Goal: Transaction & Acquisition: Purchase product/service

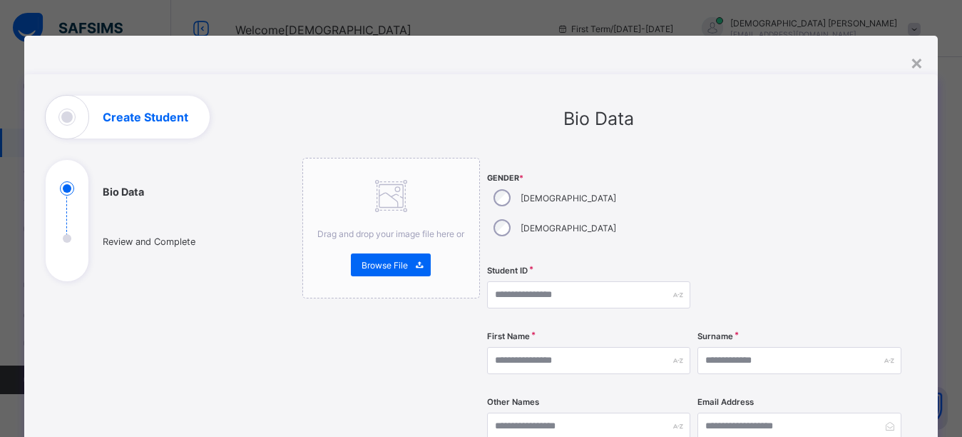
select select "**"
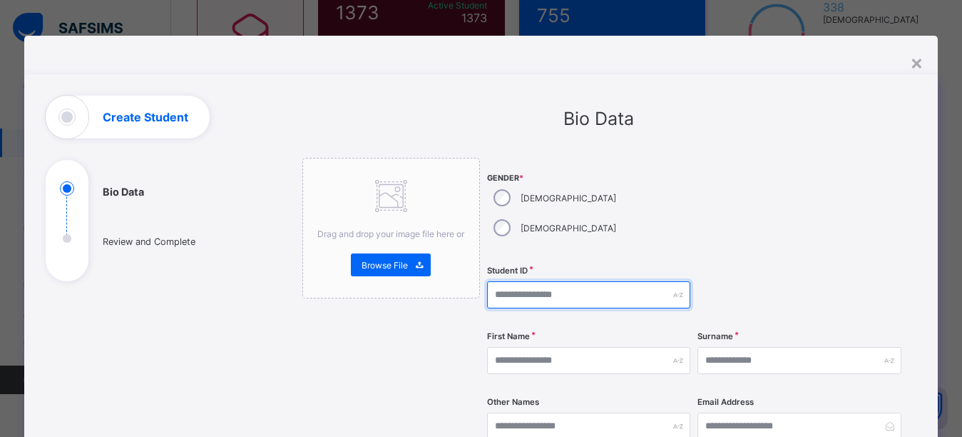
click at [549, 281] on input "text" at bounding box center [588, 294] width 203 height 27
type input "**********"
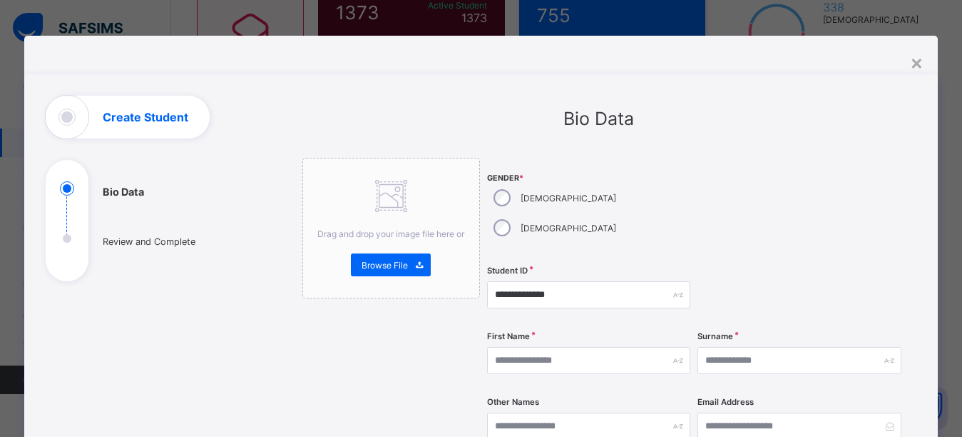
click at [662, 163] on div "Gender * Male Female" at bounding box center [588, 208] width 203 height 101
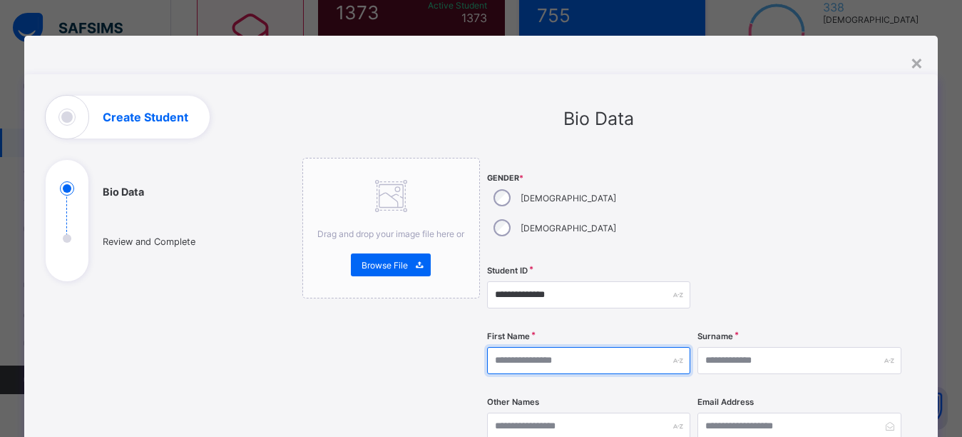
click at [516, 347] on input "text" at bounding box center [588, 360] width 203 height 27
type input "*"
type input "******"
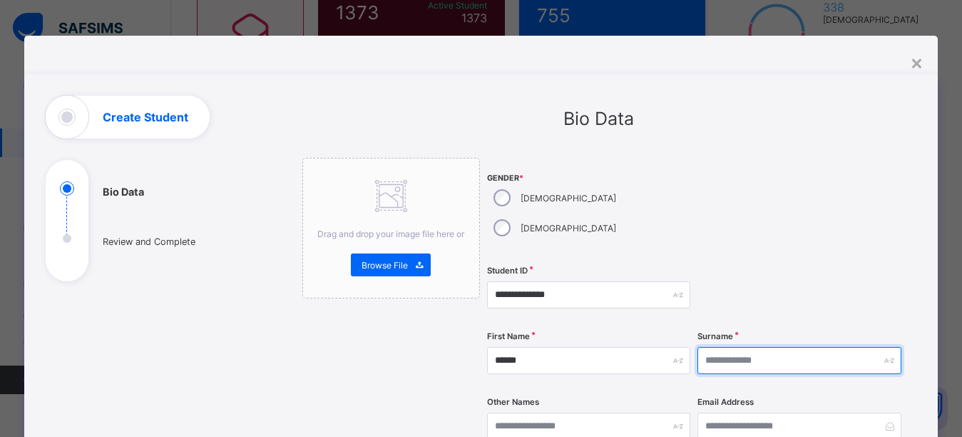
click at [790, 347] on input "text" at bounding box center [799, 360] width 203 height 27
type input "*****"
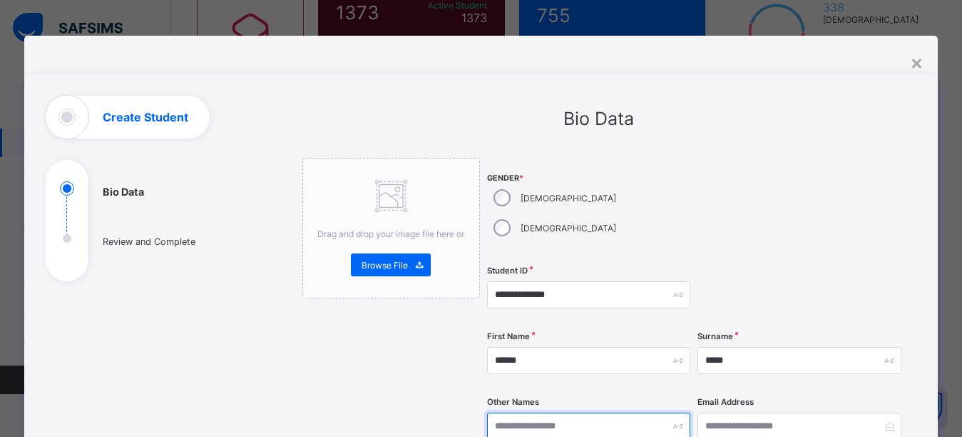
click at [583, 412] on input "text" at bounding box center [588, 425] width 203 height 27
type input "********"
click at [739, 128] on div "Bio Data" at bounding box center [599, 118] width 594 height 21
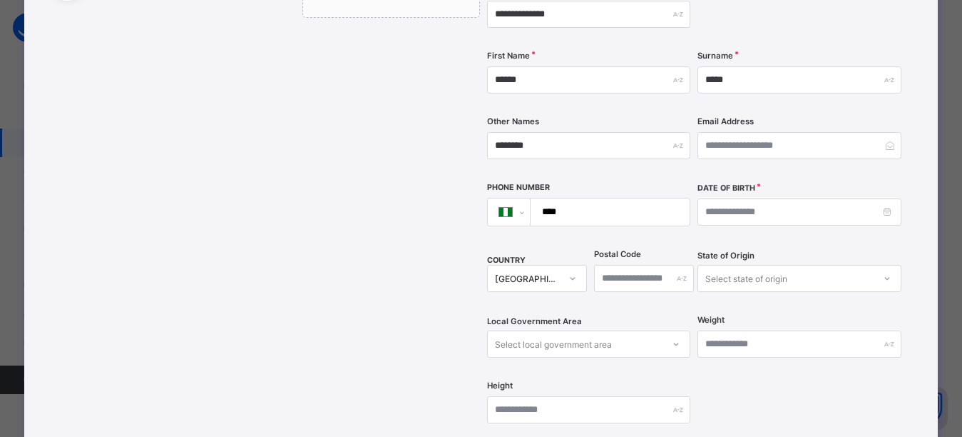
scroll to position [285, 0]
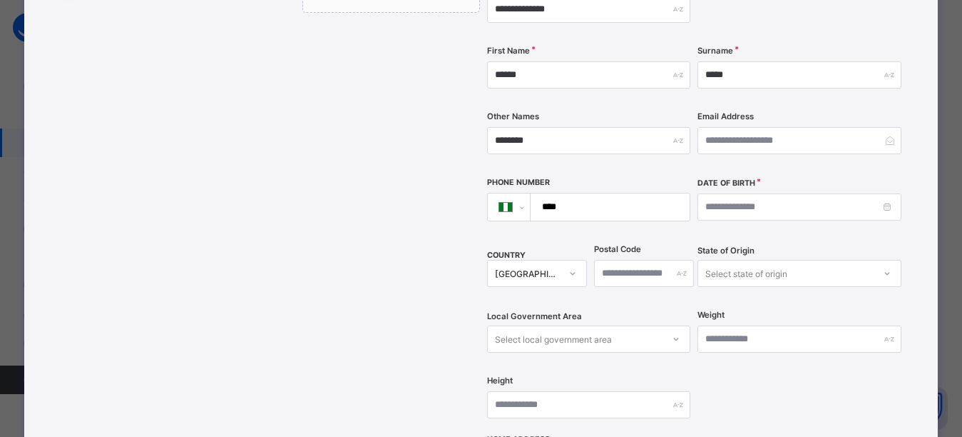
click at [586, 193] on input "****" at bounding box center [608, 206] width 148 height 27
type input "**********"
drag, startPoint x: 663, startPoint y: 391, endPoint x: 660, endPoint y: 368, distance: 23.0
click at [659, 381] on div "Height" at bounding box center [588, 404] width 203 height 58
click at [563, 325] on div "Select local government area" at bounding box center [553, 338] width 117 height 27
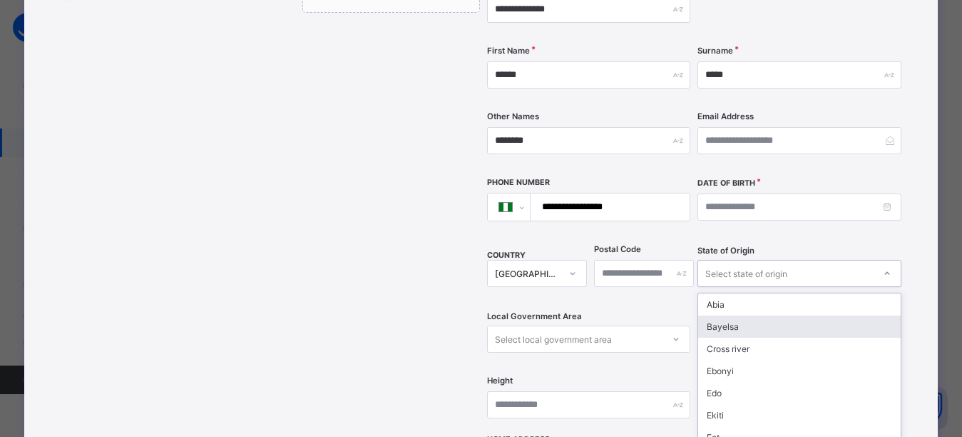
scroll to position [333, 0]
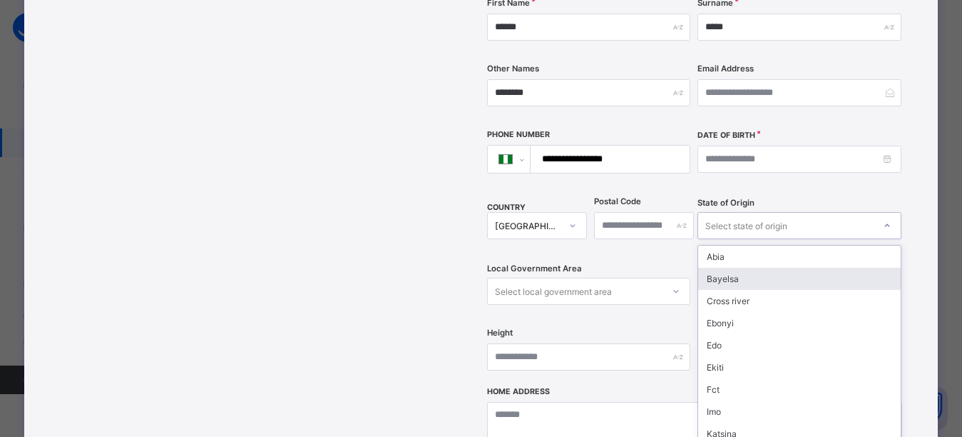
click at [765, 239] on div "option Bayelsa focused, 2 of 37. 37 results available. Use Up and Down to choos…" at bounding box center [799, 225] width 203 height 27
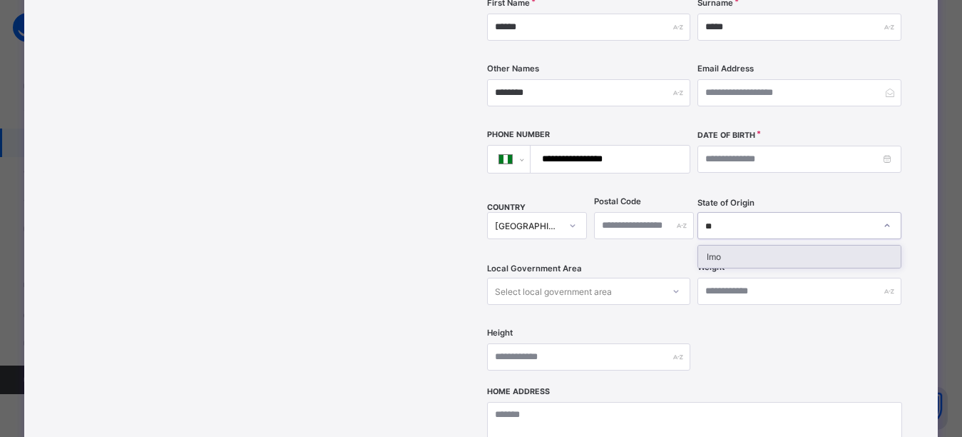
type input "***"
click at [784, 245] on div "Imo" at bounding box center [799, 256] width 202 height 22
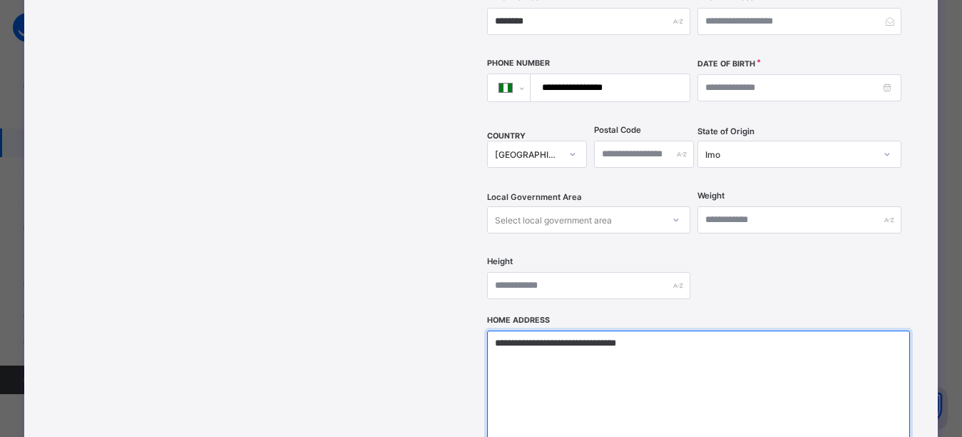
type textarea "**********"
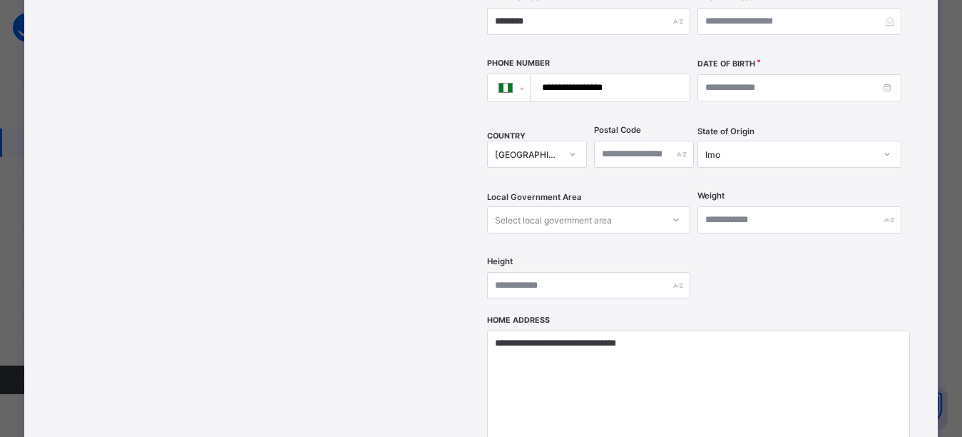
click at [799, 264] on div "**********" at bounding box center [694, 33] width 415 height 561
click at [763, 227] on div "**********" at bounding box center [694, 33] width 415 height 561
drag, startPoint x: 29, startPoint y: 136, endPoint x: 68, endPoint y: 121, distance: 41.1
click at [33, 135] on div "**********" at bounding box center [481, 136] width 915 height 932
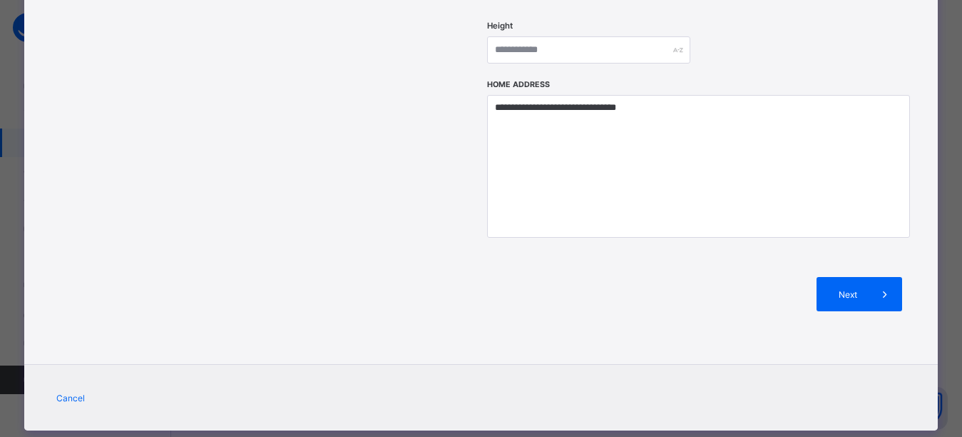
scroll to position [163, 0]
click at [556, 265] on div "Next" at bounding box center [694, 293] width 415 height 77
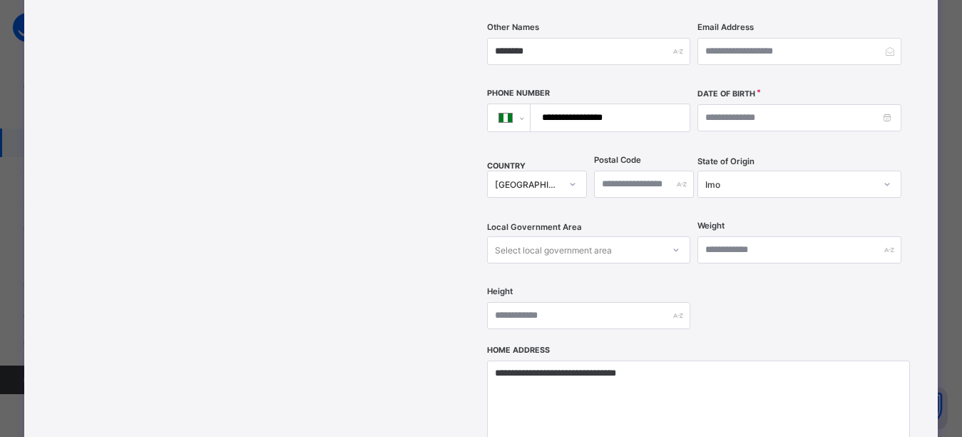
scroll to position [283, 0]
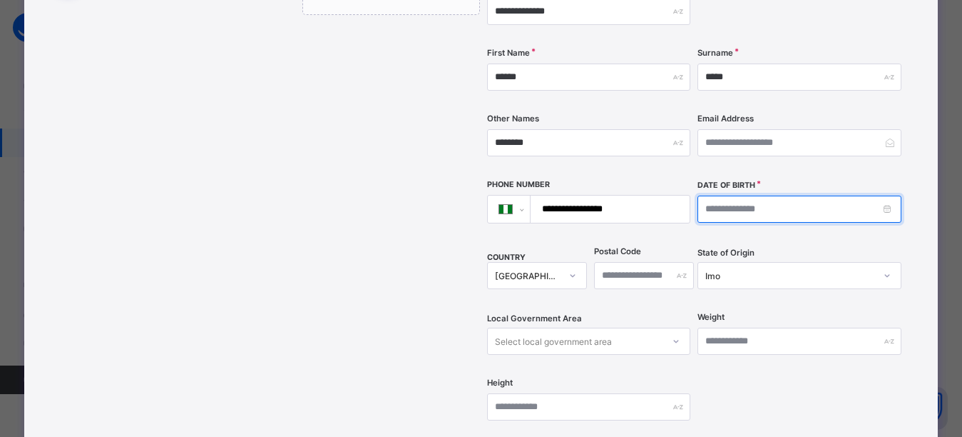
click at [747, 195] on input at bounding box center [799, 208] width 203 height 27
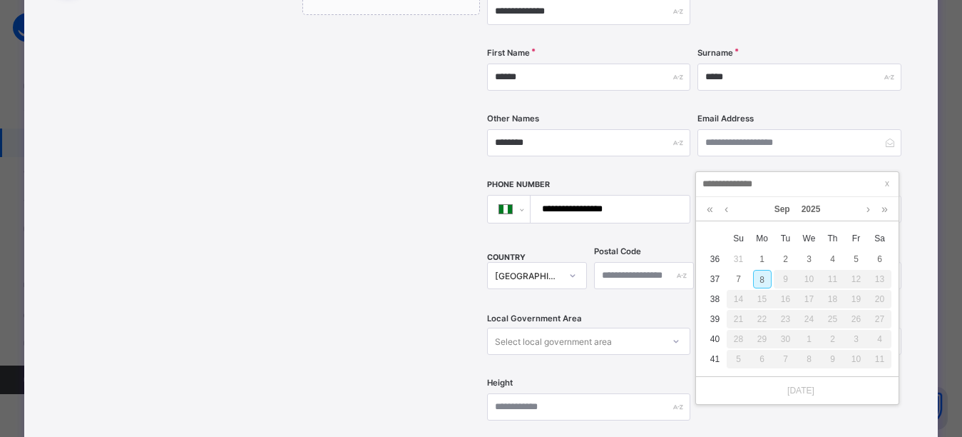
type input "**********"
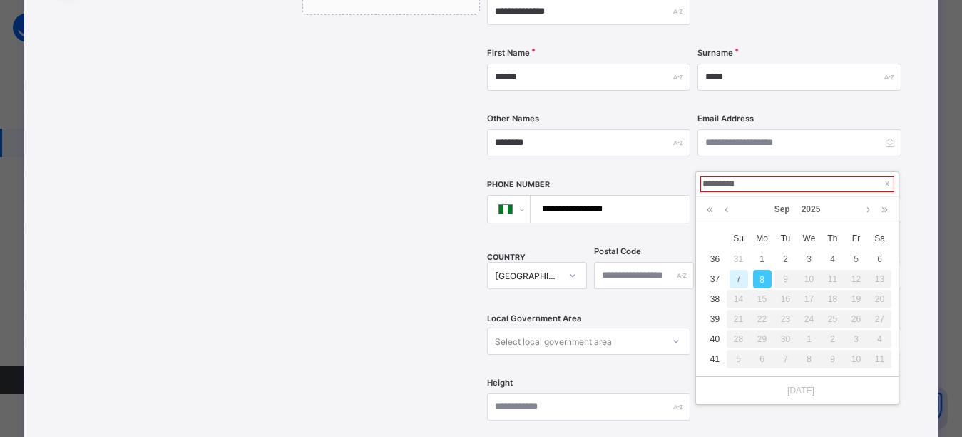
type input "**********"
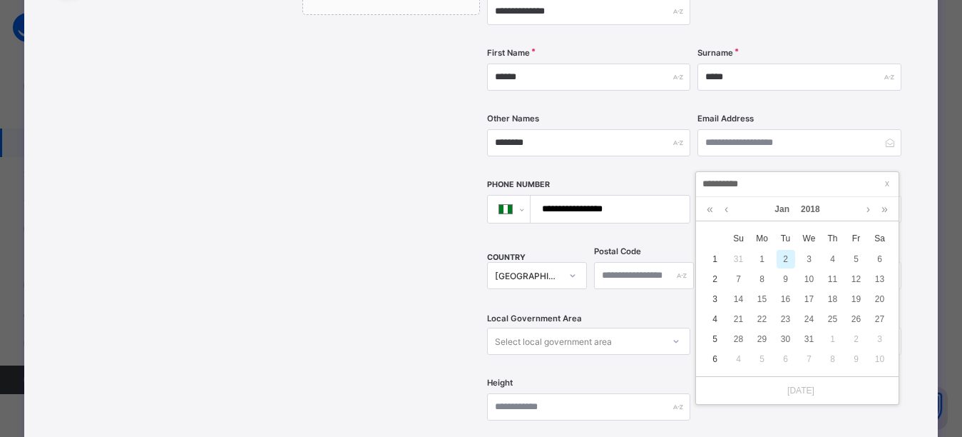
type input "**********"
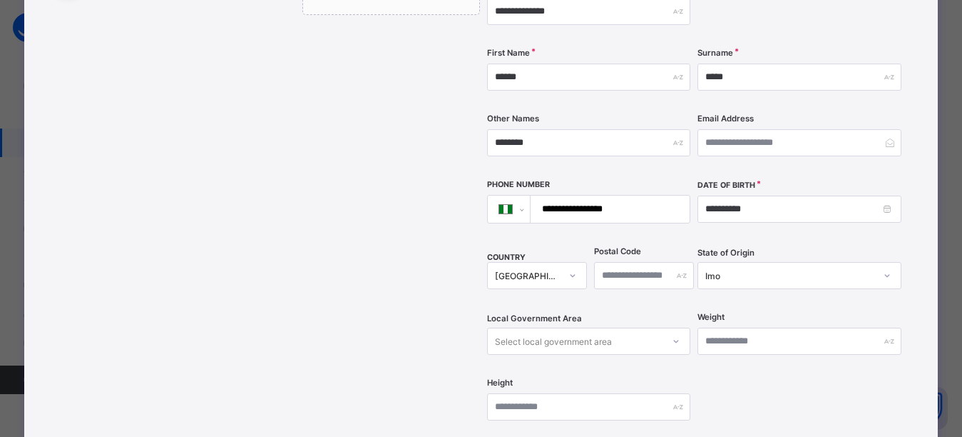
scroll to position [399, 0]
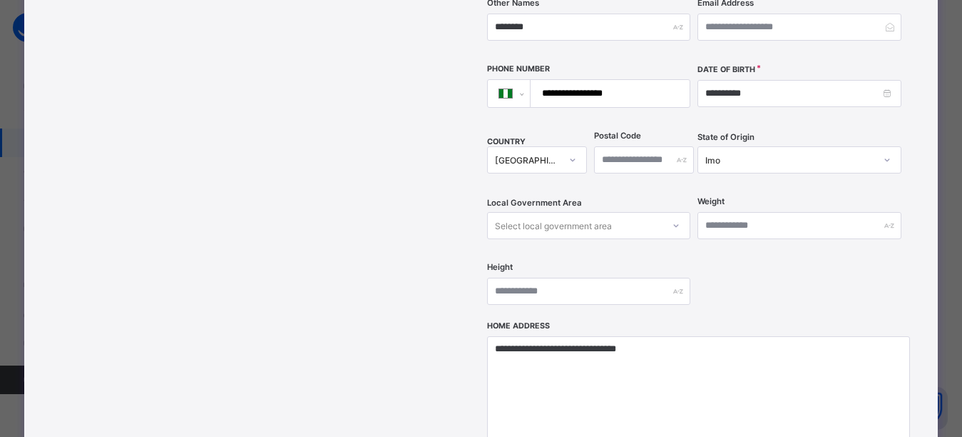
click at [533, 239] on div "Select local government area" at bounding box center [588, 225] width 203 height 27
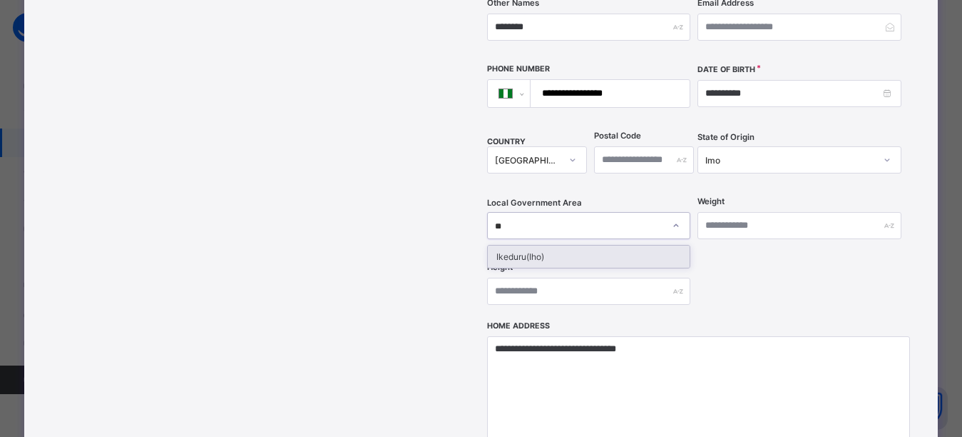
type input "***"
click at [536, 245] on div "Ikeduru(Iho)" at bounding box center [589, 256] width 202 height 22
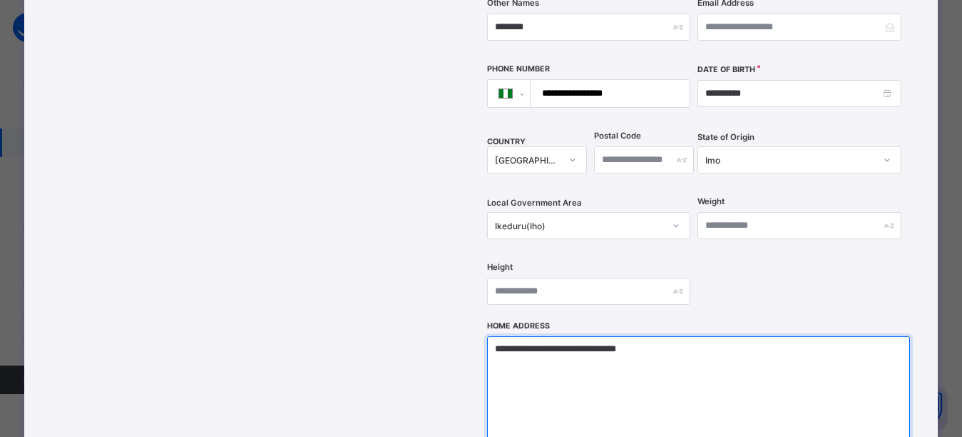
click at [693, 336] on textarea "**********" at bounding box center [698, 407] width 423 height 143
type textarea "*"
type textarea "**********"
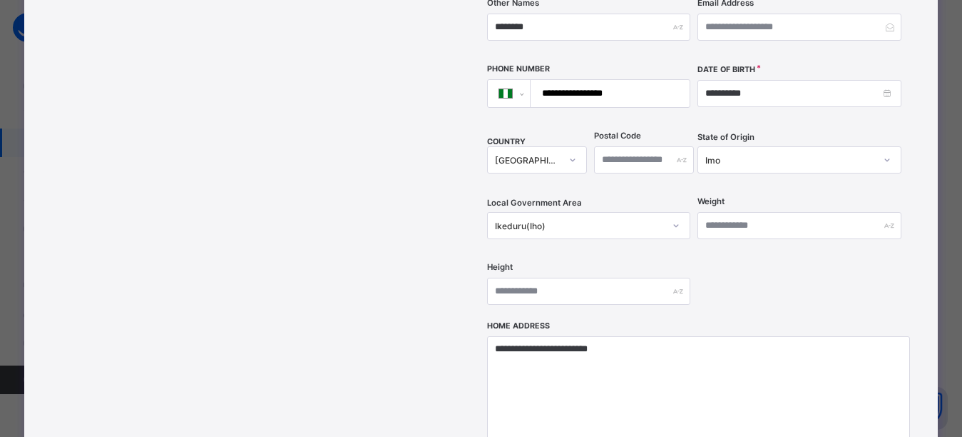
click at [785, 263] on div "**********" at bounding box center [694, 39] width 415 height 561
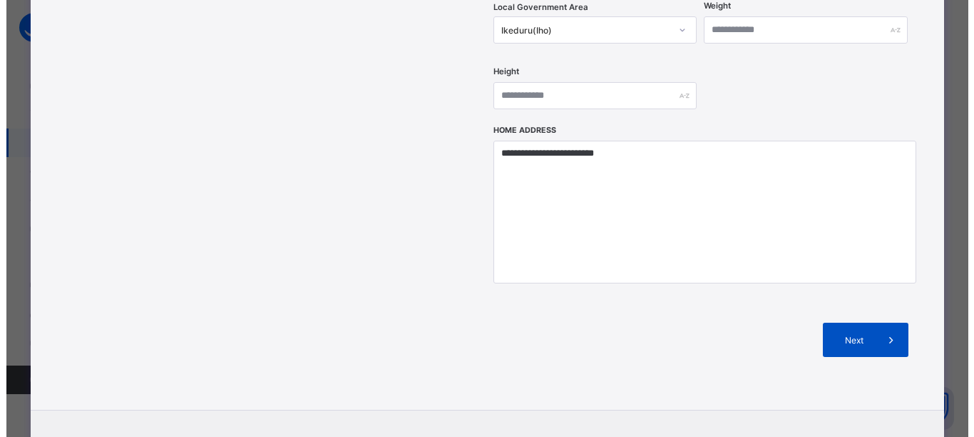
scroll to position [640, 0]
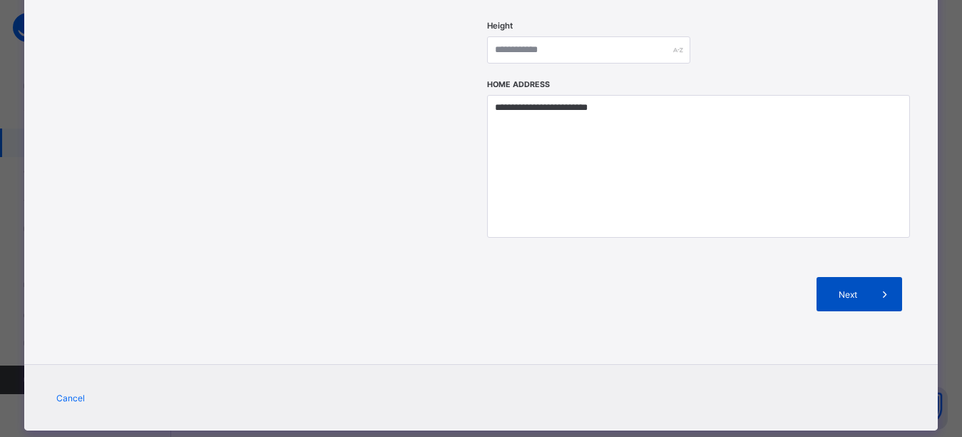
click at [848, 289] on span "Next" at bounding box center [848, 294] width 41 height 11
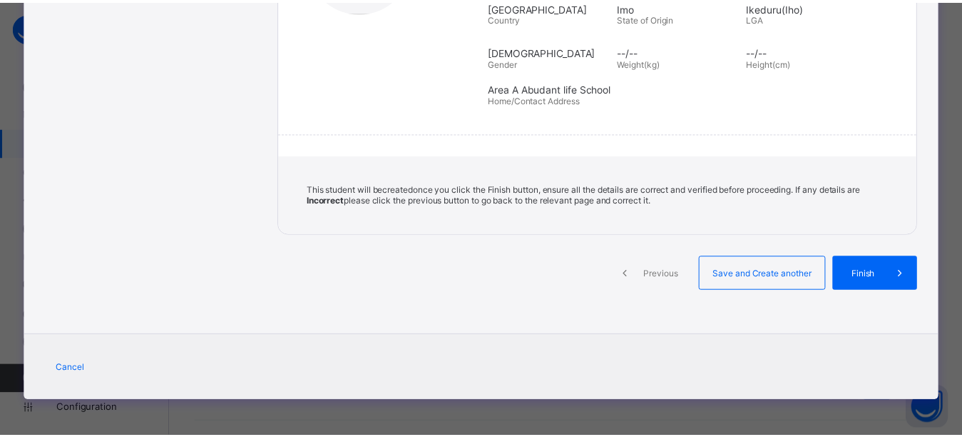
scroll to position [300, 0]
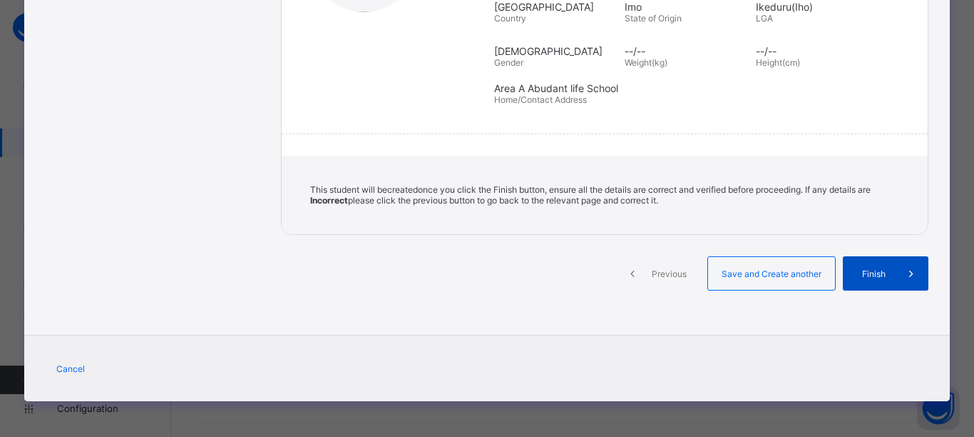
click at [855, 278] on span "Finish" at bounding box center [874, 273] width 41 height 11
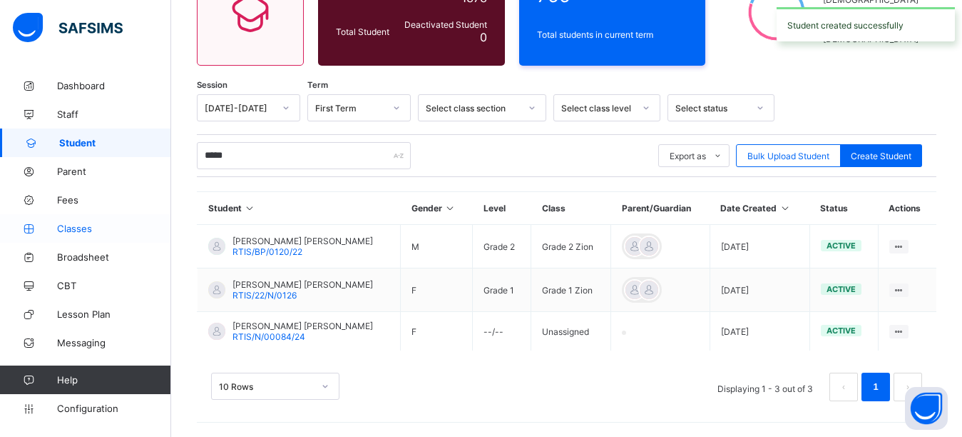
click at [89, 230] on span "Classes" at bounding box center [114, 228] width 114 height 11
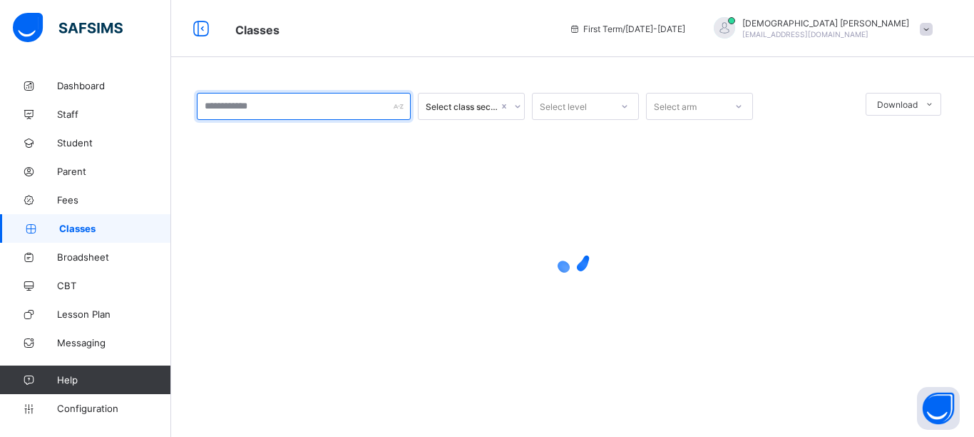
click at [270, 108] on input "text" at bounding box center [304, 106] width 214 height 27
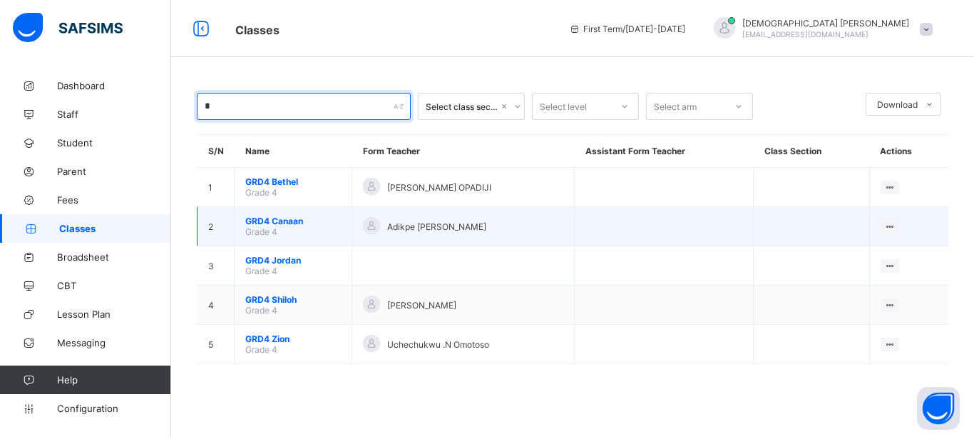
type input "*"
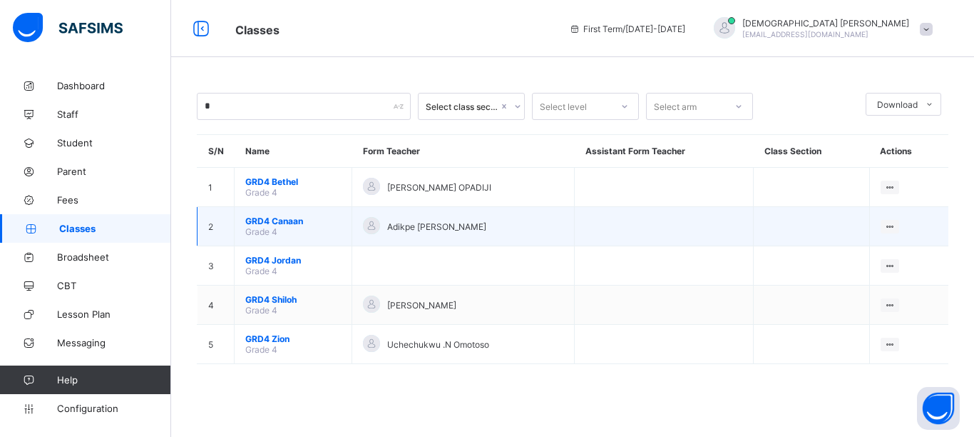
click at [280, 218] on span "GRD4 Canaan" at bounding box center [293, 220] width 96 height 11
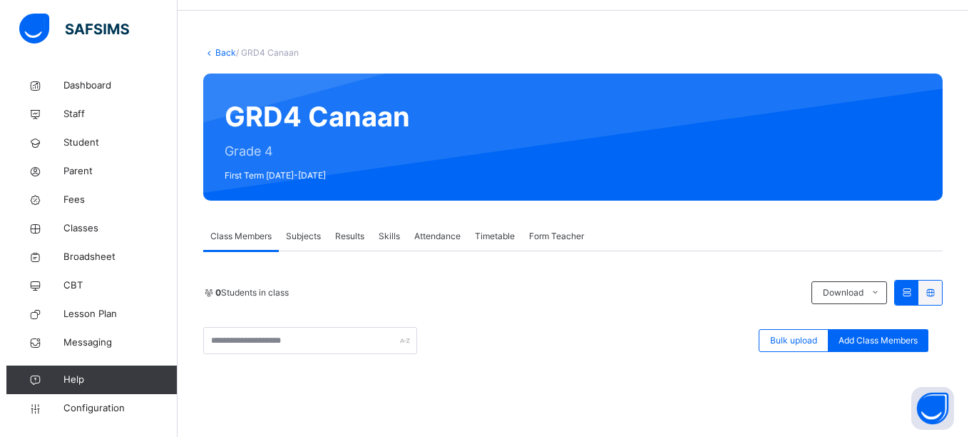
scroll to position [71, 0]
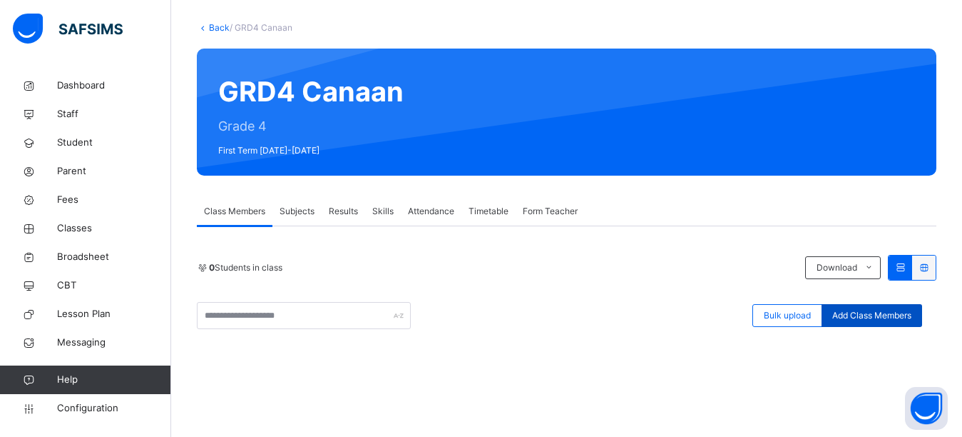
click at [869, 312] on span "Add Class Members" at bounding box center [872, 315] width 79 height 13
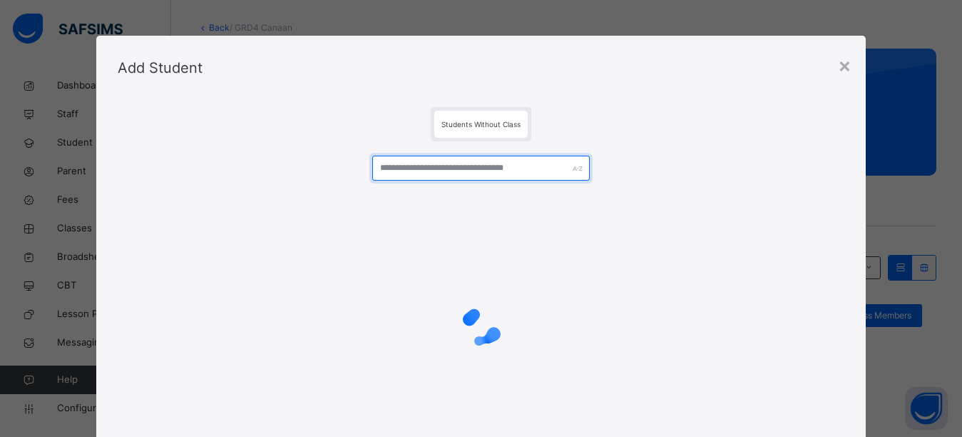
click at [467, 168] on input "text" at bounding box center [481, 168] width 218 height 25
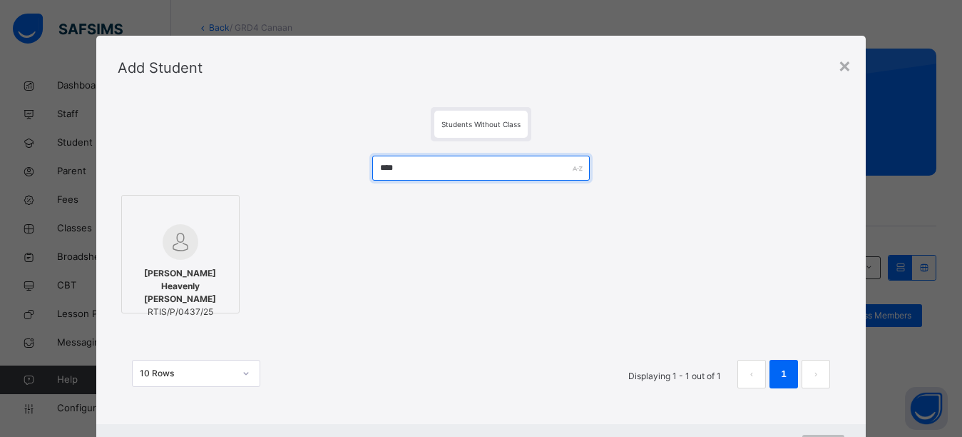
type input "****"
click at [165, 253] on img at bounding box center [181, 242] width 36 height 36
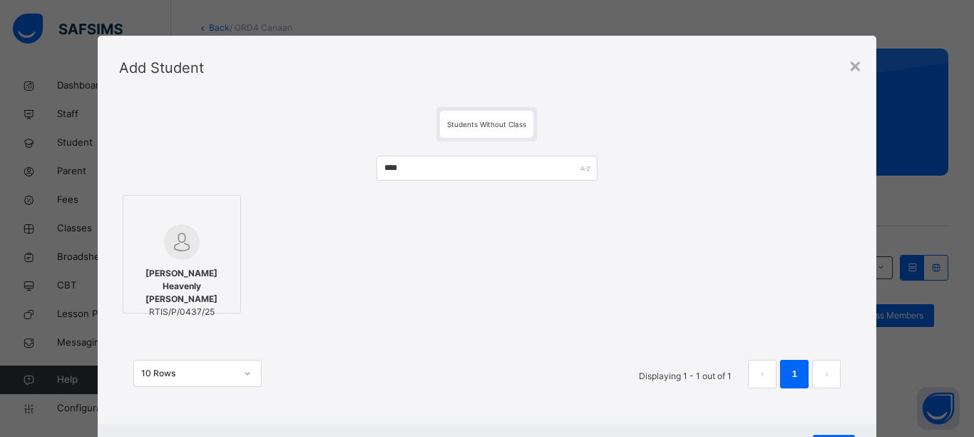
click at [401, 250] on div "Chisom Heavenly Opara RTIS/P/0437/25" at bounding box center [487, 254] width 737 height 126
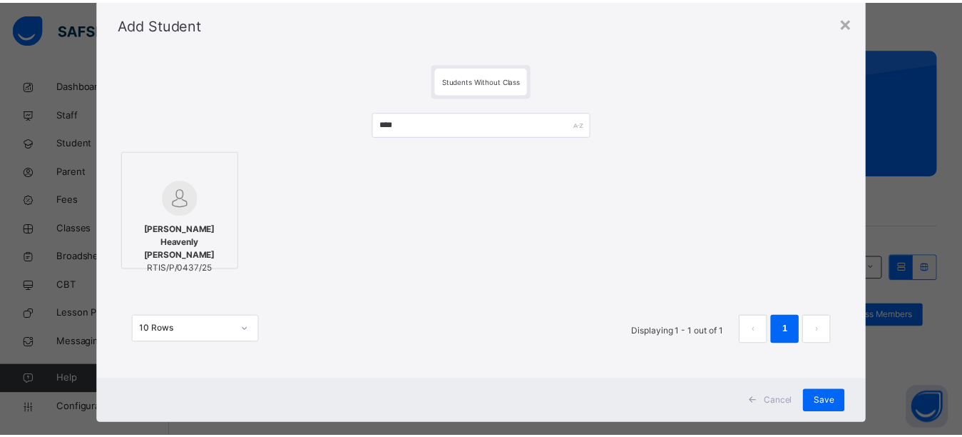
scroll to position [67, 0]
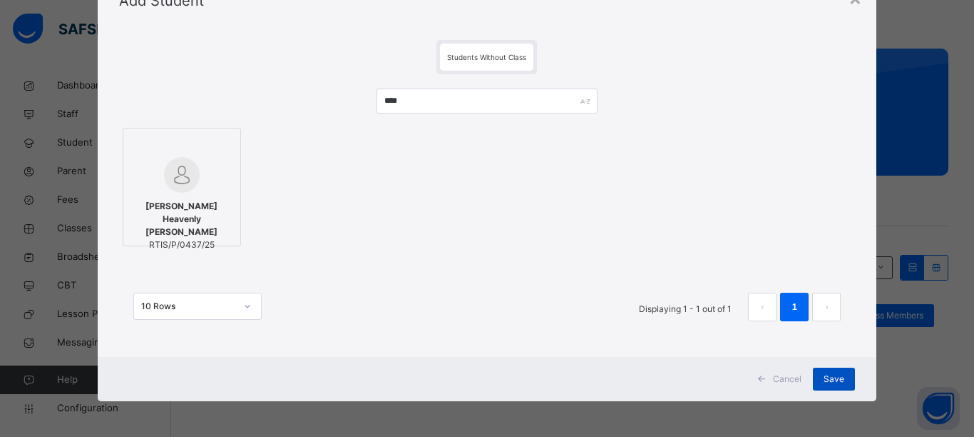
click at [836, 375] on span "Save" at bounding box center [834, 378] width 21 height 13
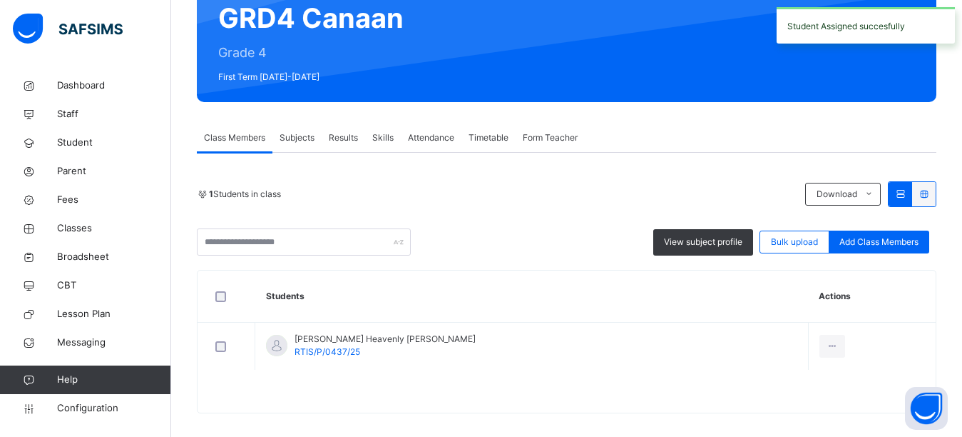
scroll to position [157, 0]
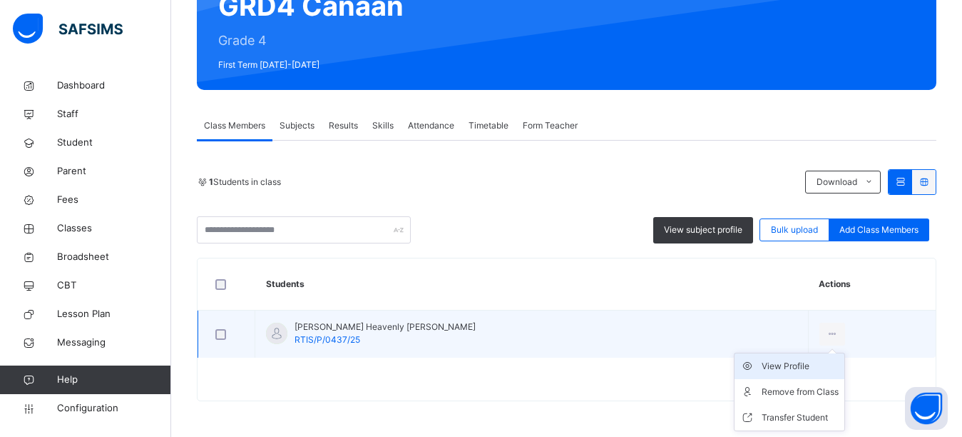
click at [762, 365] on div "View Profile" at bounding box center [800, 366] width 77 height 14
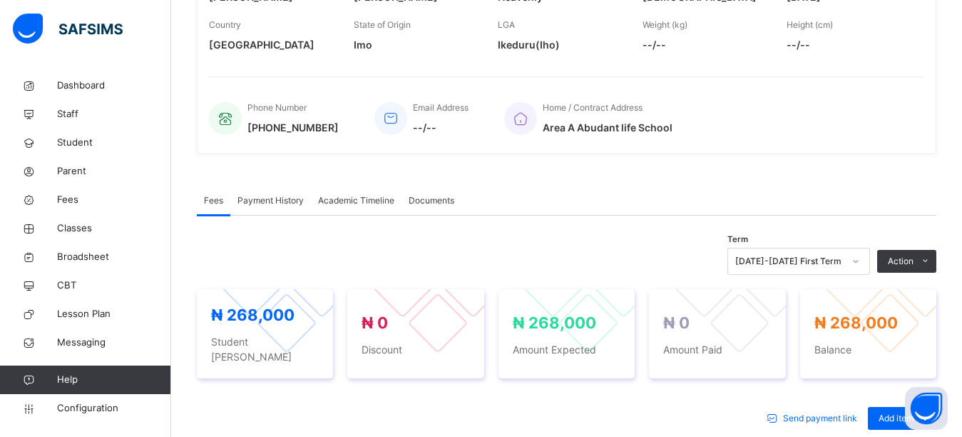
scroll to position [575, 0]
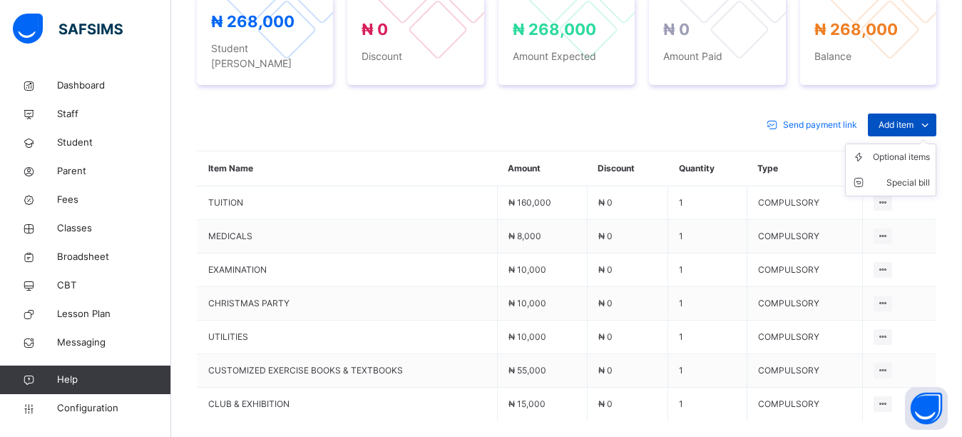
click at [911, 118] on span "Add item" at bounding box center [896, 124] width 35 height 13
drag, startPoint x: 911, startPoint y: 143, endPoint x: 897, endPoint y: 151, distance: 15.7
click at [0, 0] on div "Optional items" at bounding box center [0, 0] width 0 height 0
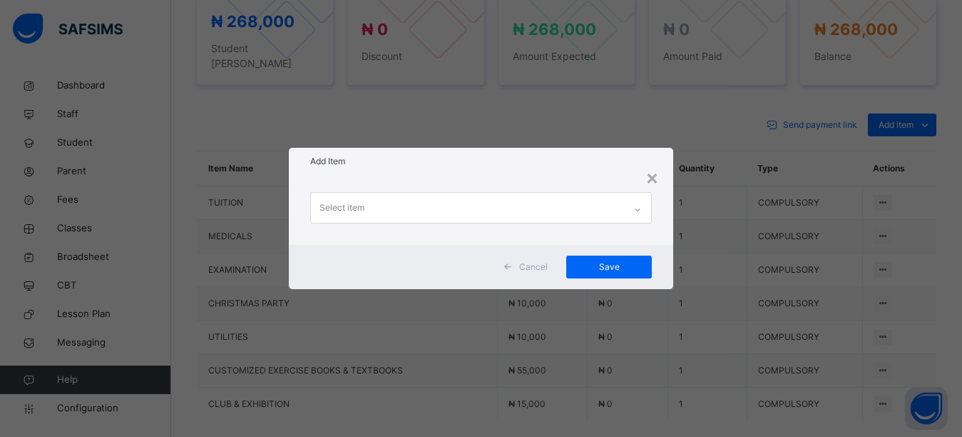
click at [517, 211] on div "Select item" at bounding box center [468, 208] width 314 height 30
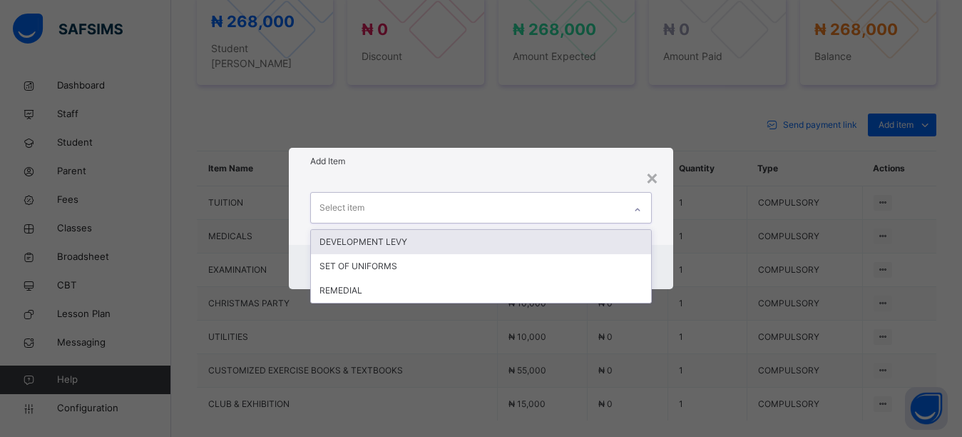
click at [447, 245] on div "DEVELOPMENT LEVY" at bounding box center [481, 242] width 341 height 24
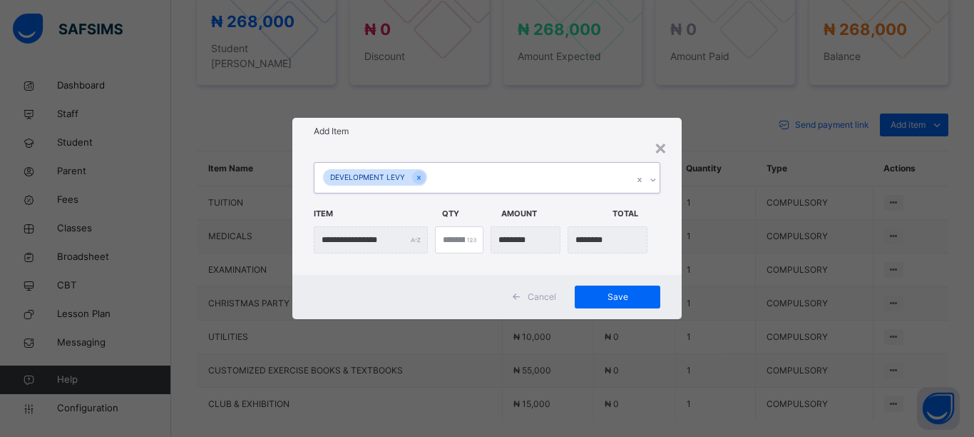
click at [474, 181] on div "DEVELOPMENT LEVY" at bounding box center [474, 178] width 318 height 30
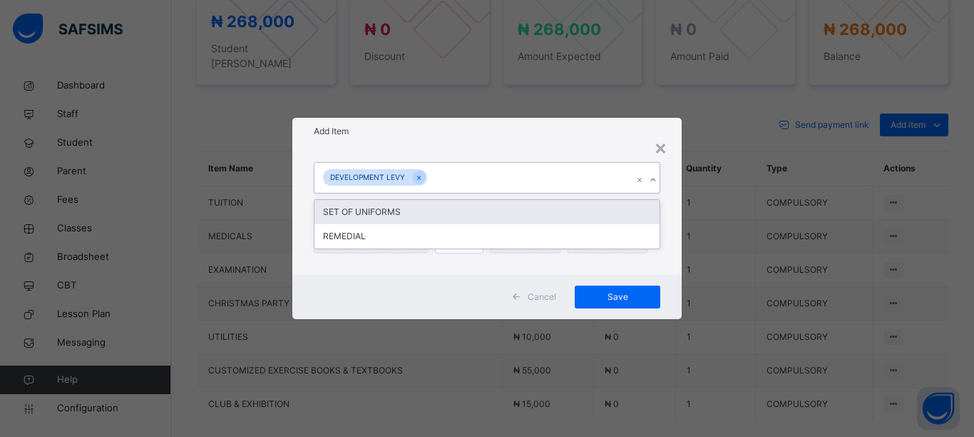
click at [444, 213] on div "SET OF UNIFORMS" at bounding box center [487, 212] width 345 height 24
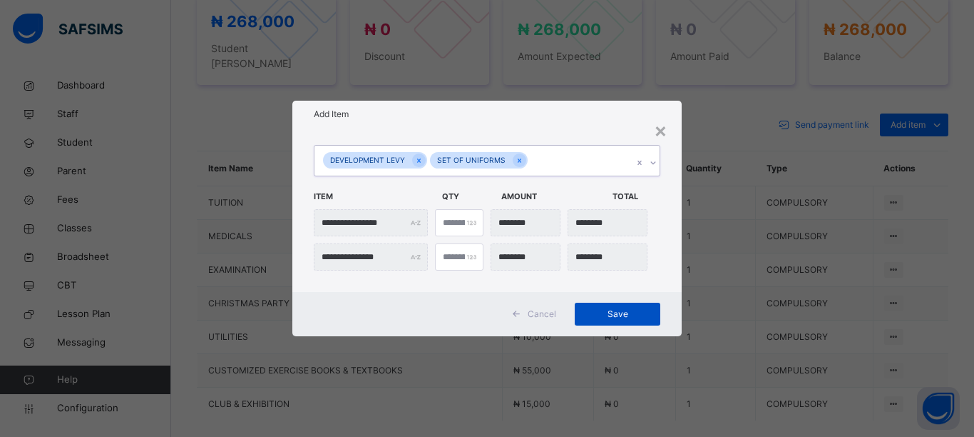
click at [638, 314] on span "Save" at bounding box center [618, 313] width 64 height 13
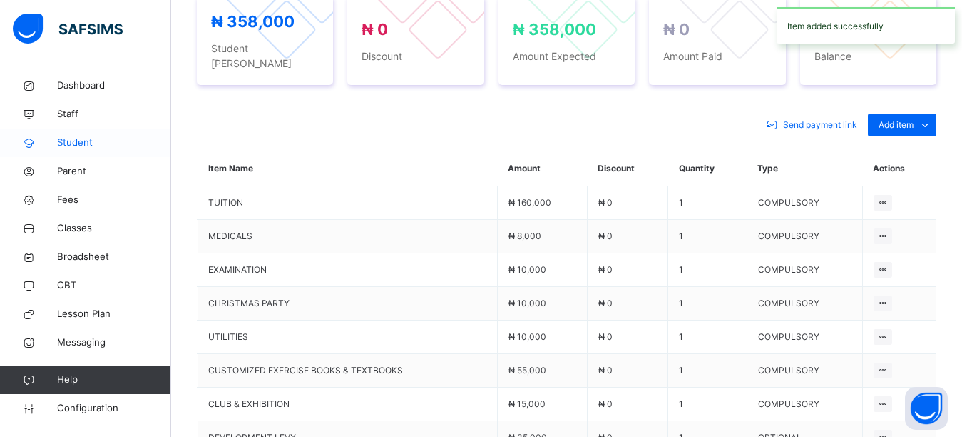
click at [90, 146] on span "Student" at bounding box center [114, 143] width 114 height 14
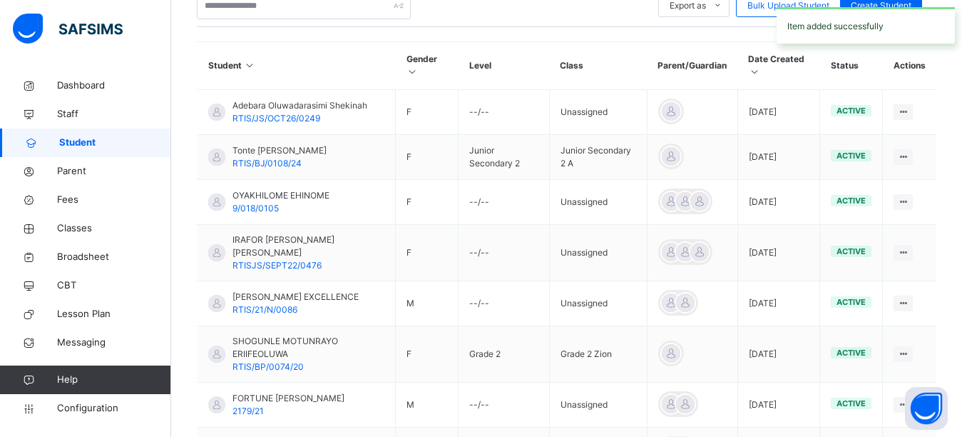
scroll to position [170, 0]
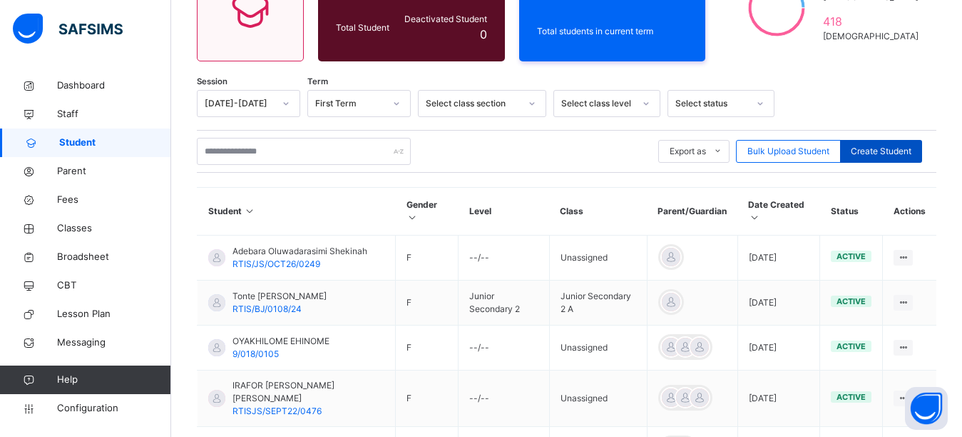
click at [884, 150] on span "Create Student" at bounding box center [881, 151] width 61 height 13
select select "**"
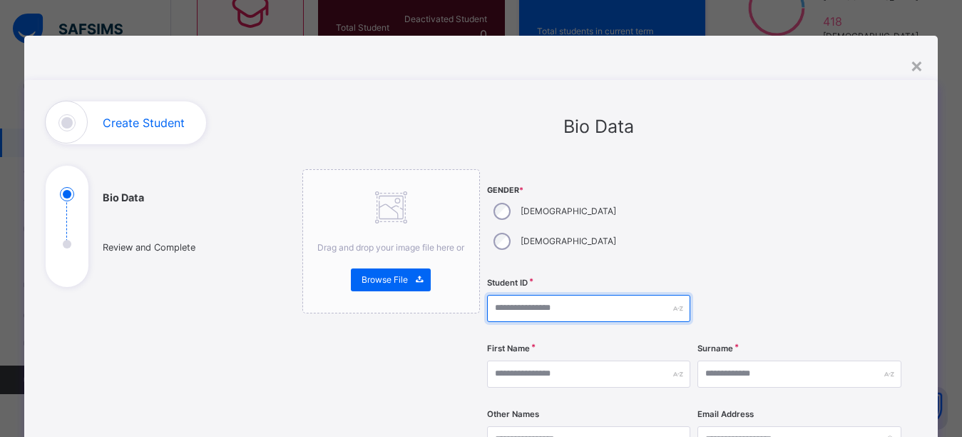
click at [526, 295] on input "text" at bounding box center [588, 308] width 203 height 27
type input "**********"
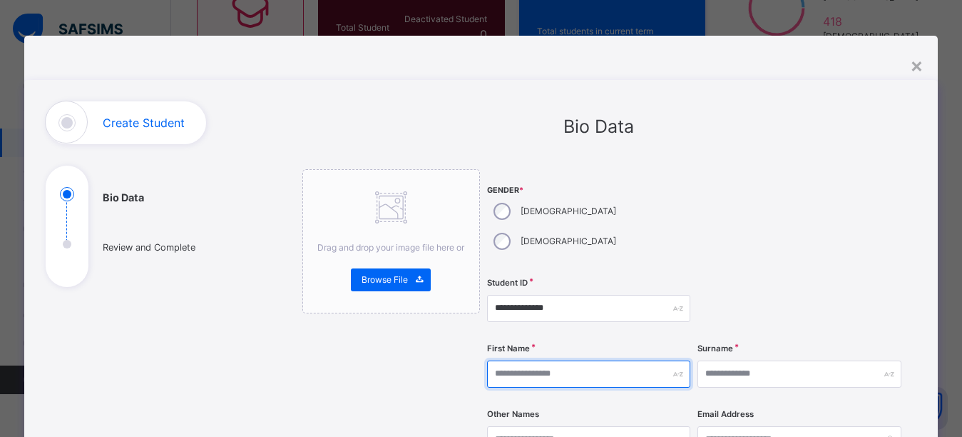
click at [563, 360] on input "text" at bounding box center [588, 373] width 203 height 27
type input "*"
type input "******"
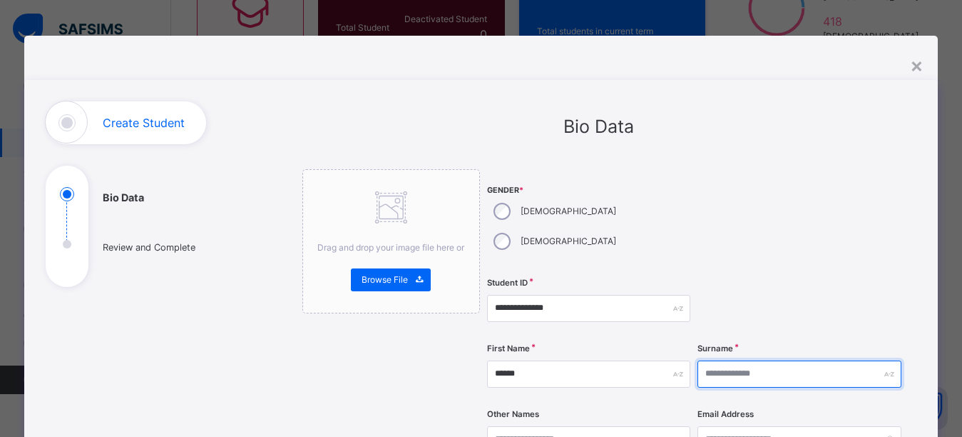
click at [744, 360] on input "text" at bounding box center [799, 373] width 203 height 27
type input "*****"
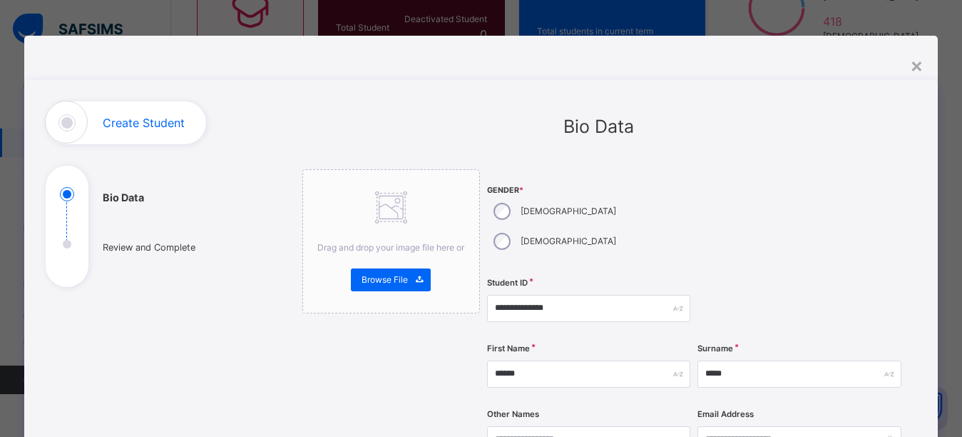
click at [738, 178] on div at bounding box center [799, 220] width 203 height 103
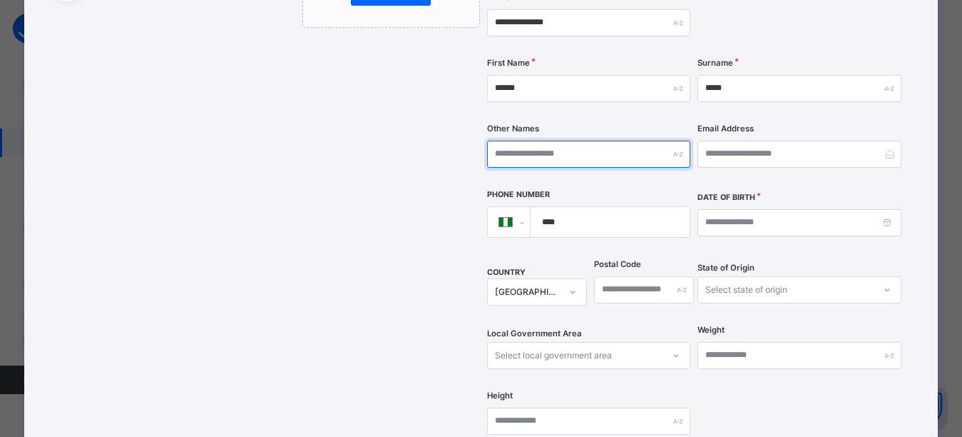
click at [549, 141] on input "text" at bounding box center [588, 154] width 203 height 27
type input "********"
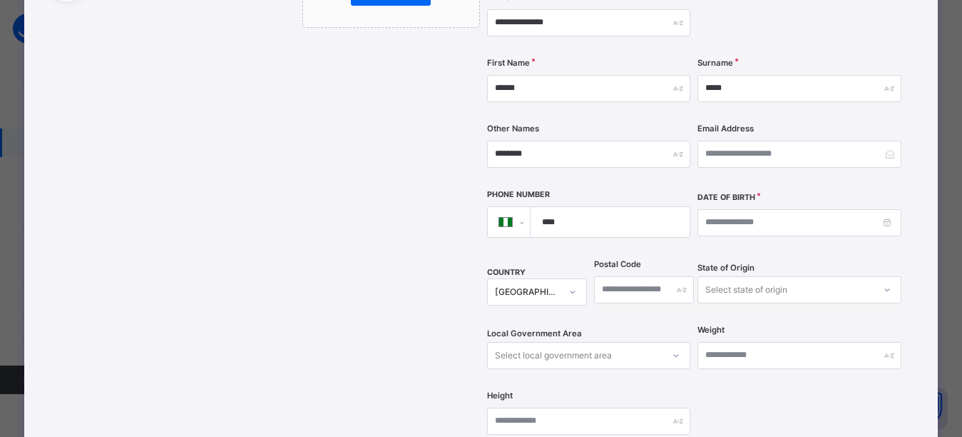
click at [563, 207] on input "****" at bounding box center [608, 222] width 148 height 30
type input "**********"
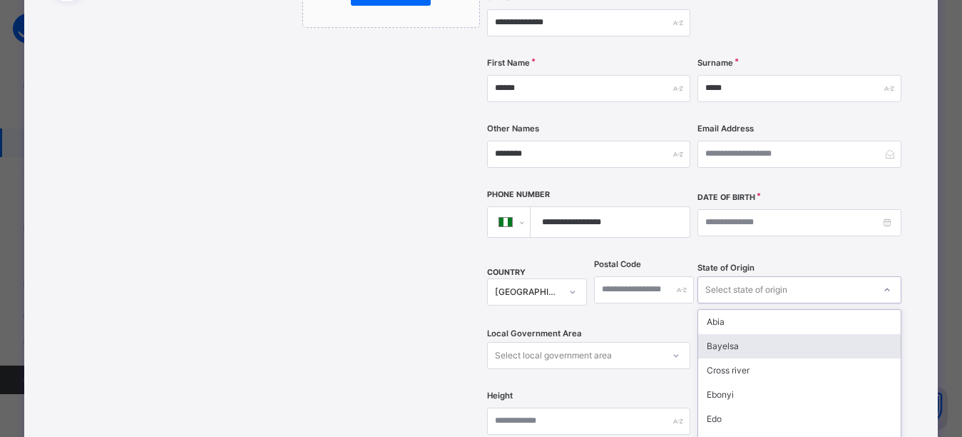
scroll to position [348, 0]
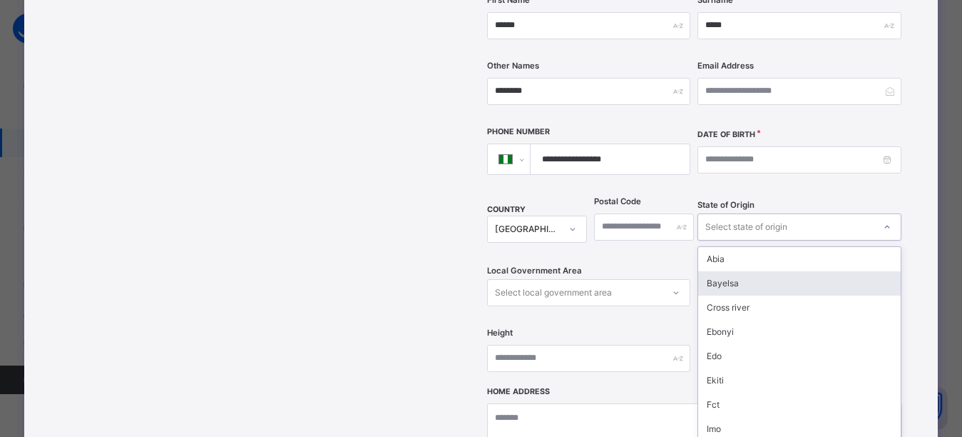
click at [730, 240] on div "option Bayelsa focused, 2 of 37. 37 results available. Use Up and Down to choos…" at bounding box center [799, 226] width 203 height 27
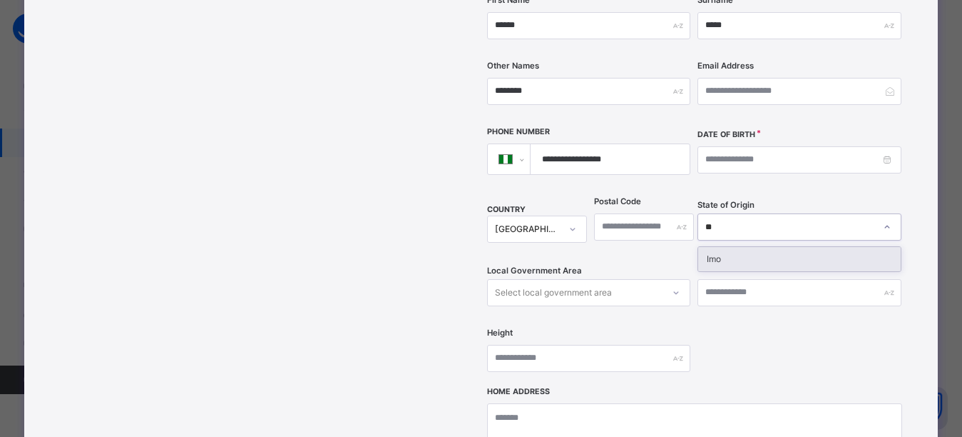
type input "***"
click at [728, 247] on div "Imo" at bounding box center [799, 259] width 202 height 24
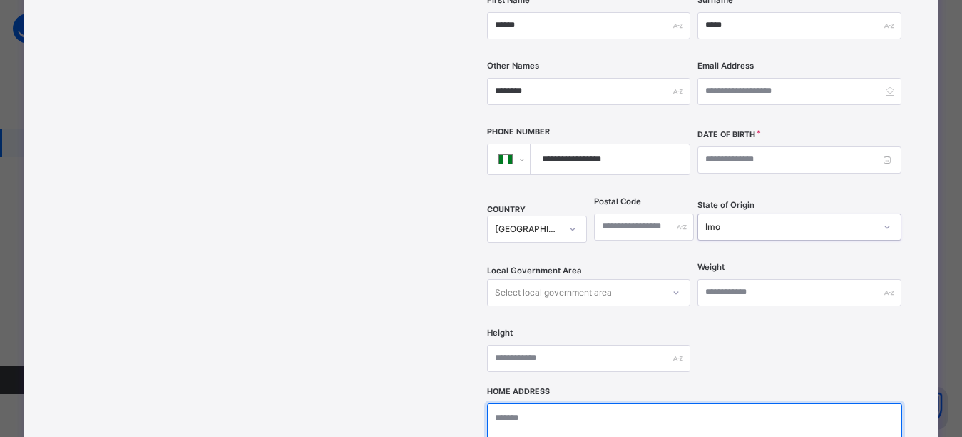
type textarea "**********"
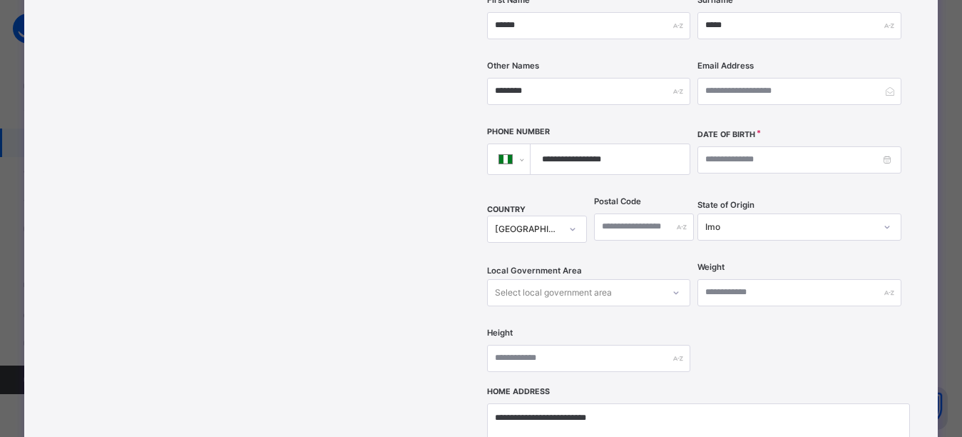
click at [755, 305] on div "**********" at bounding box center [694, 104] width 415 height 566
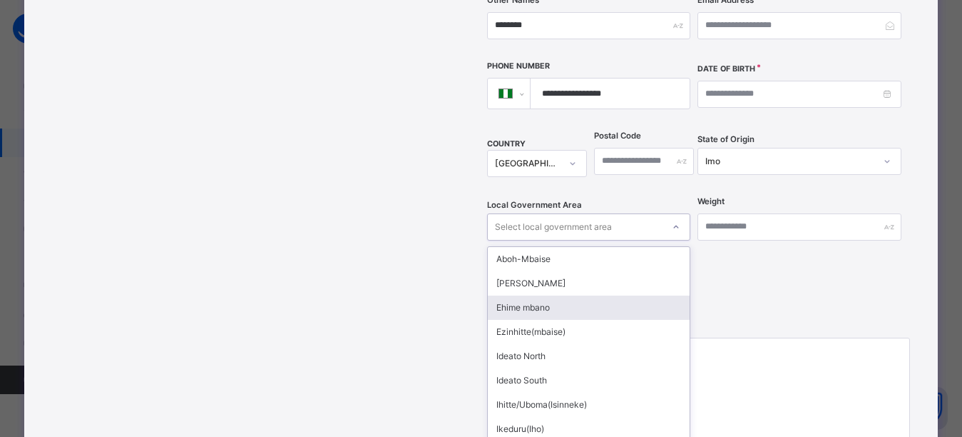
click at [627, 240] on div "option Ehime mbano focused, 3 of 27. 27 results available. Use Up and Down to c…" at bounding box center [588, 226] width 203 height 27
type input "**"
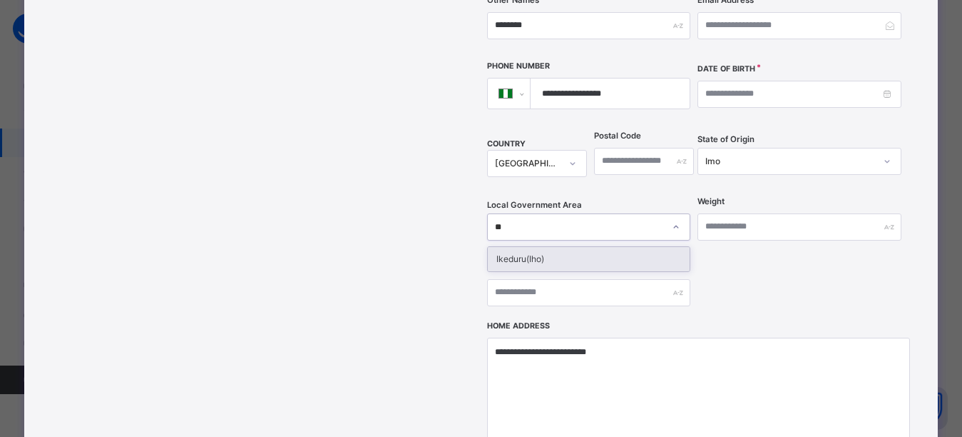
click at [596, 247] on div "Ikeduru(Iho)" at bounding box center [589, 259] width 202 height 24
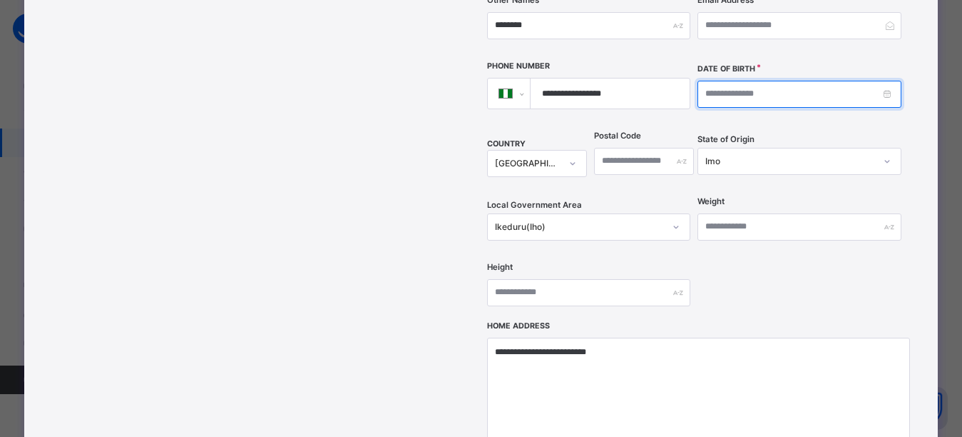
click at [742, 81] on input at bounding box center [799, 94] width 203 height 27
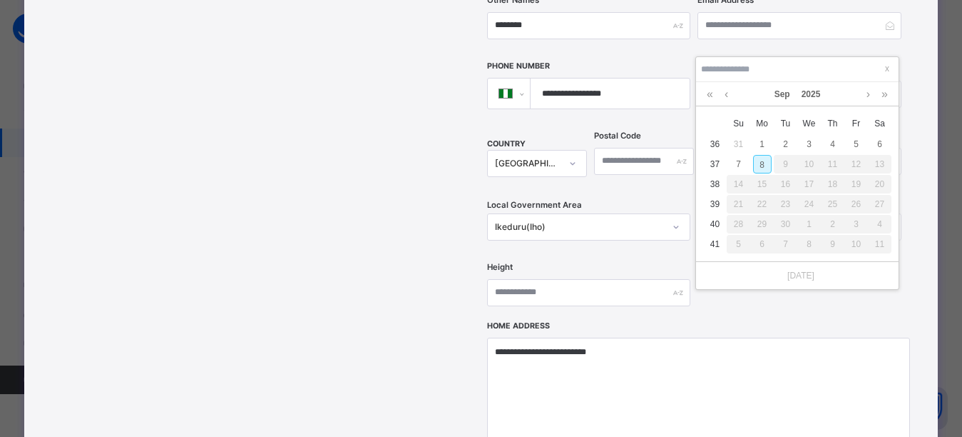
type input "**********"
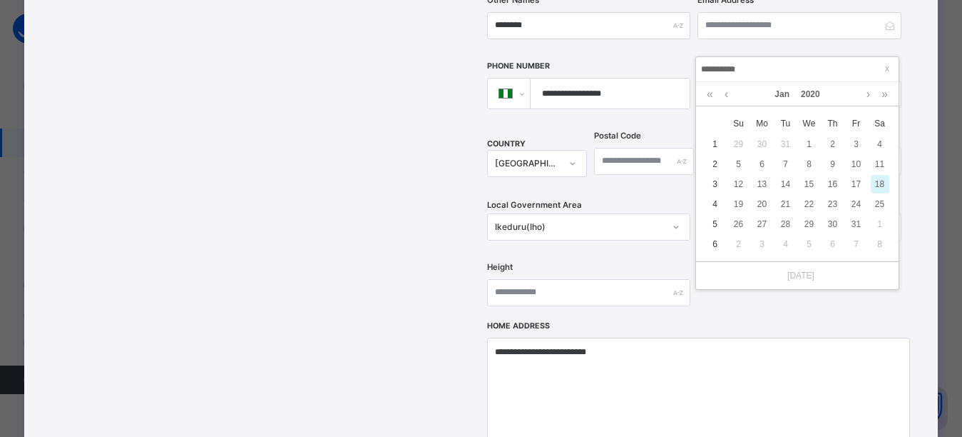
type input "**********"
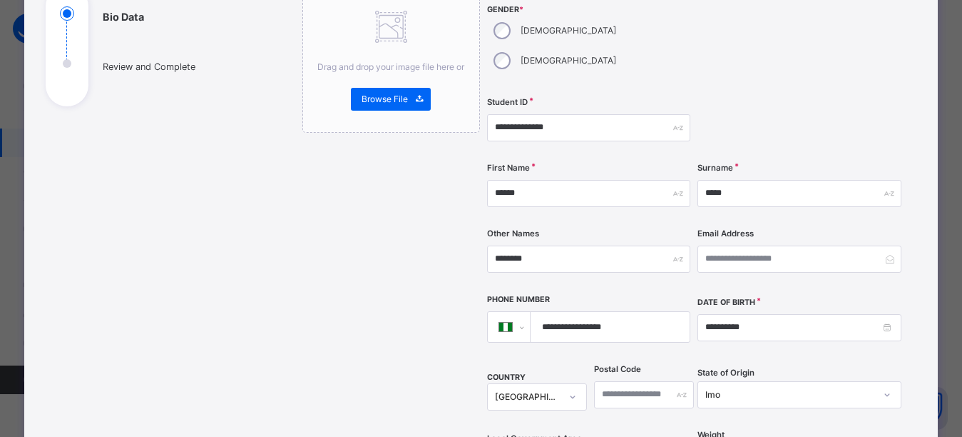
scroll to position [128, 0]
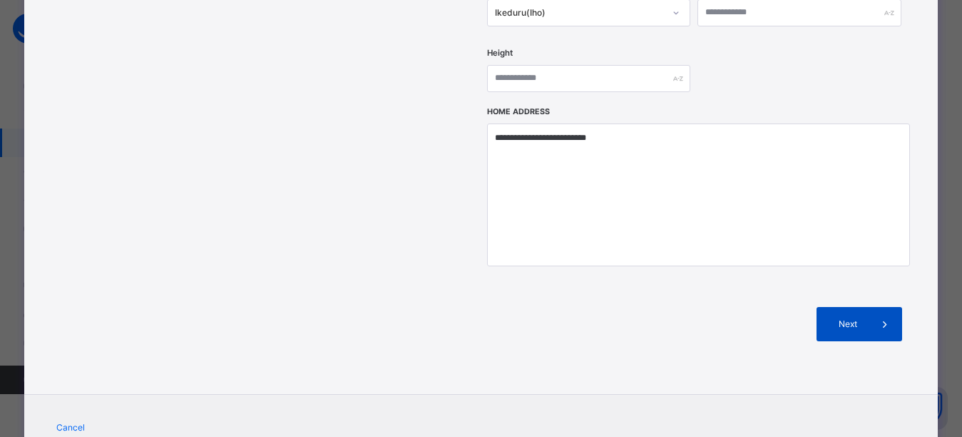
click at [846, 317] on span "Next" at bounding box center [848, 323] width 41 height 13
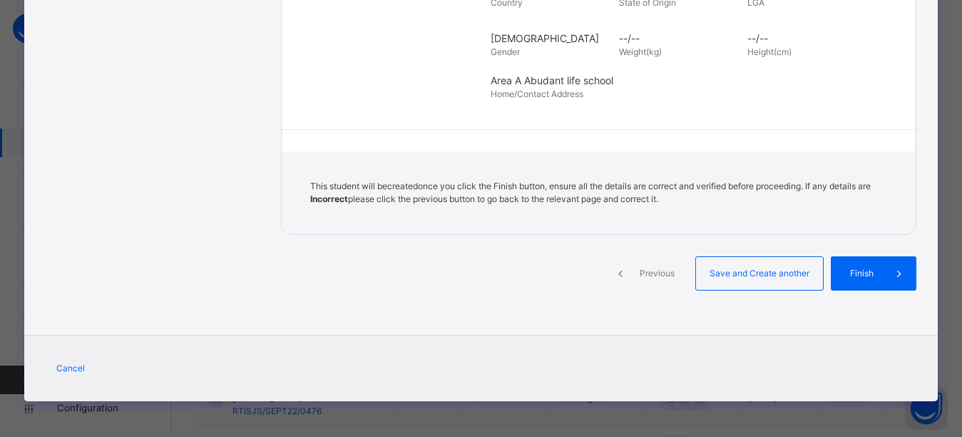
scroll to position [348, 0]
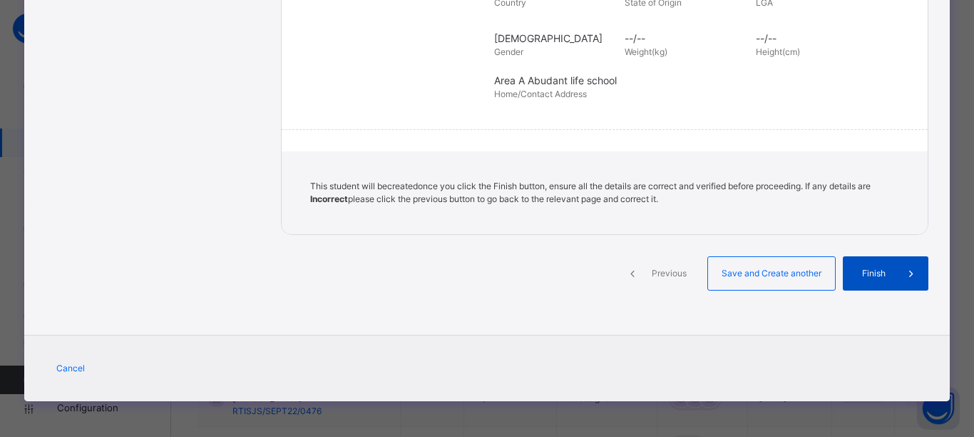
click at [870, 275] on span "Finish" at bounding box center [874, 273] width 41 height 13
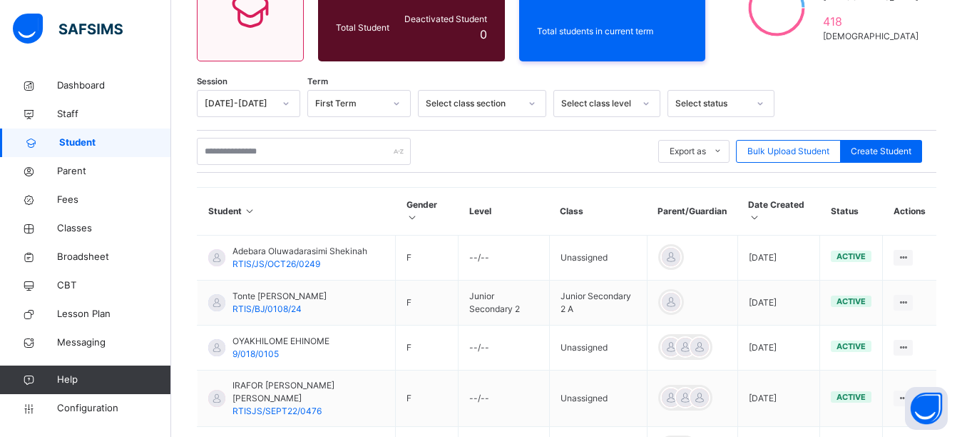
click at [851, 90] on div at bounding box center [852, 103] width 141 height 27
click at [860, 110] on div at bounding box center [852, 103] width 141 height 27
click at [885, 78] on div "Student 1374 Total Student Active Student 1374 Deactivated Student 0 756 Total …" at bounding box center [566, 348] width 791 height 892
click at [871, 77] on div "Student 1374 Total Student Active Student 1374 Deactivated Student 0 756 Total …" at bounding box center [566, 348] width 791 height 892
click at [98, 234] on span "Classes" at bounding box center [114, 228] width 114 height 14
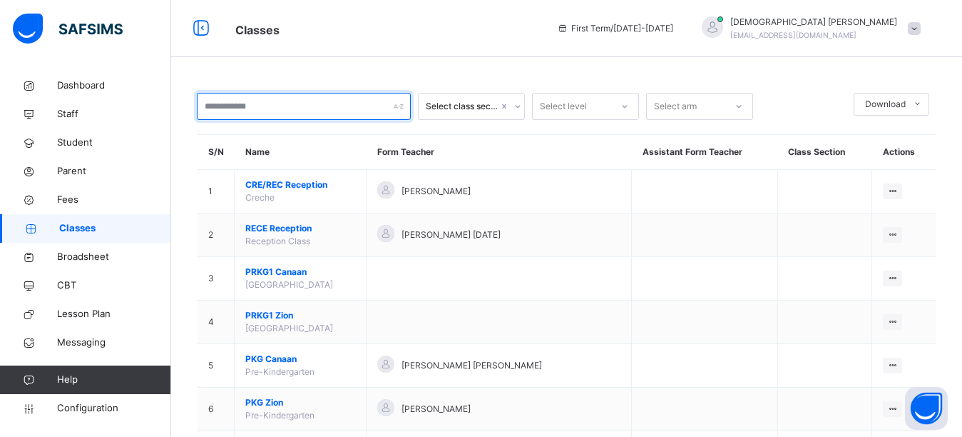
click at [327, 111] on input "text" at bounding box center [304, 106] width 214 height 27
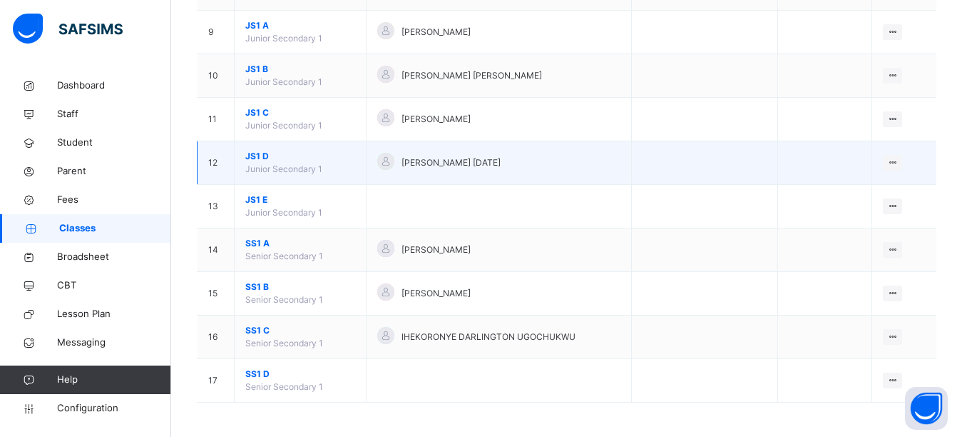
scroll to position [509, 0]
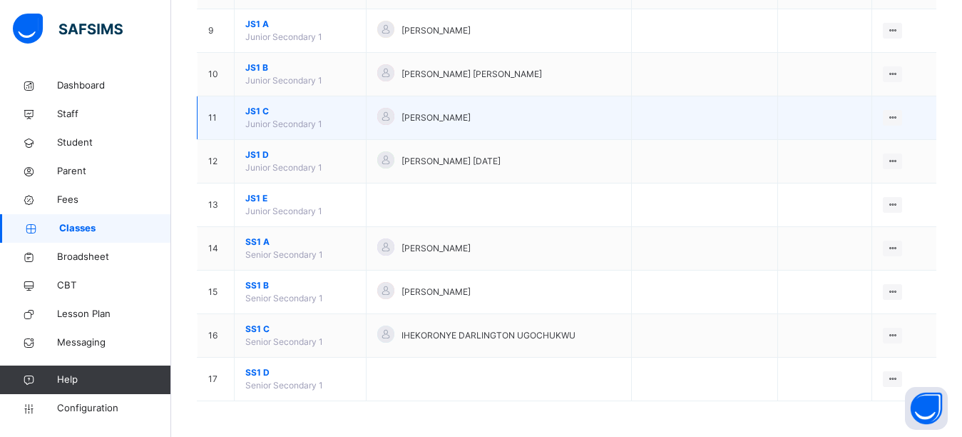
type input "*"
click at [265, 110] on span "JS1 C" at bounding box center [300, 111] width 110 height 13
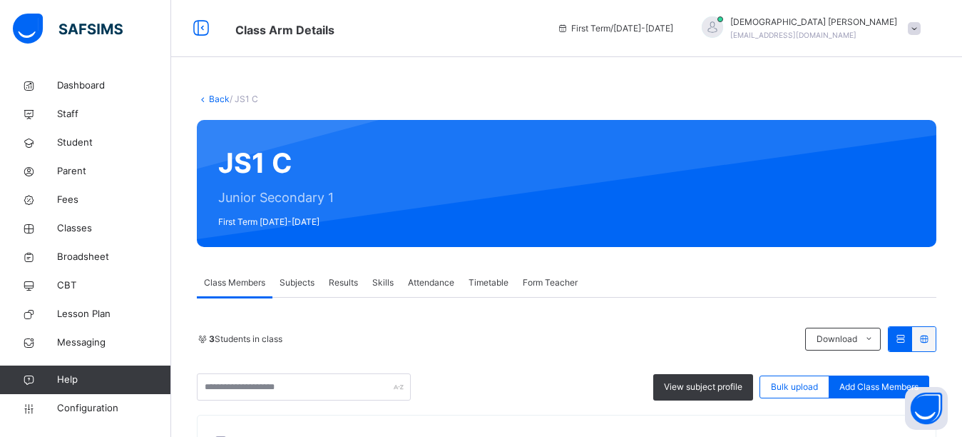
click at [394, 72] on div "Back / JS1 C JS1 C Junior Secondary 1 First Term 2025-2026 Class Members Subjec…" at bounding box center [566, 380] width 791 height 618
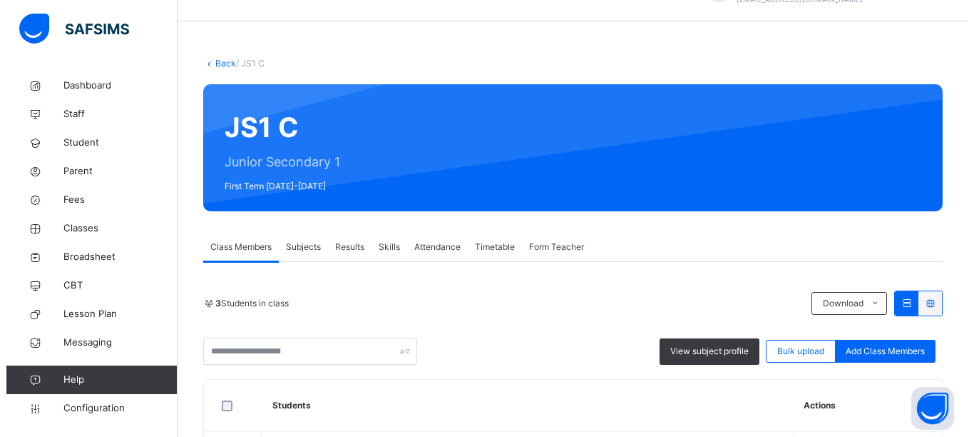
scroll to position [71, 0]
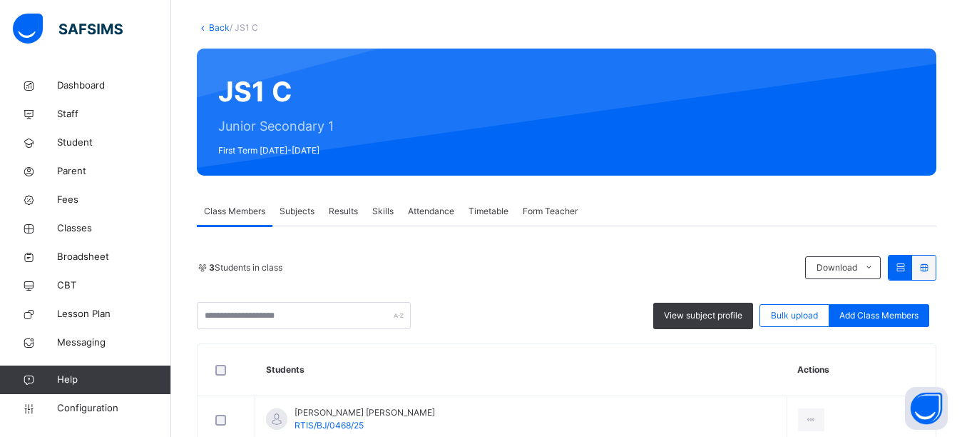
click at [883, 315] on span "Add Class Members" at bounding box center [879, 315] width 79 height 13
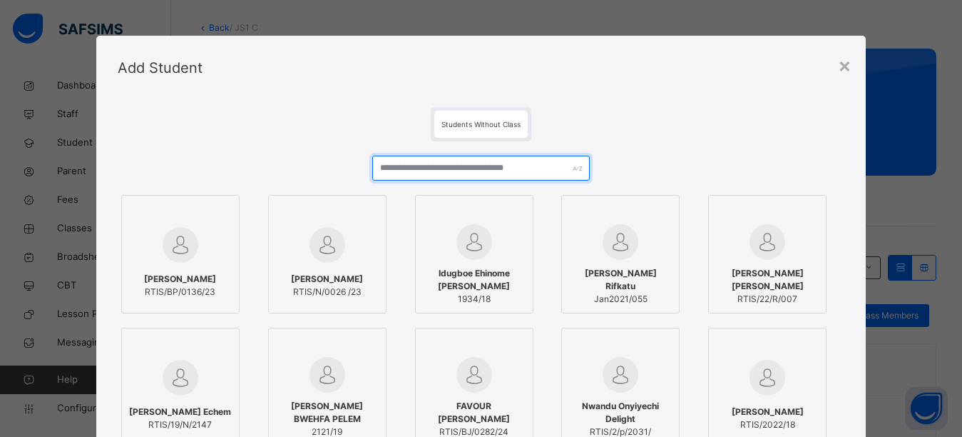
drag, startPoint x: 390, startPoint y: 171, endPoint x: 401, endPoint y: 172, distance: 10.8
click at [400, 172] on input "text" at bounding box center [481, 168] width 218 height 25
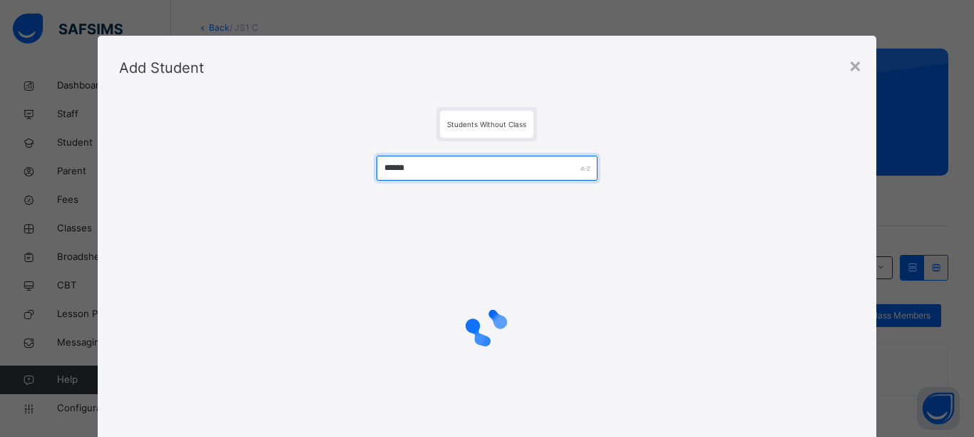
type input "******"
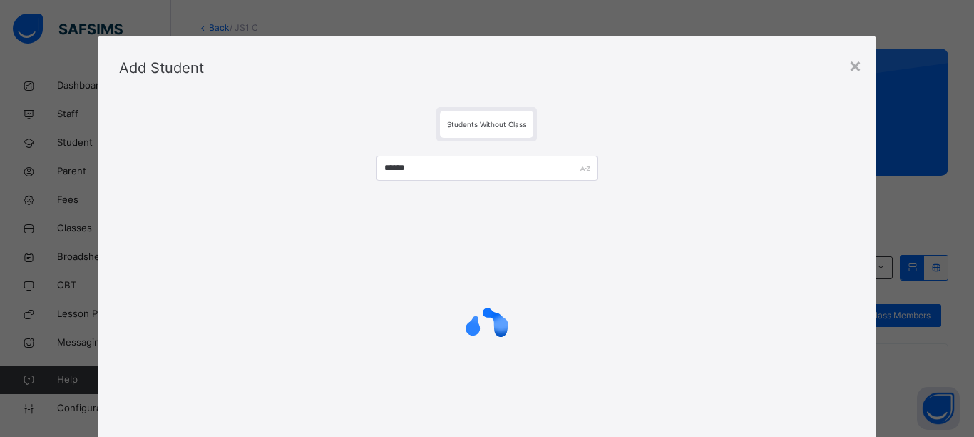
click at [335, 79] on div "Add Student" at bounding box center [488, 68] width 780 height 64
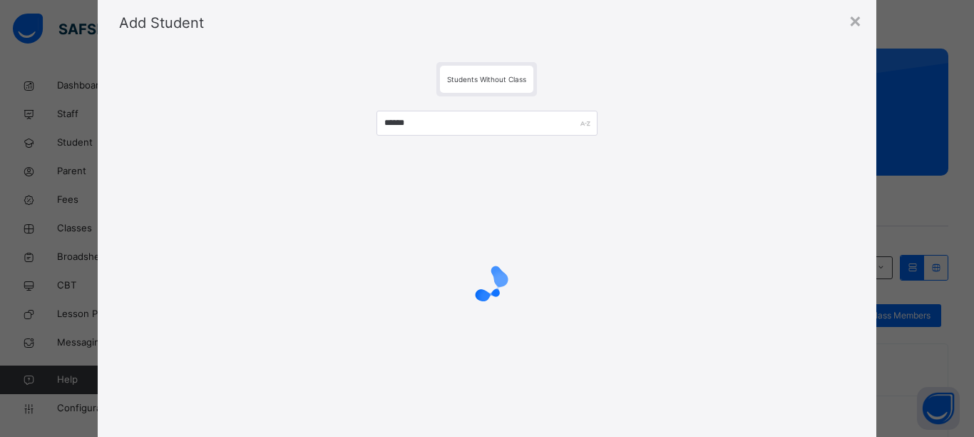
scroll to position [0, 0]
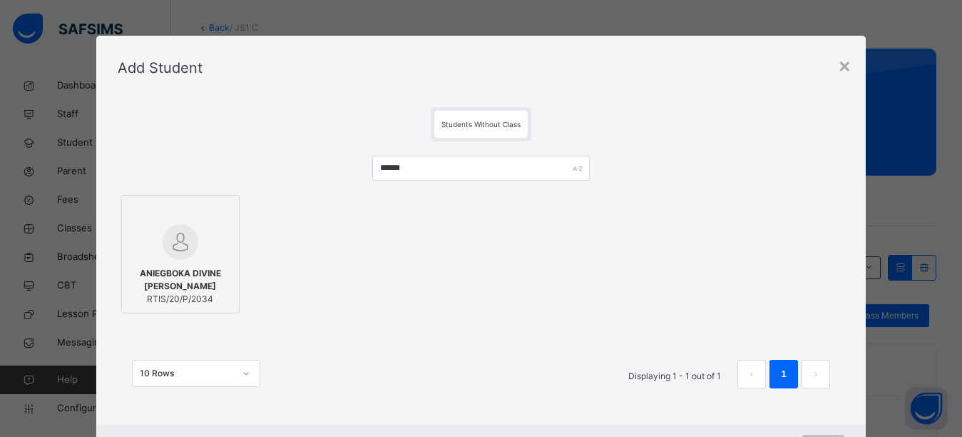
click at [167, 252] on img at bounding box center [181, 242] width 36 height 36
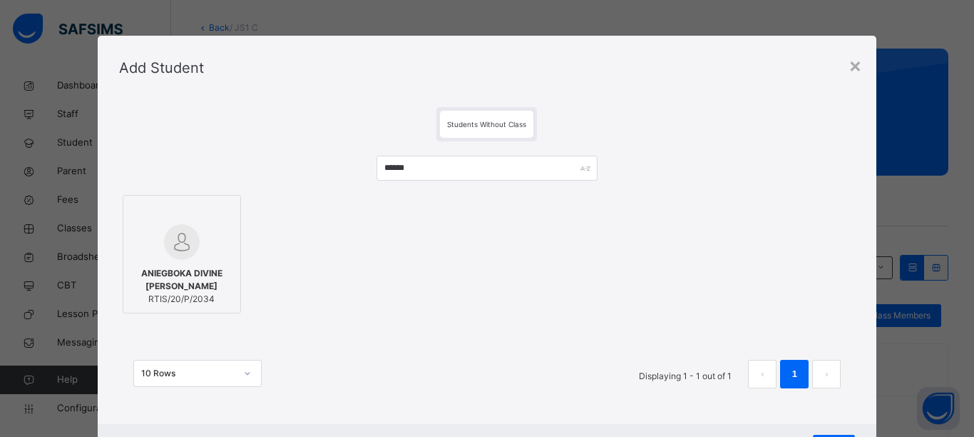
click at [459, 278] on div "ANIEGBOKA DIVINE KAMARA RTIS/20/P/2034" at bounding box center [487, 254] width 737 height 126
click at [516, 305] on div "ANIEGBOKA DIVINE KAMARA RTIS/20/P/2034" at bounding box center [487, 254] width 737 height 126
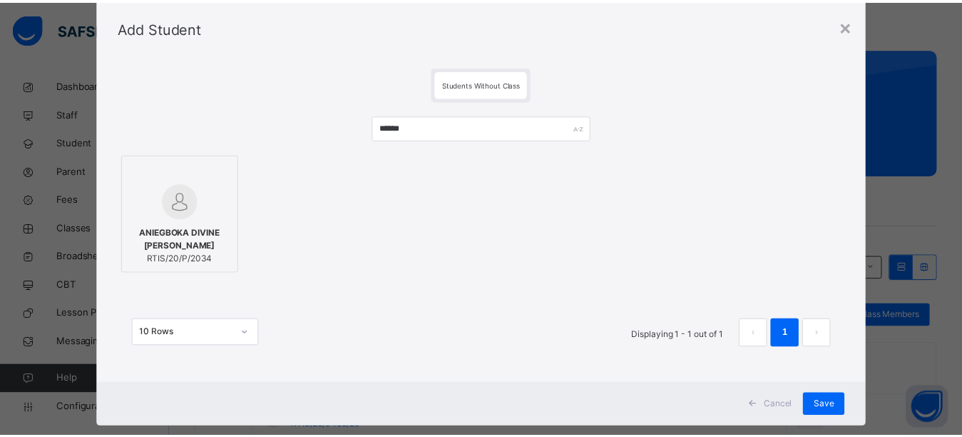
scroll to position [67, 0]
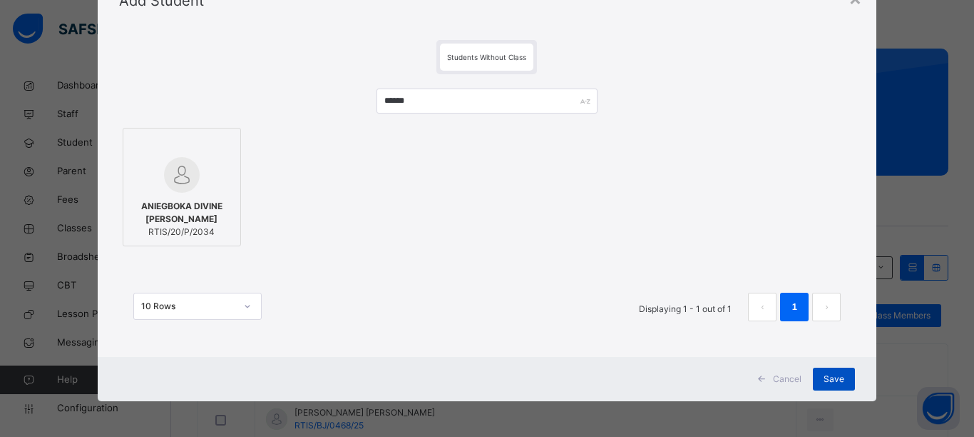
click at [827, 380] on span "Save" at bounding box center [834, 378] width 21 height 13
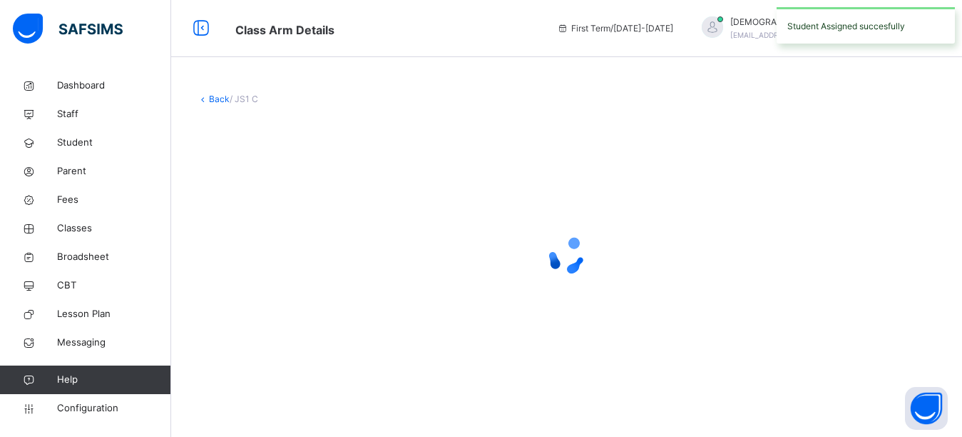
scroll to position [0, 0]
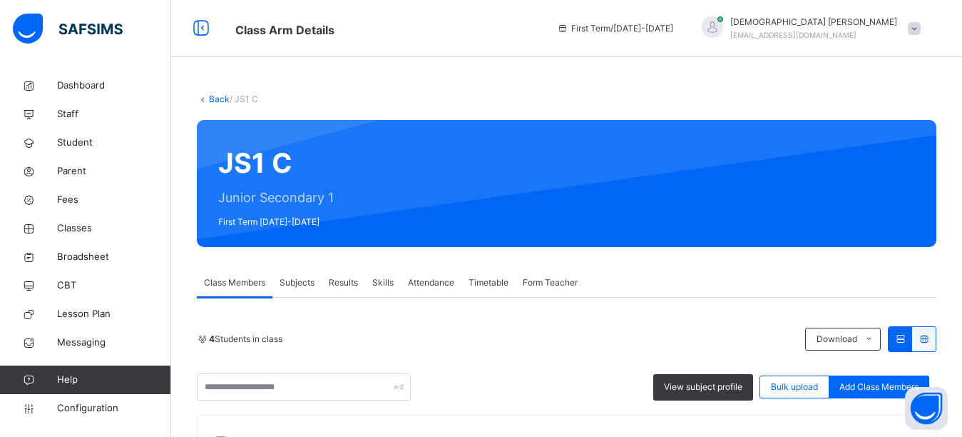
click at [477, 337] on div "4 Students in class" at bounding box center [497, 338] width 601 height 13
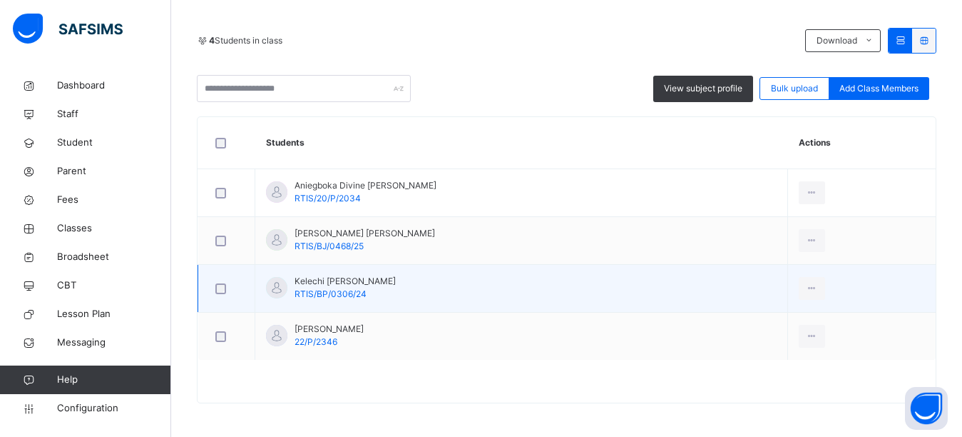
scroll to position [300, 0]
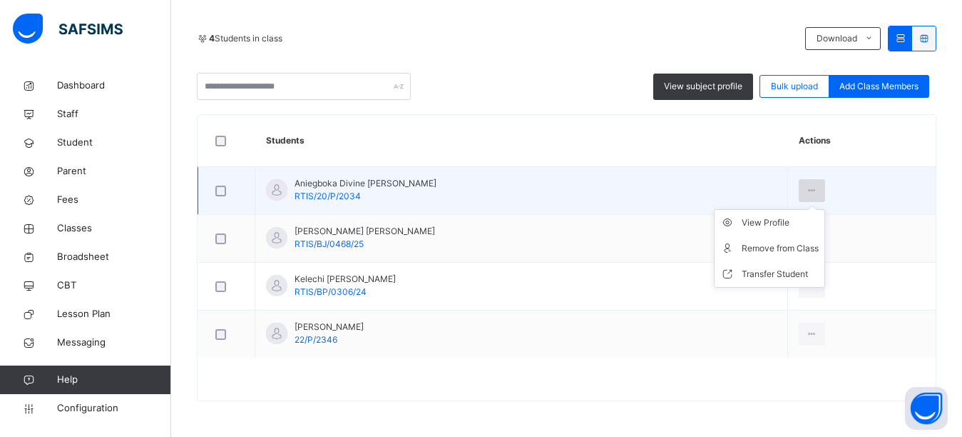
click at [813, 190] on icon at bounding box center [812, 190] width 12 height 13
click at [772, 224] on div "View Profile" at bounding box center [780, 222] width 77 height 14
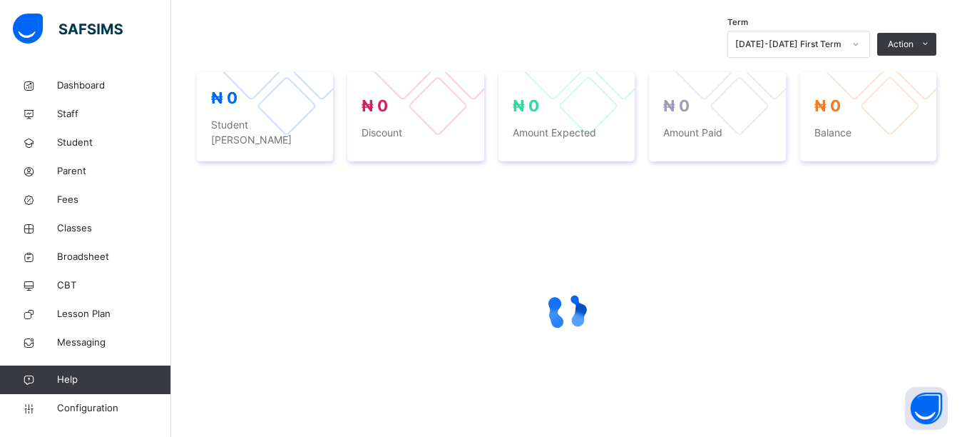
click at [516, 36] on div "Term 2025-2026 First Term Action Receive Payment Manage Discount Send Email Rem…" at bounding box center [567, 44] width 740 height 27
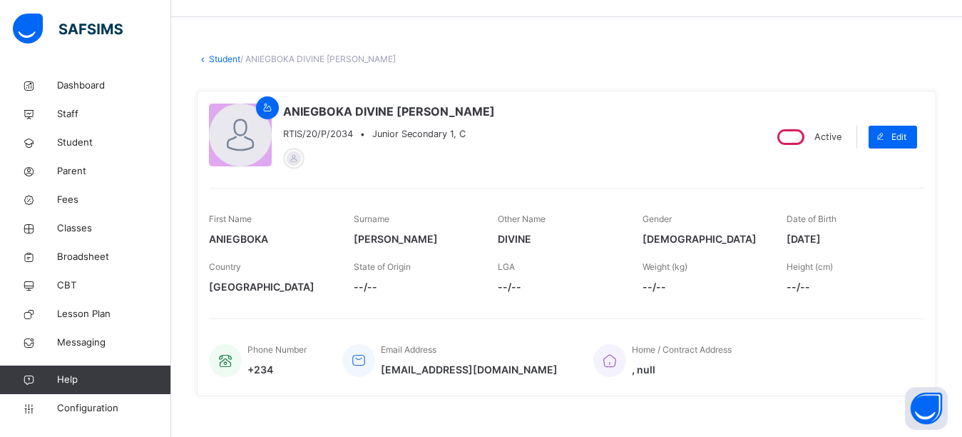
scroll to position [15, 0]
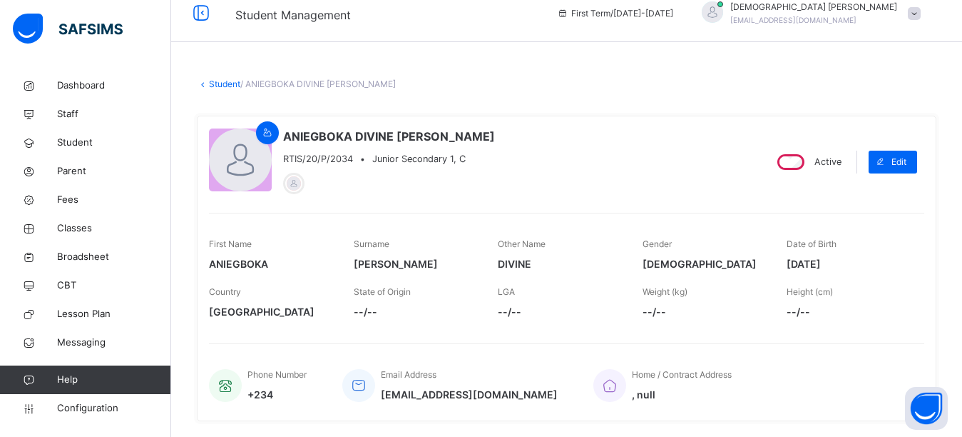
click at [752, 193] on div "ANIEGBOKA DIVINE KAMARA RTIS/20/P/2034 • Junior Secondary 1, C" at bounding box center [481, 162] width 544 height 68
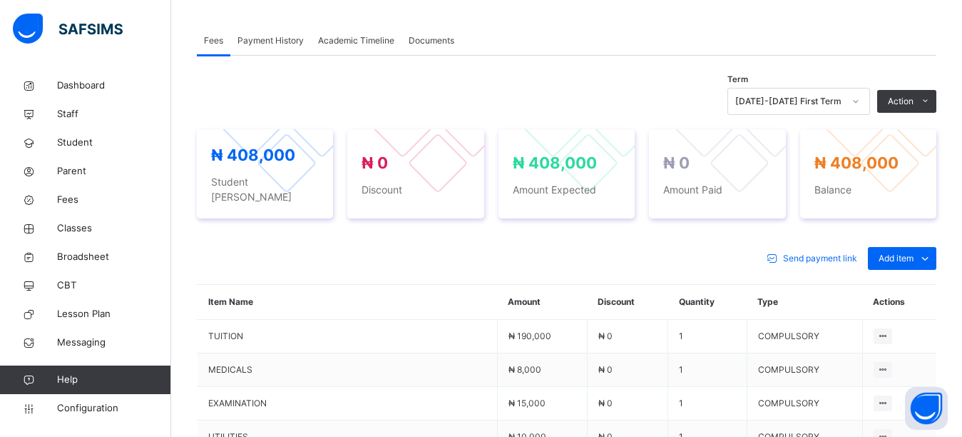
scroll to position [443, 0]
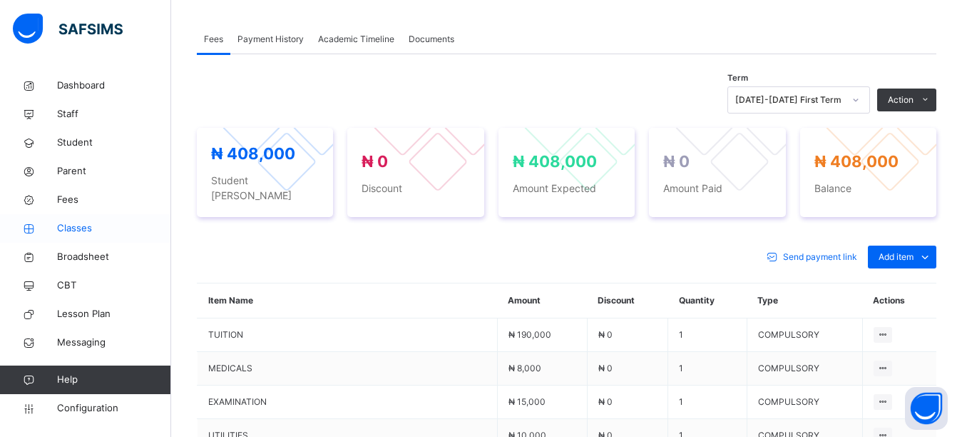
click at [84, 229] on span "Classes" at bounding box center [114, 228] width 114 height 14
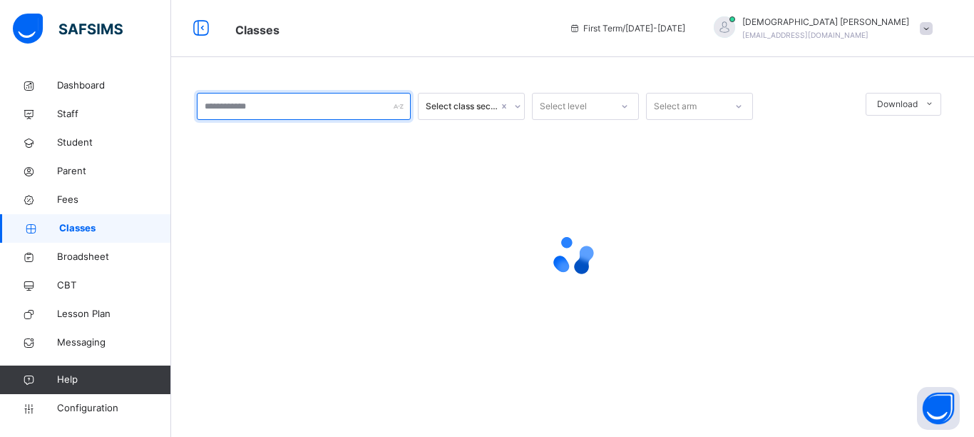
click at [256, 103] on input "text" at bounding box center [304, 106] width 214 height 27
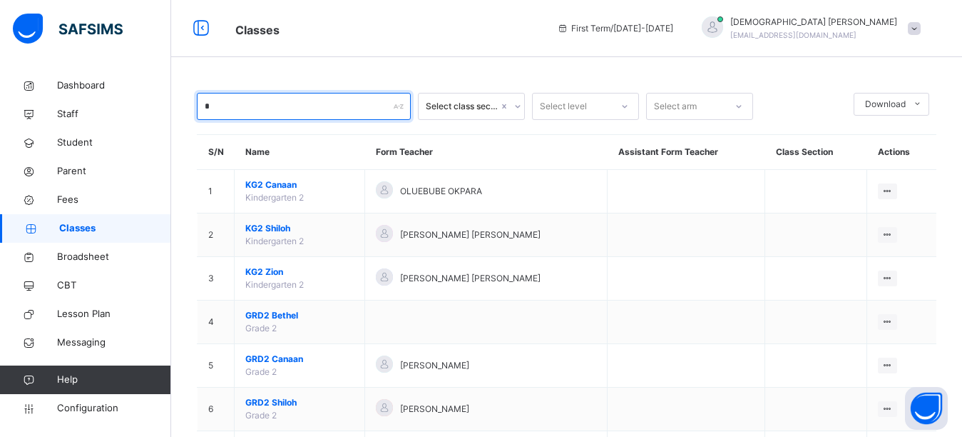
type input "*"
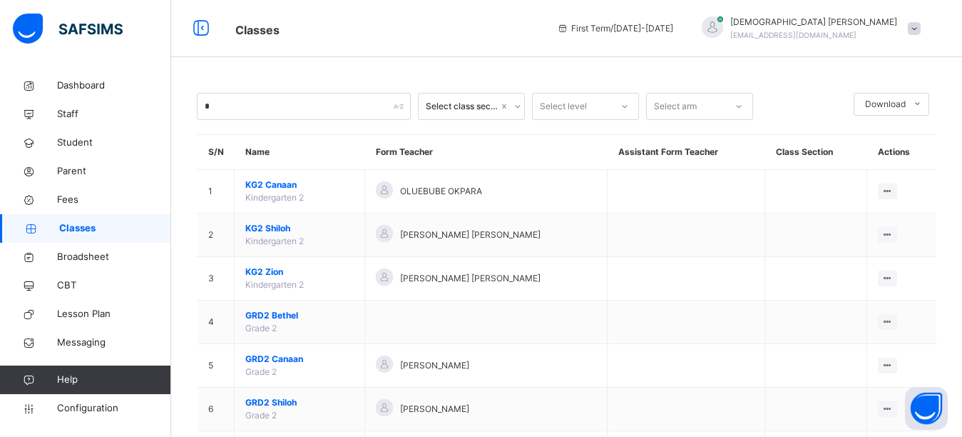
click at [361, 26] on span "Classes" at bounding box center [385, 29] width 300 height 24
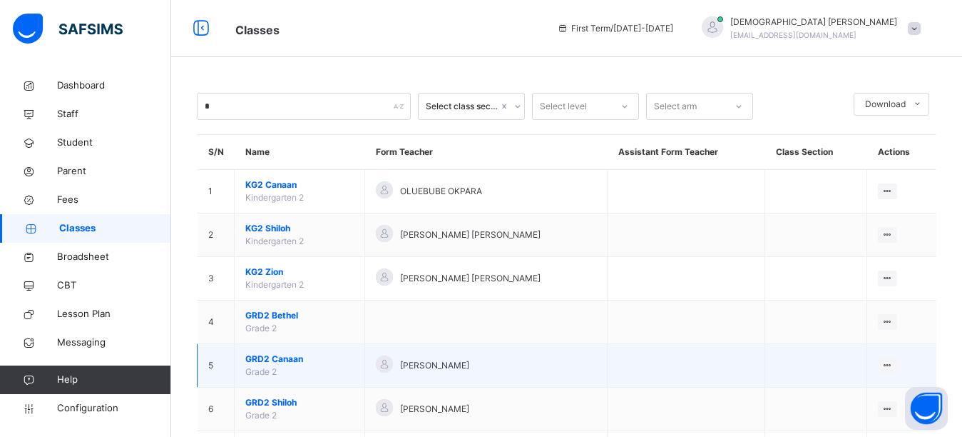
click at [266, 363] on span "GRD2 Canaan" at bounding box center [299, 358] width 108 height 13
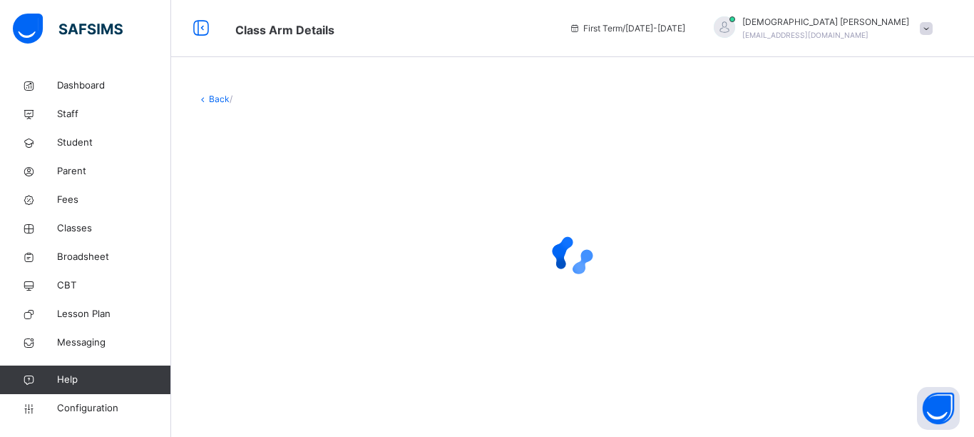
click at [572, 15] on div "Class Arm Details First Term / 2025-2026 Isaiah Paul paulisaiah@rtis-edu.ng" at bounding box center [487, 28] width 974 height 57
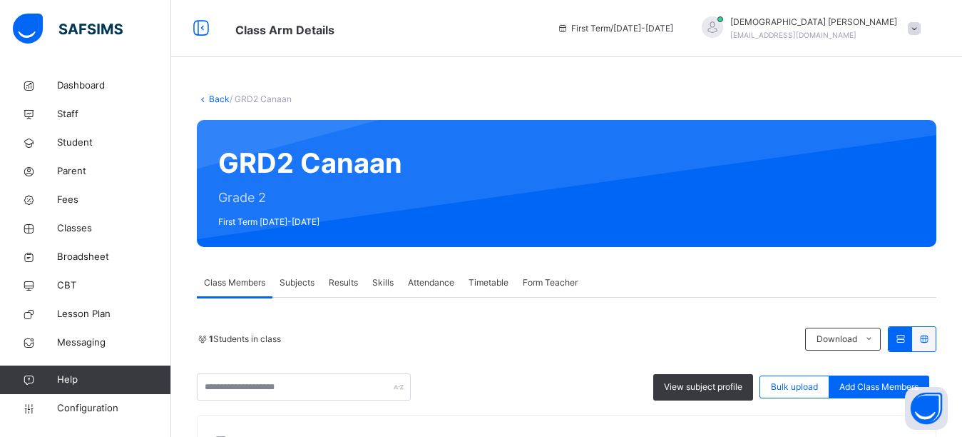
click at [413, 56] on div "Class Arm Details First Term / 2025-2026 Isaiah Paul paulisaiah@rtis-edu.ng" at bounding box center [481, 28] width 962 height 57
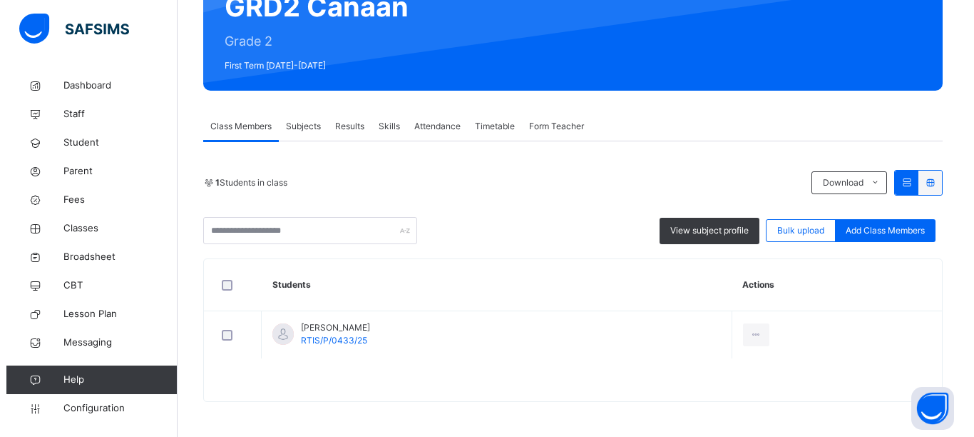
scroll to position [157, 0]
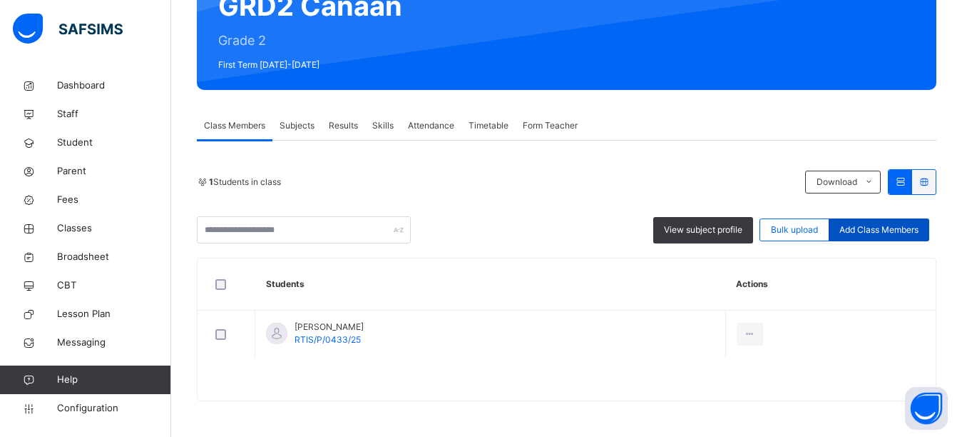
click at [885, 234] on span "Add Class Members" at bounding box center [879, 229] width 79 height 13
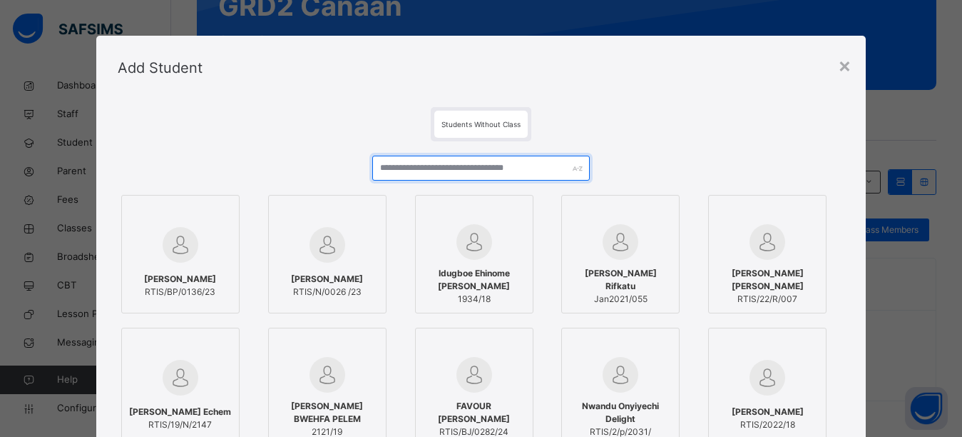
click at [458, 161] on input "text" at bounding box center [481, 168] width 218 height 25
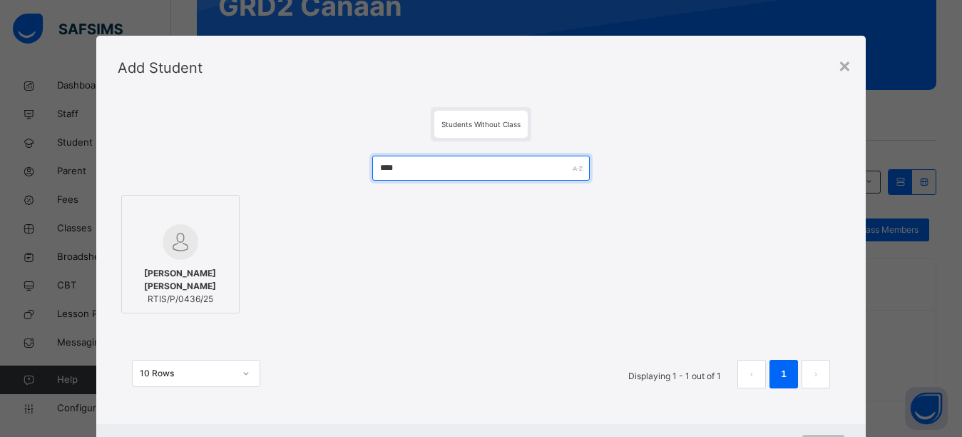
type input "****"
click at [163, 254] on img at bounding box center [181, 242] width 36 height 36
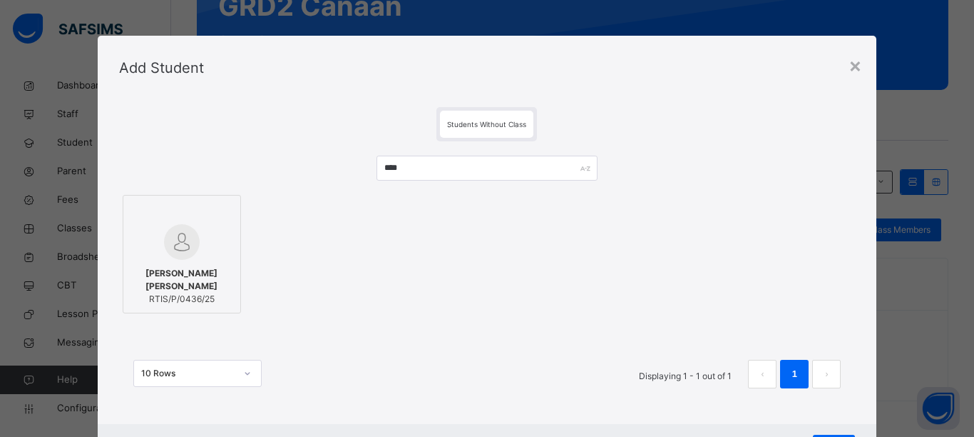
click at [397, 292] on div "Bryant Chinonso Opara RTIS/P/0436/25" at bounding box center [487, 254] width 737 height 126
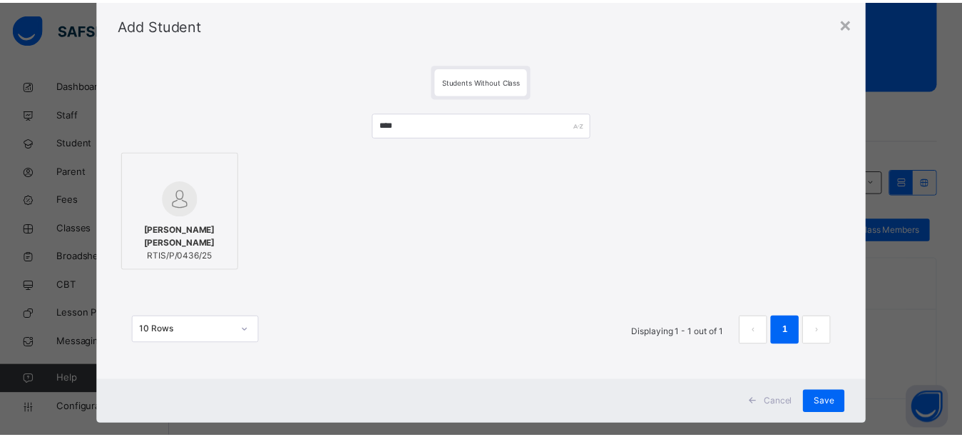
scroll to position [67, 0]
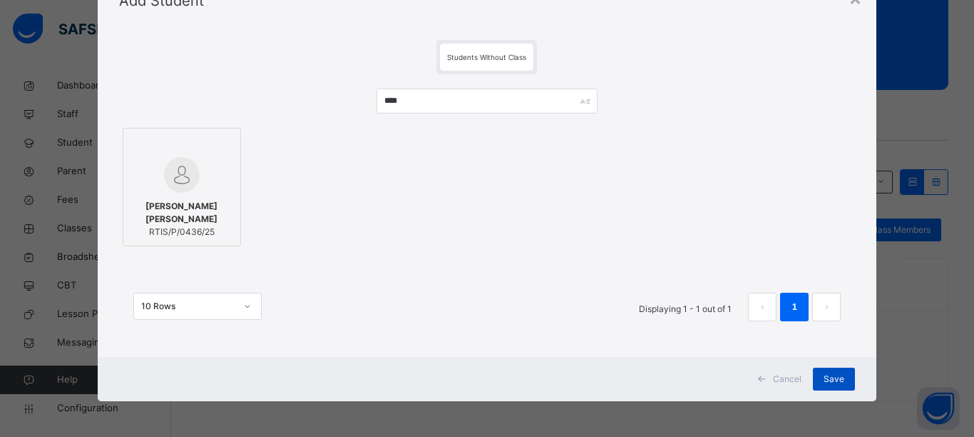
click at [840, 376] on span "Save" at bounding box center [834, 378] width 21 height 13
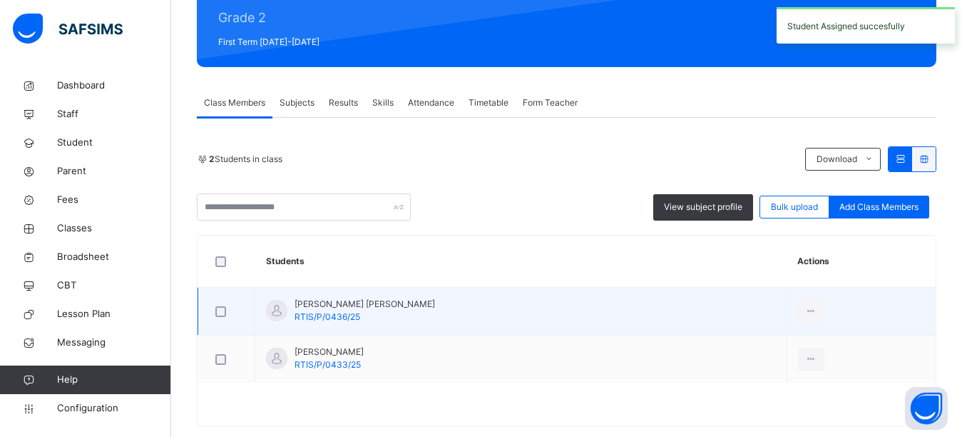
scroll to position [205, 0]
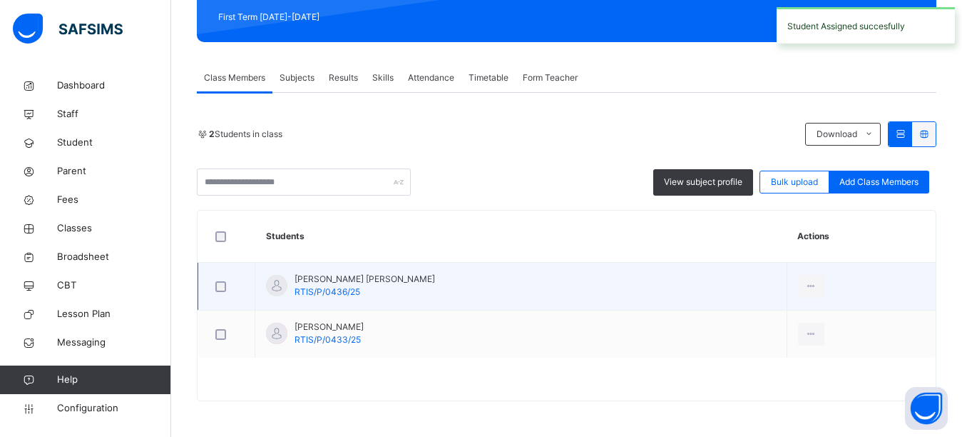
click at [313, 283] on span "[PERSON_NAME] [PERSON_NAME]" at bounding box center [365, 279] width 141 height 13
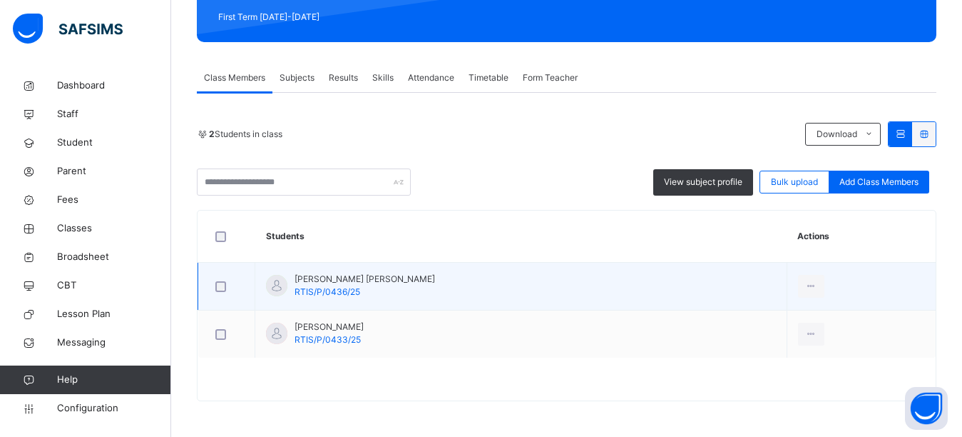
click at [313, 283] on span "[PERSON_NAME] [PERSON_NAME]" at bounding box center [365, 279] width 141 height 13
drag, startPoint x: 313, startPoint y: 279, endPoint x: 344, endPoint y: 289, distance: 32.3
click at [327, 284] on span "[PERSON_NAME] [PERSON_NAME]" at bounding box center [365, 279] width 141 height 13
click at [741, 314] on div "View Profile" at bounding box center [779, 318] width 77 height 14
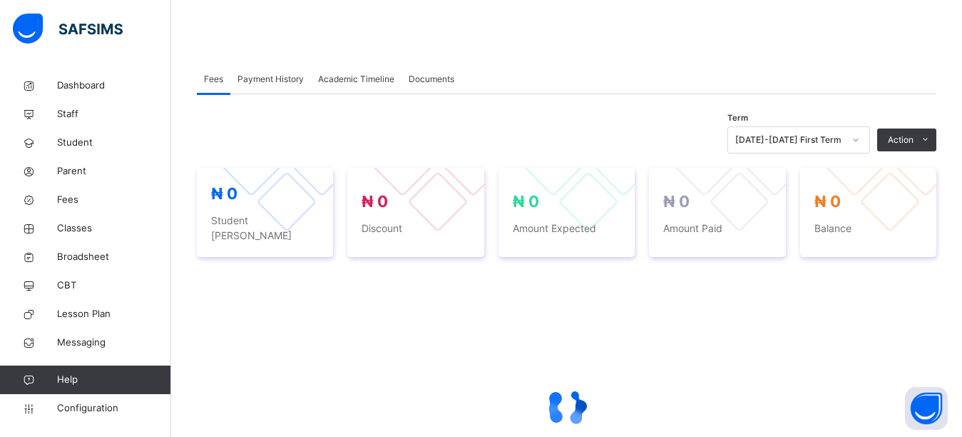
click at [556, 49] on div "Fees Payment History Academic Timeline Documents Fees More Options Term 2025-20…" at bounding box center [567, 307] width 740 height 527
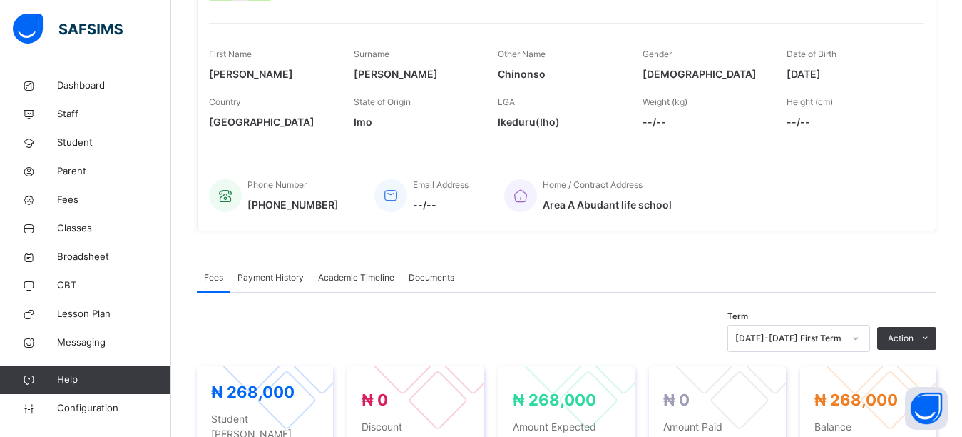
click at [837, 168] on div "Phone Number +2348062450717 Email Address --/-- Home / Contract Address Area A …" at bounding box center [567, 186] width 716 height 66
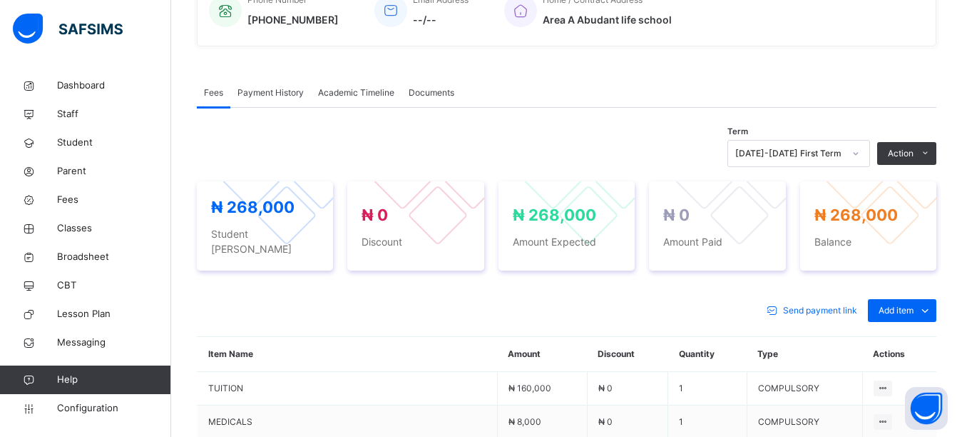
scroll to position [480, 0]
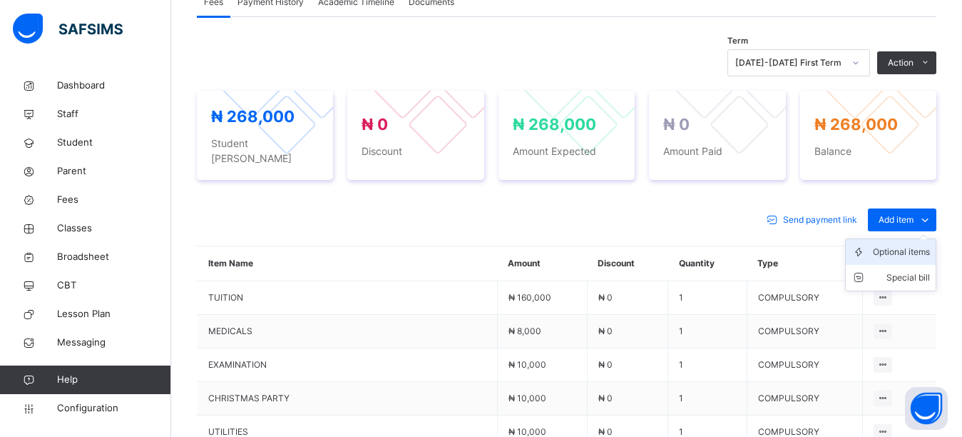
click at [910, 245] on div "Optional items" at bounding box center [901, 252] width 57 height 14
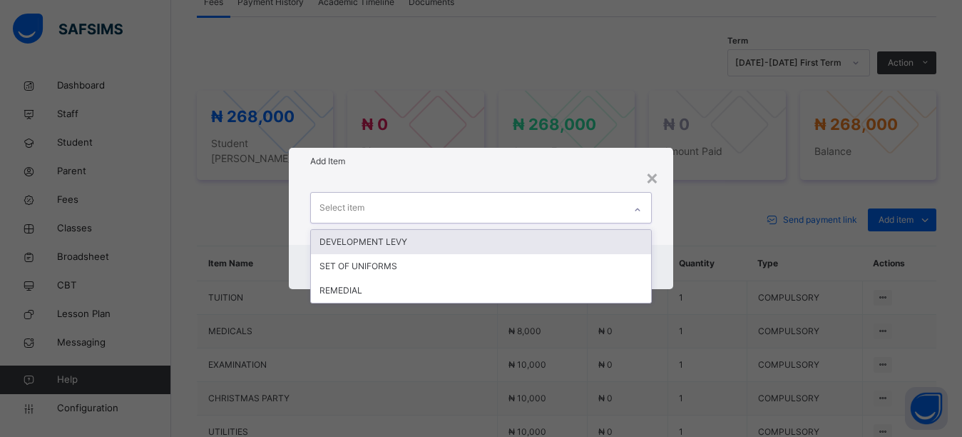
click at [509, 213] on div "Select item" at bounding box center [468, 208] width 314 height 30
click at [472, 236] on div "DEVELOPMENT LEVY" at bounding box center [481, 242] width 341 height 24
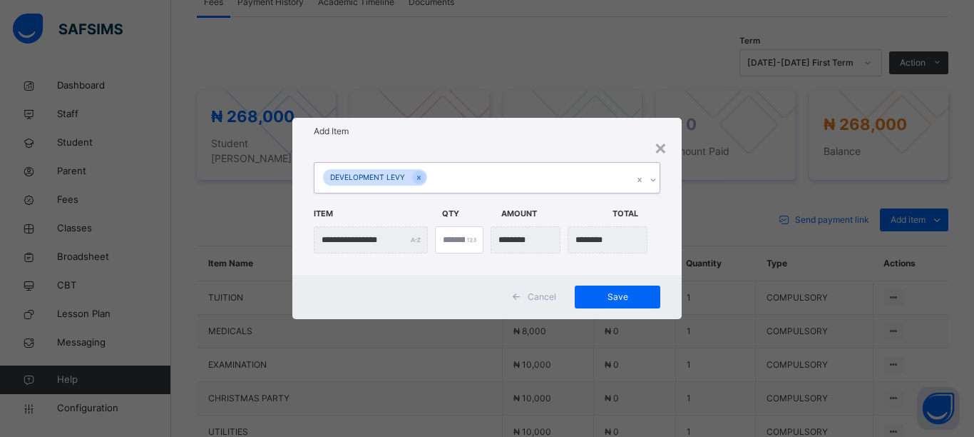
click at [499, 180] on div "DEVELOPMENT LEVY" at bounding box center [474, 178] width 318 height 30
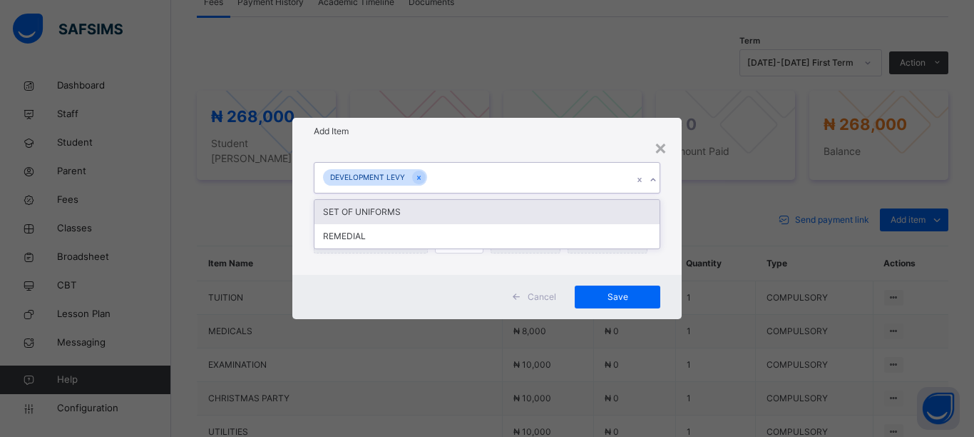
click at [432, 208] on div "SET OF UNIFORMS" at bounding box center [487, 212] width 345 height 24
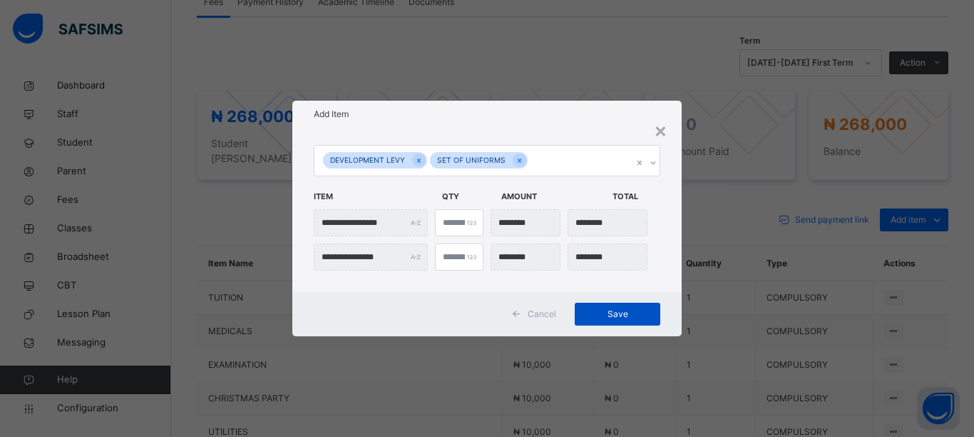
click at [616, 313] on span "Save" at bounding box center [618, 313] width 64 height 13
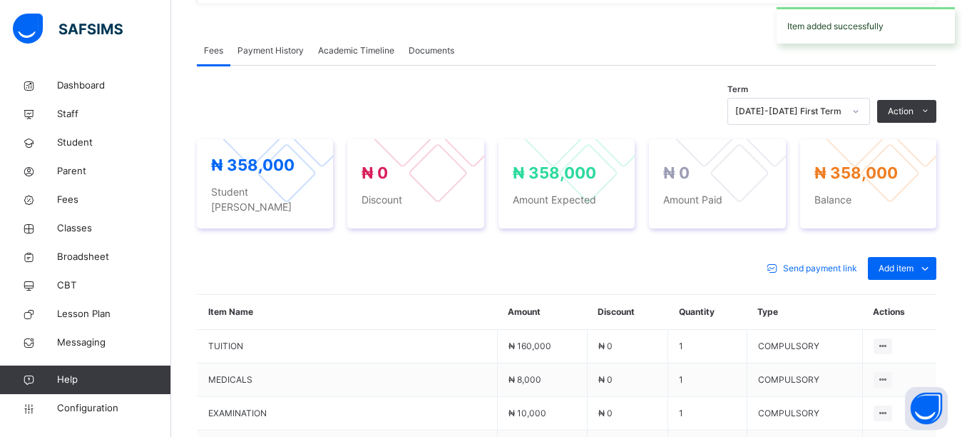
scroll to position [404, 0]
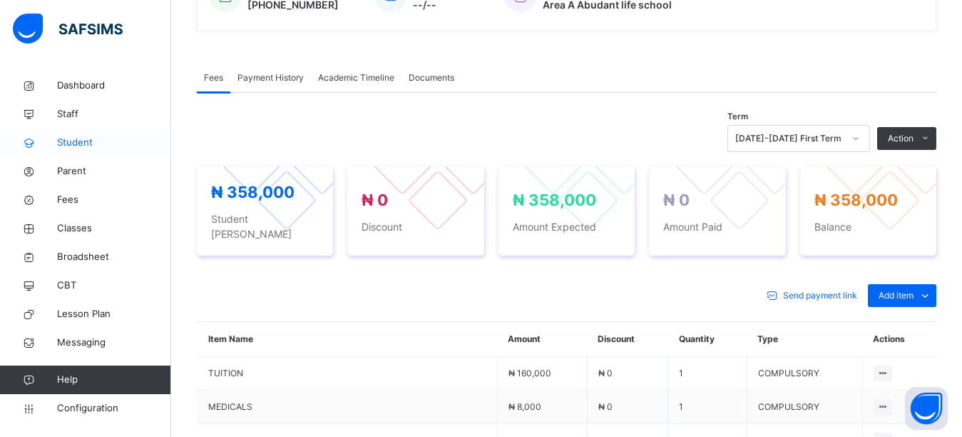
click at [71, 142] on span "Student" at bounding box center [114, 143] width 114 height 14
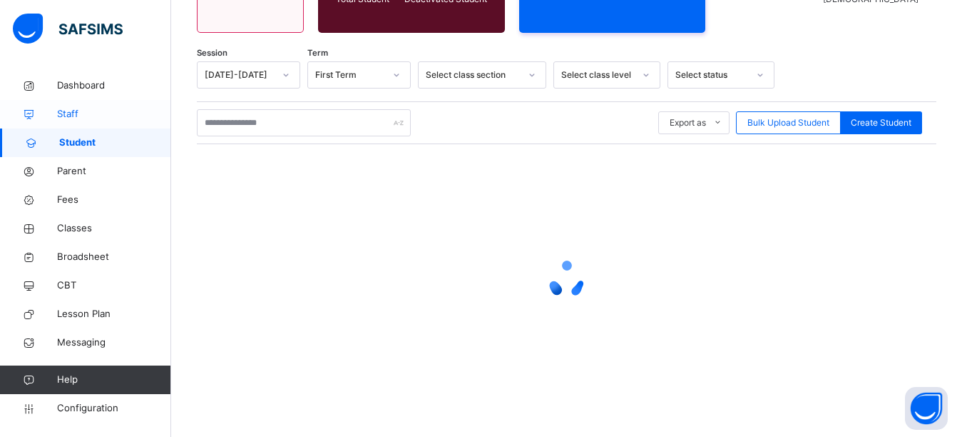
scroll to position [404, 0]
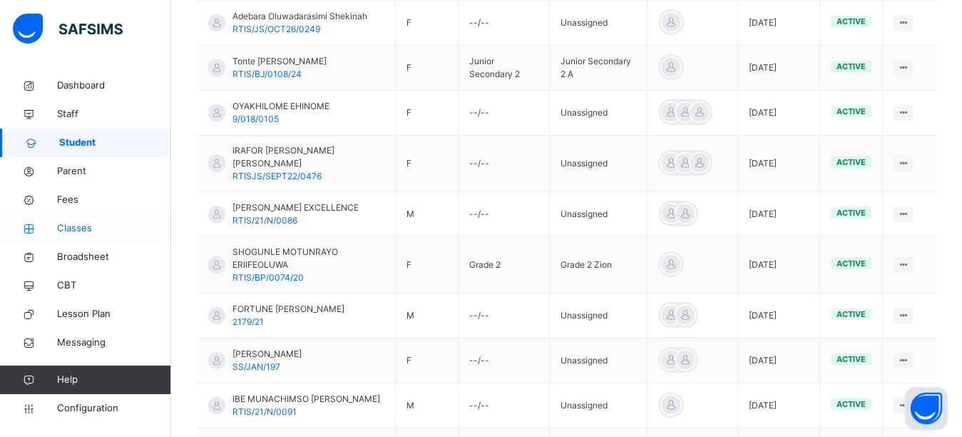
click at [87, 223] on span "Classes" at bounding box center [114, 228] width 114 height 14
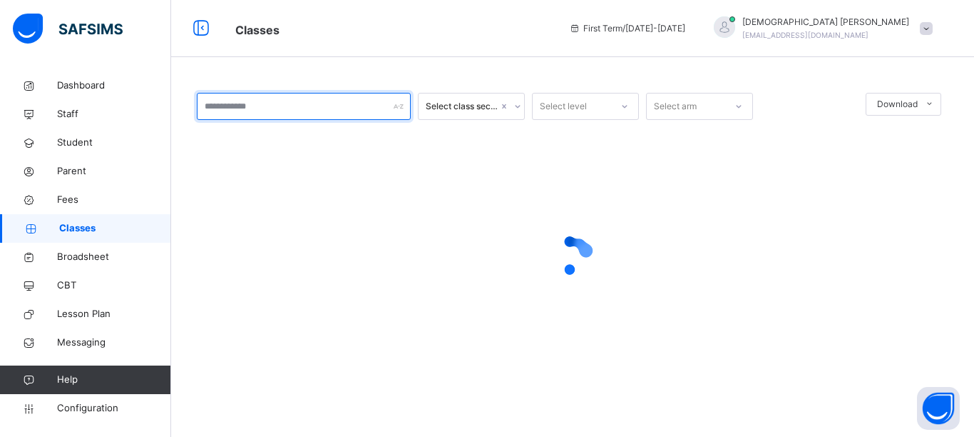
click at [263, 105] on input "text" at bounding box center [304, 106] width 214 height 27
type input "***"
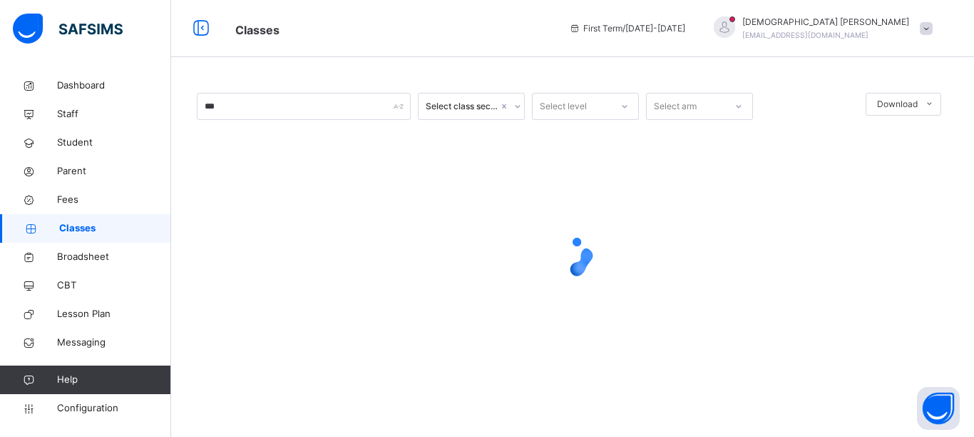
click at [299, 71] on div "*** Select class section Select level Select arm Download Pdf Report Excel Repo…" at bounding box center [572, 218] width 803 height 437
click at [407, 52] on div "Classes First Term / 2025-2026 Isaiah Paul paulisaiah@rtis-edu.ng" at bounding box center [487, 28] width 974 height 57
click at [404, 64] on div "*** Select class section Select level Select arm Download Pdf Report Excel Repo…" at bounding box center [572, 218] width 803 height 437
click at [403, 66] on div "*** Select class section Select level Select arm Download Pdf Report Excel Repo…" at bounding box center [572, 218] width 803 height 437
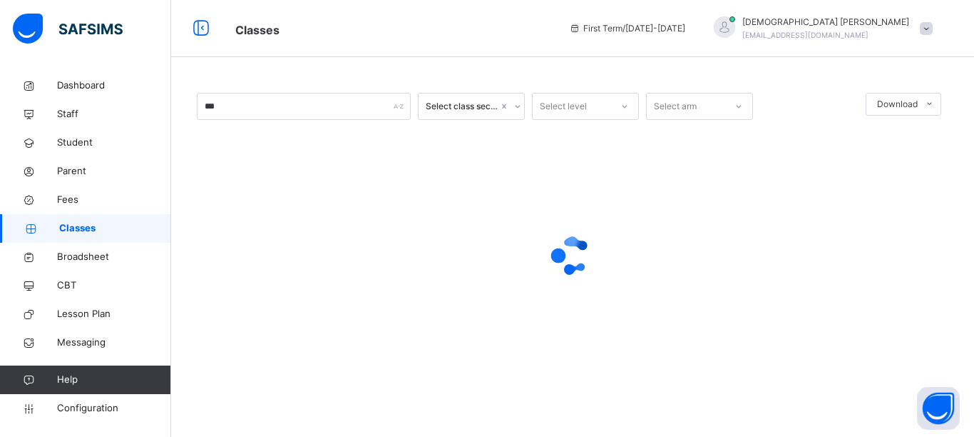
click at [445, 7] on div "Classes First Term / 2025-2026 Isaiah Paul paulisaiah@rtis-edu.ng" at bounding box center [487, 28] width 974 height 57
click at [459, 49] on div "Classes First Term / 2025-2026 Isaiah Paul paulisaiah@rtis-edu.ng" at bounding box center [487, 28] width 974 height 57
click at [76, 82] on span "Dashboard" at bounding box center [114, 85] width 114 height 14
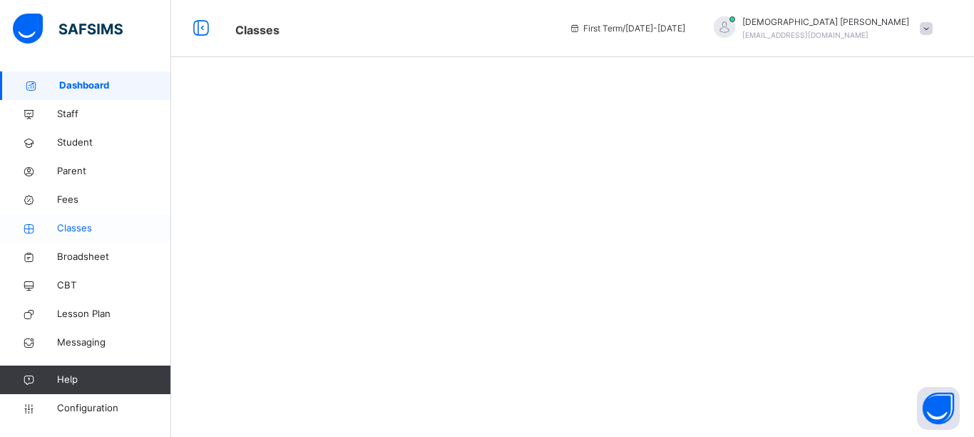
click at [75, 229] on span "Classes" at bounding box center [114, 228] width 114 height 14
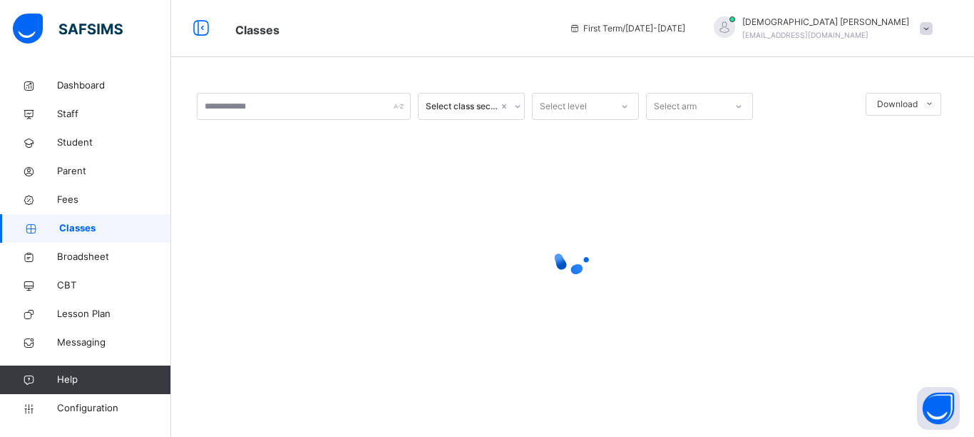
click at [466, 41] on div "Classes First Term / 2025-2026 Isaiah Paul paulisaiah@rtis-edu.ng" at bounding box center [487, 28] width 974 height 57
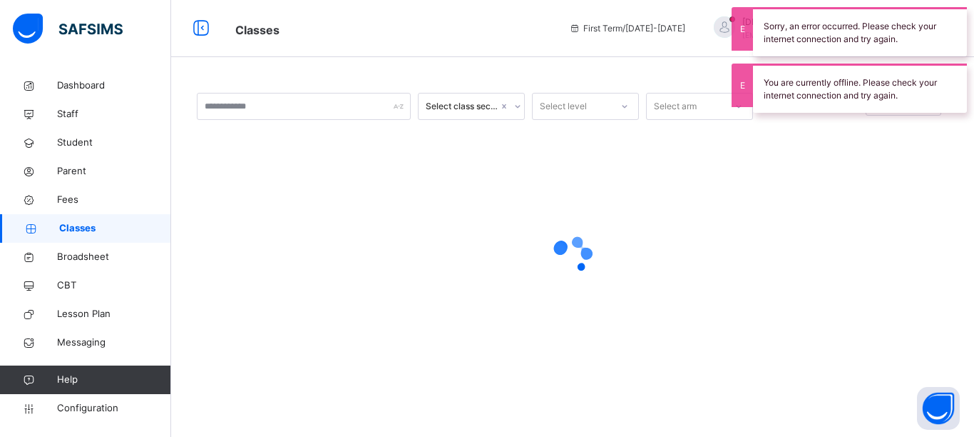
click at [517, 63] on div "Select class section Select level Select arm Download Pdf Report Excel Report ×…" at bounding box center [572, 218] width 803 height 437
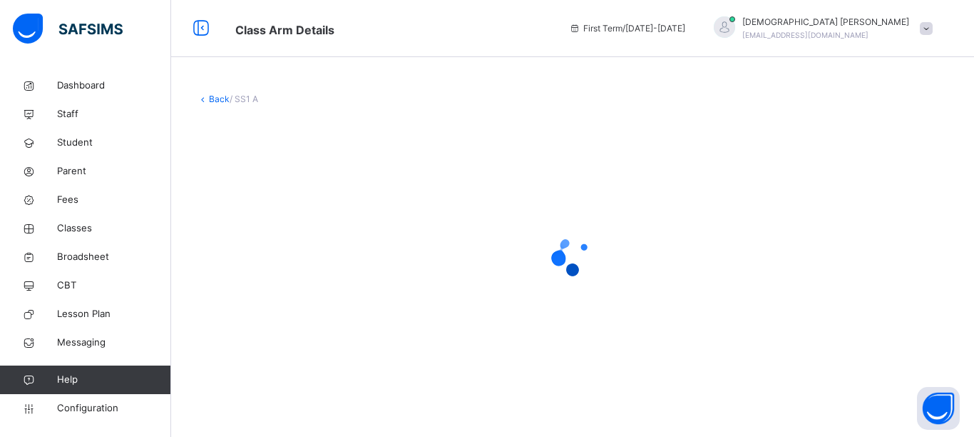
click at [641, 188] on div at bounding box center [573, 255] width 752 height 271
click at [366, 161] on div at bounding box center [573, 255] width 752 height 271
click at [367, 162] on div at bounding box center [573, 255] width 752 height 271
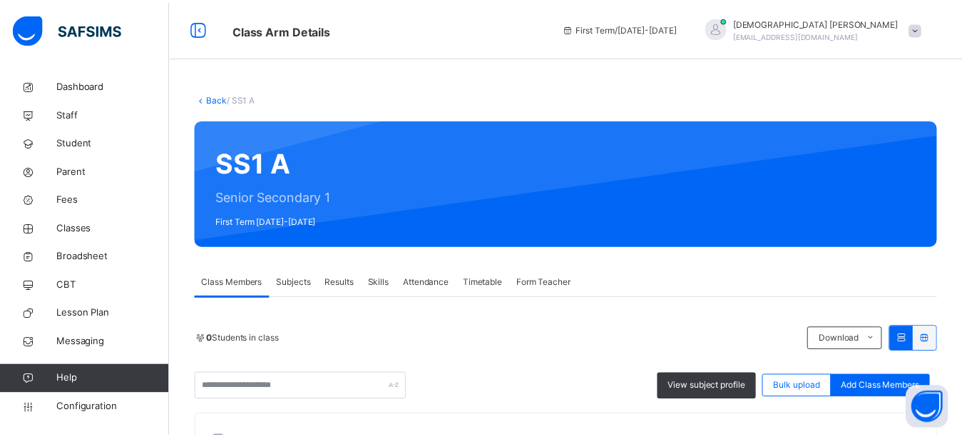
scroll to position [136, 0]
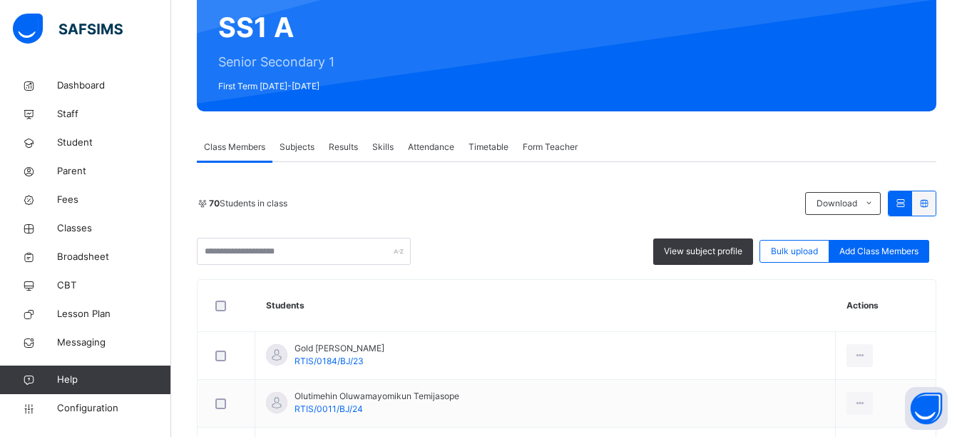
click at [435, 210] on div "70 Students in class Download Pdf Report Excel Report" at bounding box center [567, 203] width 740 height 26
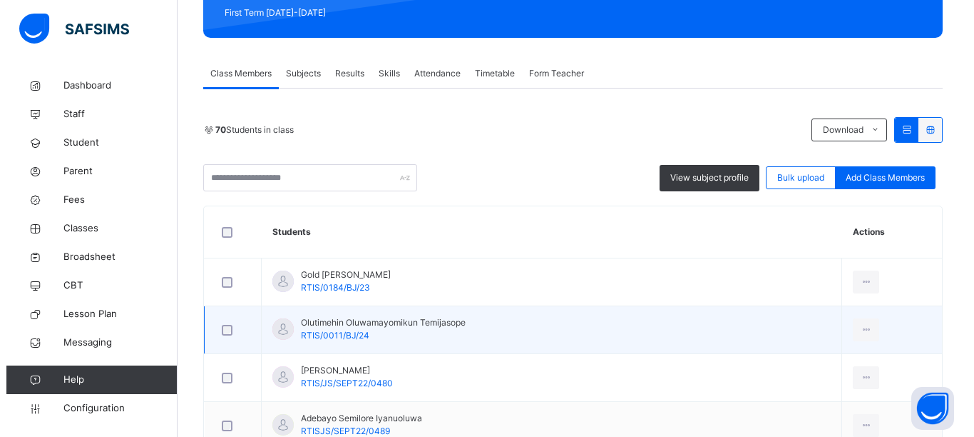
scroll to position [350, 0]
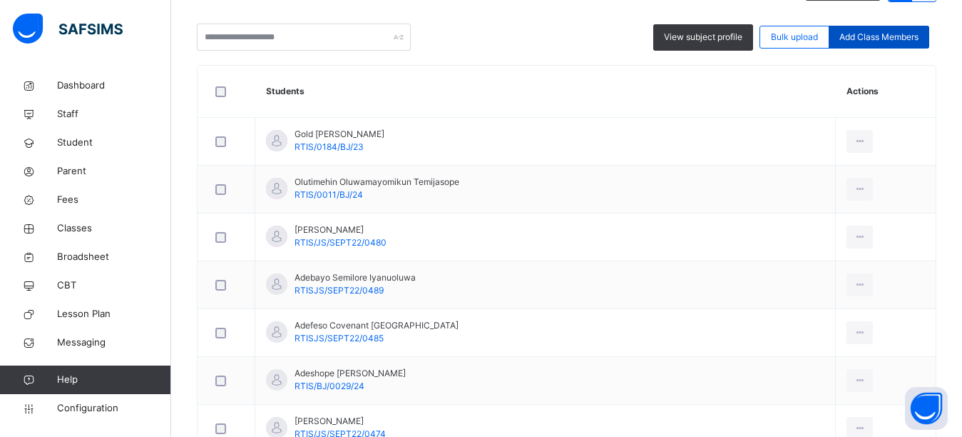
click at [912, 37] on span "Add Class Members" at bounding box center [879, 37] width 79 height 13
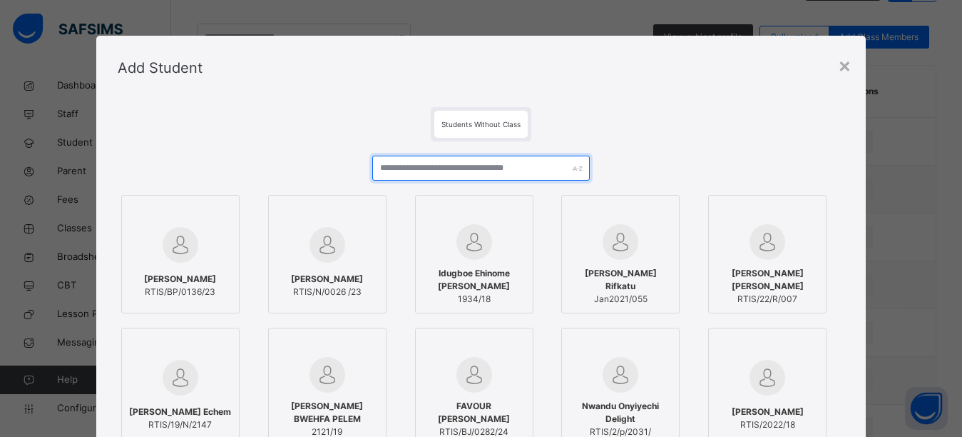
click at [464, 167] on input "text" at bounding box center [481, 168] width 218 height 25
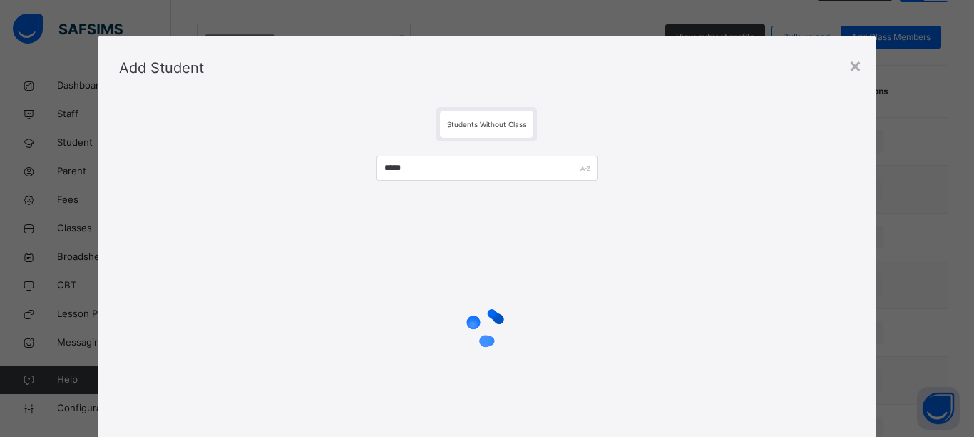
click at [706, 193] on div at bounding box center [487, 326] width 737 height 271
click at [697, 192] on div at bounding box center [487, 326] width 737 height 271
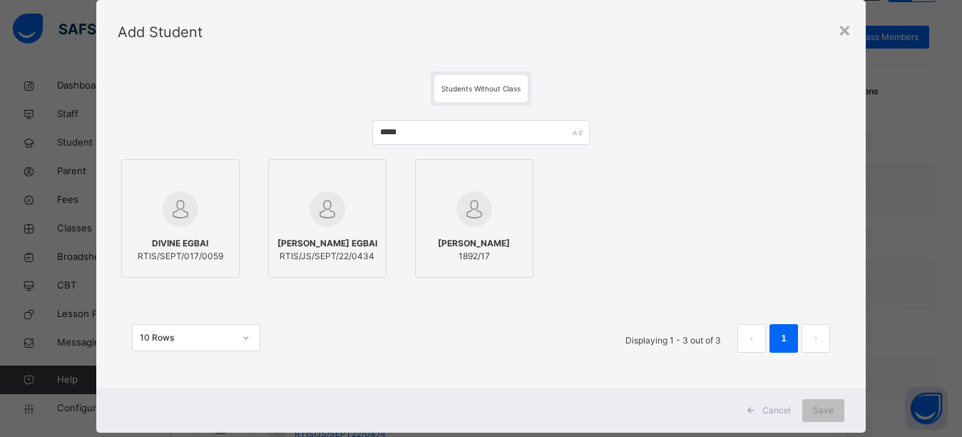
scroll to position [67, 0]
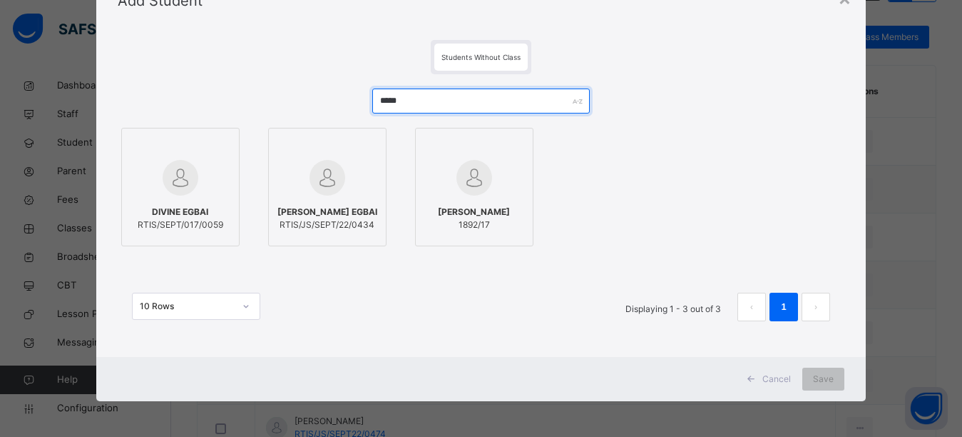
click at [415, 104] on input "*****" at bounding box center [481, 100] width 218 height 25
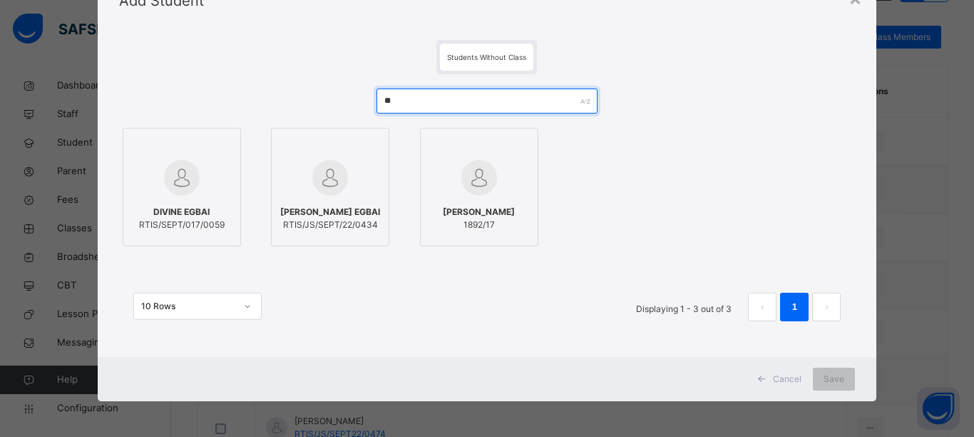
type input "*"
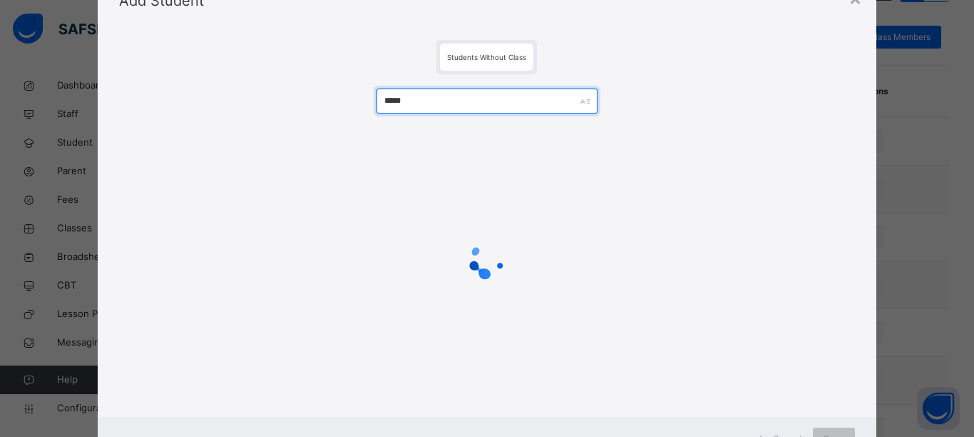
type input "*****"
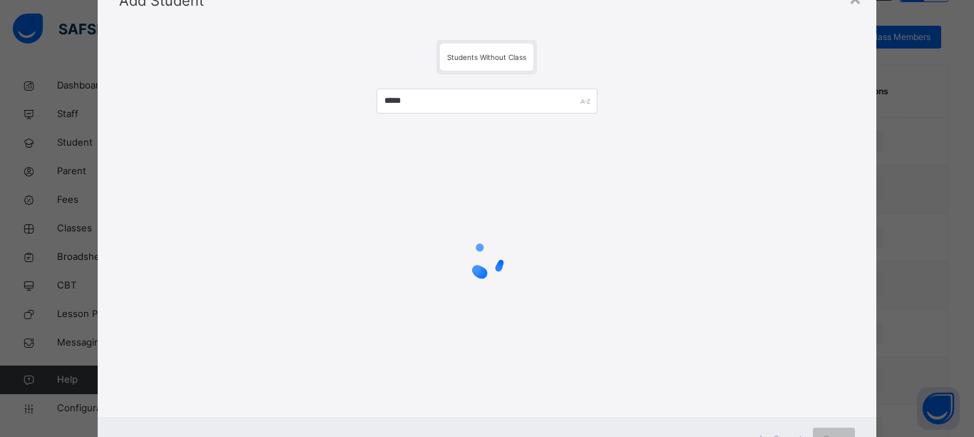
click at [387, 58] on div "Students Without Class" at bounding box center [487, 57] width 737 height 34
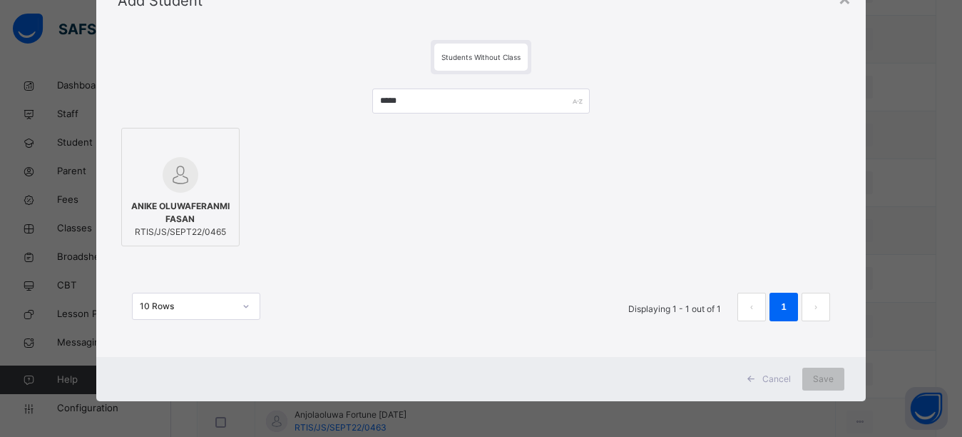
scroll to position [635, 0]
click at [171, 173] on img at bounding box center [181, 175] width 36 height 36
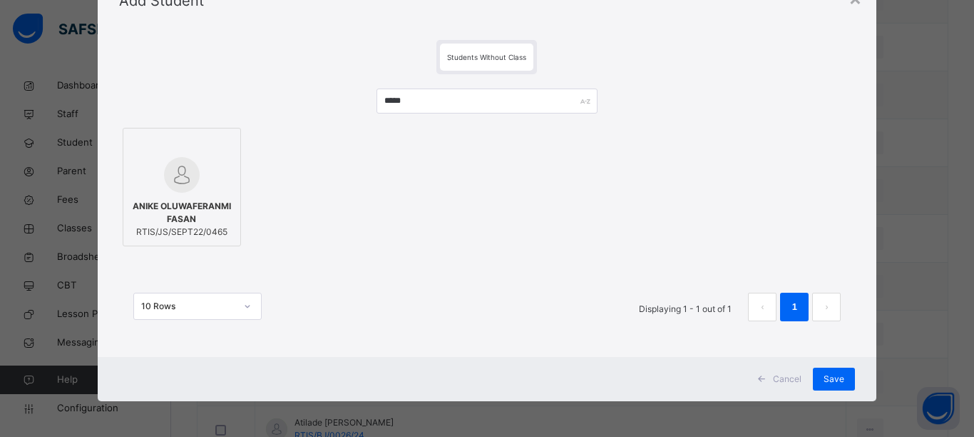
click at [454, 235] on div "ANIKE OLUWAFERANMI FASAN RTIS/JS/SEPT22/0465" at bounding box center [487, 187] width 737 height 126
click at [835, 375] on span "Save" at bounding box center [834, 378] width 21 height 13
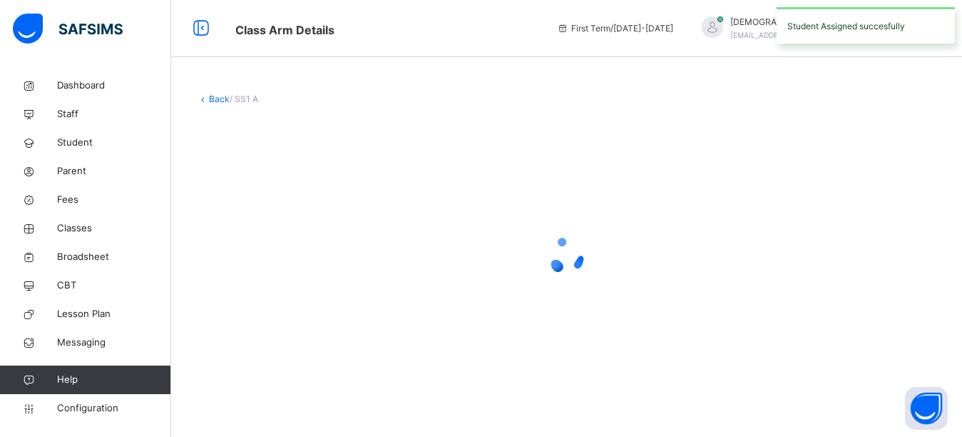
scroll to position [0, 0]
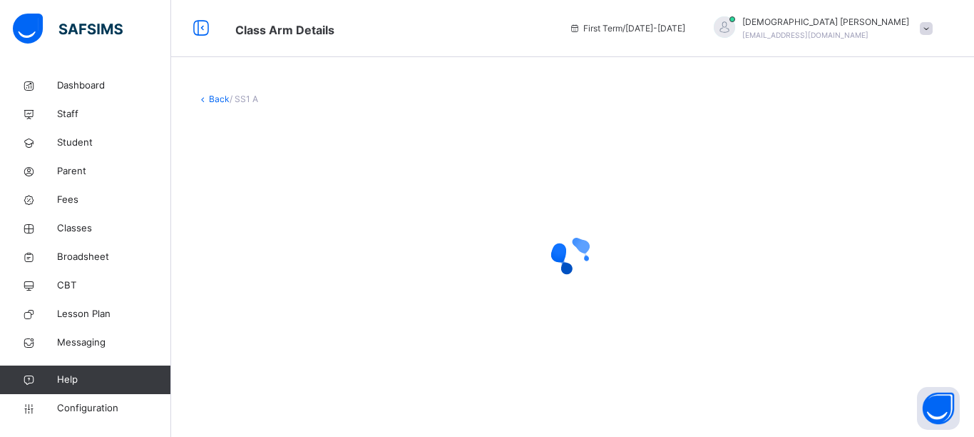
drag, startPoint x: 631, startPoint y: 302, endPoint x: 538, endPoint y: 302, distance: 92.7
click at [626, 302] on div at bounding box center [573, 255] width 752 height 271
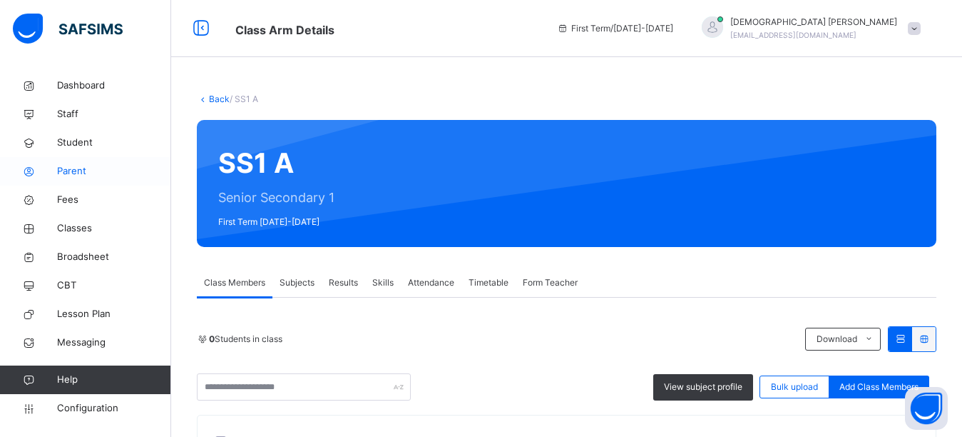
click at [77, 172] on span "Parent" at bounding box center [114, 171] width 114 height 14
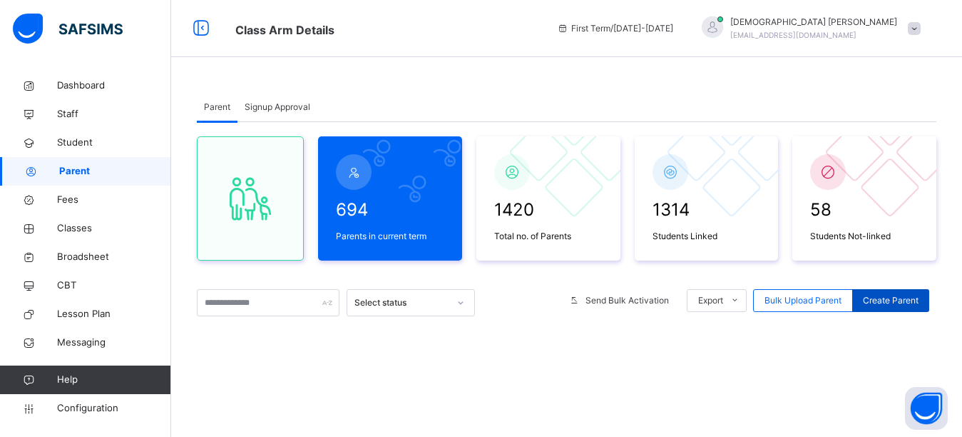
click at [897, 298] on span "Create Parent" at bounding box center [891, 300] width 56 height 13
select select "**"
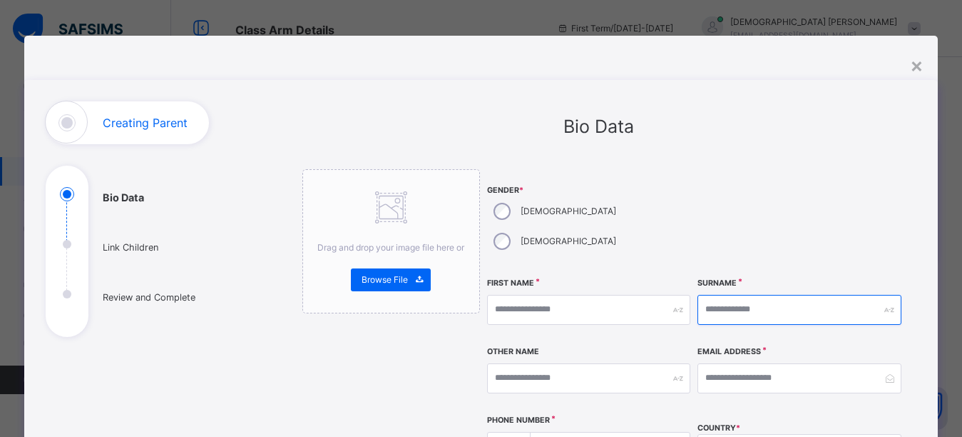
click at [778, 295] on input "text" at bounding box center [799, 310] width 203 height 30
type input "*****"
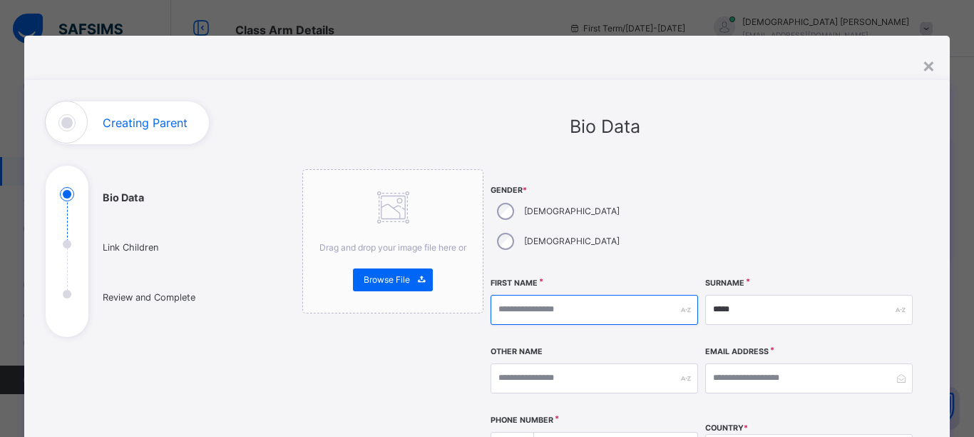
click at [508, 295] on input "text" at bounding box center [595, 310] width 208 height 30
type input "*********"
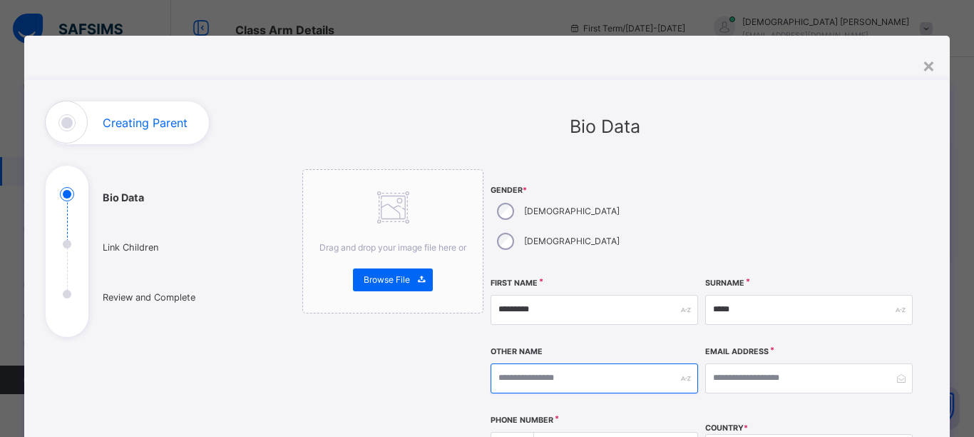
click at [514, 363] on input "text" at bounding box center [595, 378] width 208 height 30
type input "***"
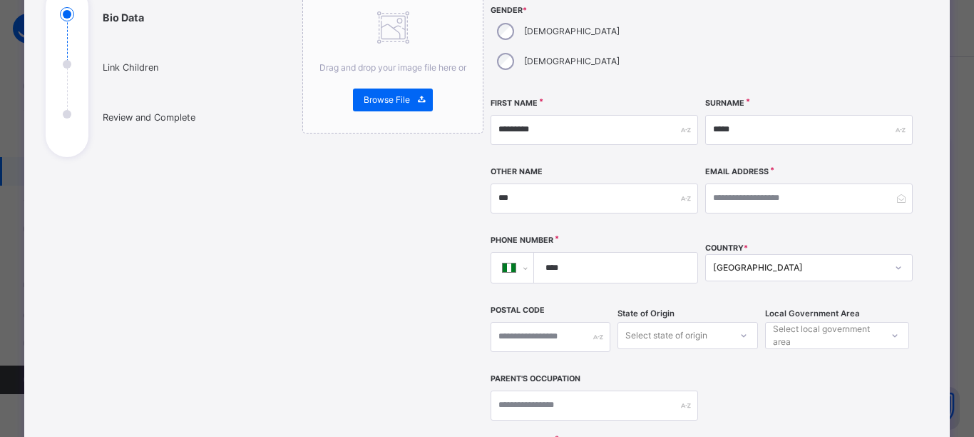
scroll to position [214, 0]
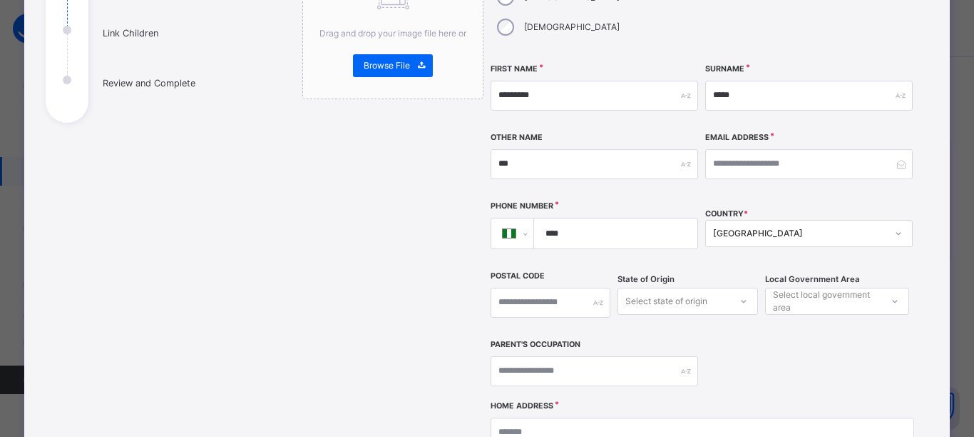
click at [595, 218] on input "****" at bounding box center [613, 233] width 152 height 30
type input "**********"
click at [784, 166] on div "**********" at bounding box center [702, 178] width 423 height 447
click at [787, 287] on div "Select local government area" at bounding box center [827, 300] width 108 height 27
type input "***"
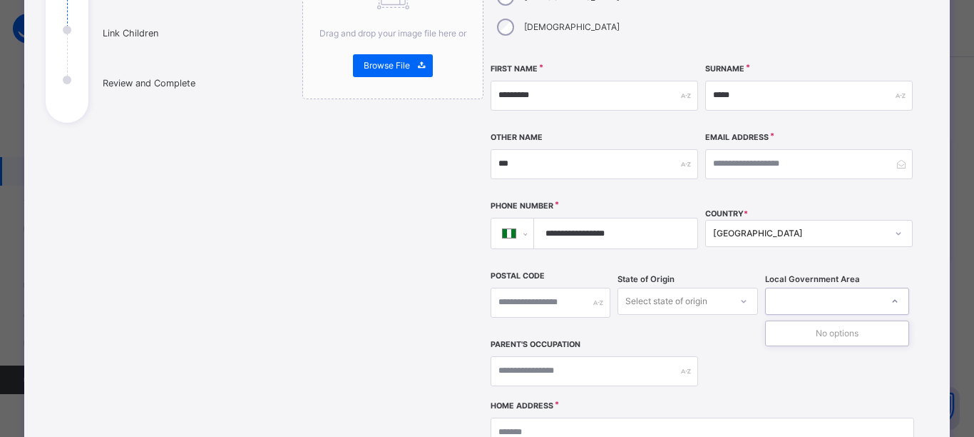
click at [463, 244] on div "Drag and drop your image file here or Browse File" at bounding box center [392, 305] width 181 height 701
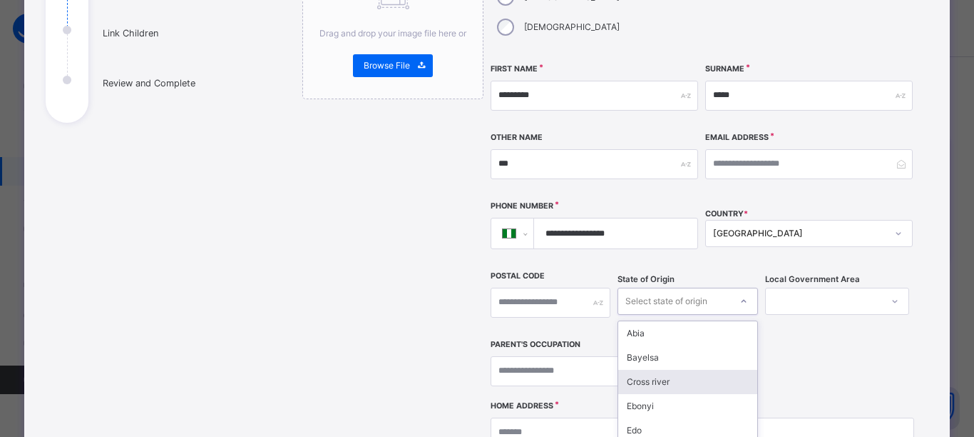
scroll to position [288, 0]
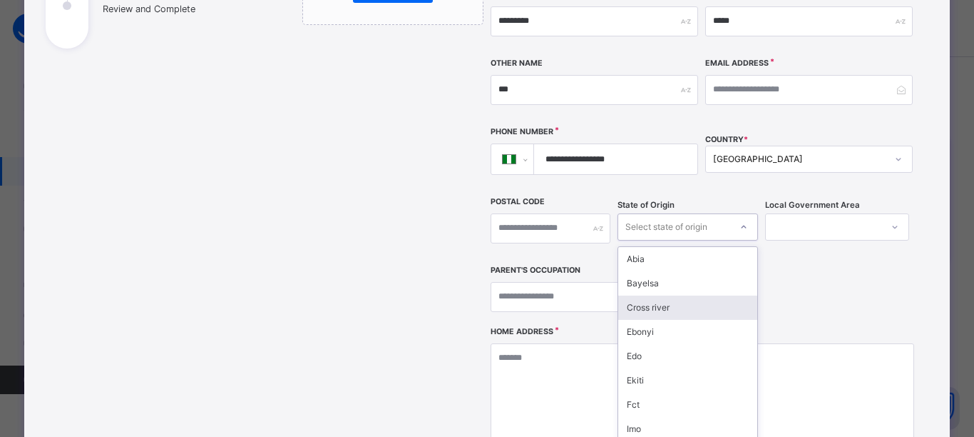
click at [671, 240] on div "option Cross river focused, 3 of 37. 37 results available. Use Up and Down to c…" at bounding box center [688, 226] width 141 height 27
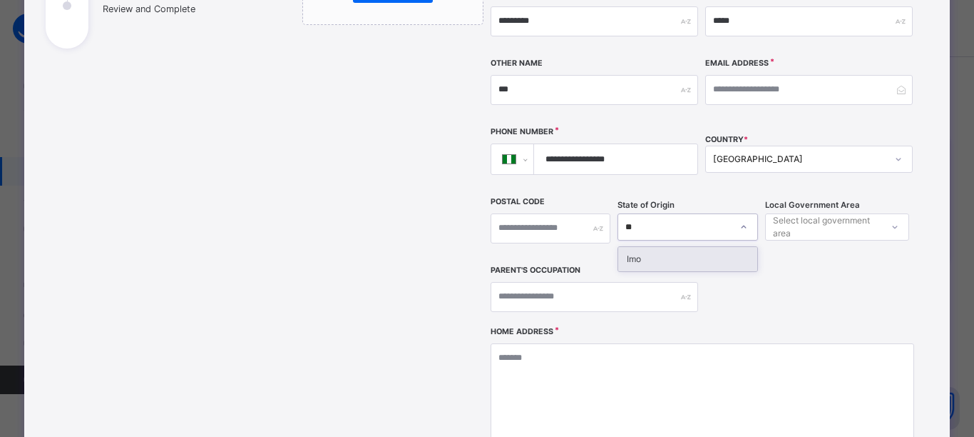
type input "***"
click at [654, 247] on div "Imo" at bounding box center [688, 259] width 139 height 24
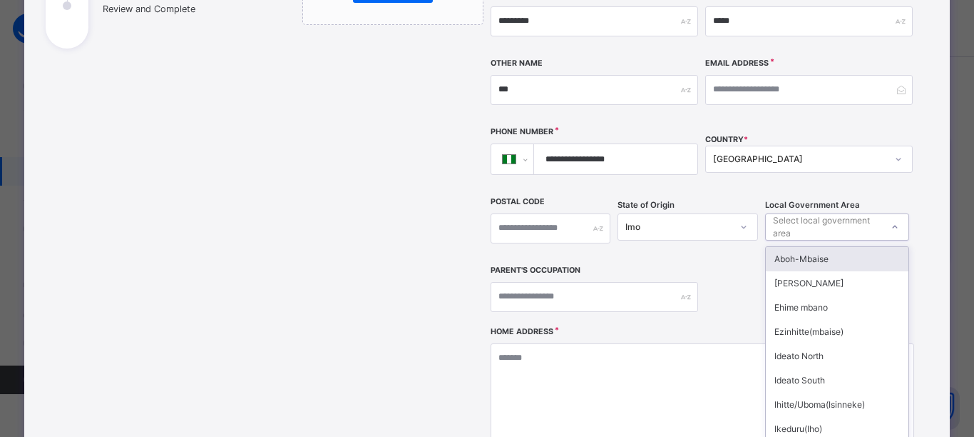
click at [788, 213] on div "Select local government area" at bounding box center [827, 226] width 108 height 27
type input "**"
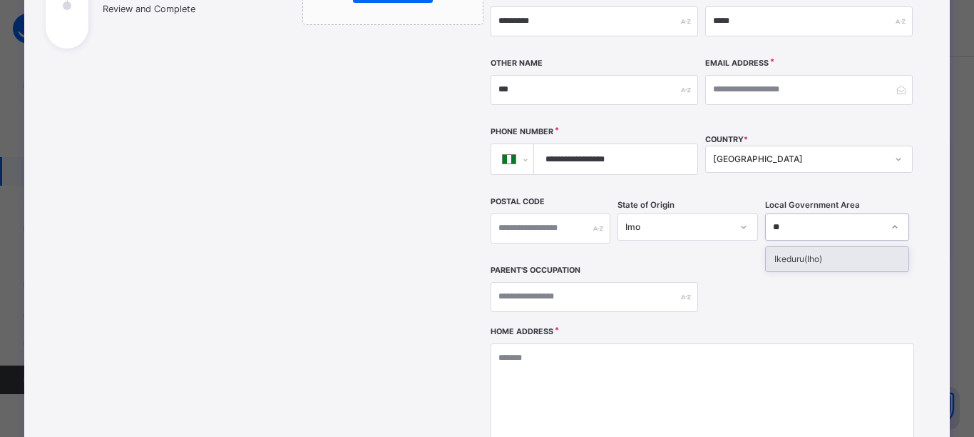
click at [790, 247] on div "Ikeduru(Iho)" at bounding box center [837, 259] width 143 height 24
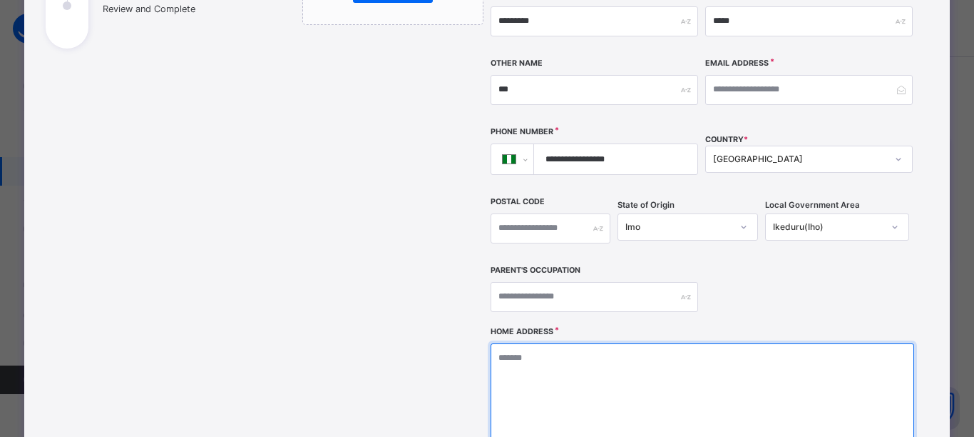
drag, startPoint x: 623, startPoint y: 319, endPoint x: 619, endPoint y: 326, distance: 8.0
click at [619, 343] on textarea at bounding box center [702, 414] width 423 height 143
type textarea "**********"
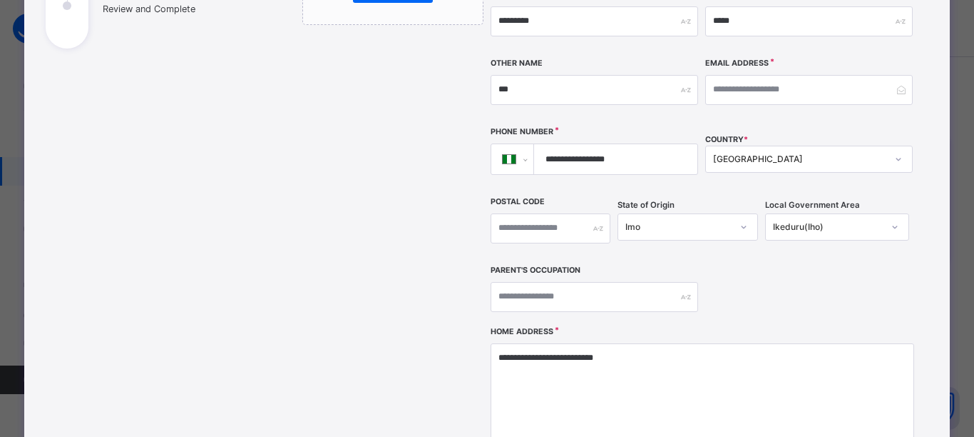
drag, startPoint x: 746, startPoint y: 248, endPoint x: 729, endPoint y: 250, distance: 17.2
click at [729, 250] on div "**********" at bounding box center [702, 104] width 423 height 447
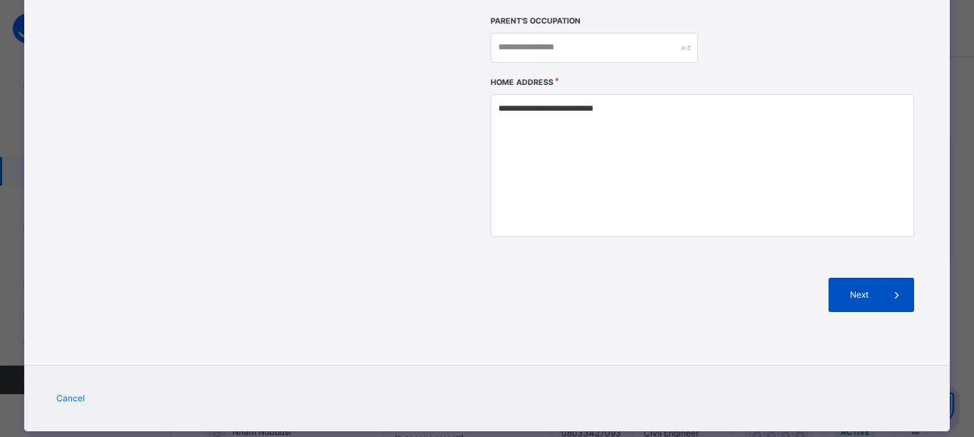
click at [844, 288] on span "Next" at bounding box center [860, 294] width 41 height 13
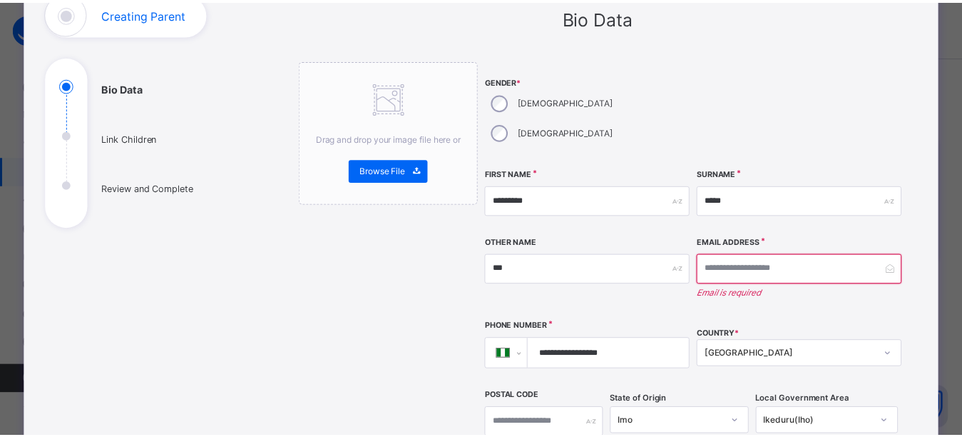
scroll to position [0, 0]
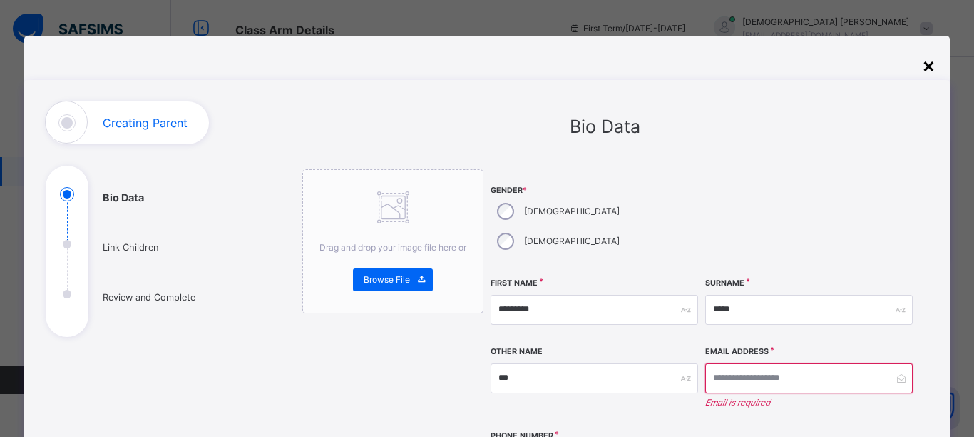
click at [932, 63] on div "×" at bounding box center [929, 65] width 14 height 30
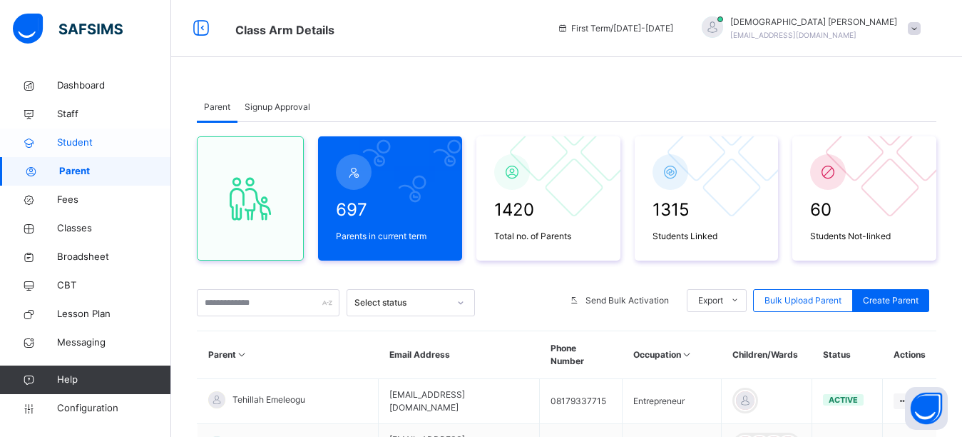
click at [107, 147] on span "Student" at bounding box center [114, 143] width 114 height 14
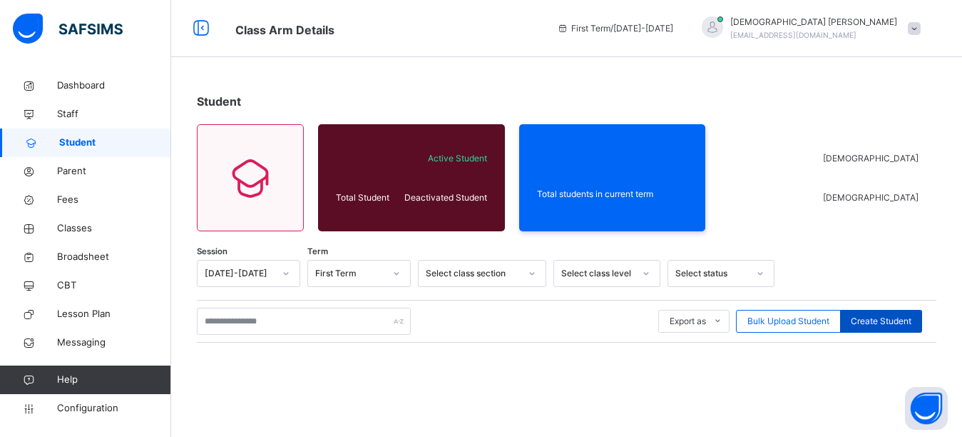
click at [912, 319] on span "Create Student" at bounding box center [881, 321] width 61 height 13
select select "**"
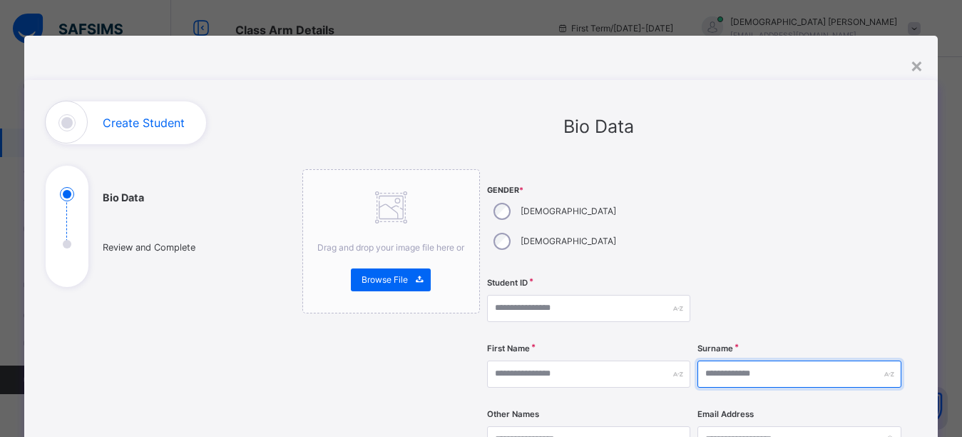
click at [742, 360] on input "text" at bounding box center [799, 373] width 203 height 27
type input "*****"
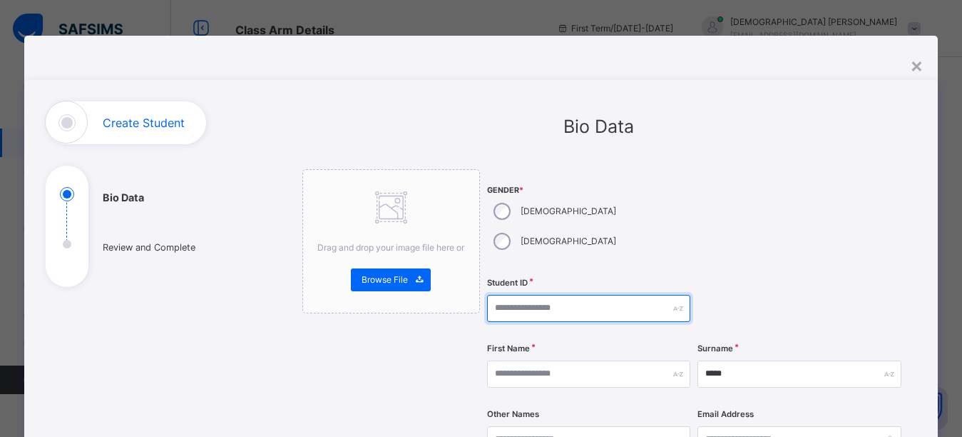
click at [546, 295] on input "text" at bounding box center [588, 308] width 203 height 27
click at [728, 197] on div at bounding box center [799, 220] width 203 height 103
drag, startPoint x: 544, startPoint y: 275, endPoint x: 544, endPoint y: 283, distance: 8.6
click at [544, 295] on input "text" at bounding box center [588, 308] width 203 height 27
type input "**********"
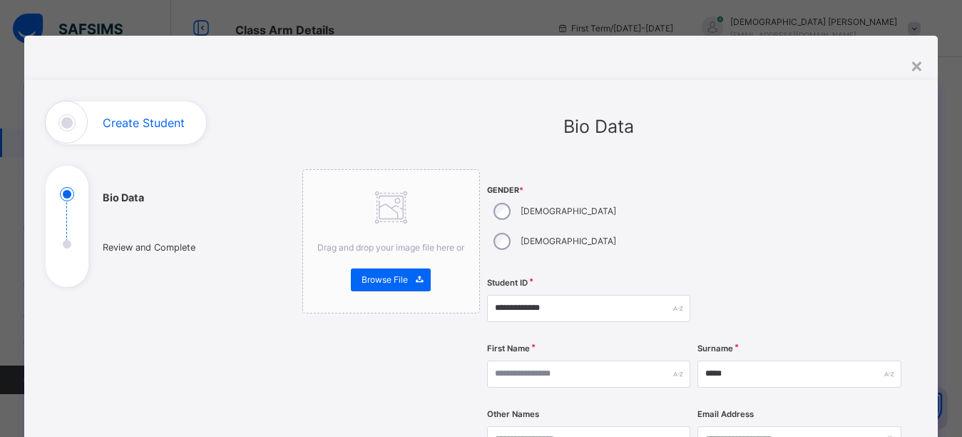
click at [738, 191] on div at bounding box center [799, 220] width 203 height 103
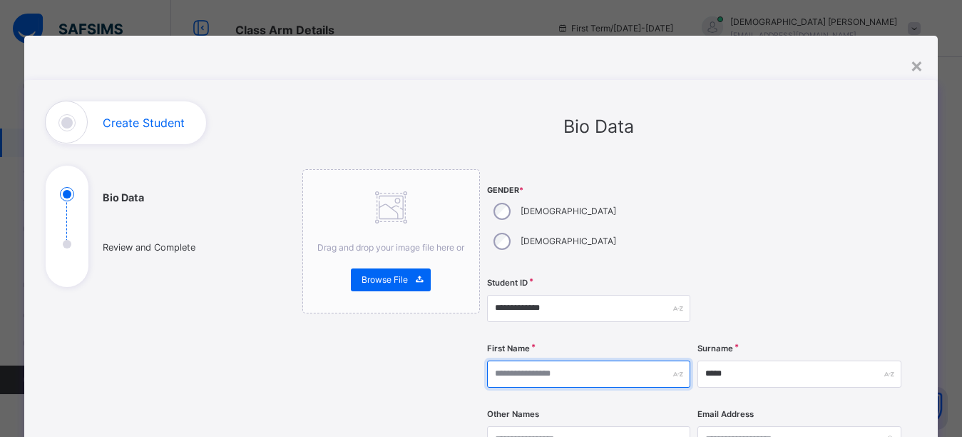
click at [526, 360] on input "text" at bounding box center [588, 373] width 203 height 27
type input "*"
type input "********"
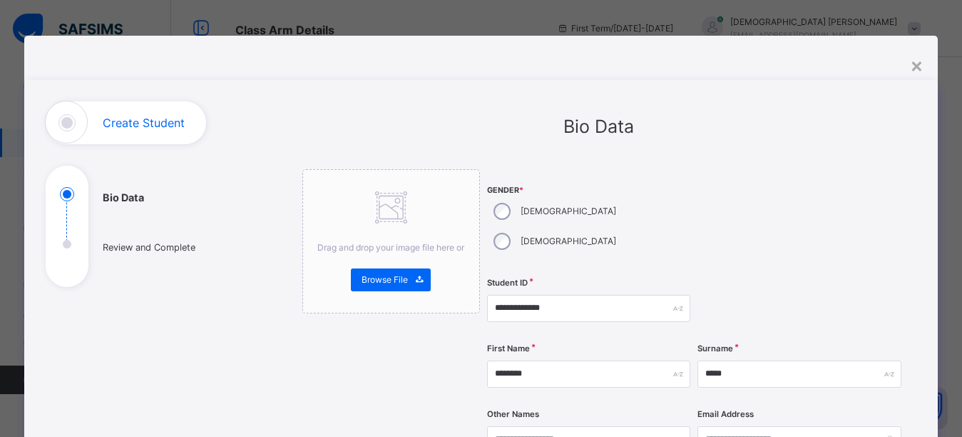
click at [865, 219] on div at bounding box center [799, 220] width 203 height 103
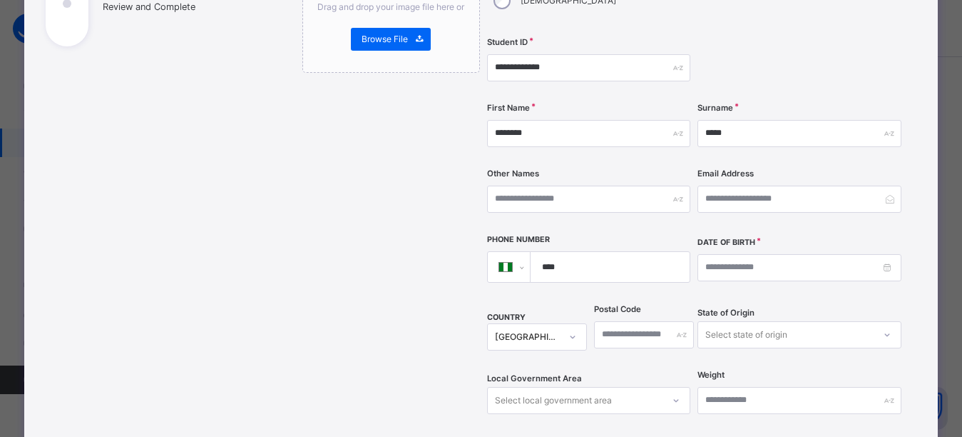
scroll to position [285, 0]
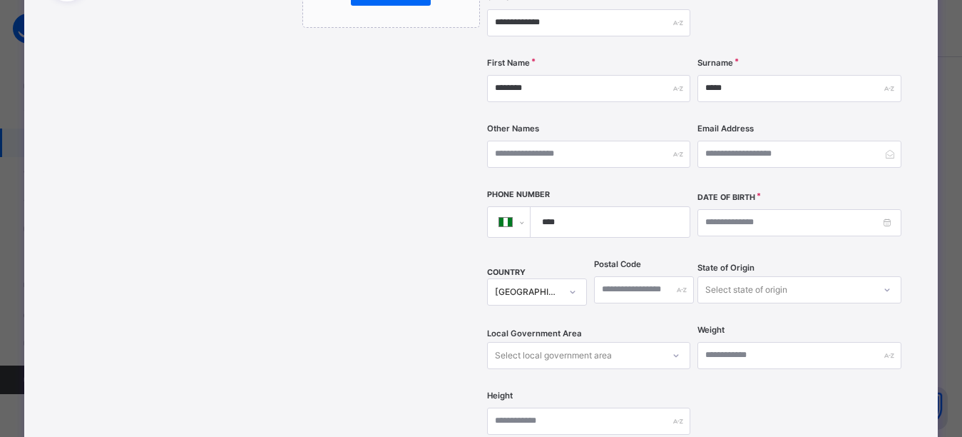
click at [768, 20] on div at bounding box center [799, 23] width 203 height 58
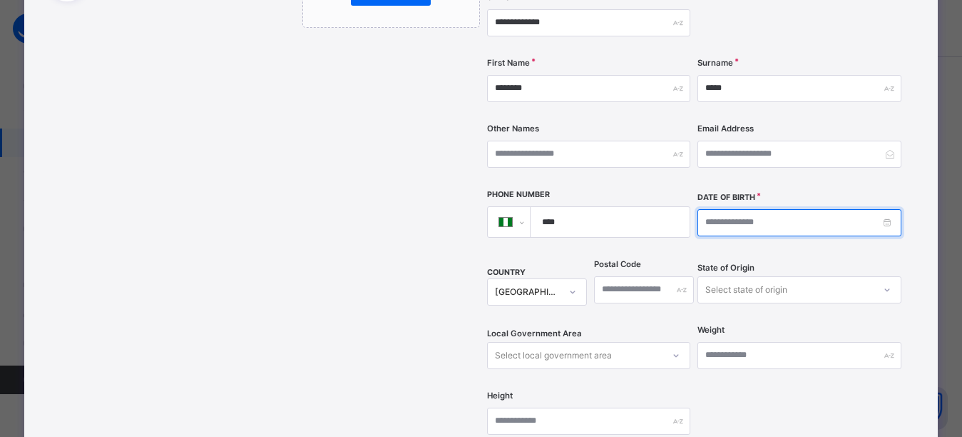
click at [746, 209] on input at bounding box center [799, 222] width 203 height 27
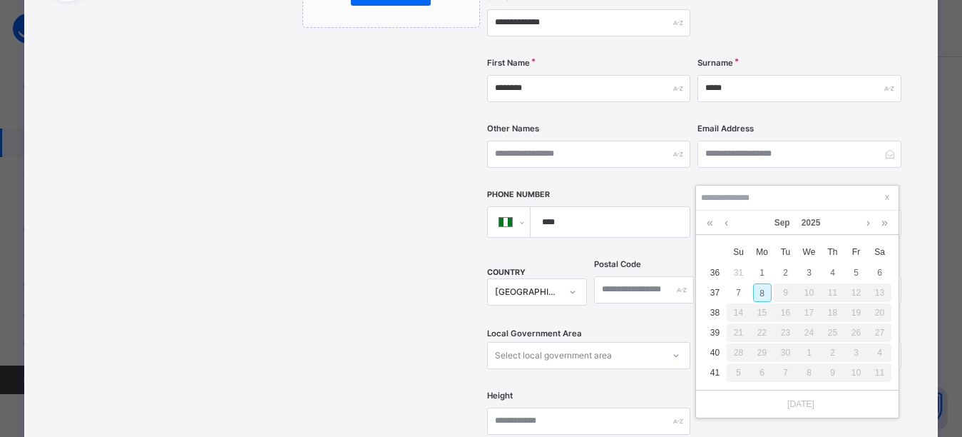
type input "**********"
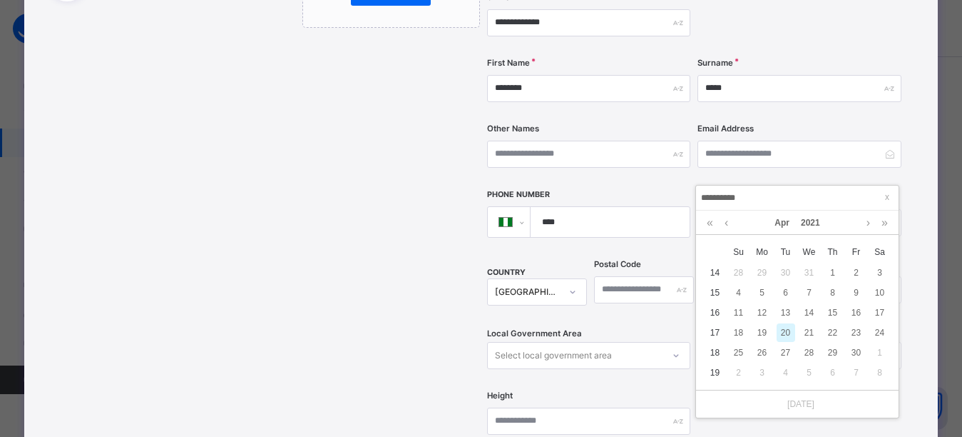
type input "**********"
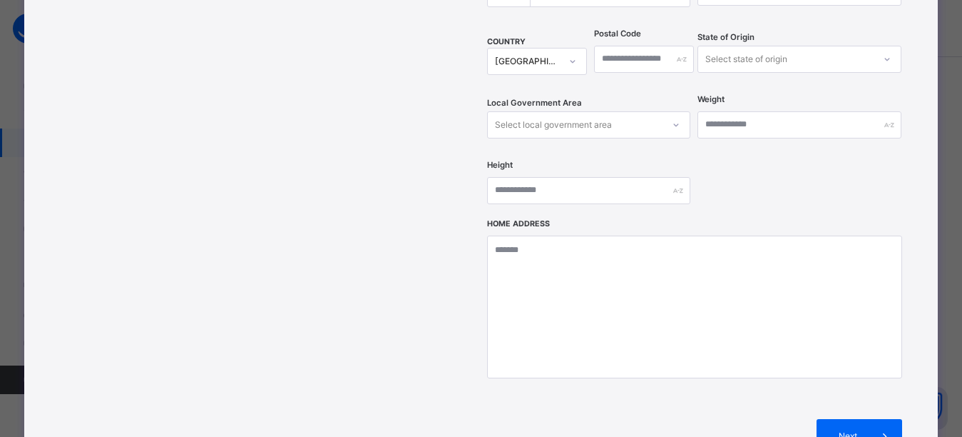
scroll to position [571, 0]
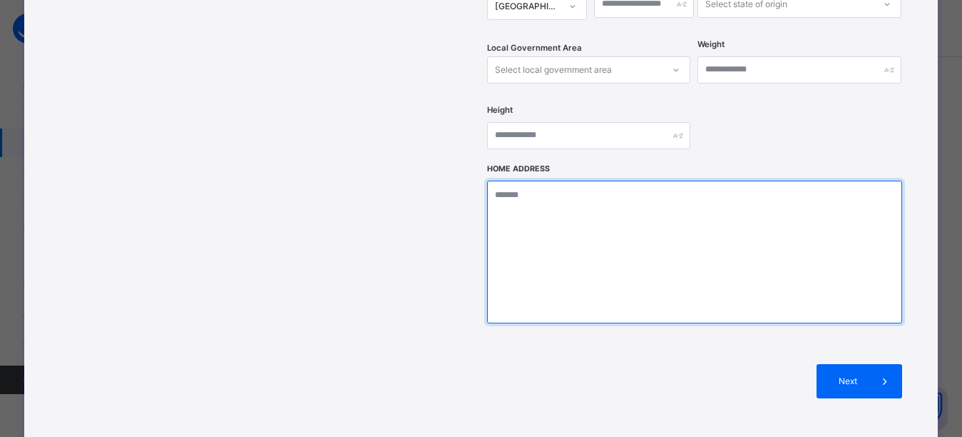
click at [567, 193] on textarea at bounding box center [694, 251] width 415 height 143
type textarea "**********"
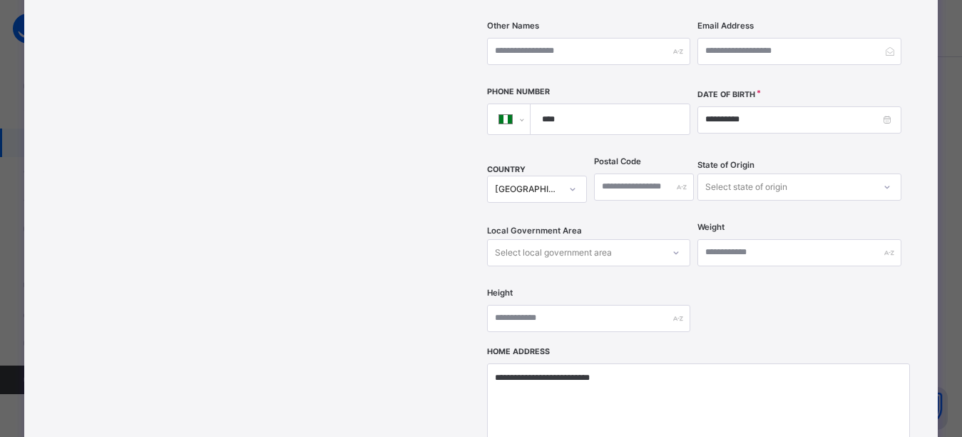
scroll to position [372, 0]
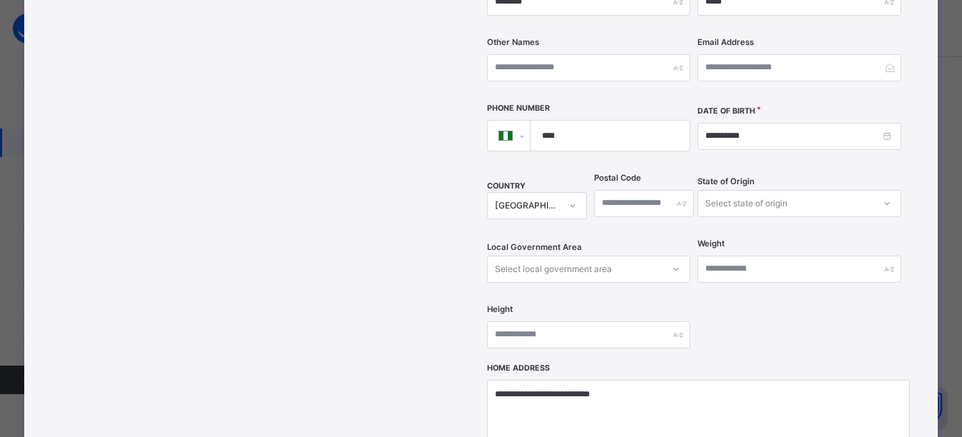
click at [757, 190] on div "Select state of origin" at bounding box center [747, 203] width 82 height 27
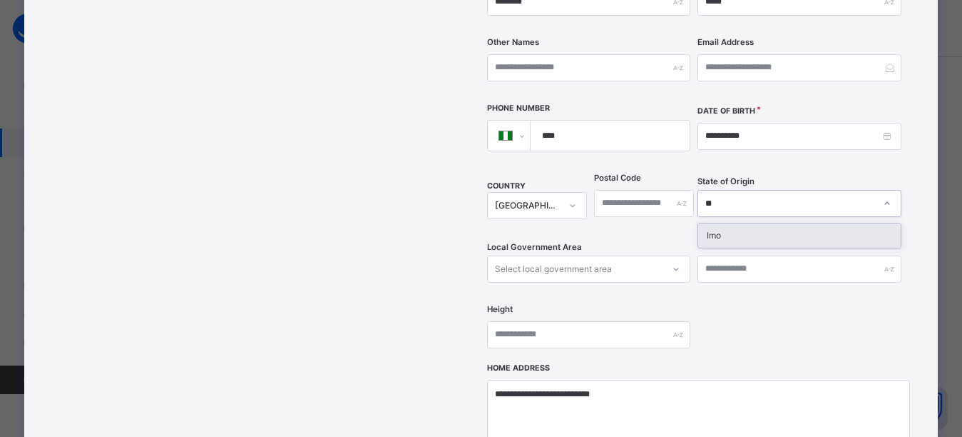
type input "***"
click at [753, 223] on div "Imo" at bounding box center [799, 235] width 202 height 24
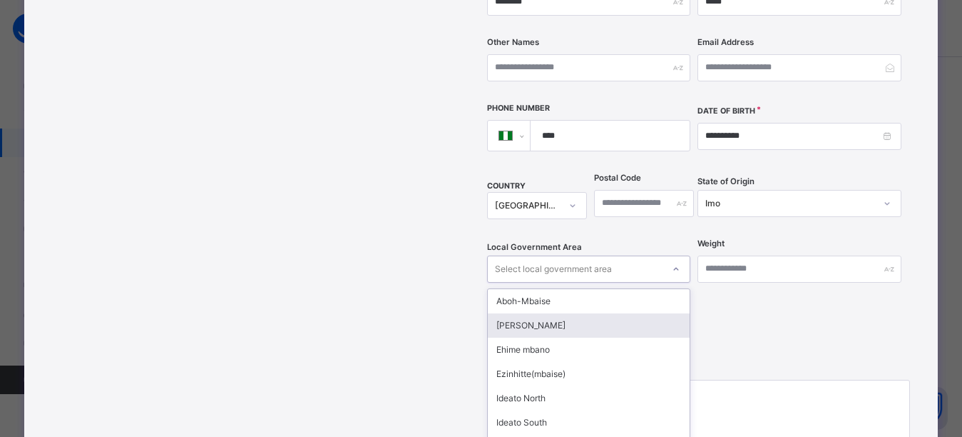
scroll to position [414, 0]
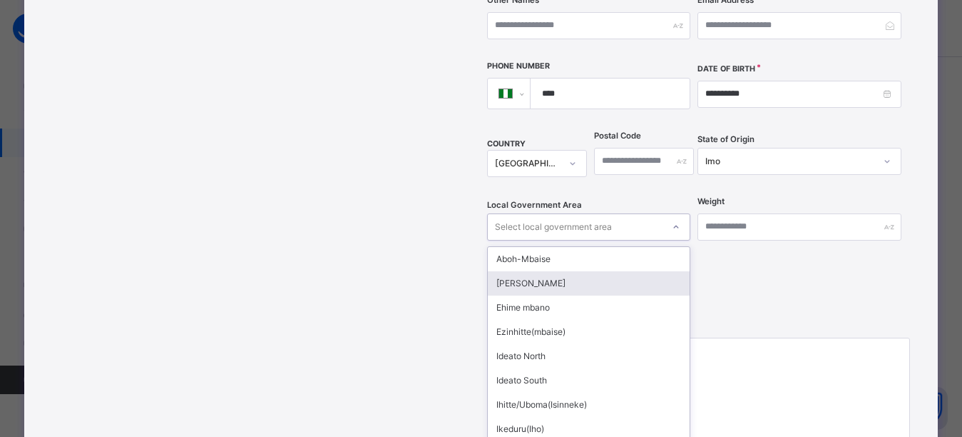
click at [560, 240] on div "option Ahiazu Mbaise focused, 2 of 27. 27 results available. Use Up and Down to…" at bounding box center [588, 226] width 203 height 27
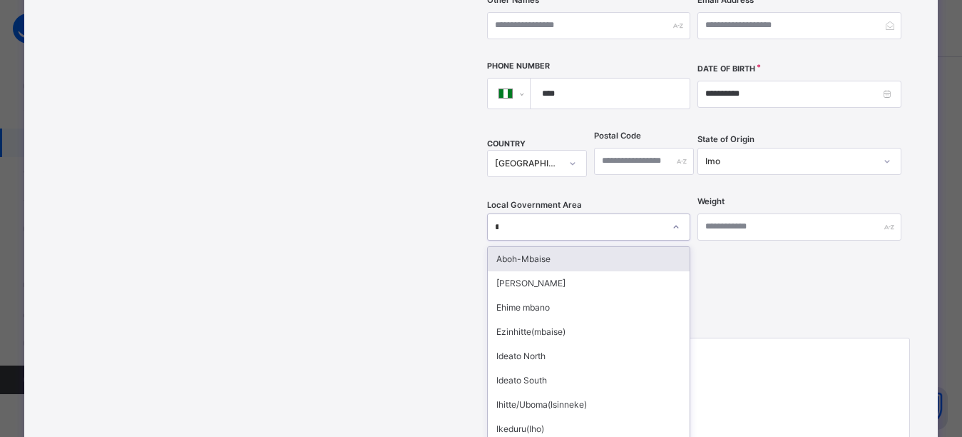
type input "**"
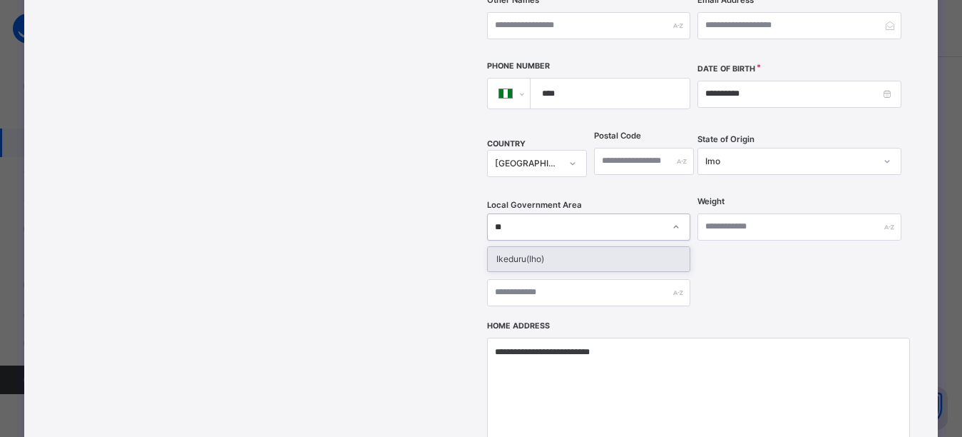
click at [559, 247] on div "Ikeduru(Iho)" at bounding box center [589, 259] width 202 height 24
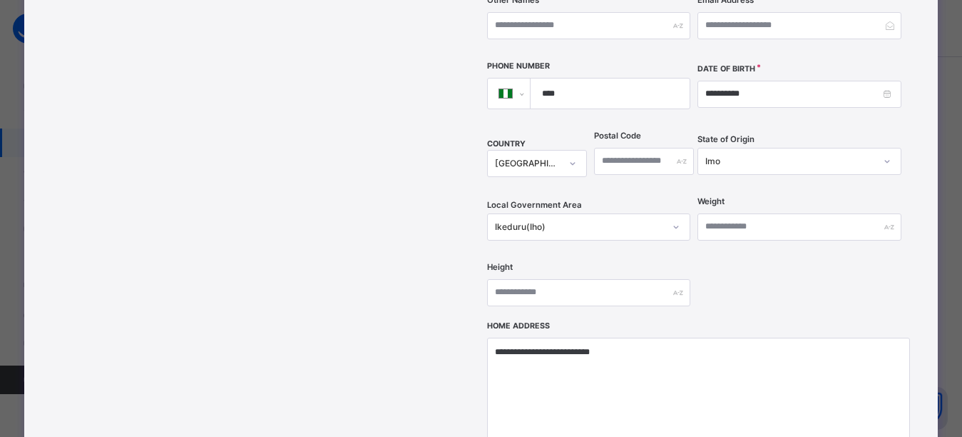
click at [598, 20] on div "Other Names" at bounding box center [588, 25] width 203 height 58
click at [384, 52] on div "Drag and drop your image file here or Browse File" at bounding box center [391, 165] width 178 height 821
click at [769, 246] on div "**********" at bounding box center [694, 38] width 415 height 566
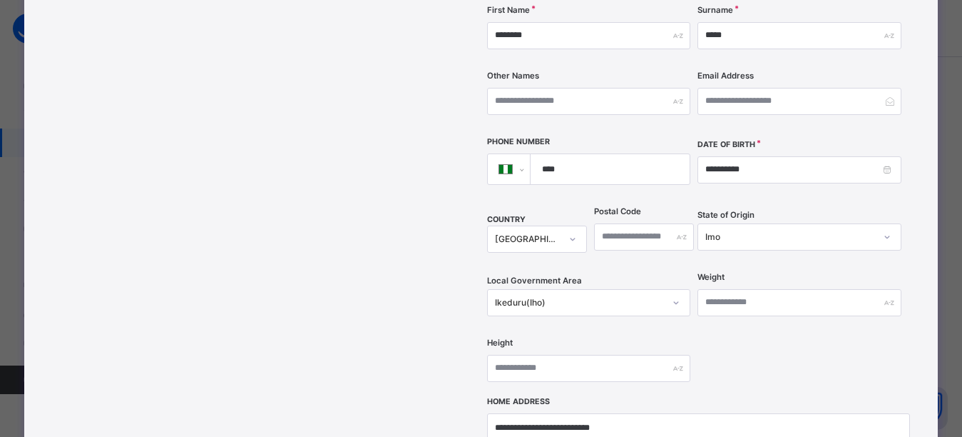
scroll to position [342, 0]
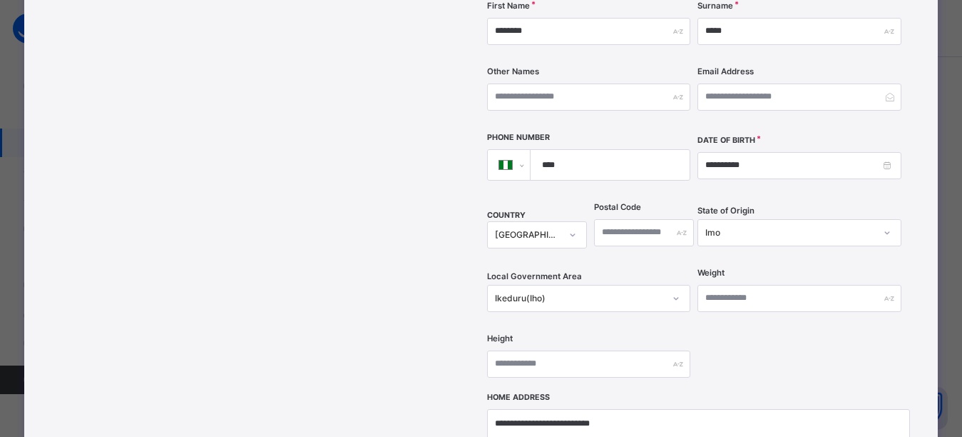
click at [576, 150] on input "****" at bounding box center [608, 165] width 148 height 30
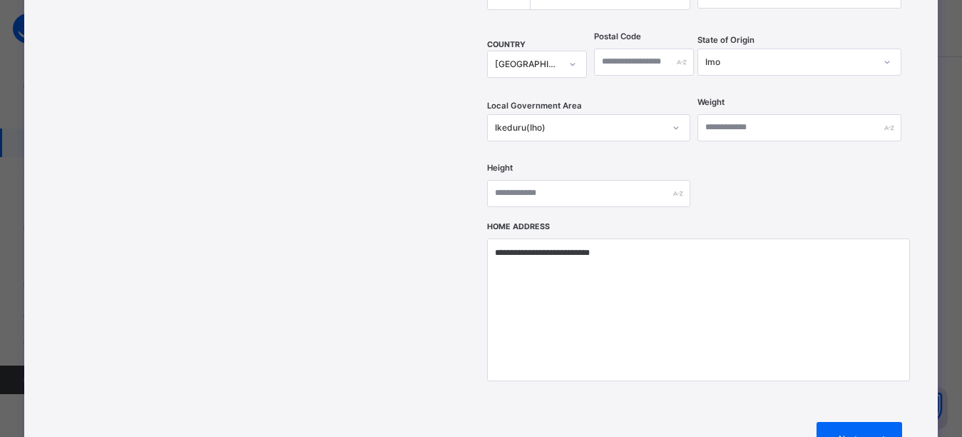
scroll to position [556, 0]
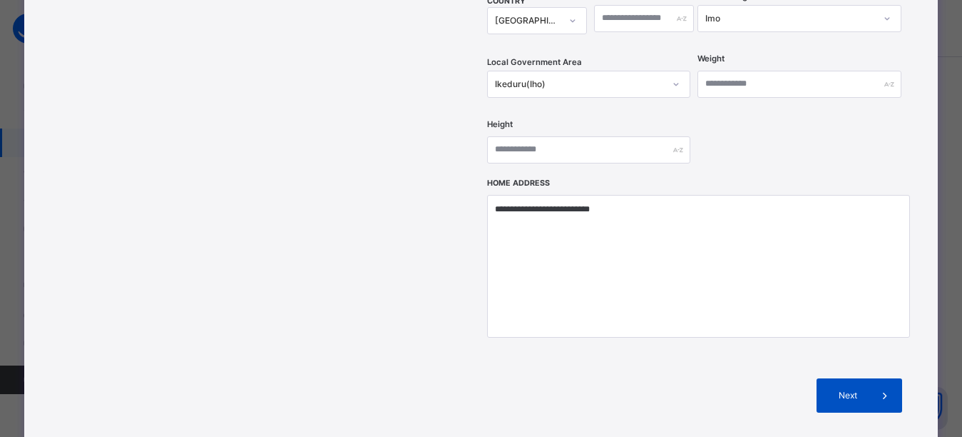
type input "**********"
click at [862, 378] on div "Next" at bounding box center [860, 395] width 86 height 34
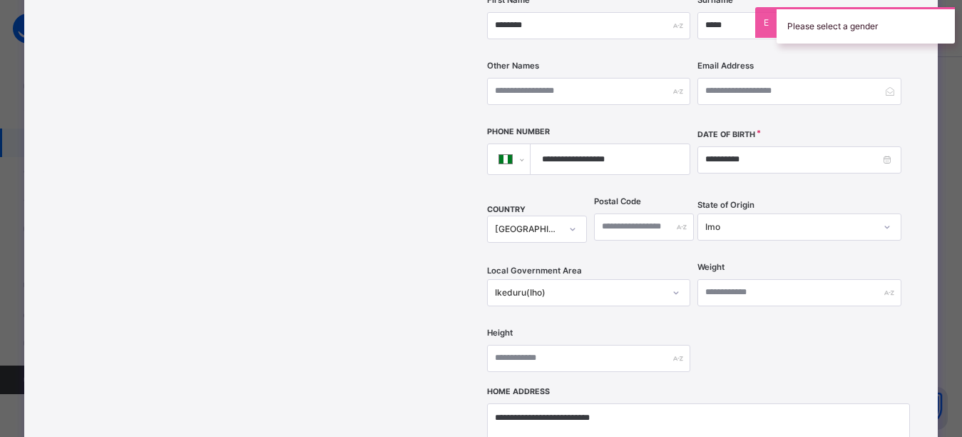
scroll to position [128, 0]
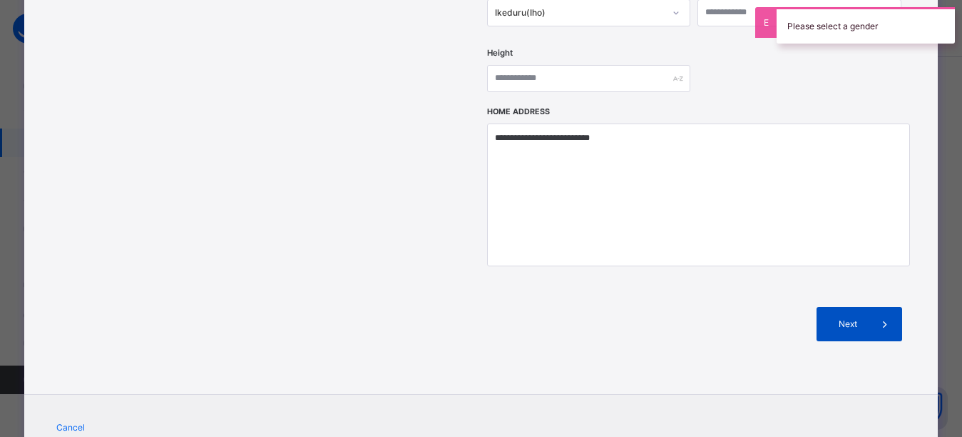
click at [877, 307] on span at bounding box center [885, 324] width 34 height 34
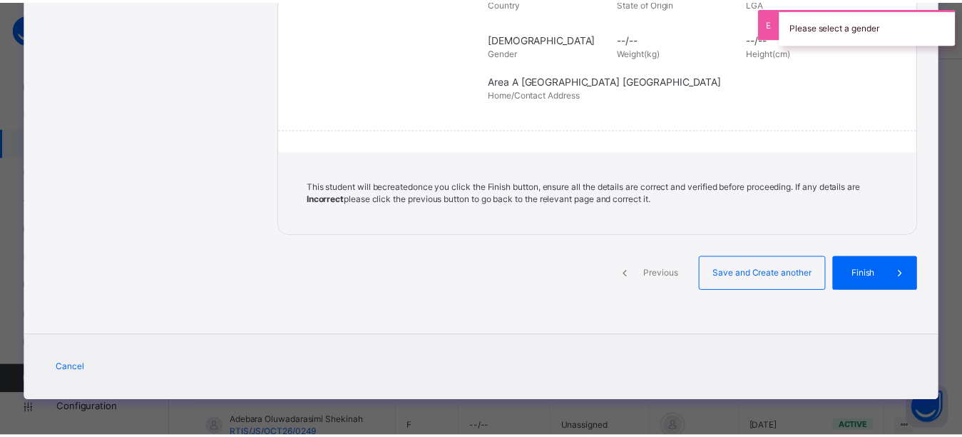
scroll to position [348, 0]
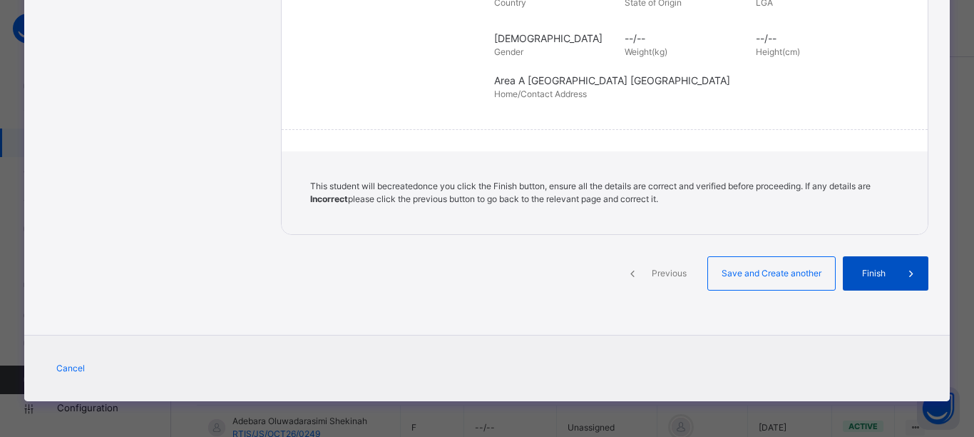
click at [873, 281] on div "Finish" at bounding box center [886, 273] width 86 height 34
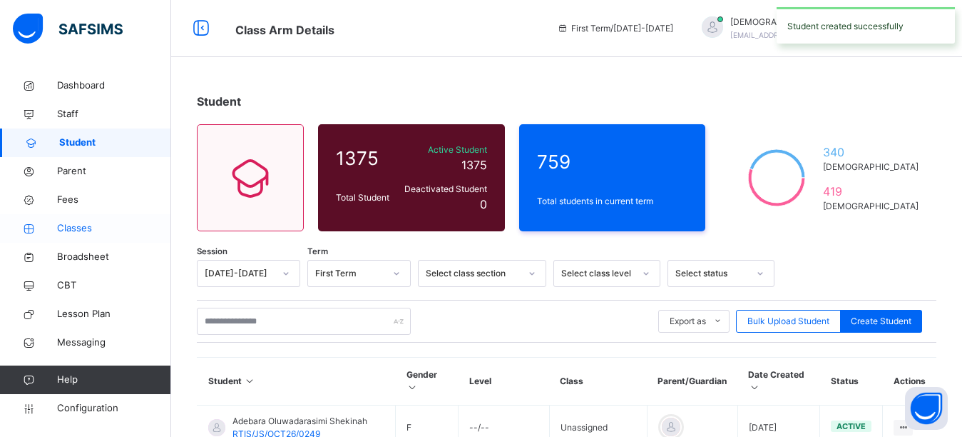
click at [118, 221] on span "Classes" at bounding box center [114, 228] width 114 height 14
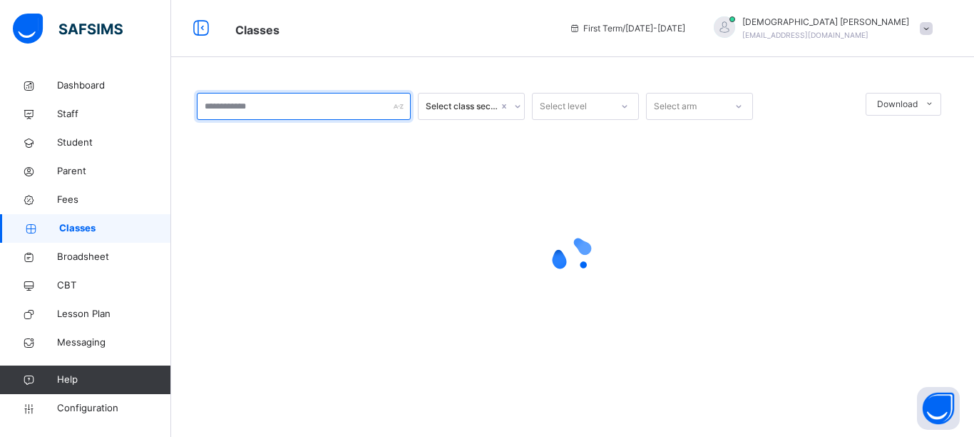
click at [256, 104] on input "text" at bounding box center [304, 106] width 214 height 27
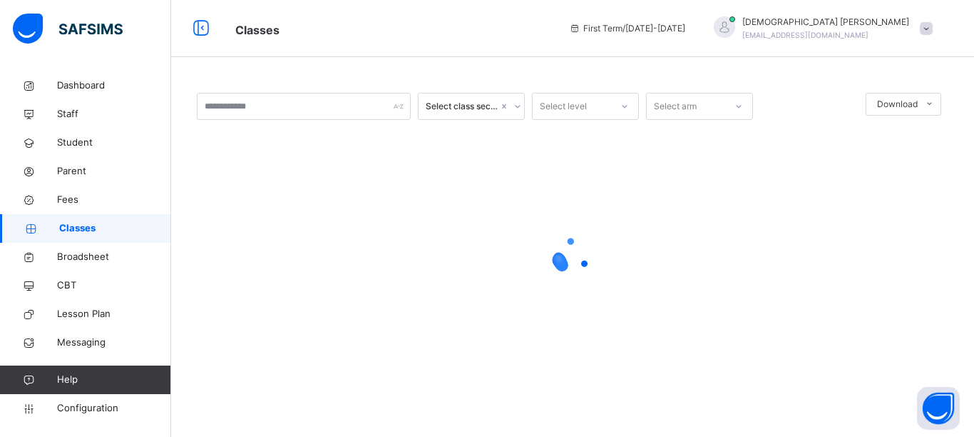
click at [499, 58] on div "Select class section Select level Select arm Download Pdf Report Excel Report ×…" at bounding box center [572, 218] width 803 height 437
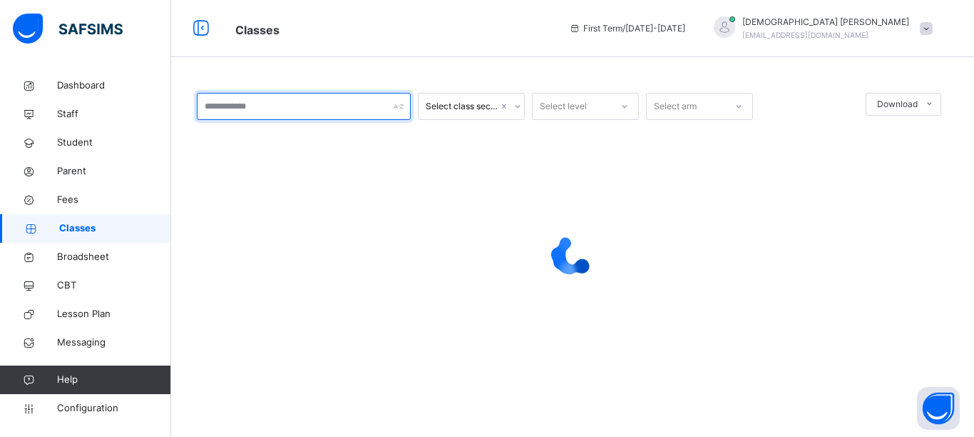
click at [321, 111] on input "text" at bounding box center [304, 106] width 214 height 27
type input "**"
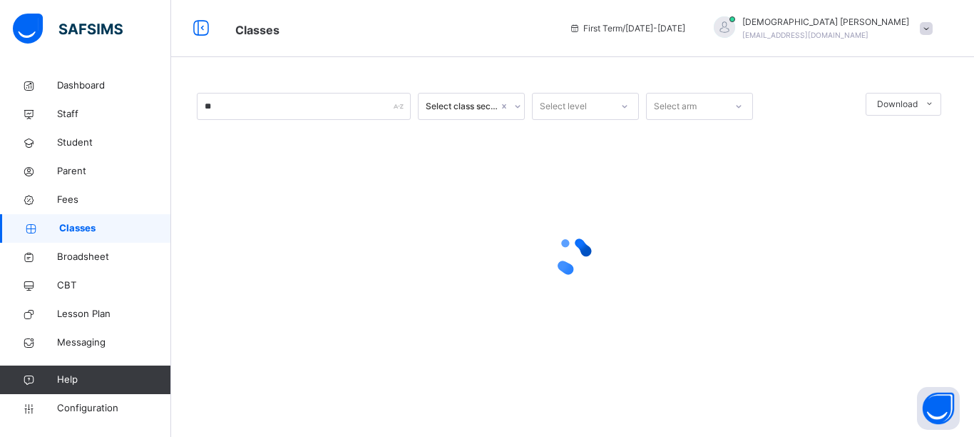
click at [375, 27] on span "Classes" at bounding box center [391, 29] width 312 height 24
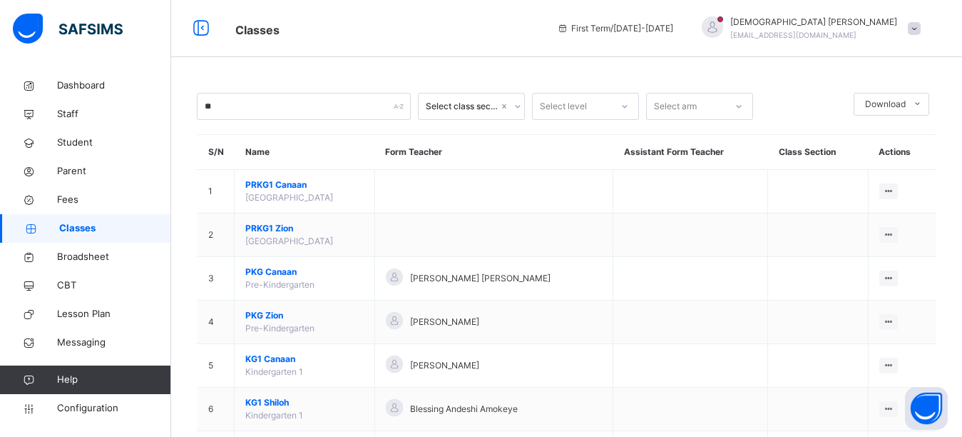
click at [280, 66] on div "** Select class section Select level Select arm Download Pdf Report Excel Repor…" at bounding box center [566, 320] width 791 height 641
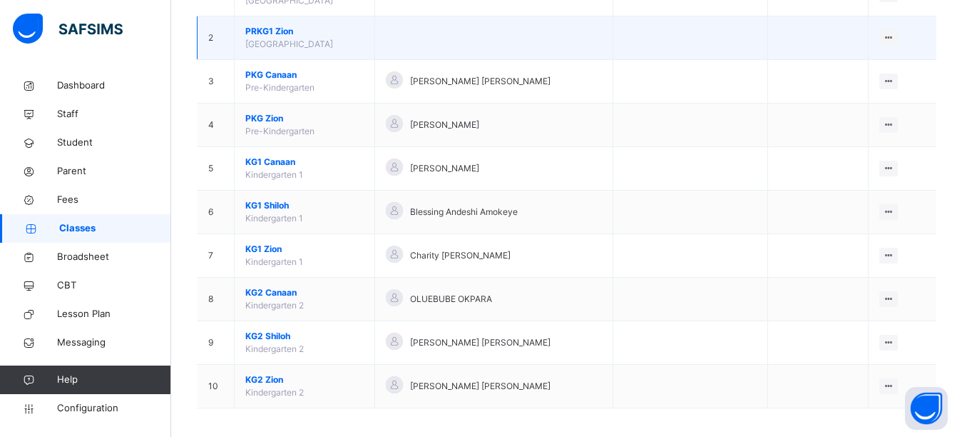
scroll to position [204, 0]
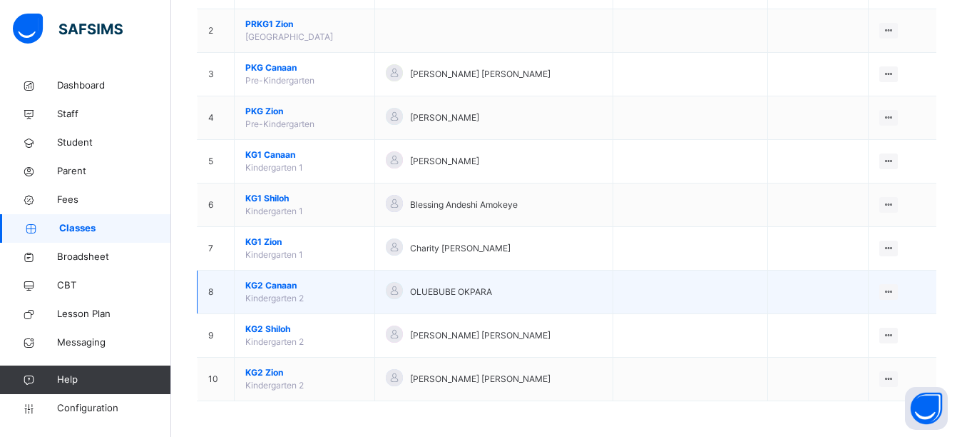
click at [272, 292] on td "KG2 Canaan Kindergarten 2" at bounding box center [305, 292] width 141 height 44
click at [265, 287] on span "KG2 Canaan" at bounding box center [304, 285] width 118 height 13
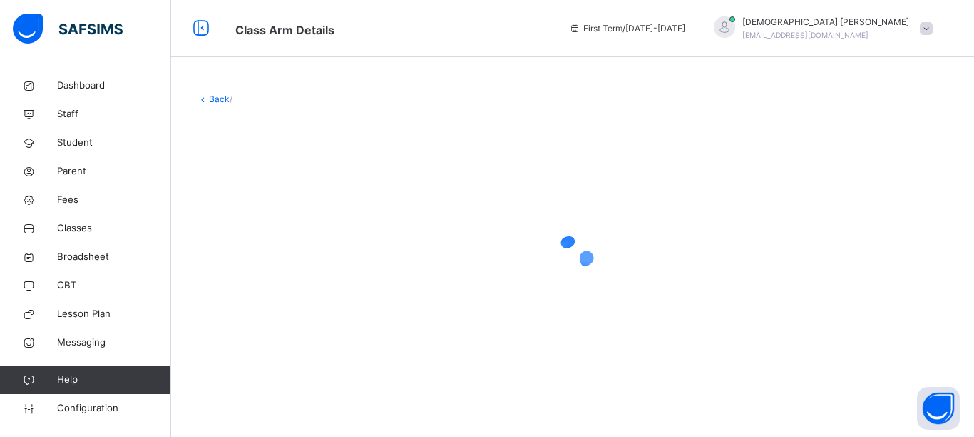
click at [409, 82] on div "Back /" at bounding box center [572, 241] width 803 height 341
click at [688, 88] on div "Back /" at bounding box center [572, 241] width 803 height 341
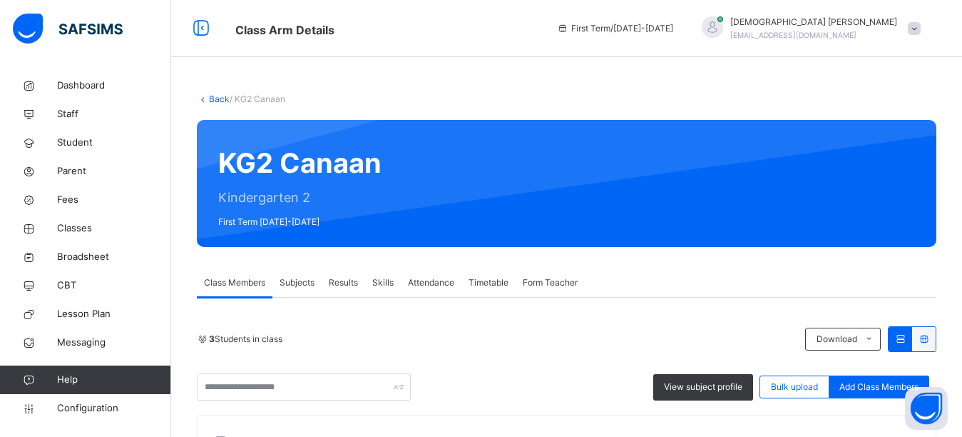
click at [607, 75] on div "Back / KG2 Canaan KG2 Canaan Kindergarten 2 First Term 2025-2026 Class Members …" at bounding box center [566, 380] width 791 height 618
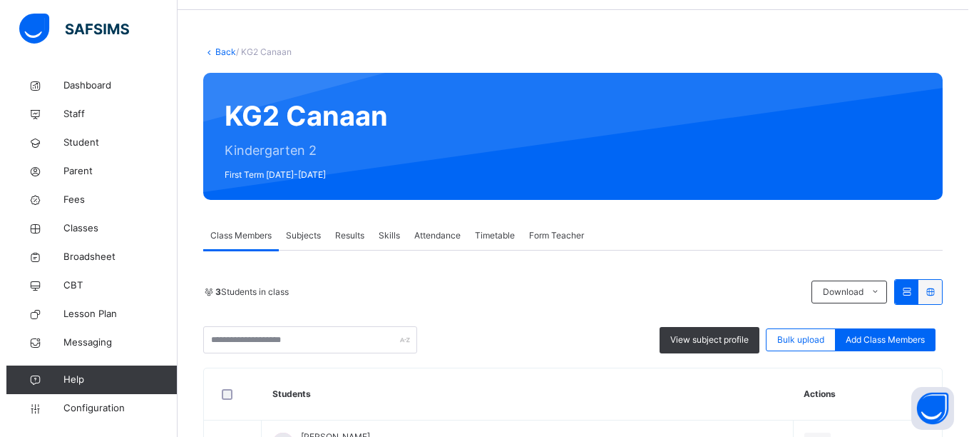
scroll to position [214, 0]
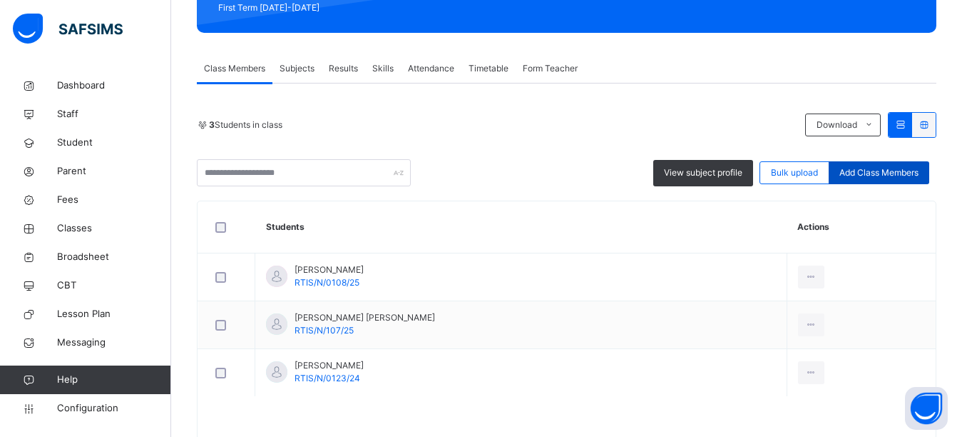
click at [871, 174] on span "Add Class Members" at bounding box center [879, 172] width 79 height 13
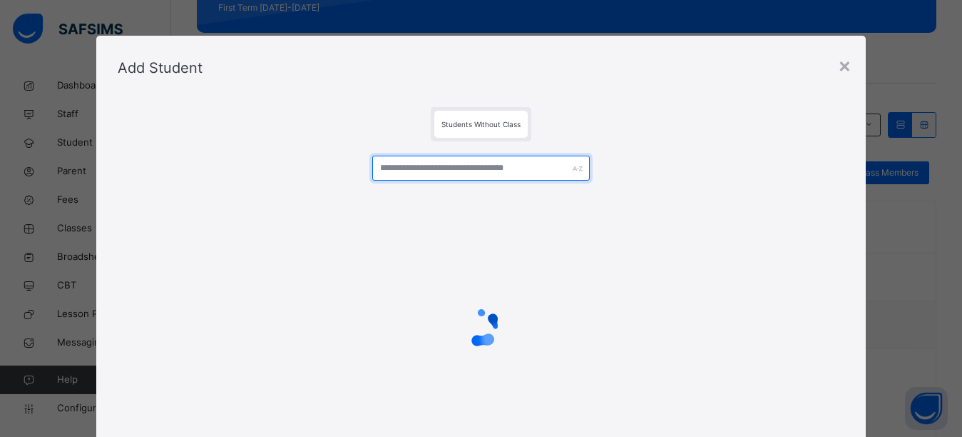
click at [501, 171] on input "text" at bounding box center [481, 168] width 218 height 25
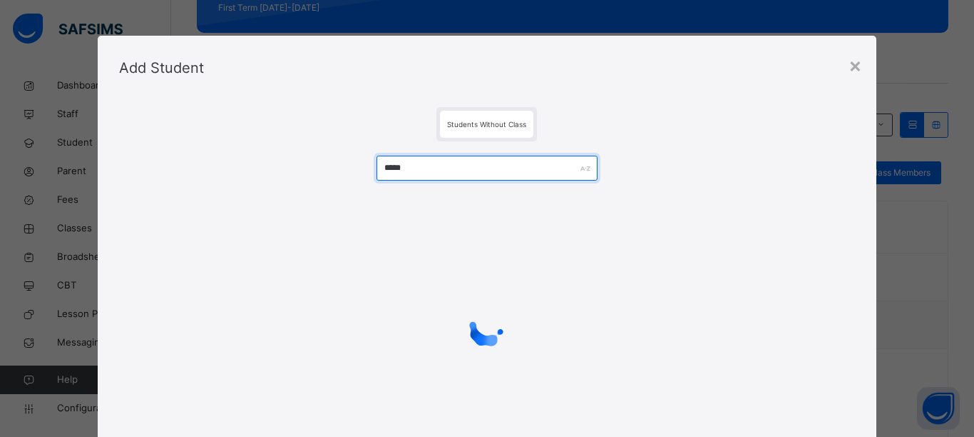
type input "*****"
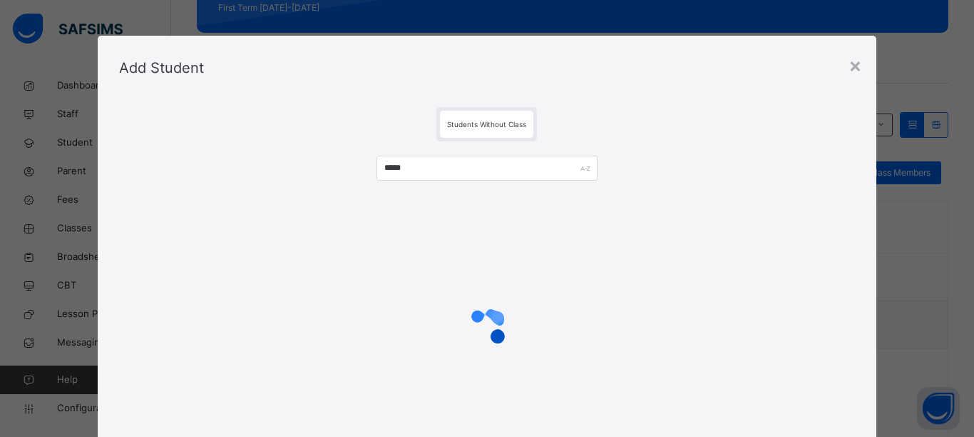
click at [352, 110] on div "Students Without Class" at bounding box center [487, 124] width 737 height 34
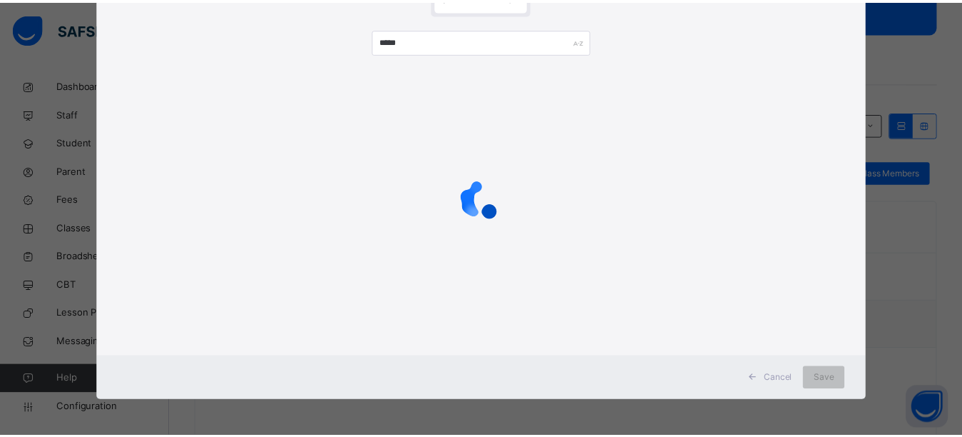
scroll to position [56, 0]
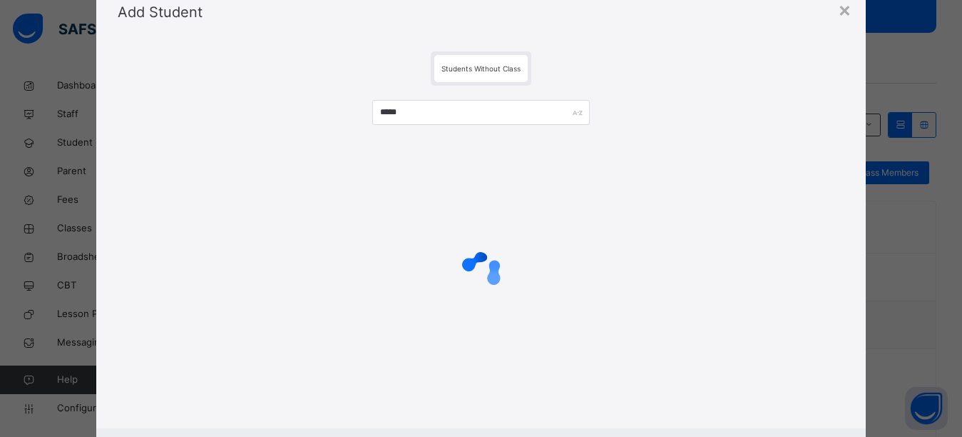
click at [325, 41] on div "Add Student" at bounding box center [481, 12] width 770 height 64
click at [324, 41] on div "Add Student" at bounding box center [481, 12] width 770 height 64
click at [602, 56] on div "Students Without Class" at bounding box center [481, 68] width 727 height 34
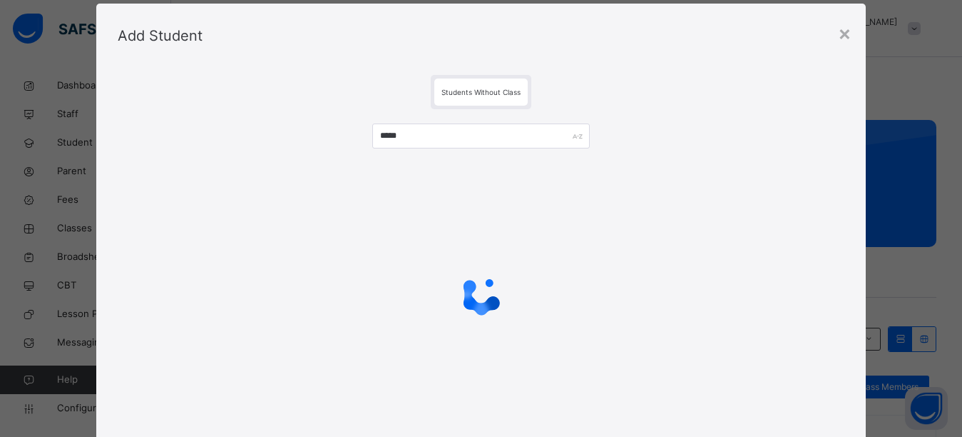
scroll to position [0, 0]
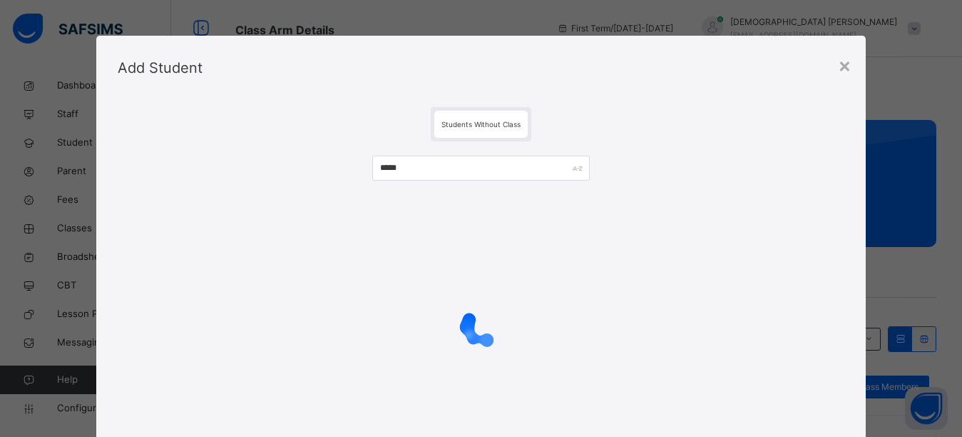
click at [281, 223] on div at bounding box center [481, 326] width 727 height 271
click at [285, 224] on div at bounding box center [481, 326] width 727 height 271
click at [285, 225] on div at bounding box center [481, 326] width 727 height 271
click at [286, 225] on div at bounding box center [481, 326] width 727 height 271
click at [289, 225] on div at bounding box center [481, 326] width 727 height 271
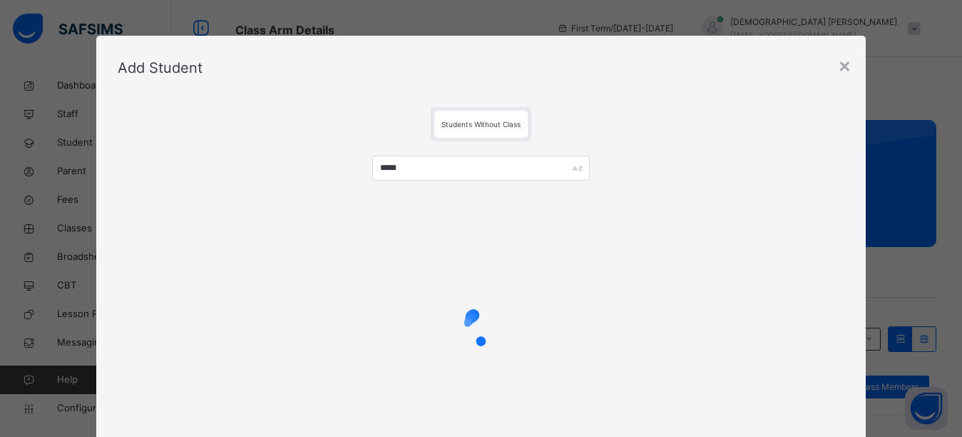
click at [337, 134] on div "Students Without Class" at bounding box center [481, 124] width 727 height 34
click at [339, 134] on div "Students Without Class" at bounding box center [481, 124] width 727 height 34
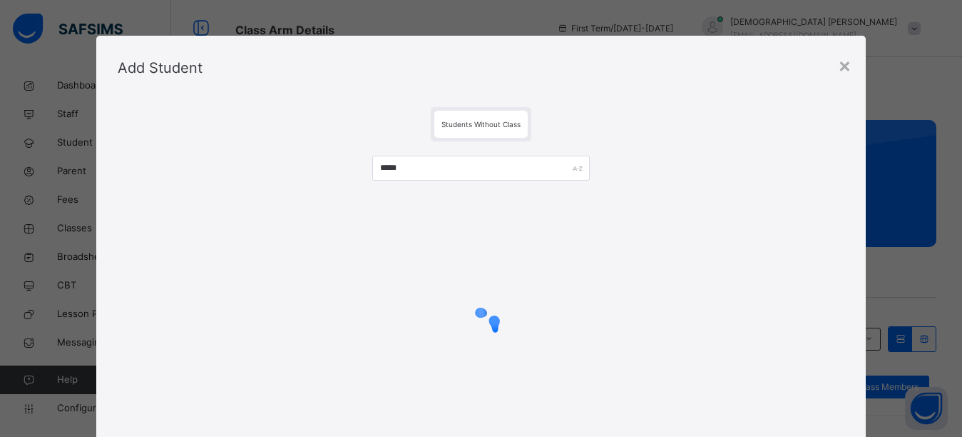
click at [339, 134] on div "Students Without Class" at bounding box center [481, 124] width 727 height 34
click at [338, 134] on div "Students Without Class" at bounding box center [481, 124] width 727 height 34
click at [317, 141] on div "Students Without Class" at bounding box center [481, 124] width 727 height 34
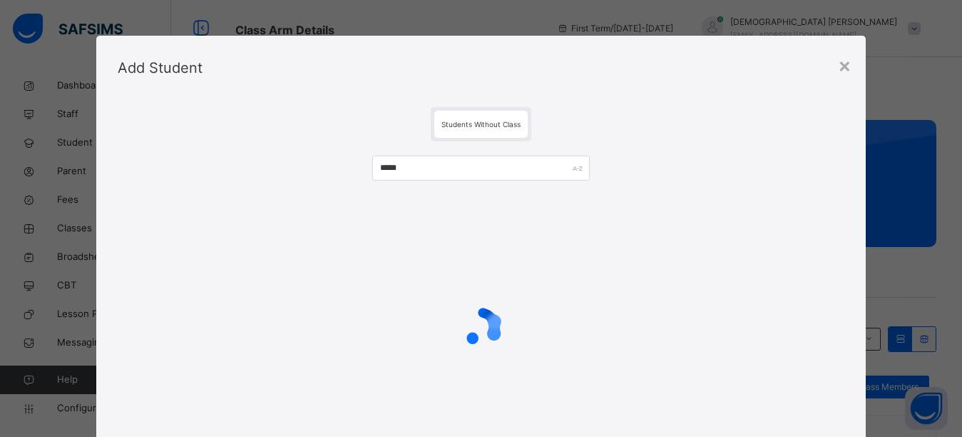
click at [317, 141] on div "Students Without Class" at bounding box center [481, 124] width 727 height 34
click at [304, 129] on div "Students Without Class" at bounding box center [481, 124] width 727 height 34
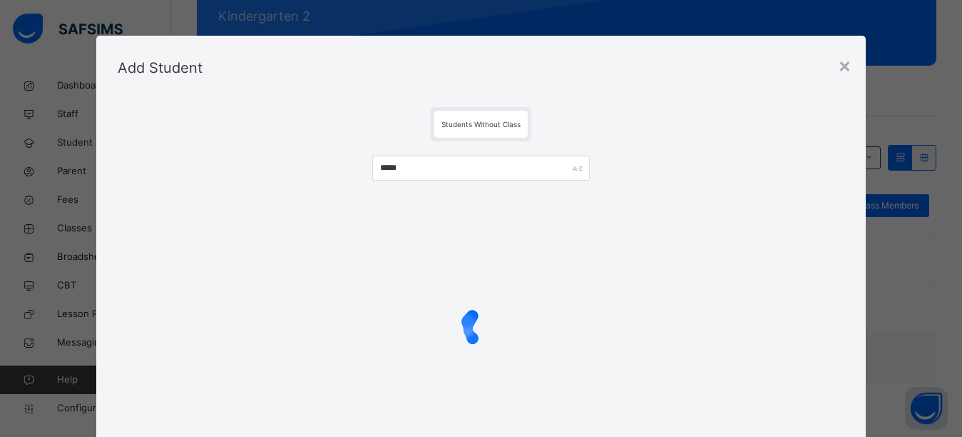
click at [276, 133] on div "Students Without Class" at bounding box center [481, 124] width 727 height 34
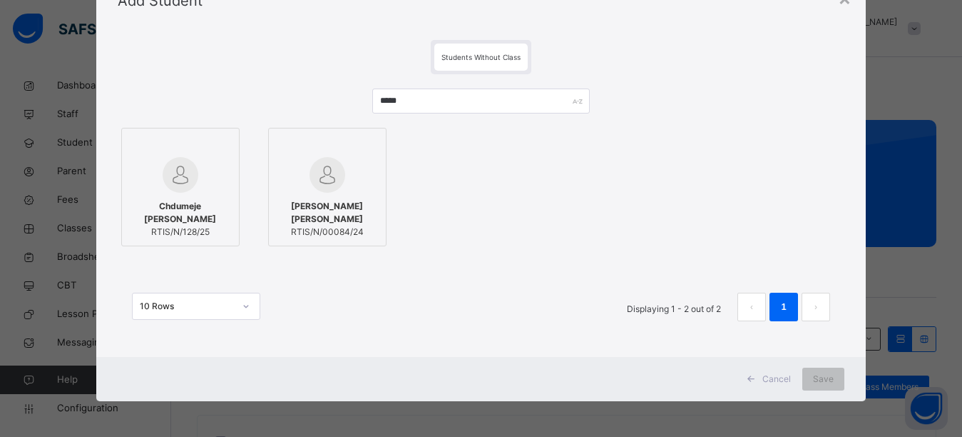
click at [164, 191] on img at bounding box center [181, 175] width 36 height 36
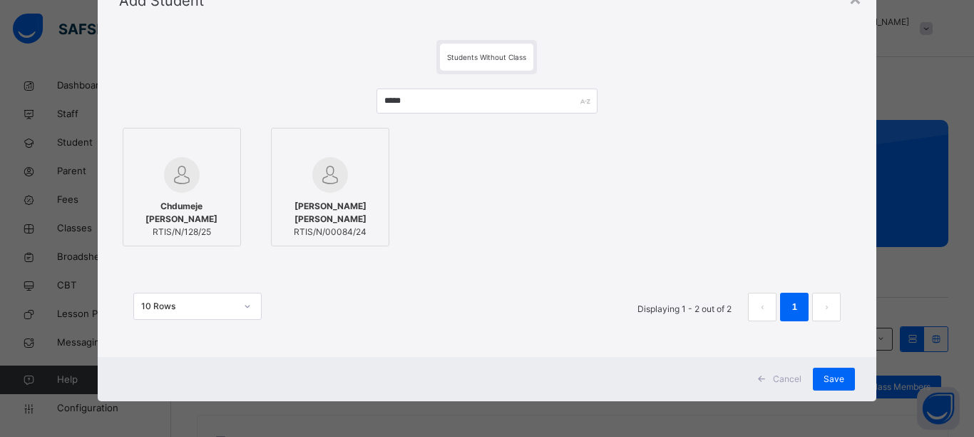
click at [460, 216] on div "Chdumeje Opara RTIS/N/128/25 STEPHANIE KAMTOCHUKWU OKPARA RTIS/N/00084/24" at bounding box center [487, 187] width 737 height 126
click at [827, 377] on span "Save" at bounding box center [834, 378] width 21 height 13
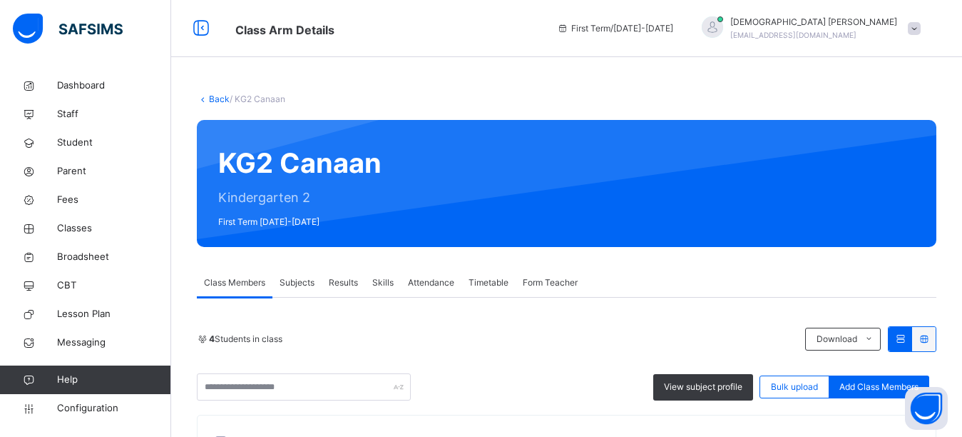
click at [378, 84] on div "Back / KG2 Canaan KG2 Canaan Kindergarten 2 First Term 2025-2026 Class Members …" at bounding box center [566, 404] width 791 height 666
click at [420, 73] on div "Back / KG2 Canaan KG2 Canaan Kindergarten 2 First Term 2025-2026 Class Members …" at bounding box center [566, 404] width 791 height 666
click at [393, 51] on div "Class Arm Details First Term / 2025-2026 Isaiah Paul paulisaiah@rtis-edu.ng" at bounding box center [481, 28] width 962 height 57
drag, startPoint x: 85, startPoint y: 198, endPoint x: 91, endPoint y: 185, distance: 14.4
click at [85, 198] on span "Fees" at bounding box center [114, 200] width 114 height 14
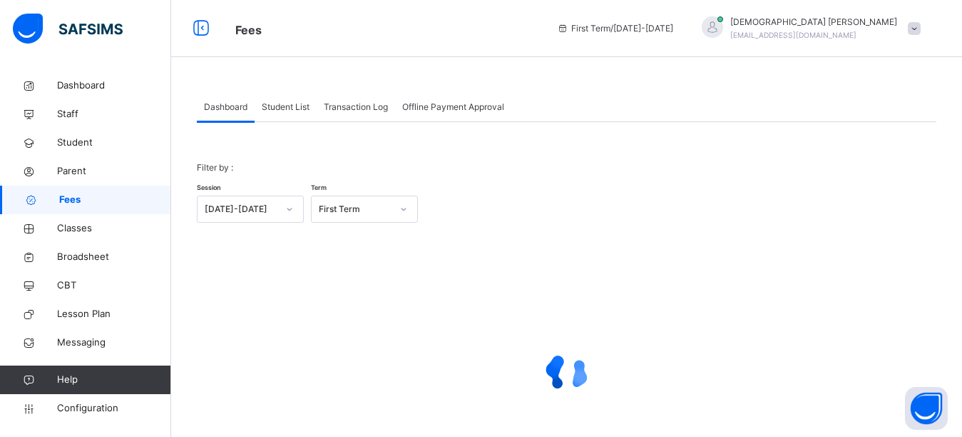
drag, startPoint x: 297, startPoint y: 108, endPoint x: 299, endPoint y: 101, distance: 7.4
click at [297, 107] on span "Student List" at bounding box center [286, 107] width 48 height 13
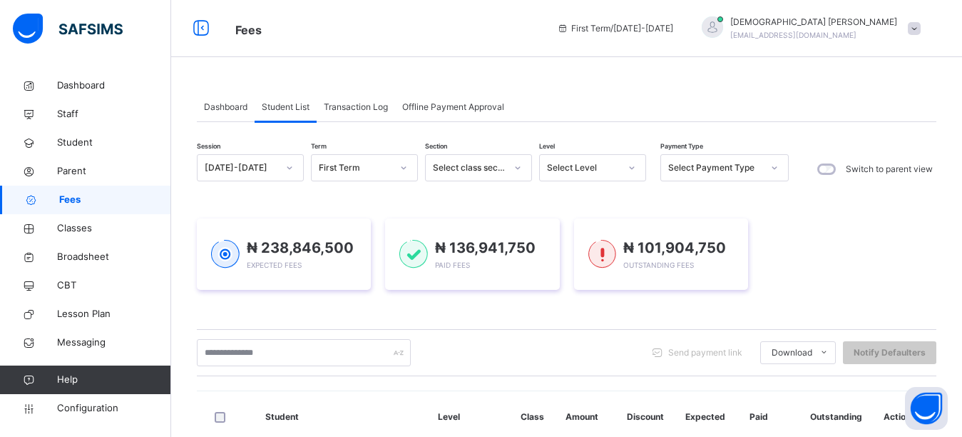
click at [351, 45] on div "Fees First Term / 2025-2026 Isaiah Paul paulisaiah@rtis-edu.ng" at bounding box center [481, 28] width 962 height 57
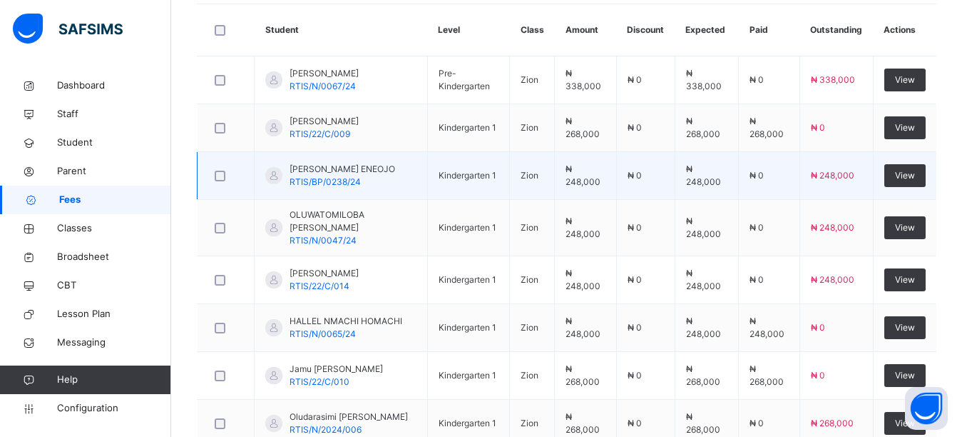
scroll to position [239, 0]
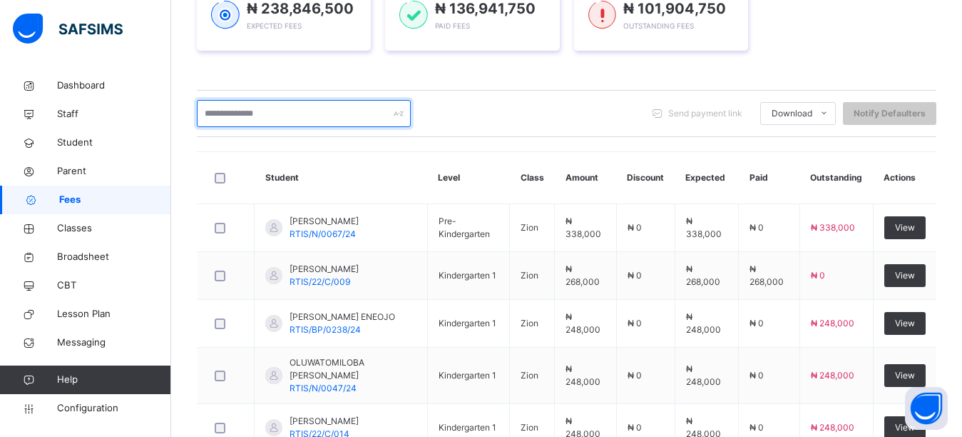
click at [260, 118] on input "text" at bounding box center [304, 113] width 214 height 27
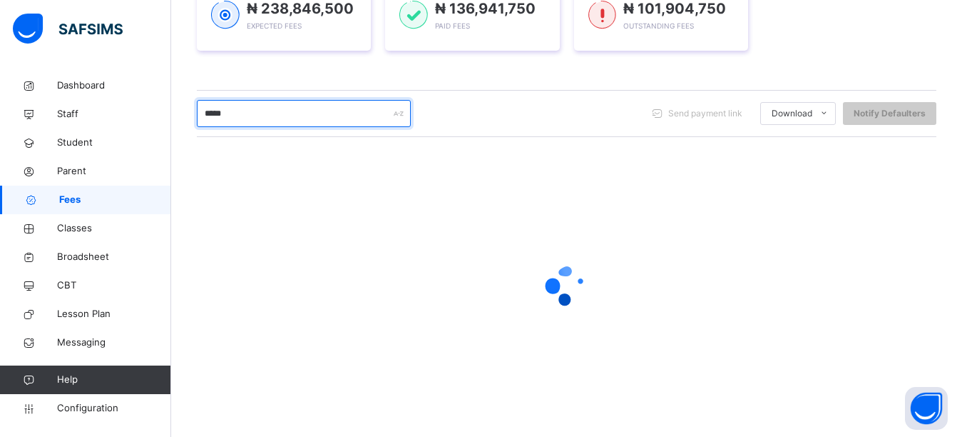
type input "*****"
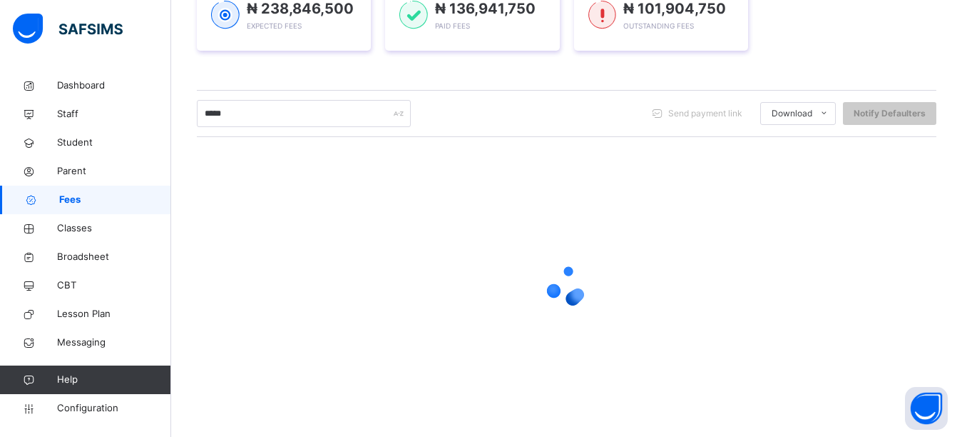
click at [484, 80] on div "Session 2025-2026 Term First Term Section Select class section Level Select Lev…" at bounding box center [567, 168] width 740 height 506
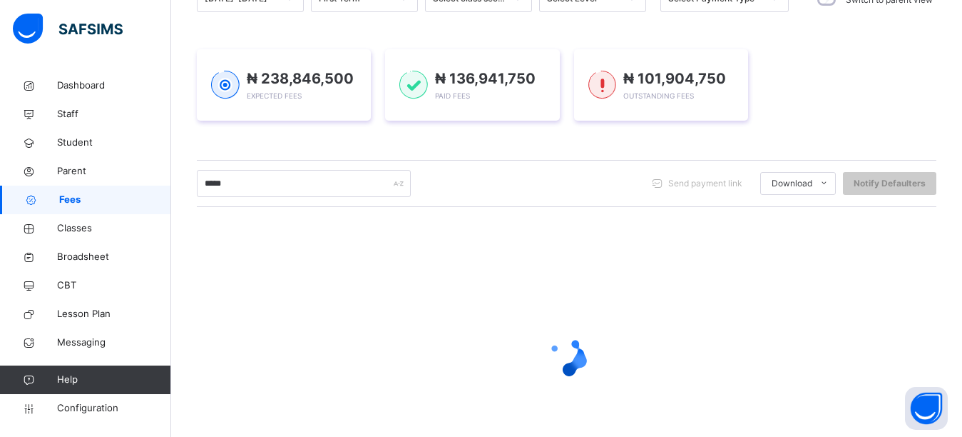
scroll to position [0, 0]
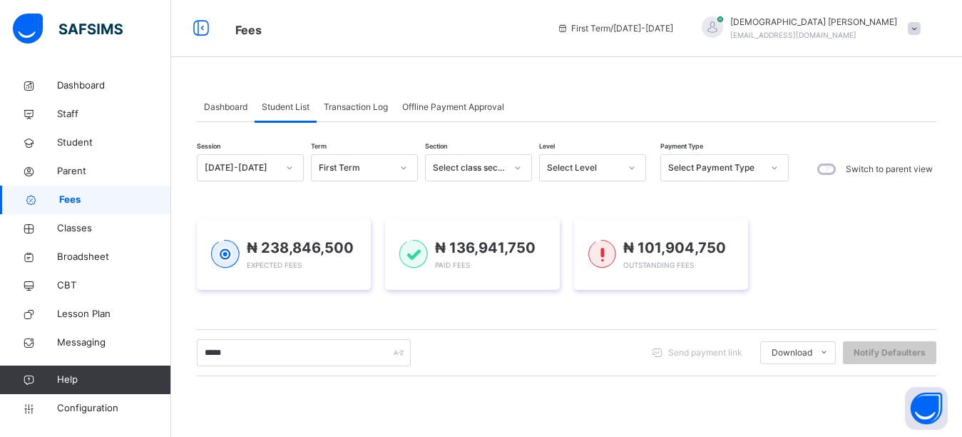
click at [296, 315] on div "Session 2025-2026 Term First Term Section Select class section Level Select Lev…" at bounding box center [567, 407] width 740 height 506
click at [290, 200] on div "₦ 238,846,500 Expected Fees ₦ 136,941,750 Paid Fees ₦ 101,904,750 Outstanding F…" at bounding box center [567, 254] width 740 height 114
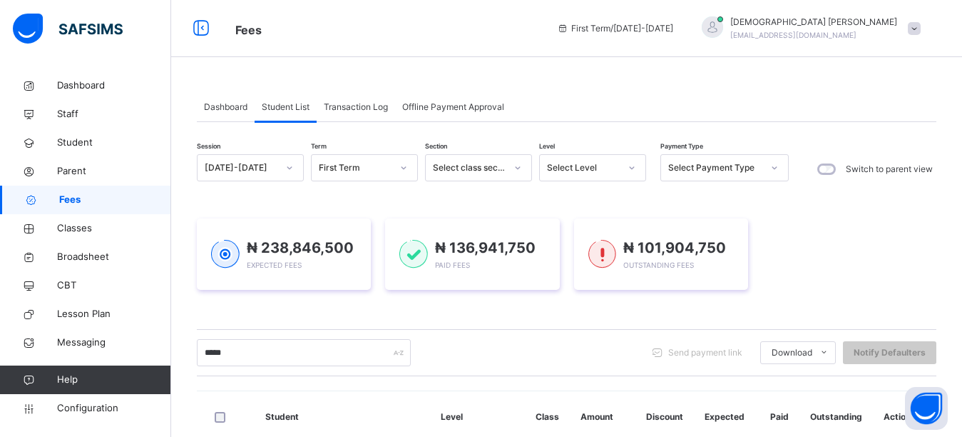
click at [479, 73] on div "Dashboard Student List Transaction Log Offline Payment Approval Student List Mo…" at bounding box center [566, 375] width 791 height 609
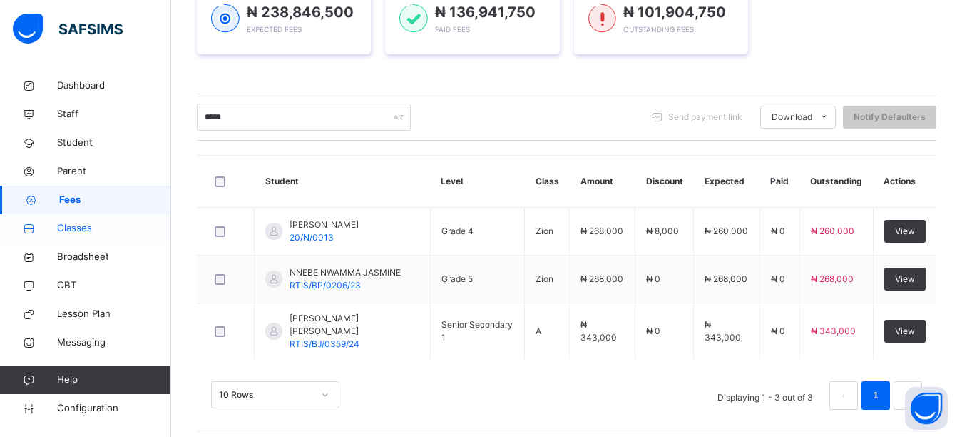
click at [78, 232] on span "Classes" at bounding box center [114, 228] width 114 height 14
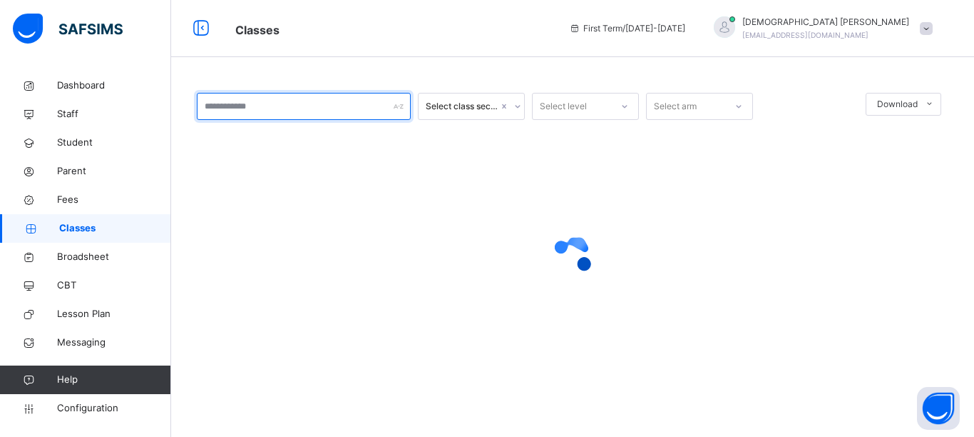
click at [283, 110] on input "text" at bounding box center [304, 106] width 214 height 27
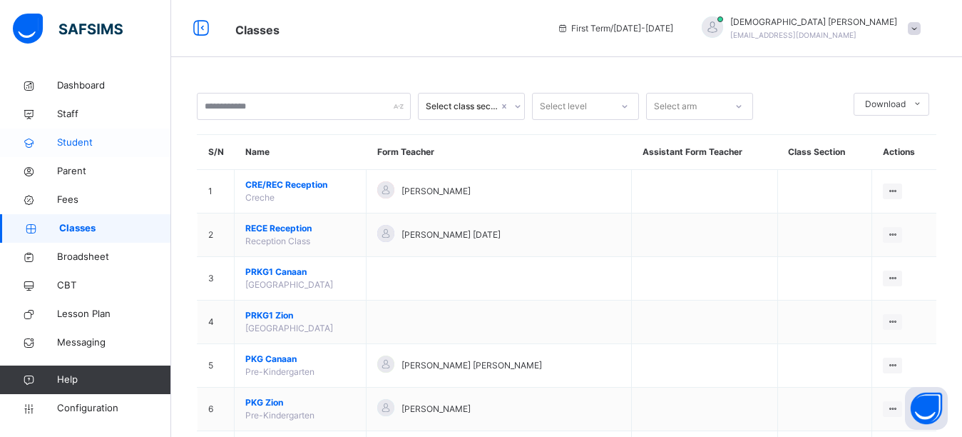
click at [83, 143] on span "Student" at bounding box center [114, 143] width 114 height 14
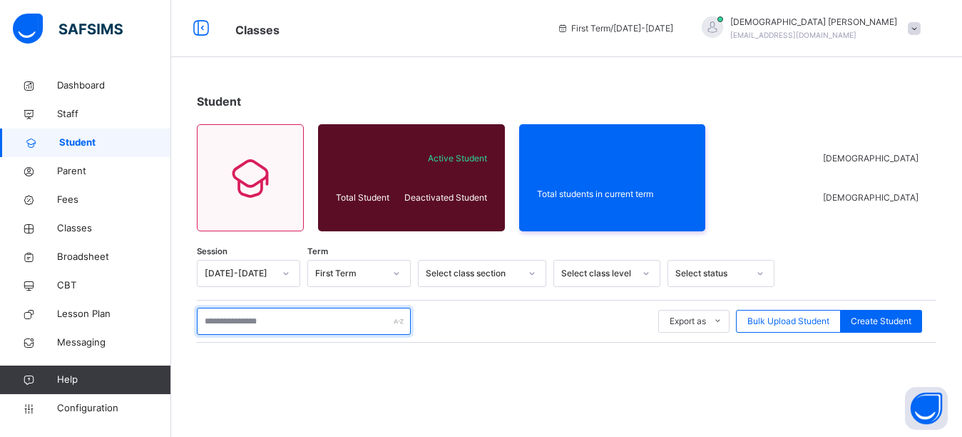
click at [289, 324] on input "text" at bounding box center [304, 320] width 214 height 27
type input "*****"
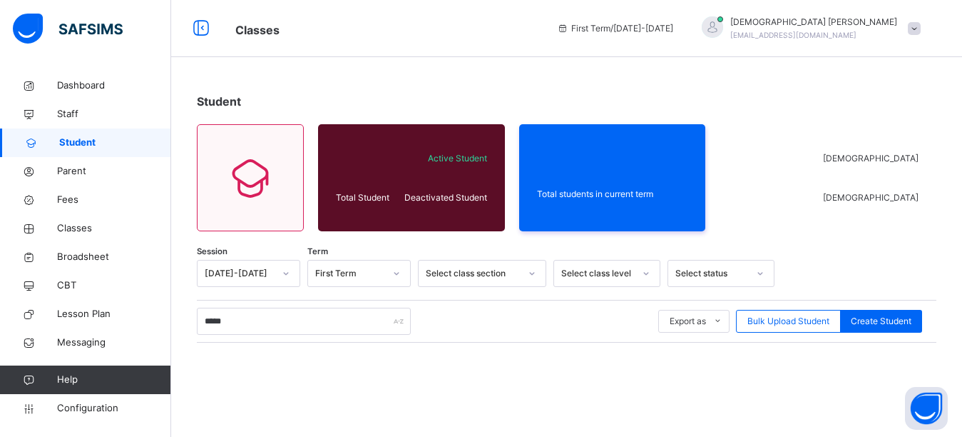
click at [449, 66] on div "Student Total Student Active Student Deactivated Student Total students in curr…" at bounding box center [566, 317] width 791 height 635
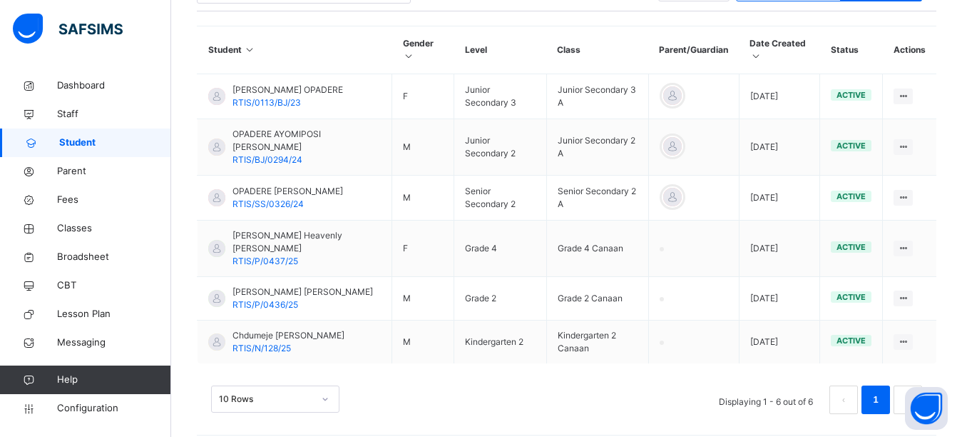
scroll to position [307, 0]
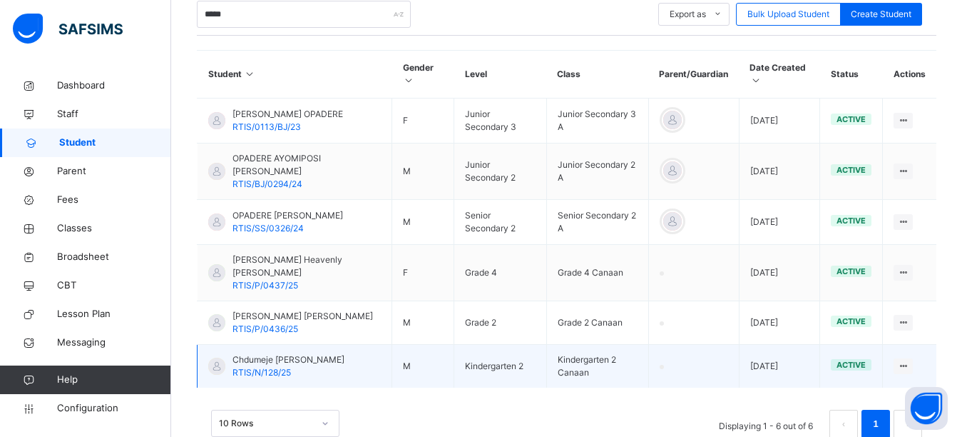
click at [280, 353] on span "Chdumeje [PERSON_NAME]" at bounding box center [289, 359] width 112 height 13
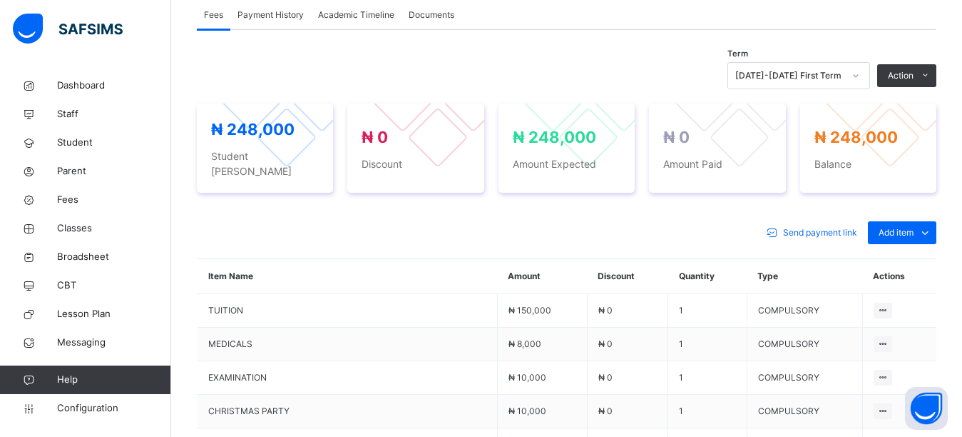
scroll to position [499, 0]
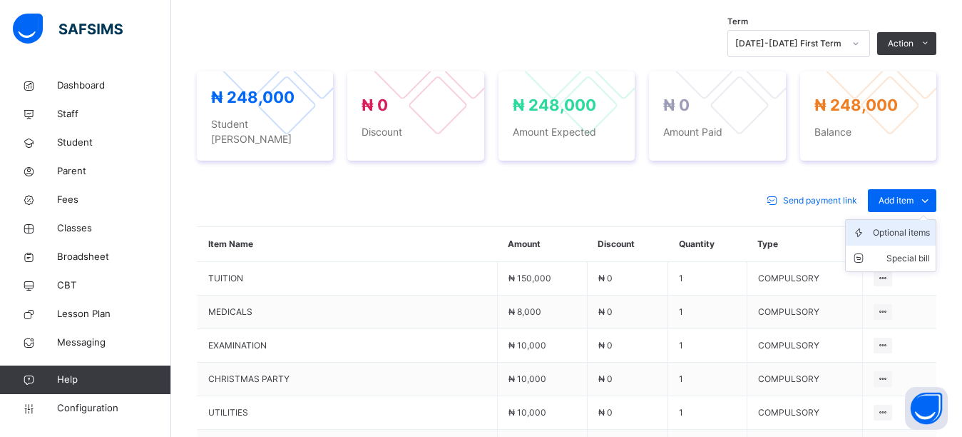
click at [906, 225] on div "Optional items" at bounding box center [901, 232] width 57 height 14
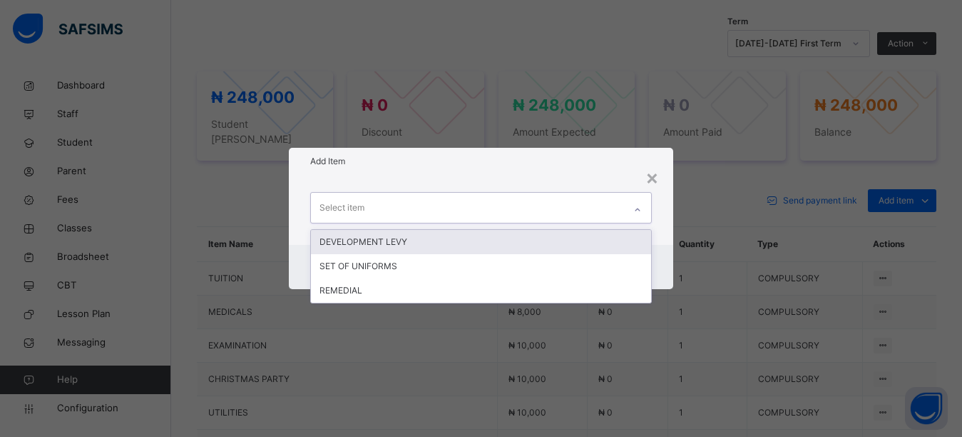
click at [379, 212] on div "Select item" at bounding box center [468, 208] width 314 height 30
click at [368, 247] on div "DEVELOPMENT LEVY" at bounding box center [481, 242] width 341 height 24
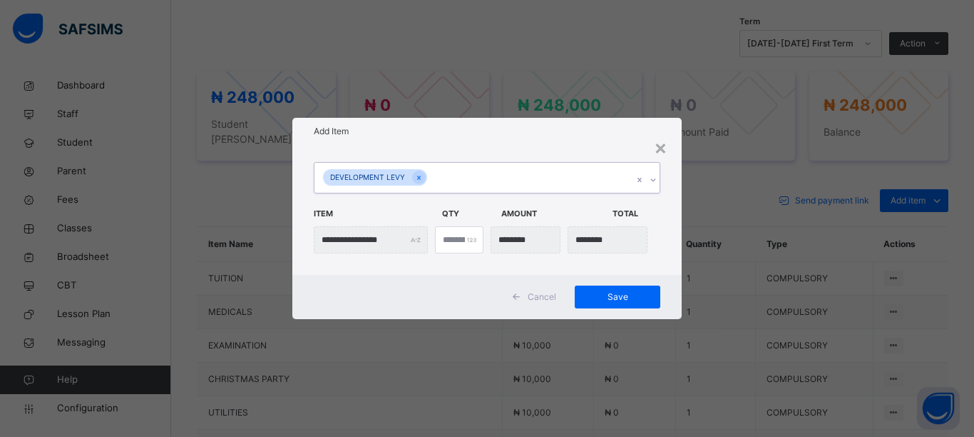
click at [469, 185] on div "DEVELOPMENT LEVY" at bounding box center [474, 178] width 318 height 30
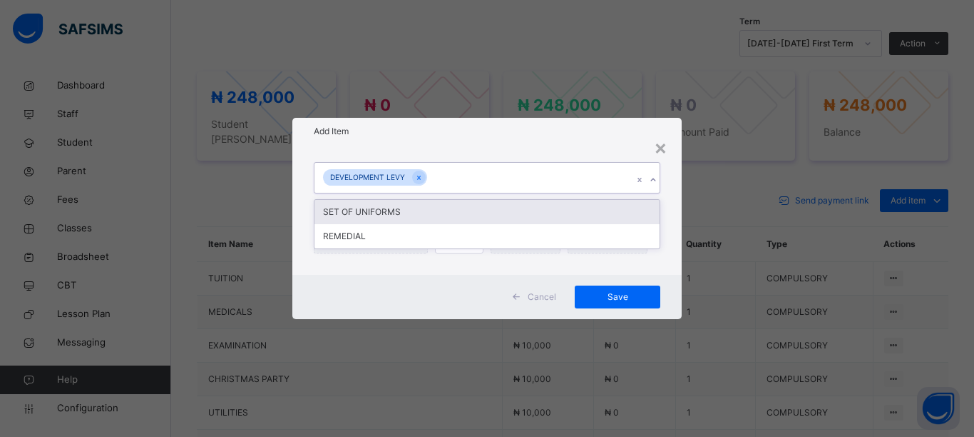
click at [396, 214] on div "SET OF UNIFORMS" at bounding box center [487, 212] width 345 height 24
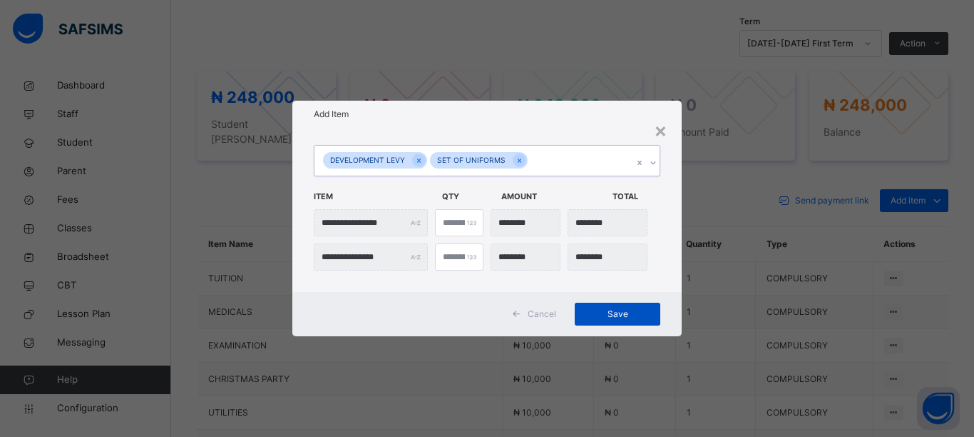
click at [599, 315] on span "Save" at bounding box center [618, 313] width 64 height 13
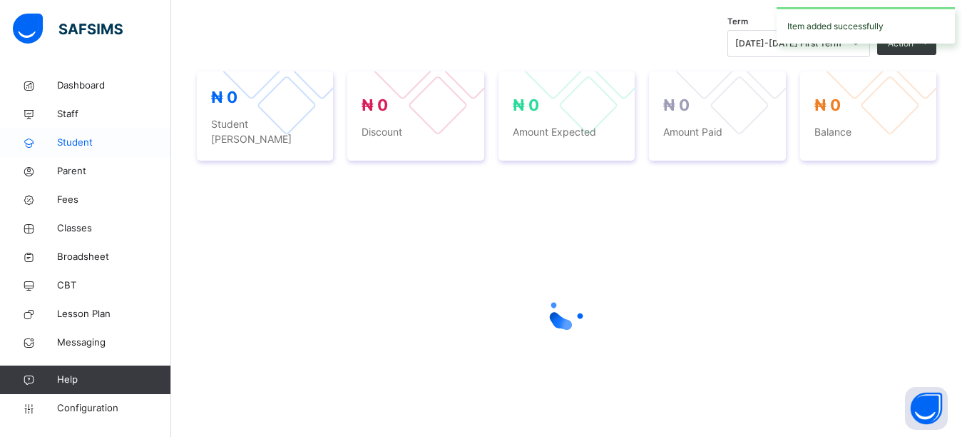
click at [78, 143] on span "Student" at bounding box center [114, 143] width 114 height 14
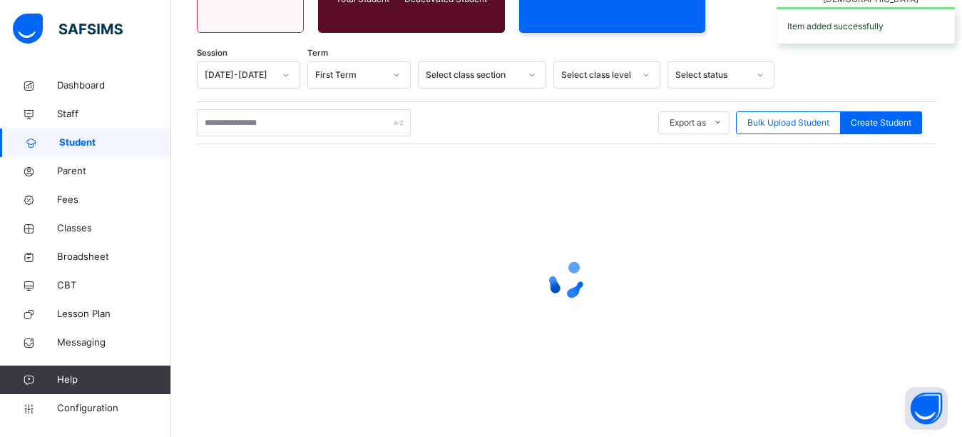
scroll to position [198, 0]
click at [892, 126] on span "Create Student" at bounding box center [881, 122] width 61 height 13
select select "**"
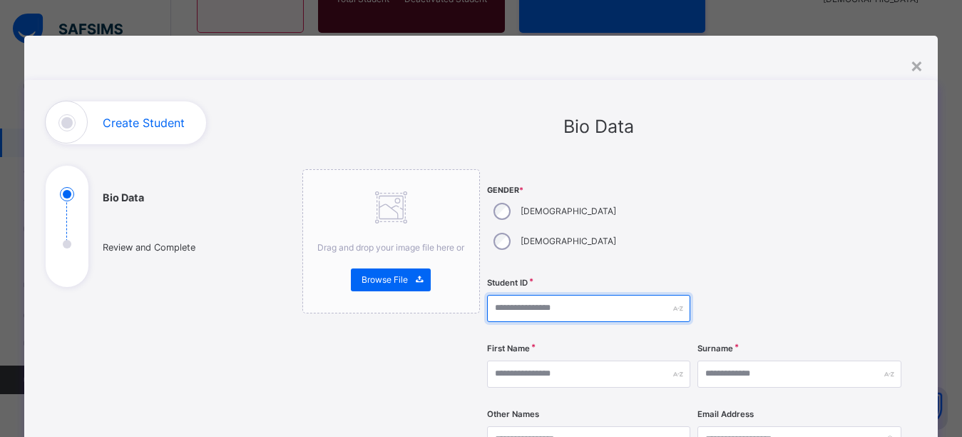
click at [531, 295] on input "text" at bounding box center [588, 308] width 203 height 27
type input "*"
type input "**********"
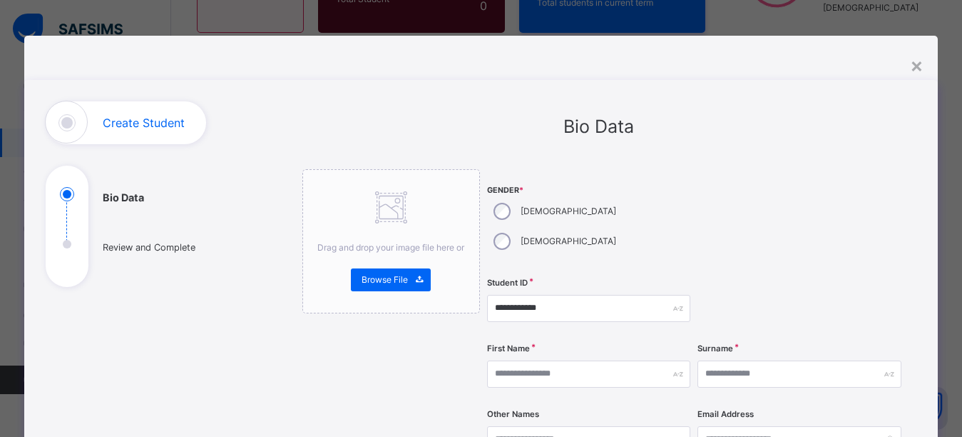
drag, startPoint x: 733, startPoint y: 158, endPoint x: 742, endPoint y: 228, distance: 71.2
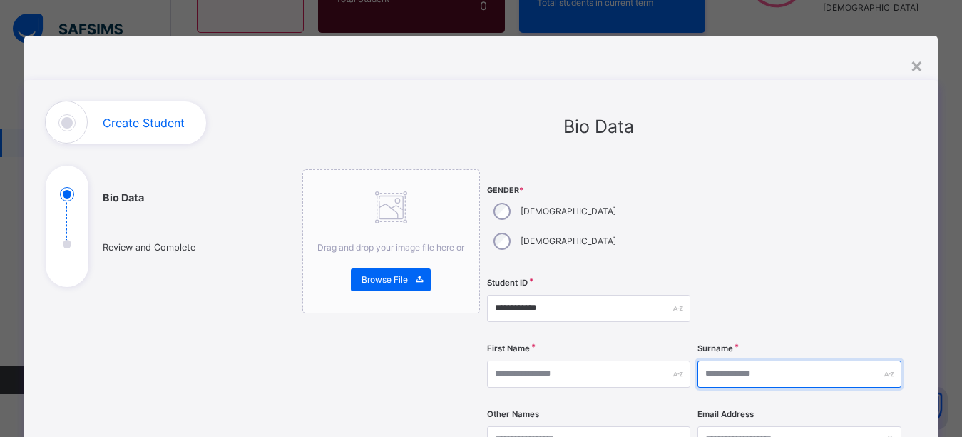
click at [763, 360] on input "text" at bounding box center [799, 373] width 203 height 27
type input "*****"
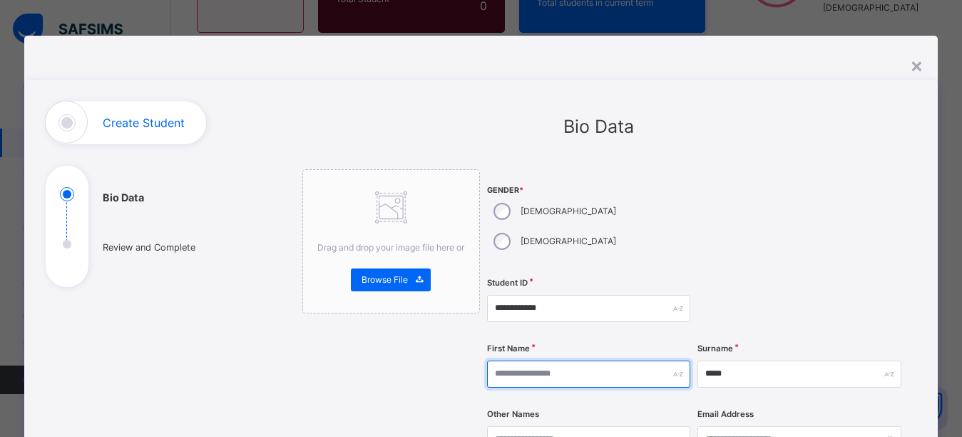
click at [606, 360] on input "text" at bounding box center [588, 373] width 203 height 27
type input "*****"
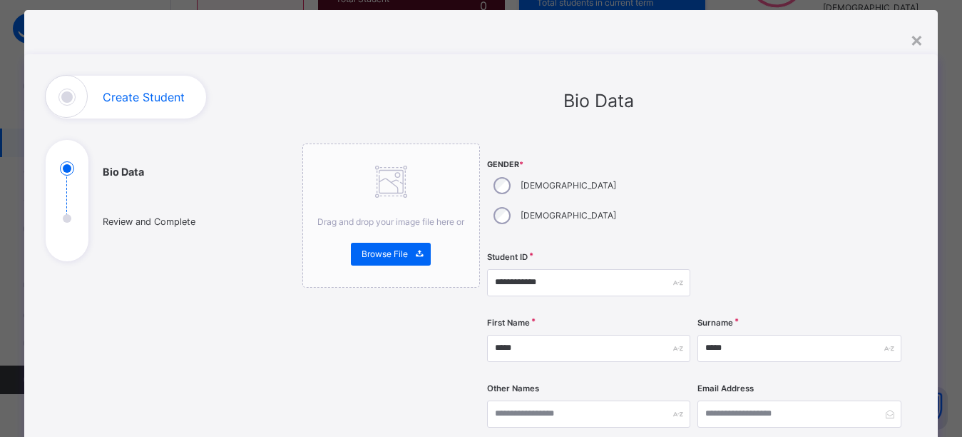
scroll to position [71, 0]
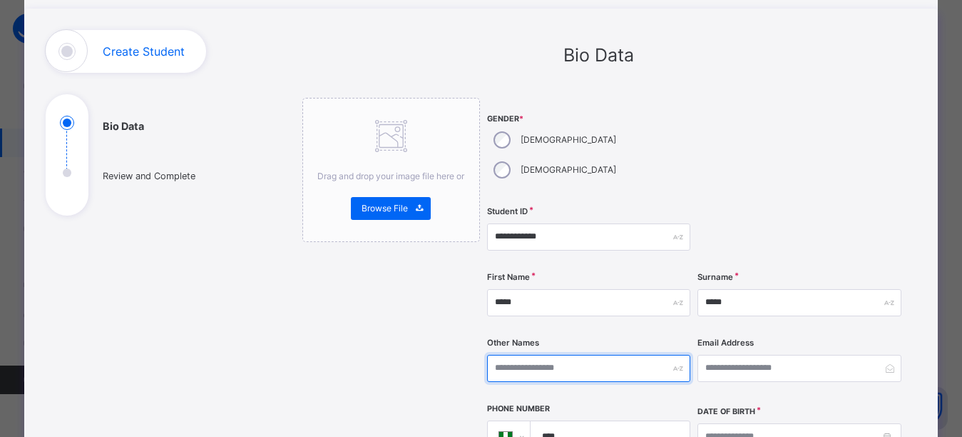
click at [518, 355] on input "text" at bounding box center [588, 368] width 203 height 27
type input "**********"
click at [737, 141] on div at bounding box center [799, 149] width 203 height 103
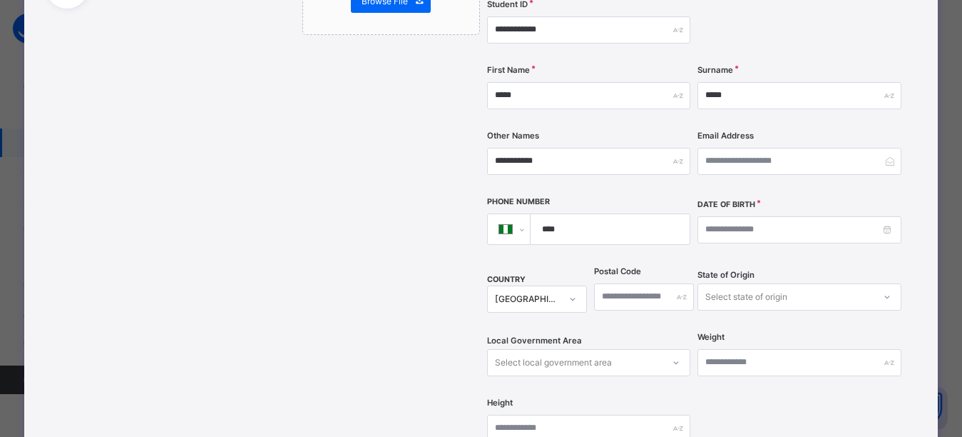
scroll to position [357, 0]
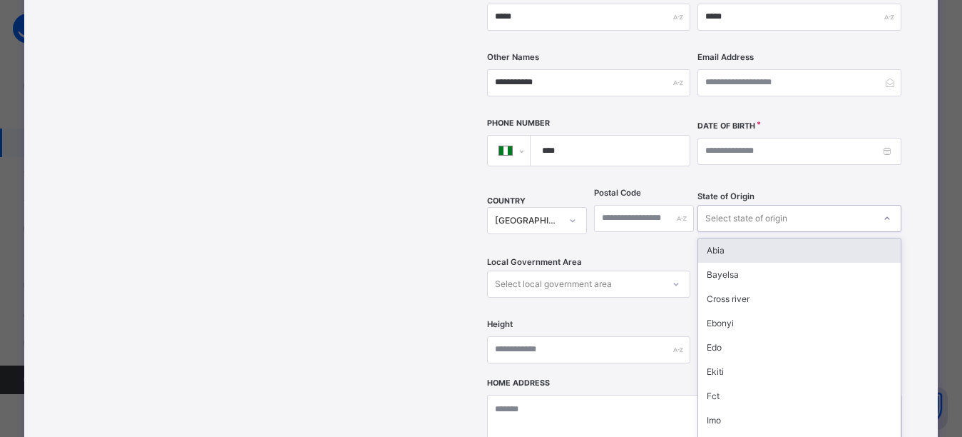
click at [754, 205] on div "Select state of origin" at bounding box center [747, 218] width 82 height 27
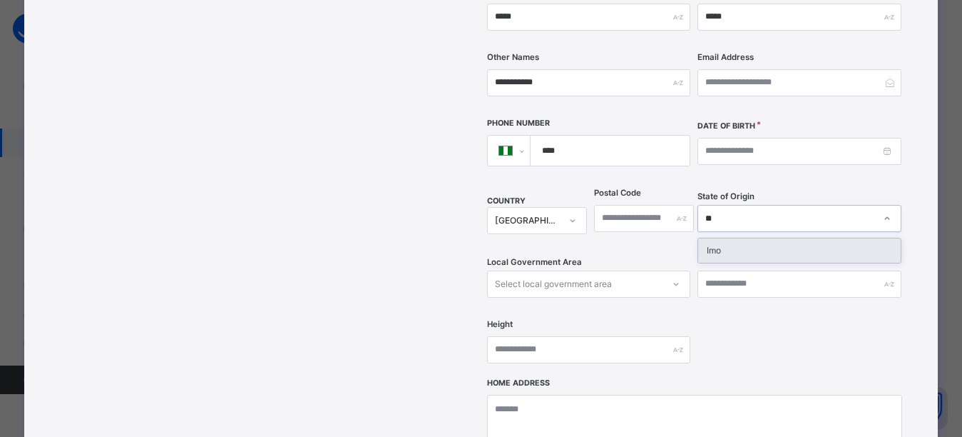
type input "***"
click at [742, 238] on div "Imo" at bounding box center [799, 250] width 202 height 24
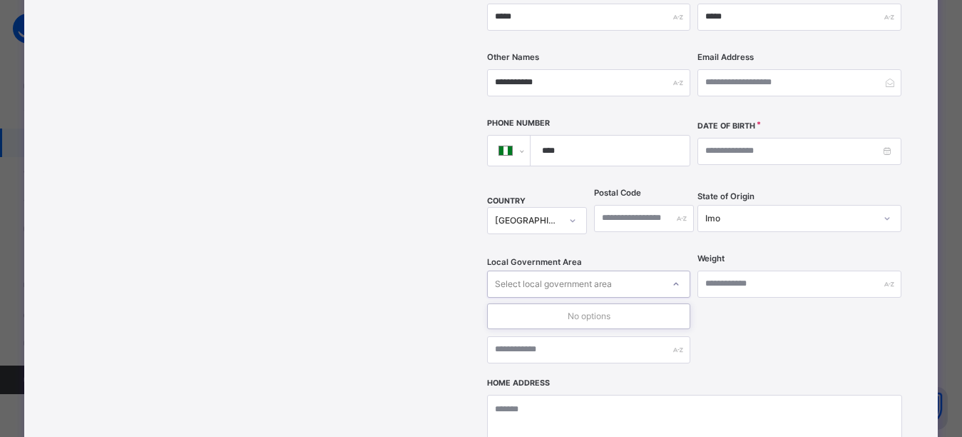
click at [627, 273] on div "Select local government area" at bounding box center [575, 284] width 175 height 22
type input "*"
click at [803, 151] on div "Date of Birth" at bounding box center [799, 150] width 203 height 63
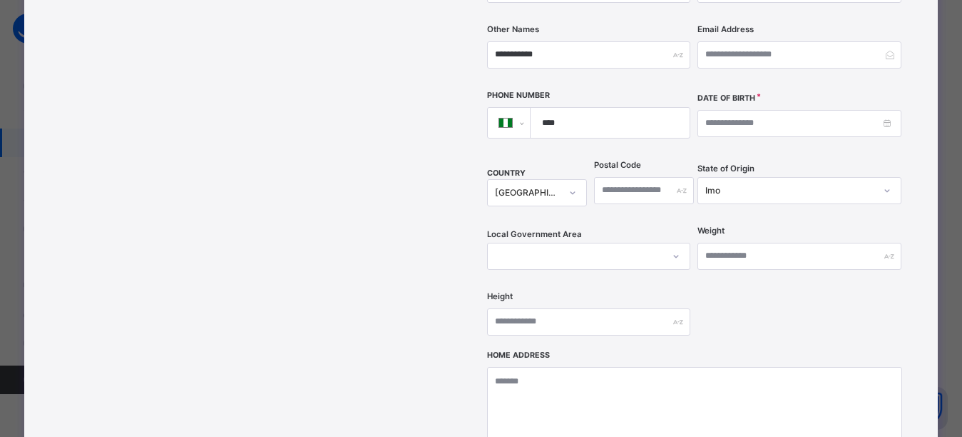
scroll to position [428, 0]
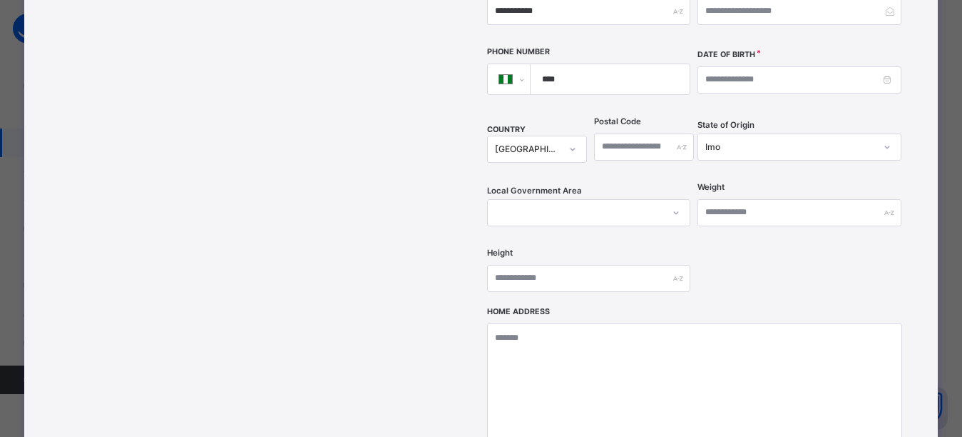
click at [741, 225] on div "**********" at bounding box center [694, 24] width 415 height 566
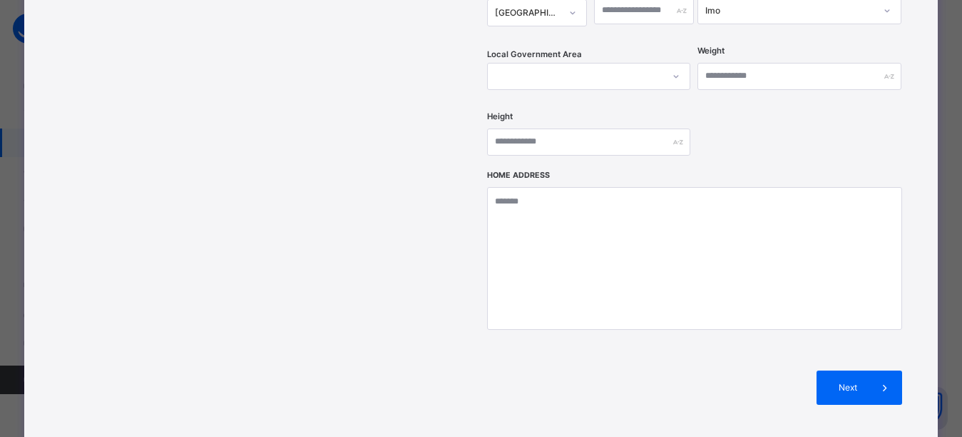
scroll to position [571, 0]
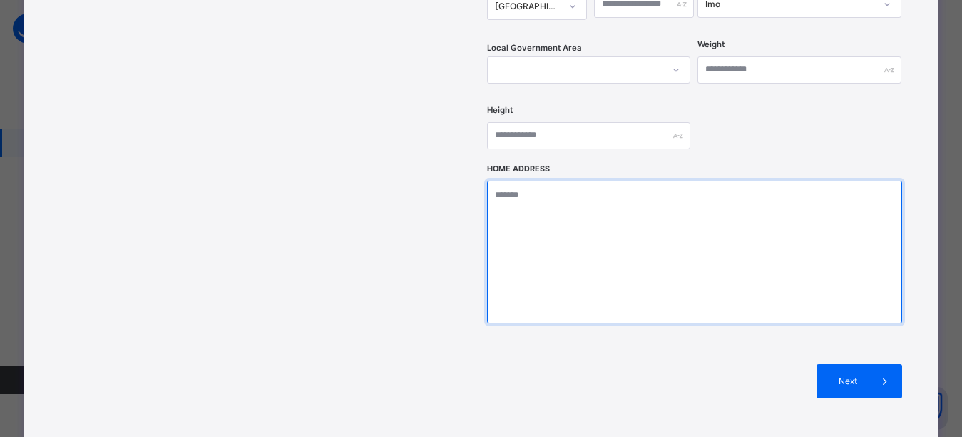
click at [569, 220] on textarea at bounding box center [694, 251] width 415 height 143
type textarea "**********"
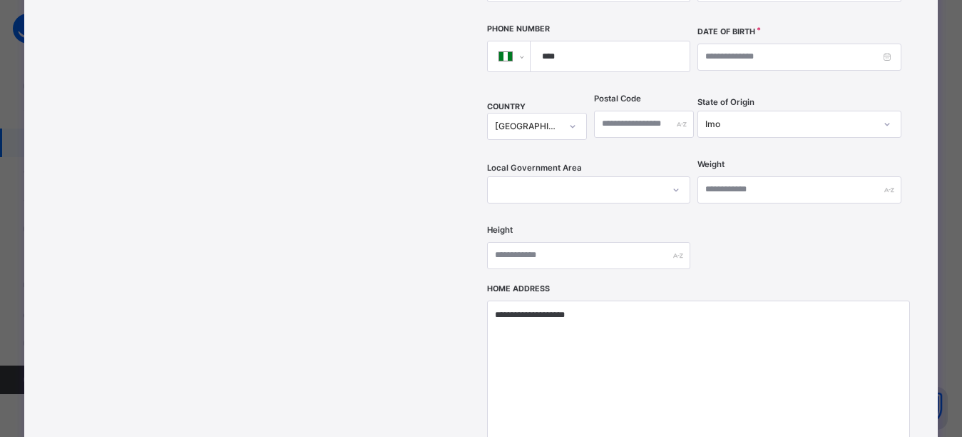
scroll to position [428, 0]
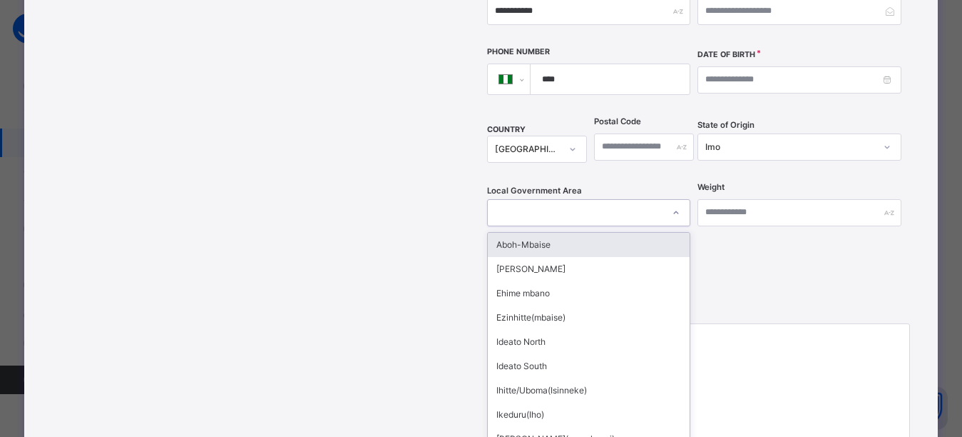
click at [576, 201] on div at bounding box center [575, 212] width 175 height 22
type input "**"
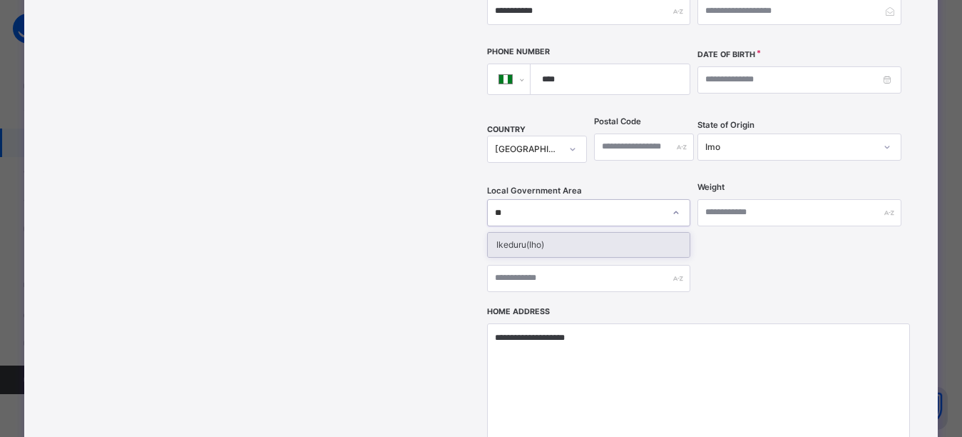
click at [527, 233] on div "Ikeduru(Iho)" at bounding box center [589, 245] width 202 height 24
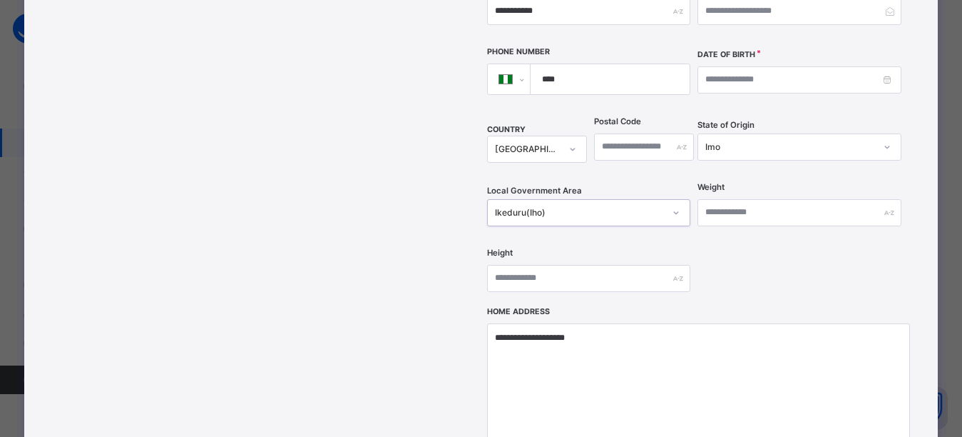
drag, startPoint x: 802, startPoint y: 159, endPoint x: 804, endPoint y: 140, distance: 19.4
click at [804, 143] on div "**********" at bounding box center [694, 24] width 415 height 566
click at [800, 73] on div "Date of Birth" at bounding box center [799, 79] width 203 height 63
click at [736, 66] on input at bounding box center [799, 79] width 203 height 27
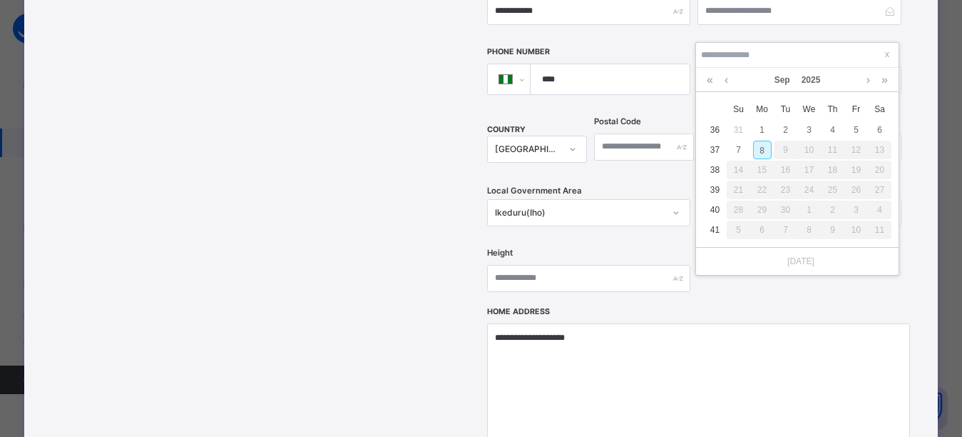
type input "**********"
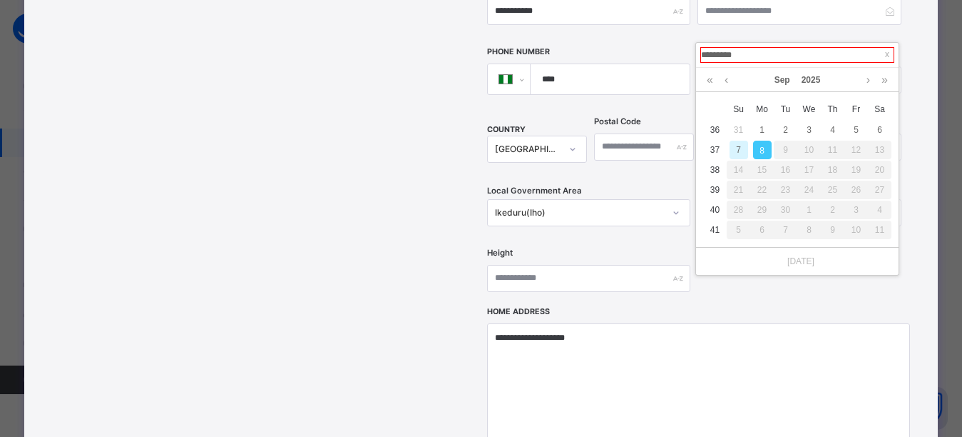
type input "**********"
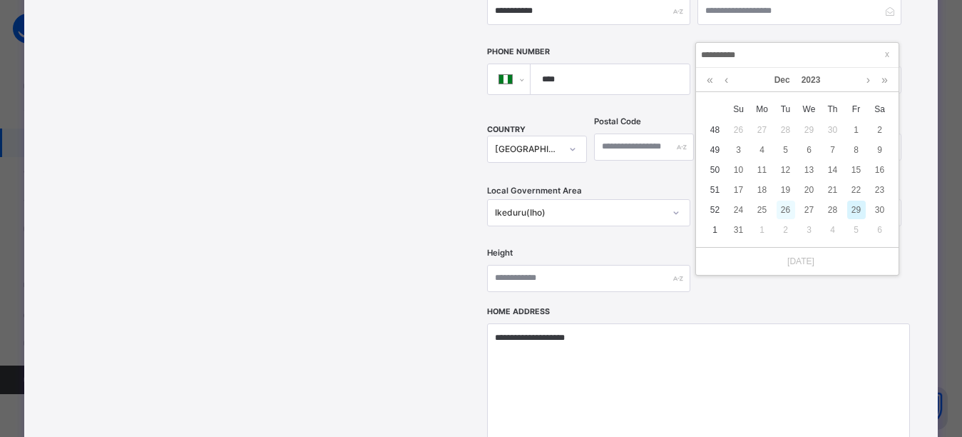
type input "**********"
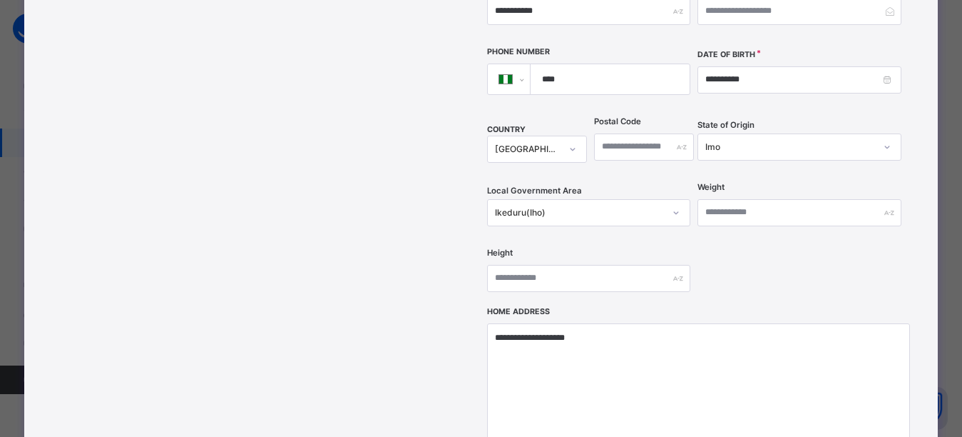
click at [766, 263] on div "**********" at bounding box center [694, 24] width 415 height 566
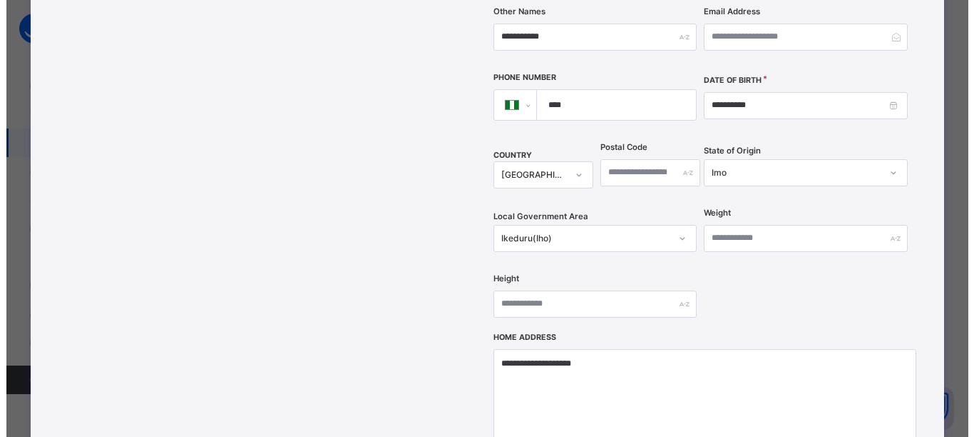
scroll to position [571, 0]
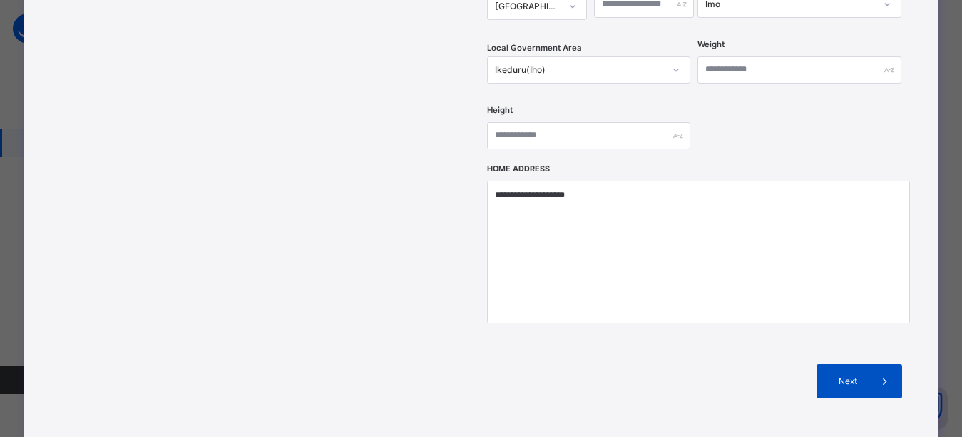
click at [857, 364] on div "Next" at bounding box center [860, 381] width 86 height 34
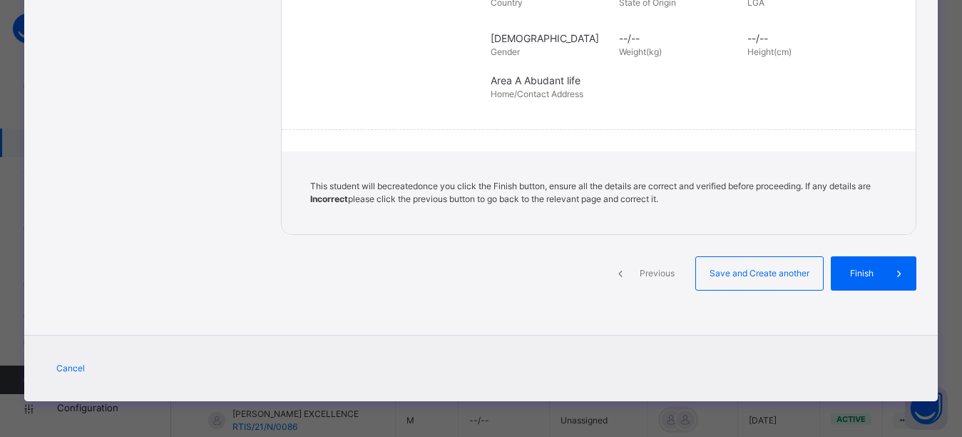
scroll to position [348, 0]
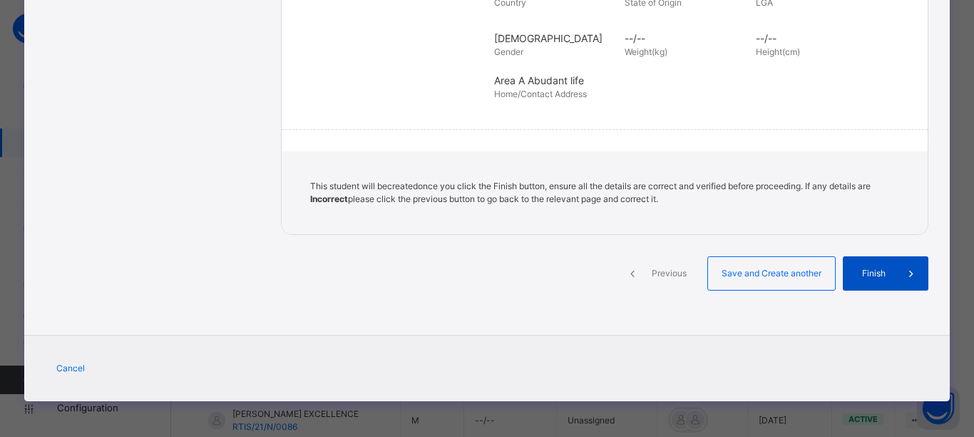
click at [865, 272] on span "Finish" at bounding box center [874, 273] width 41 height 13
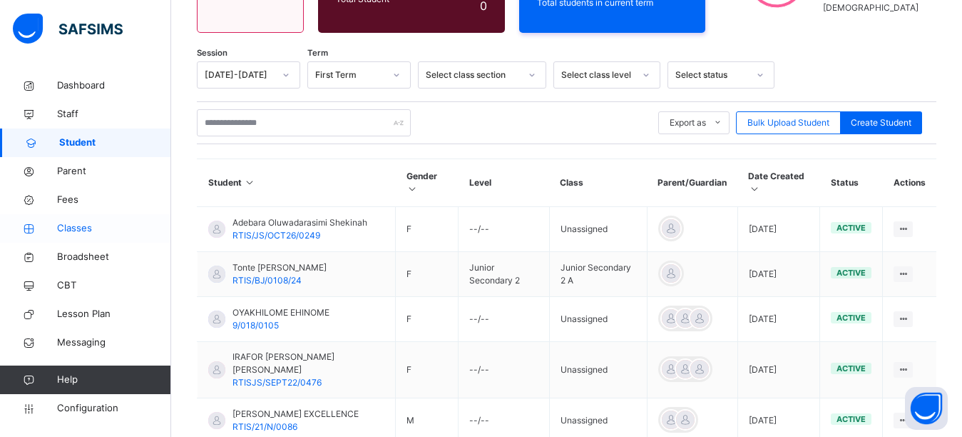
click at [71, 228] on span "Classes" at bounding box center [114, 228] width 114 height 14
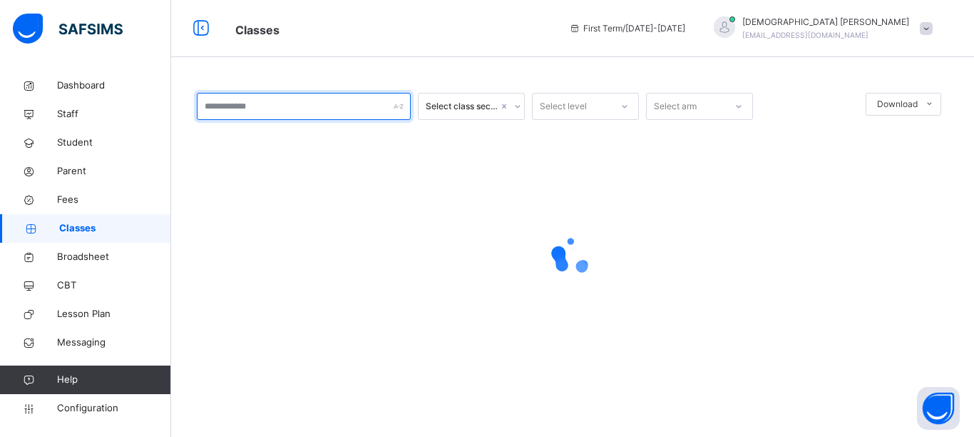
click at [245, 106] on input "text" at bounding box center [304, 106] width 214 height 27
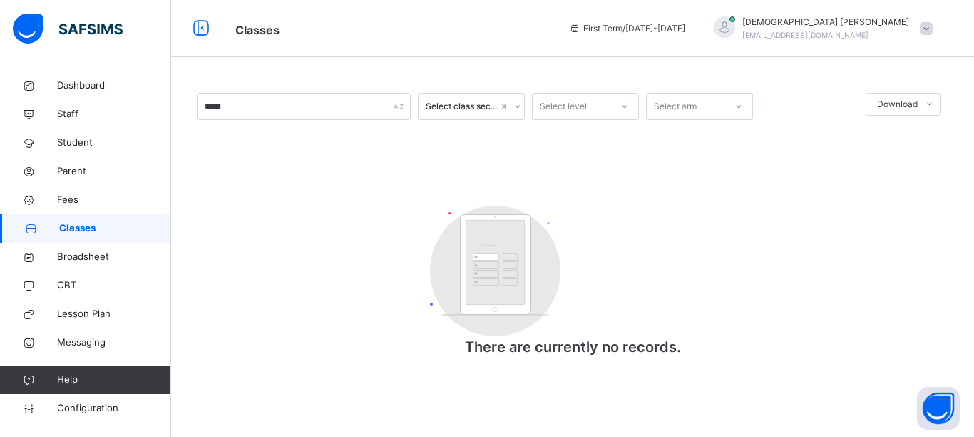
click at [312, 68] on div "***** Select class section Select level Select arm Download Pdf Report Excel Re…" at bounding box center [572, 218] width 803 height 437
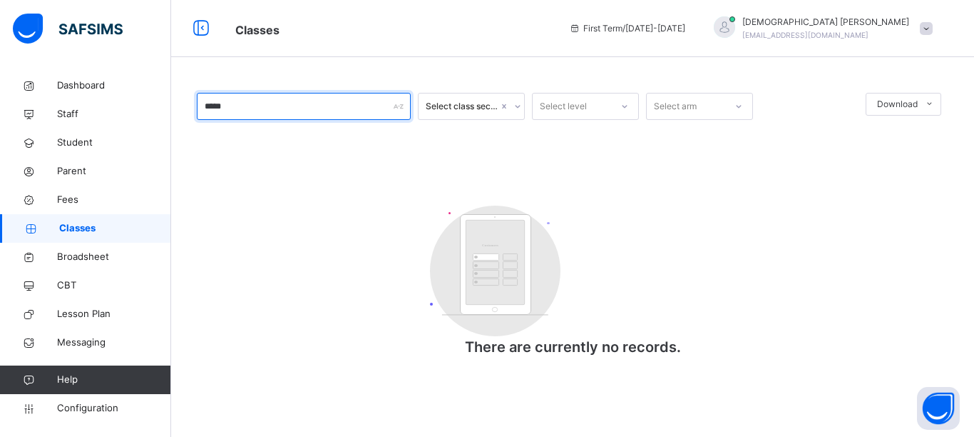
click at [255, 106] on input "*****" at bounding box center [304, 106] width 214 height 27
type input "*"
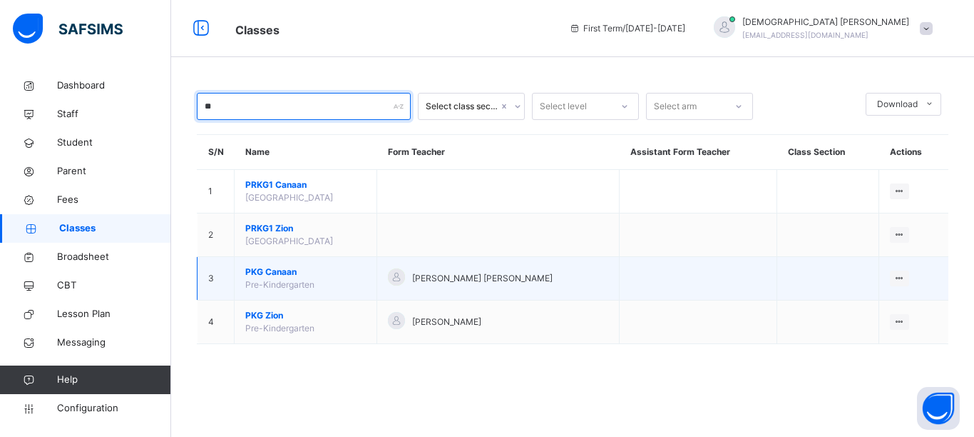
type input "**"
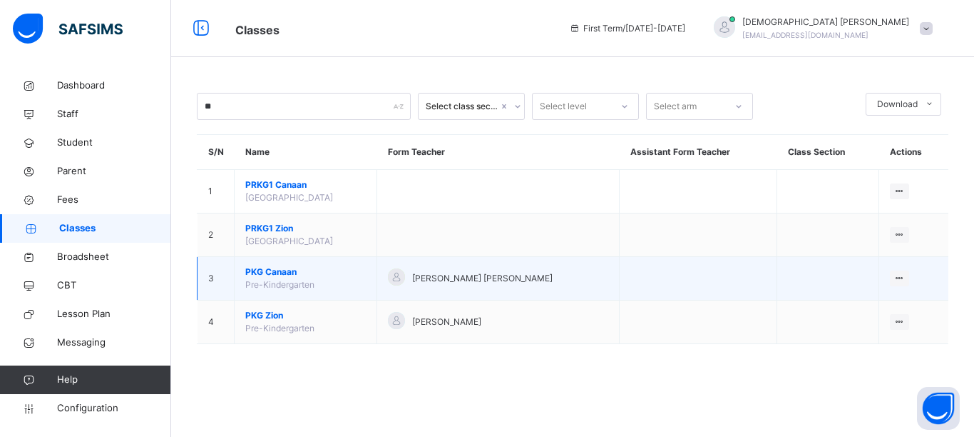
click at [255, 274] on span "PKG Canaan" at bounding box center [305, 271] width 121 height 13
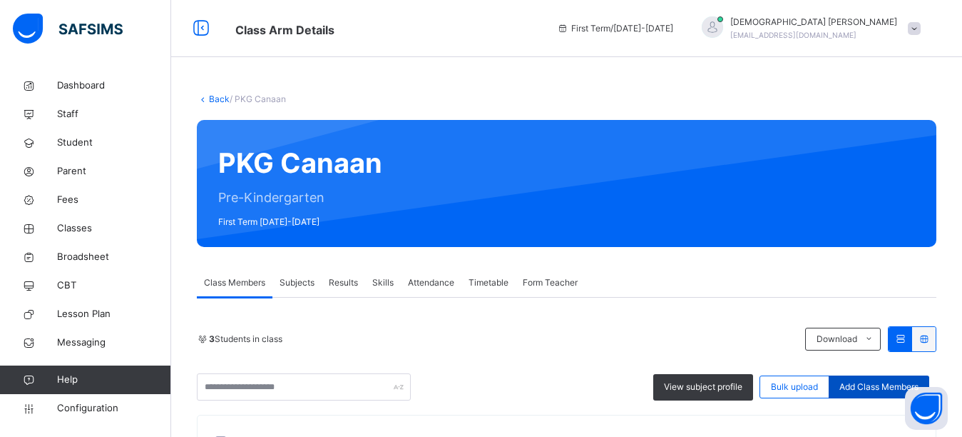
click at [858, 386] on span "Add Class Members" at bounding box center [879, 386] width 79 height 13
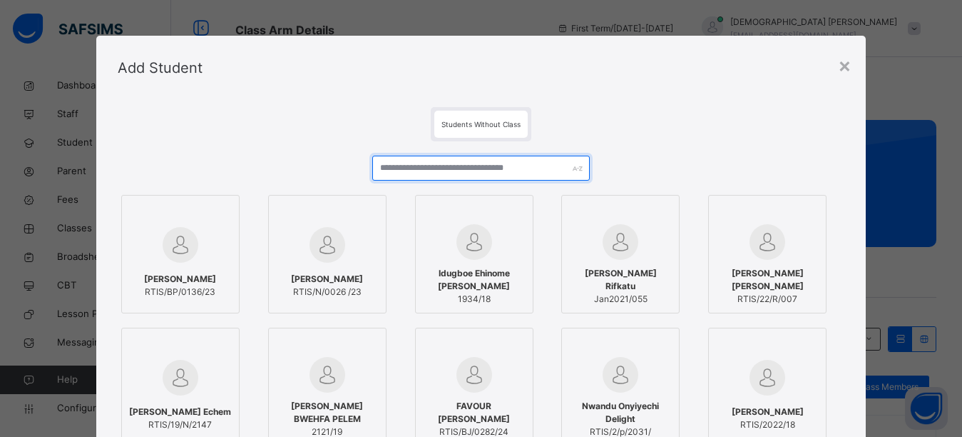
click at [429, 170] on input "text" at bounding box center [481, 168] width 218 height 25
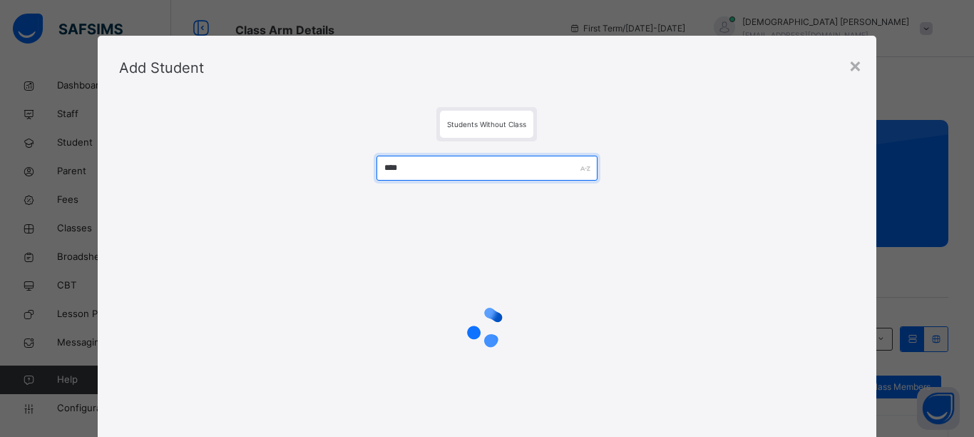
type input "****"
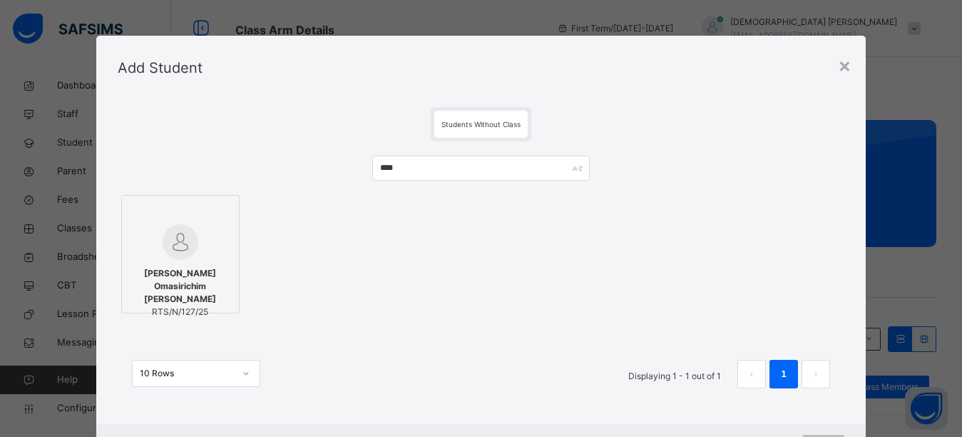
click at [600, 87] on div "Add Student" at bounding box center [481, 68] width 770 height 64
click at [163, 235] on img at bounding box center [181, 242] width 36 height 36
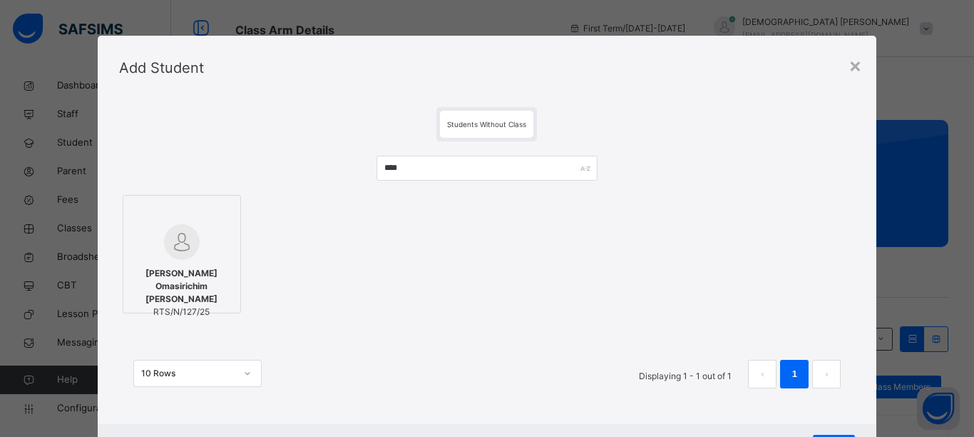
click at [349, 266] on div "Kiara Omasirichim Opara RTS/N/127/25" at bounding box center [487, 254] width 737 height 126
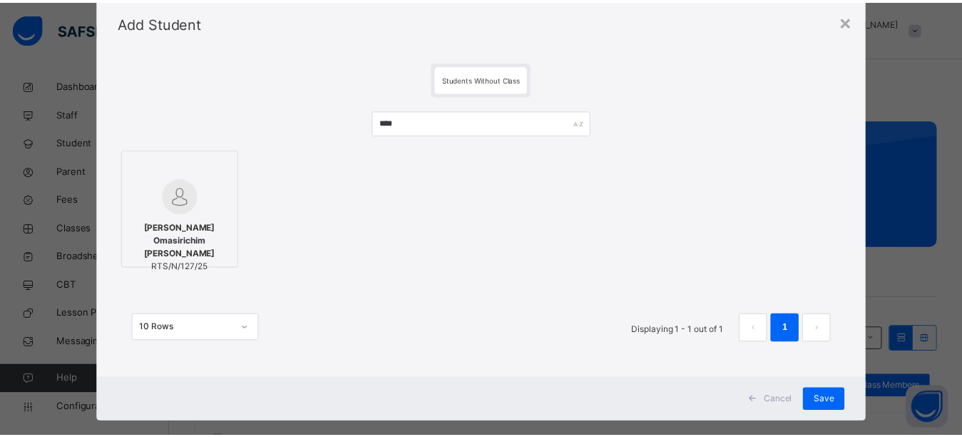
scroll to position [67, 0]
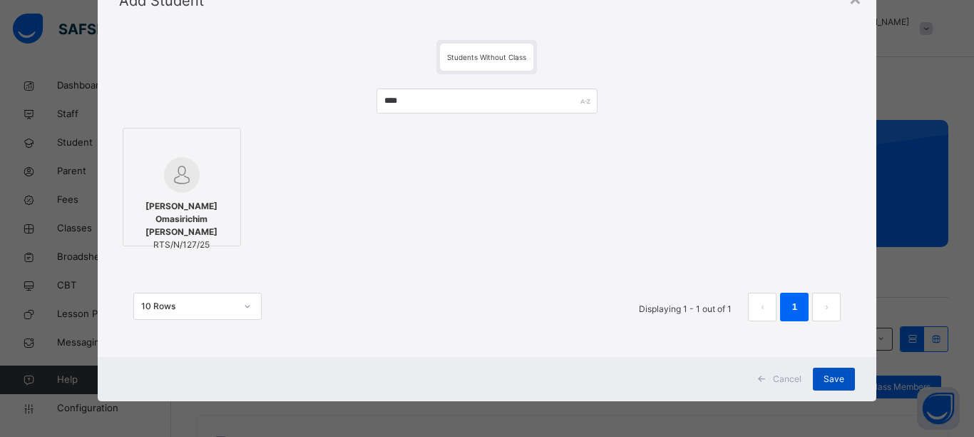
click at [833, 379] on span "Save" at bounding box center [834, 378] width 21 height 13
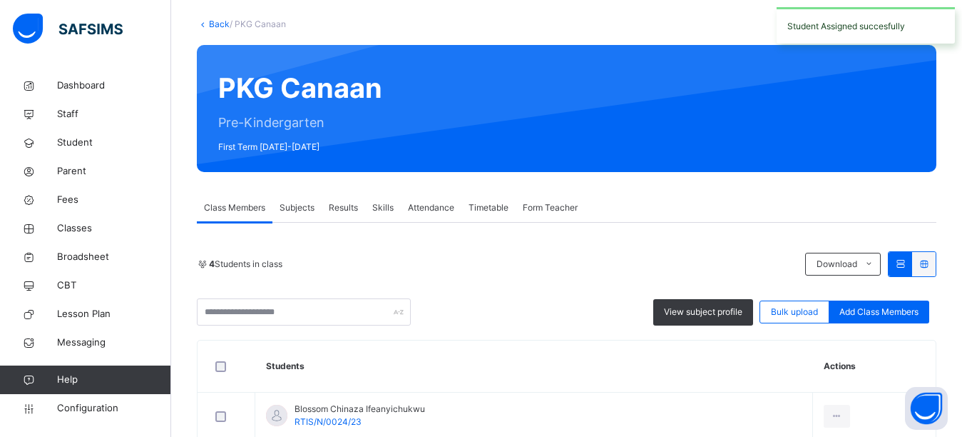
scroll to position [300, 0]
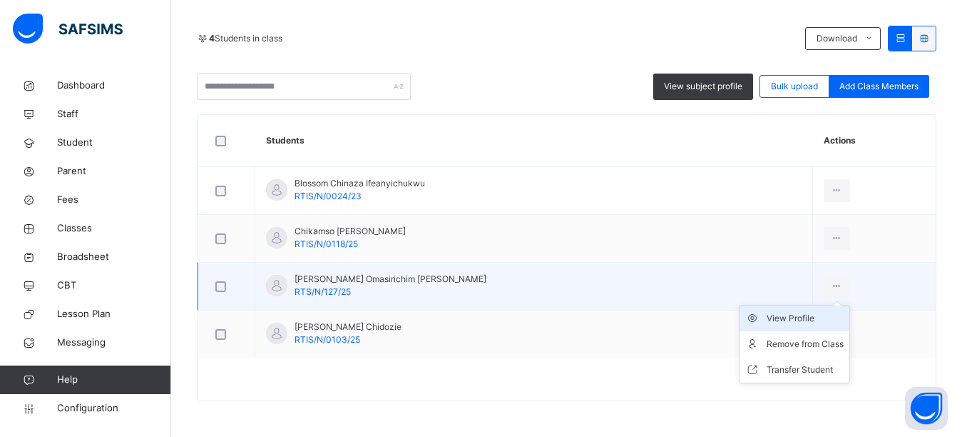
click at [777, 320] on div "View Profile" at bounding box center [805, 318] width 77 height 14
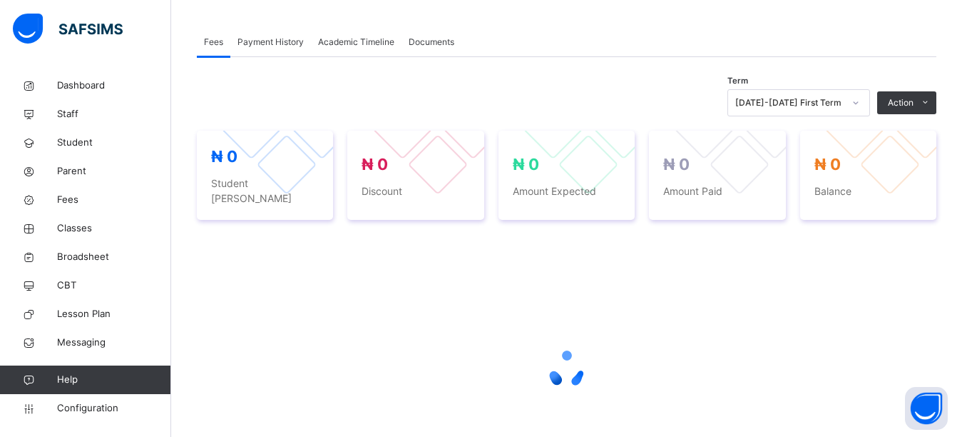
scroll to position [158, 0]
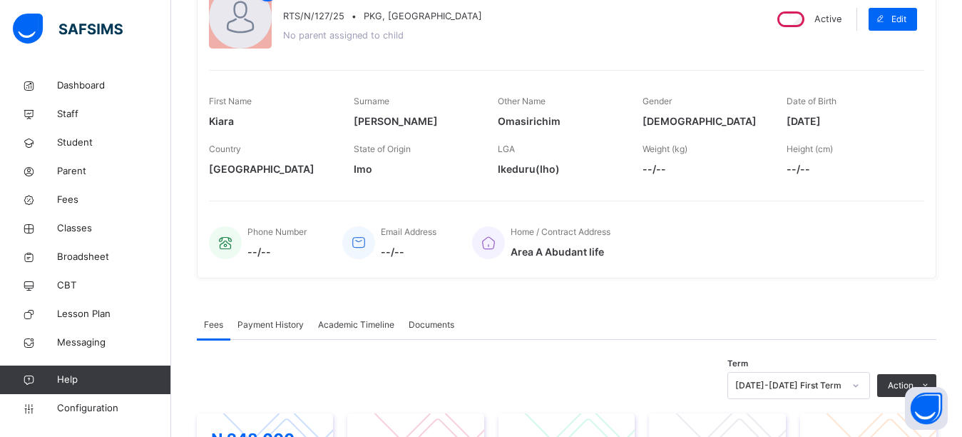
click at [673, 220] on div "Home / Contract Address Area A Abudant life" at bounding box center [691, 242] width 438 height 48
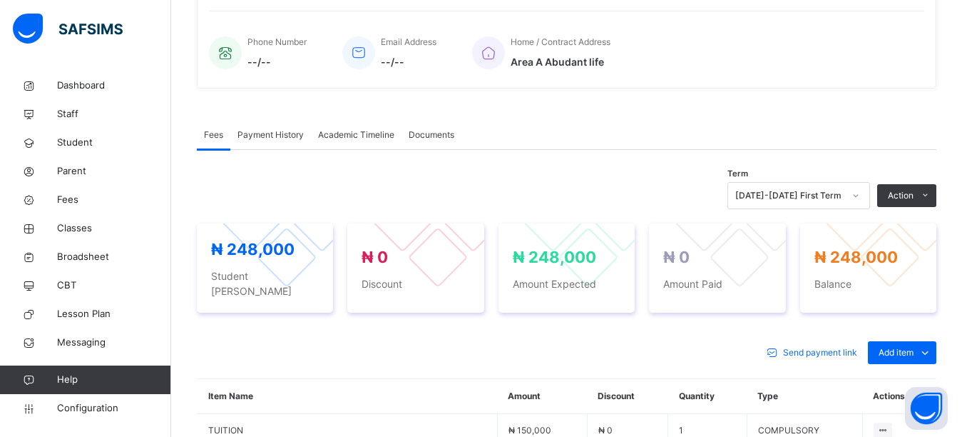
scroll to position [443, 0]
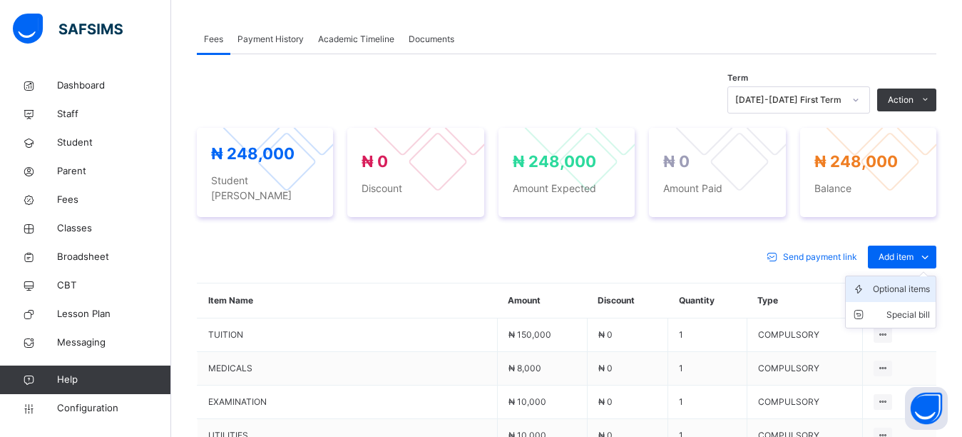
click at [914, 282] on div "Optional items" at bounding box center [901, 289] width 57 height 14
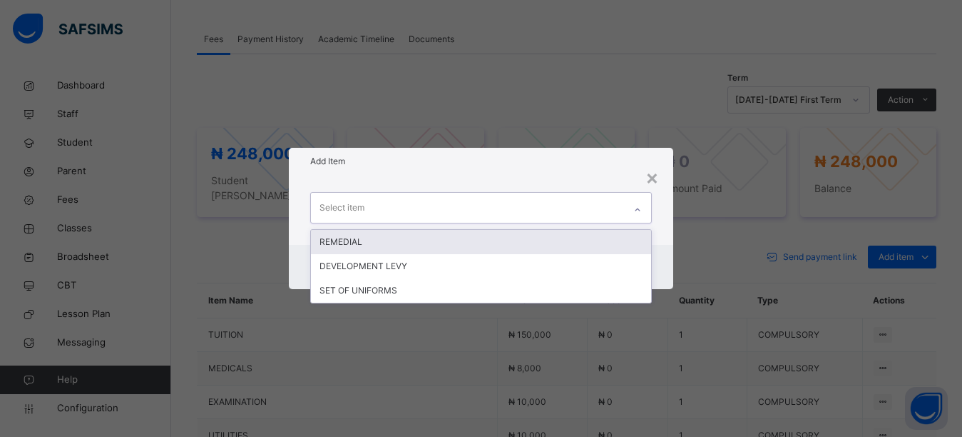
click at [490, 204] on div "Select item" at bounding box center [468, 208] width 314 height 30
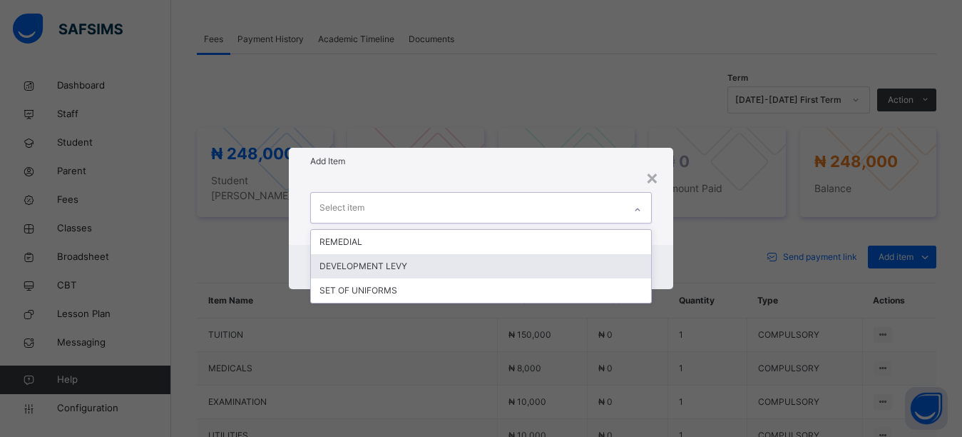
click at [399, 263] on div "DEVELOPMENT LEVY" at bounding box center [481, 266] width 341 height 24
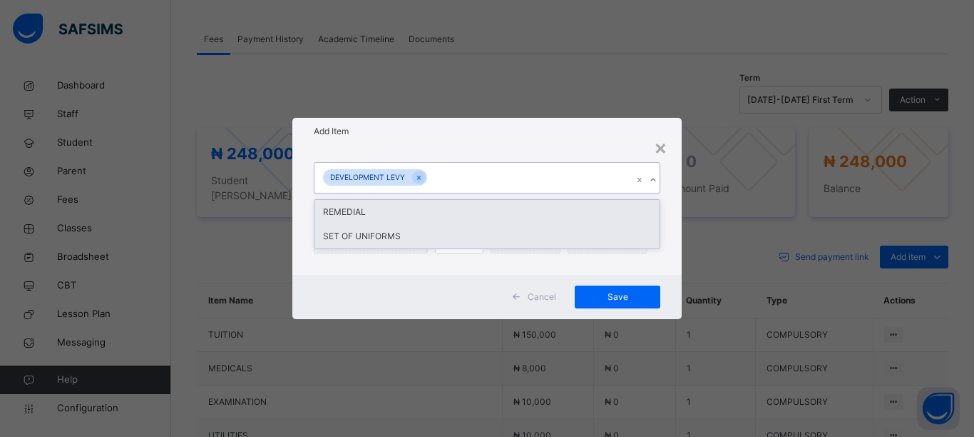
drag, startPoint x: 480, startPoint y: 176, endPoint x: 457, endPoint y: 230, distance: 58.8
click at [478, 182] on div "DEVELOPMENT LEVY" at bounding box center [474, 178] width 318 height 30
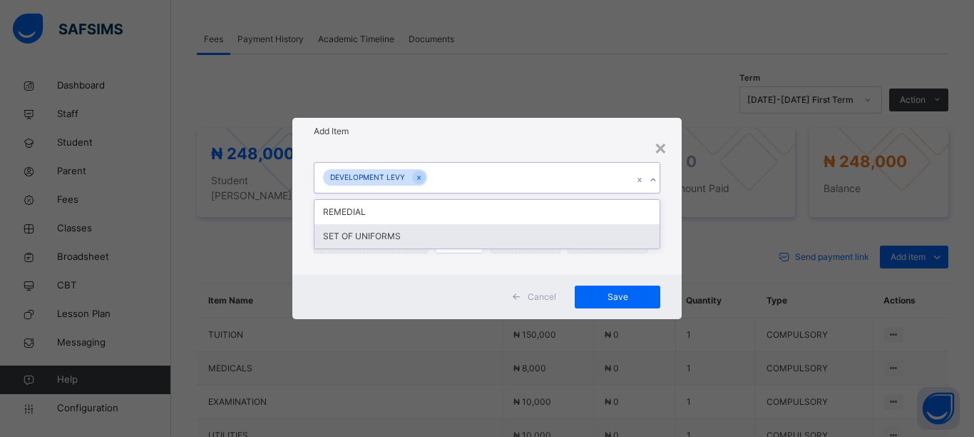
click at [439, 242] on div "SET OF UNIFORMS" at bounding box center [487, 236] width 345 height 24
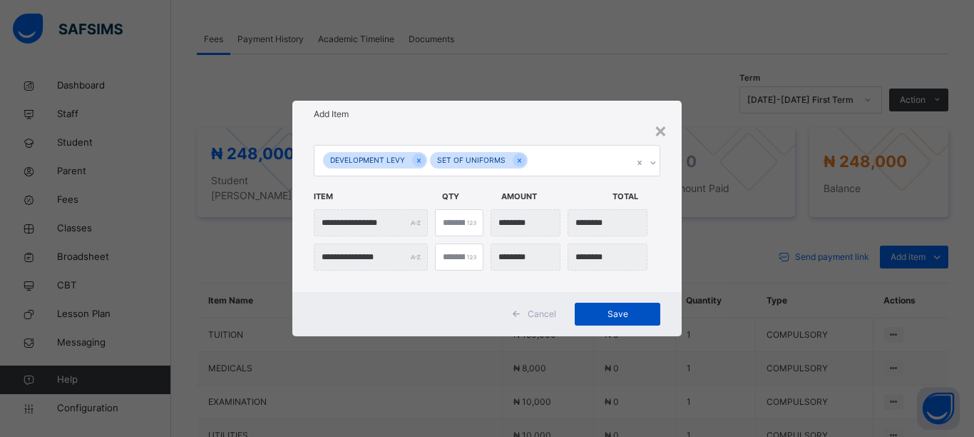
click at [600, 312] on span "Save" at bounding box center [618, 313] width 64 height 13
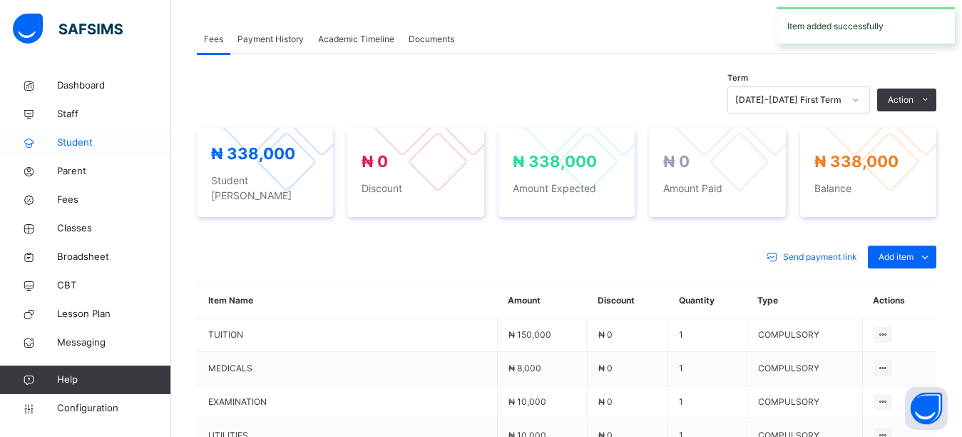
click at [71, 141] on span "Student" at bounding box center [114, 143] width 114 height 14
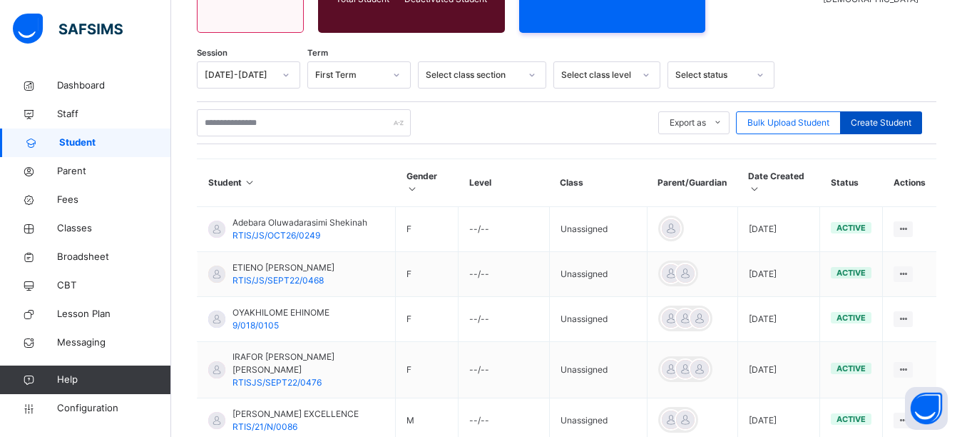
scroll to position [443, 0]
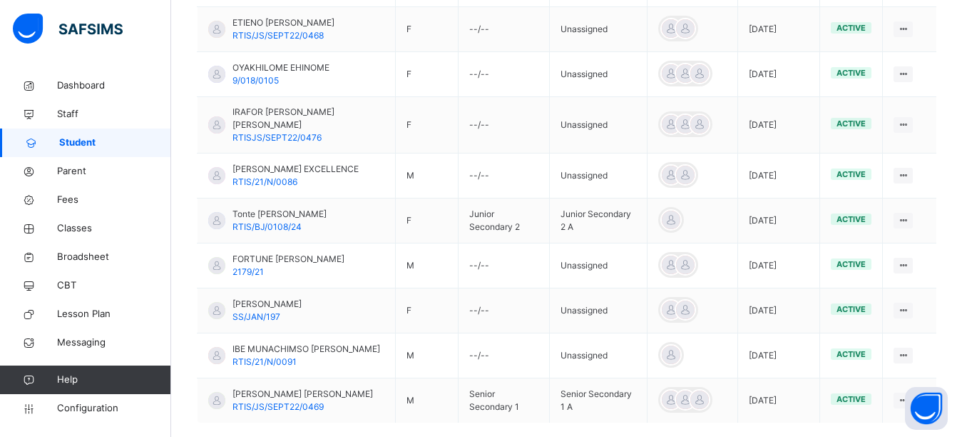
click at [0, 0] on ul "View Profile Edit Student Assign Class Link Parent/Guardian Delete Student" at bounding box center [0, 0] width 0 height 0
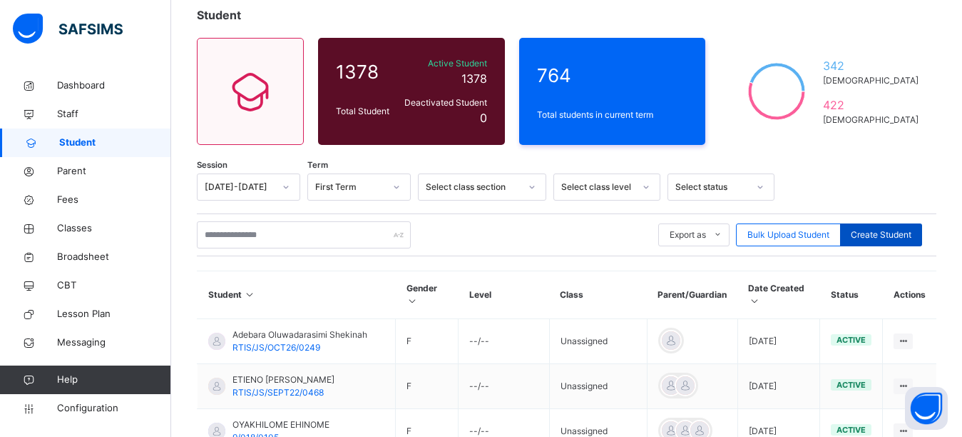
click at [886, 240] on span "Create Student" at bounding box center [881, 234] width 61 height 13
select select "**"
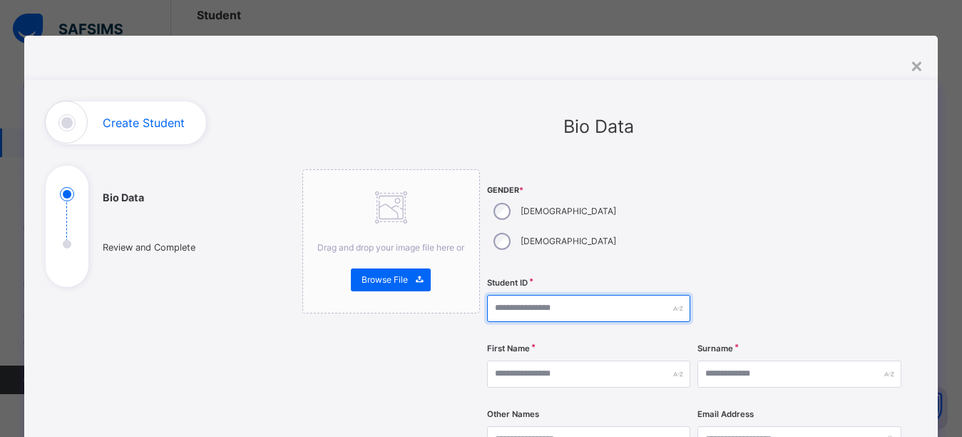
click at [514, 295] on input "text" at bounding box center [588, 308] width 203 height 27
click at [922, 64] on div "×" at bounding box center [917, 65] width 14 height 30
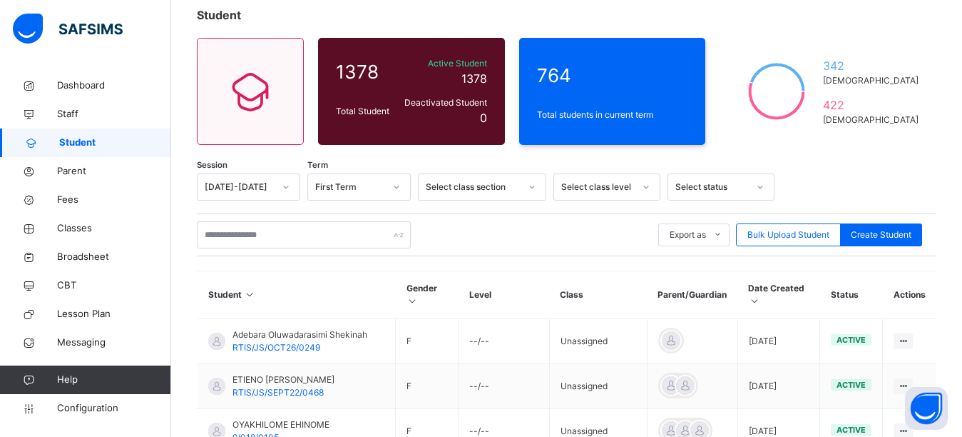
click at [531, 14] on div "Student" at bounding box center [567, 14] width 740 height 17
click at [582, 23] on div "Student" at bounding box center [567, 14] width 740 height 17
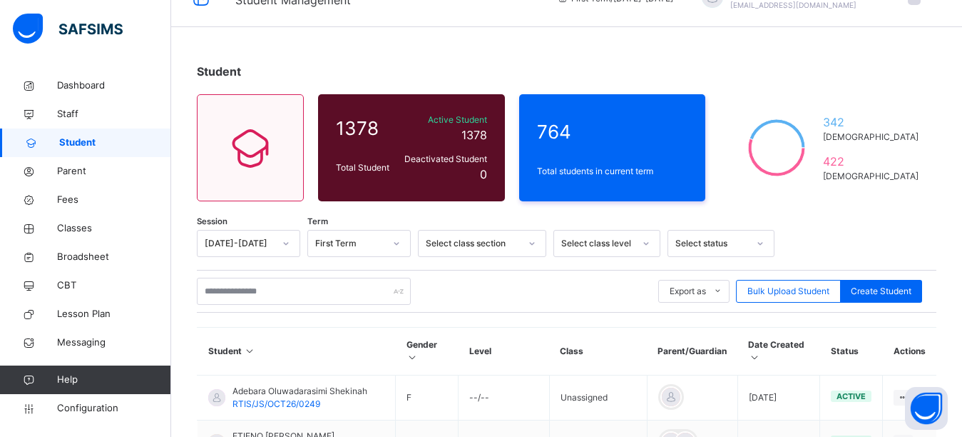
scroll to position [0, 0]
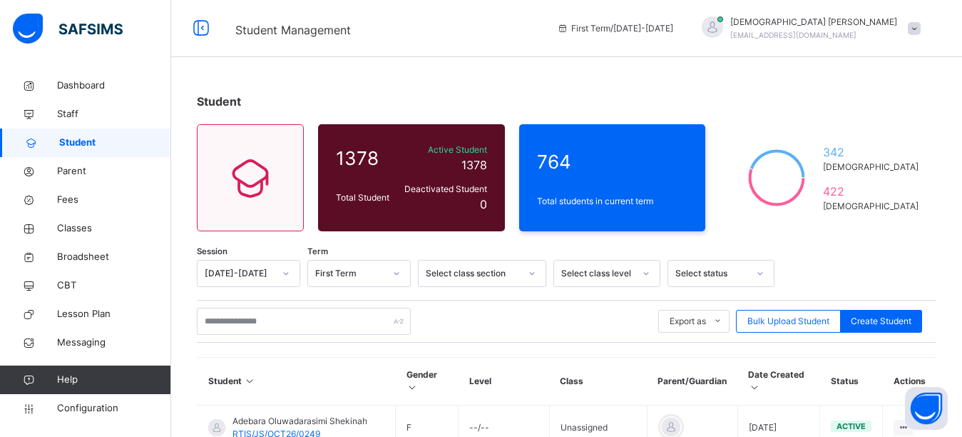
click at [723, 29] on div at bounding box center [712, 26] width 21 height 21
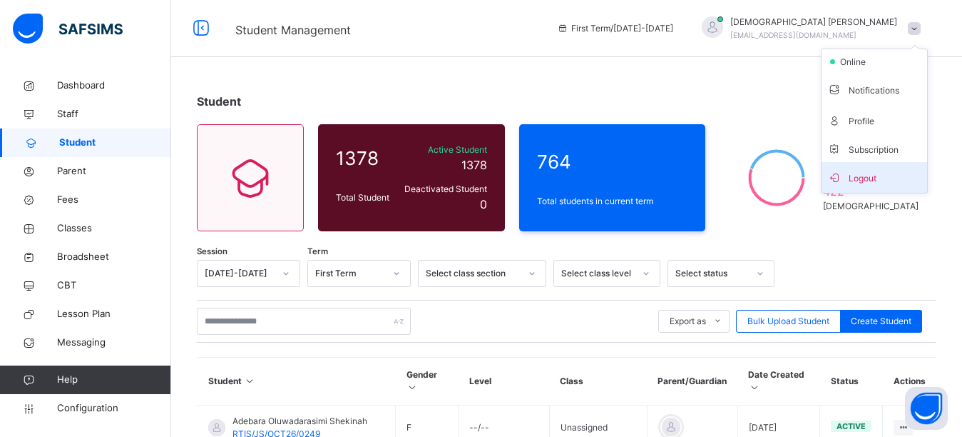
click at [869, 182] on span "Logout" at bounding box center [875, 177] width 94 height 19
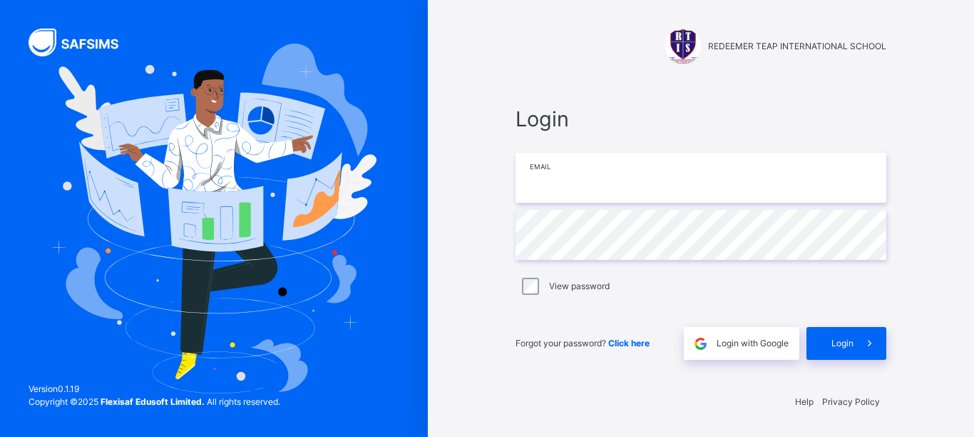
type input "**********"
click at [701, 175] on input "**********" at bounding box center [701, 178] width 371 height 50
click at [828, 96] on div "**********" at bounding box center [701, 231] width 399 height 299
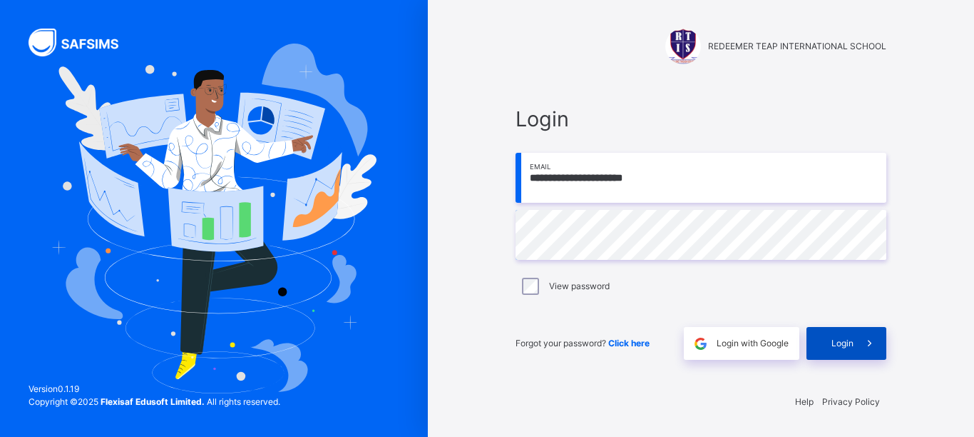
click at [838, 352] on div "Login" at bounding box center [847, 343] width 80 height 33
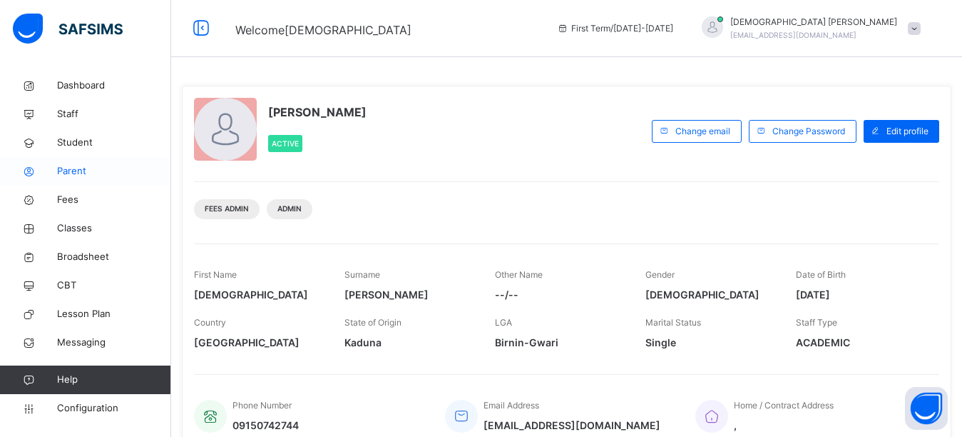
click at [78, 168] on span "Parent" at bounding box center [114, 171] width 114 height 14
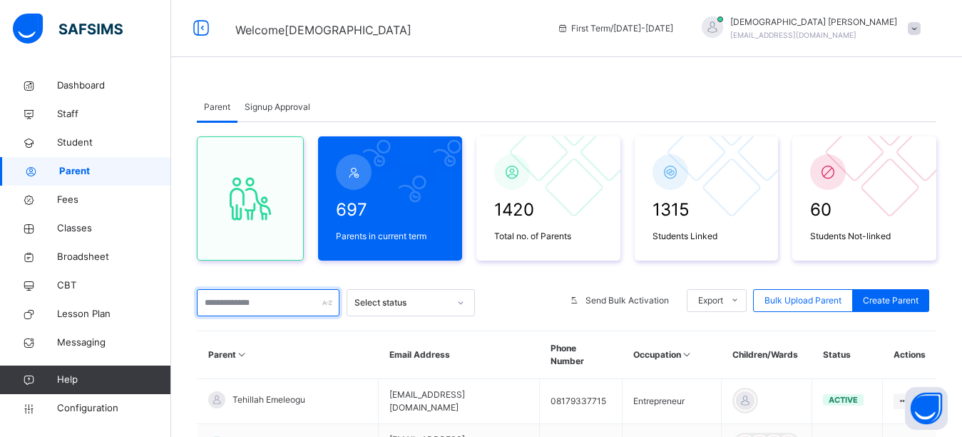
click at [265, 302] on input "text" at bounding box center [268, 302] width 143 height 27
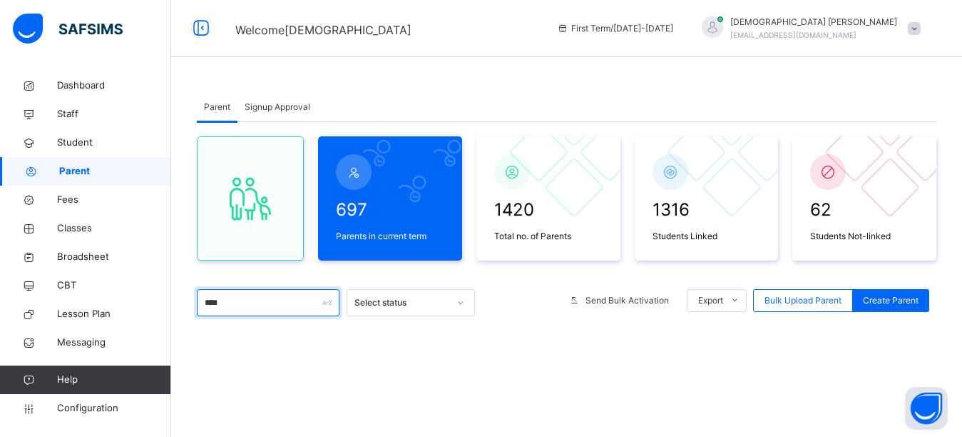
type input "****"
click at [464, 77] on div "Parent Signup Approval Parent Signup Approval 697 Parents in current term 1420 …" at bounding box center [566, 353] width 791 height 564
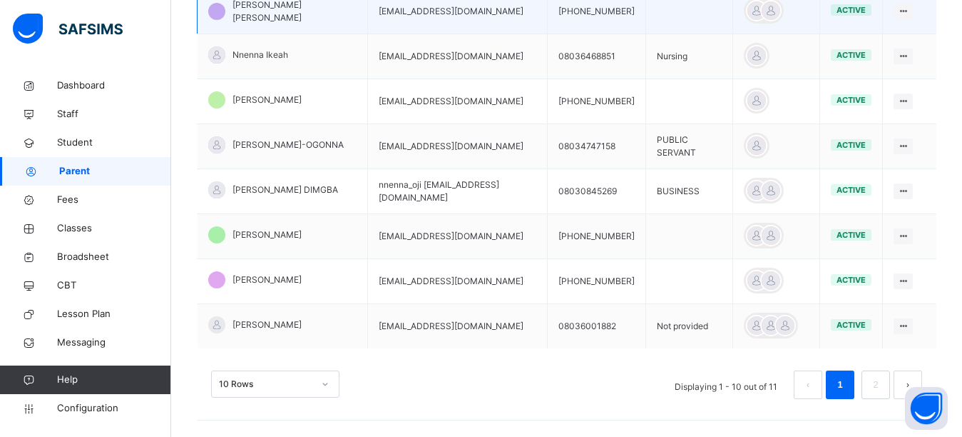
scroll to position [479, 0]
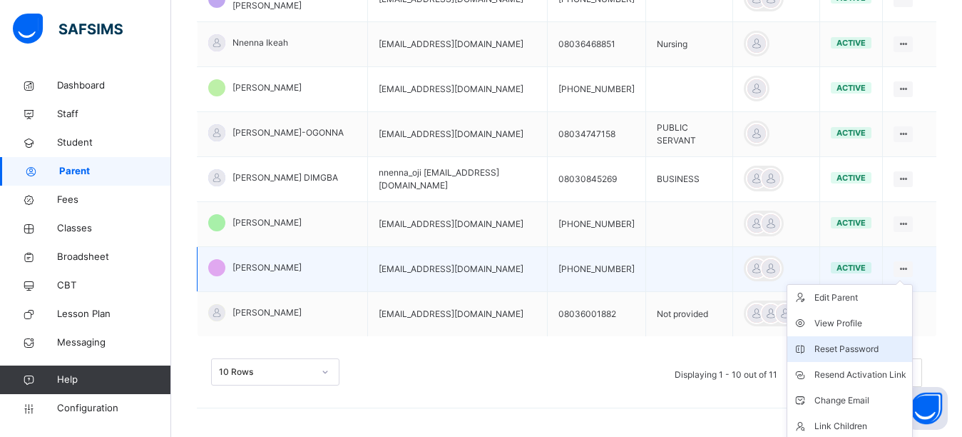
click at [845, 347] on div "Reset Password" at bounding box center [861, 349] width 92 height 14
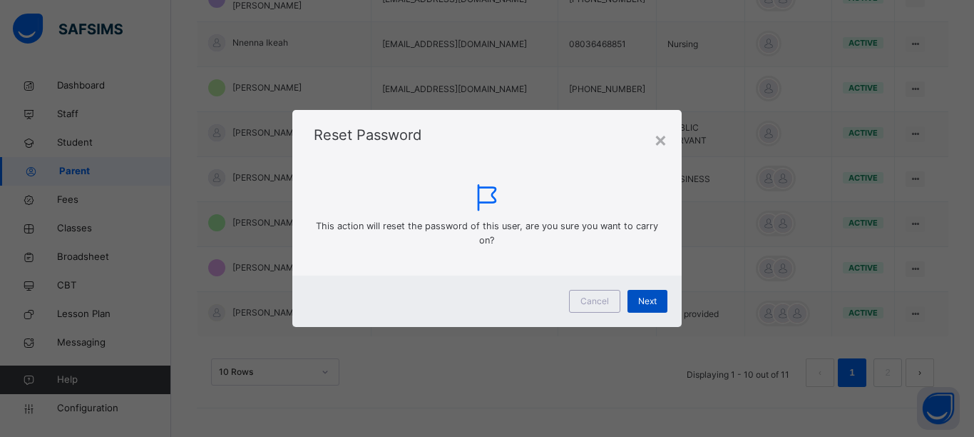
click at [639, 298] on span "Next" at bounding box center [647, 301] width 19 height 13
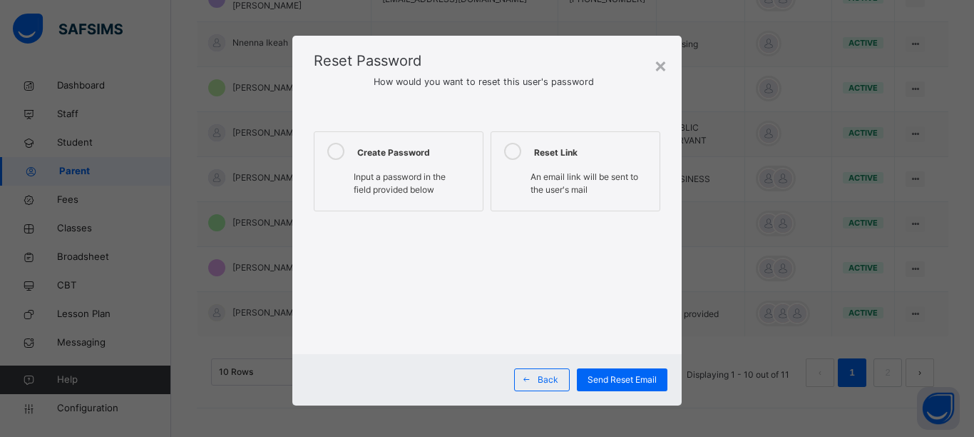
click at [337, 152] on icon at bounding box center [335, 151] width 17 height 17
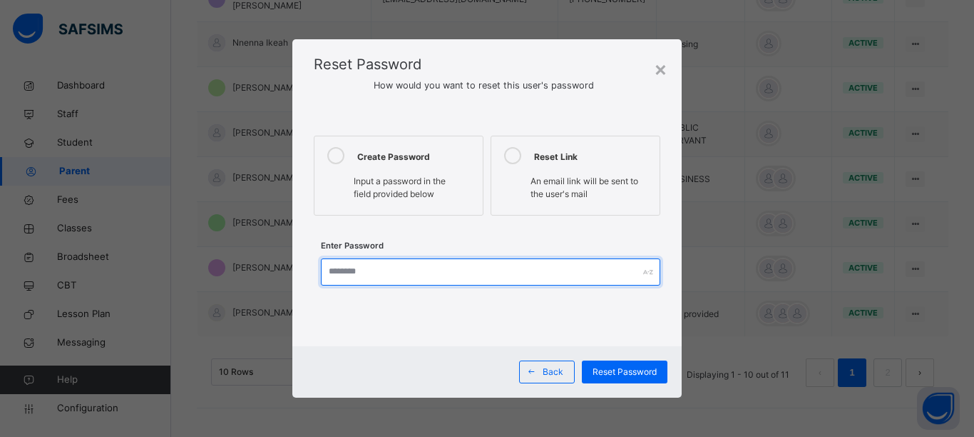
click at [361, 280] on input "text" at bounding box center [491, 271] width 340 height 27
type input "**********"
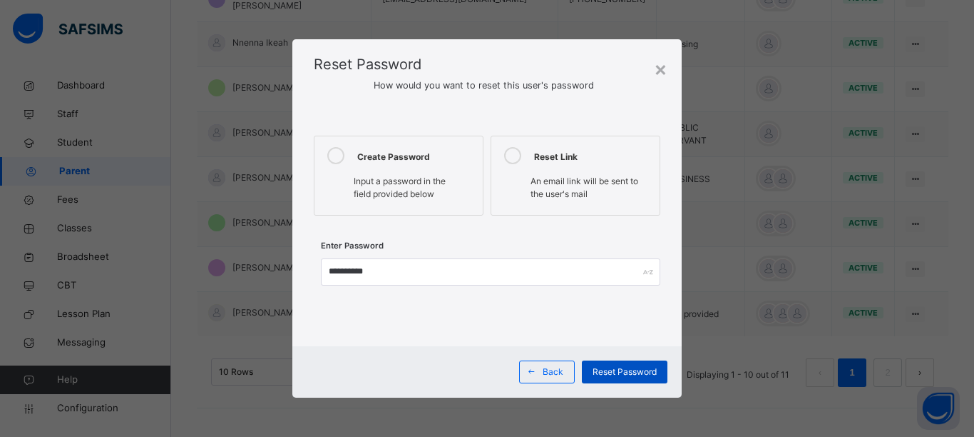
click at [636, 372] on span "Reset Password" at bounding box center [625, 371] width 64 height 13
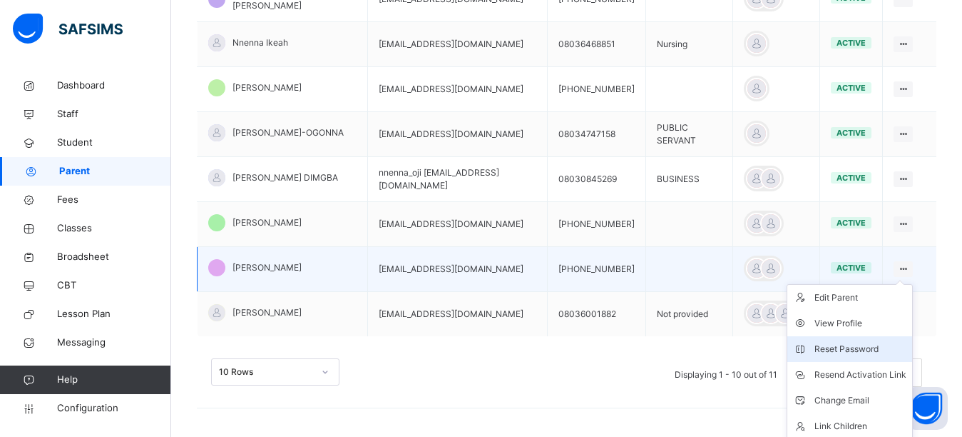
click at [852, 345] on div "Reset Password" at bounding box center [861, 349] width 92 height 14
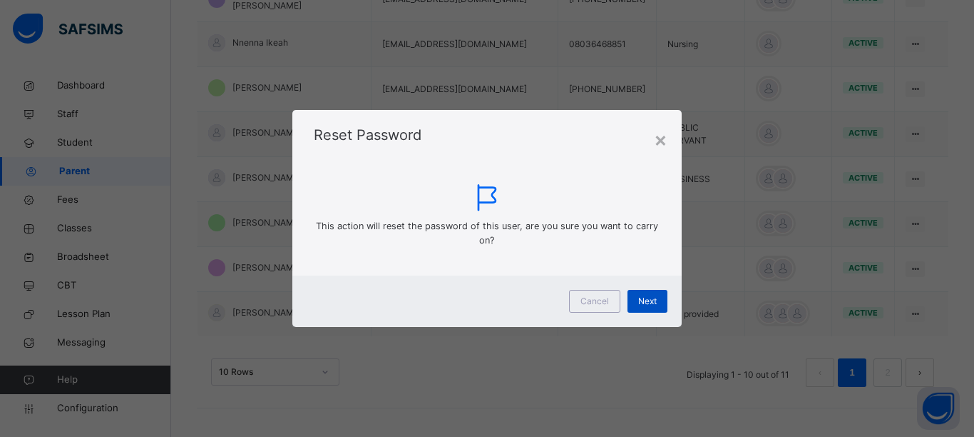
click at [647, 302] on span "Next" at bounding box center [647, 301] width 19 height 13
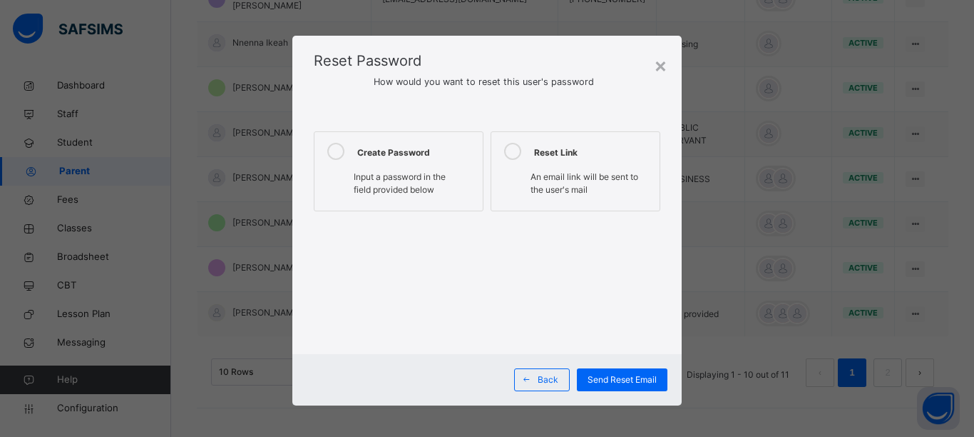
click at [334, 156] on icon at bounding box center [335, 151] width 17 height 17
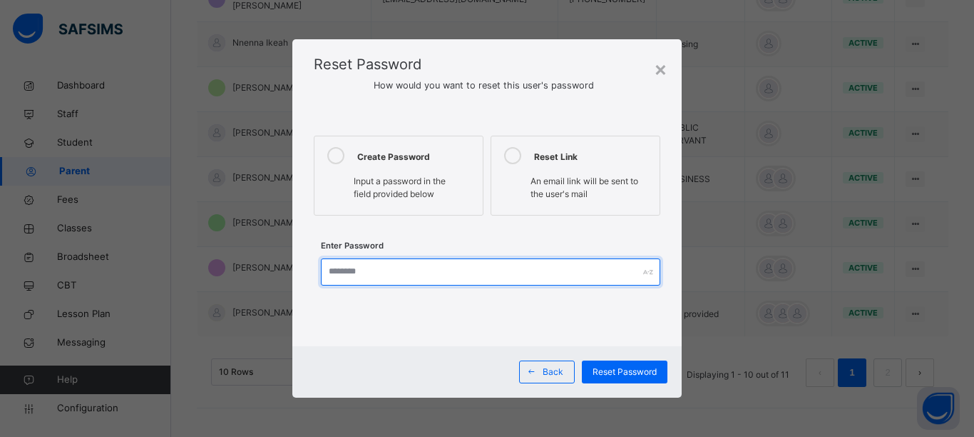
click at [393, 269] on input "text" at bounding box center [491, 271] width 340 height 27
type input "**********"
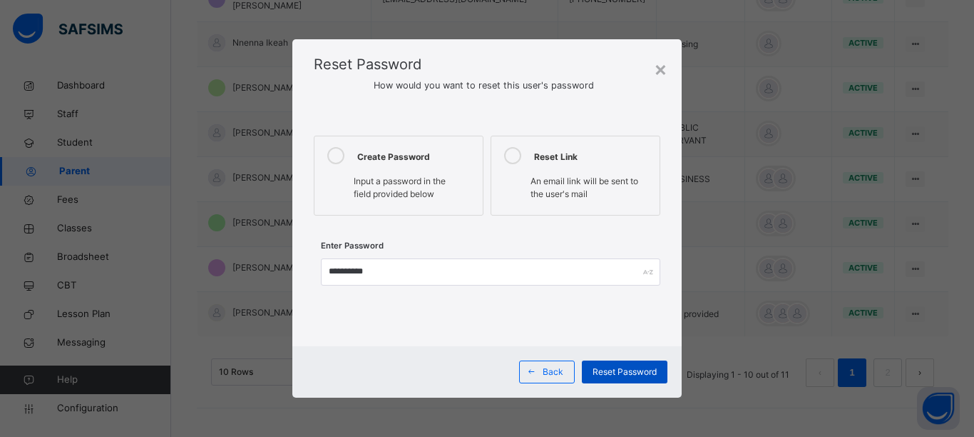
click at [607, 374] on span "Reset Password" at bounding box center [625, 371] width 64 height 13
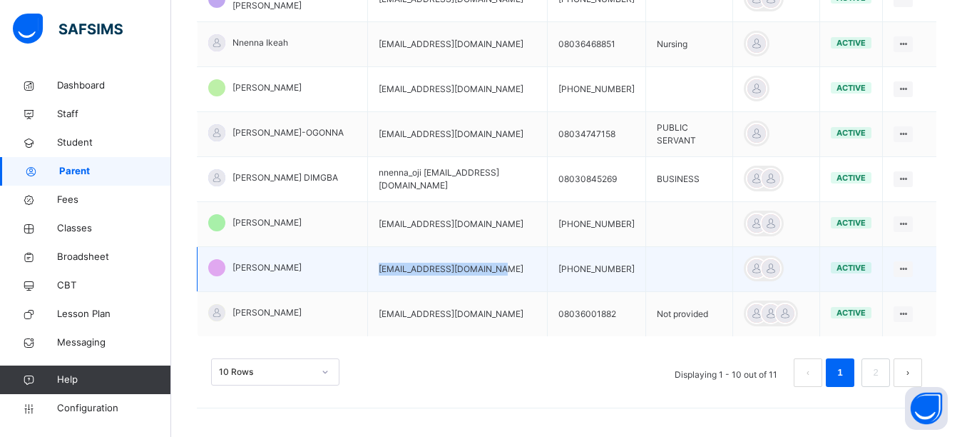
drag, startPoint x: 495, startPoint y: 272, endPoint x: 360, endPoint y: 283, distance: 135.3
click at [367, 283] on td "chinenyeogbuefi@yahoo.com" at bounding box center [457, 269] width 180 height 45
copy td "chinenyeogbuefi@yahoo.com"
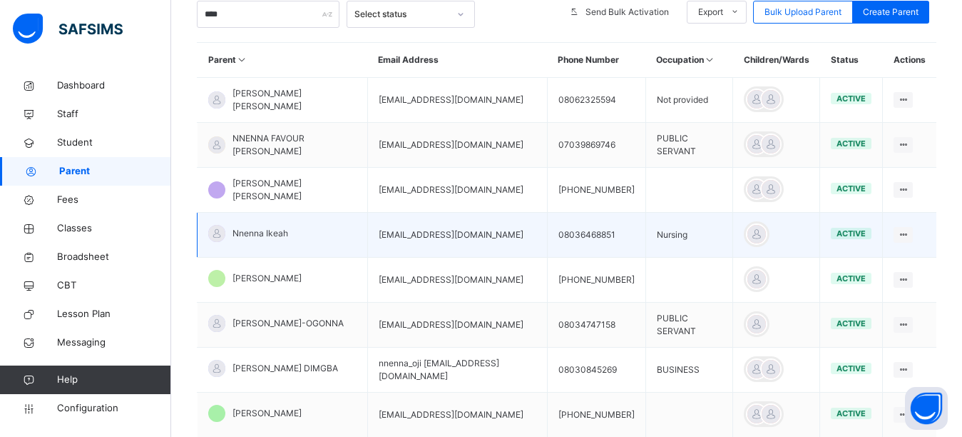
scroll to position [357, 0]
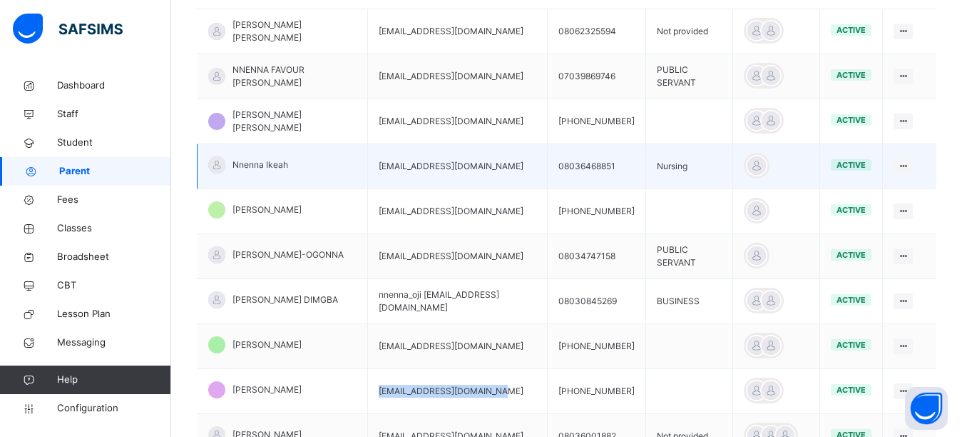
copy td "chinenyeogbuefi@yahoo.com"
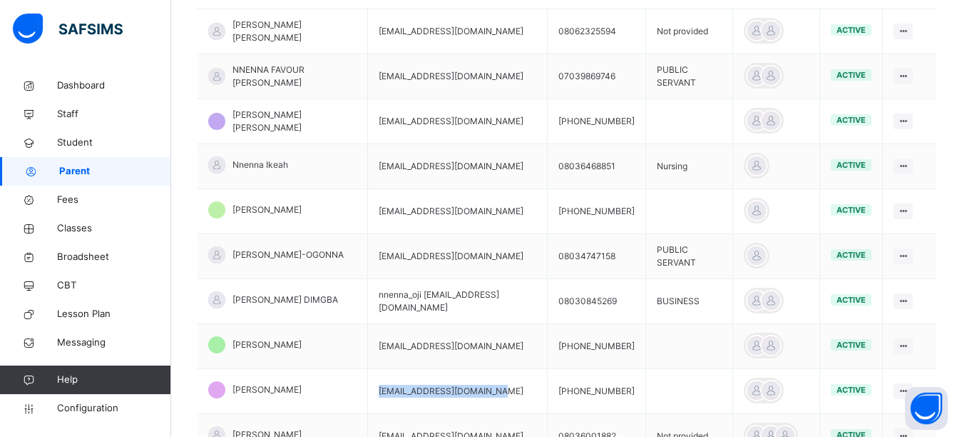
scroll to position [0, 0]
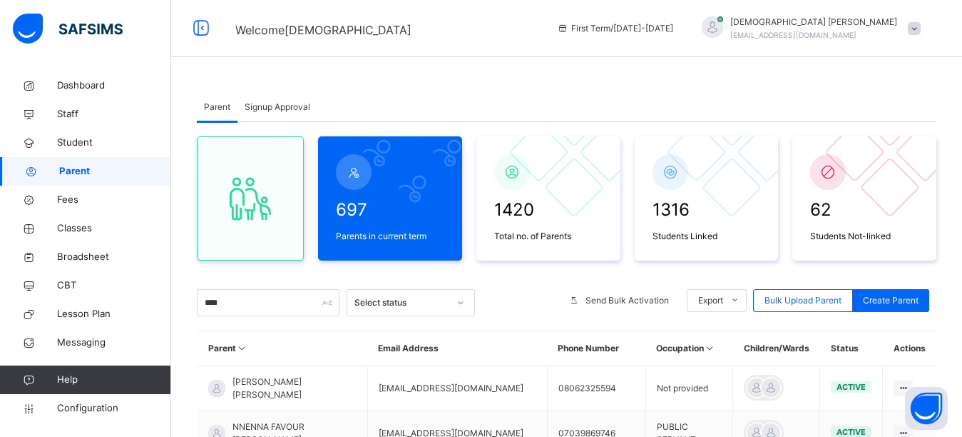
click at [723, 29] on div at bounding box center [712, 26] width 21 height 21
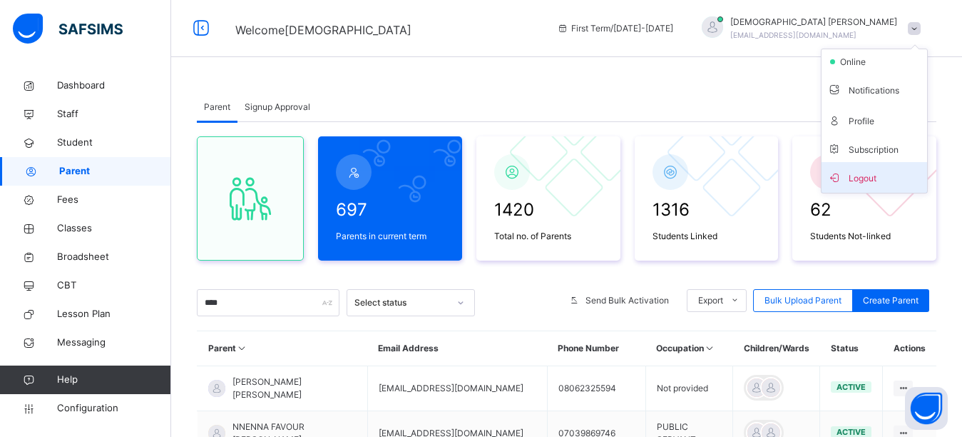
click at [858, 175] on span "Logout" at bounding box center [875, 177] width 94 height 19
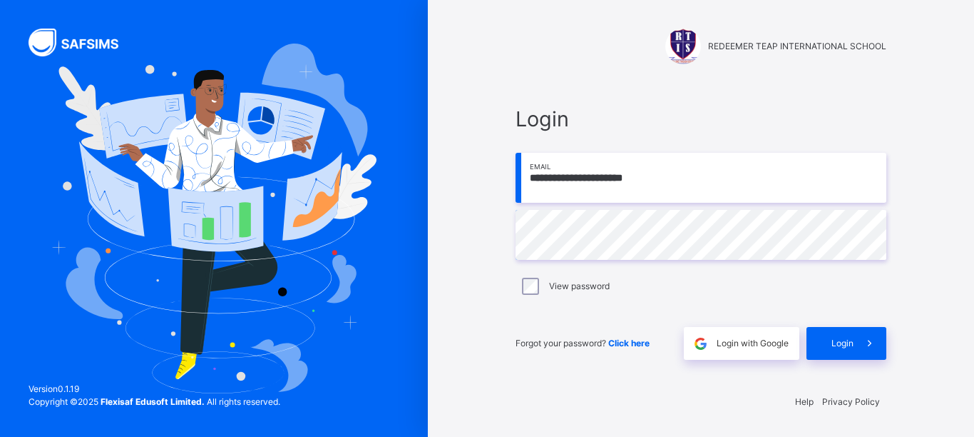
click at [701, 183] on input "**********" at bounding box center [701, 178] width 371 height 50
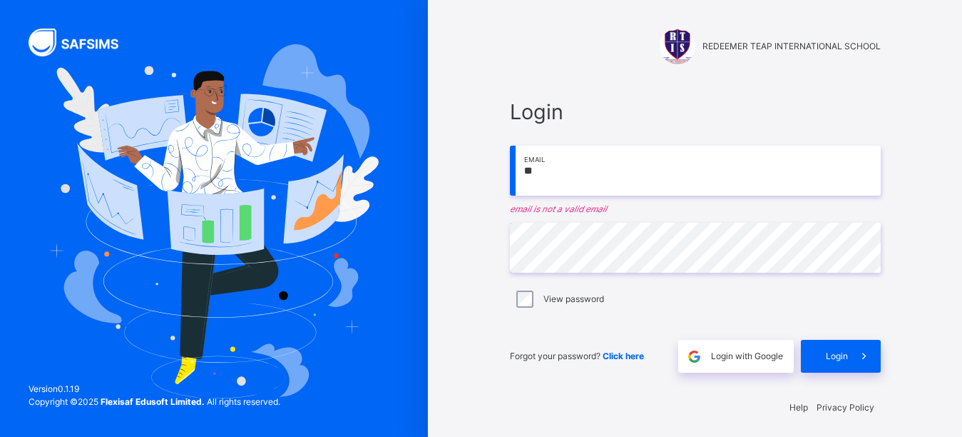
type input "*"
paste input "**********"
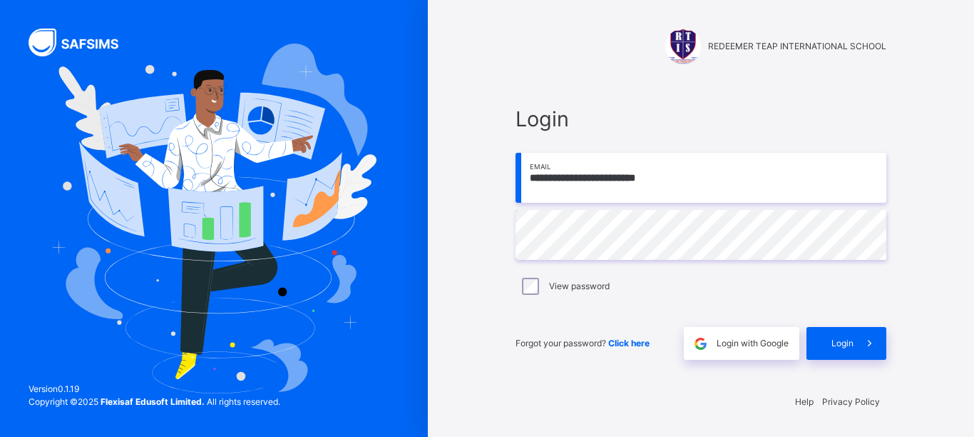
type input "**********"
click at [857, 347] on span at bounding box center [870, 343] width 33 height 33
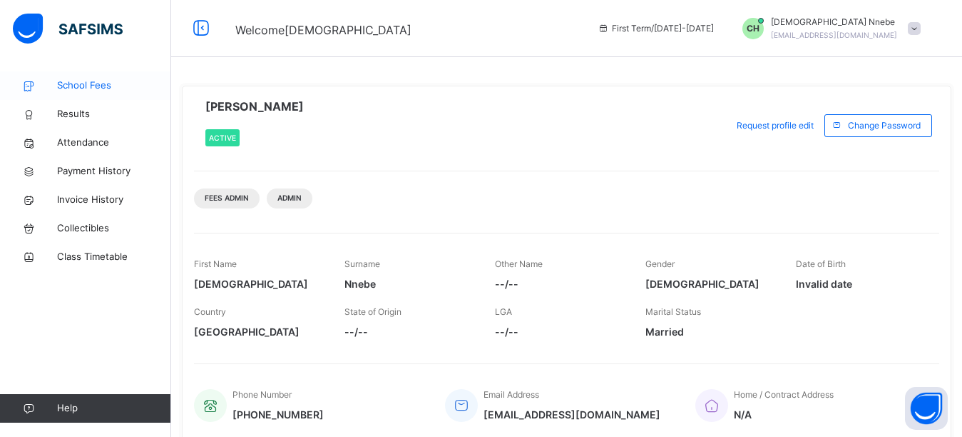
click at [86, 86] on span "School Fees" at bounding box center [114, 85] width 114 height 14
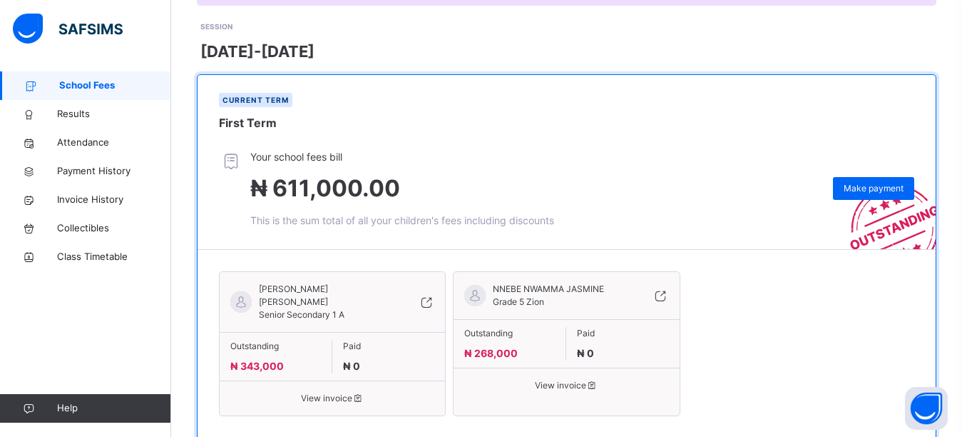
scroll to position [209, 0]
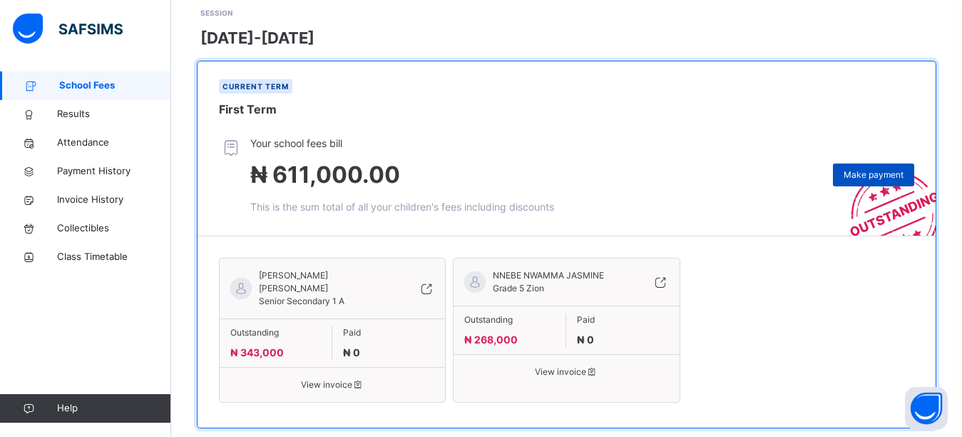
click at [875, 168] on span "Make payment" at bounding box center [874, 174] width 60 height 13
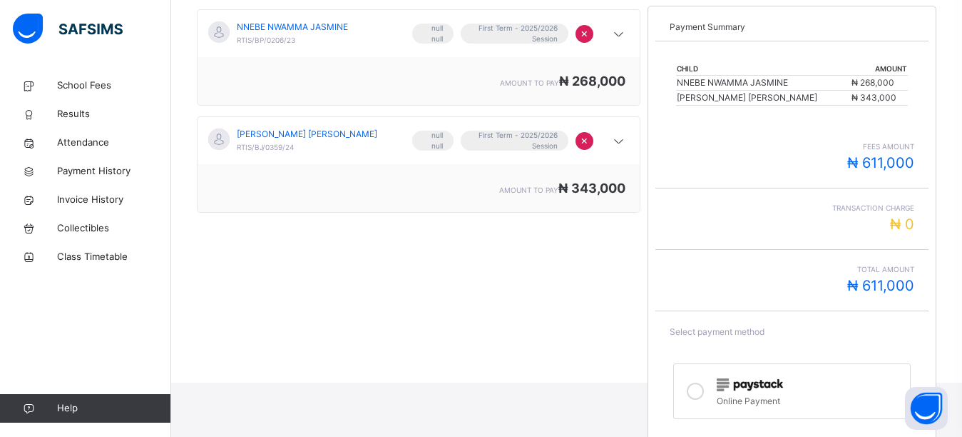
scroll to position [315, 0]
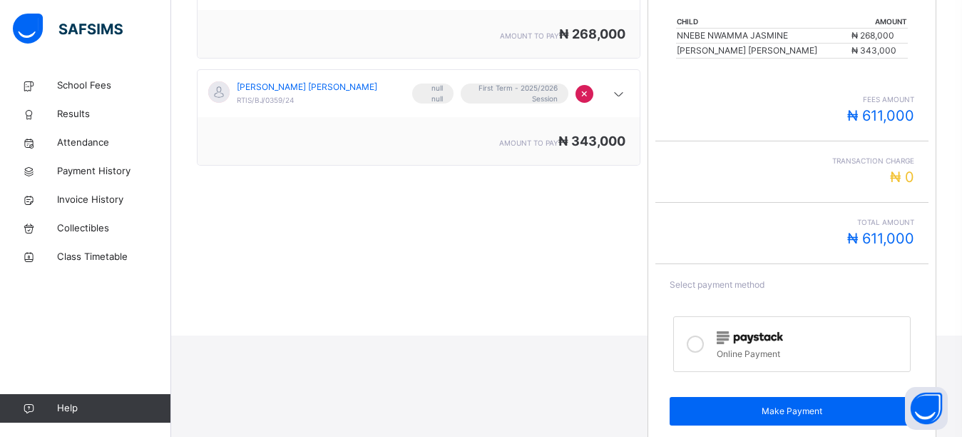
click at [695, 345] on icon at bounding box center [695, 343] width 17 height 17
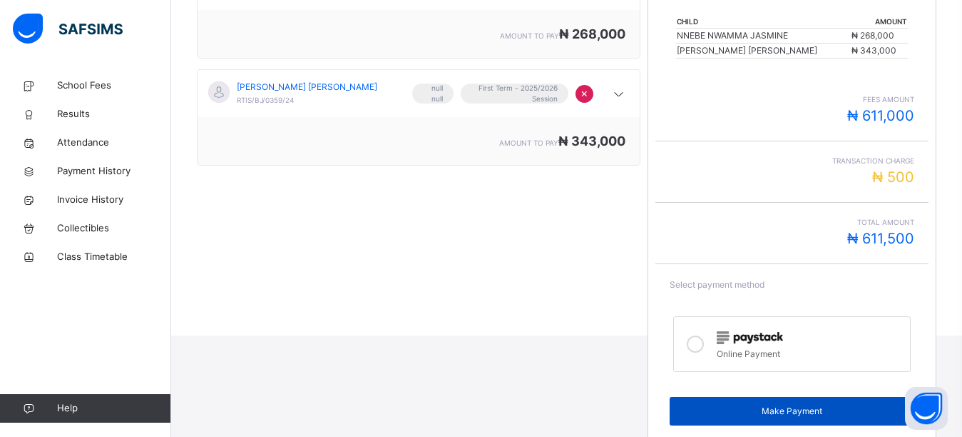
click at [714, 419] on div "Make Payment" at bounding box center [792, 411] width 244 height 29
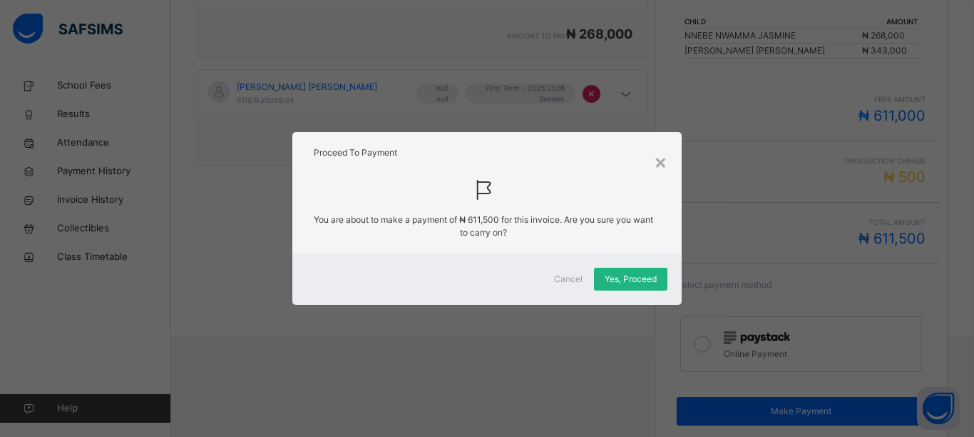
click at [641, 271] on div "Yes, Proceed" at bounding box center [630, 279] width 73 height 23
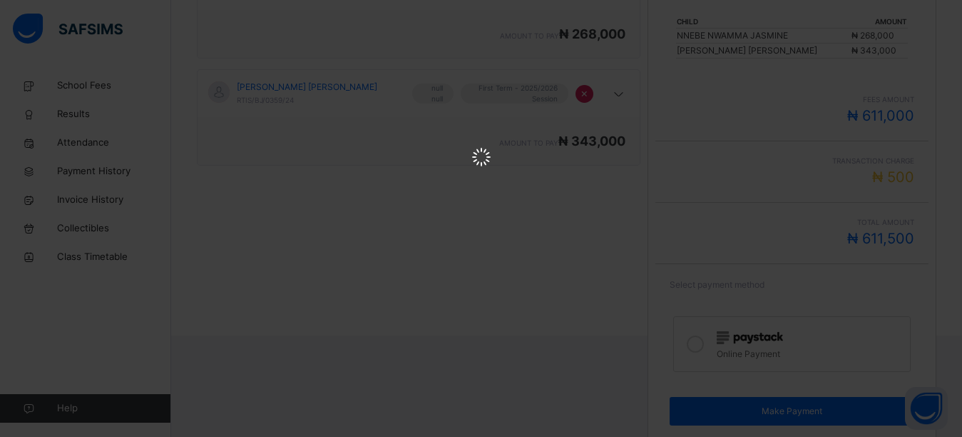
scroll to position [0, 0]
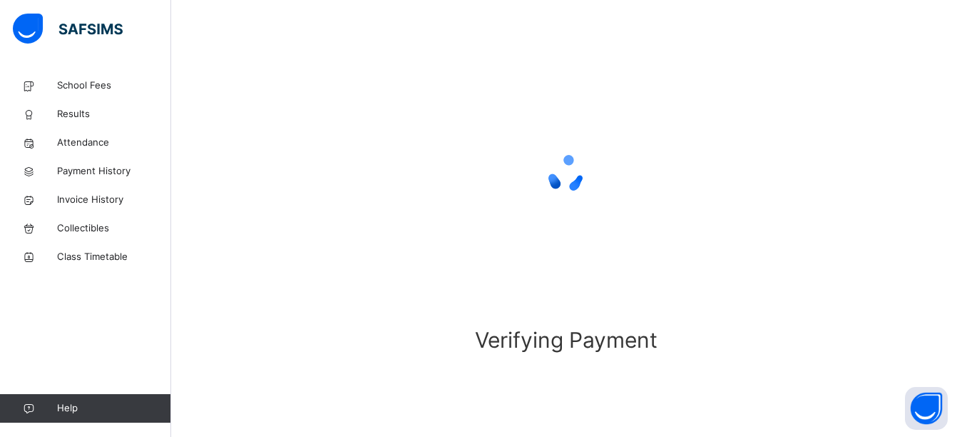
scroll to position [116, 0]
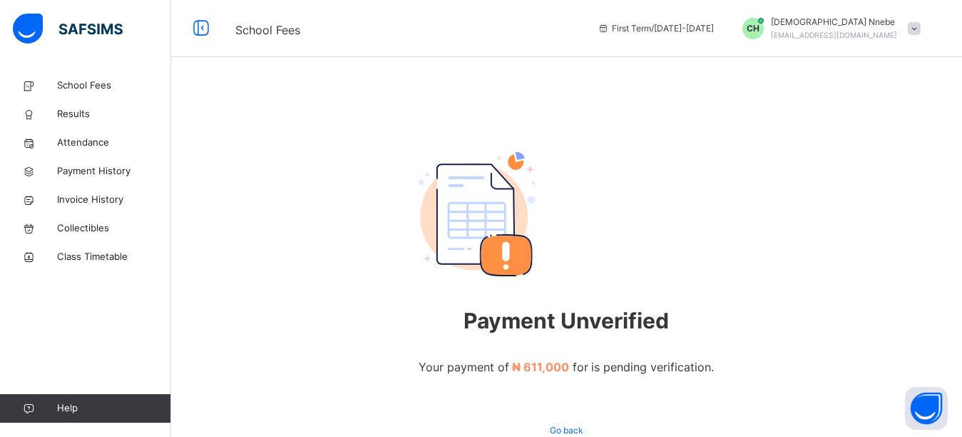
click at [814, 33] on span "chinenyeogbuefi@yahoo.com" at bounding box center [834, 35] width 126 height 9
click at [877, 168] on div "Payment Unverified Your payment of ₦ 611,000 for is pending verification. Go ba…" at bounding box center [566, 296] width 791 height 451
click at [831, 31] on span "chinenyeogbuefi@yahoo.com" at bounding box center [834, 35] width 126 height 9
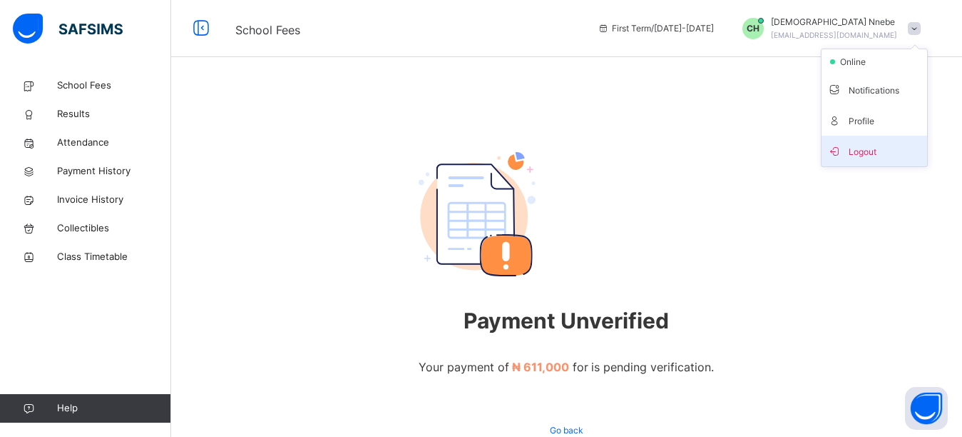
click at [877, 158] on span "Logout" at bounding box center [875, 150] width 94 height 19
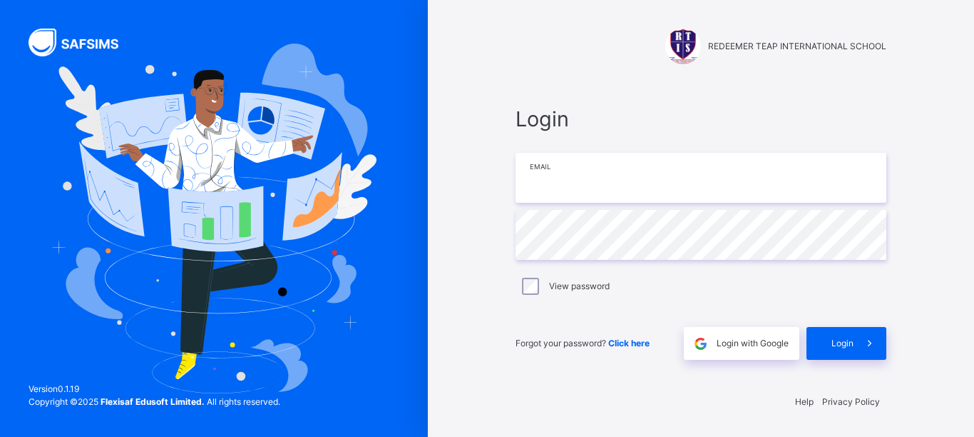
type input "**********"
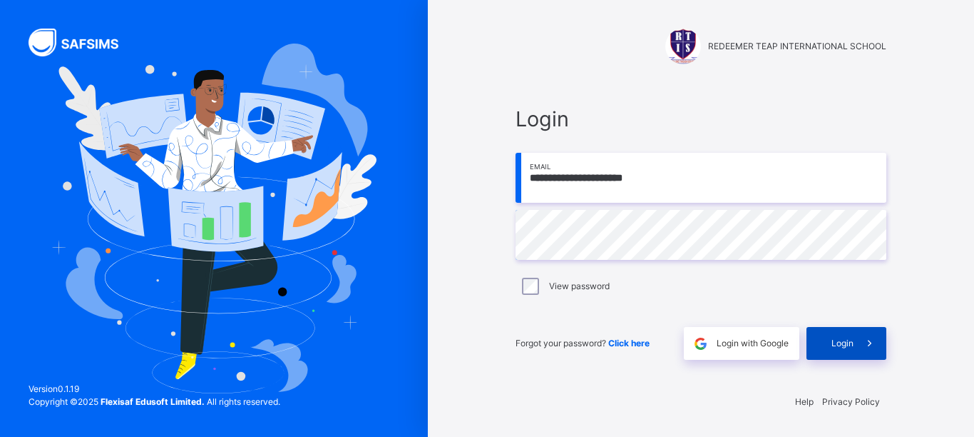
click at [853, 345] on span "Login" at bounding box center [843, 343] width 22 height 13
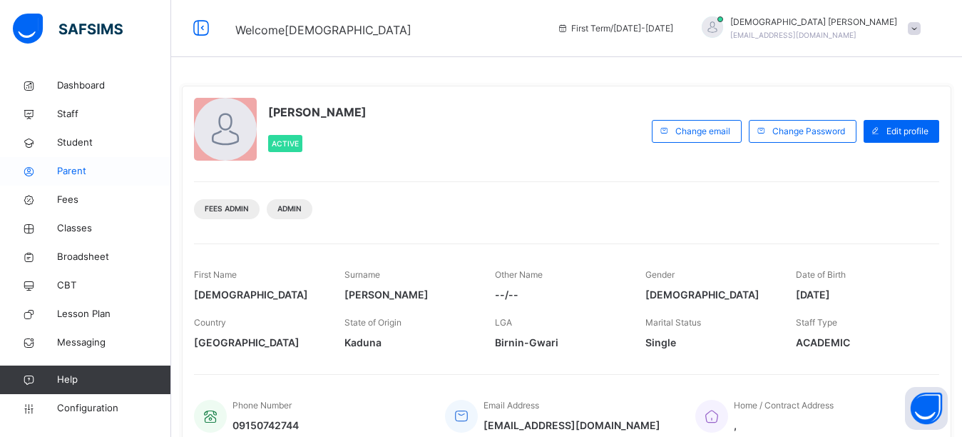
click at [72, 174] on span "Parent" at bounding box center [114, 171] width 114 height 14
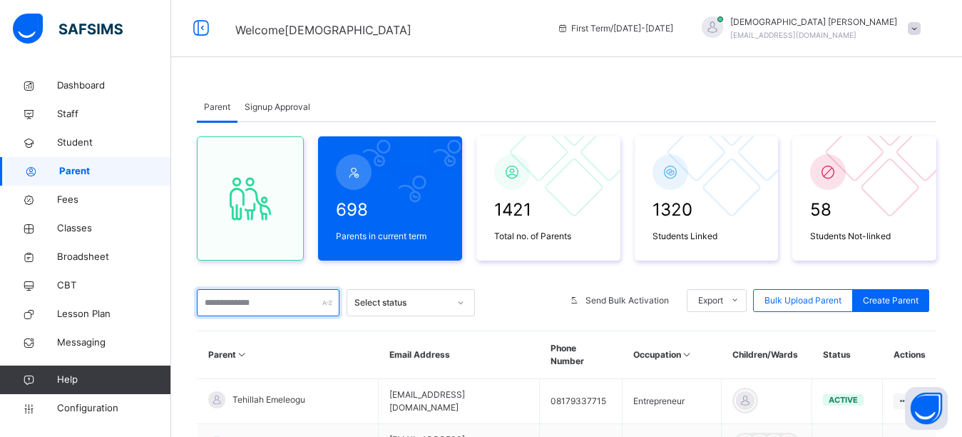
click at [273, 310] on input "text" at bounding box center [268, 302] width 143 height 27
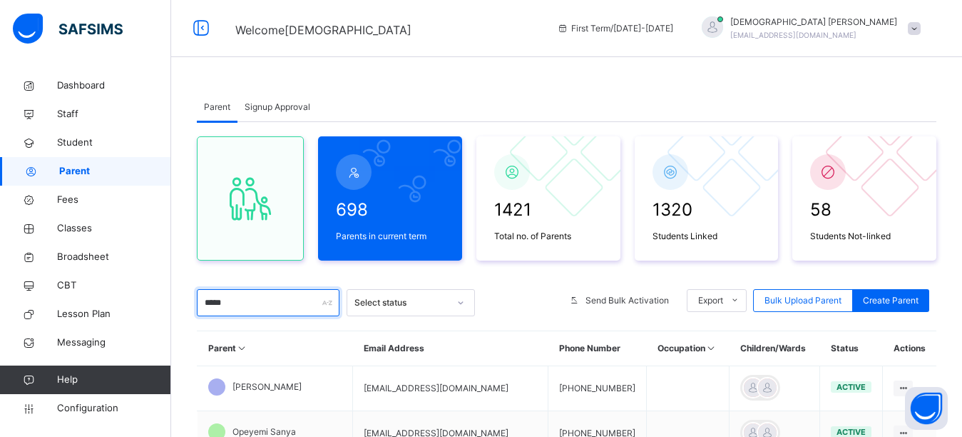
type input "*****"
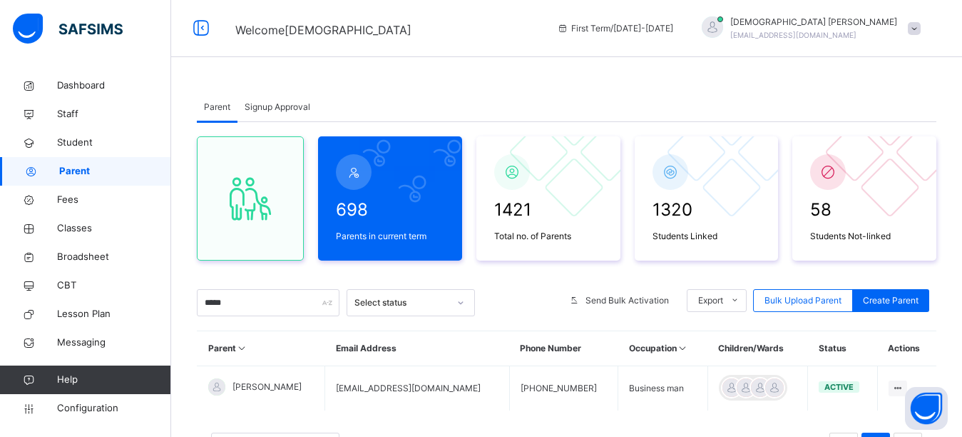
click at [546, 68] on div "Parent Signup Approval Parent Signup Approval 698 Parents in current term 1421 …" at bounding box center [566, 255] width 791 height 511
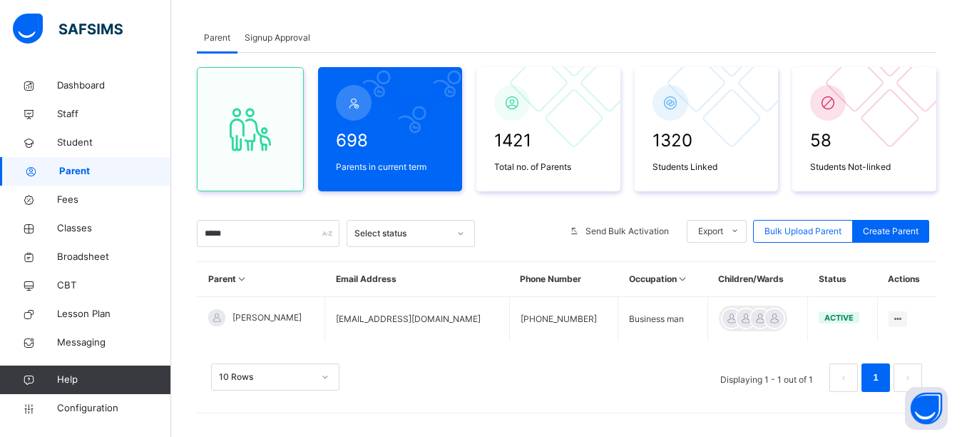
scroll to position [74, 0]
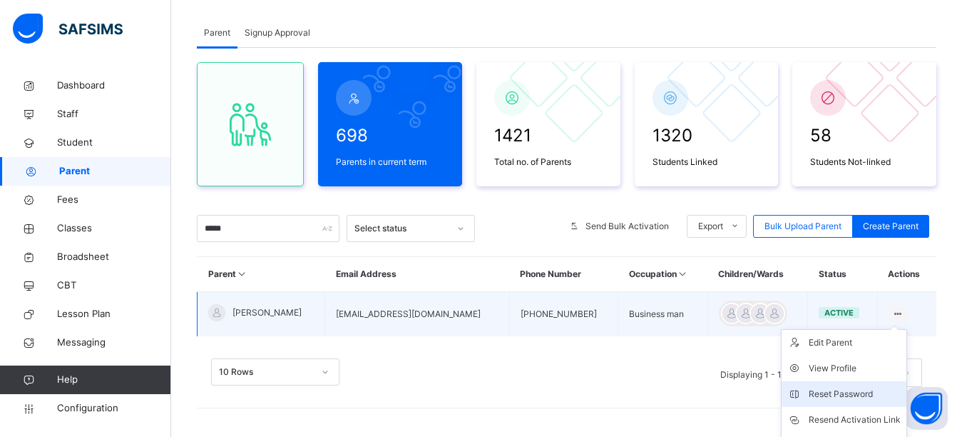
click at [870, 397] on div "Reset Password" at bounding box center [855, 394] width 92 height 14
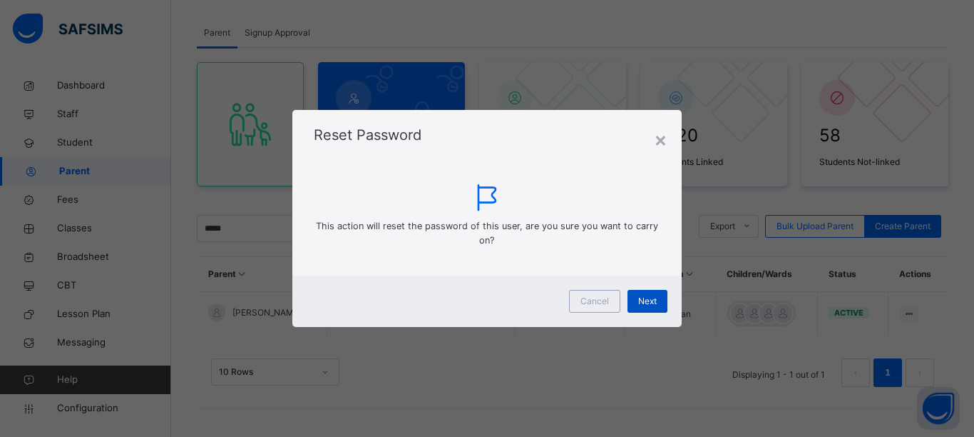
click at [647, 310] on div "Next" at bounding box center [648, 301] width 40 height 23
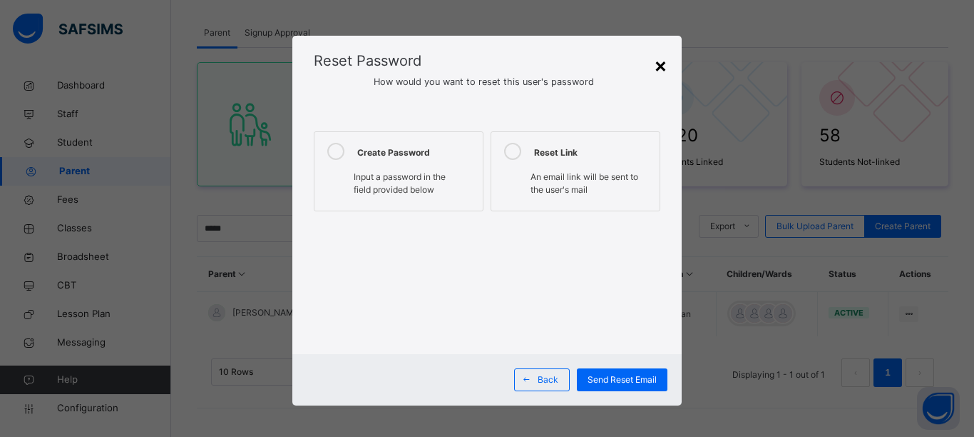
click at [654, 63] on div "×" at bounding box center [661, 65] width 14 height 30
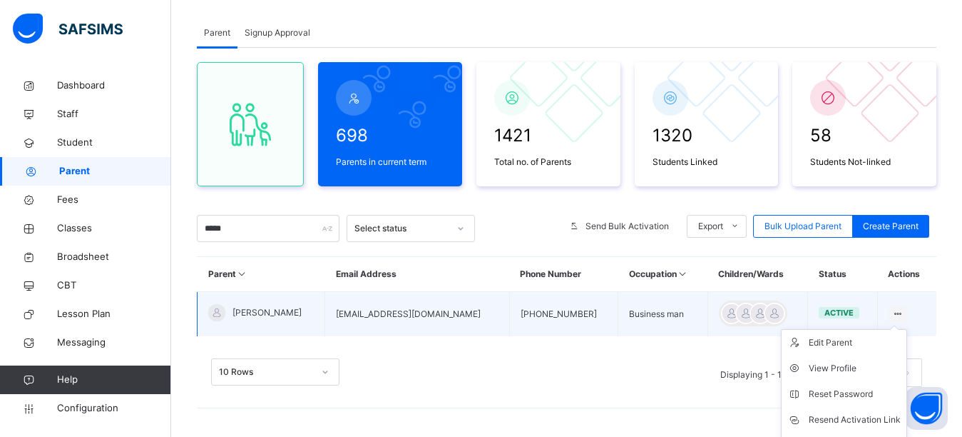
click at [900, 312] on icon at bounding box center [898, 313] width 12 height 11
click at [893, 340] on div "Edit Parent" at bounding box center [855, 342] width 92 height 14
select select "**"
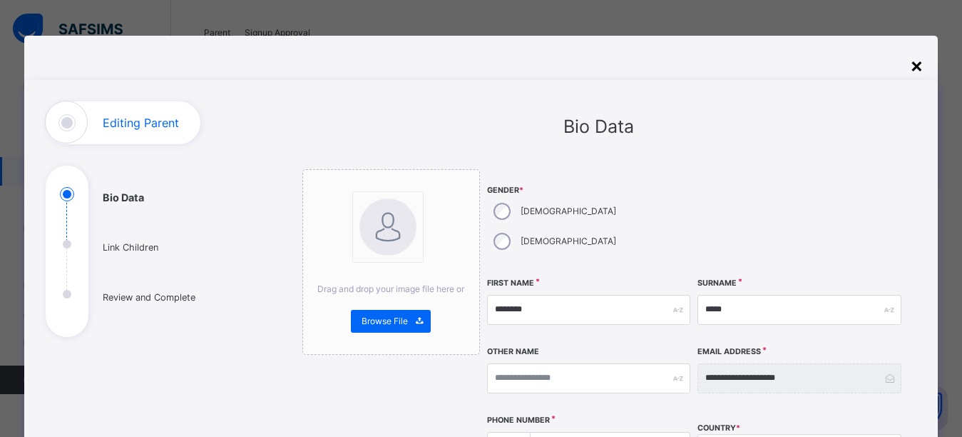
click at [913, 59] on div "×" at bounding box center [917, 65] width 14 height 30
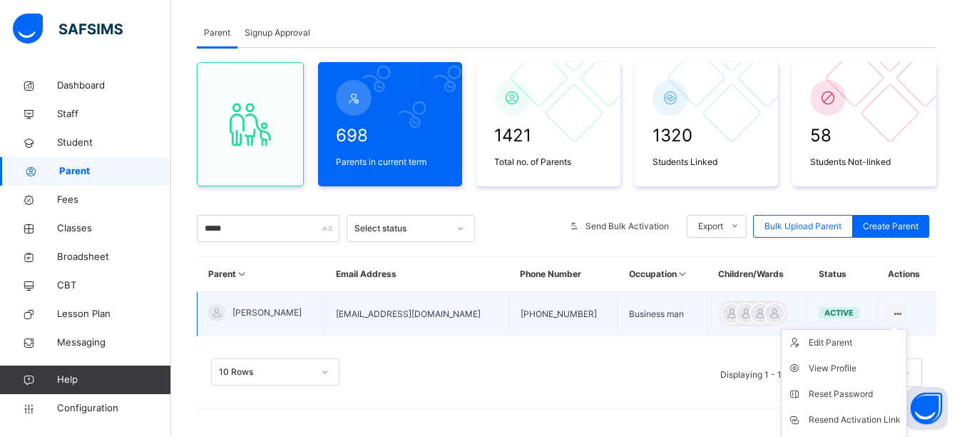
click at [895, 333] on ul "Edit Parent View Profile Reset Password Resend Activation Link Change Email Lin…" at bounding box center [844, 419] width 126 height 181
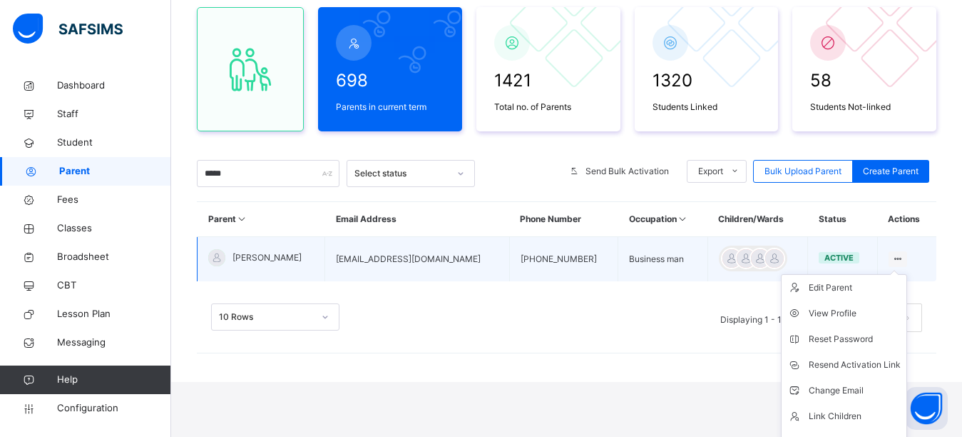
scroll to position [131, 0]
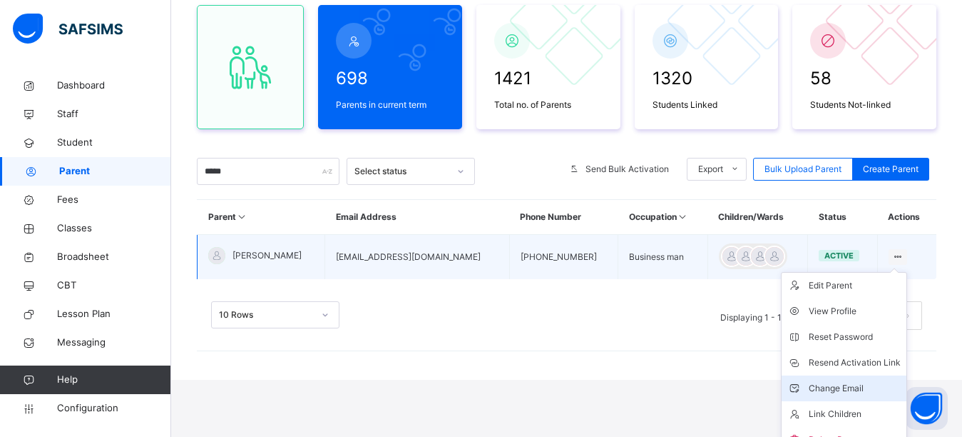
click at [867, 382] on div "Change Email" at bounding box center [855, 388] width 92 height 14
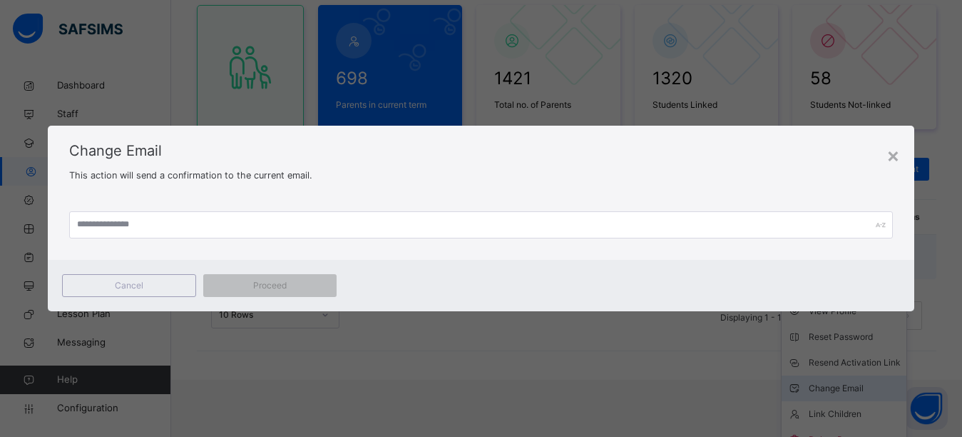
scroll to position [74, 0]
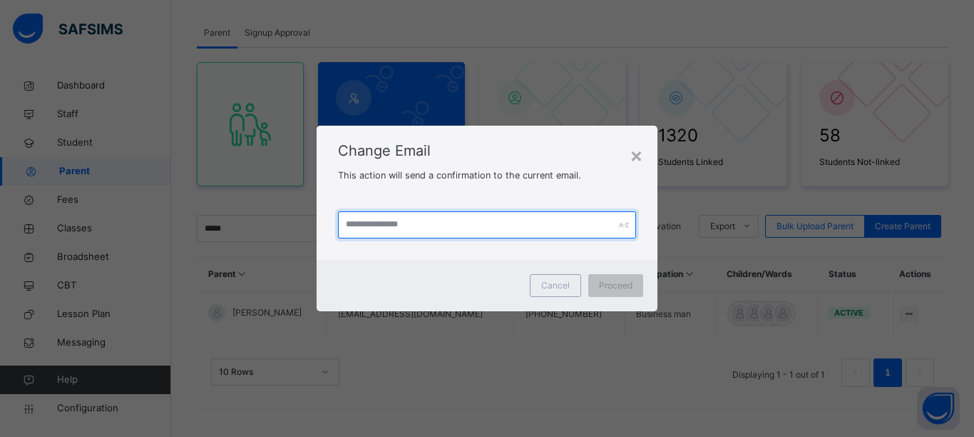
click at [509, 218] on input "text" at bounding box center [487, 224] width 298 height 27
type input "**********"
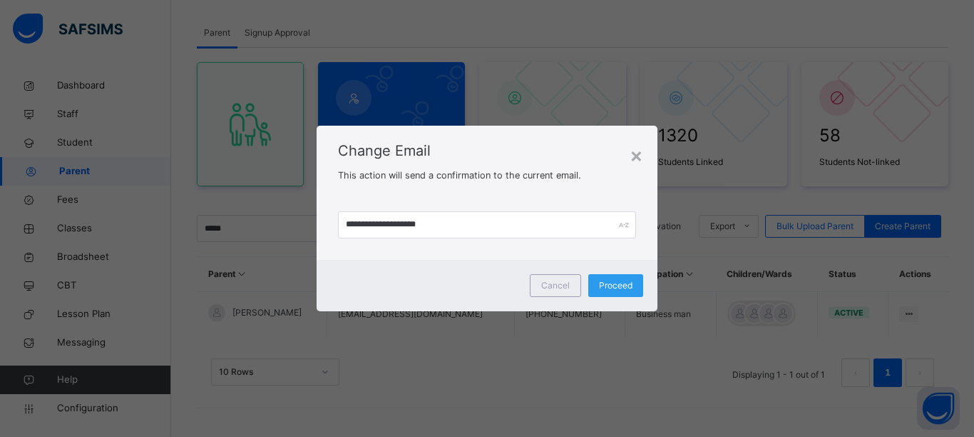
click at [604, 280] on span "Proceed" at bounding box center [616, 285] width 34 height 13
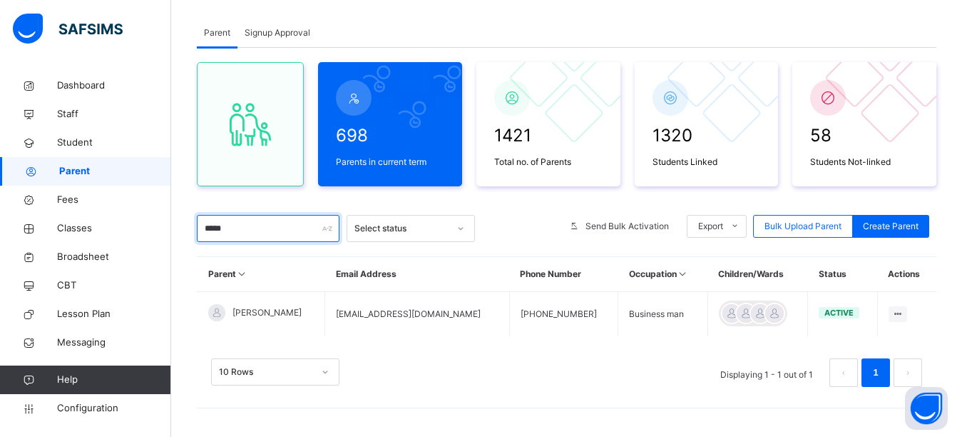
click at [271, 232] on input "*****" at bounding box center [268, 228] width 143 height 27
type input "*"
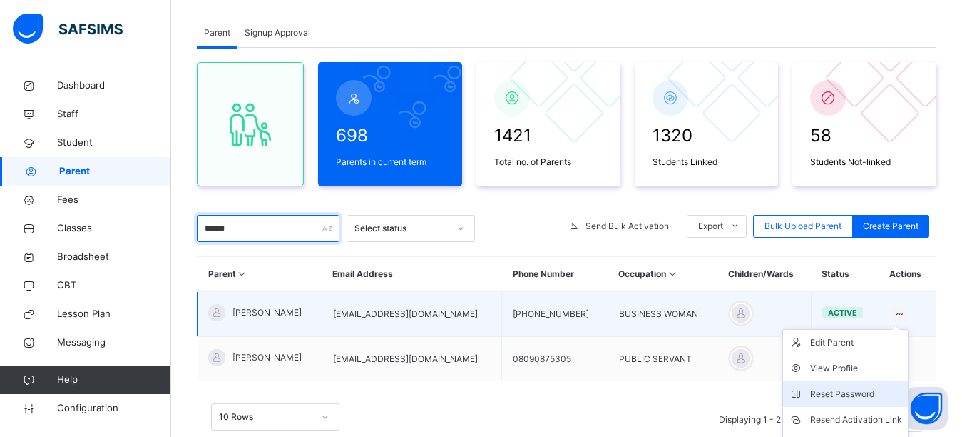
type input "******"
click at [852, 392] on div "Reset Password" at bounding box center [856, 394] width 92 height 14
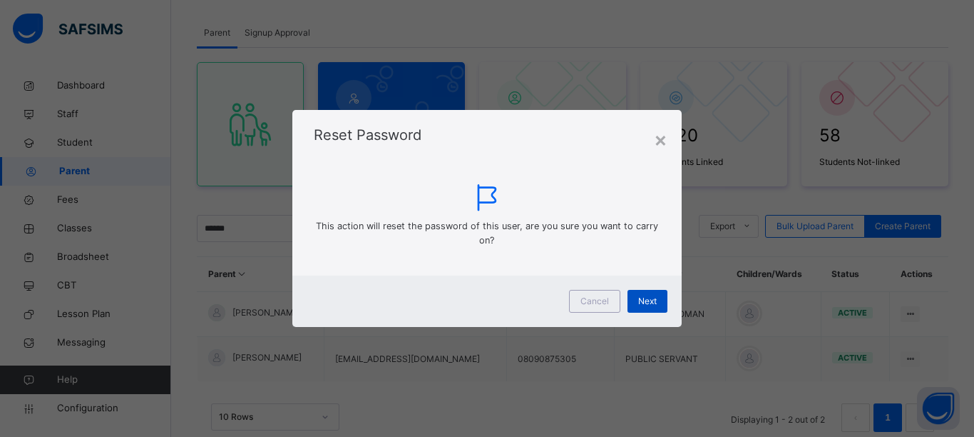
click at [646, 306] on span "Next" at bounding box center [647, 301] width 19 height 13
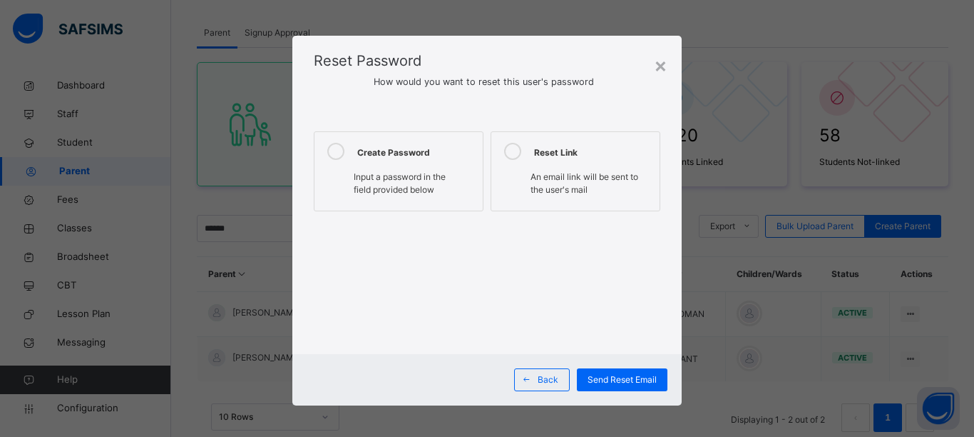
click at [340, 152] on icon at bounding box center [335, 151] width 17 height 17
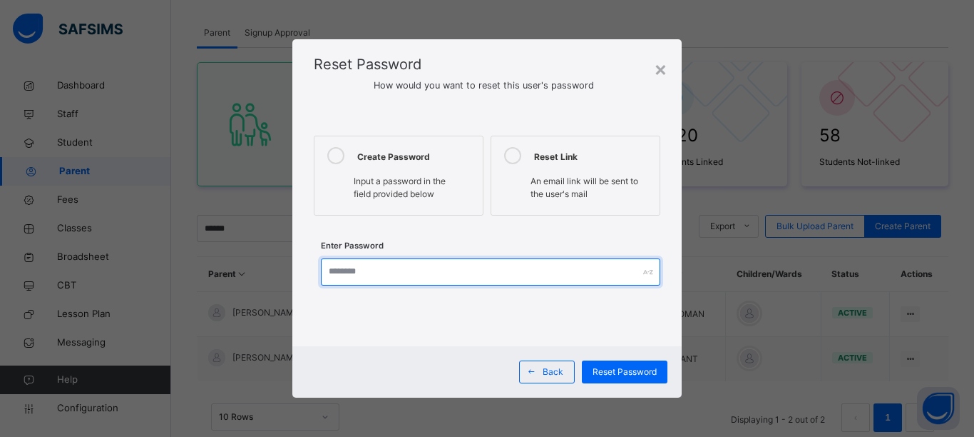
click at [346, 273] on input "text" at bounding box center [491, 271] width 340 height 27
type input "**********"
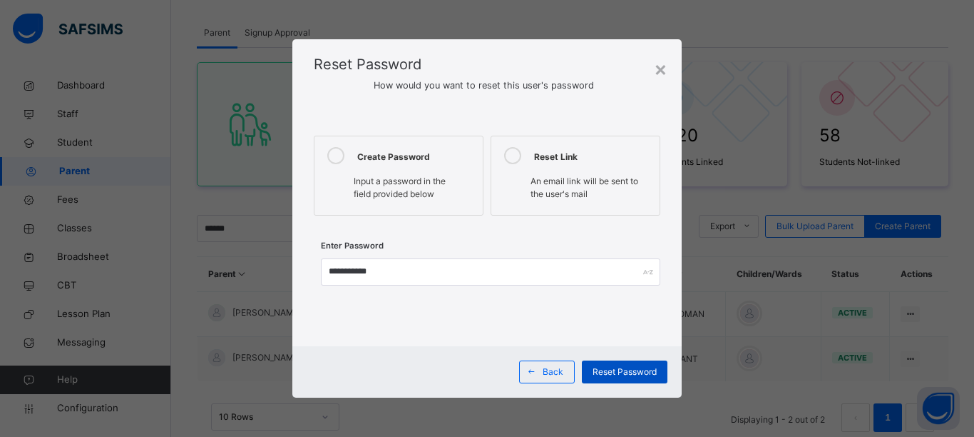
click at [628, 376] on span "Reset Password" at bounding box center [625, 371] width 64 height 13
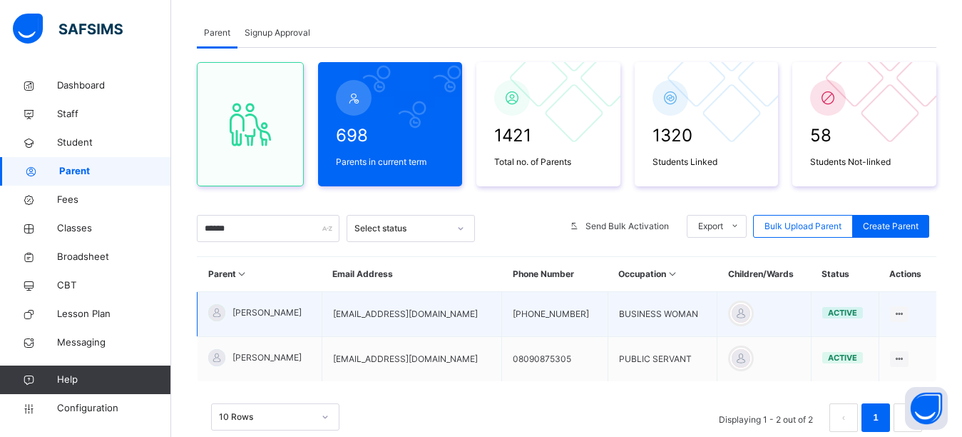
drag, startPoint x: 487, startPoint y: 314, endPoint x: 337, endPoint y: 317, distance: 149.8
click at [337, 317] on td "[EMAIL_ADDRESS][DOMAIN_NAME]" at bounding box center [412, 314] width 180 height 45
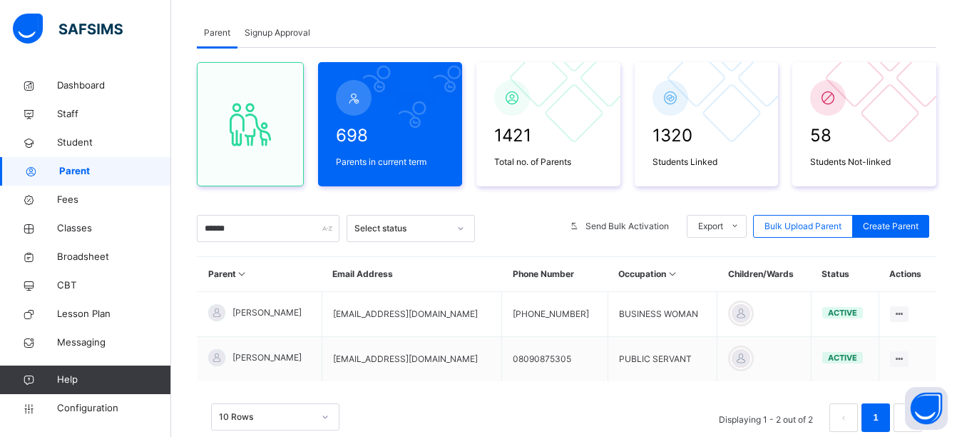
copy td "[EMAIL_ADDRESS][DOMAIN_NAME]"
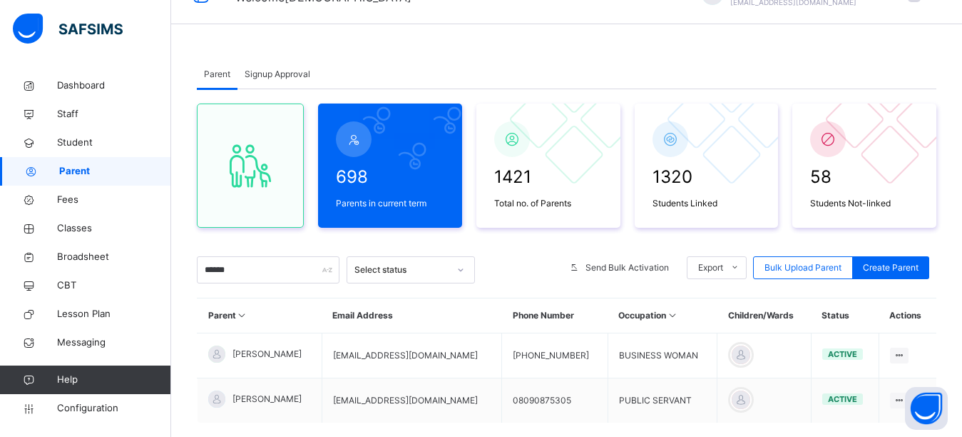
scroll to position [0, 0]
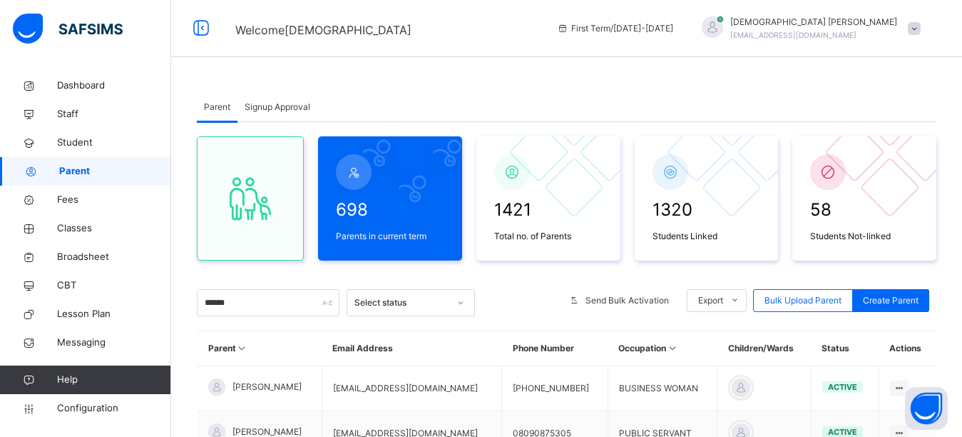
click at [731, 35] on div at bounding box center [713, 28] width 36 height 25
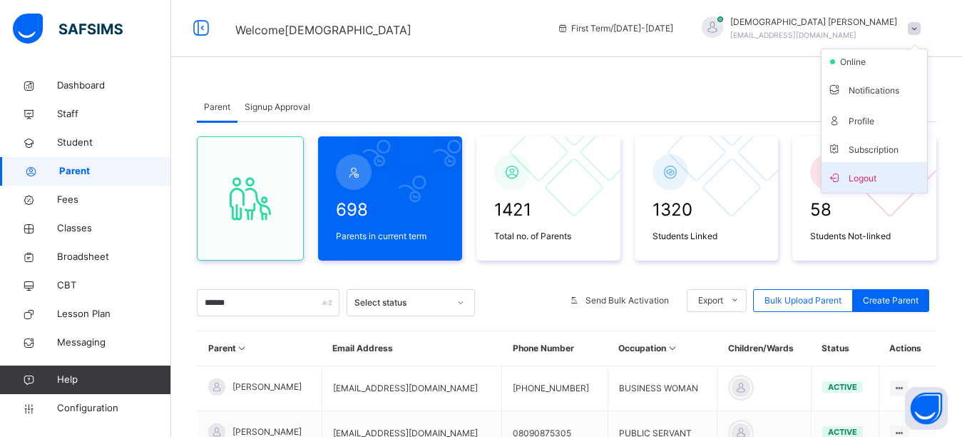
click at [879, 184] on span "Logout" at bounding box center [875, 177] width 94 height 19
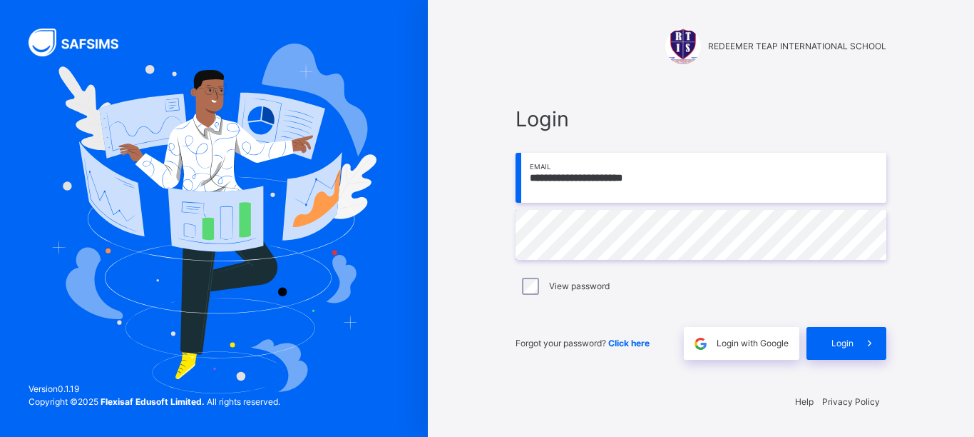
click at [676, 184] on input "**********" at bounding box center [701, 178] width 371 height 50
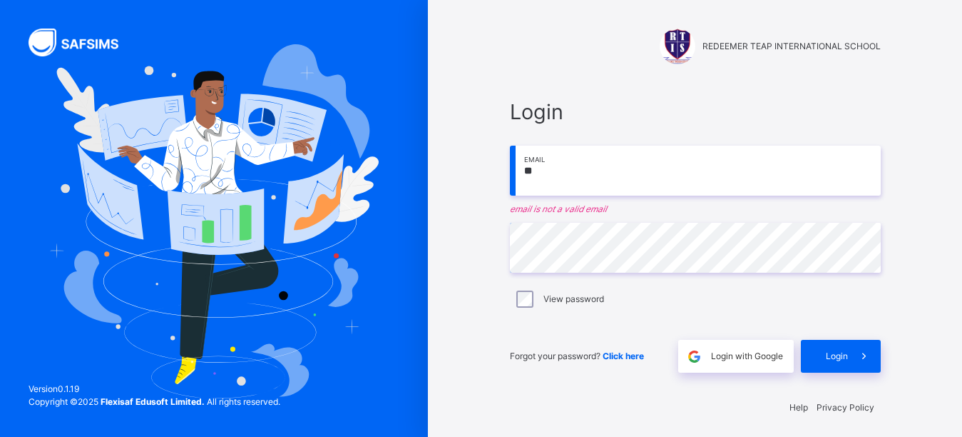
type input "*"
paste input "**********"
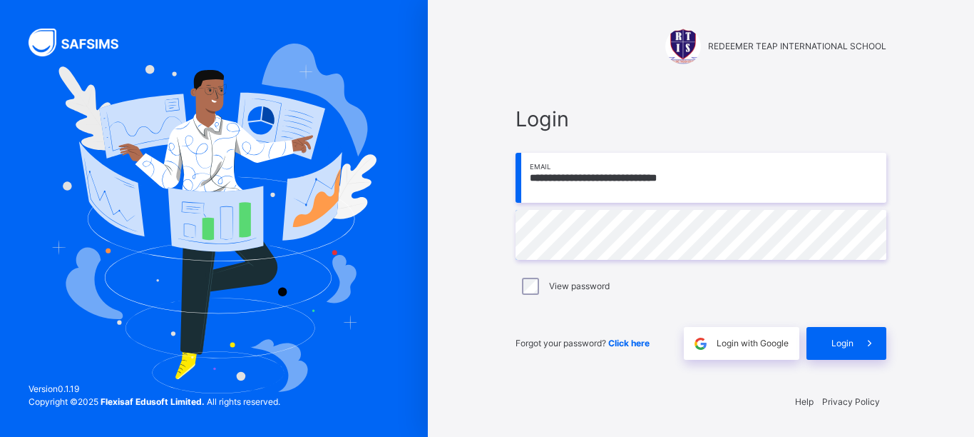
type input "**********"
click at [838, 335] on div "Login" at bounding box center [847, 343] width 80 height 33
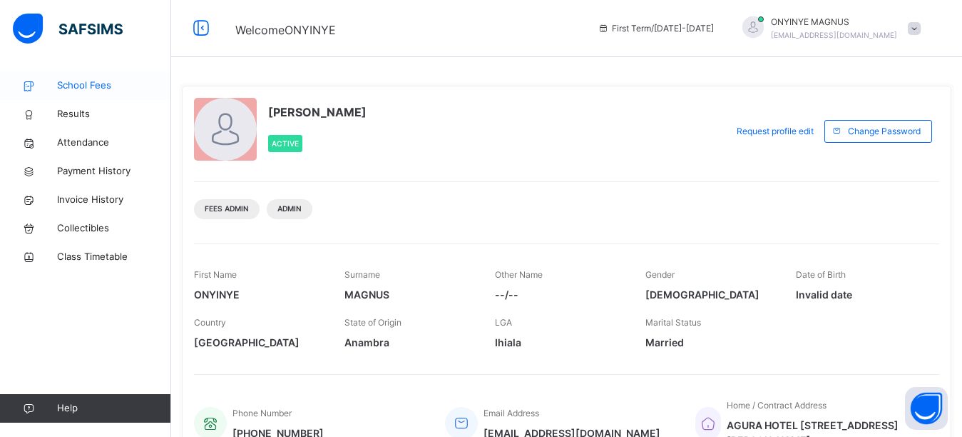
click at [111, 89] on span "School Fees" at bounding box center [114, 85] width 114 height 14
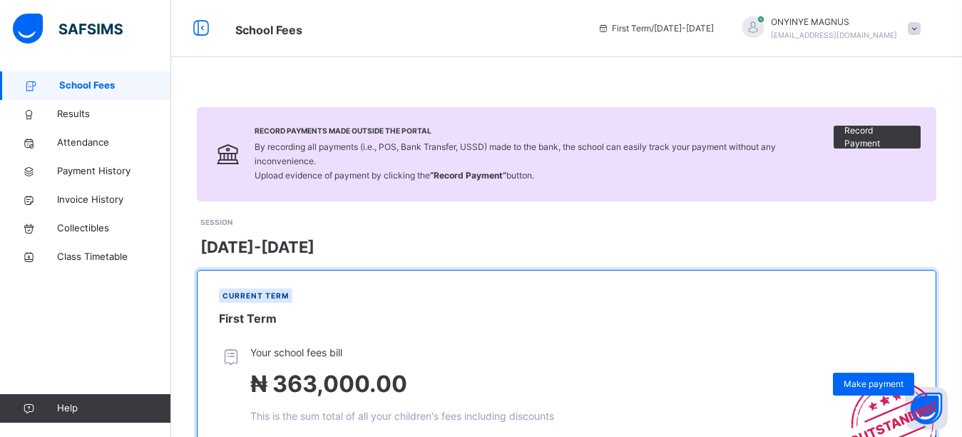
click at [450, 62] on div "Record Payments Made Outside the Portal By recording all payments (i.e., POS, B…" at bounding box center [566, 330] width 791 height 660
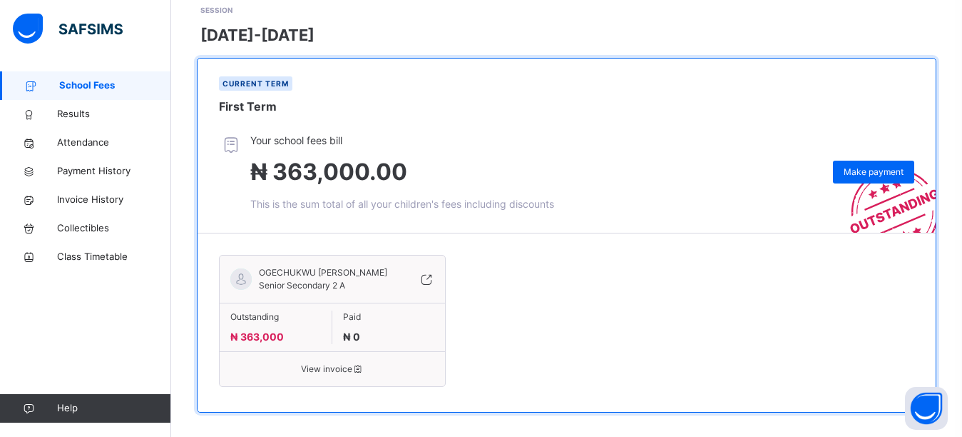
scroll to position [214, 0]
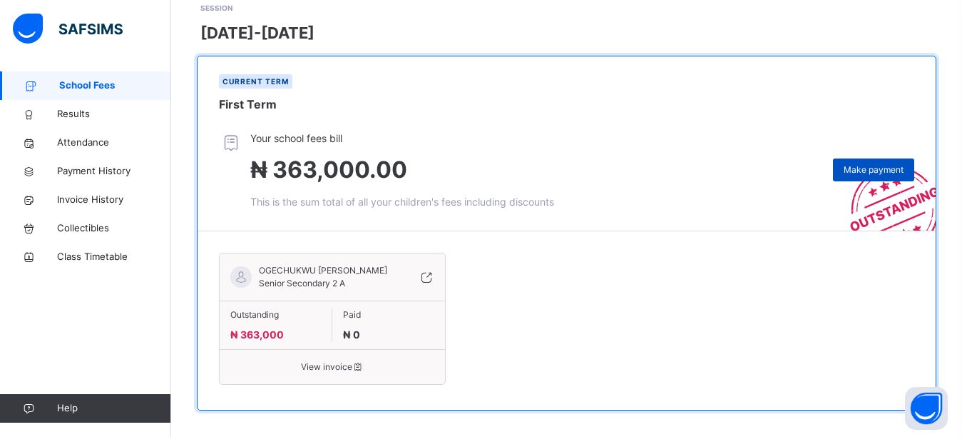
click at [895, 163] on span "Make payment" at bounding box center [874, 169] width 60 height 13
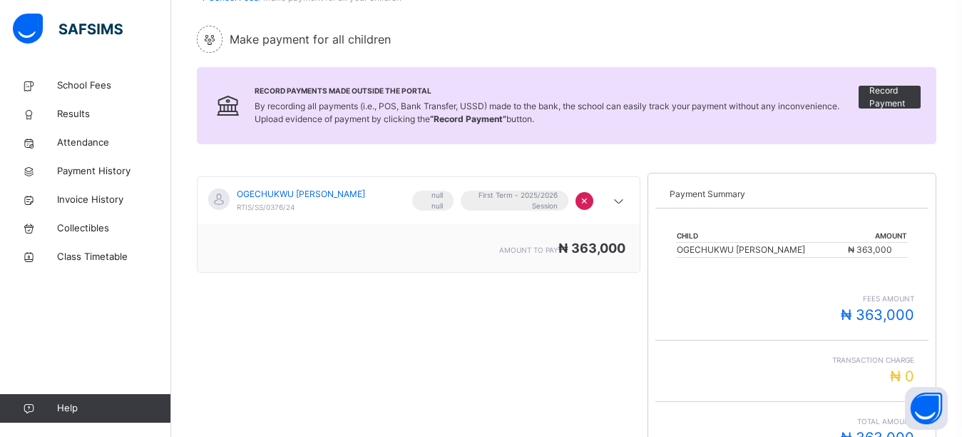
scroll to position [214, 0]
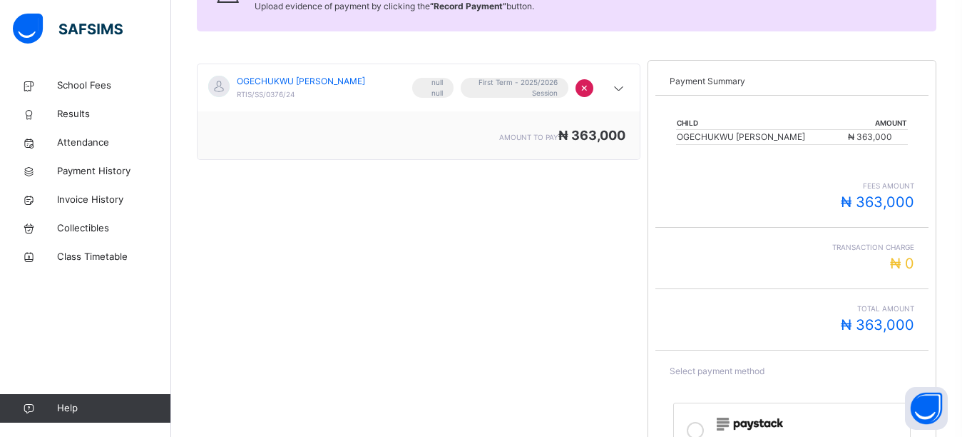
click at [789, 38] on div "School Fees / Make payment for all your children Make payment for all children …" at bounding box center [566, 146] width 791 height 579
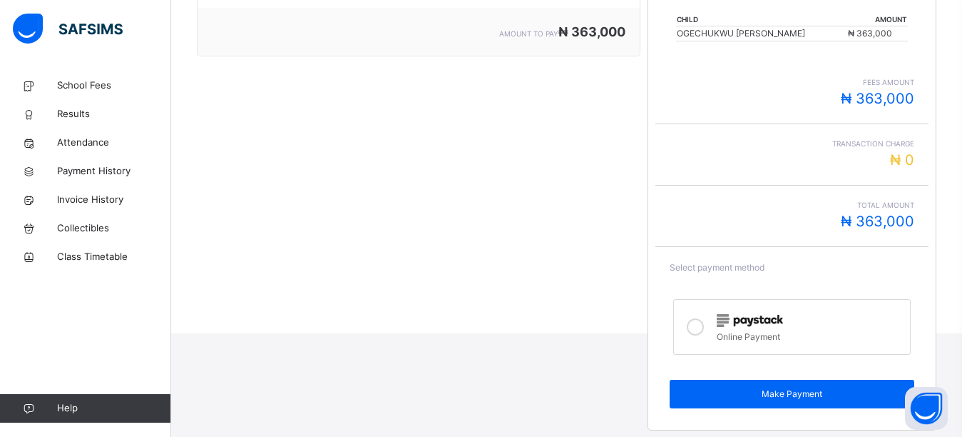
scroll to position [318, 0]
click at [703, 330] on icon at bounding box center [695, 325] width 17 height 17
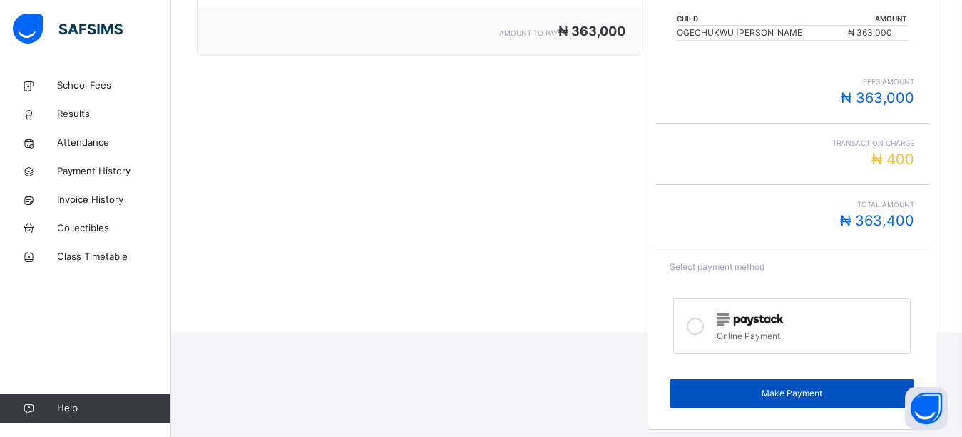
click at [738, 387] on span "Make Payment" at bounding box center [792, 393] width 223 height 13
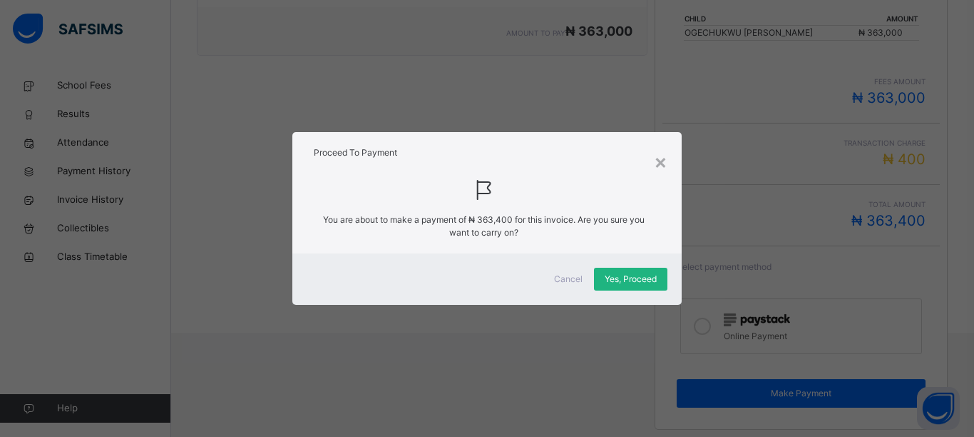
click at [651, 275] on span "Yes, Proceed" at bounding box center [631, 279] width 52 height 13
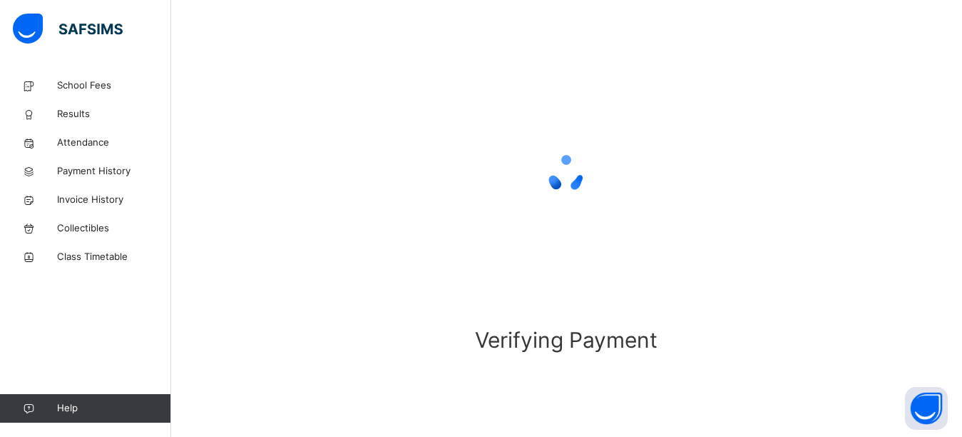
scroll to position [116, 0]
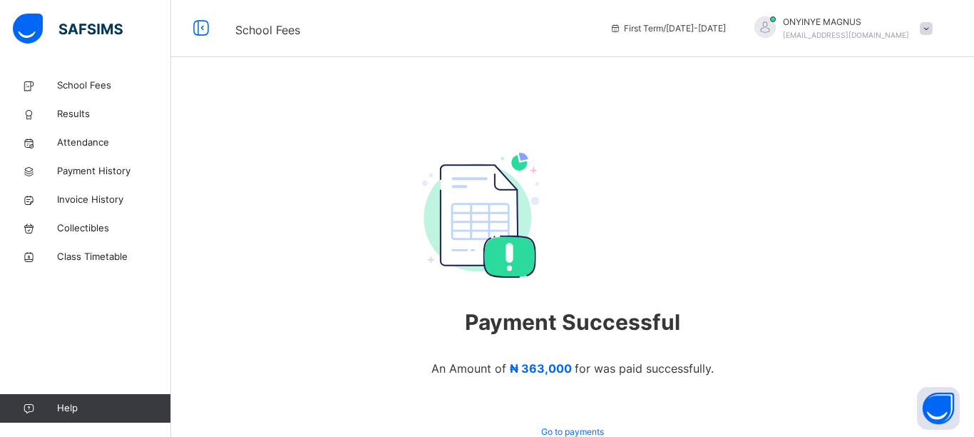
drag, startPoint x: 576, startPoint y: 163, endPoint x: 621, endPoint y: 148, distance: 46.5
click at [583, 278] on span at bounding box center [572, 292] width 301 height 29
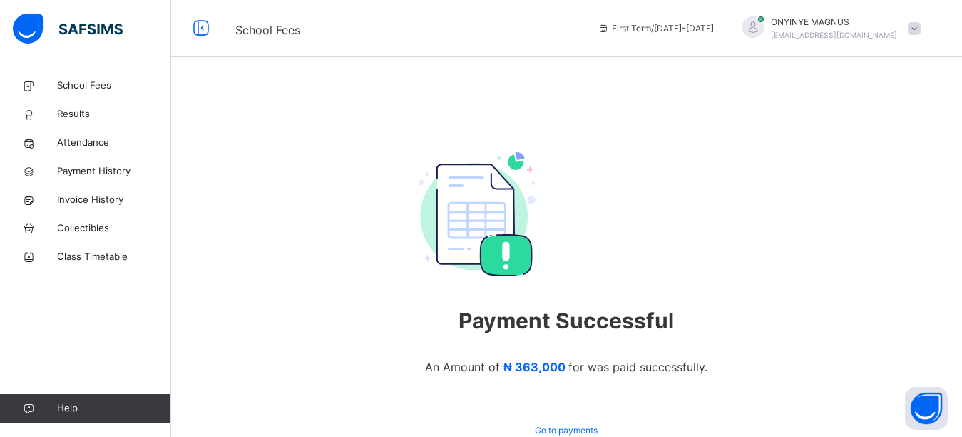
click at [764, 25] on div at bounding box center [753, 26] width 21 height 21
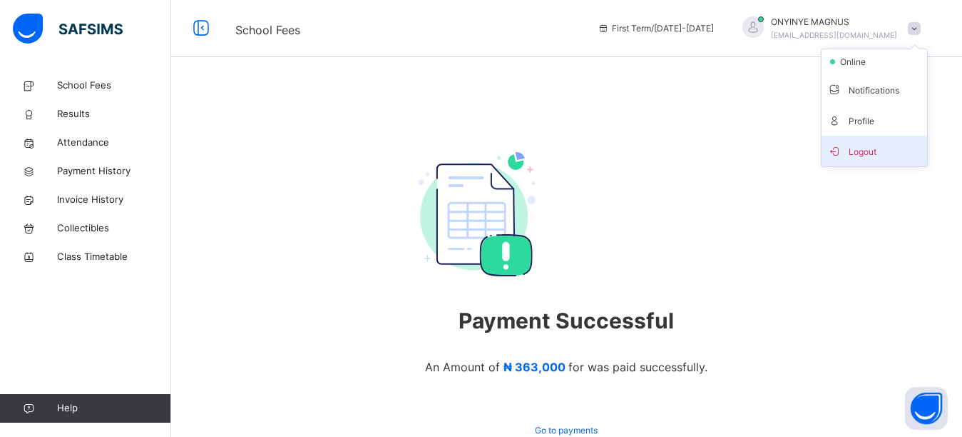
click at [870, 166] on li "Logout" at bounding box center [875, 151] width 106 height 31
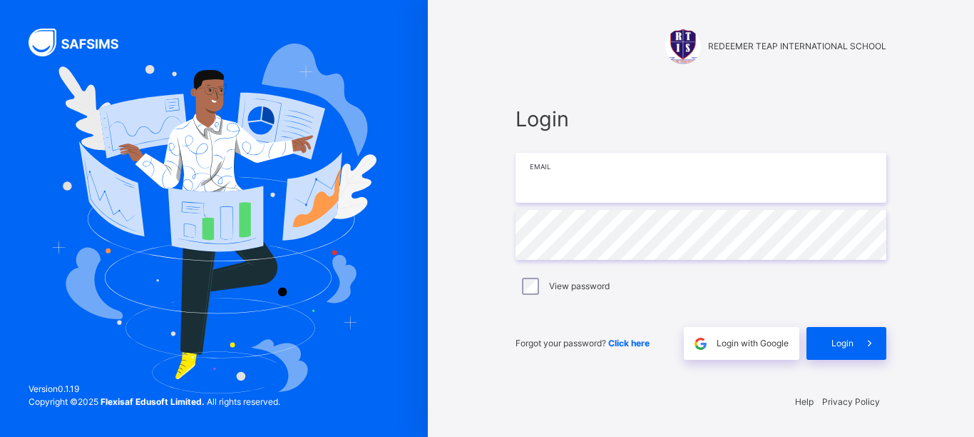
type input "**********"
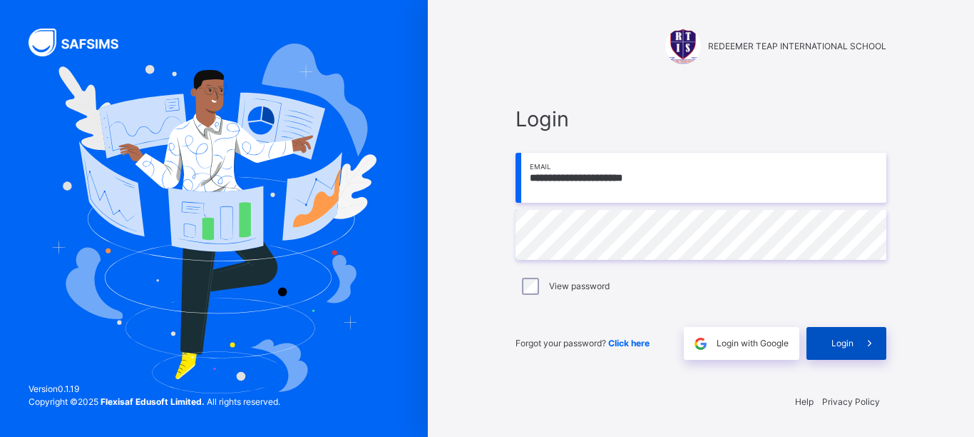
drag, startPoint x: 828, startPoint y: 346, endPoint x: 828, endPoint y: 335, distance: 11.4
click at [828, 340] on div "Login" at bounding box center [847, 343] width 80 height 33
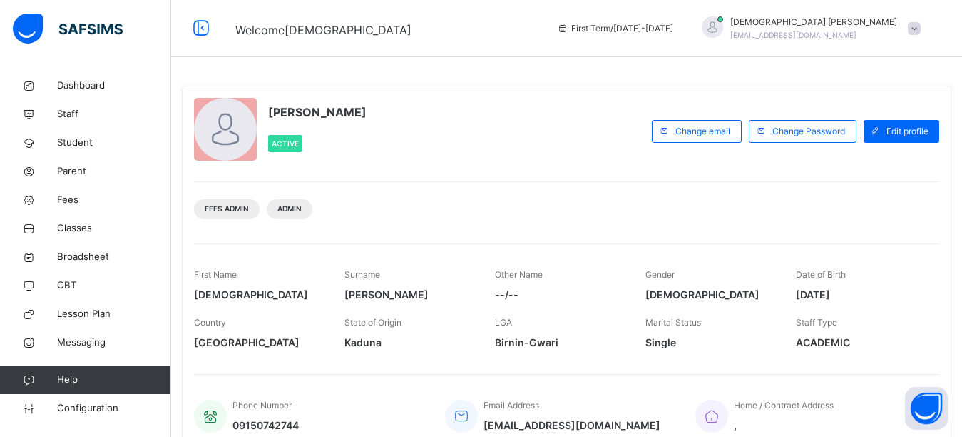
click at [551, 68] on div "Isaiah Paul Active Change email Change Password Edit profile Fees Admin Admin F…" at bounding box center [566, 387] width 791 height 775
click at [80, 150] on link "Student" at bounding box center [85, 142] width 171 height 29
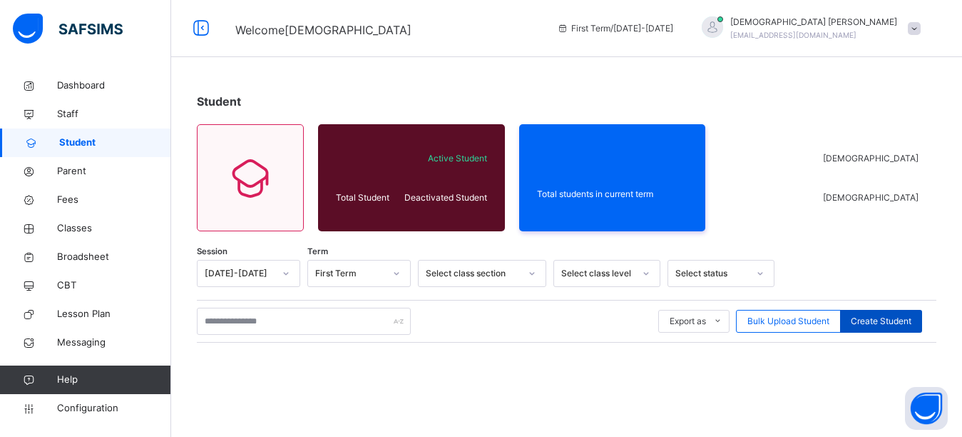
click at [868, 320] on span "Create Student" at bounding box center [881, 321] width 61 height 13
select select "**"
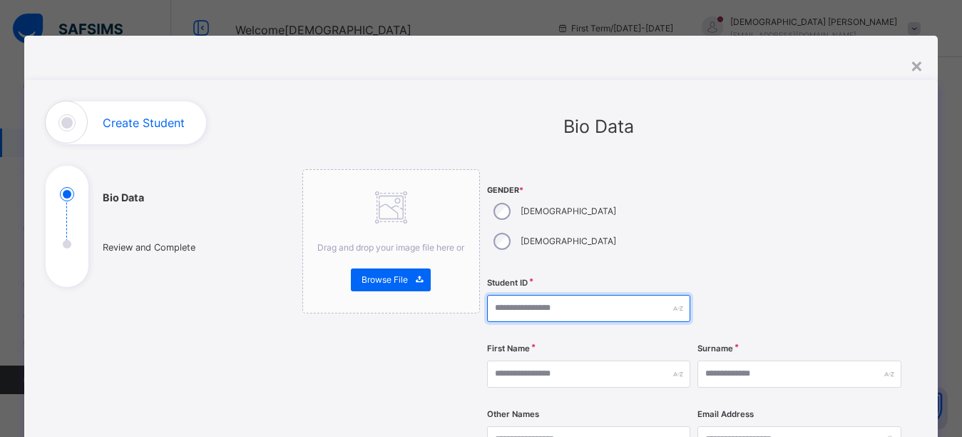
click at [536, 295] on input "text" at bounding box center [588, 308] width 203 height 27
type input "**********"
click at [658, 231] on div "Gender * Male Female" at bounding box center [588, 220] width 203 height 103
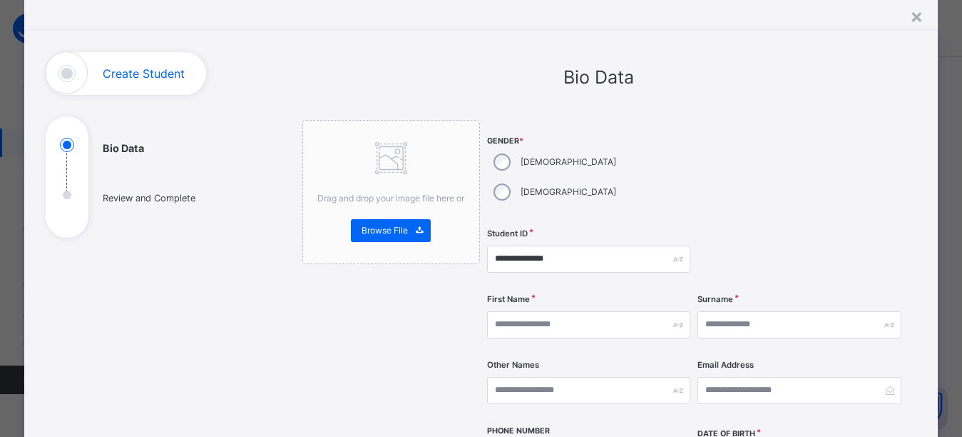
scroll to position [143, 0]
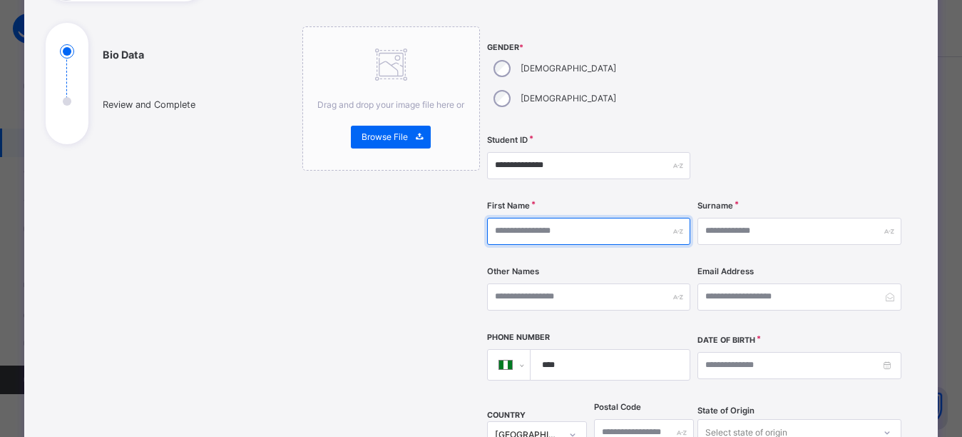
click at [559, 218] on input "text" at bounding box center [588, 231] width 203 height 27
type input "*"
type input "********"
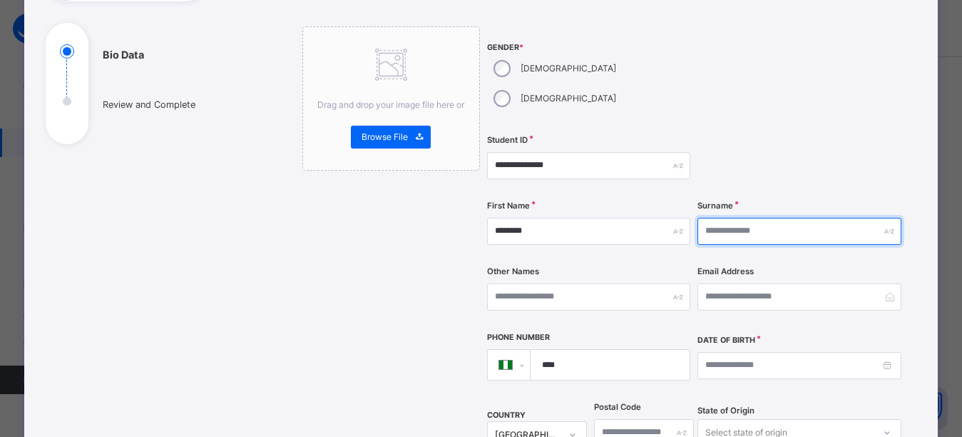
click at [745, 218] on input "text" at bounding box center [799, 231] width 203 height 27
type input "********"
click at [863, 53] on div at bounding box center [799, 77] width 203 height 103
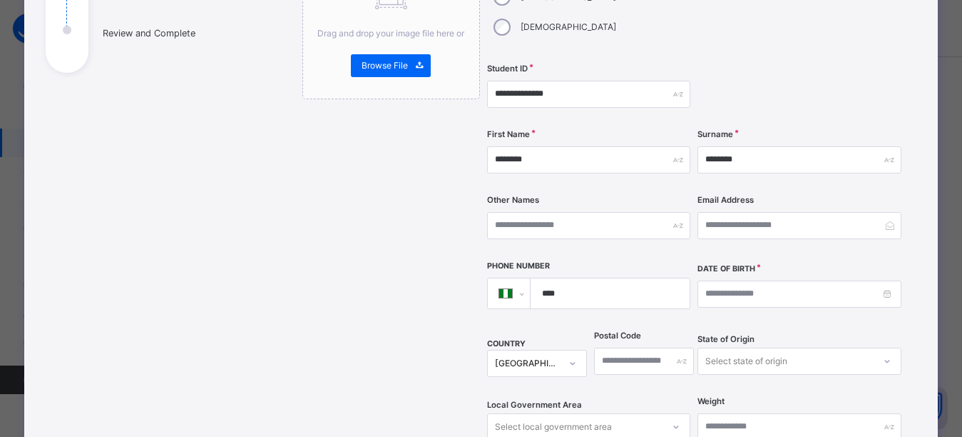
click at [610, 278] on input "****" at bounding box center [608, 293] width 148 height 30
type input "**********"
click at [833, 65] on div at bounding box center [799, 94] width 203 height 58
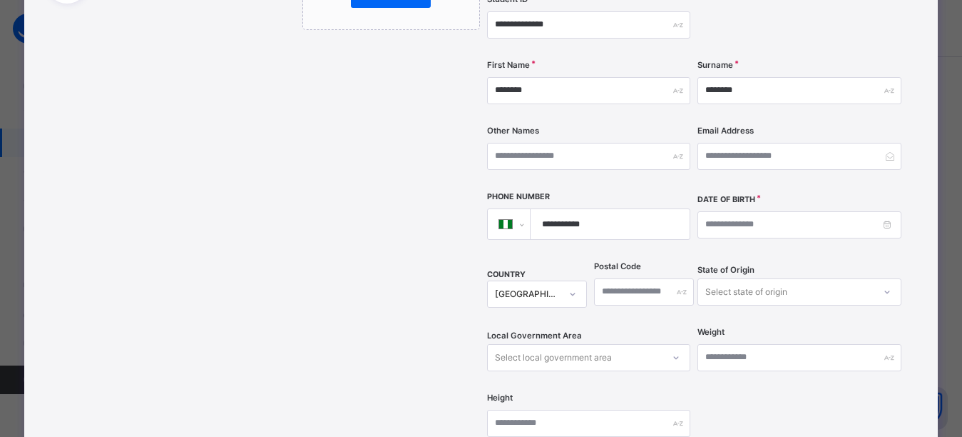
scroll to position [428, 0]
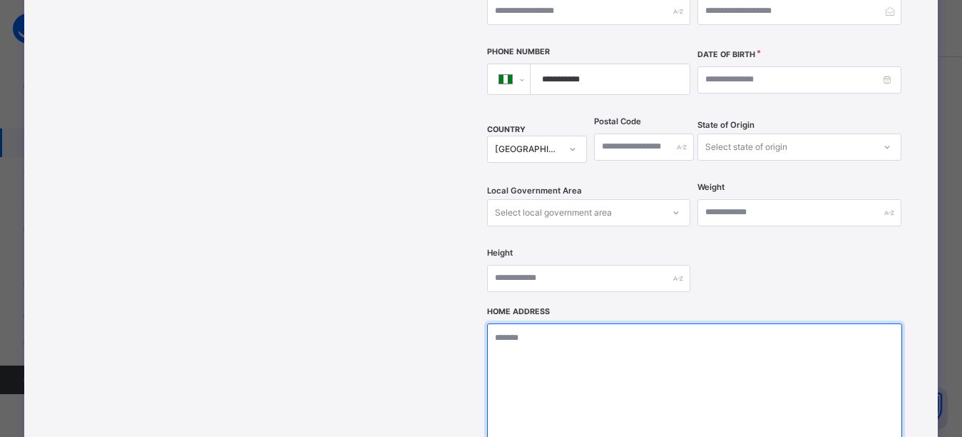
click at [581, 336] on textarea at bounding box center [694, 394] width 415 height 143
type textarea "**********"
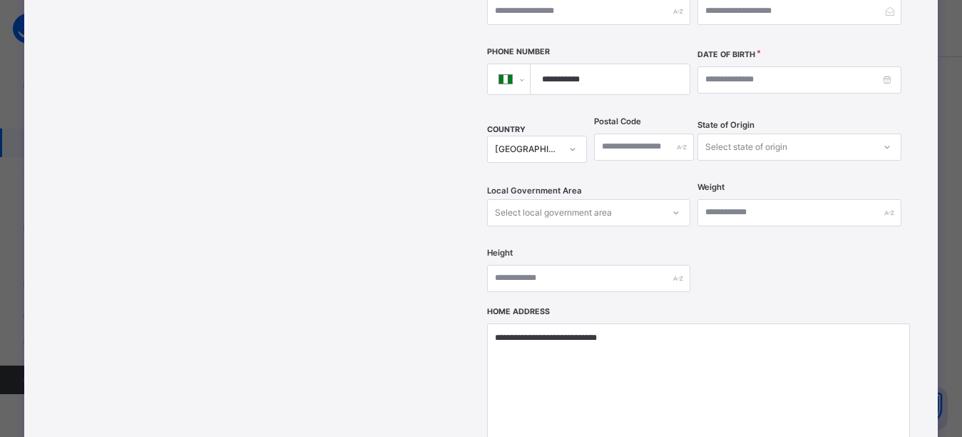
click at [728, 243] on div "**********" at bounding box center [694, 24] width 415 height 566
click at [750, 66] on input at bounding box center [799, 79] width 203 height 27
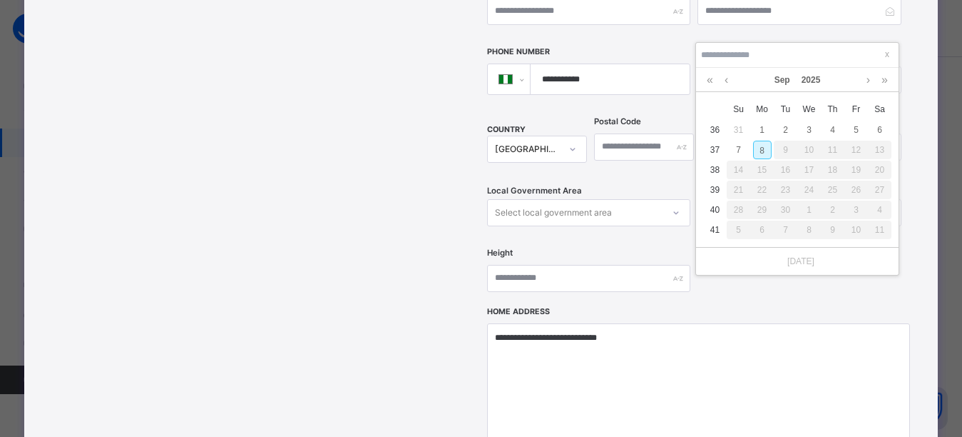
type input "**********"
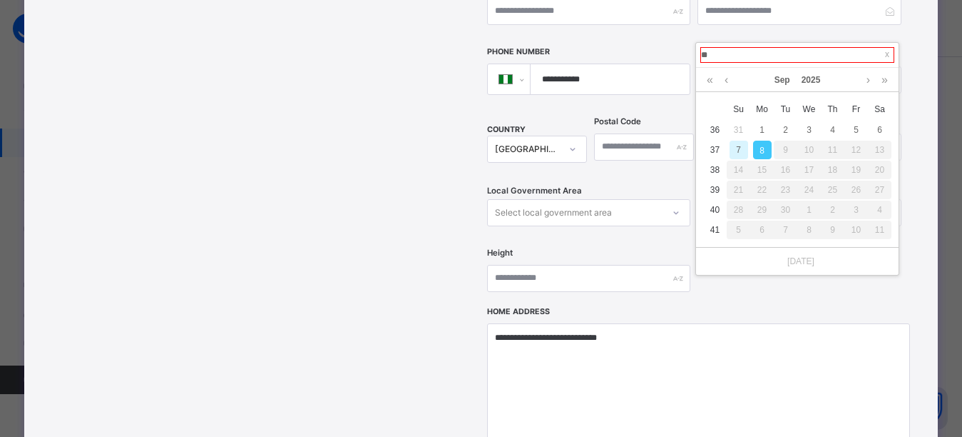
type input "*"
type input "**********"
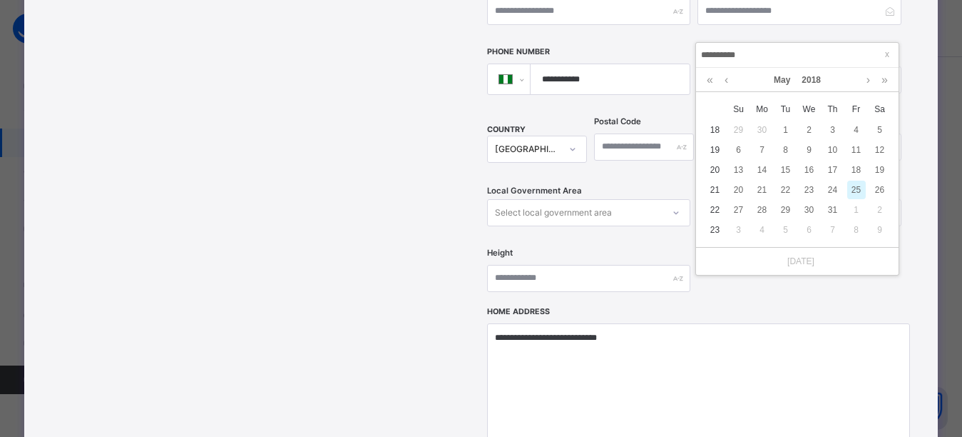
type input "**********"
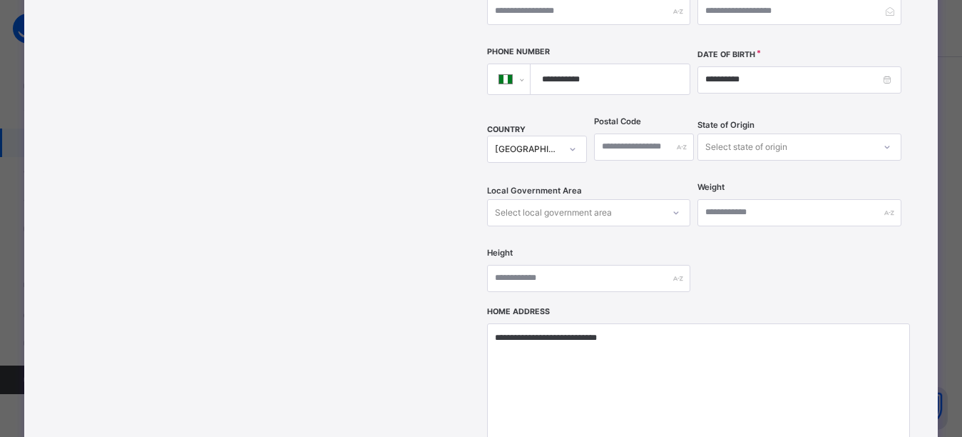
click at [754, 258] on div "**********" at bounding box center [694, 24] width 415 height 566
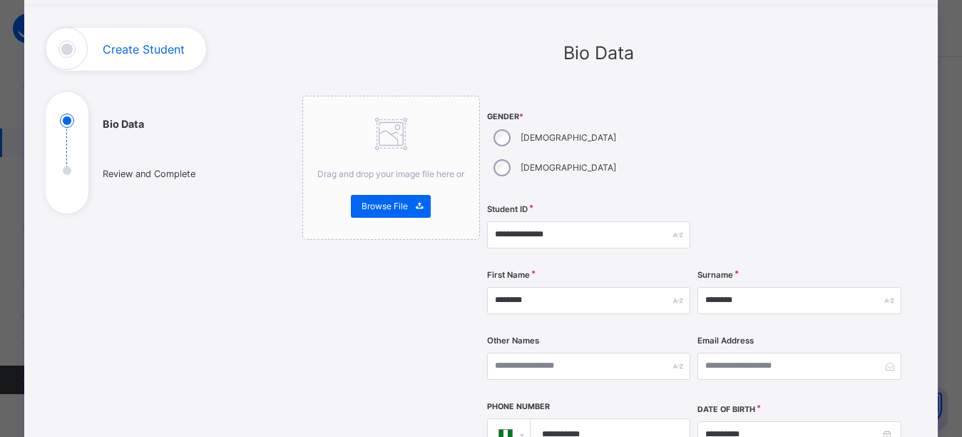
scroll to position [71, 0]
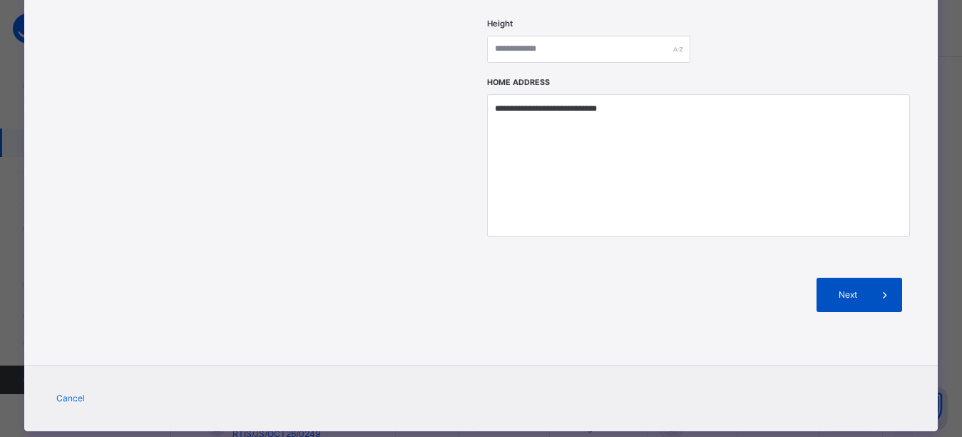
click at [855, 288] on span "Next" at bounding box center [848, 294] width 41 height 13
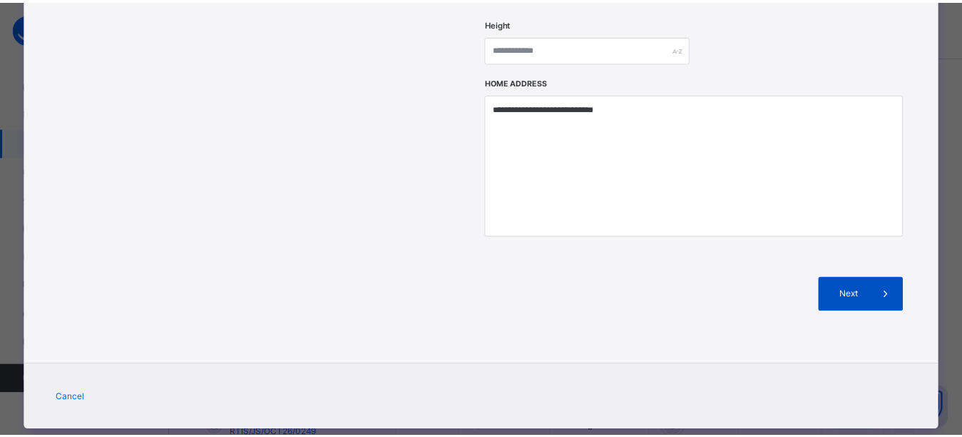
scroll to position [348, 0]
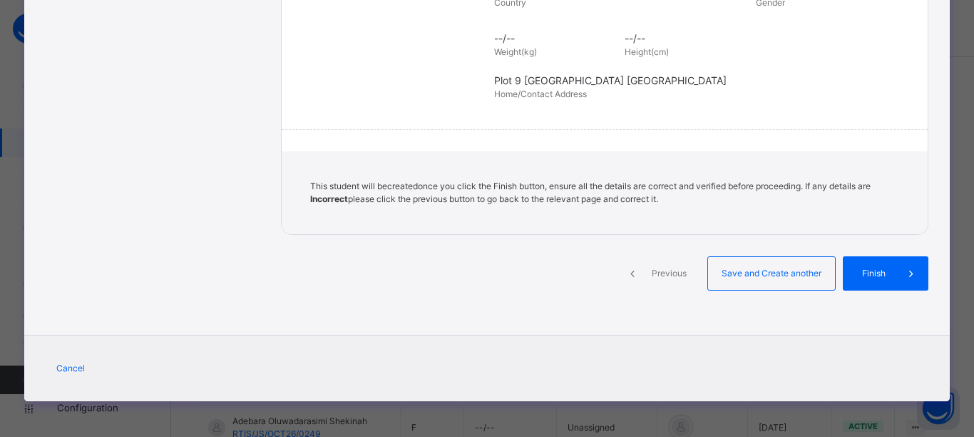
click at [855, 268] on span "Finish" at bounding box center [874, 273] width 41 height 13
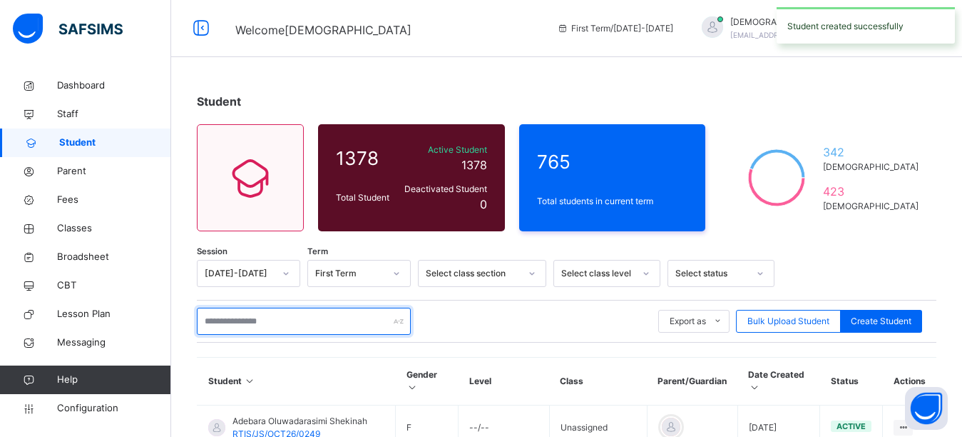
click at [248, 324] on input "text" at bounding box center [304, 320] width 214 height 27
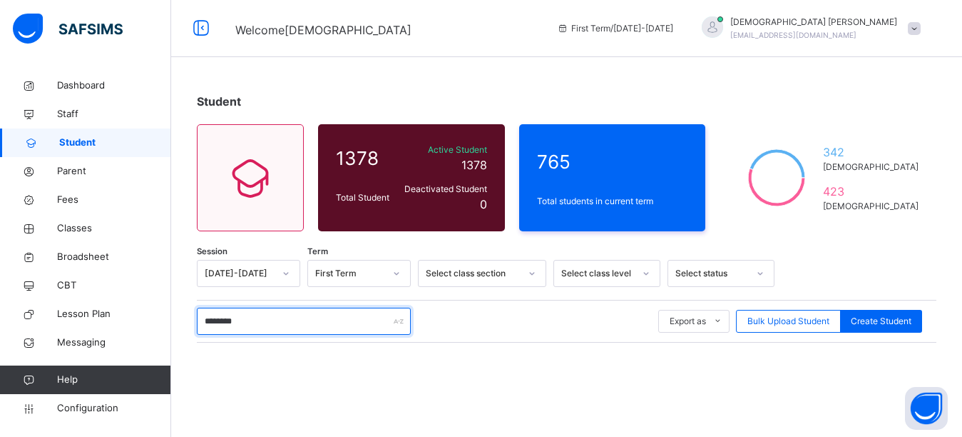
type input "********"
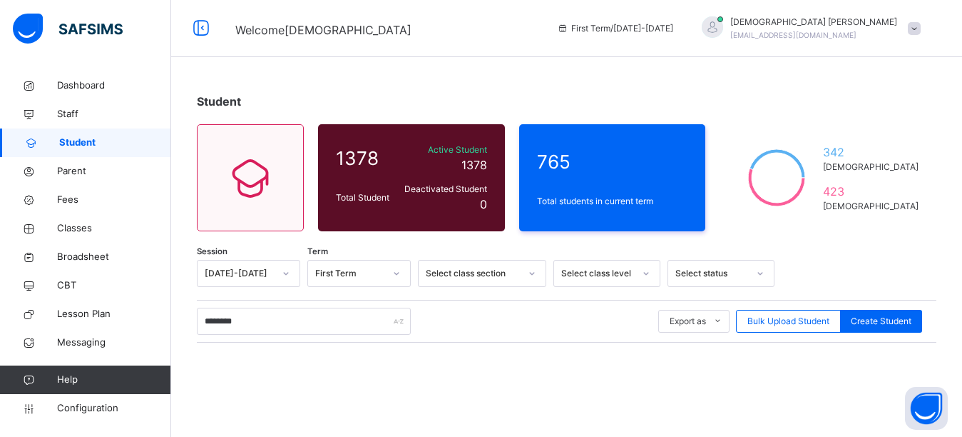
click at [537, 88] on div "Student 1378 Total Student Active Student 1378 Deactivated Student 0 765 Total …" at bounding box center [566, 353] width 791 height 564
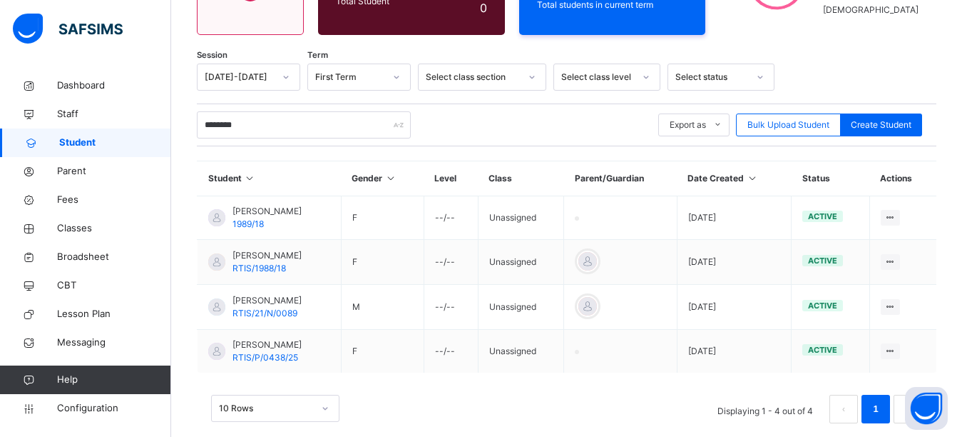
scroll to position [218, 0]
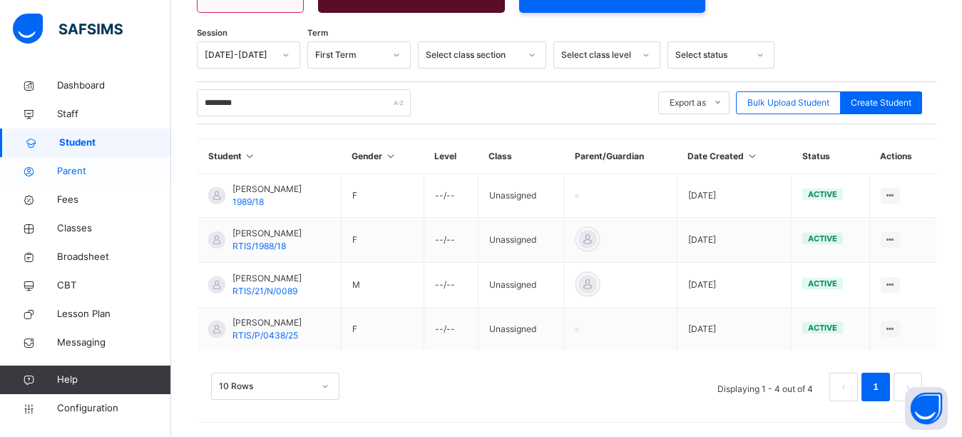
click at [77, 168] on span "Parent" at bounding box center [114, 171] width 114 height 14
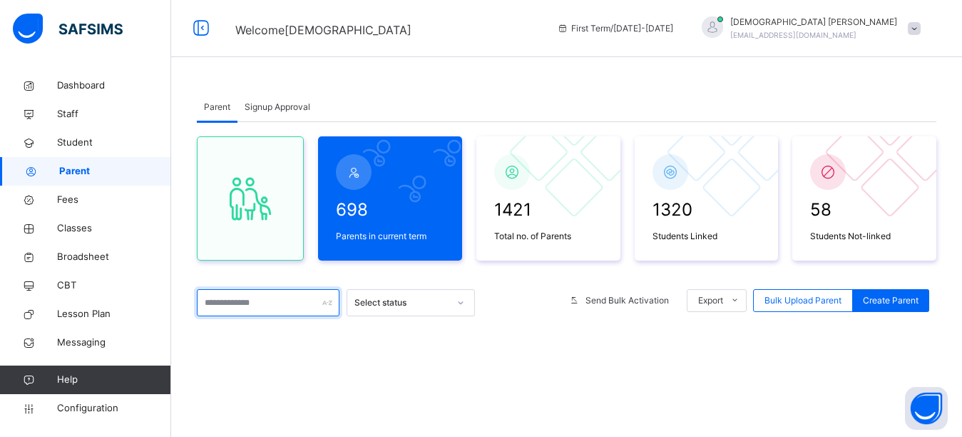
click at [231, 295] on input "text" at bounding box center [268, 302] width 143 height 27
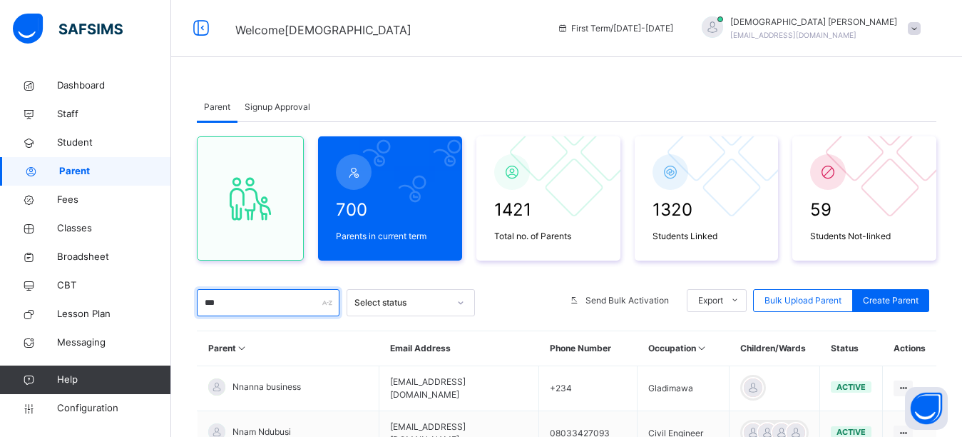
type input "****"
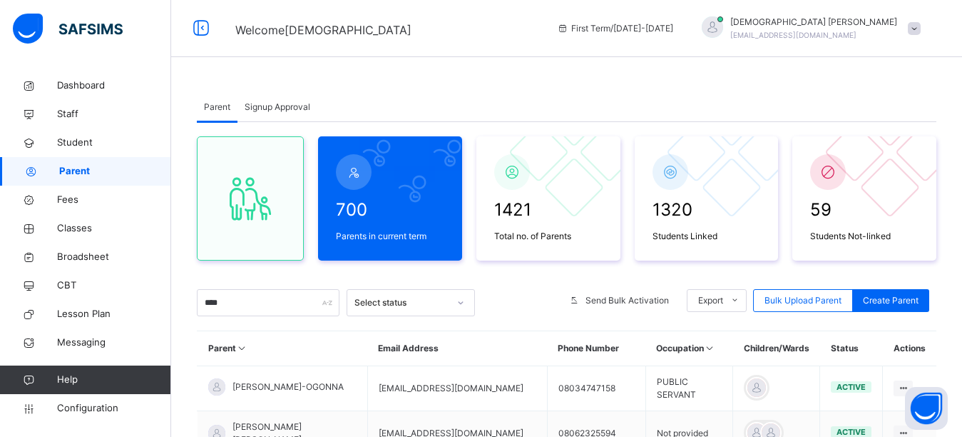
drag, startPoint x: 550, startPoint y: 96, endPoint x: 557, endPoint y: 99, distance: 8.0
click at [556, 98] on div "Parent Signup Approval" at bounding box center [567, 107] width 740 height 29
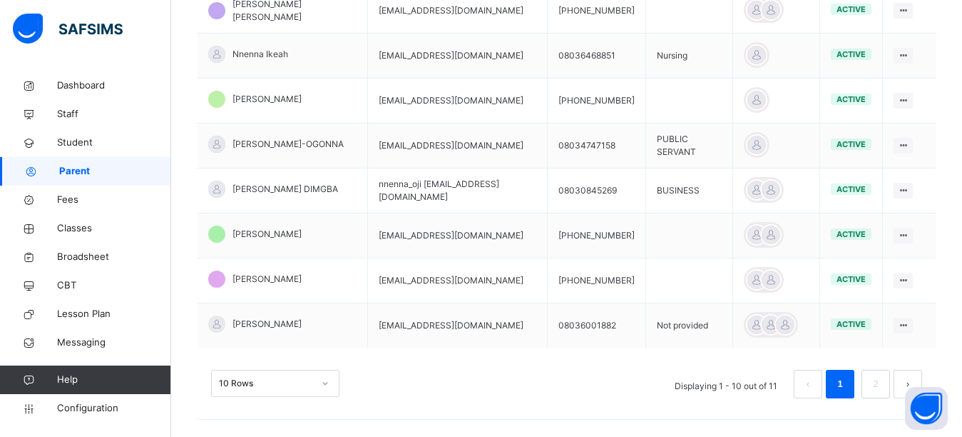
scroll to position [479, 0]
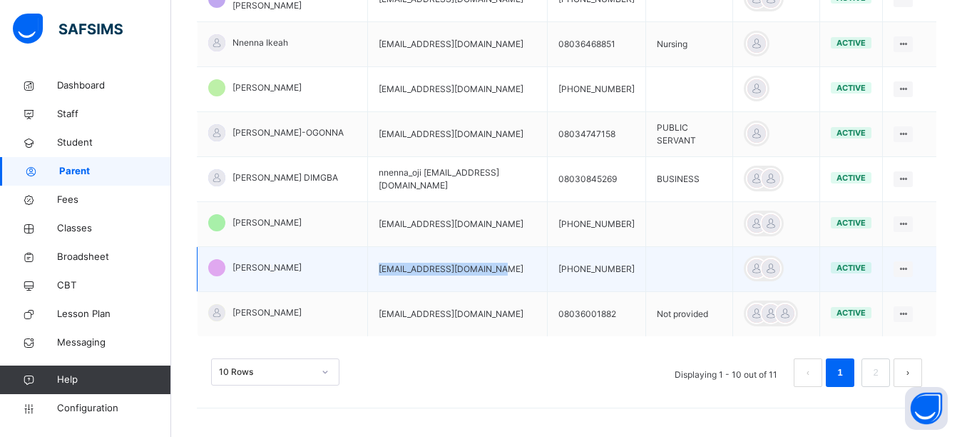
drag, startPoint x: 491, startPoint y: 268, endPoint x: 370, endPoint y: 278, distance: 121.0
click at [370, 278] on td "chinenyeogbuefi@yahoo.com" at bounding box center [457, 269] width 180 height 45
copy td "chinenyeogbuefi@yahoo.com"
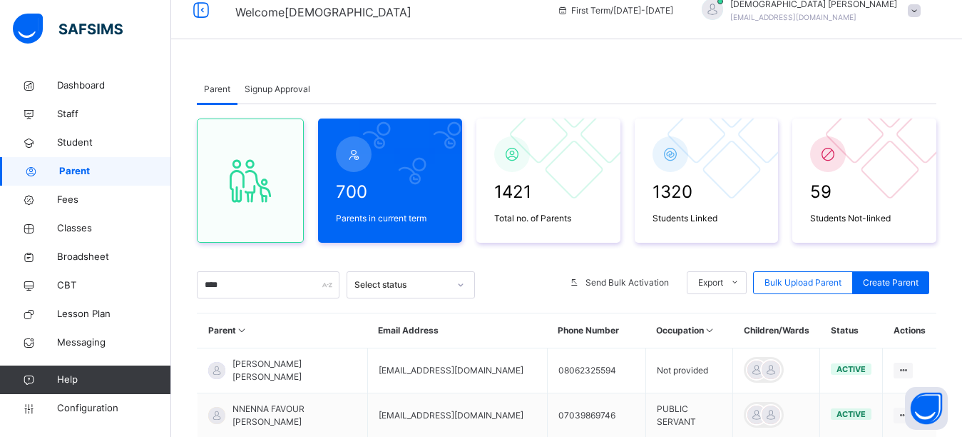
scroll to position [0, 0]
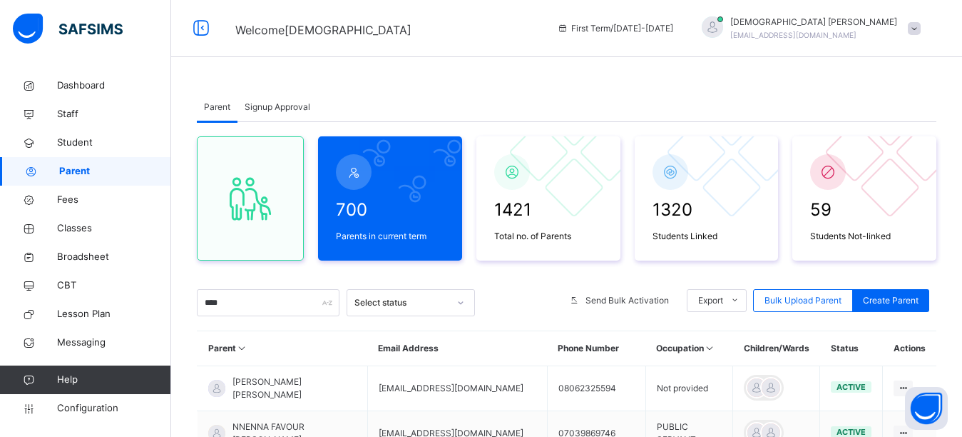
click at [841, 31] on span "[EMAIL_ADDRESS][DOMAIN_NAME]" at bounding box center [794, 35] width 126 height 9
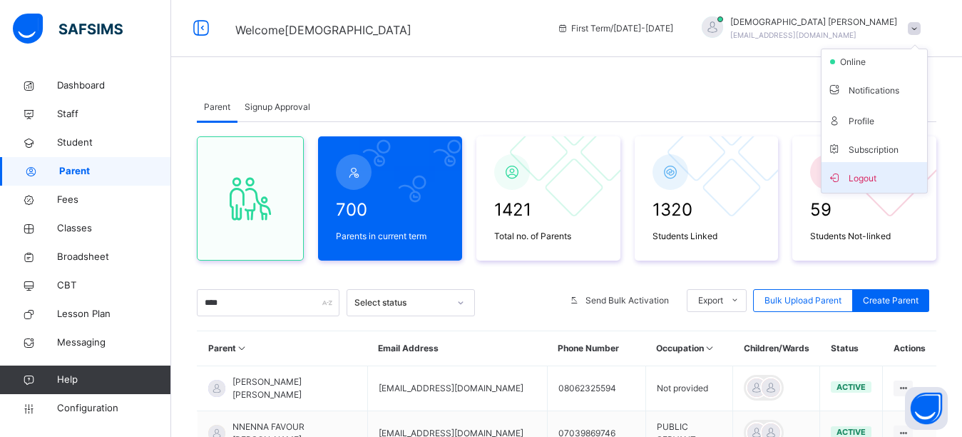
click at [862, 178] on span "Logout" at bounding box center [875, 177] width 94 height 19
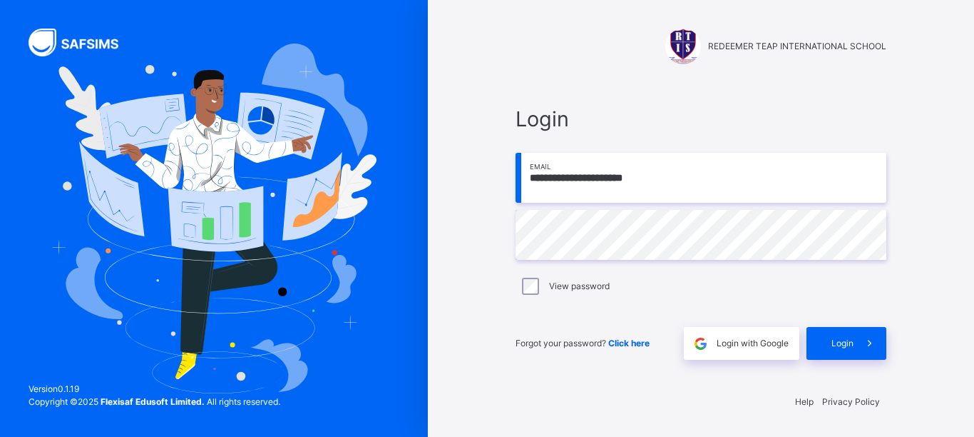
click at [673, 178] on input "**********" at bounding box center [701, 178] width 371 height 50
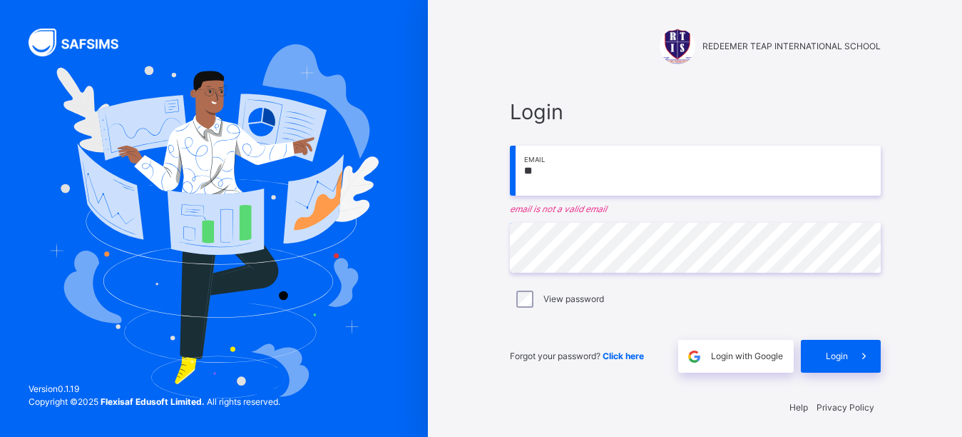
type input "*"
paste input "**********"
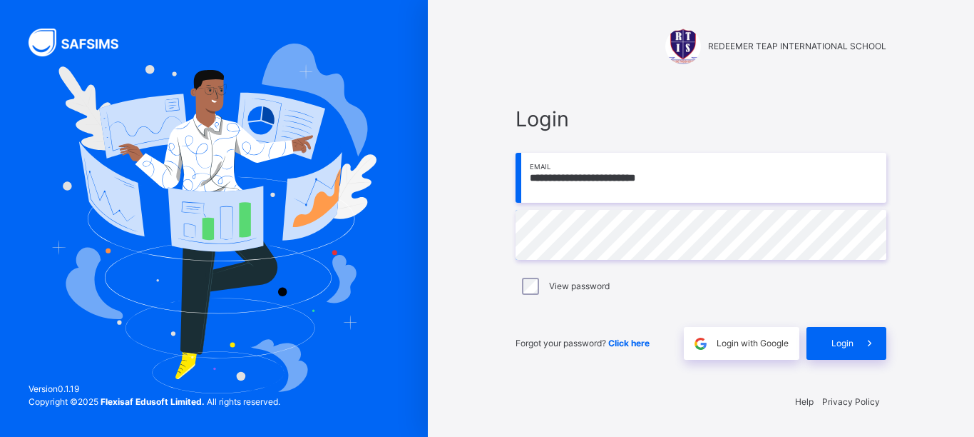
type input "**********"
click at [835, 345] on span "Login" at bounding box center [843, 343] width 22 height 13
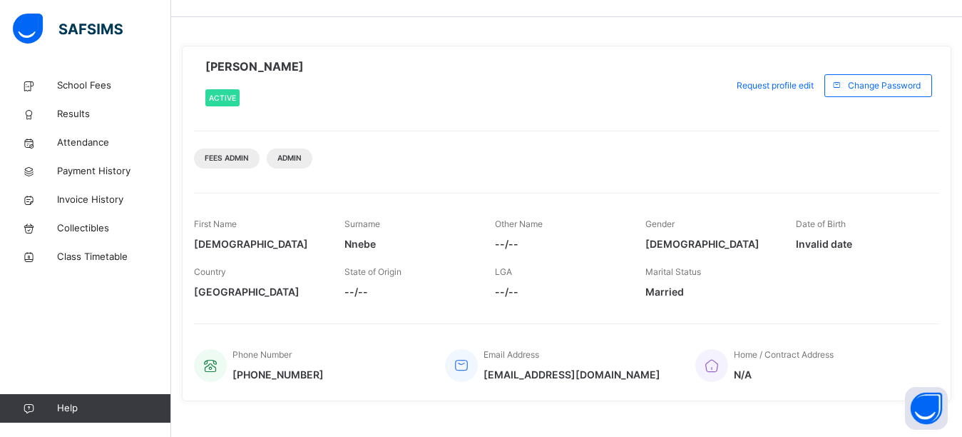
scroll to position [61, 0]
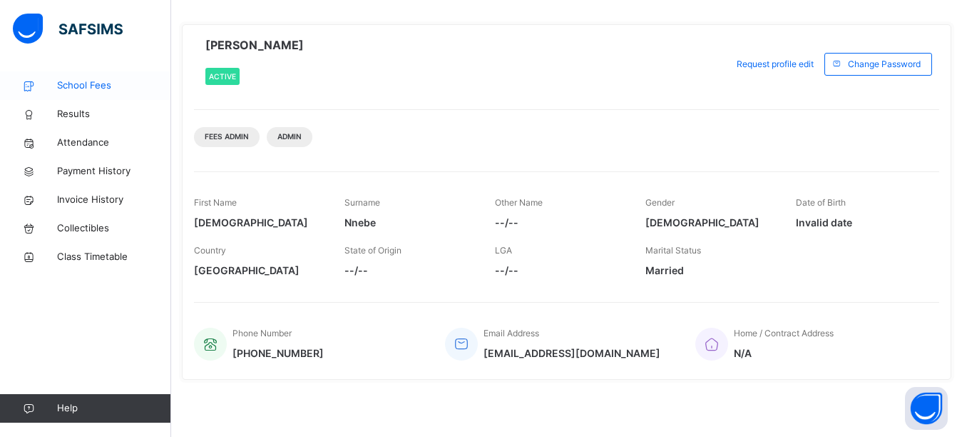
click at [89, 83] on span "School Fees" at bounding box center [114, 85] width 114 height 14
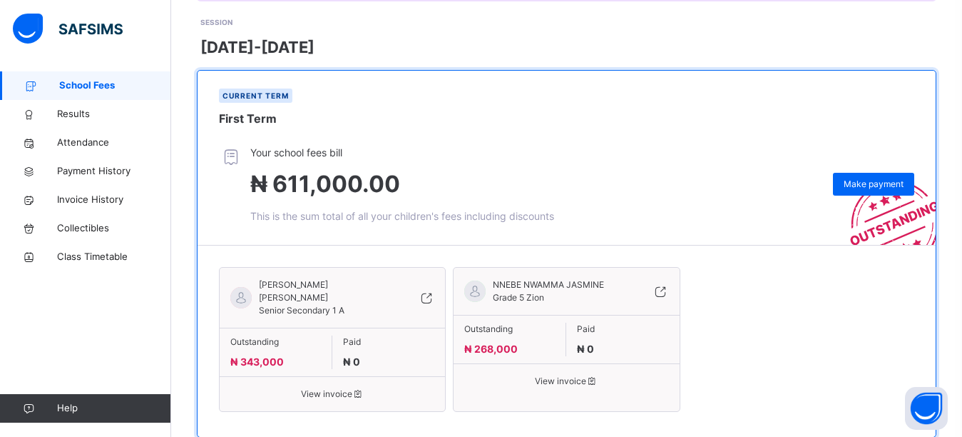
scroll to position [209, 0]
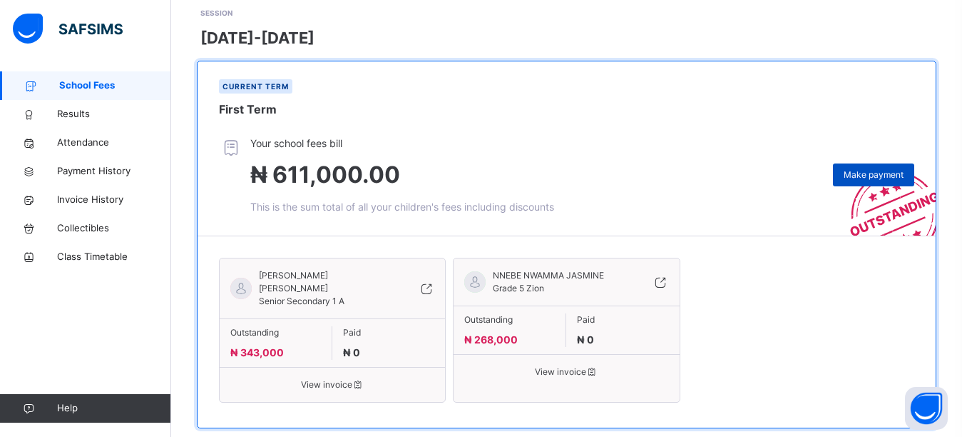
click at [869, 168] on span "Make payment" at bounding box center [874, 174] width 60 height 13
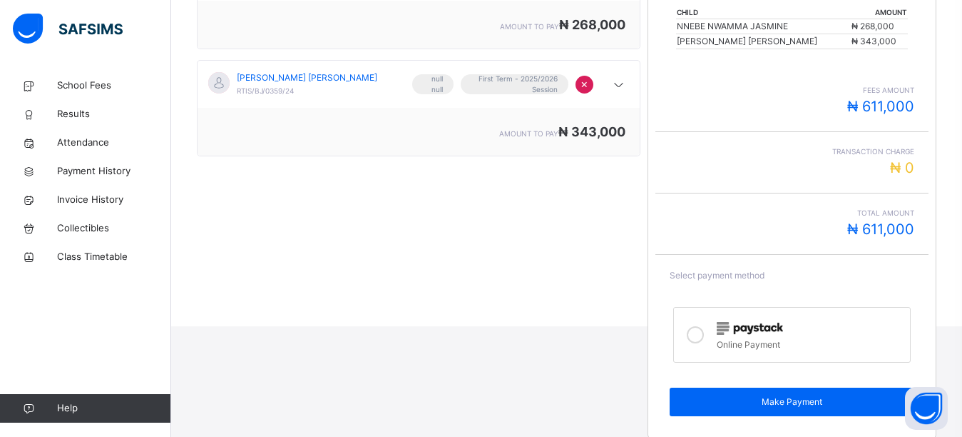
scroll to position [333, 0]
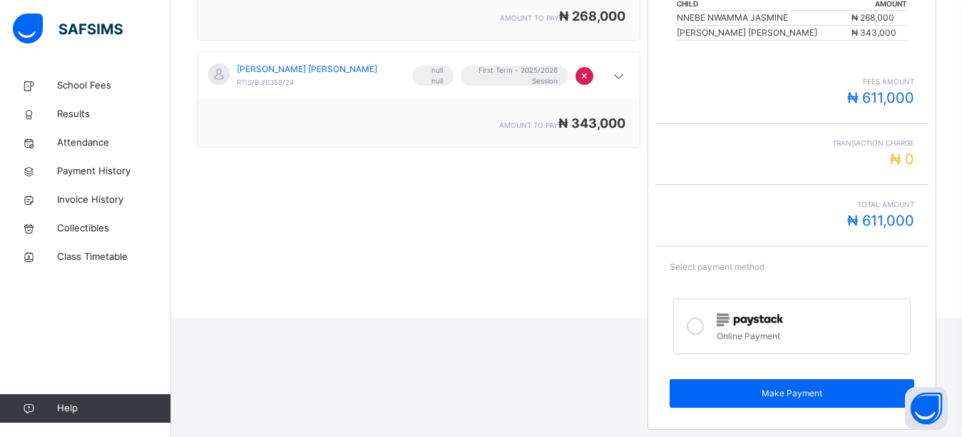
click at [704, 326] on icon at bounding box center [695, 325] width 17 height 17
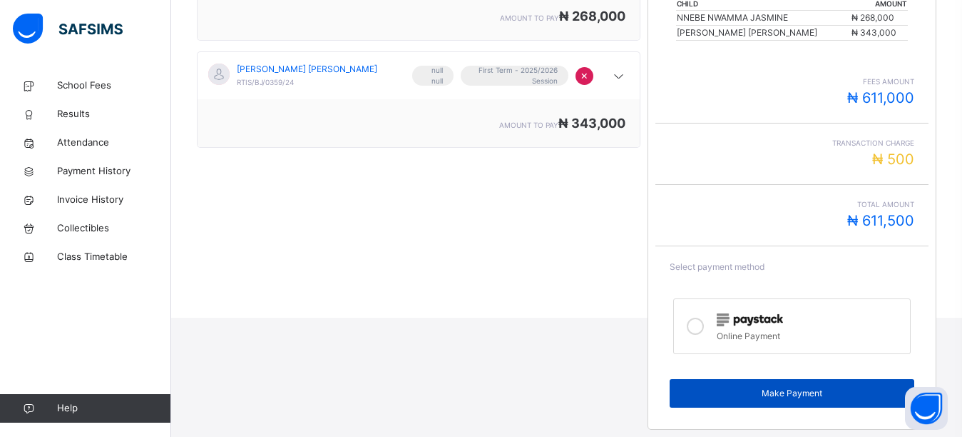
click at [726, 390] on span "Make Payment" at bounding box center [792, 393] width 223 height 13
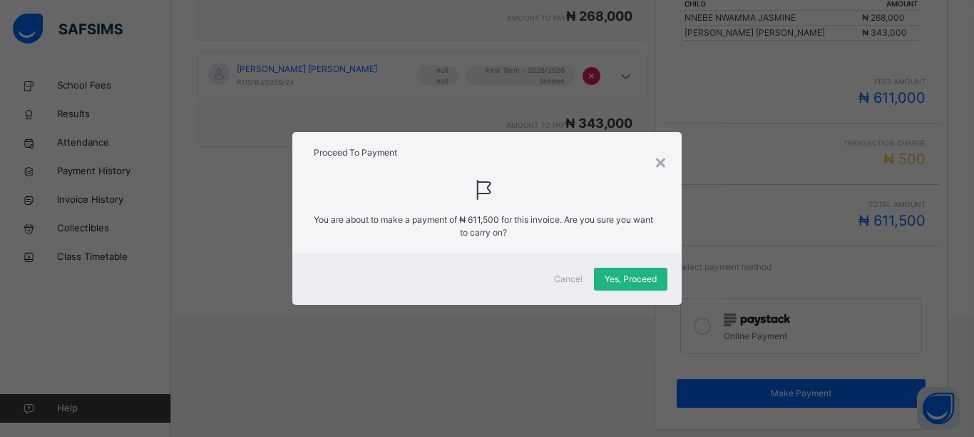
click at [611, 284] on span "Yes, Proceed" at bounding box center [631, 279] width 52 height 13
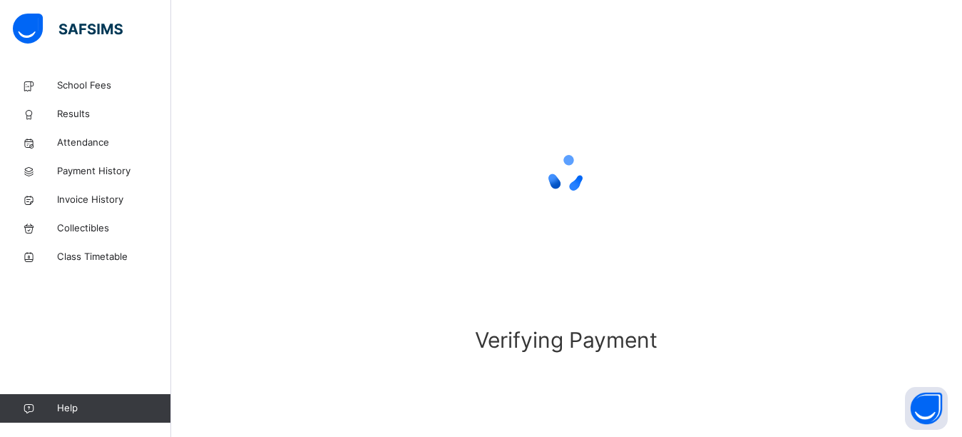
scroll to position [116, 0]
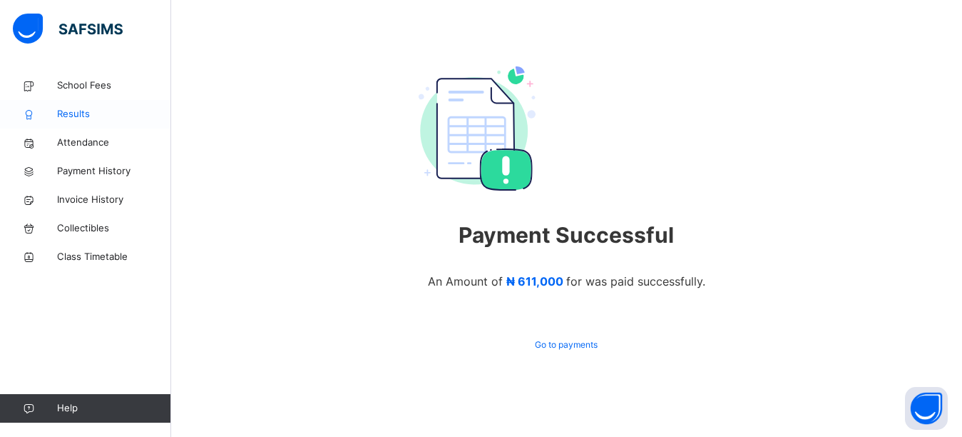
scroll to position [88, 0]
click at [631, 141] on div "Payment Successful An Amount of ₦ 611,000 for was paid successfully. Go to paym…" at bounding box center [567, 211] width 296 height 290
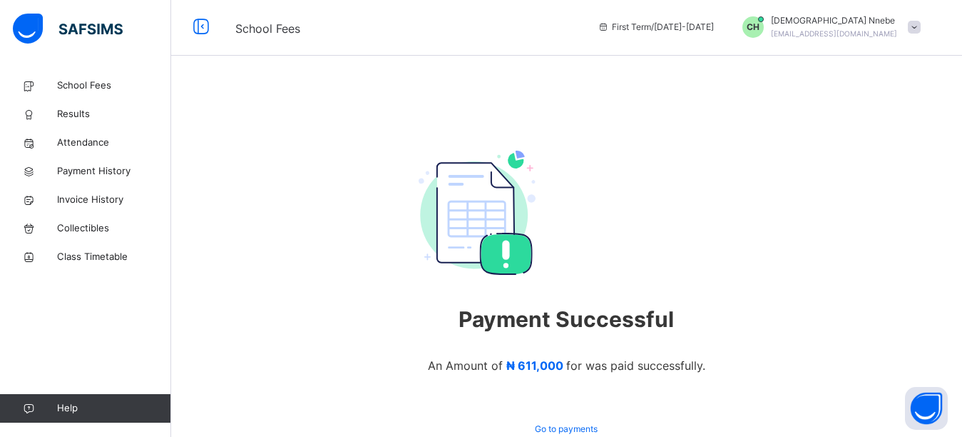
scroll to position [0, 0]
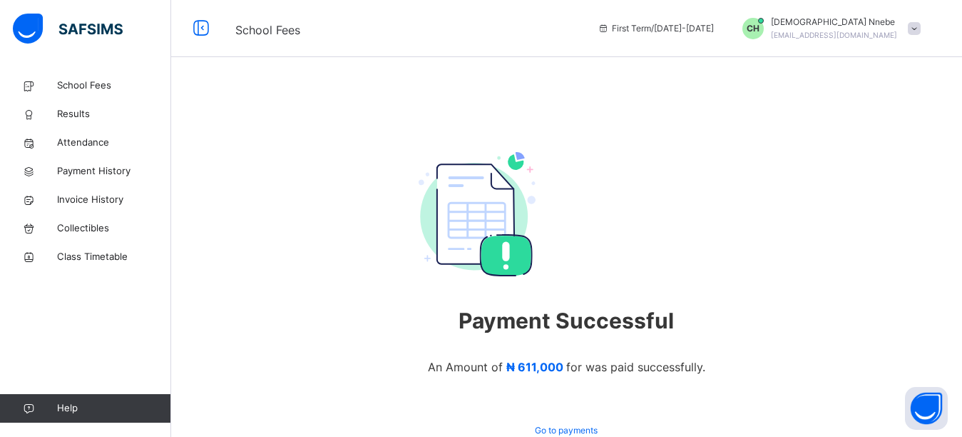
click at [760, 31] on span "CH" at bounding box center [753, 28] width 13 height 13
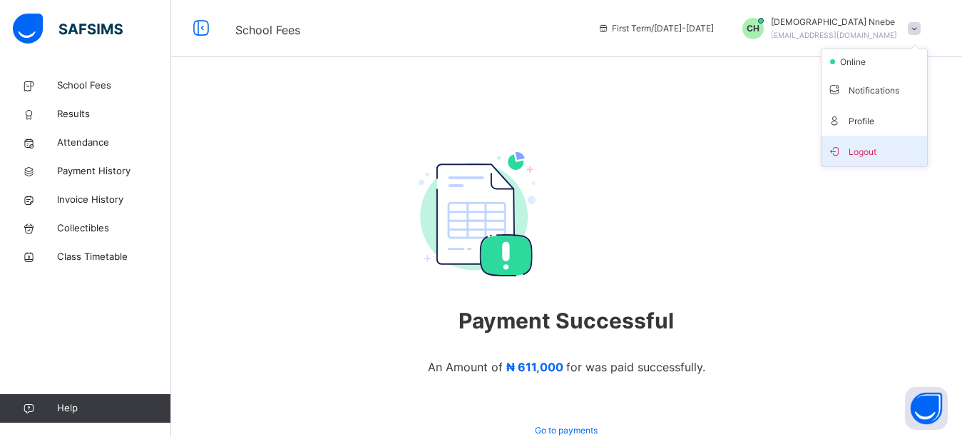
click at [865, 161] on li "Logout" at bounding box center [875, 151] width 106 height 31
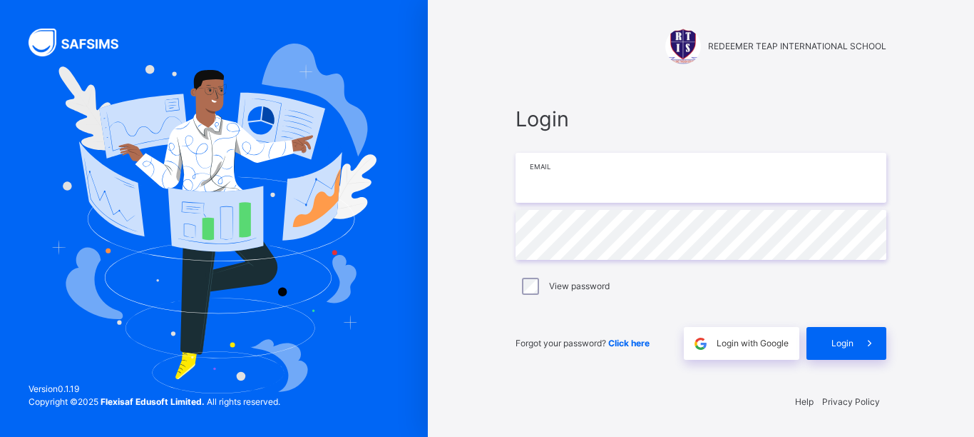
type input "**********"
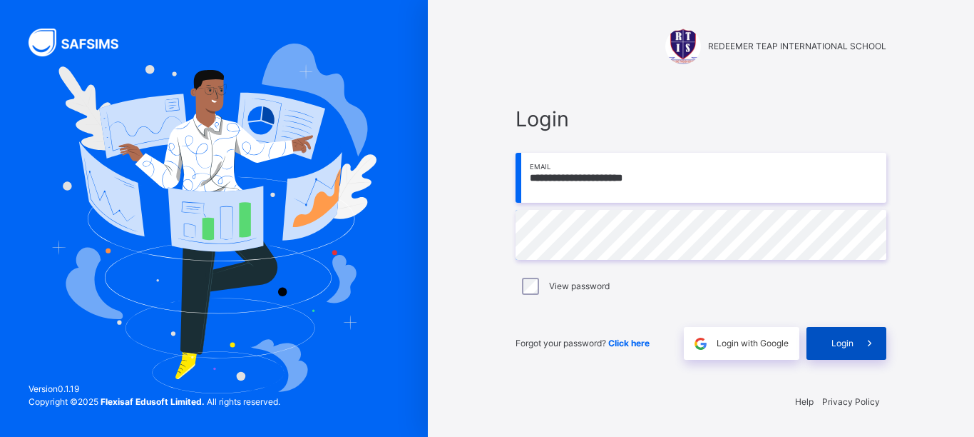
click at [848, 347] on span "Login" at bounding box center [843, 343] width 22 height 13
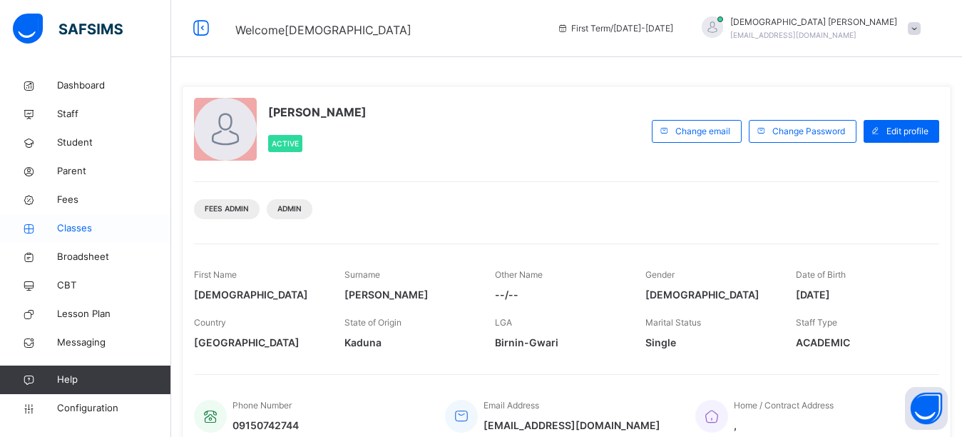
click at [88, 230] on span "Classes" at bounding box center [114, 228] width 114 height 14
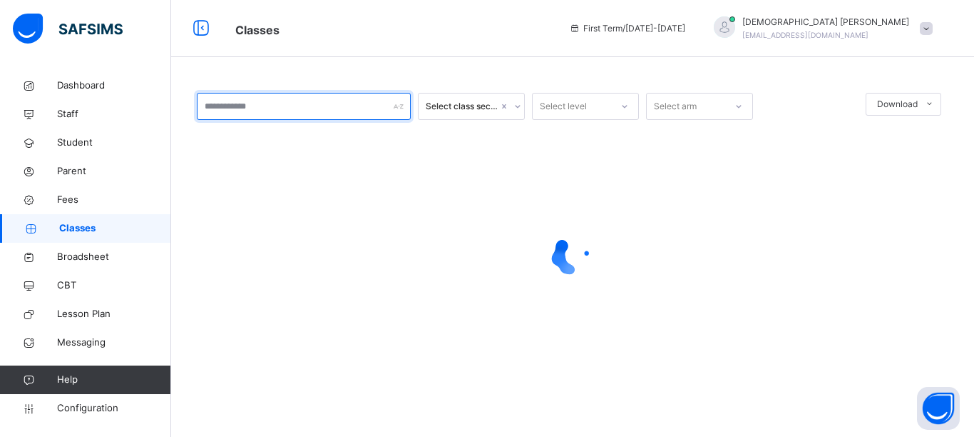
click at [274, 111] on input "text" at bounding box center [304, 106] width 214 height 27
type input "*"
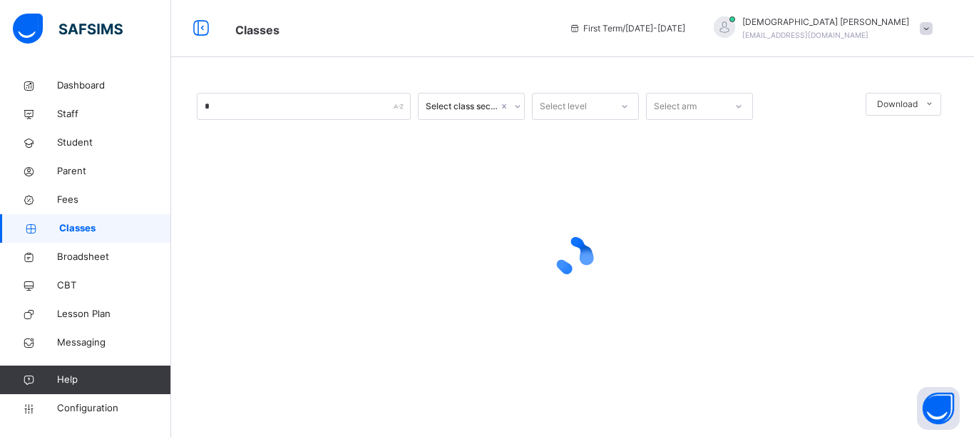
click at [475, 65] on div "* Select class section Select level Select arm Download Pdf Report Excel Report…" at bounding box center [572, 218] width 803 height 437
click at [486, 38] on span "Classes" at bounding box center [391, 29] width 312 height 24
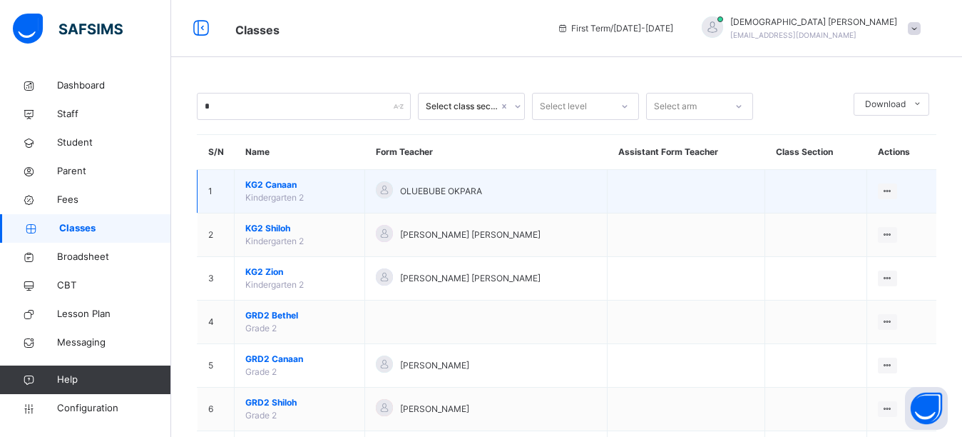
click at [270, 184] on span "KG2 Canaan" at bounding box center [299, 184] width 108 height 13
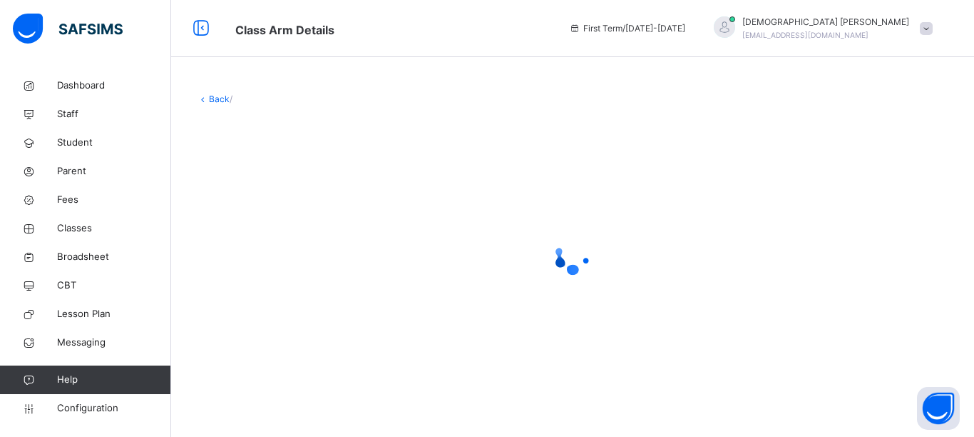
click at [485, 44] on div "Class Arm Details First Term / 2025-2026 Isaiah Paul paulisaiah@rtis-edu.ng" at bounding box center [487, 28] width 974 height 57
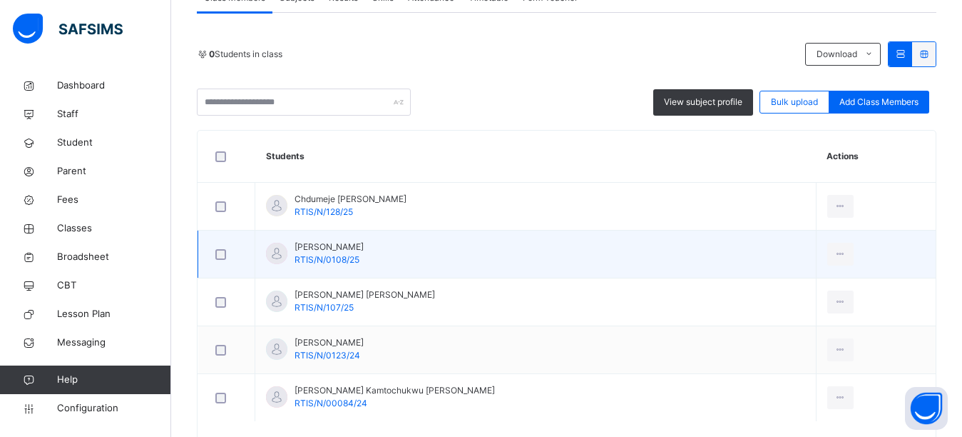
scroll to position [285, 0]
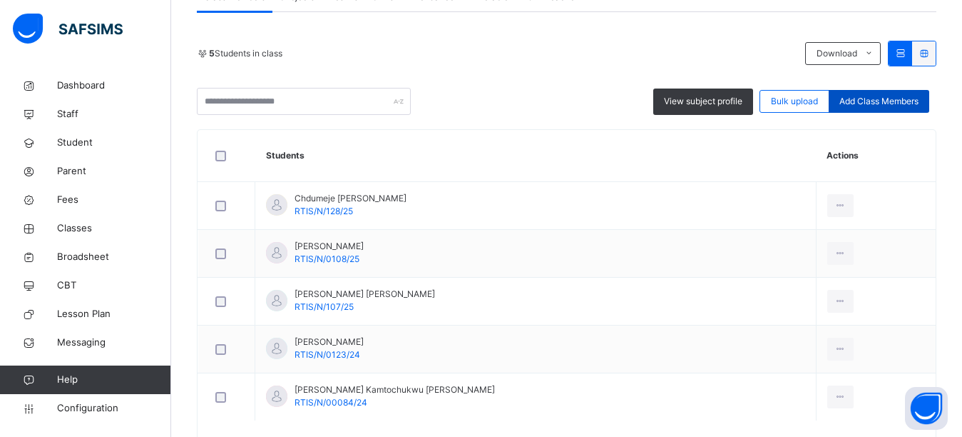
click at [907, 99] on span "Add Class Members" at bounding box center [879, 101] width 79 height 13
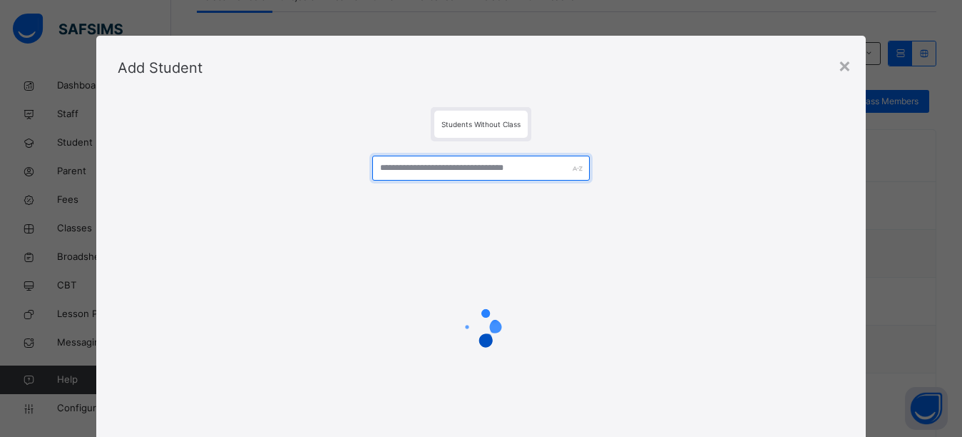
click at [512, 167] on input "text" at bounding box center [481, 168] width 218 height 25
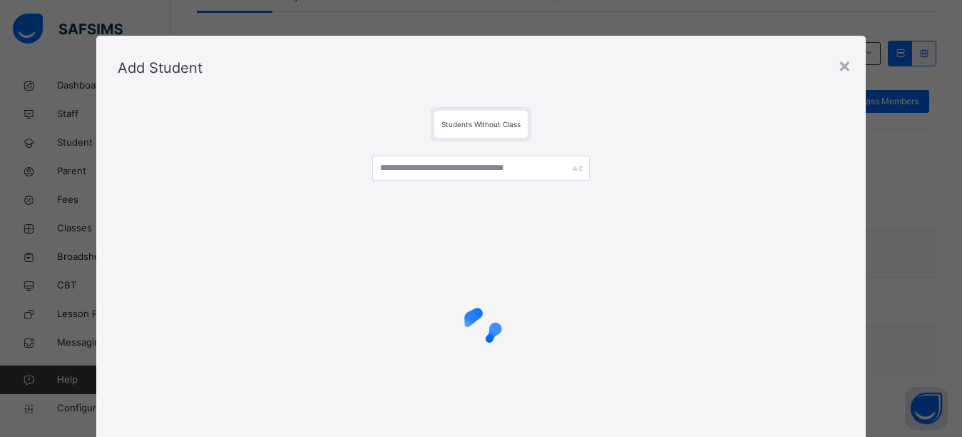
drag, startPoint x: 611, startPoint y: 131, endPoint x: 560, endPoint y: 146, distance: 53.0
click at [600, 136] on div "Students Without Class" at bounding box center [481, 124] width 727 height 34
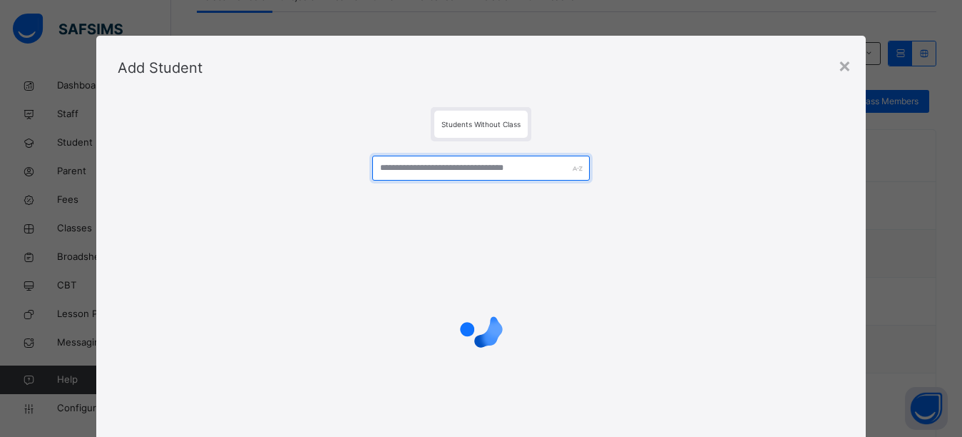
click at [395, 172] on input "text" at bounding box center [481, 168] width 218 height 25
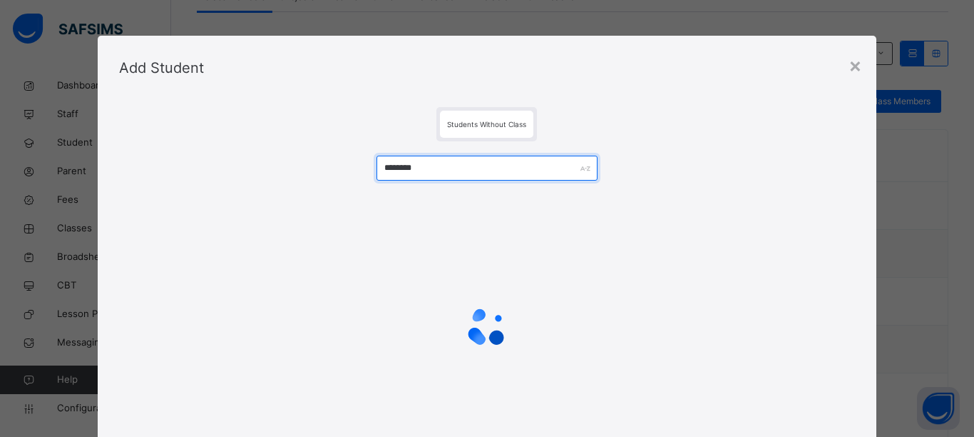
type input "********"
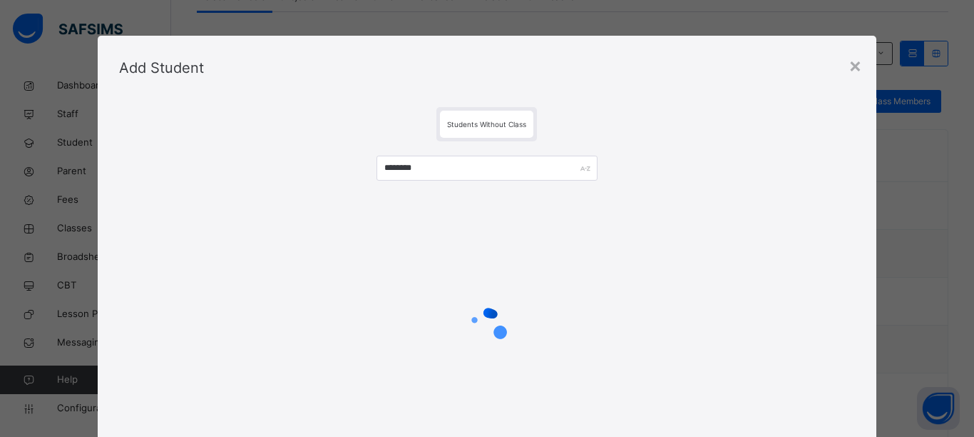
click at [406, 190] on div "********" at bounding box center [487, 174] width 221 height 36
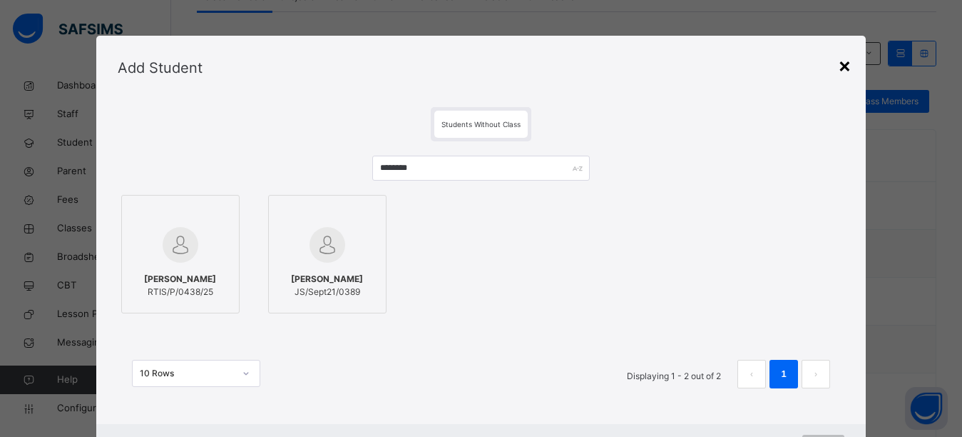
click at [841, 61] on div "×" at bounding box center [845, 65] width 14 height 30
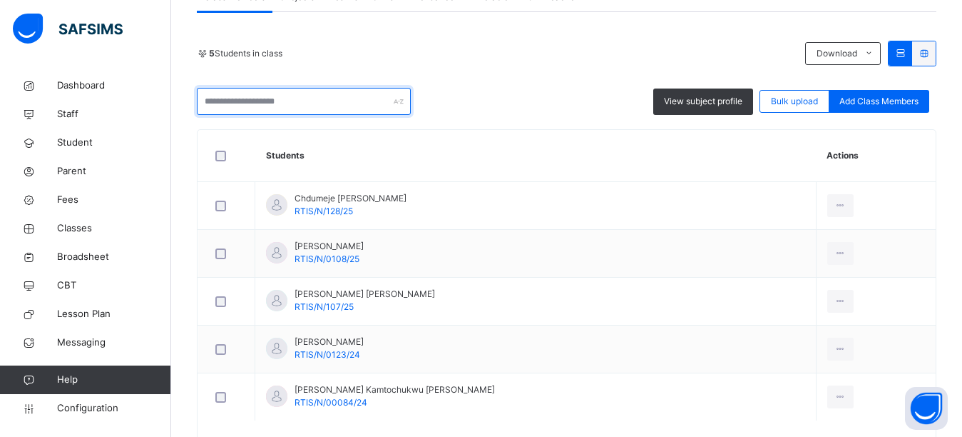
click at [281, 101] on input "text" at bounding box center [304, 101] width 214 height 27
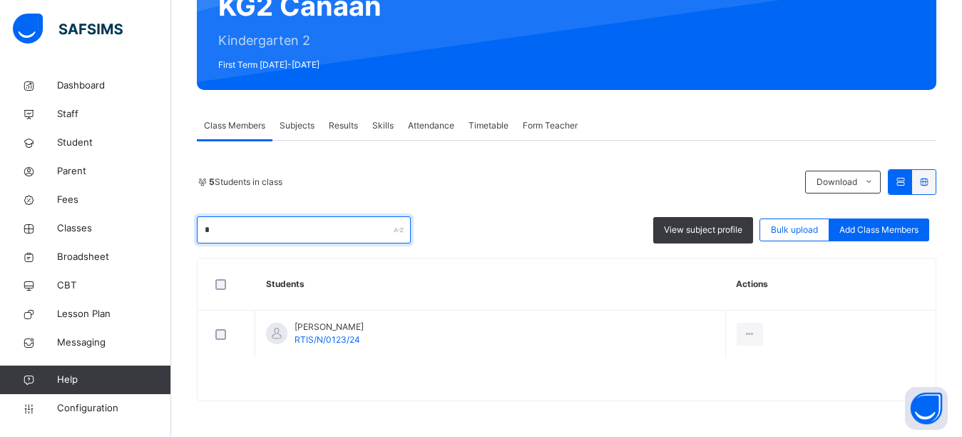
scroll to position [157, 0]
type input "*"
click at [85, 230] on span "Classes" at bounding box center [114, 228] width 114 height 14
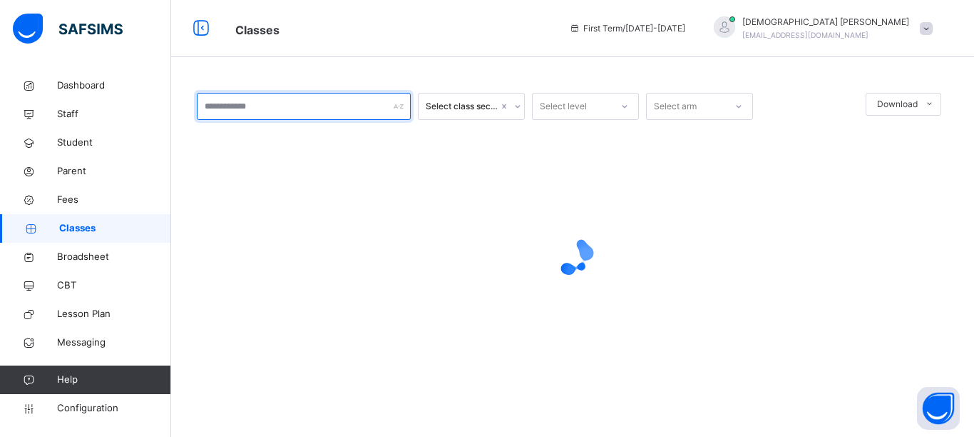
click at [258, 106] on input "text" at bounding box center [304, 106] width 214 height 27
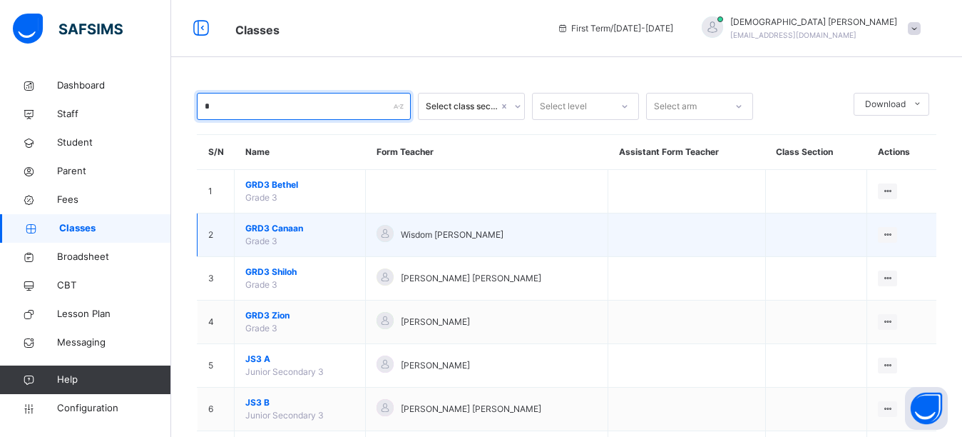
type input "*"
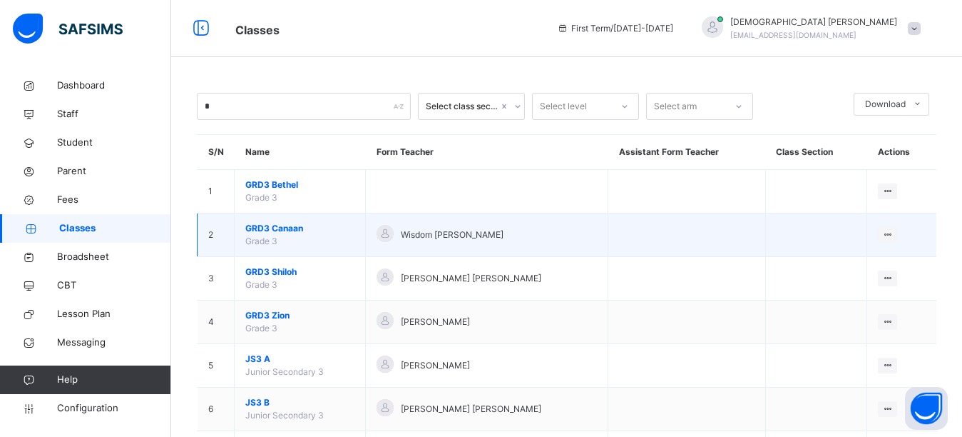
click at [276, 225] on span "GRD3 Canaan" at bounding box center [299, 228] width 109 height 13
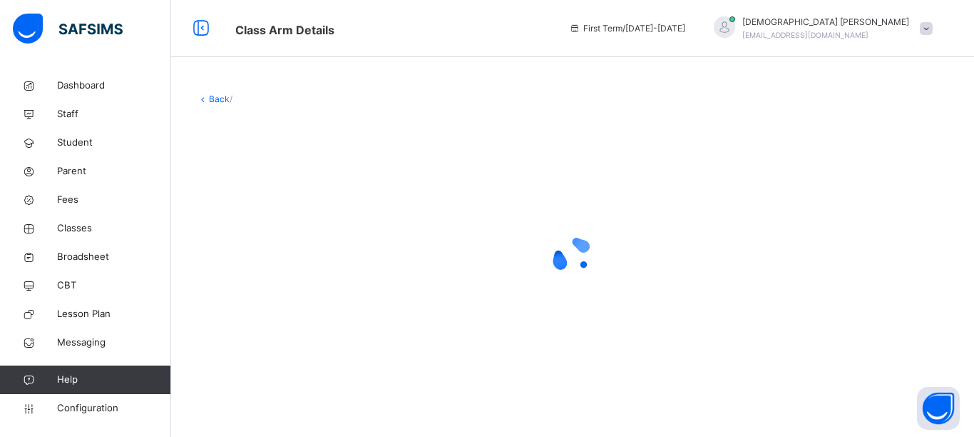
click at [526, 47] on div "Class Arm Details First Term / 2025-2026 Isaiah Paul paulisaiah@rtis-edu.ng" at bounding box center [487, 28] width 974 height 57
click at [449, 147] on div at bounding box center [573, 255] width 752 height 271
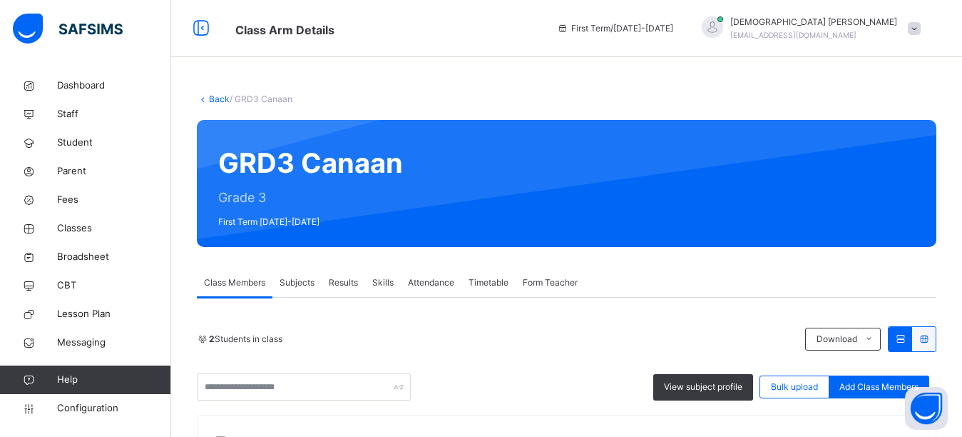
click at [677, 273] on div "Class Members Subjects Results Skills Attendance Timetable Form Teacher" at bounding box center [567, 282] width 740 height 29
drag, startPoint x: 875, startPoint y: 299, endPoint x: 882, endPoint y: 349, distance: 50.3
click at [882, 385] on span "Add Class Members" at bounding box center [879, 386] width 79 height 13
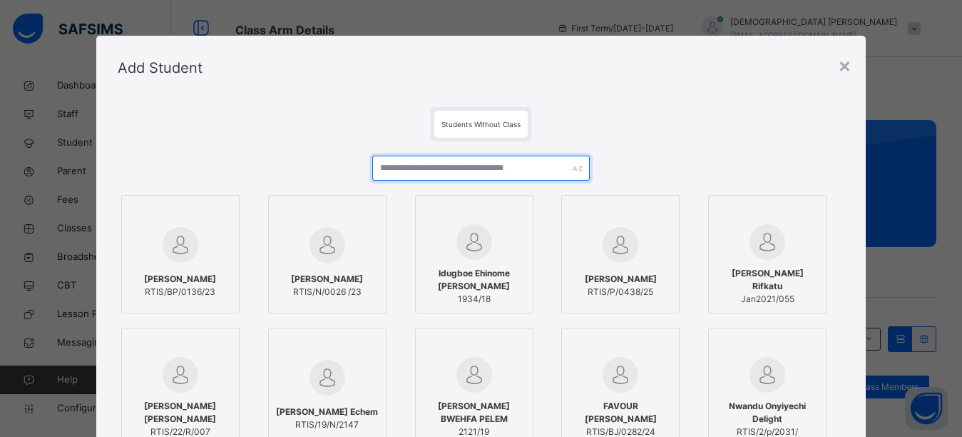
click at [491, 168] on input "text" at bounding box center [481, 168] width 218 height 25
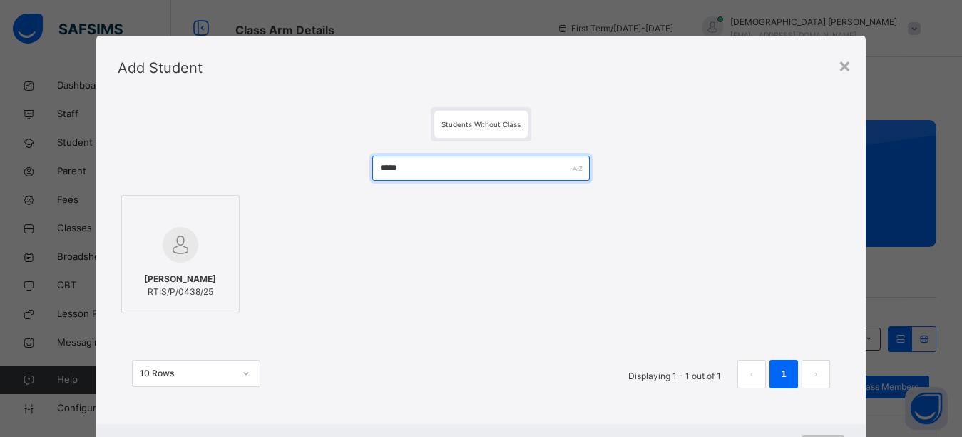
type input "*****"
click at [180, 259] on img at bounding box center [181, 245] width 36 height 36
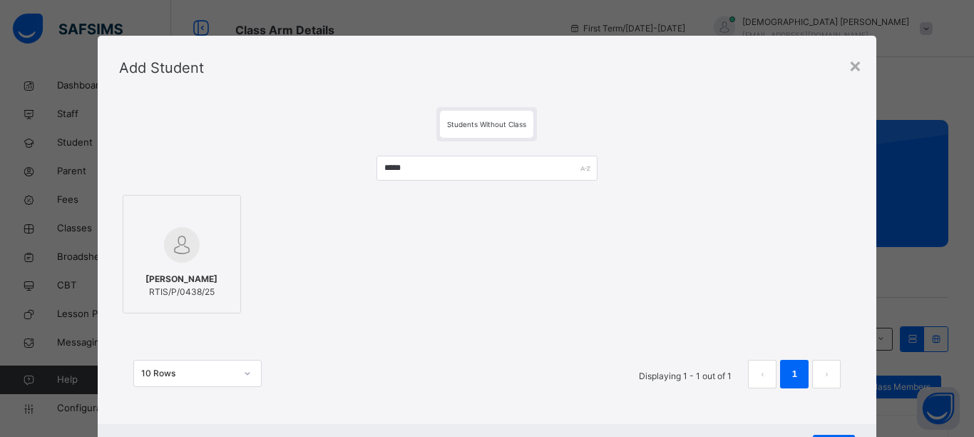
drag, startPoint x: 400, startPoint y: 298, endPoint x: 493, endPoint y: 332, distance: 98.6
click at [426, 309] on div "Ayomikun Abitogun RTIS/P/0438/25" at bounding box center [487, 254] width 737 height 126
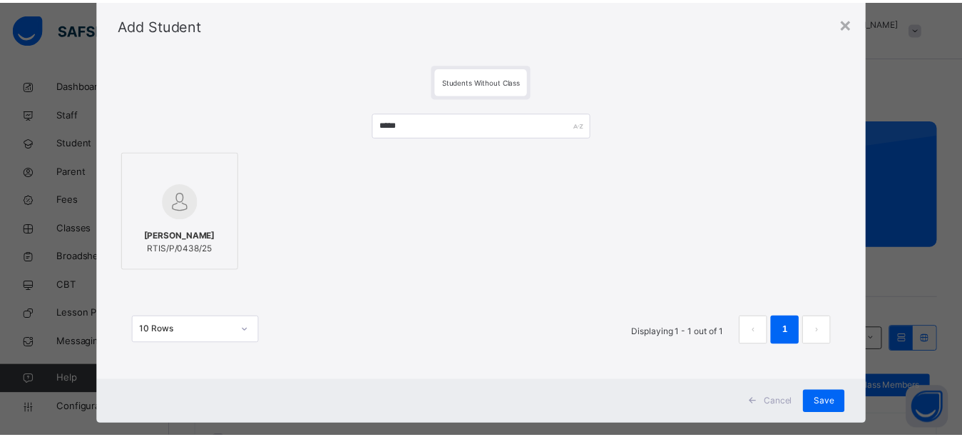
scroll to position [67, 0]
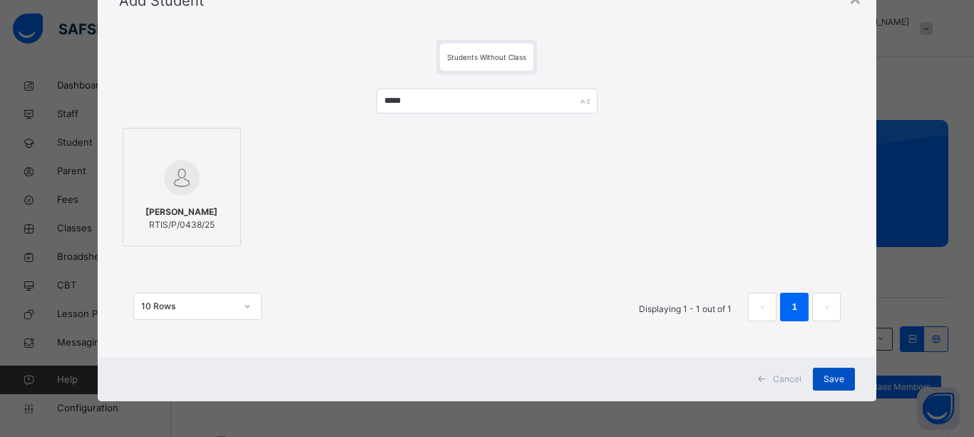
click at [837, 380] on span "Save" at bounding box center [834, 378] width 21 height 13
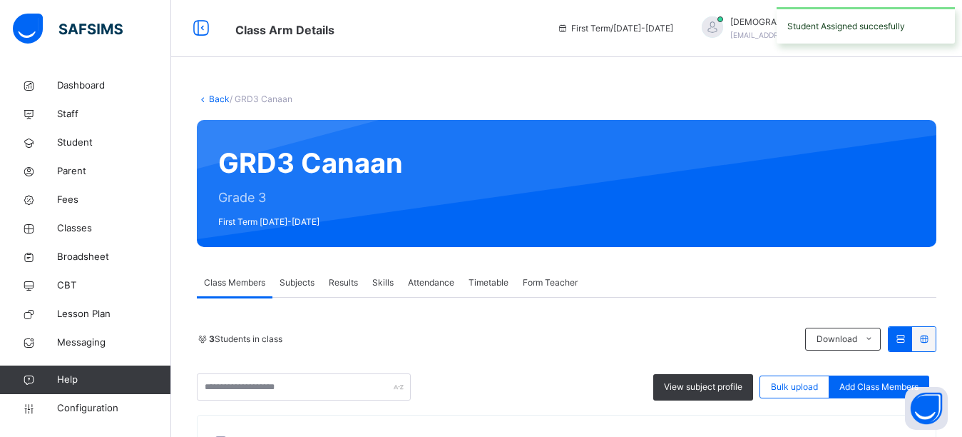
scroll to position [253, 0]
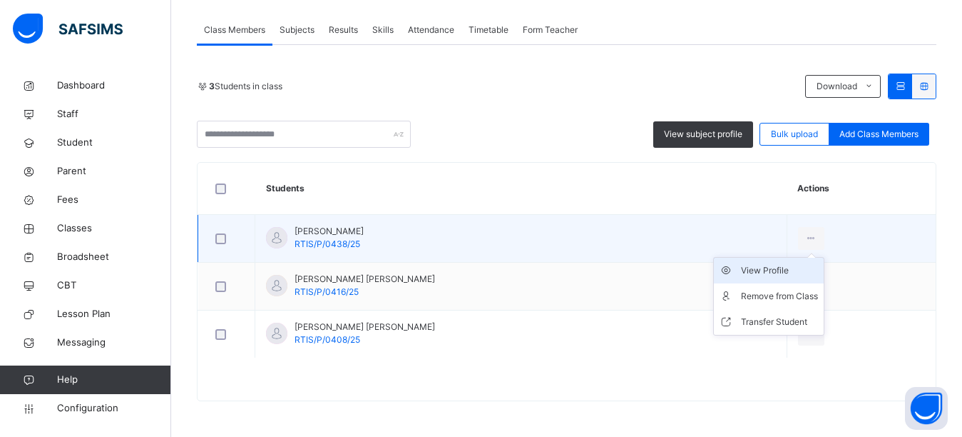
click at [768, 277] on div "View Profile" at bounding box center [779, 270] width 77 height 14
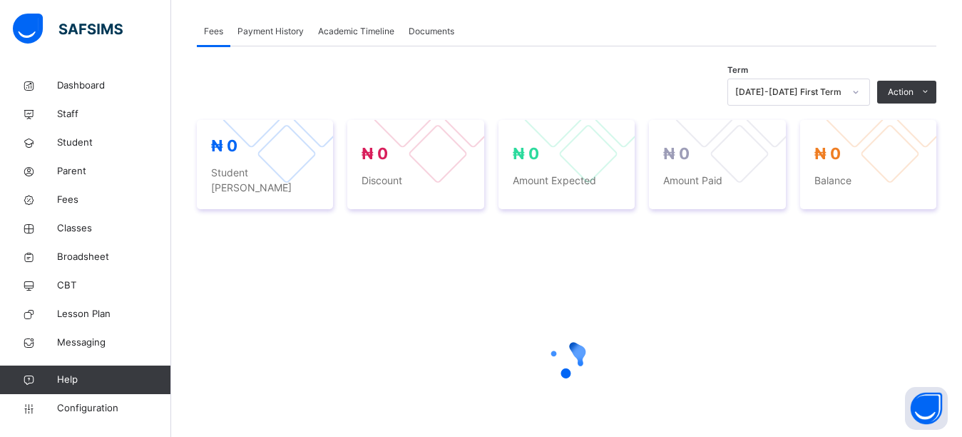
click at [572, 92] on div "Term [DATE]-[DATE] First Term Action Receive Payment Manage Discount Send Email…" at bounding box center [567, 91] width 740 height 27
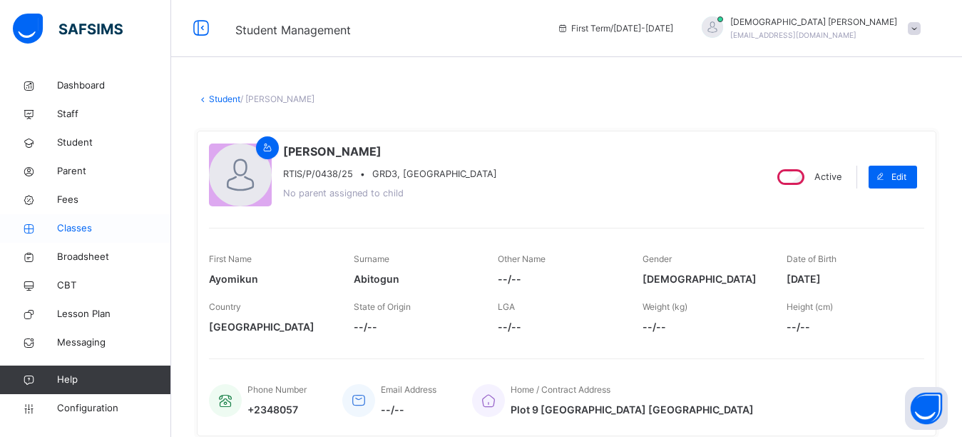
click at [86, 228] on span "Classes" at bounding box center [114, 228] width 114 height 14
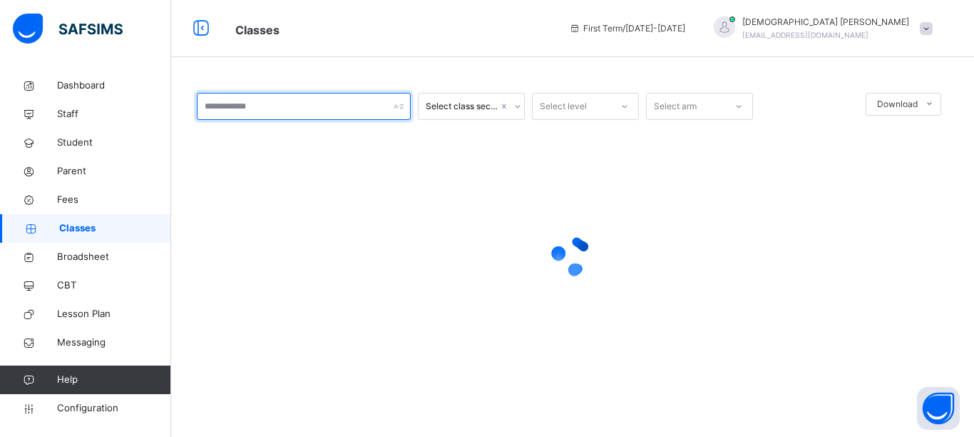
click at [280, 103] on input "text" at bounding box center [304, 106] width 214 height 27
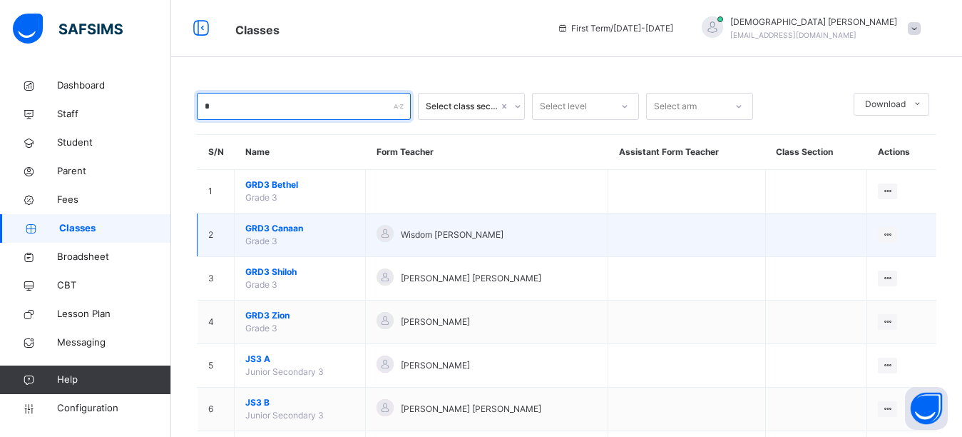
type input "*"
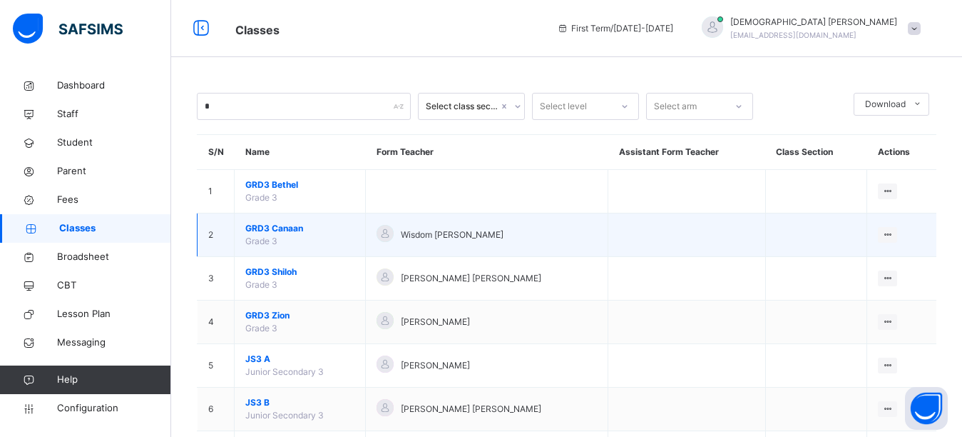
click at [273, 225] on span "GRD3 Canaan" at bounding box center [299, 228] width 109 height 13
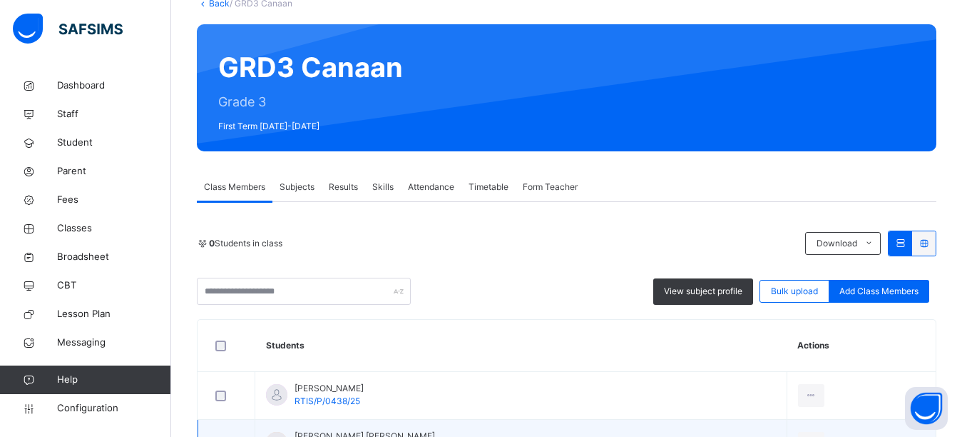
scroll to position [253, 0]
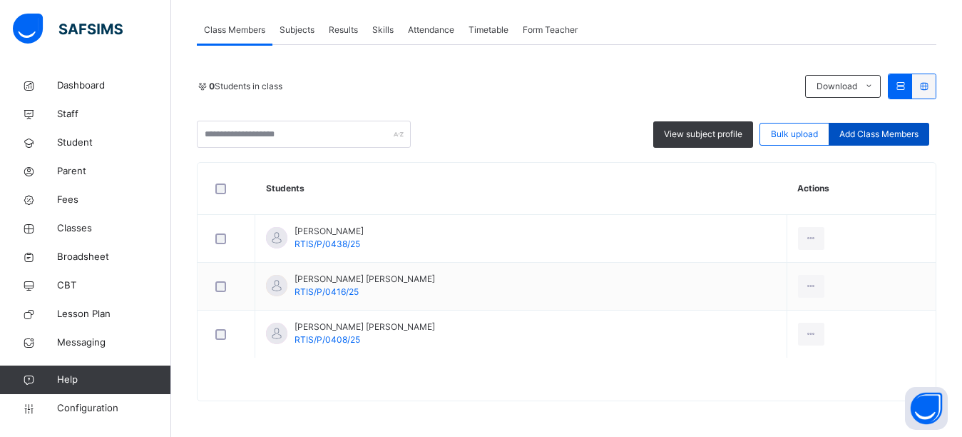
click at [890, 136] on span "Add Class Members" at bounding box center [879, 134] width 79 height 13
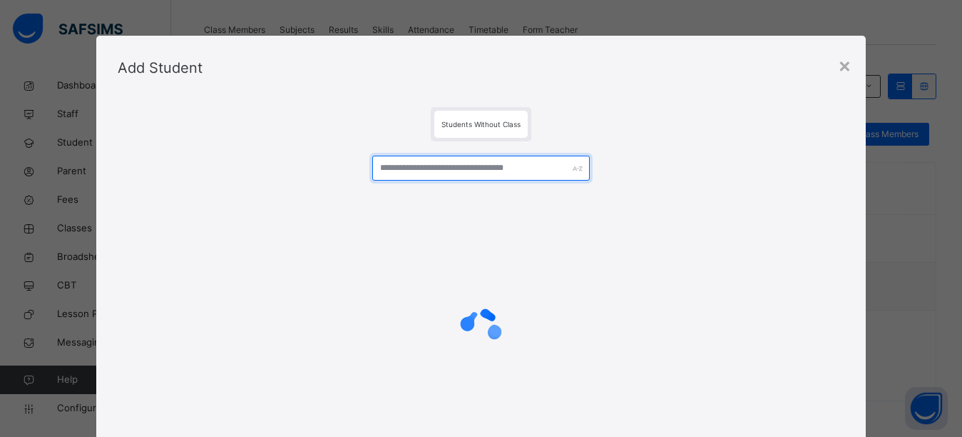
click at [442, 175] on input "text" at bounding box center [481, 168] width 218 height 25
type input "****"
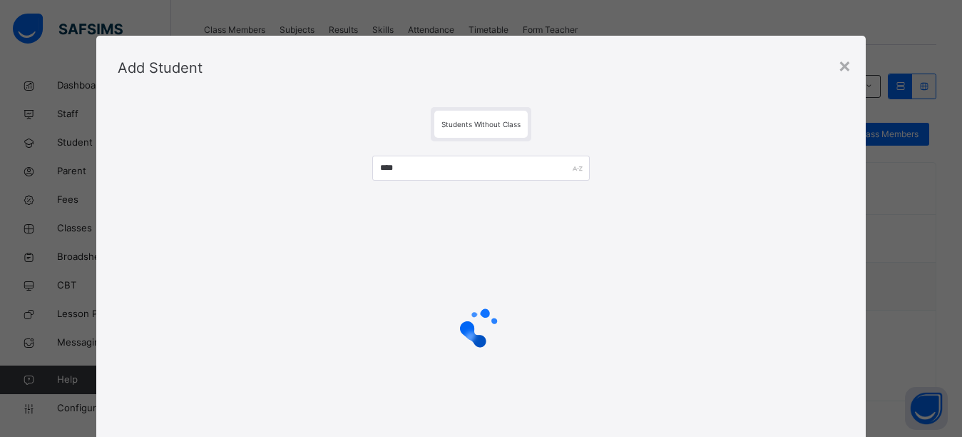
click at [606, 94] on div "Add Student" at bounding box center [481, 68] width 770 height 64
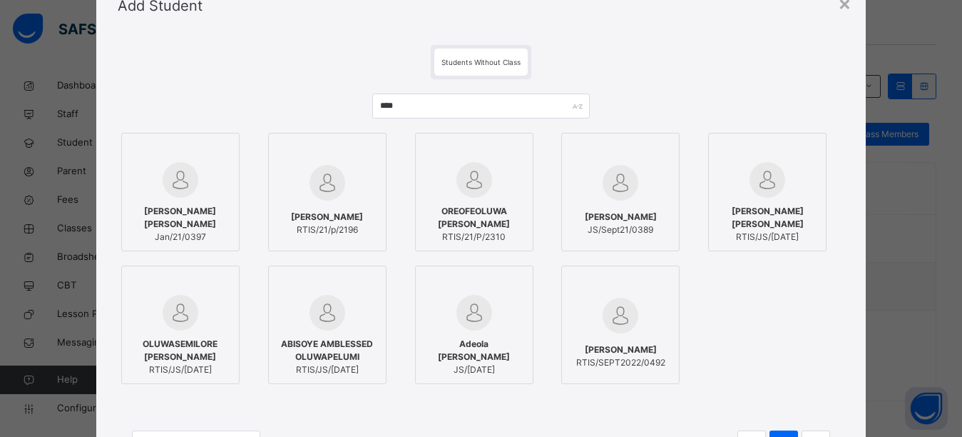
scroll to position [0, 0]
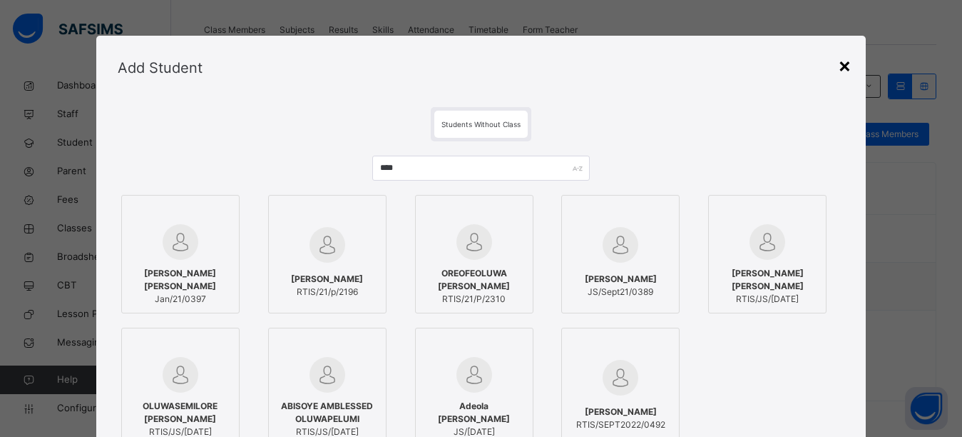
click at [843, 68] on div "×" at bounding box center [845, 65] width 14 height 30
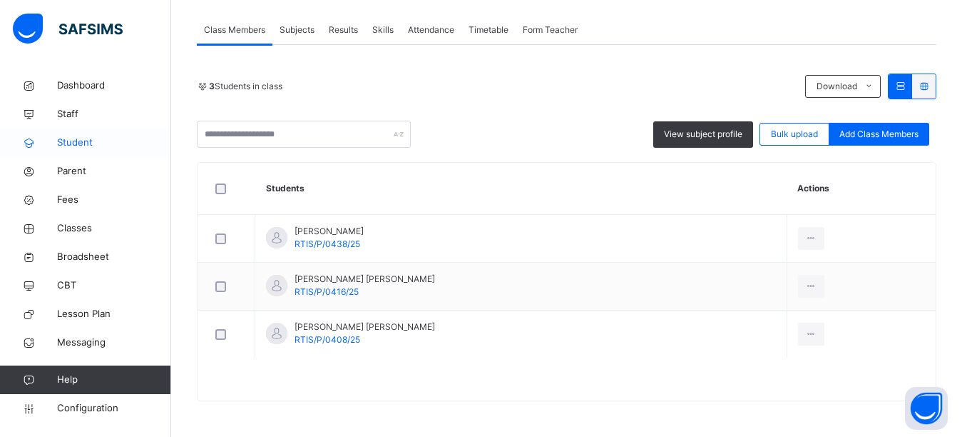
click at [82, 146] on span "Student" at bounding box center [114, 143] width 114 height 14
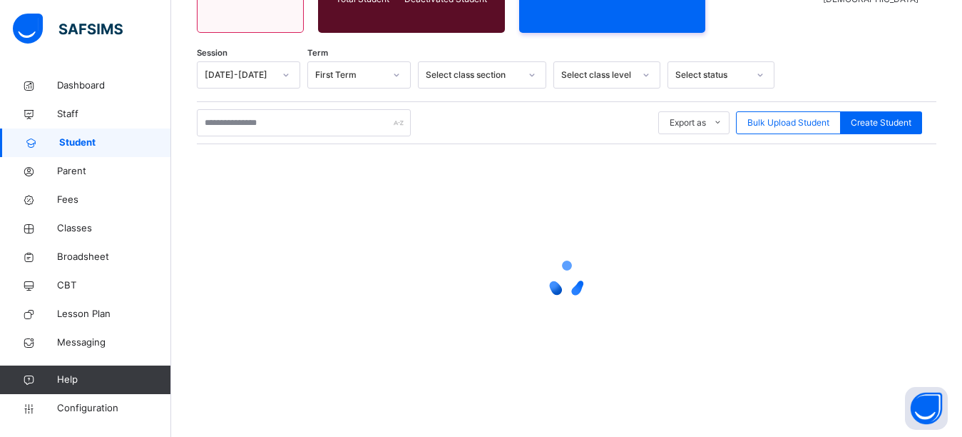
scroll to position [198, 0]
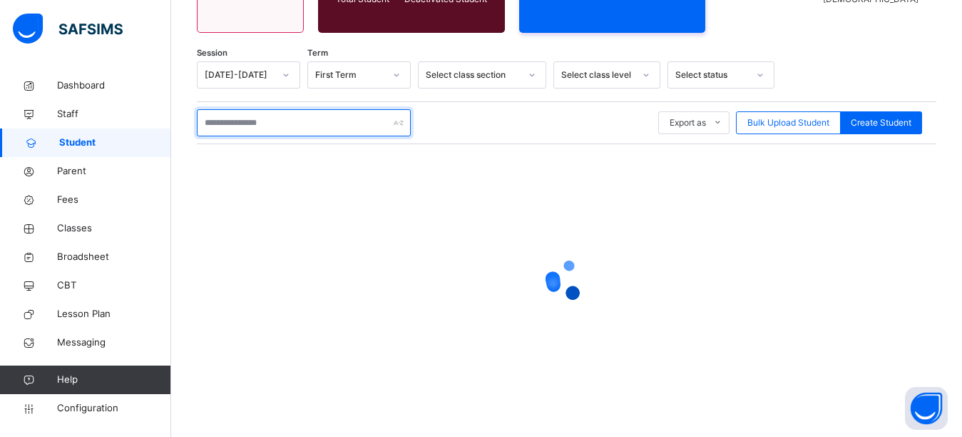
click at [247, 121] on input "text" at bounding box center [304, 122] width 214 height 27
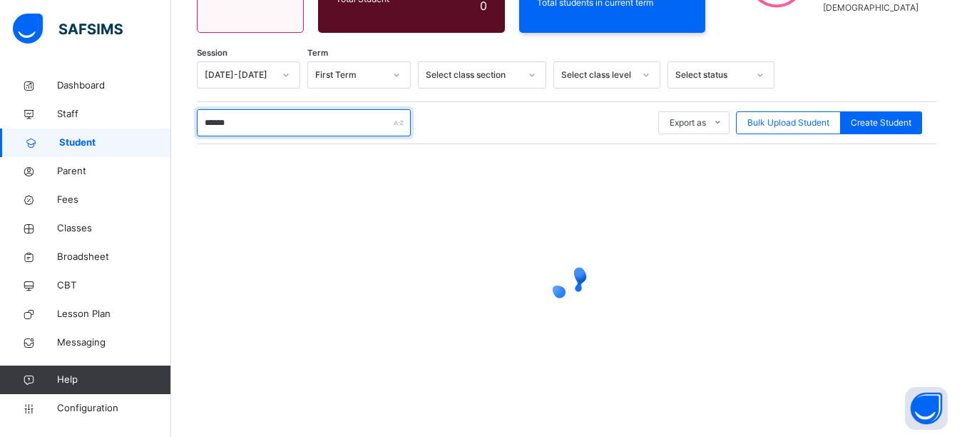
type input "******"
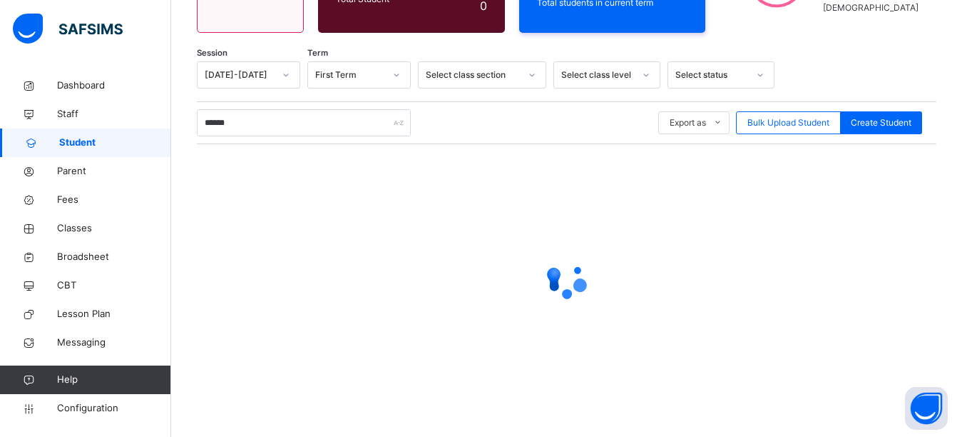
click at [804, 58] on div "Student 1379 Total Student Active Student 1379 Deactivated Student 0 766 Total …" at bounding box center [566, 155] width 791 height 564
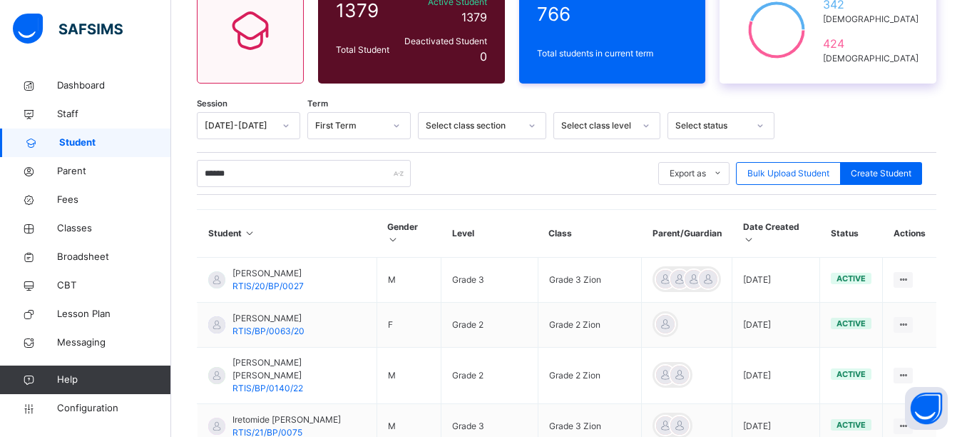
scroll to position [156, 0]
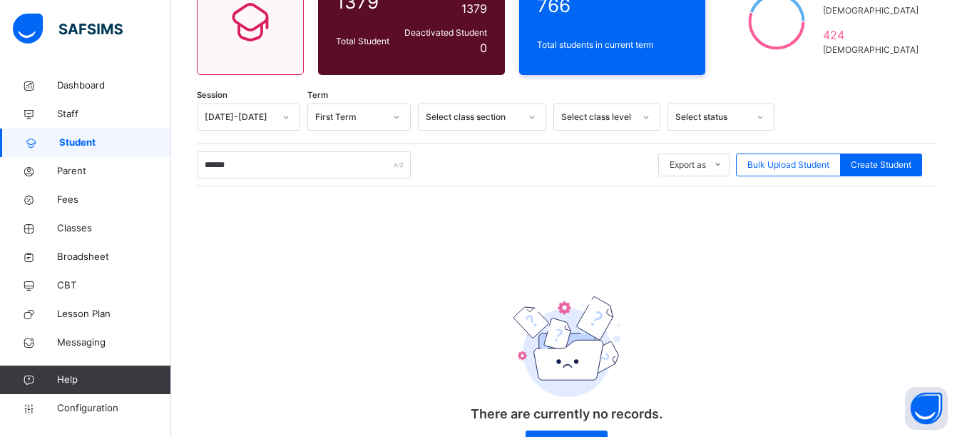
click at [79, 144] on span "Student" at bounding box center [115, 143] width 112 height 14
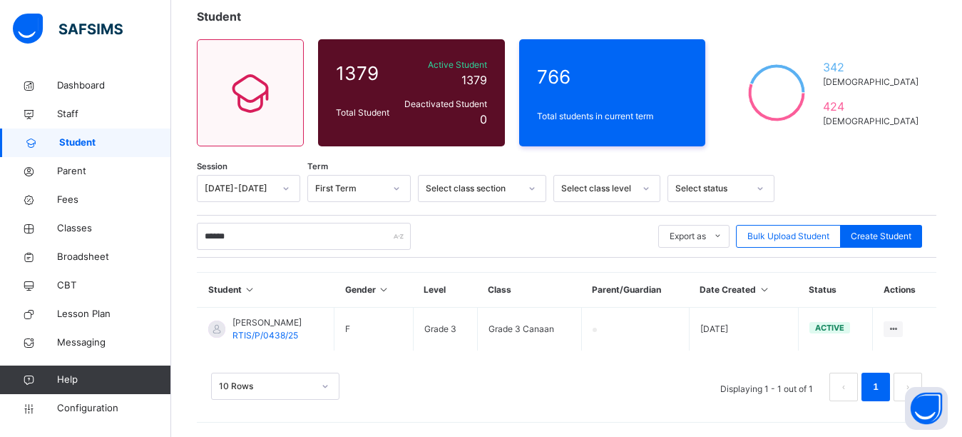
scroll to position [85, 0]
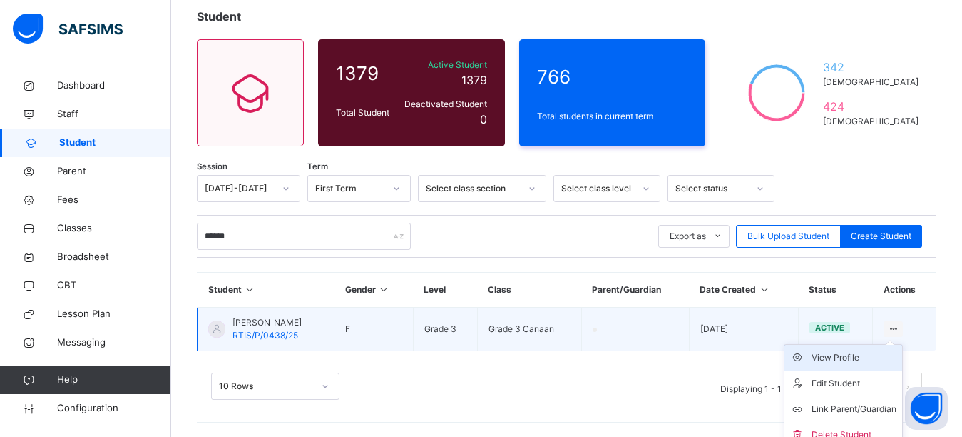
click at [855, 355] on div "View Profile" at bounding box center [854, 357] width 85 height 14
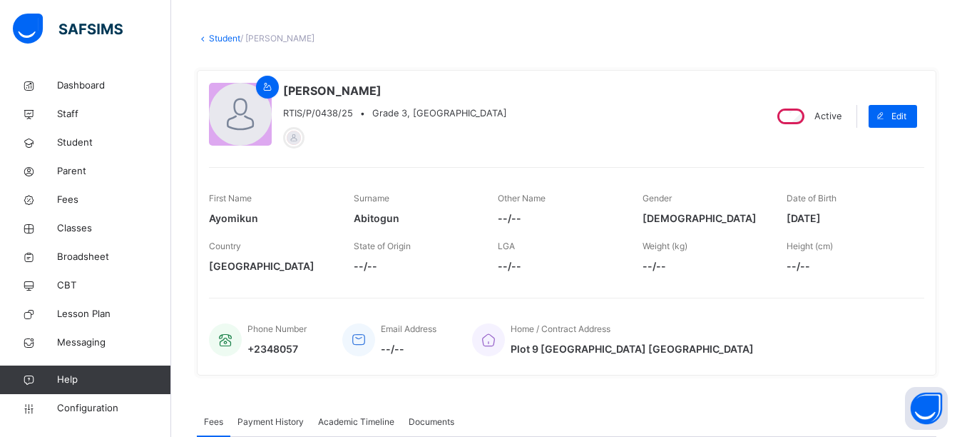
scroll to position [357, 0]
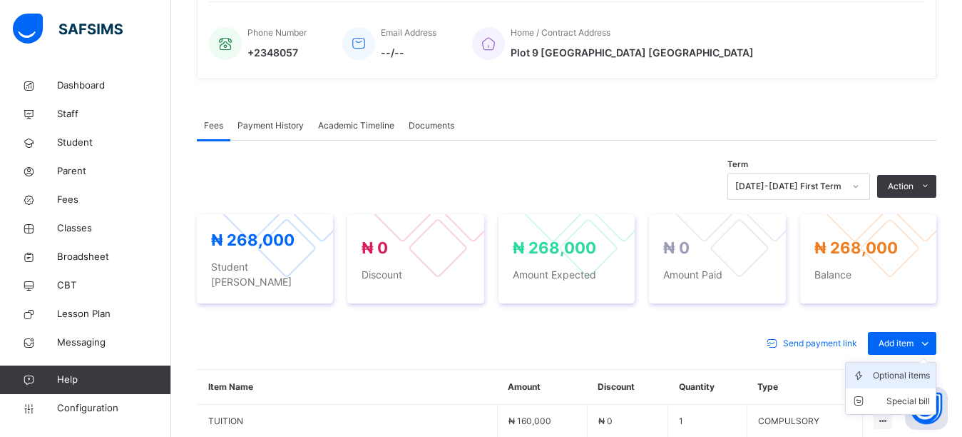
click at [900, 368] on div "Optional items" at bounding box center [901, 375] width 57 height 14
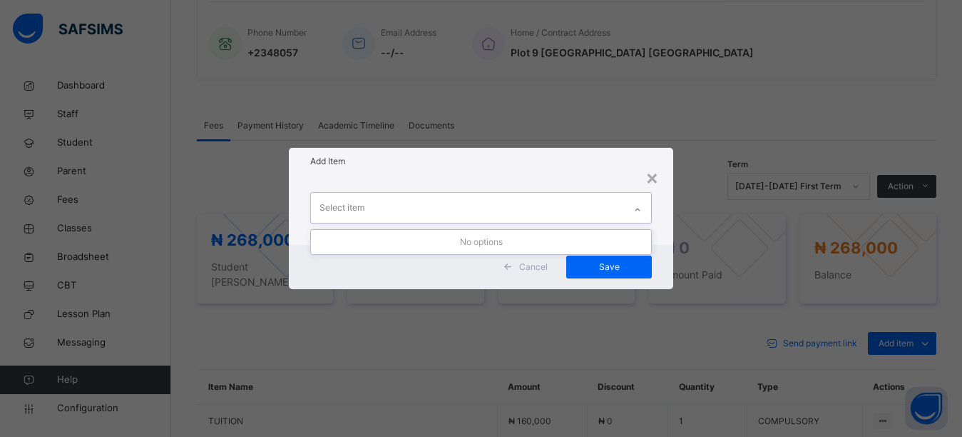
click at [423, 198] on div "Select item" at bounding box center [468, 208] width 314 height 30
drag, startPoint x: 472, startPoint y: 173, endPoint x: 457, endPoint y: 203, distance: 33.8
click at [472, 175] on div "× Add Item 0 results available. Use Up and Down to choose options, press Enter …" at bounding box center [481, 218] width 385 height 141
drag, startPoint x: 454, startPoint y: 206, endPoint x: 449, endPoint y: 191, distance: 15.6
click at [454, 205] on div "Select item" at bounding box center [468, 208] width 314 height 30
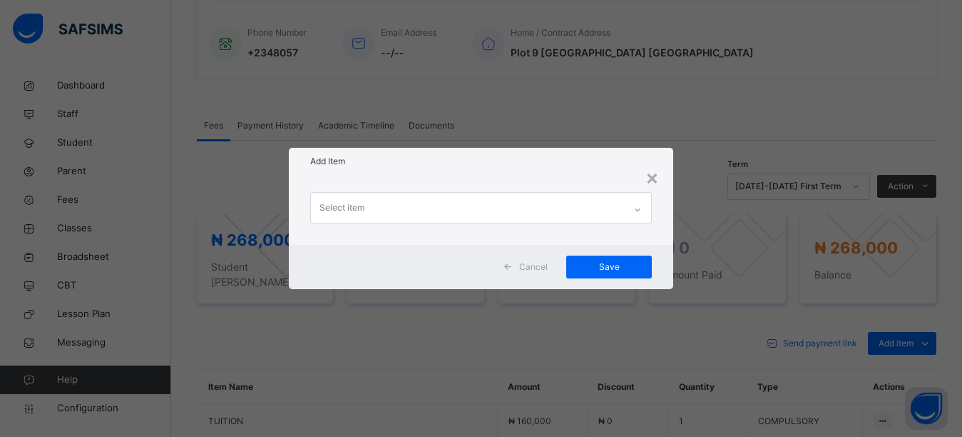
drag, startPoint x: 445, startPoint y: 171, endPoint x: 445, endPoint y: 200, distance: 29.2
click at [445, 190] on div "× Add Item Select item Cancel Save" at bounding box center [481, 218] width 385 height 141
drag, startPoint x: 443, startPoint y: 210, endPoint x: 437, endPoint y: 166, distance: 44.7
click at [443, 200] on div "Select item" at bounding box center [468, 208] width 314 height 30
click at [436, 188] on div "× Add Item Select item Cancel Save" at bounding box center [481, 218] width 385 height 141
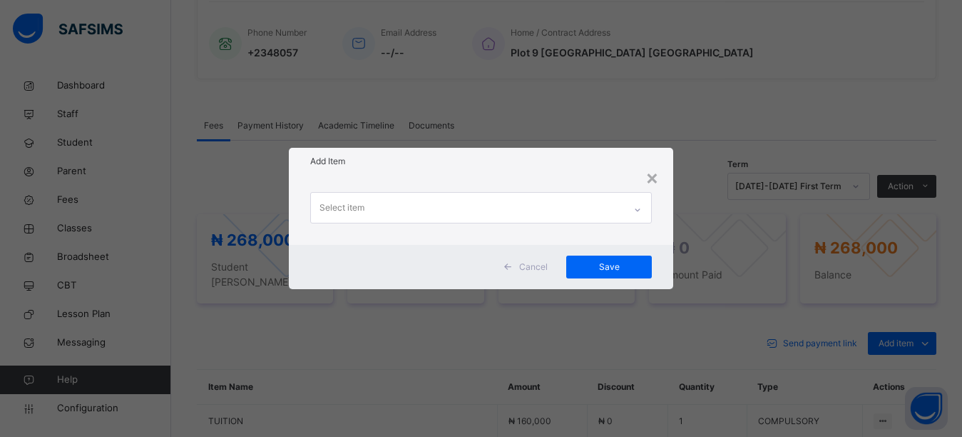
click at [432, 188] on div "Select item" at bounding box center [481, 210] width 385 height 70
drag, startPoint x: 432, startPoint y: 170, endPoint x: 433, endPoint y: 200, distance: 30.7
click at [433, 194] on div "× Add Item Select item Cancel Save" at bounding box center [481, 218] width 385 height 141
drag, startPoint x: 433, startPoint y: 200, endPoint x: 433, endPoint y: 183, distance: 17.1
click at [433, 195] on div "Select item" at bounding box center [468, 208] width 314 height 30
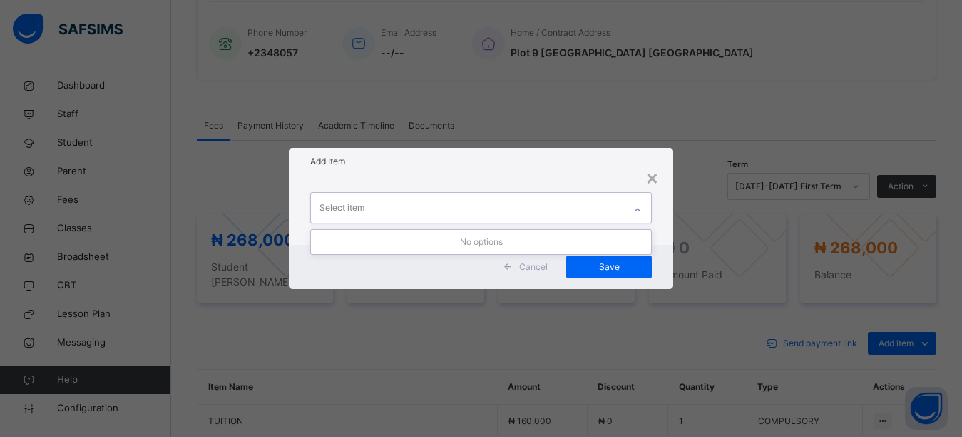
drag, startPoint x: 433, startPoint y: 171, endPoint x: 434, endPoint y: 200, distance: 28.6
click at [434, 200] on div "× Add Item 0 results available. Use Up and Down to choose options, press Enter …" at bounding box center [481, 218] width 385 height 141
click at [434, 207] on div "Select item" at bounding box center [468, 208] width 314 height 30
drag, startPoint x: 432, startPoint y: 175, endPoint x: 432, endPoint y: 192, distance: 16.4
click at [432, 185] on div "Select item" at bounding box center [481, 210] width 385 height 70
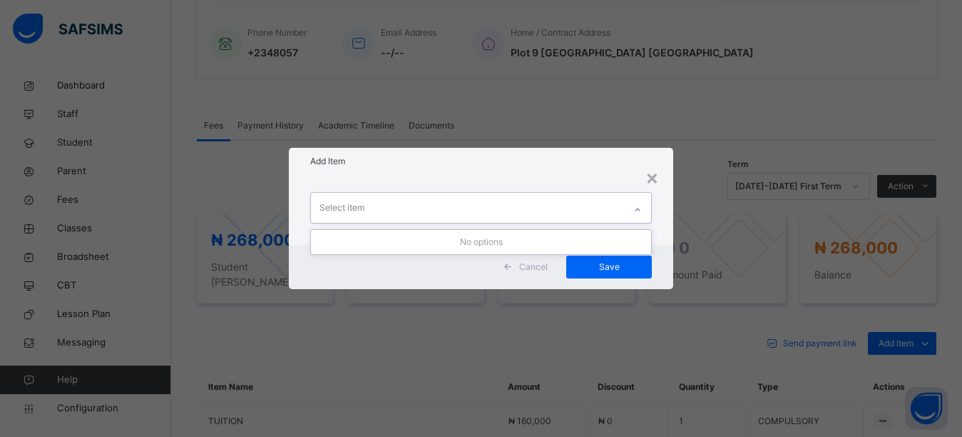
click at [434, 208] on div "Select item" at bounding box center [468, 208] width 314 height 30
click at [442, 189] on div "× Add Item 0 results available. Use Up and Down to choose options, press Enter …" at bounding box center [481, 218] width 385 height 141
click at [443, 216] on div "Select item" at bounding box center [468, 208] width 314 height 30
click at [444, 169] on div "Add Item" at bounding box center [481, 161] width 385 height 27
click at [372, 207] on div "Select item" at bounding box center [468, 208] width 314 height 30
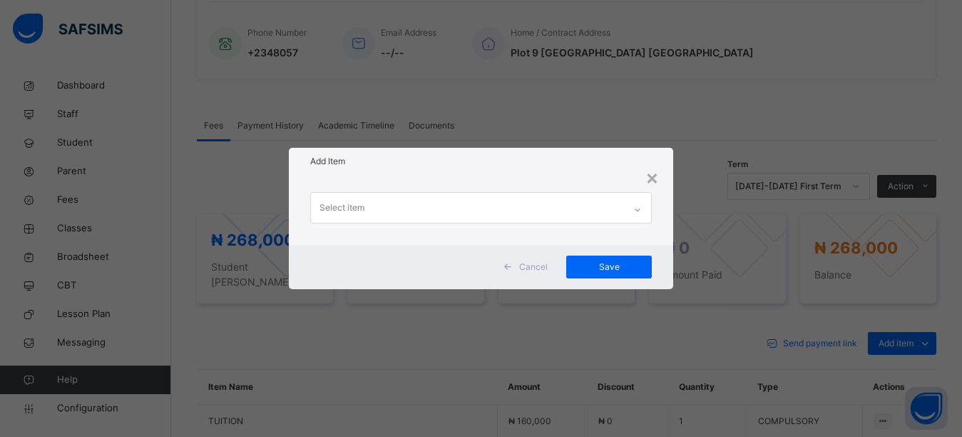
drag, startPoint x: 371, startPoint y: 174, endPoint x: 511, endPoint y: 193, distance: 141.0
click at [404, 176] on div "× Add Item Select item Cancel Save" at bounding box center [481, 218] width 385 height 141
click at [651, 180] on div "×" at bounding box center [653, 177] width 14 height 30
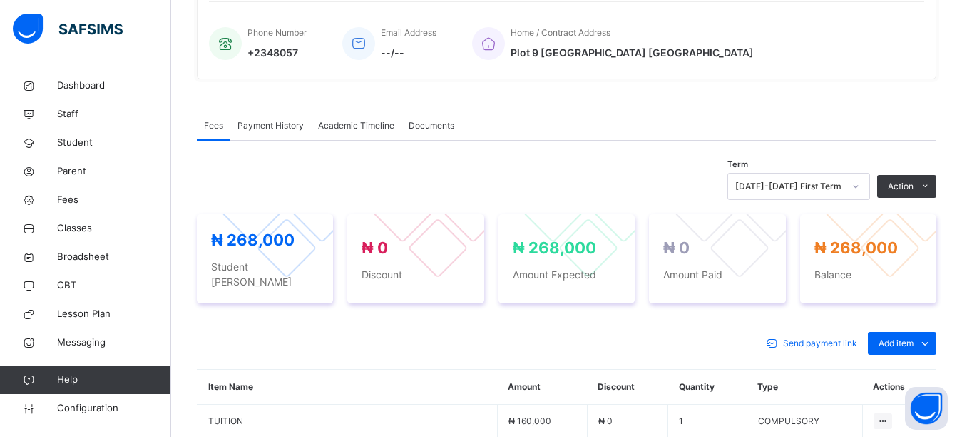
drag, startPoint x: 898, startPoint y: 364, endPoint x: 890, endPoint y: 360, distance: 9.3
click at [0, 0] on div "Optional items" at bounding box center [0, 0] width 0 height 0
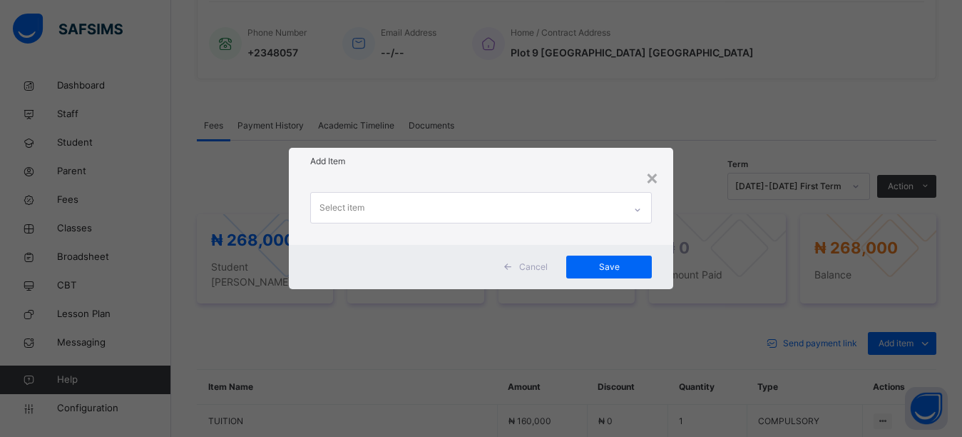
click at [352, 205] on div "Select item" at bounding box center [342, 207] width 45 height 27
click at [434, 185] on div "0 results available. Use Up and Down to choose options, press Enter to select t…" at bounding box center [481, 210] width 385 height 70
drag, startPoint x: 412, startPoint y: 214, endPoint x: 420, endPoint y: 191, distance: 24.4
click at [412, 213] on div "Select item" at bounding box center [468, 208] width 314 height 30
drag, startPoint x: 424, startPoint y: 173, endPoint x: 616, endPoint y: 218, distance: 197.1
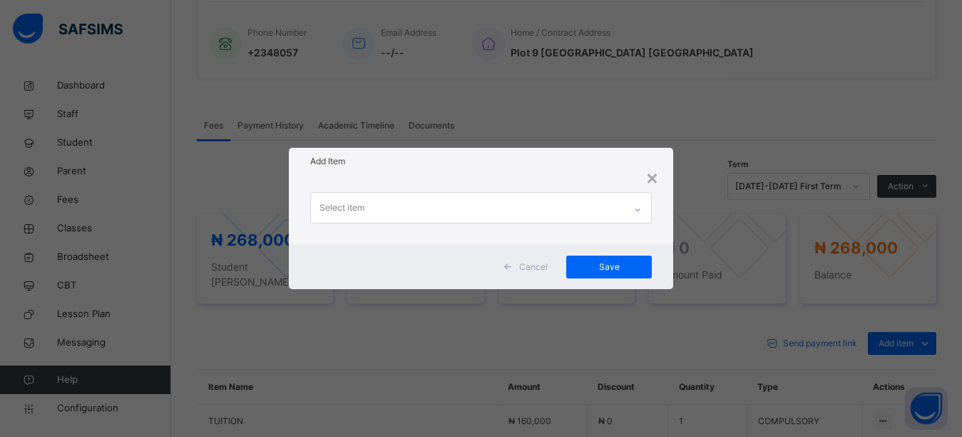
click at [440, 173] on div "Add Item" at bounding box center [481, 161] width 385 height 27
click at [656, 178] on div "×" at bounding box center [653, 177] width 14 height 30
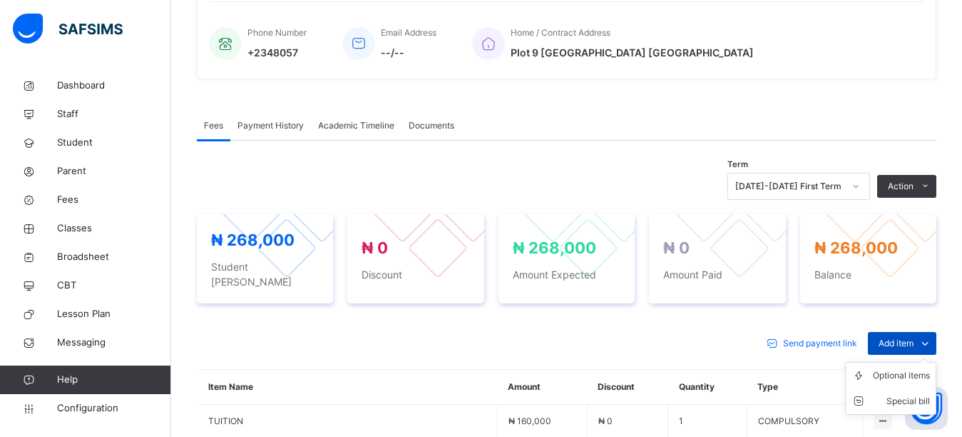
click at [914, 337] on span "Add item" at bounding box center [896, 343] width 35 height 13
click at [0, 0] on div "Optional items" at bounding box center [0, 0] width 0 height 0
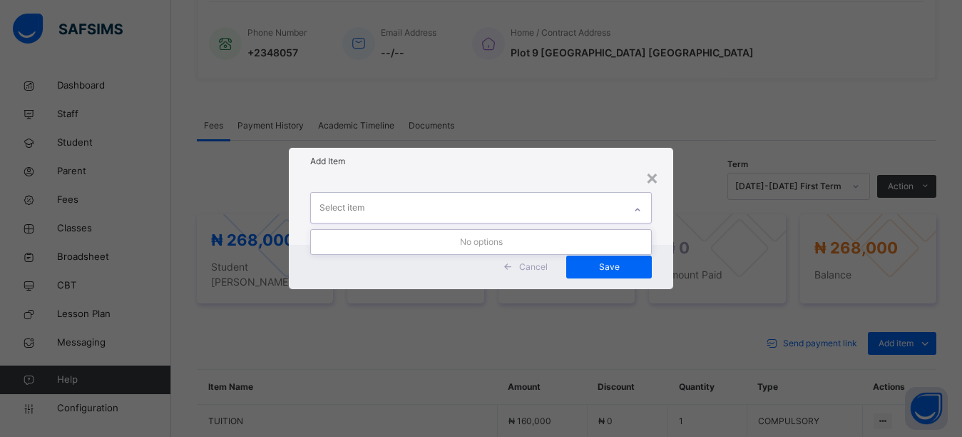
click at [450, 208] on div "Select item" at bounding box center [468, 208] width 314 height 30
click at [460, 171] on div "Add Item" at bounding box center [481, 161] width 385 height 27
click at [655, 188] on div "×" at bounding box center [653, 177] width 14 height 30
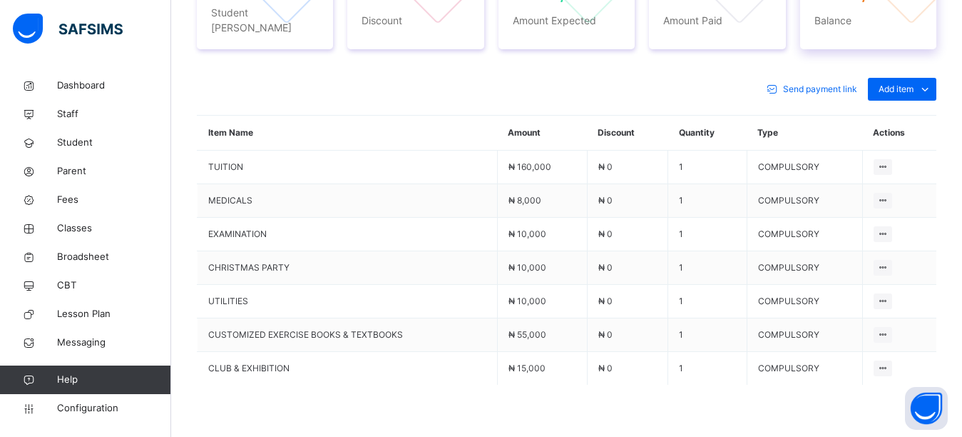
scroll to position [480, 0]
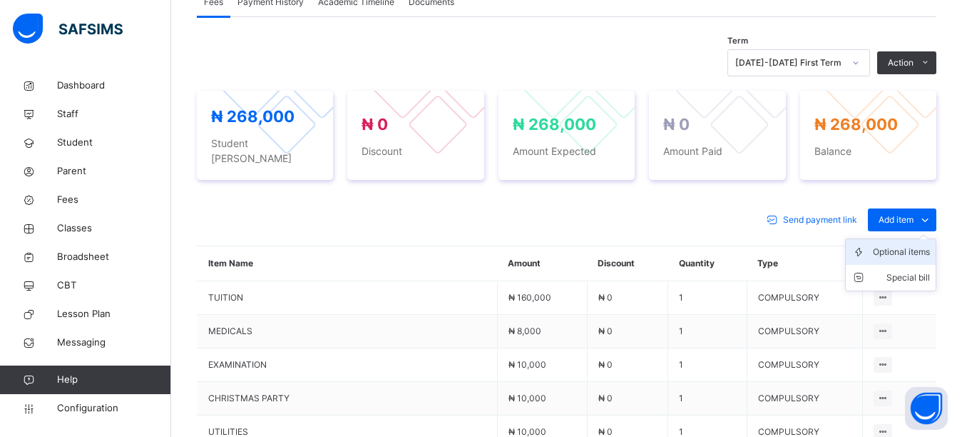
click at [907, 245] on div "Optional items" at bounding box center [901, 252] width 57 height 14
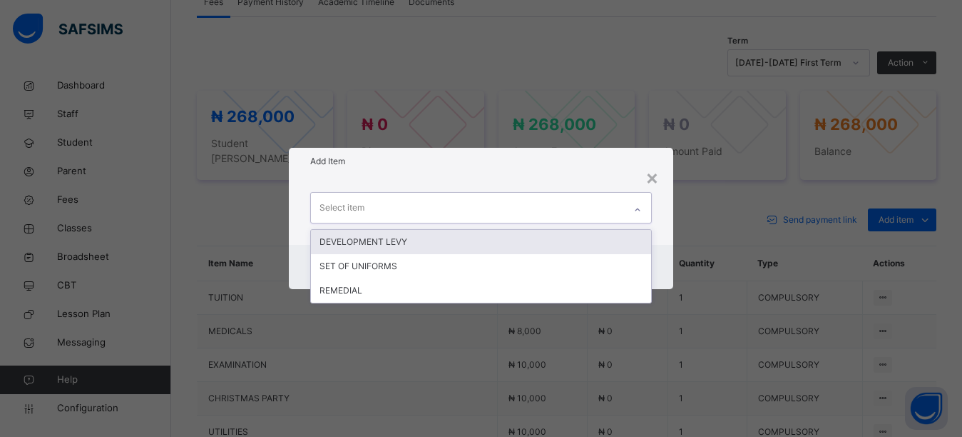
click at [565, 211] on div "Select item" at bounding box center [468, 208] width 314 height 30
click at [464, 244] on div "DEVELOPMENT LEVY" at bounding box center [481, 242] width 341 height 24
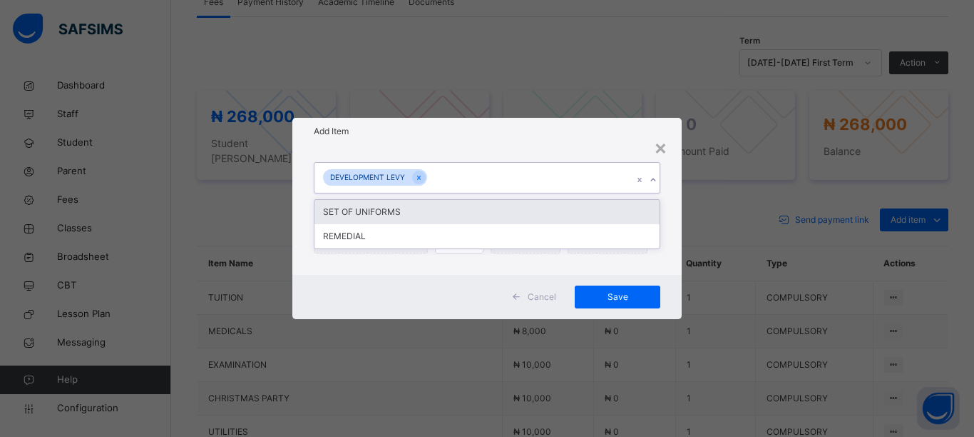
click at [470, 175] on div "DEVELOPMENT LEVY" at bounding box center [474, 178] width 318 height 30
click at [452, 219] on div "SET OF UNIFORMS" at bounding box center [487, 212] width 345 height 24
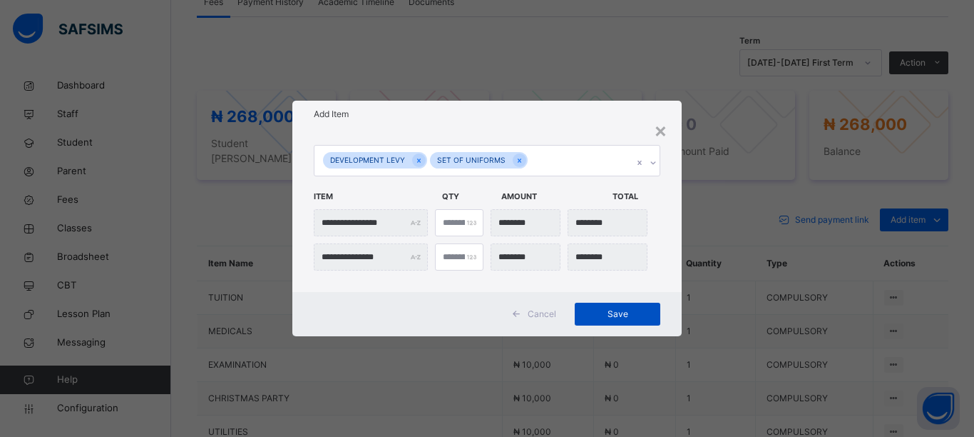
click at [633, 310] on span "Save" at bounding box center [618, 313] width 64 height 13
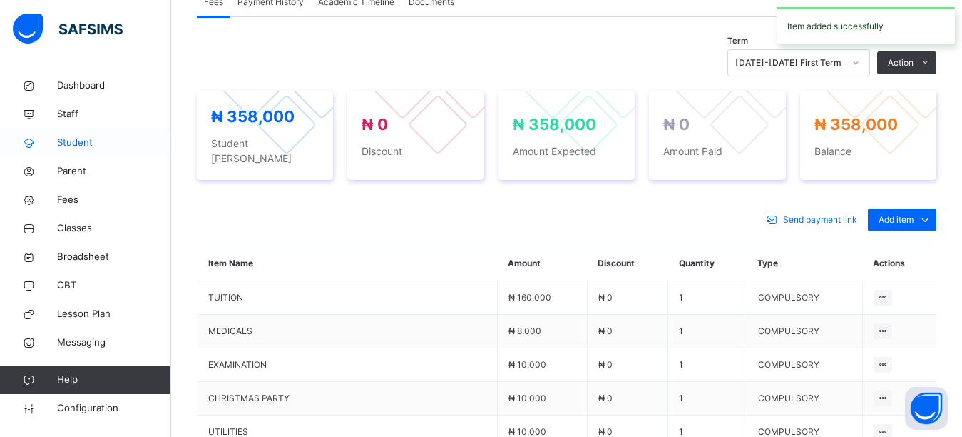
click at [78, 144] on span "Student" at bounding box center [114, 143] width 114 height 14
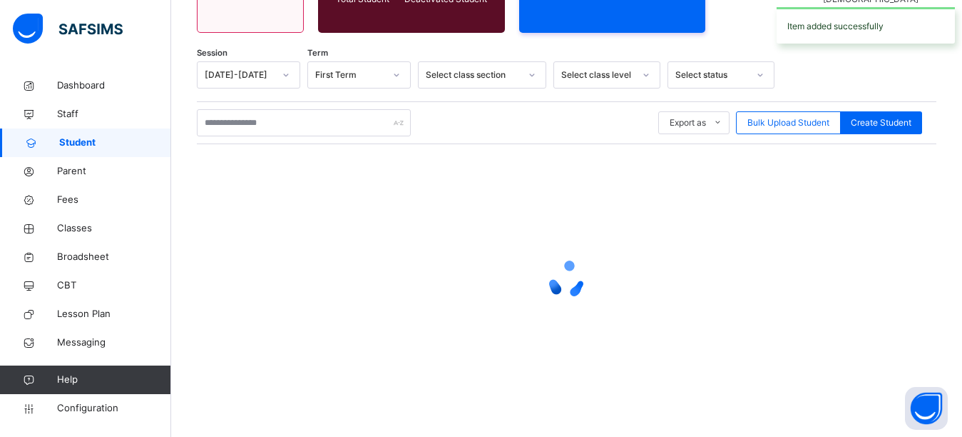
scroll to position [198, 0]
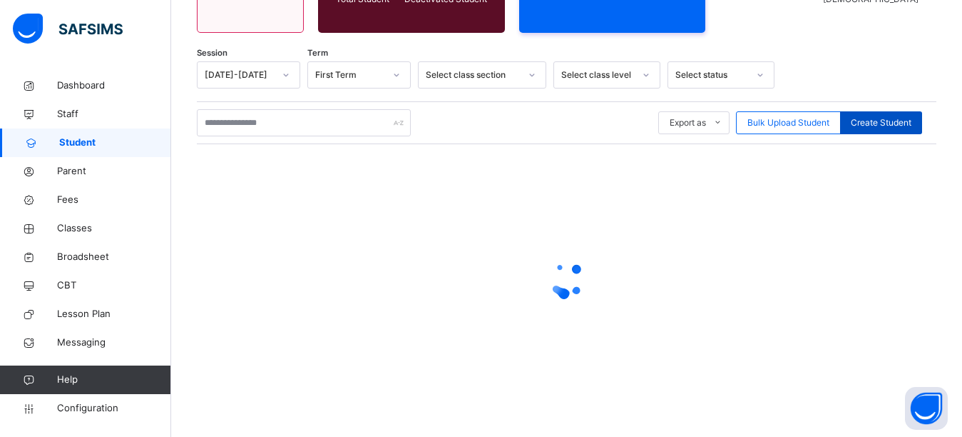
click at [883, 126] on span "Create Student" at bounding box center [881, 122] width 61 height 13
select select "**"
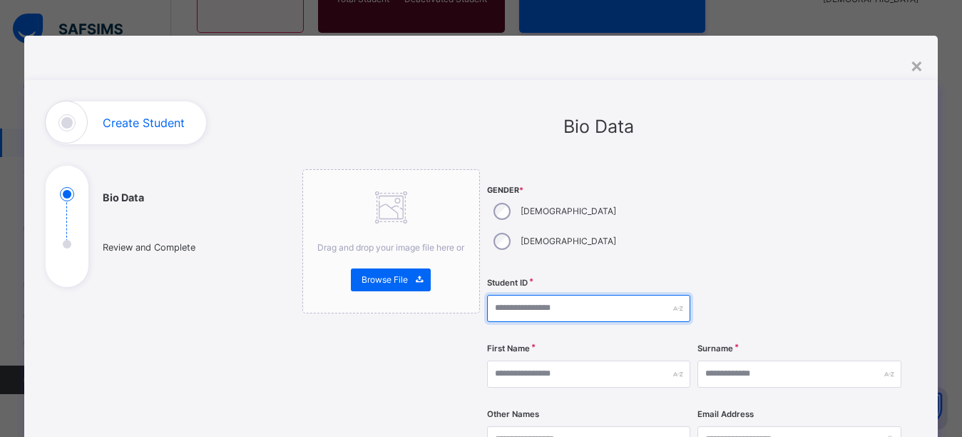
click at [506, 295] on input "text" at bounding box center [588, 308] width 203 height 27
type input "*"
type input "**********"
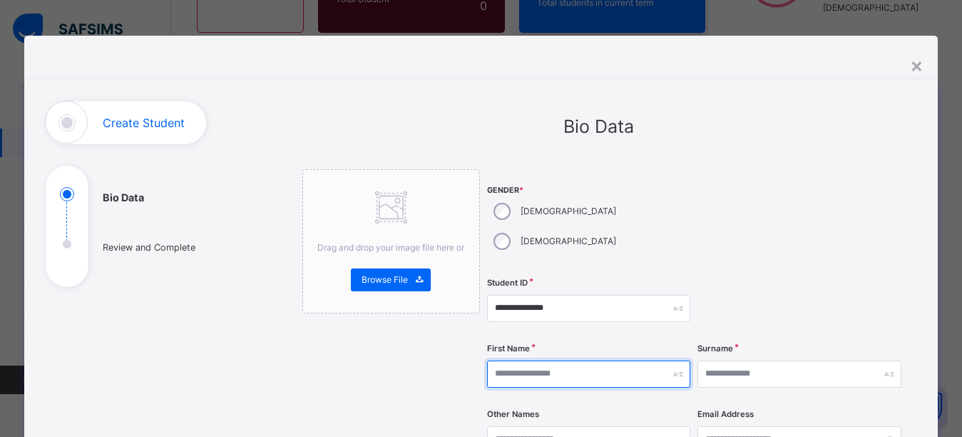
click at [541, 360] on input "text" at bounding box center [588, 373] width 203 height 27
type input "*******"
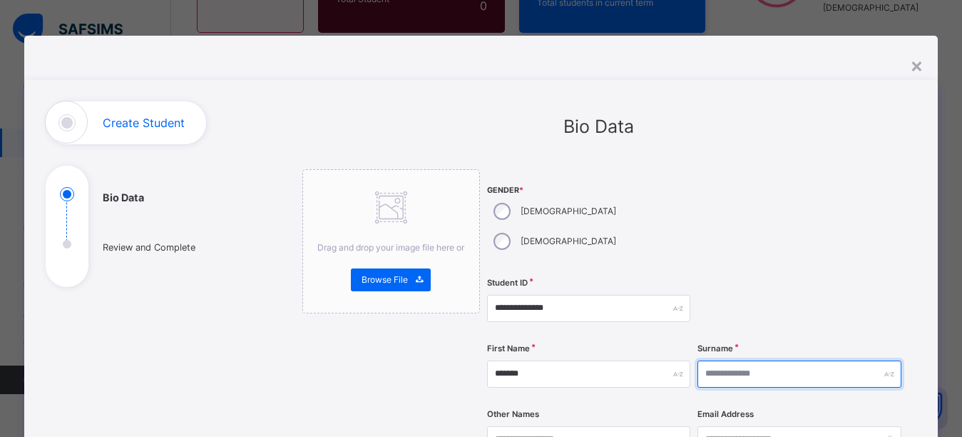
click at [731, 360] on input "text" at bounding box center [799, 373] width 203 height 27
type input "********"
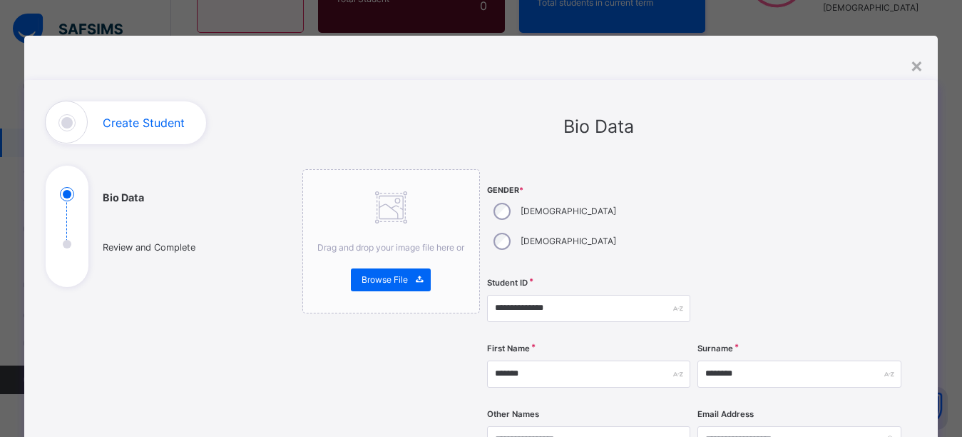
click at [733, 231] on div at bounding box center [799, 220] width 203 height 103
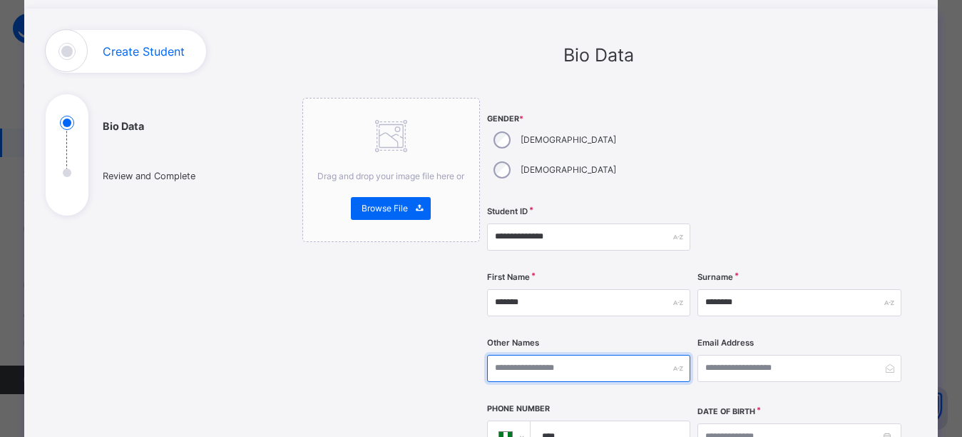
click at [566, 355] on input "text" at bounding box center [588, 368] width 203 height 27
type input "**********"
click at [746, 100] on div at bounding box center [799, 149] width 203 height 103
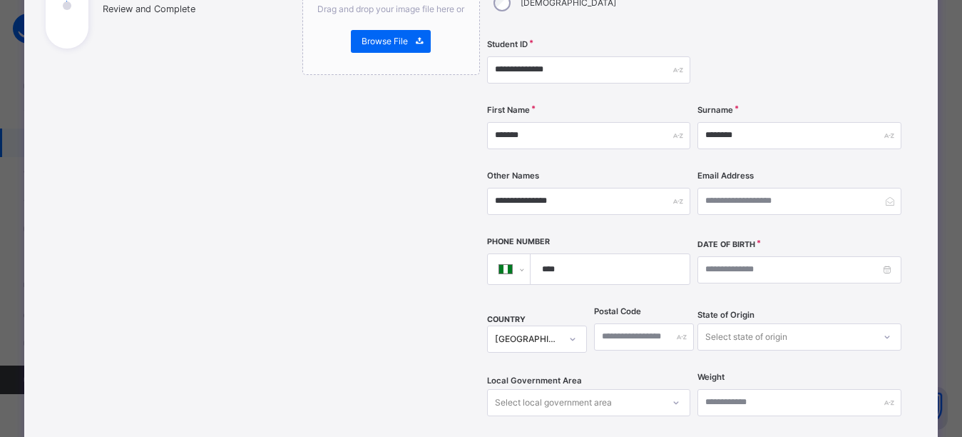
scroll to position [214, 0]
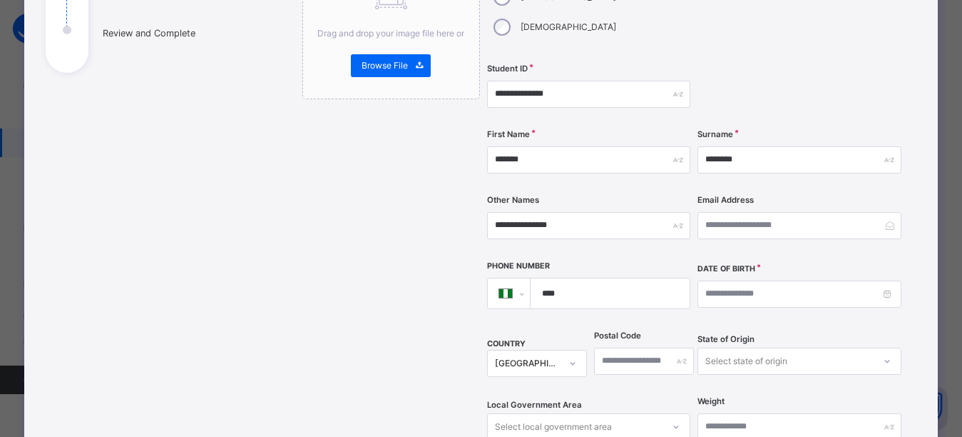
click at [598, 278] on input "****" at bounding box center [608, 293] width 148 height 30
type input "**********"
click at [798, 73] on div at bounding box center [799, 94] width 203 height 58
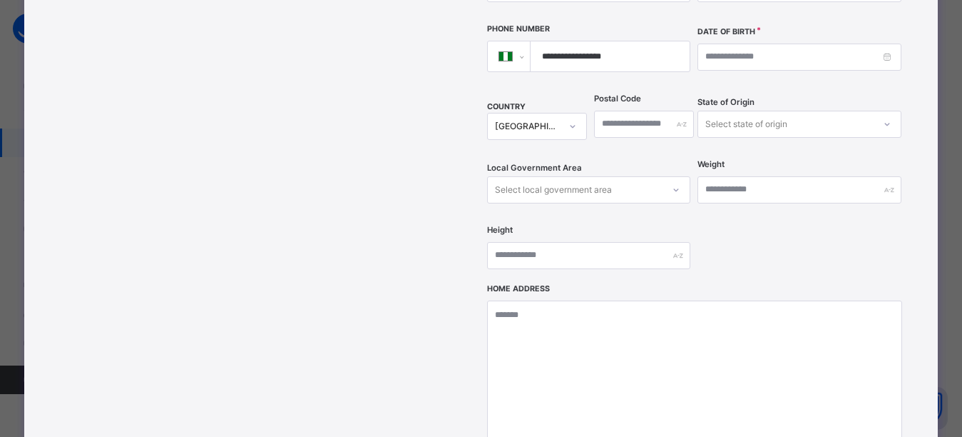
scroll to position [499, 0]
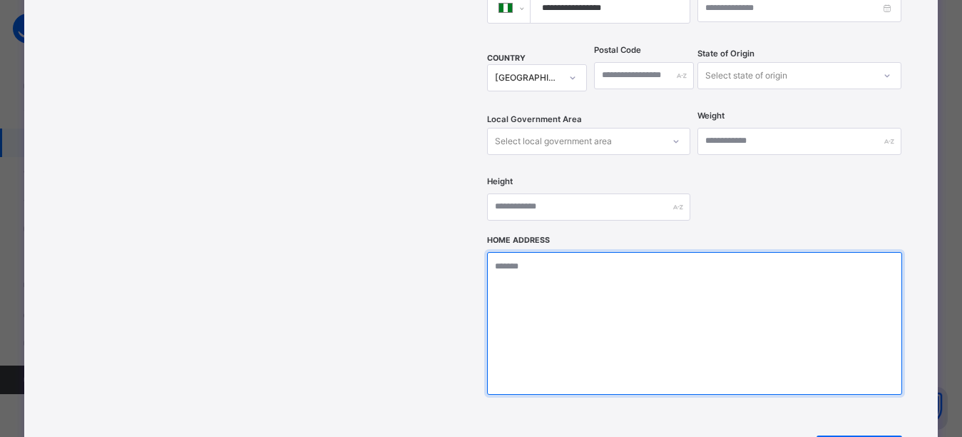
click at [646, 267] on textarea at bounding box center [694, 323] width 415 height 143
type textarea "**********"
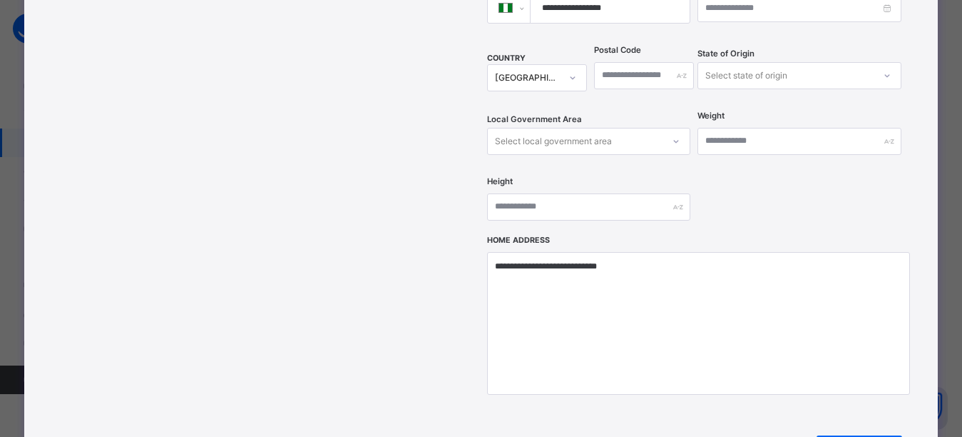
click at [743, 62] on div "Select state of origin" at bounding box center [747, 75] width 82 height 27
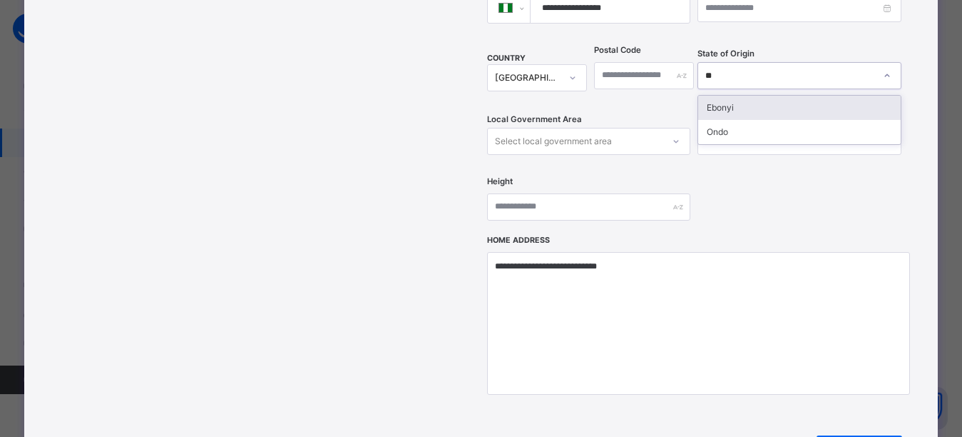
type input "***"
click at [768, 96] on div "Ondo" at bounding box center [799, 108] width 202 height 24
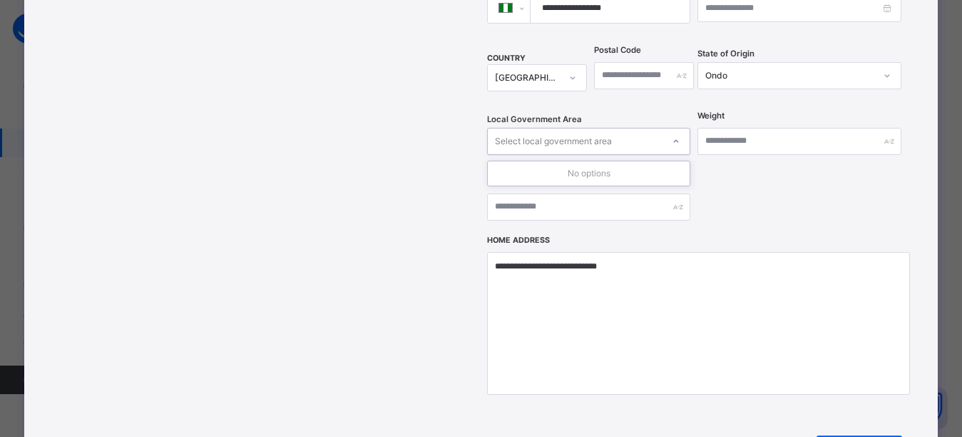
drag, startPoint x: 567, startPoint y: 111, endPoint x: 569, endPoint y: 96, distance: 14.4
click at [567, 128] on div "Select local government area" at bounding box center [553, 141] width 117 height 27
type input "****"
click at [559, 130] on div at bounding box center [575, 141] width 175 height 22
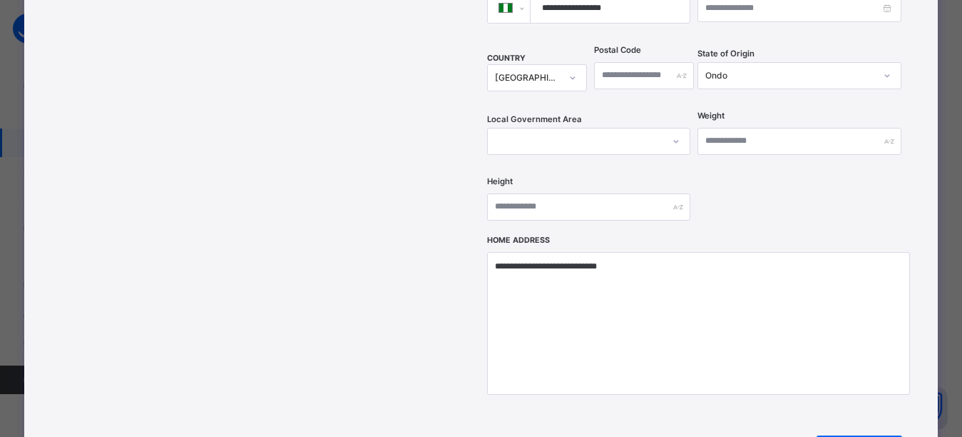
click at [606, 130] on div at bounding box center [575, 141] width 175 height 22
drag, startPoint x: 732, startPoint y: 151, endPoint x: 641, endPoint y: 111, distance: 99.7
click at [625, 130] on div at bounding box center [575, 141] width 175 height 22
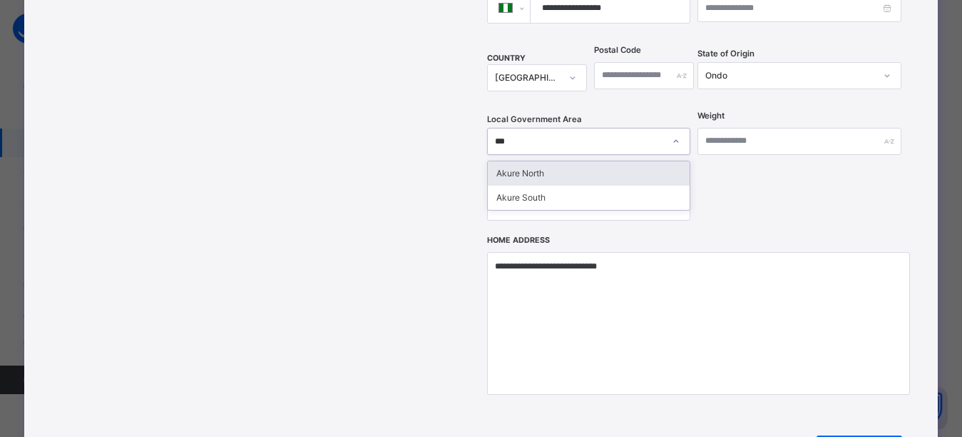
type input "****"
click at [566, 161] on div "Akure North" at bounding box center [589, 173] width 202 height 24
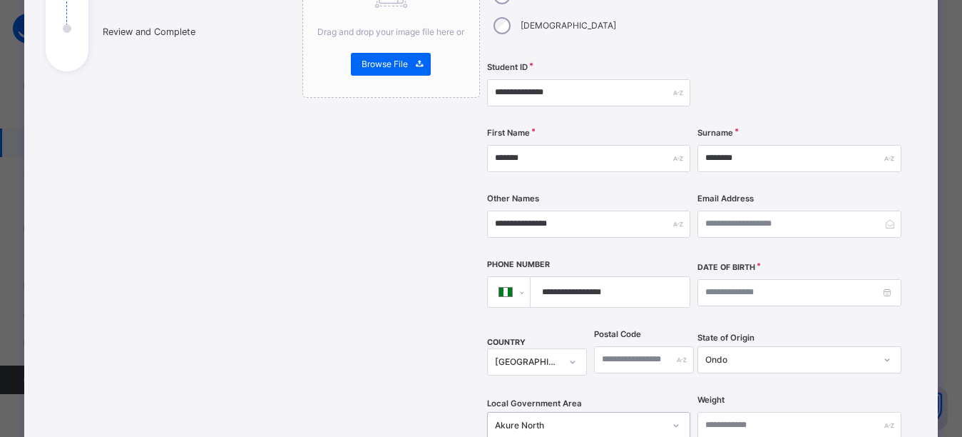
scroll to position [214, 0]
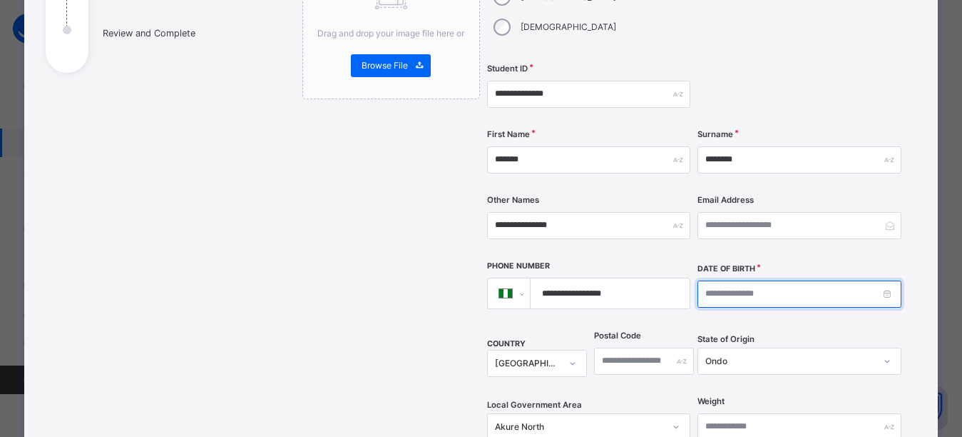
click at [739, 280] on input at bounding box center [799, 293] width 203 height 27
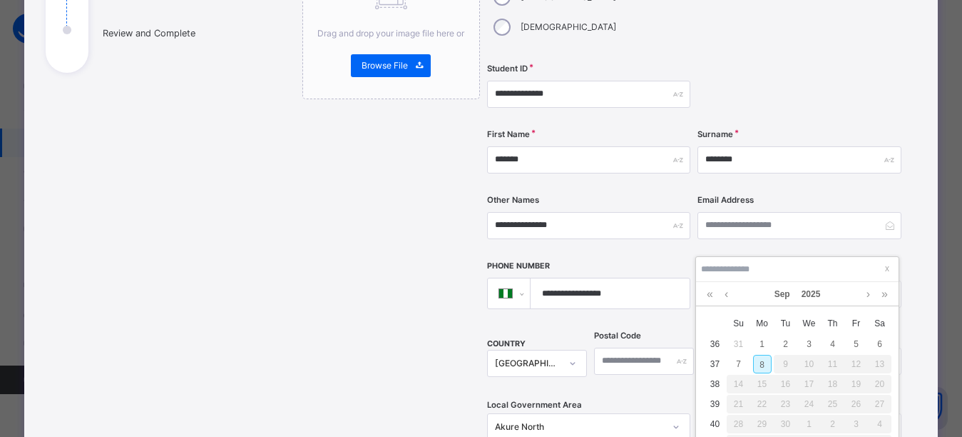
type input "**********"
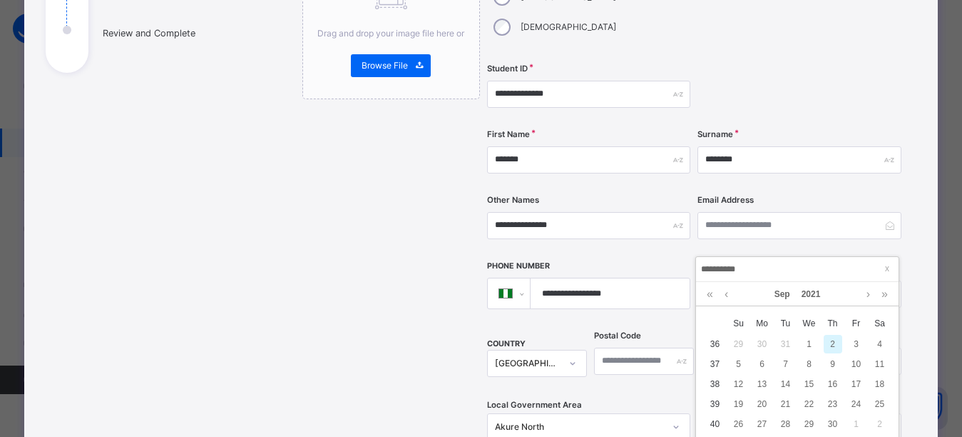
type input "**********"
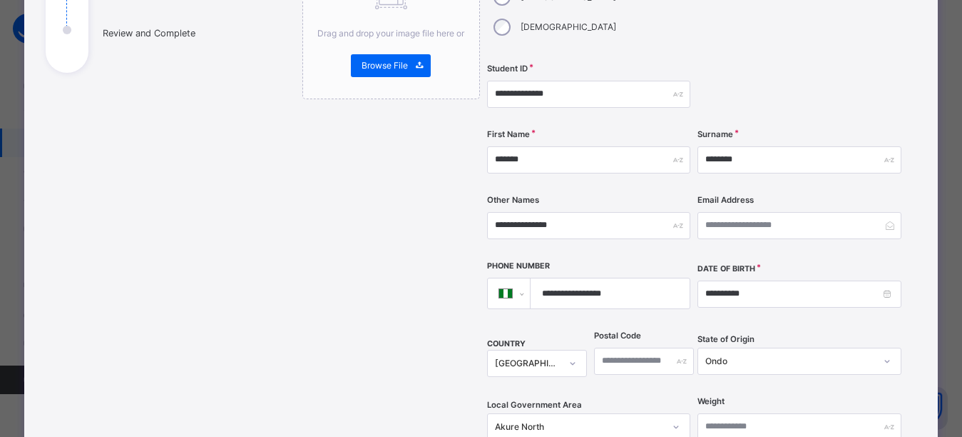
click at [765, 65] on div at bounding box center [799, 94] width 203 height 58
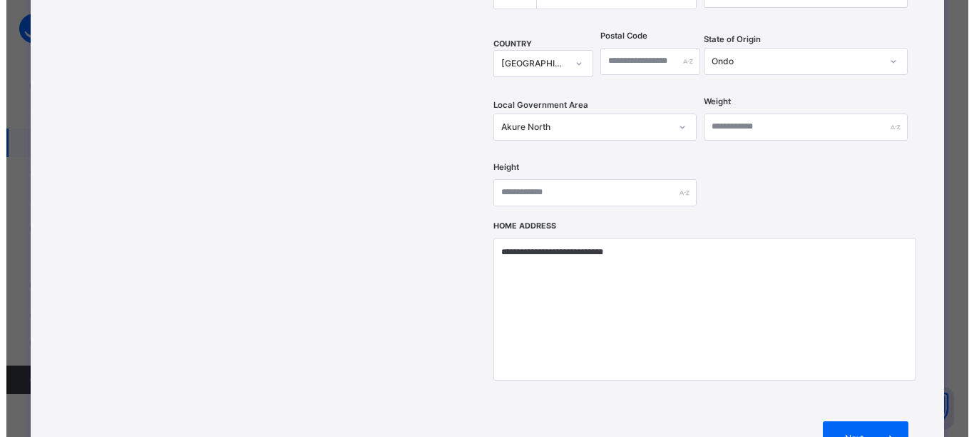
scroll to position [657, 0]
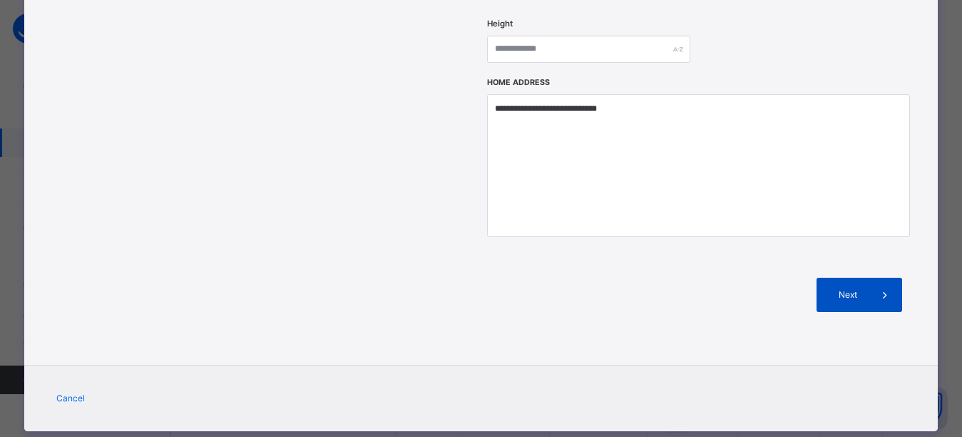
click at [858, 288] on span "Next" at bounding box center [848, 294] width 41 height 13
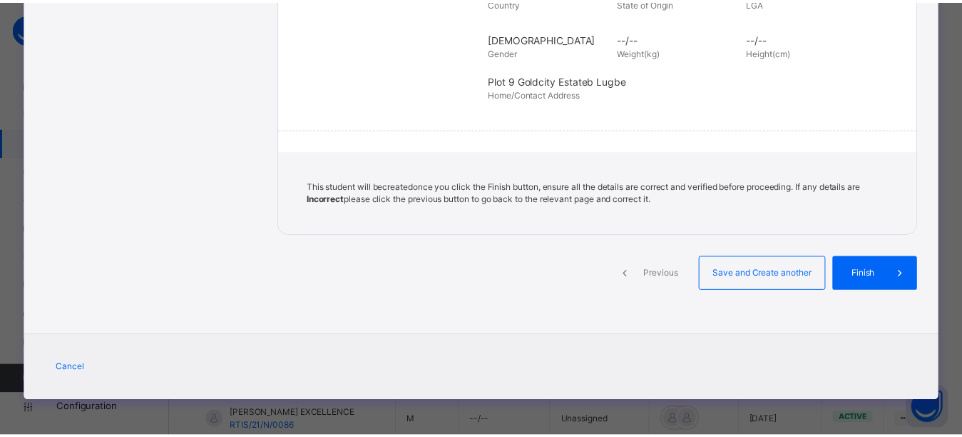
scroll to position [348, 0]
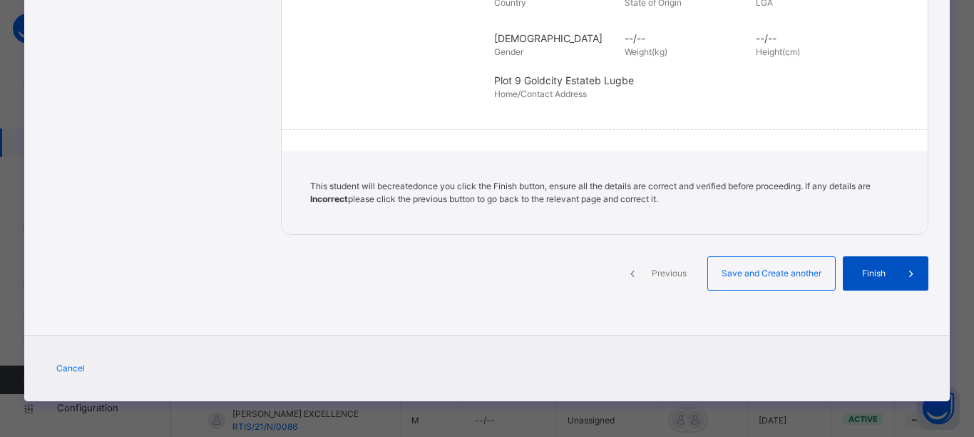
click at [875, 276] on span "Finish" at bounding box center [874, 273] width 41 height 13
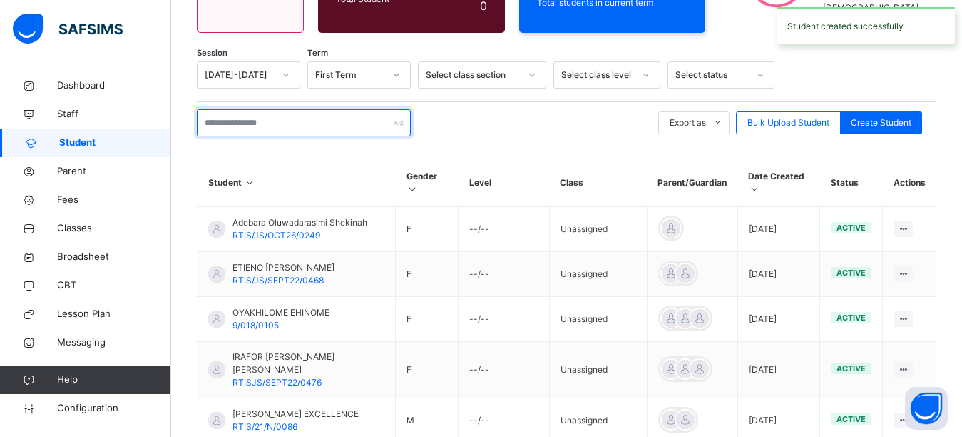
click at [290, 133] on input "text" at bounding box center [304, 122] width 214 height 27
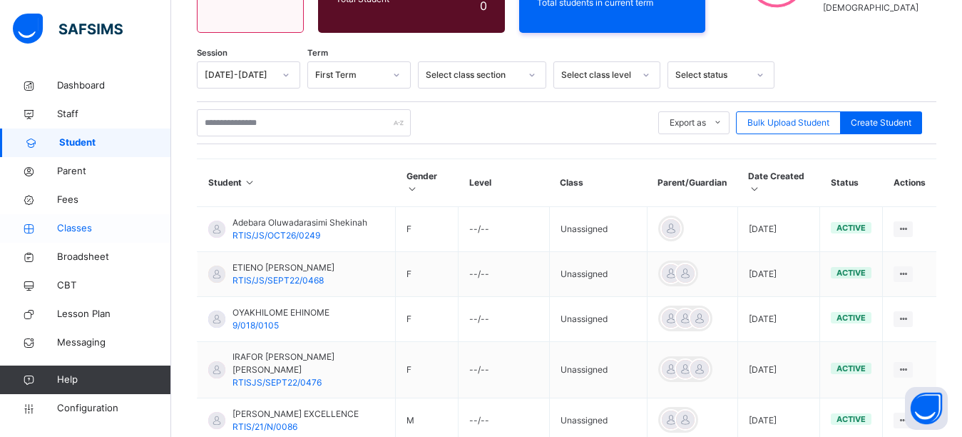
click at [107, 228] on span "Classes" at bounding box center [114, 228] width 114 height 14
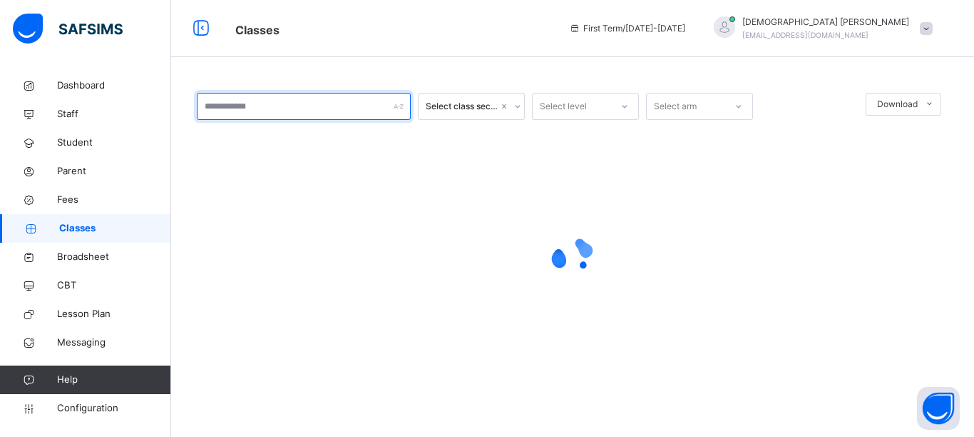
click at [254, 107] on input "text" at bounding box center [304, 106] width 214 height 27
type input "*"
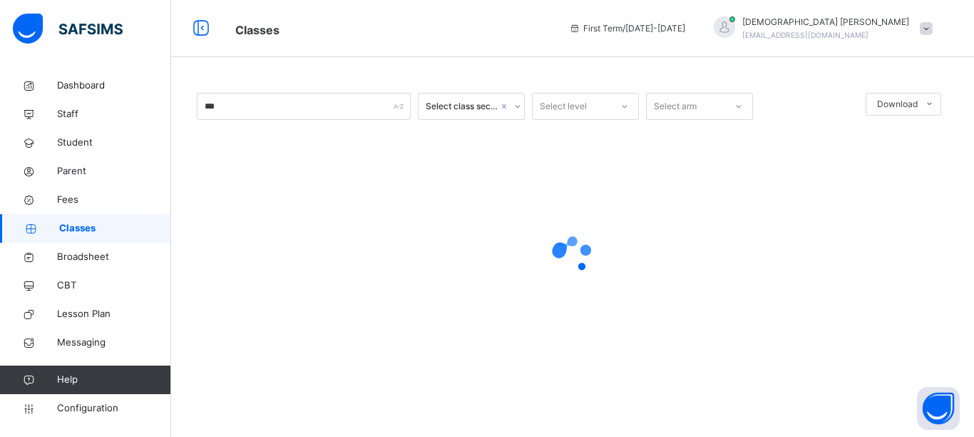
click at [324, 69] on div "*** Select class section Select level Select arm Download Pdf Report Excel Repo…" at bounding box center [572, 218] width 803 height 437
click at [457, 23] on span "Classes" at bounding box center [391, 29] width 312 height 24
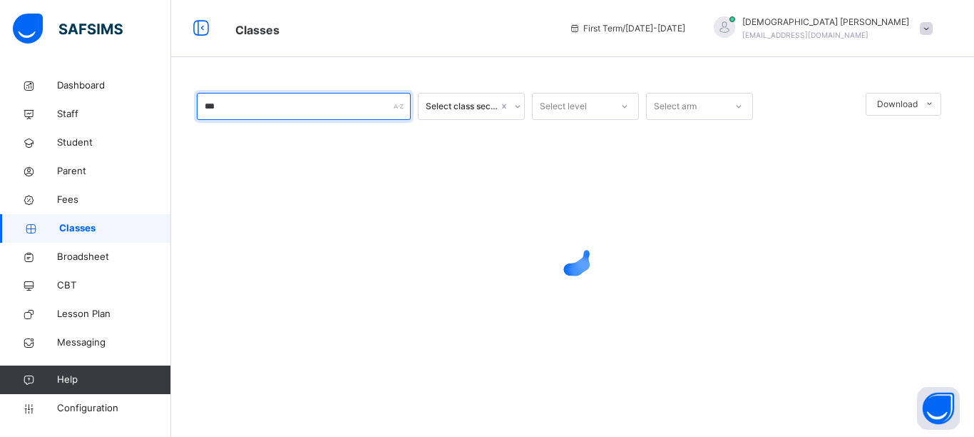
click at [318, 101] on input "***" at bounding box center [304, 106] width 214 height 27
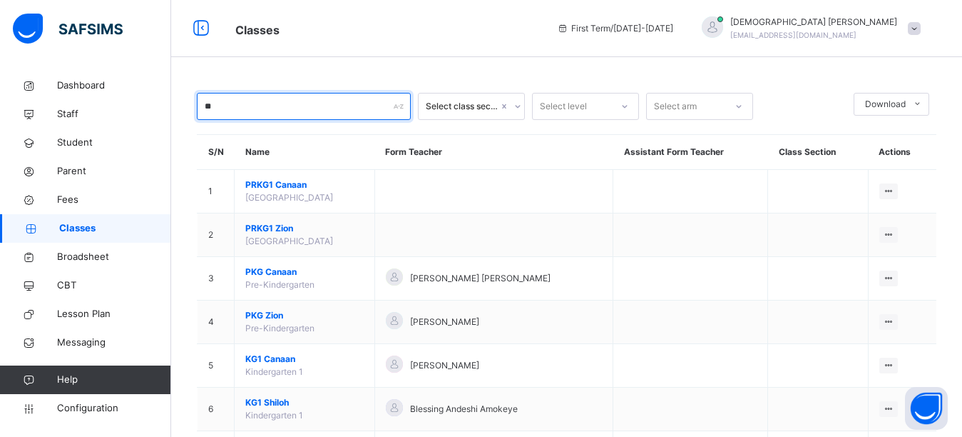
type input "***"
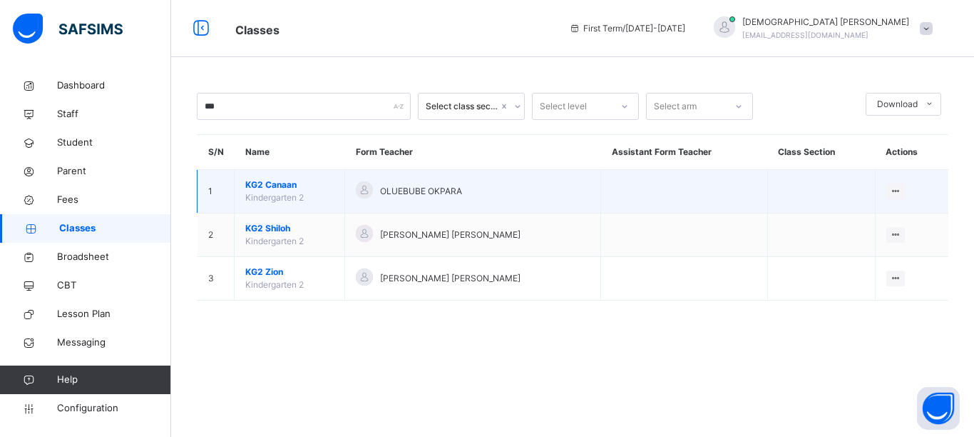
click at [261, 190] on span "KG2 Canaan" at bounding box center [289, 184] width 88 height 13
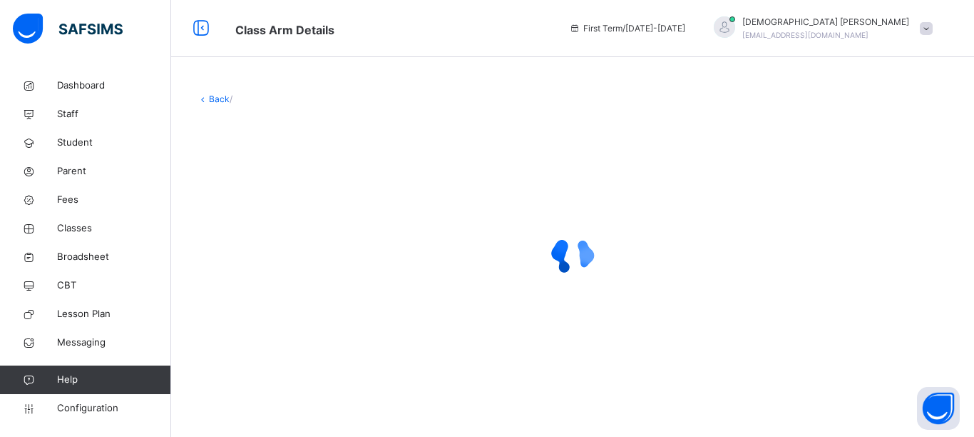
click at [536, 229] on div at bounding box center [573, 255] width 752 height 57
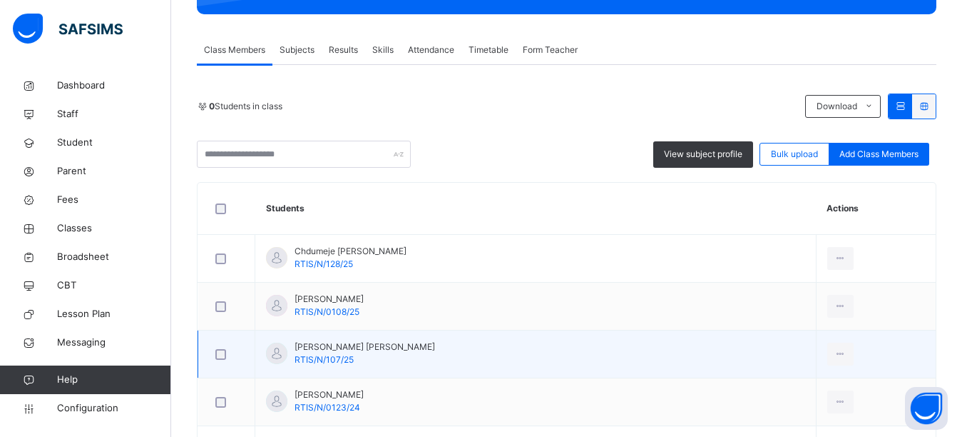
scroll to position [285, 0]
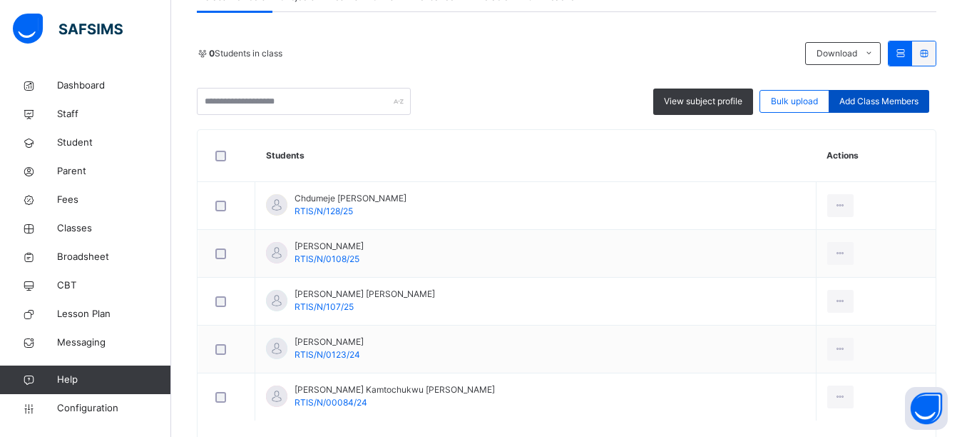
click at [863, 96] on span "Add Class Members" at bounding box center [879, 101] width 79 height 13
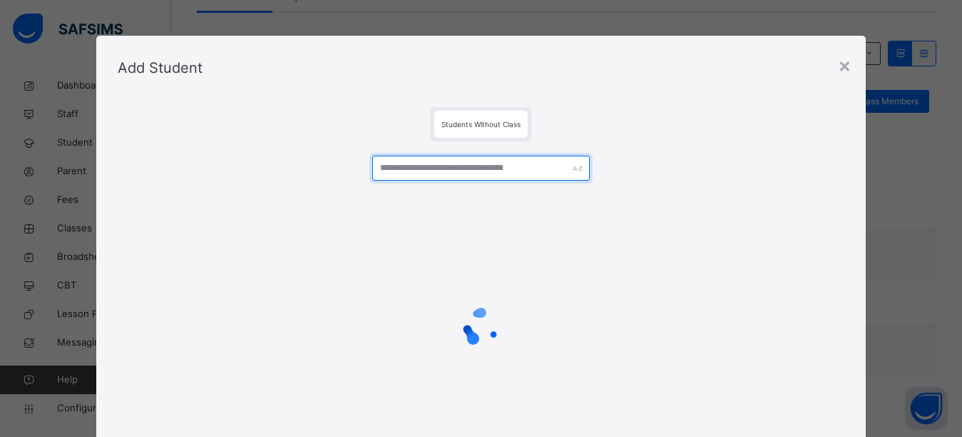
click at [445, 169] on input "text" at bounding box center [481, 168] width 218 height 25
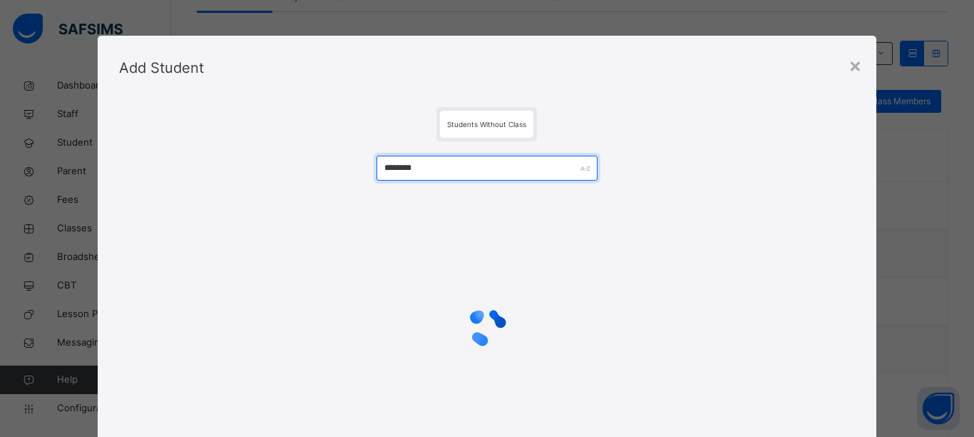
type input "********"
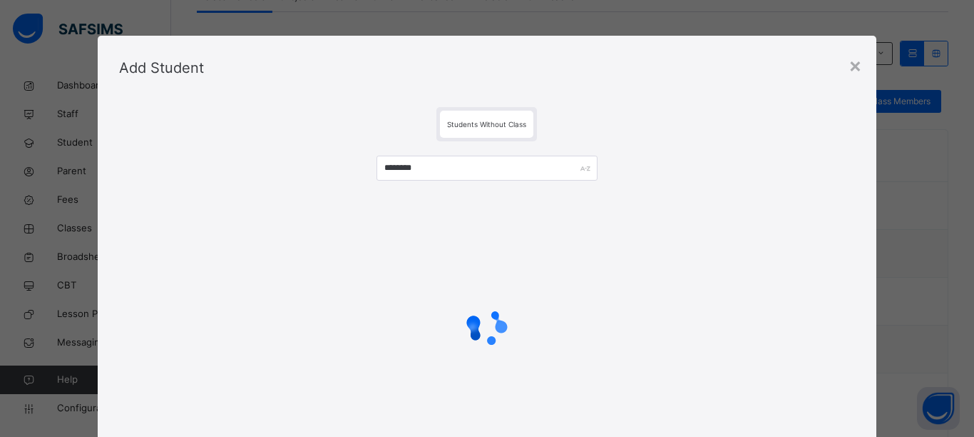
click at [609, 101] on div "Students Without Class ********" at bounding box center [488, 292] width 780 height 384
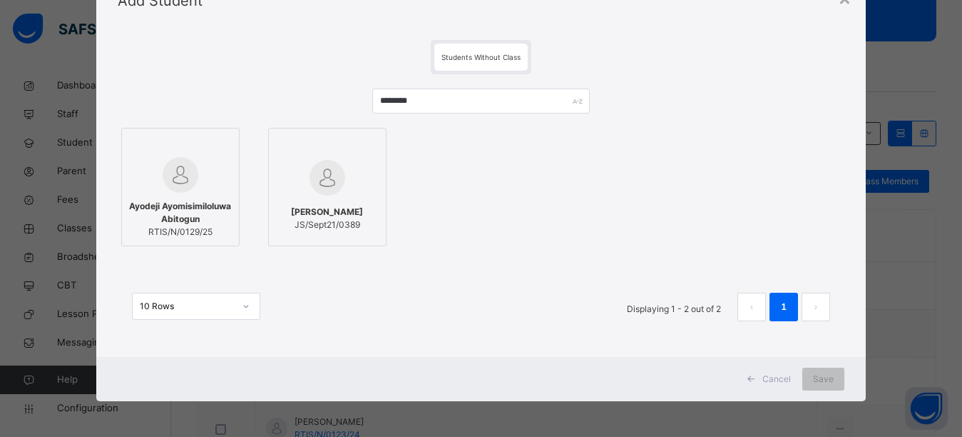
scroll to position [67, 0]
click at [186, 174] on img at bounding box center [181, 175] width 36 height 36
click at [541, 208] on div "Ayodeji Ayomisimiloluwa Abitogun RTIS/N/0129/25 [PERSON_NAME] JS/Sept21/0389" at bounding box center [481, 187] width 727 height 126
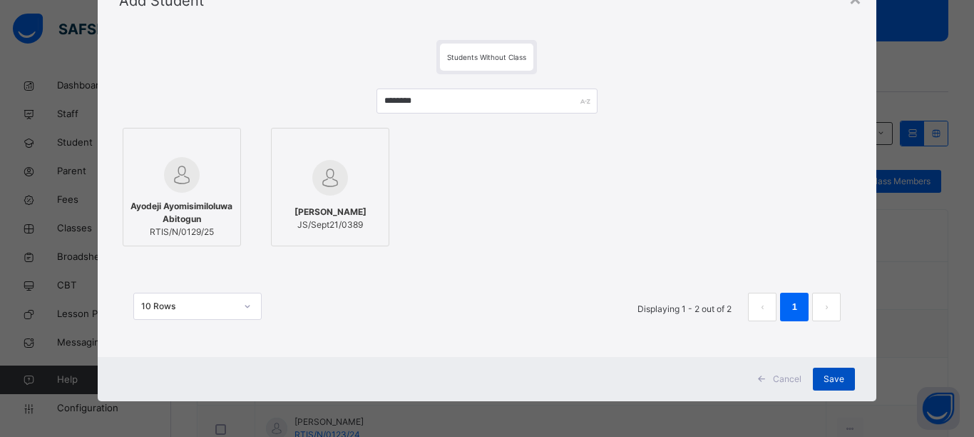
click at [840, 374] on span "Save" at bounding box center [834, 378] width 21 height 13
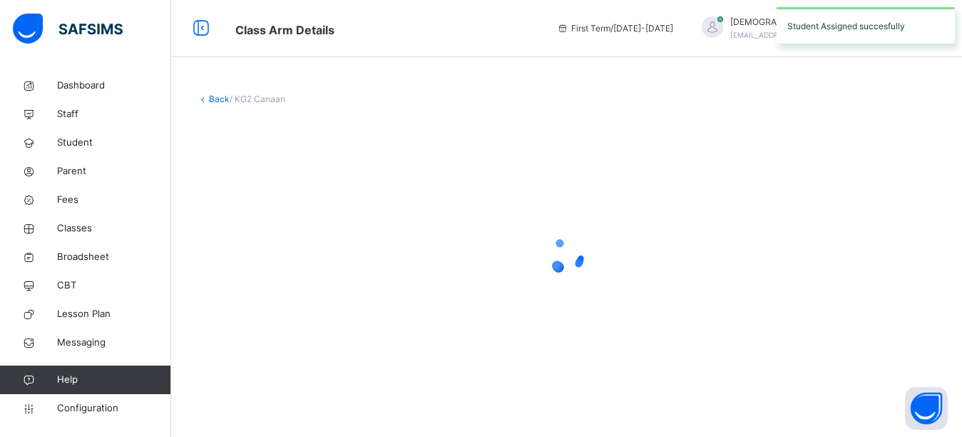
scroll to position [0, 0]
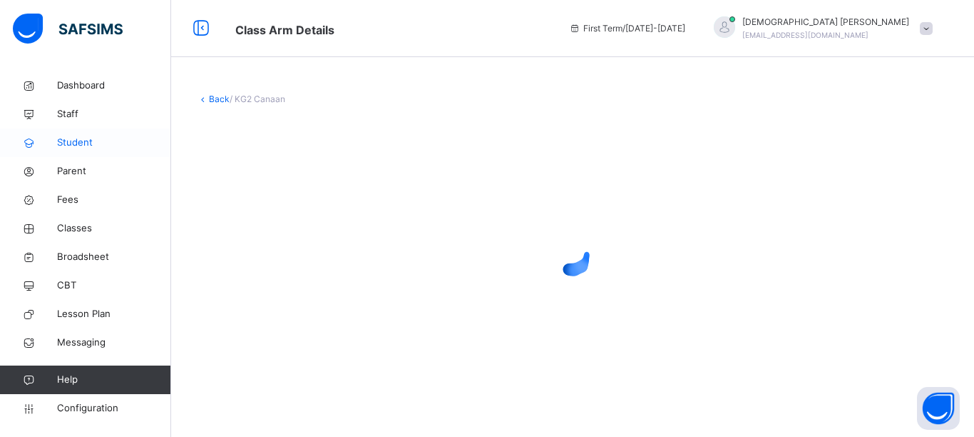
click at [88, 146] on span "Student" at bounding box center [114, 143] width 114 height 14
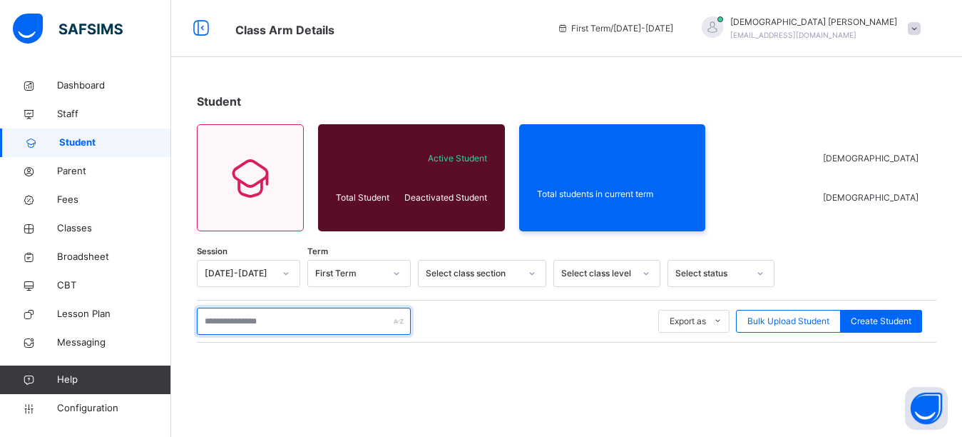
click at [281, 327] on input "text" at bounding box center [304, 320] width 214 height 27
type input "********"
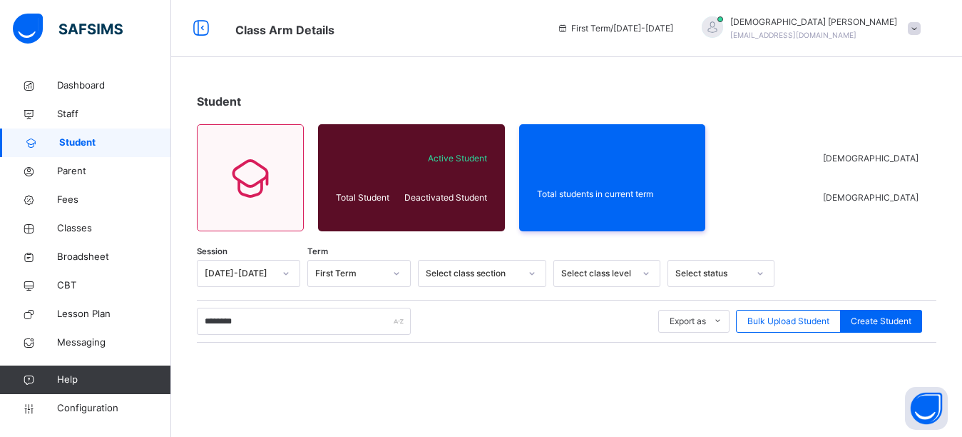
click at [429, 97] on div "Student" at bounding box center [567, 101] width 740 height 17
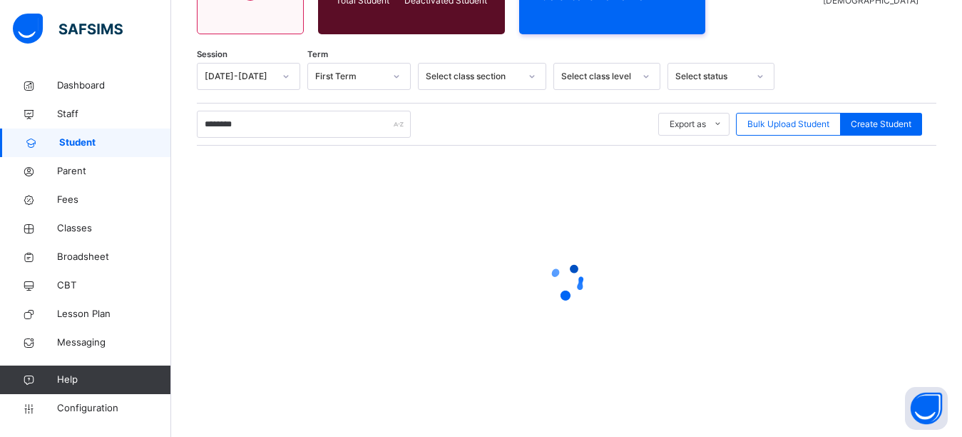
scroll to position [198, 0]
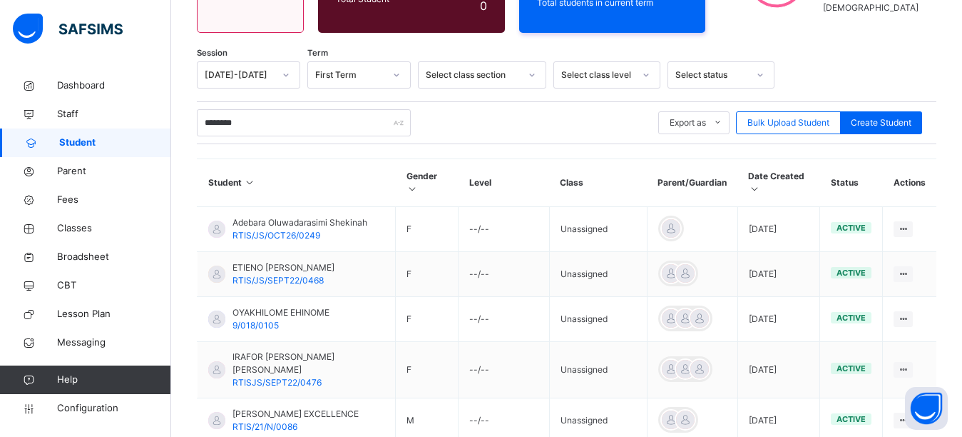
click at [475, 120] on div "******** Export as Pdf Report Excel Report Excel Report (LMS) Bulk Upload Stude…" at bounding box center [567, 122] width 740 height 27
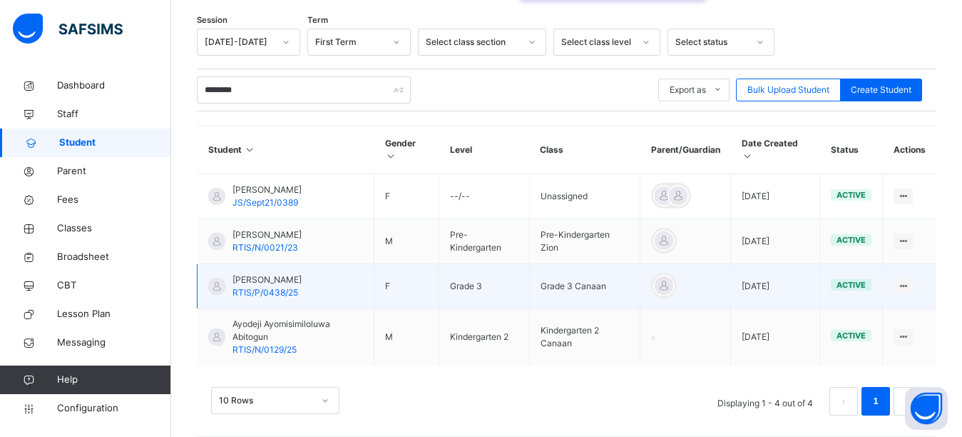
scroll to position [220, 0]
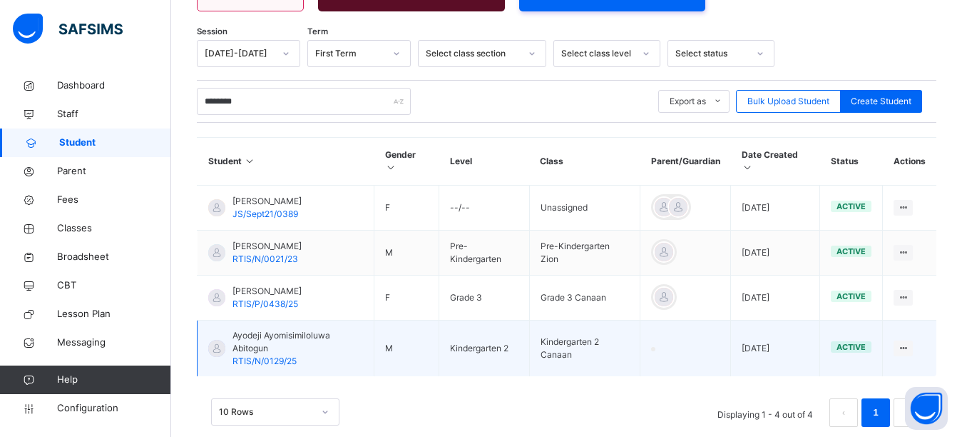
click at [283, 355] on span "RTIS/N/0129/25" at bounding box center [265, 360] width 64 height 11
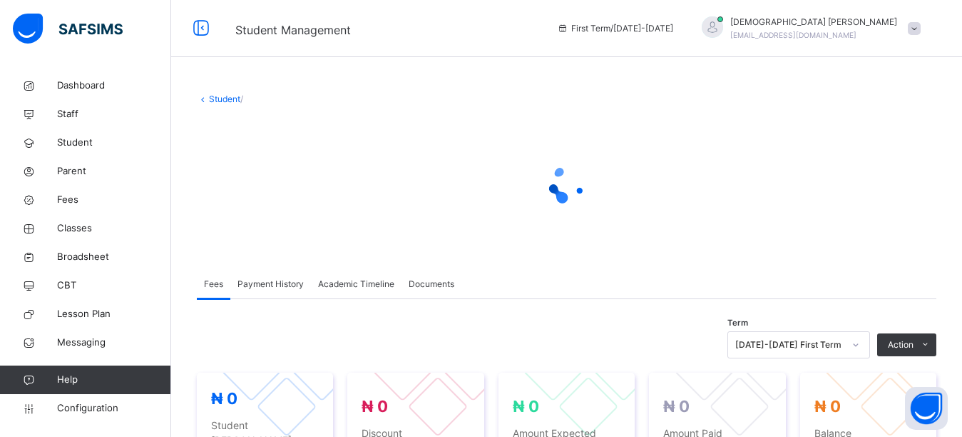
click at [829, 283] on div "Fees Payment History Academic Timeline Documents" at bounding box center [567, 284] width 740 height 29
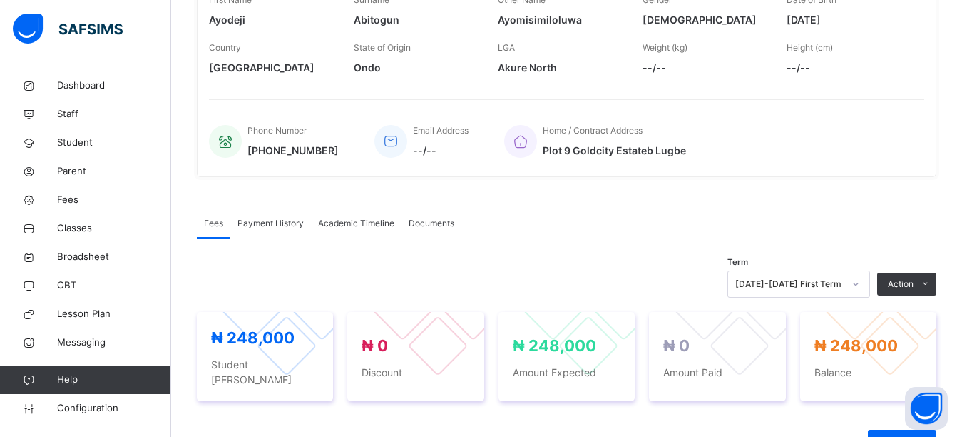
scroll to position [285, 0]
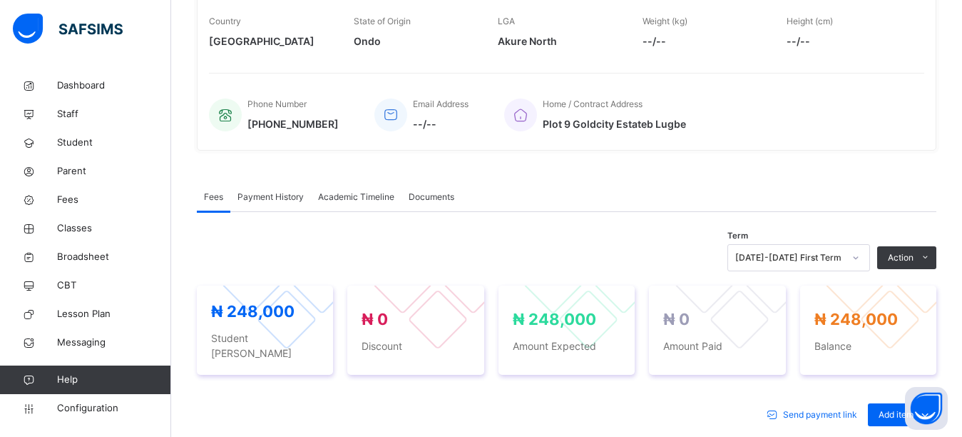
click at [855, 187] on div "Fees Payment History Academic Timeline Documents" at bounding box center [567, 197] width 740 height 29
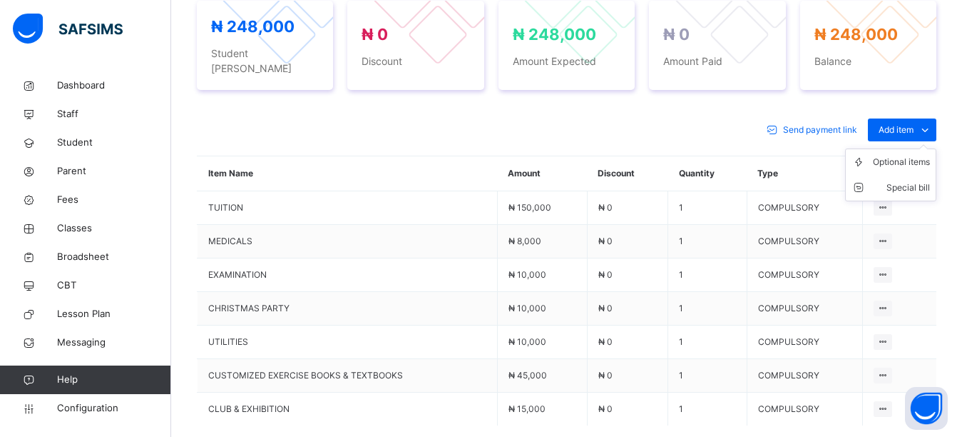
scroll to position [571, 0]
click at [918, 148] on ul "Optional items Special bill" at bounding box center [890, 174] width 91 height 53
click at [907, 154] on div "Optional items" at bounding box center [901, 161] width 57 height 14
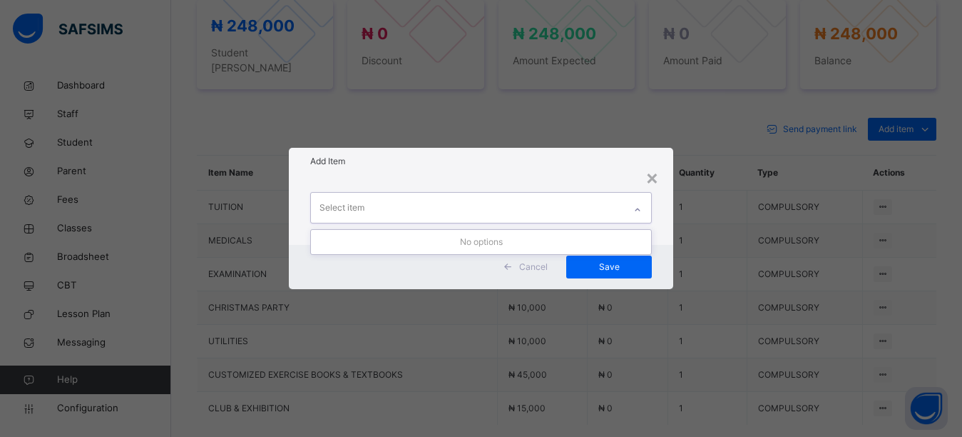
click at [484, 205] on div "Select item" at bounding box center [468, 208] width 314 height 30
drag, startPoint x: 562, startPoint y: 143, endPoint x: 556, endPoint y: 161, distance: 19.0
click at [559, 152] on div "× Add Item 0 results available. Use Up and Down to choose options, press Enter …" at bounding box center [481, 218] width 962 height 437
drag, startPoint x: 555, startPoint y: 166, endPoint x: 548, endPoint y: 168, distance: 7.4
click at [553, 166] on h1 "Add Item" at bounding box center [481, 161] width 342 height 13
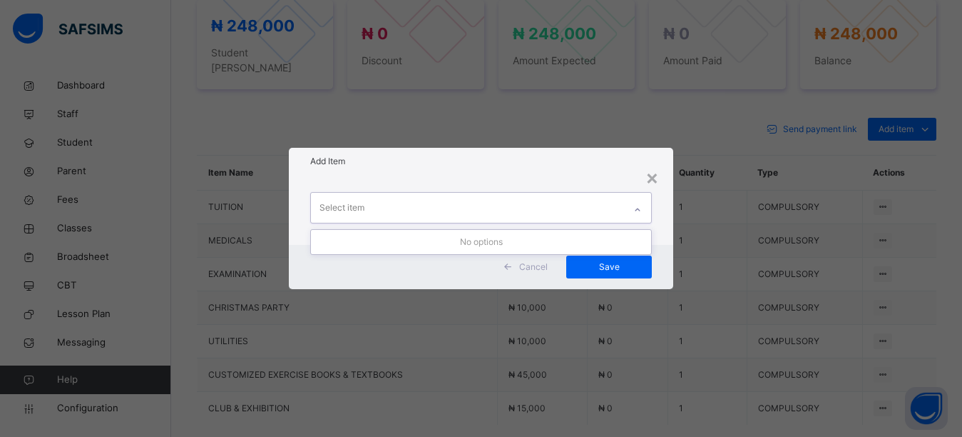
click at [479, 201] on div "Select item" at bounding box center [468, 208] width 314 height 30
click at [487, 175] on div "0 results available. Use Up and Down to choose options, press Enter to select t…" at bounding box center [481, 210] width 385 height 70
drag, startPoint x: 469, startPoint y: 203, endPoint x: 474, endPoint y: 183, distance: 21.3
click at [472, 200] on div "Select item" at bounding box center [468, 208] width 314 height 30
drag, startPoint x: 476, startPoint y: 173, endPoint x: 464, endPoint y: 216, distance: 44.5
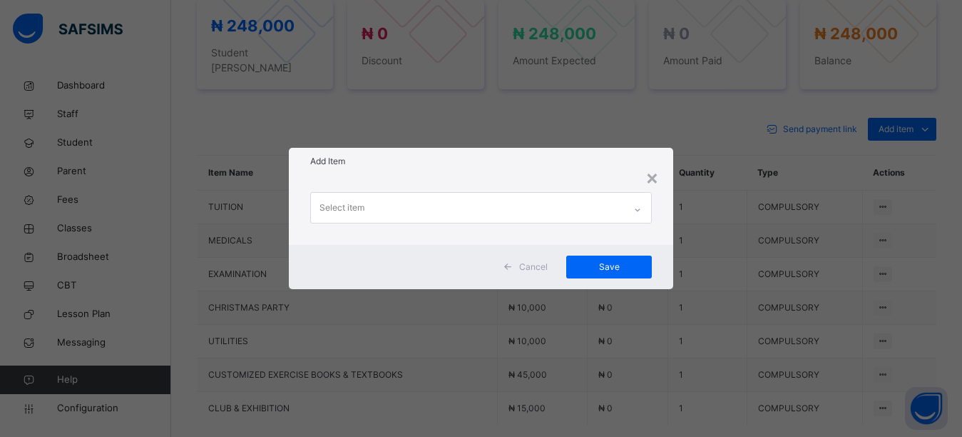
click at [476, 175] on div "× Add Item Select item Cancel Save" at bounding box center [481, 218] width 385 height 141
click at [469, 214] on div "Select item" at bounding box center [468, 208] width 314 height 30
drag, startPoint x: 471, startPoint y: 174, endPoint x: 454, endPoint y: 193, distance: 25.8
click at [469, 178] on div "× Add Item 0 results available. Use Up and Down to choose options, press Enter …" at bounding box center [481, 218] width 385 height 141
drag, startPoint x: 446, startPoint y: 202, endPoint x: 444, endPoint y: 167, distance: 35.0
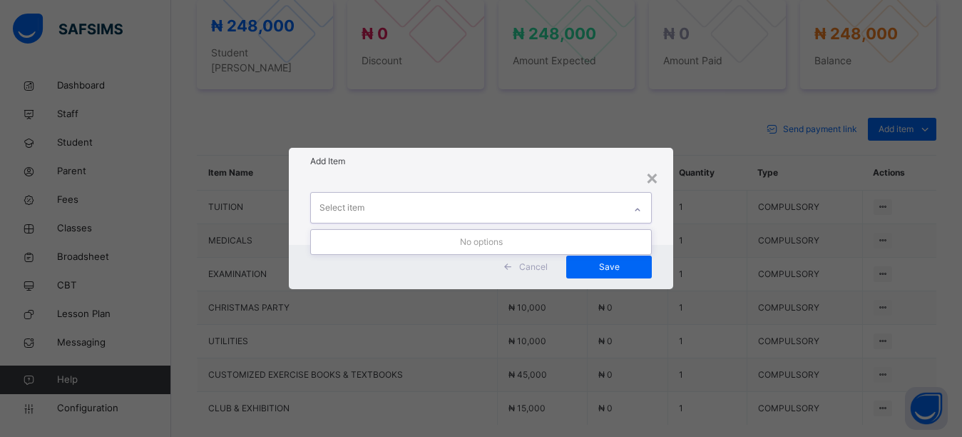
click at [446, 199] on div "Select item" at bounding box center [468, 208] width 314 height 30
drag, startPoint x: 444, startPoint y: 163, endPoint x: 436, endPoint y: 167, distance: 8.6
click at [439, 164] on h1 "Add Item" at bounding box center [481, 161] width 342 height 13
click at [414, 197] on div "Select item" at bounding box center [468, 208] width 314 height 30
click at [422, 168] on div "Add Item" at bounding box center [481, 161] width 385 height 27
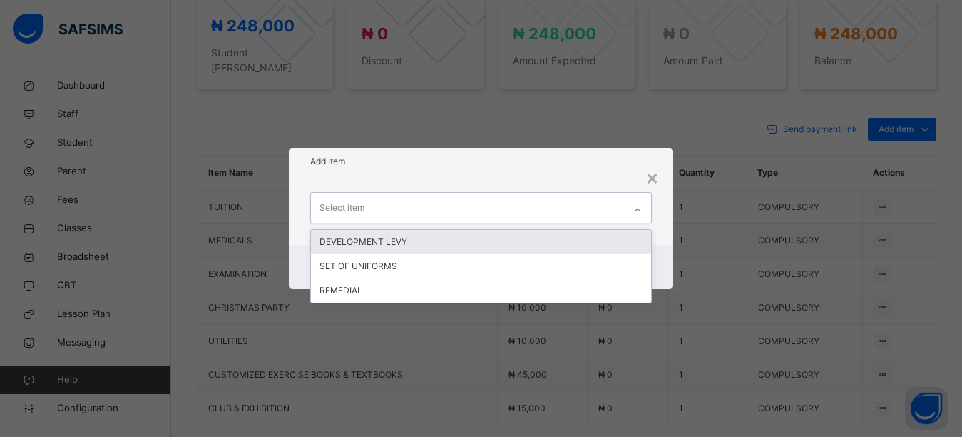
click at [416, 208] on div "Select item" at bounding box center [468, 208] width 314 height 30
click at [402, 236] on div "DEVELOPMENT LEVY" at bounding box center [481, 242] width 341 height 24
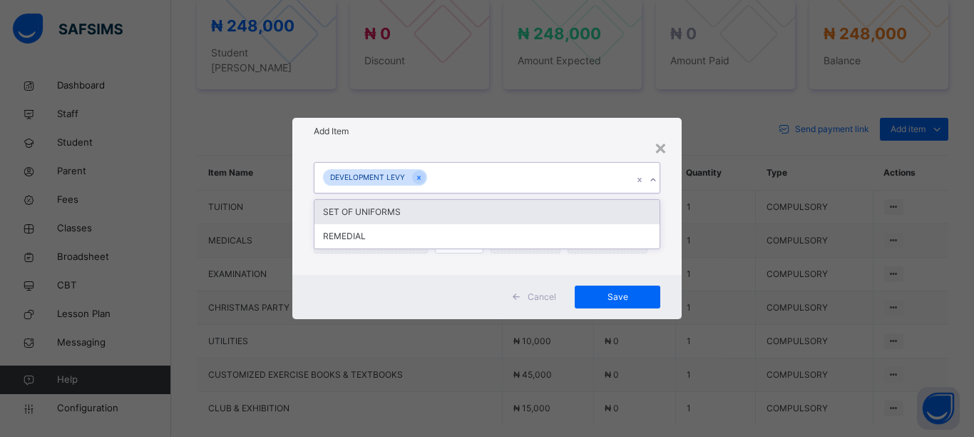
click at [449, 183] on div "DEVELOPMENT LEVY" at bounding box center [474, 178] width 318 height 30
click at [422, 217] on div "SET OF UNIFORMS" at bounding box center [487, 212] width 345 height 24
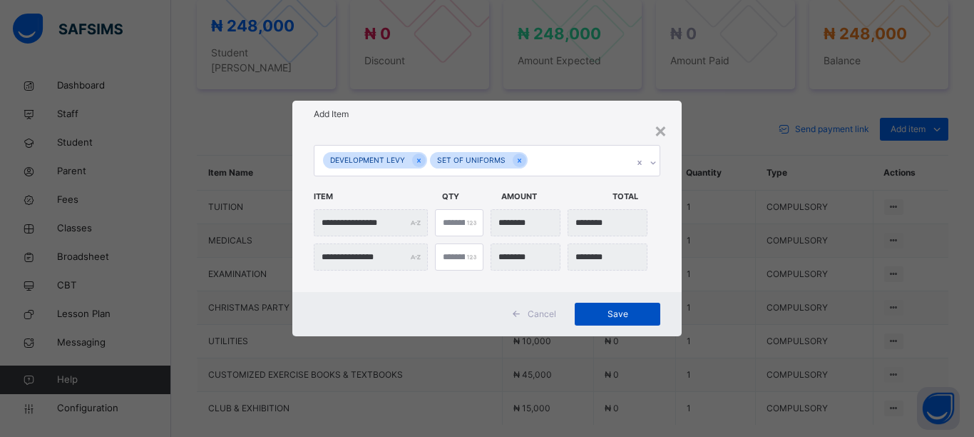
click at [598, 319] on span "Save" at bounding box center [618, 313] width 64 height 13
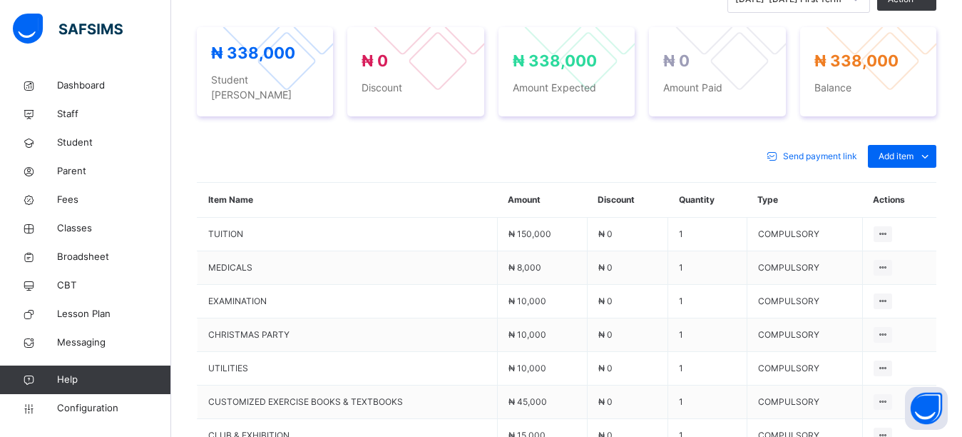
scroll to position [623, 0]
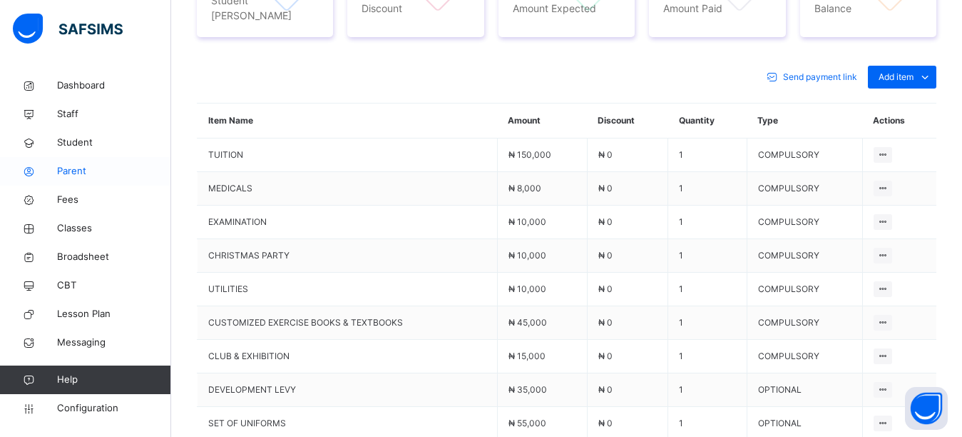
click at [88, 176] on span "Parent" at bounding box center [114, 171] width 114 height 14
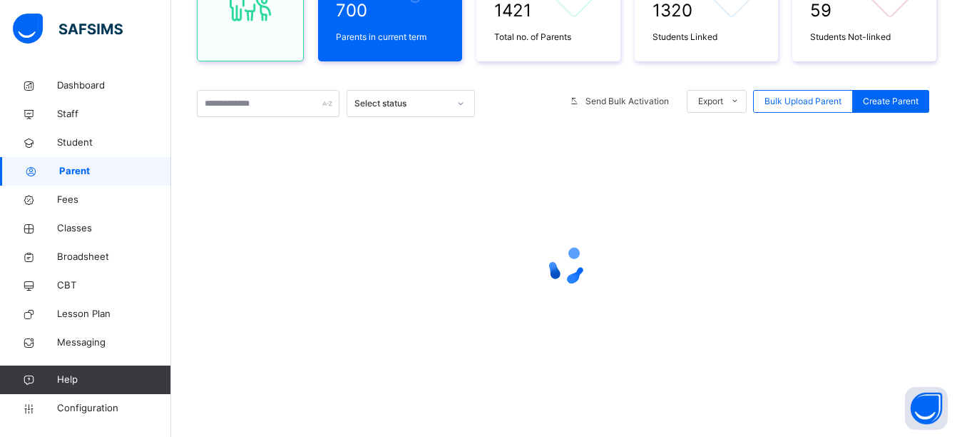
scroll to position [199, 0]
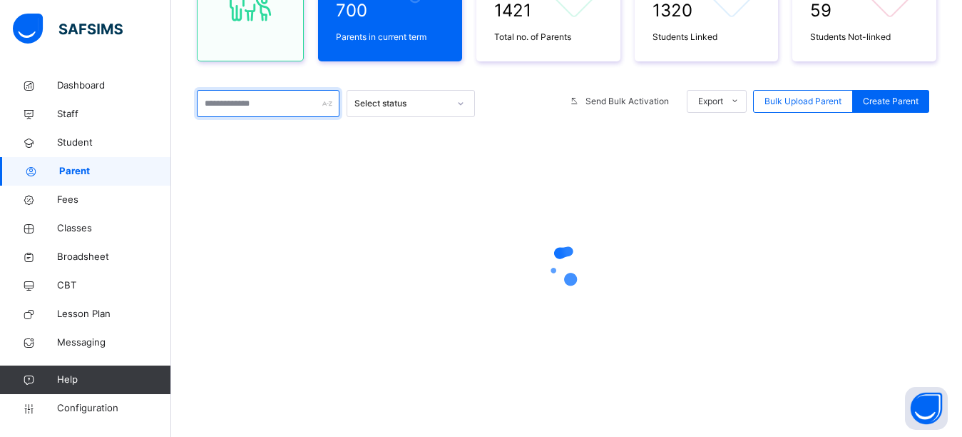
click at [240, 103] on input "text" at bounding box center [268, 103] width 143 height 27
type input "*"
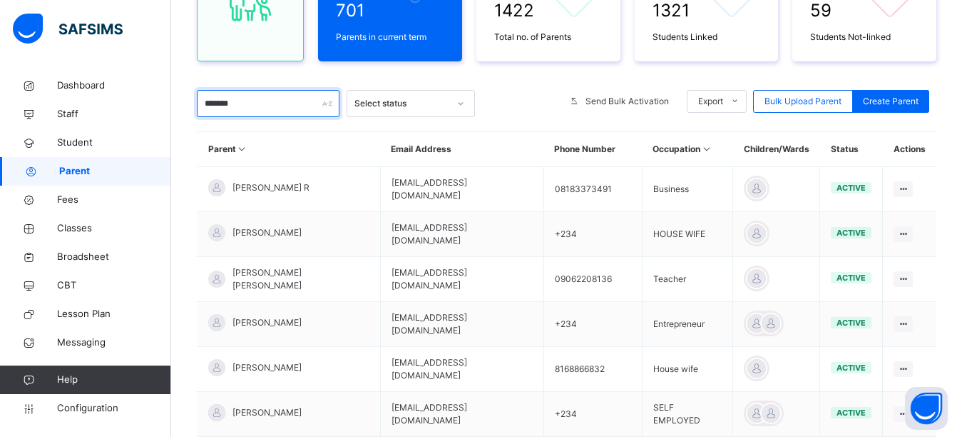
type input "*******"
click at [427, 71] on div "701 Parents in current term 1422 Total no. of Parents 1321 Students Linked 59 S…" at bounding box center [567, 309] width 740 height 772
click at [278, 73] on div "701 Parents in current term 1422 Total no. of Parents 1321 Students Linked 59 S…" at bounding box center [567, 309] width 740 height 772
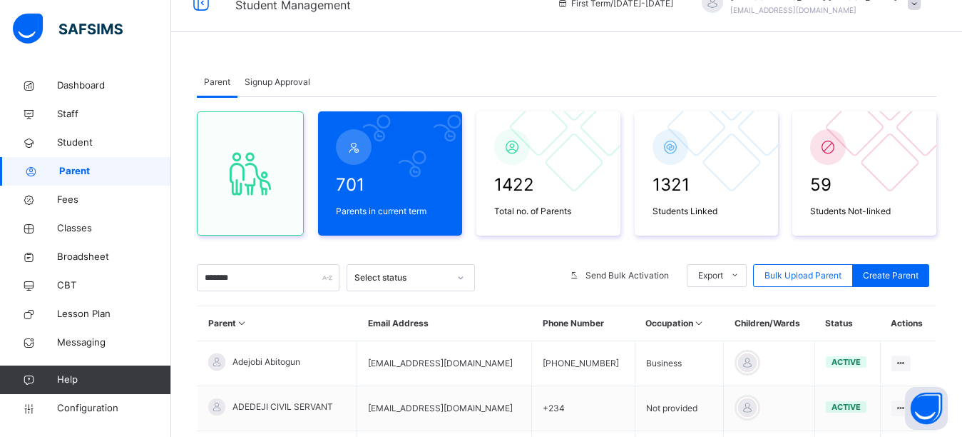
scroll to position [96, 0]
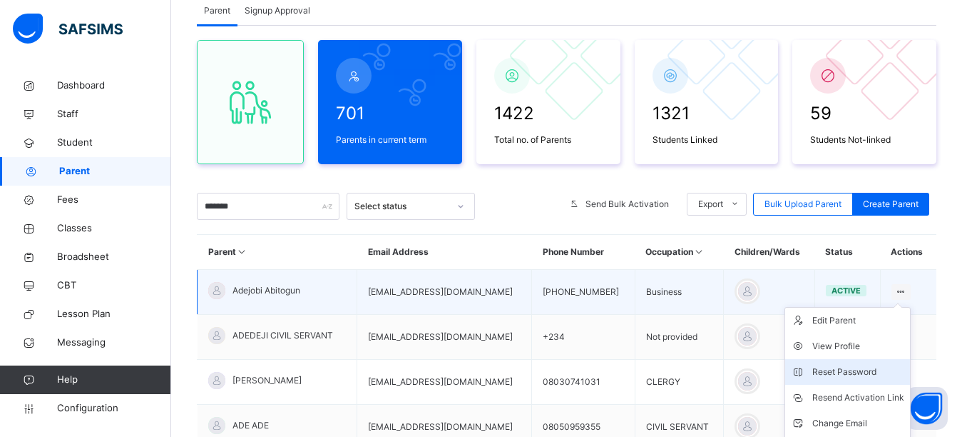
click at [860, 372] on div "Reset Password" at bounding box center [859, 372] width 92 height 14
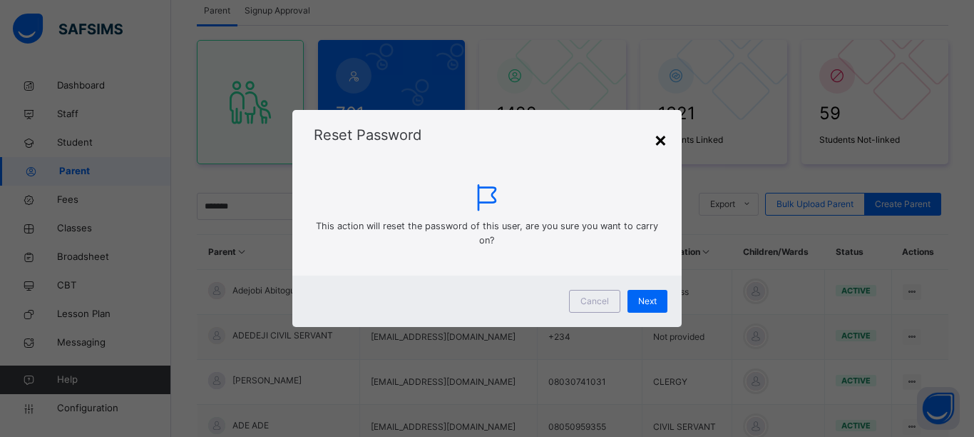
click at [663, 141] on div "×" at bounding box center [661, 139] width 14 height 30
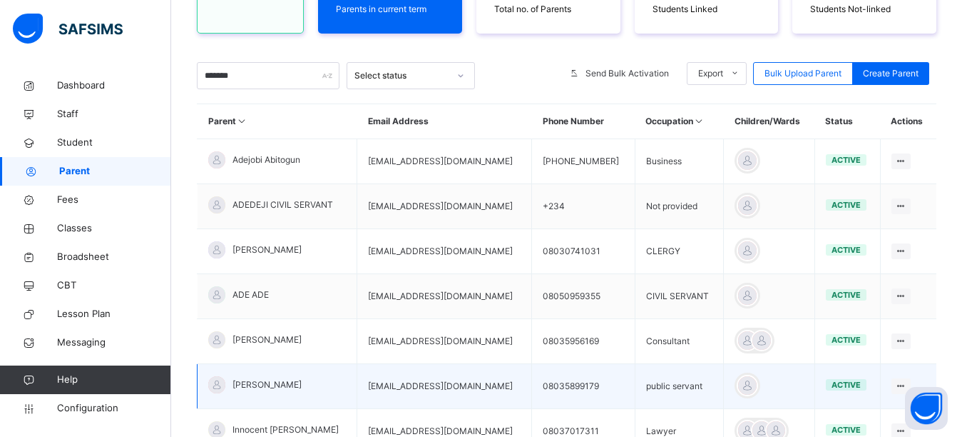
scroll to position [239, 0]
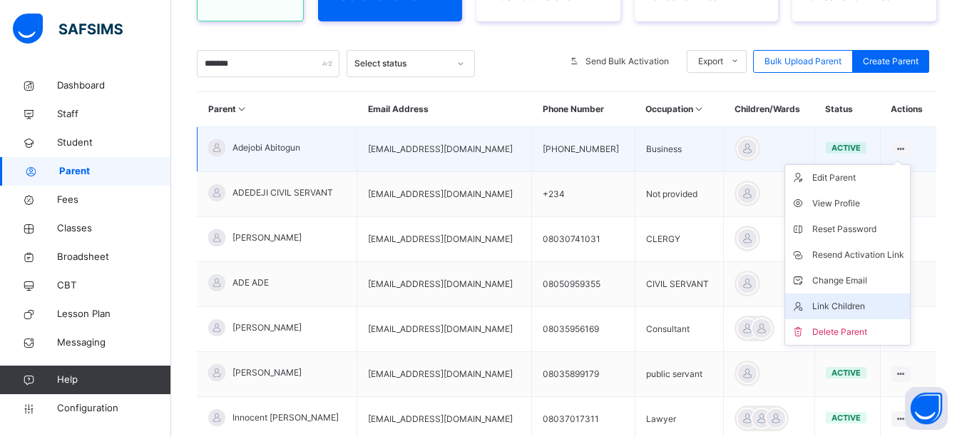
click at [850, 311] on div "Link Children" at bounding box center [859, 306] width 92 height 14
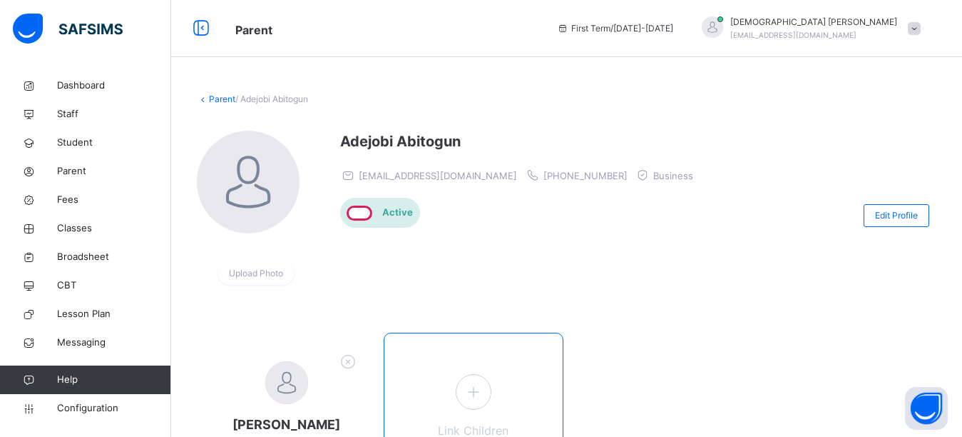
click at [469, 399] on icon at bounding box center [473, 391] width 26 height 28
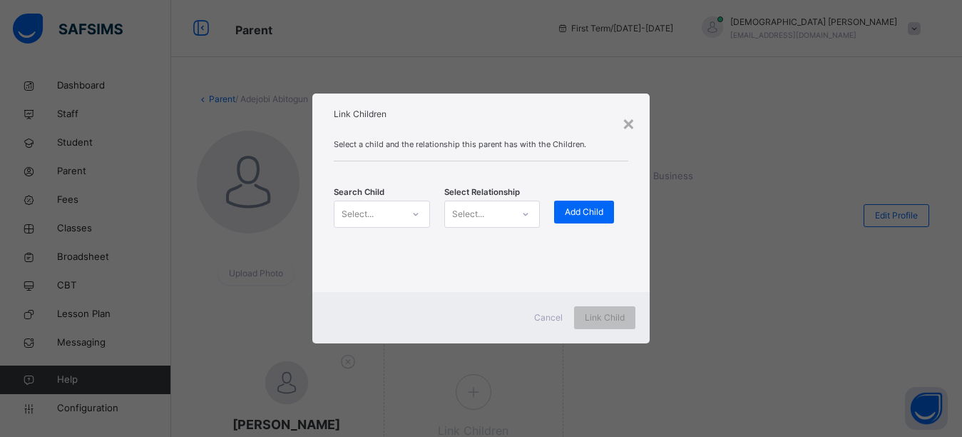
click at [376, 215] on div "Select..." at bounding box center [368, 214] width 67 height 22
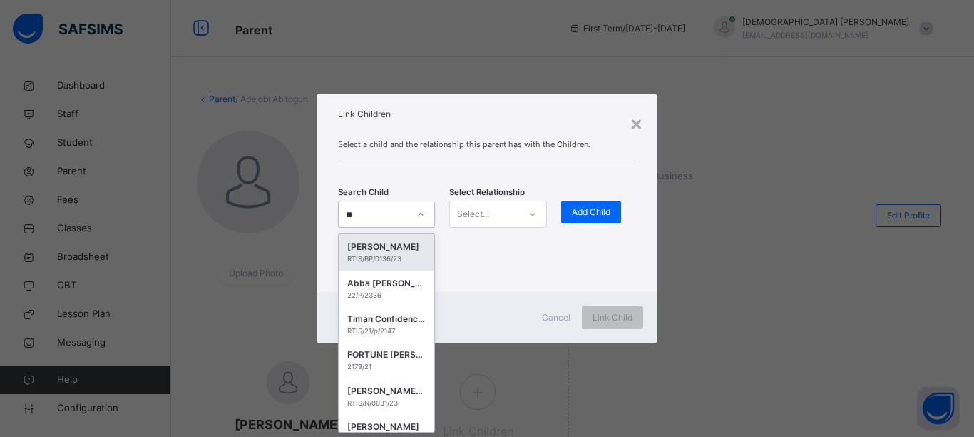
type input "*"
type input "****"
click at [370, 248] on div "Ayodeji Ayomisimiloluwa Abitogun" at bounding box center [386, 247] width 78 height 14
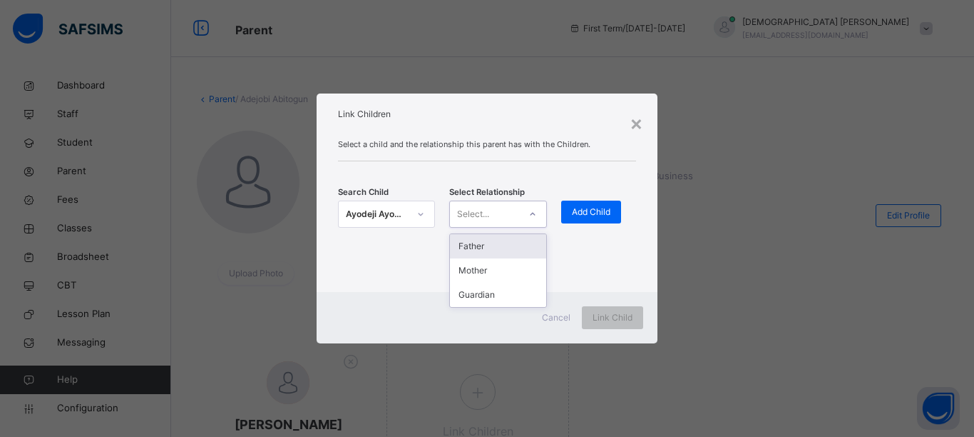
click at [504, 211] on div "Select..." at bounding box center [484, 214] width 68 height 22
click at [492, 250] on div "Father" at bounding box center [498, 246] width 96 height 24
click at [489, 215] on div "Father" at bounding box center [488, 214] width 63 height 13
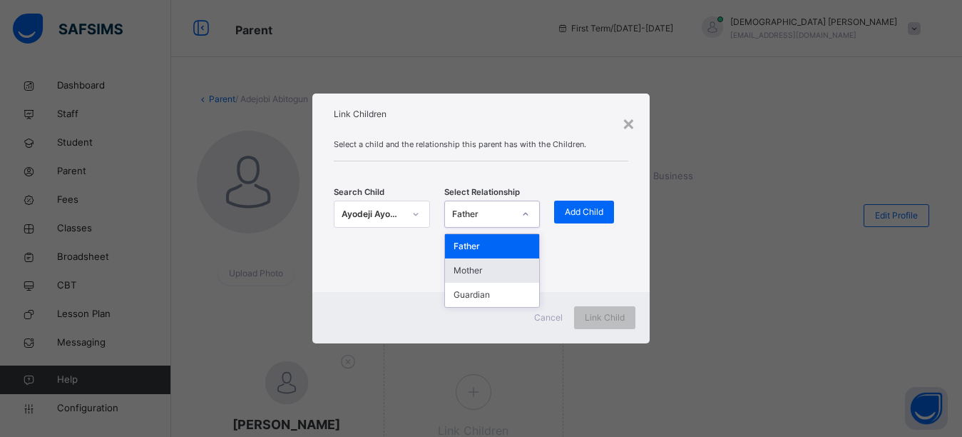
click at [492, 277] on div "Mother" at bounding box center [492, 270] width 94 height 24
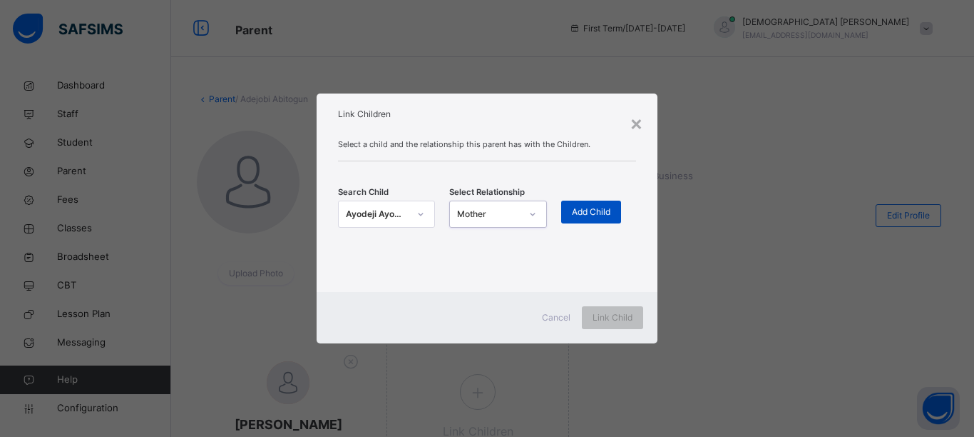
click at [609, 210] on span "Add Child" at bounding box center [591, 211] width 39 height 13
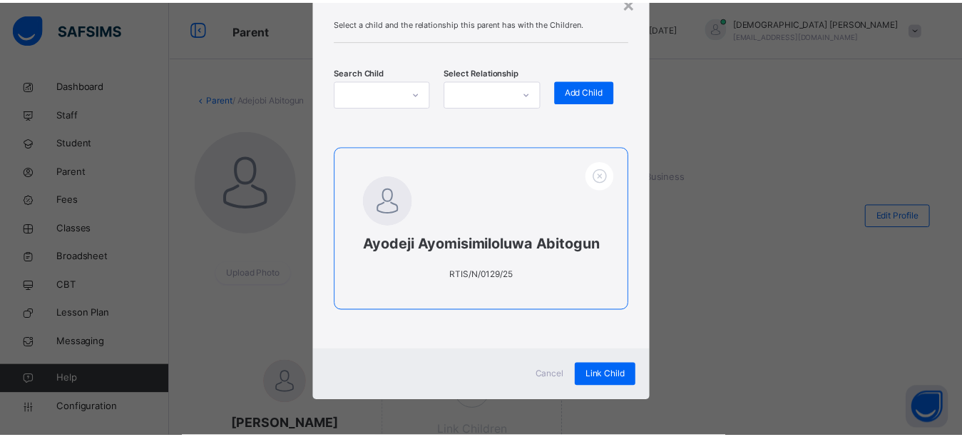
scroll to position [85, 0]
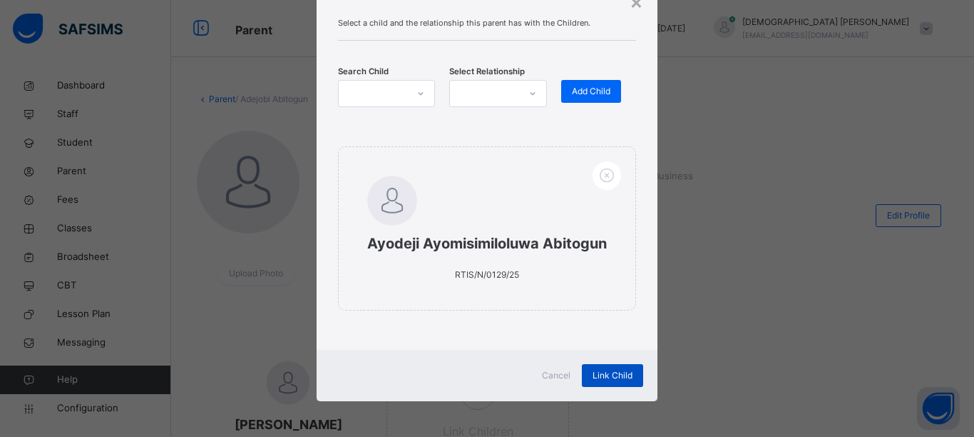
click at [615, 372] on span "Link Child" at bounding box center [613, 375] width 40 height 13
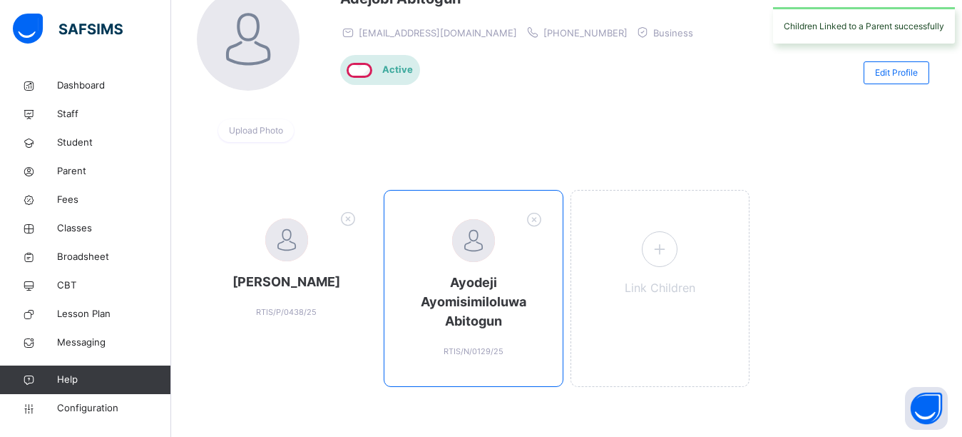
scroll to position [148, 0]
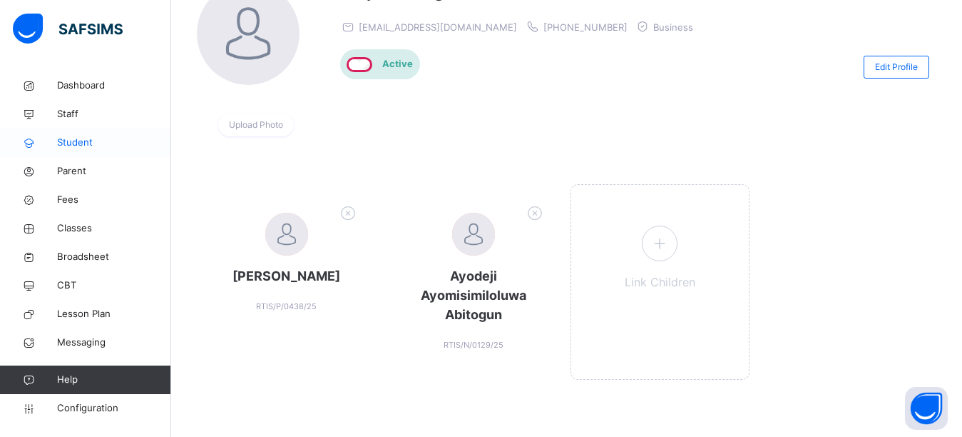
click at [78, 144] on span "Student" at bounding box center [114, 143] width 114 height 14
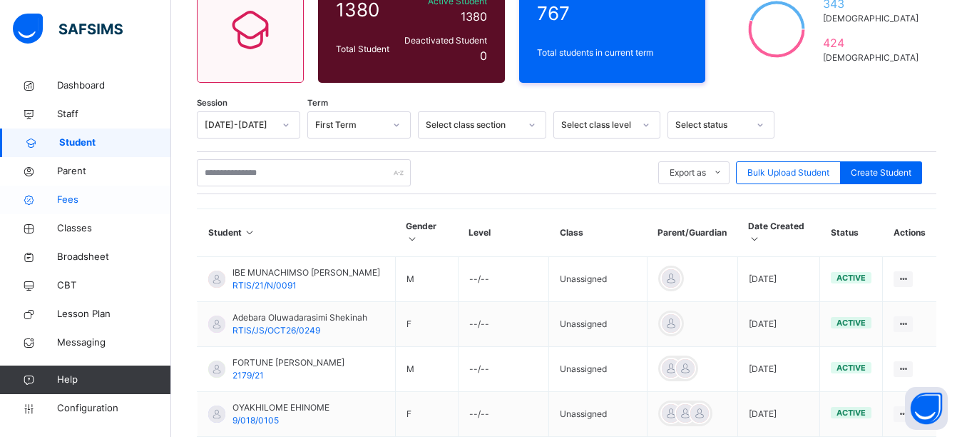
click at [88, 205] on span "Fees" at bounding box center [114, 200] width 114 height 14
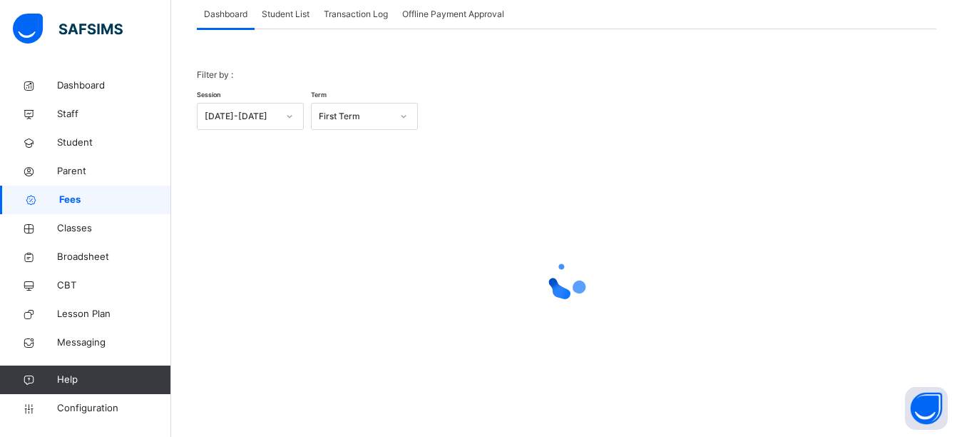
scroll to position [93, 0]
click at [282, 15] on span "Student List" at bounding box center [286, 14] width 48 height 13
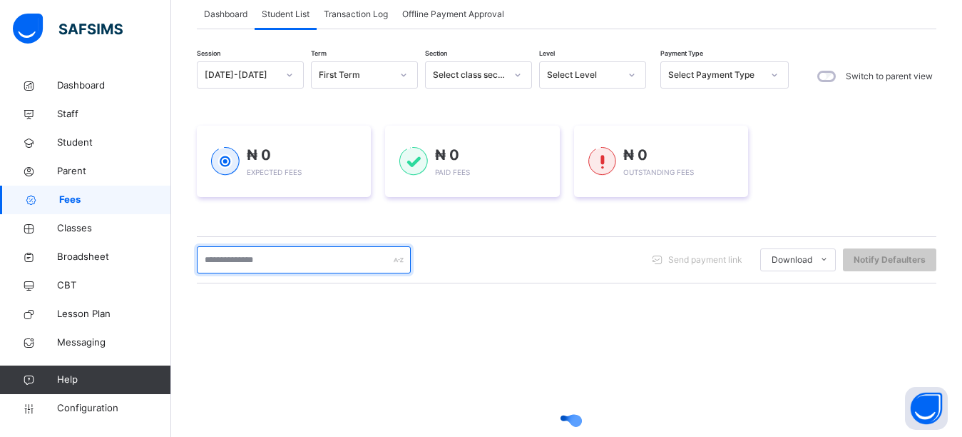
click at [268, 264] on input "text" at bounding box center [304, 259] width 214 height 27
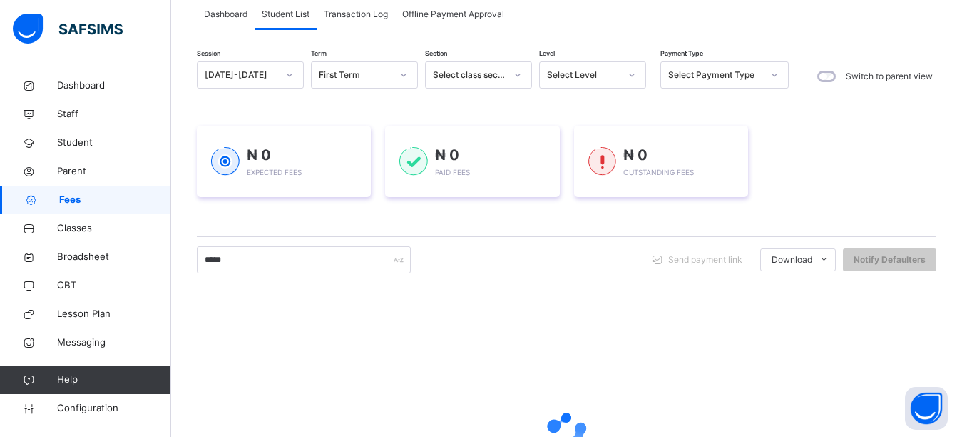
drag, startPoint x: 338, startPoint y: 222, endPoint x: 342, endPoint y: 213, distance: 9.6
click at [340, 221] on div "Session 2025-2026 Term First Term Section Select class section Level Select Lev…" at bounding box center [567, 314] width 740 height 506
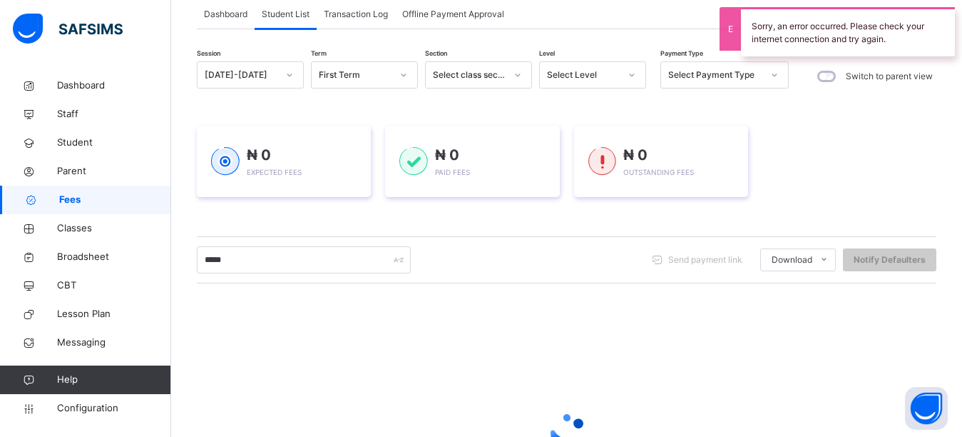
click at [850, 182] on div "₦ 0 Expected Fees ₦ 0 Paid Fees ₦ 0 Outstanding Fees" at bounding box center [567, 161] width 740 height 71
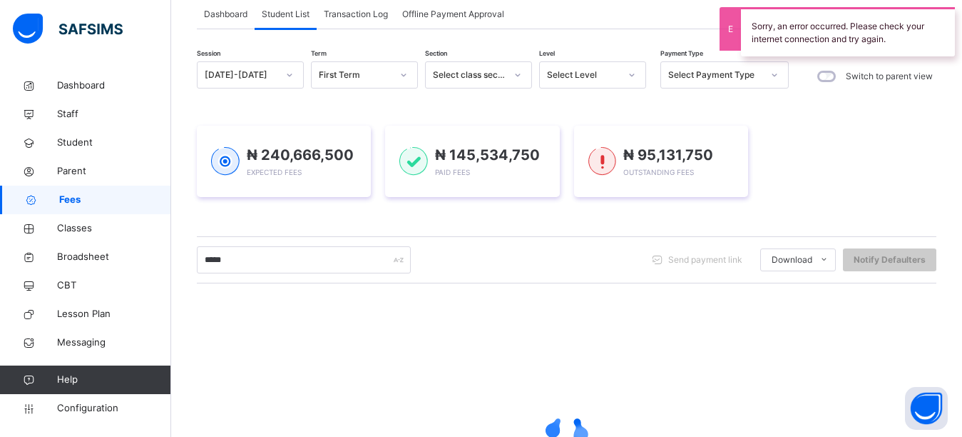
click at [858, 186] on div "₦ 240,666,500 Expected Fees ₦ 145,534,750 Paid Fees ₦ 95,131,750 Outstanding Fe…" at bounding box center [567, 161] width 740 height 71
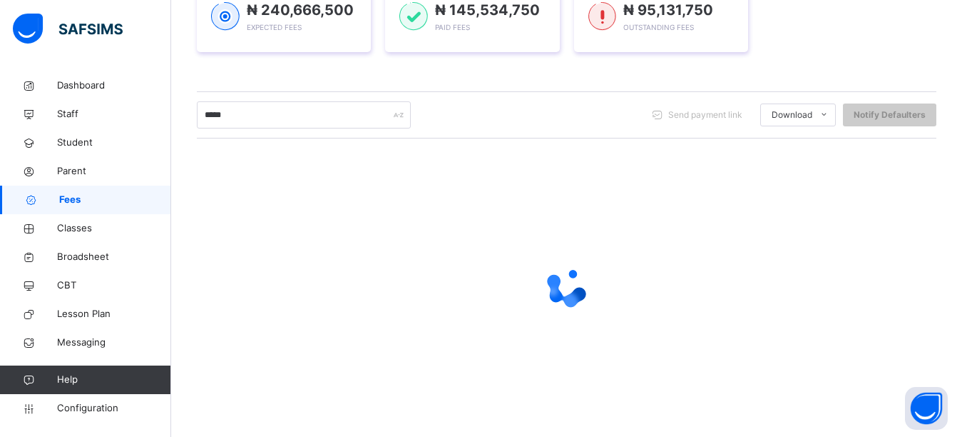
scroll to position [245, 0]
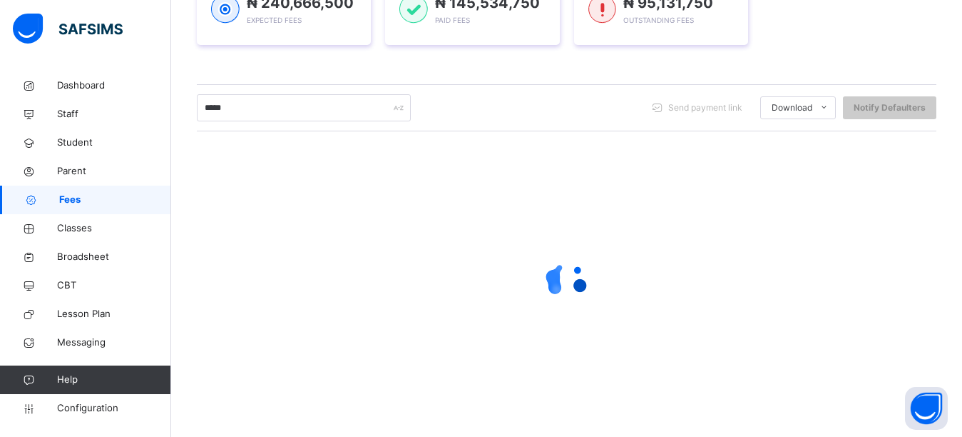
click at [796, 38] on div "₦ 240,666,500 Expected Fees ₦ 145,534,750 Paid Fees ₦ 95,131,750 Outstanding Fe…" at bounding box center [567, 9] width 740 height 71
click at [736, 273] on div at bounding box center [567, 279] width 740 height 57
click at [734, 273] on div at bounding box center [567, 279] width 740 height 57
click at [553, 66] on div "₦ 240,666,500 Expected Fees ₦ 145,534,750 Paid Fees ₦ 95,131,750 Outstanding Fe…" at bounding box center [567, 9] width 740 height 114
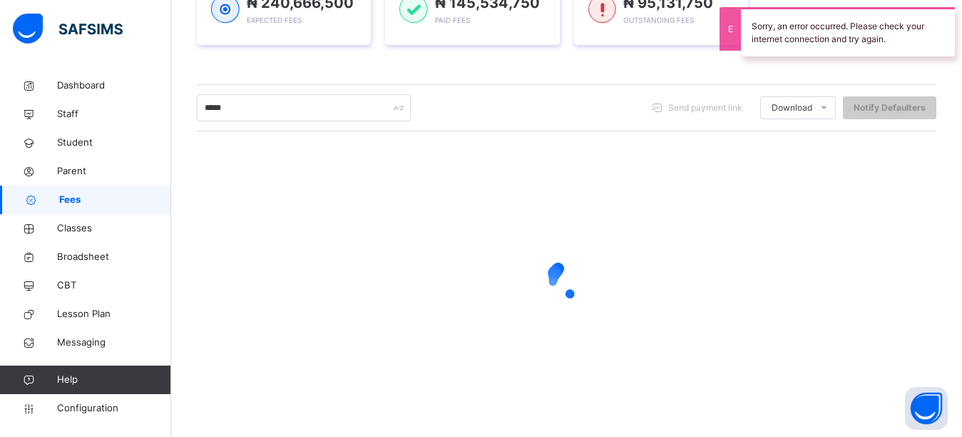
click at [610, 214] on div at bounding box center [567, 279] width 740 height 271
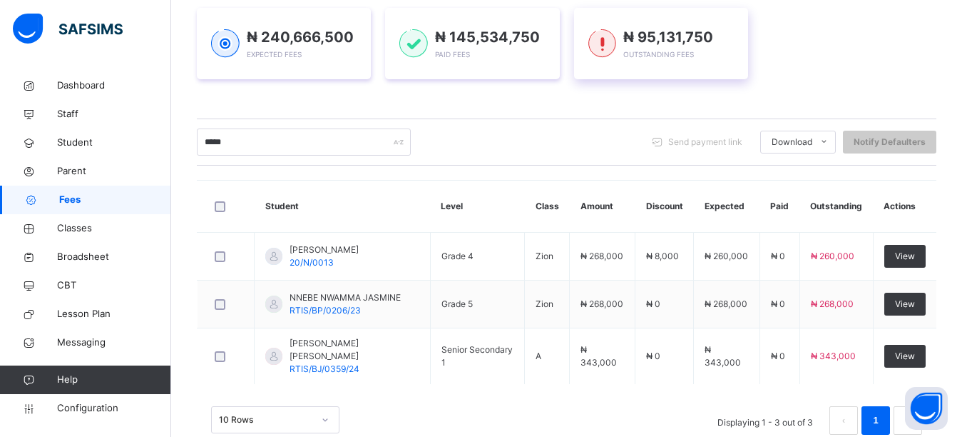
scroll to position [214, 0]
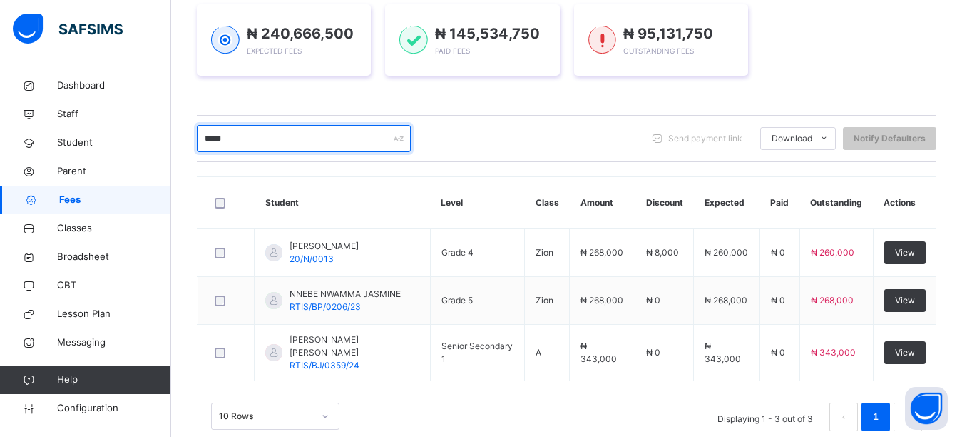
click at [289, 133] on input "*****" at bounding box center [304, 138] width 214 height 27
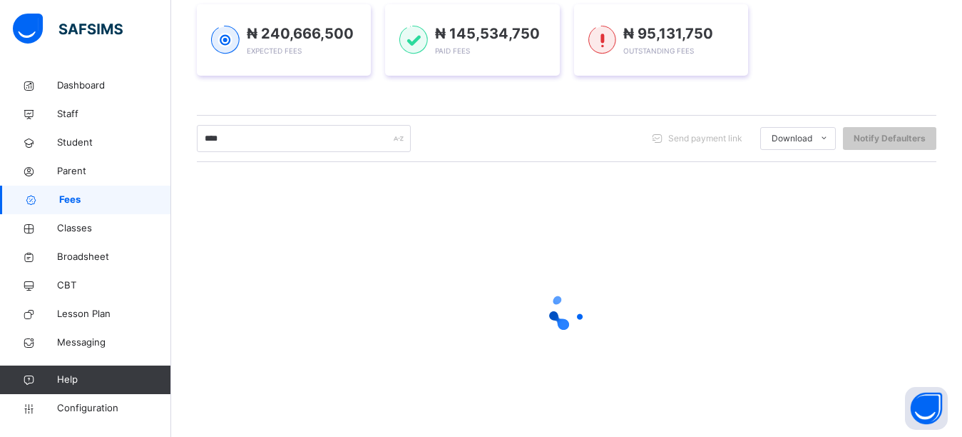
click at [317, 106] on div "Session 2025-2026 Term First Term Section Select class section Level Select Lev…" at bounding box center [567, 193] width 740 height 506
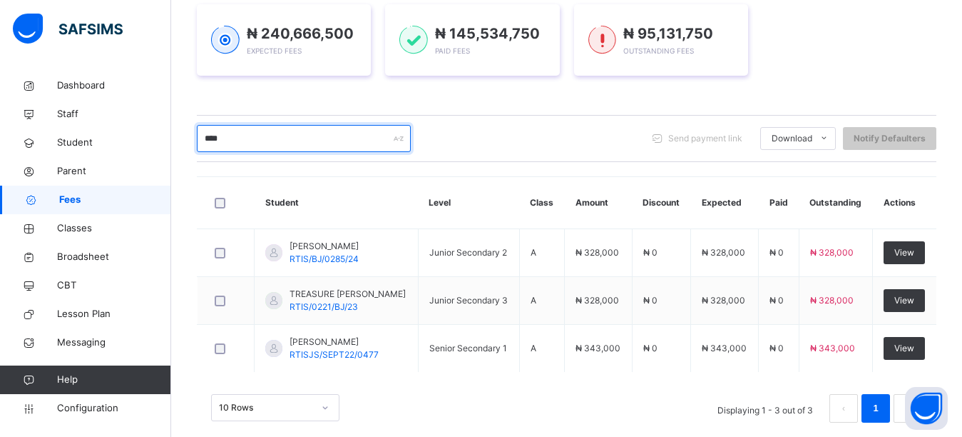
click at [290, 143] on input "****" at bounding box center [304, 138] width 214 height 27
type input "*"
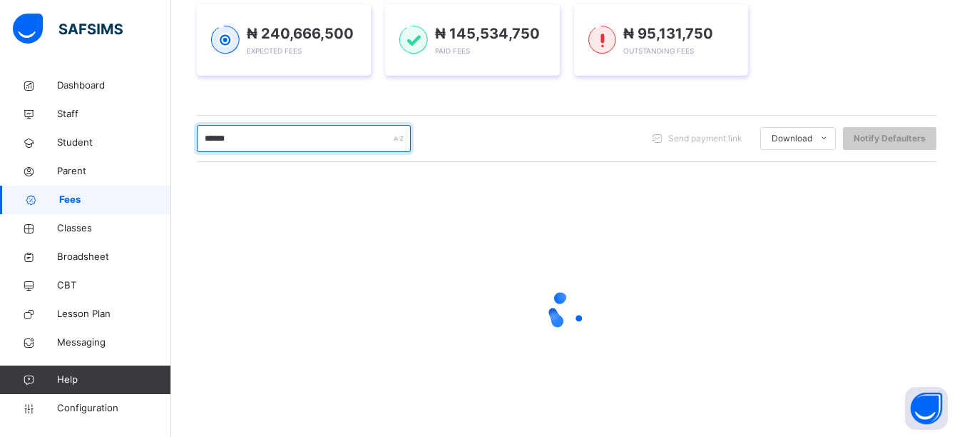
type input "******"
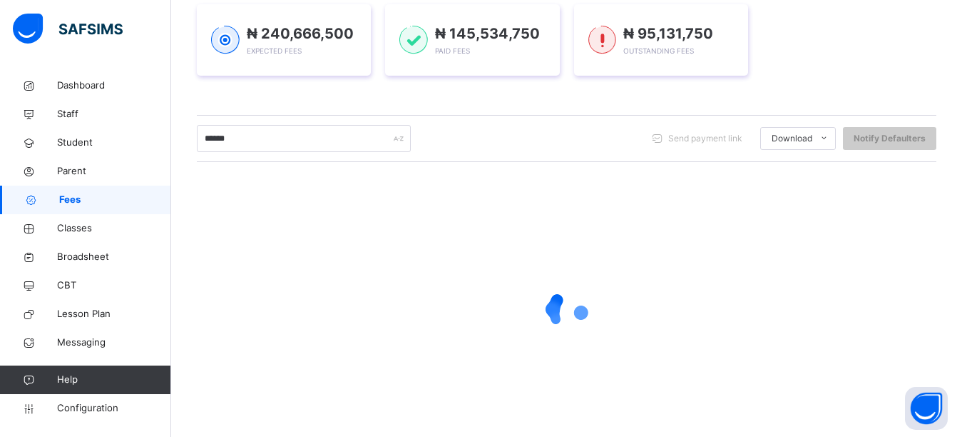
click at [370, 91] on div "₦ 240,666,500 Expected Fees ₦ 145,534,750 Paid Fees ₦ 95,131,750 Outstanding Fe…" at bounding box center [567, 40] width 740 height 114
click at [859, 73] on div "₦ 240,666,500 Expected Fees ₦ 145,534,750 Paid Fees ₦ 95,131,750 Outstanding Fe…" at bounding box center [567, 39] width 740 height 71
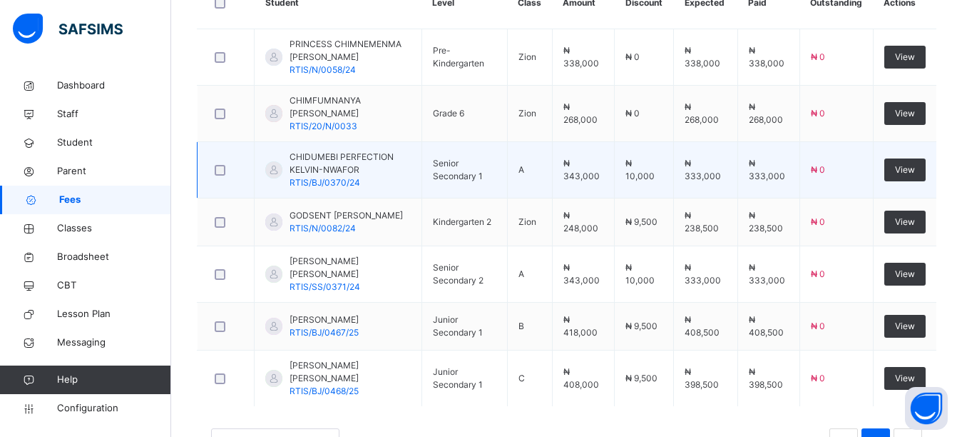
scroll to position [344, 0]
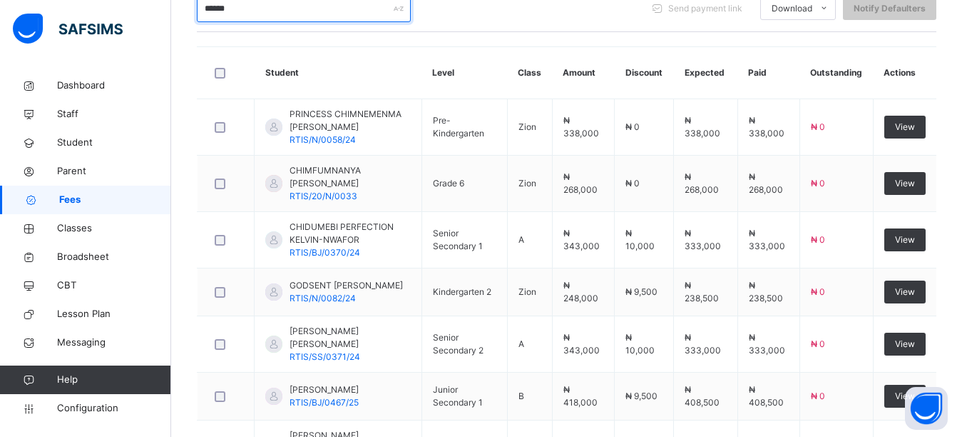
click at [261, 6] on input "******" at bounding box center [304, 8] width 214 height 27
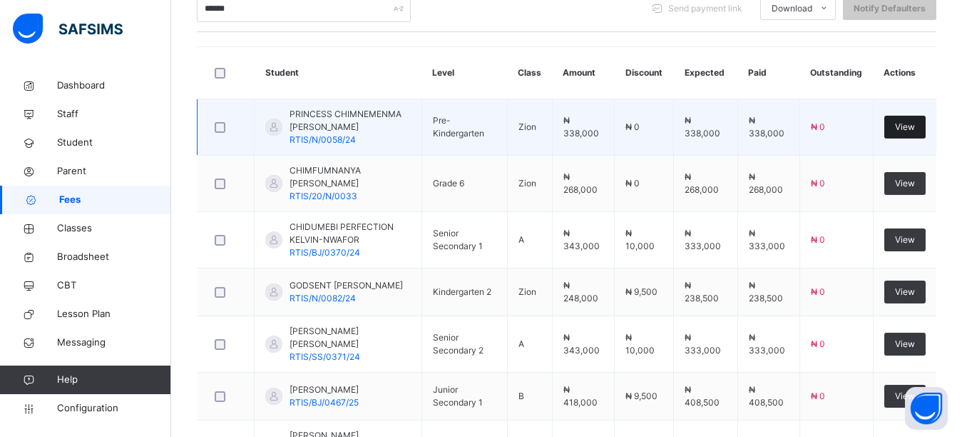
click at [915, 132] on span "View" at bounding box center [905, 127] width 20 height 13
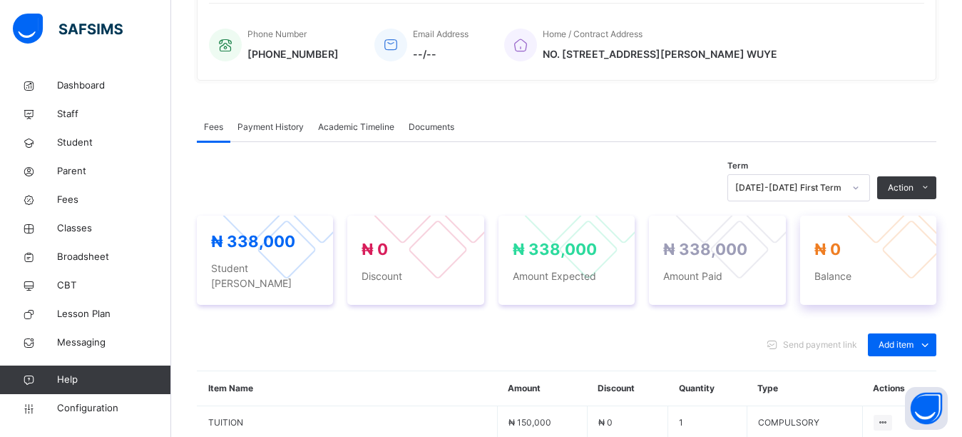
scroll to position [357, 0]
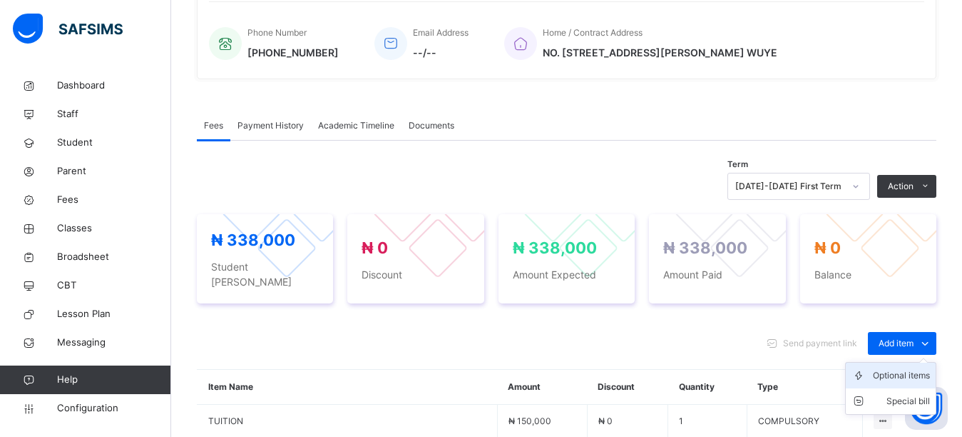
click at [907, 368] on div "Optional items" at bounding box center [901, 375] width 57 height 14
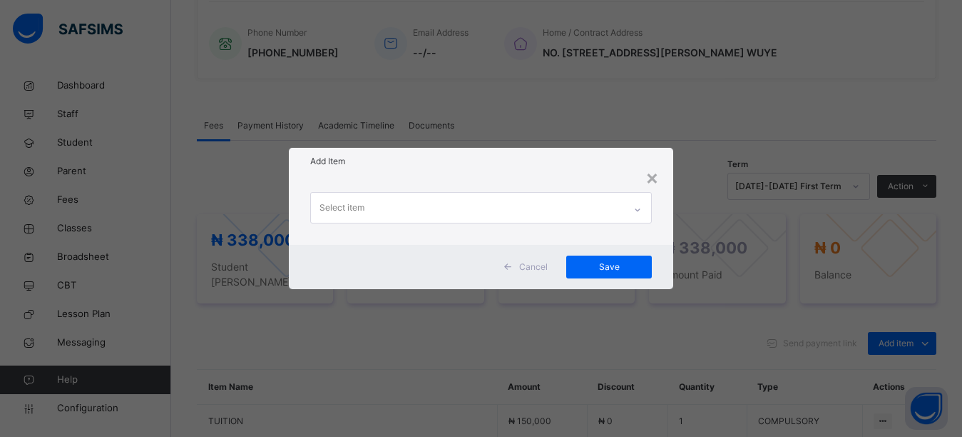
click at [495, 205] on div "Select item" at bounding box center [468, 208] width 314 height 30
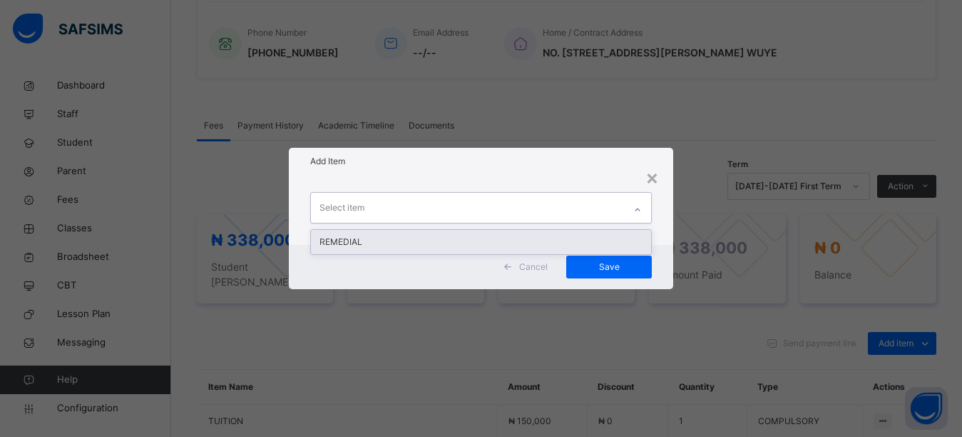
click at [467, 238] on div "REMEDIAL" at bounding box center [481, 242] width 341 height 24
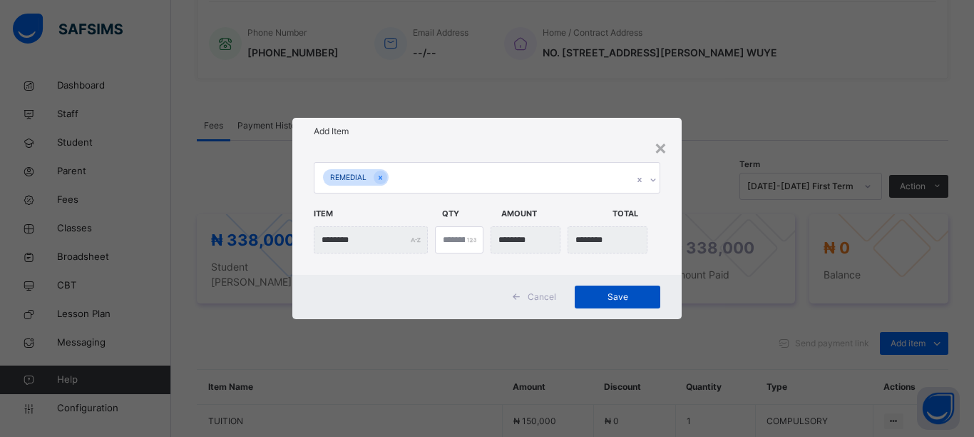
click at [636, 300] on span "Save" at bounding box center [618, 296] width 64 height 13
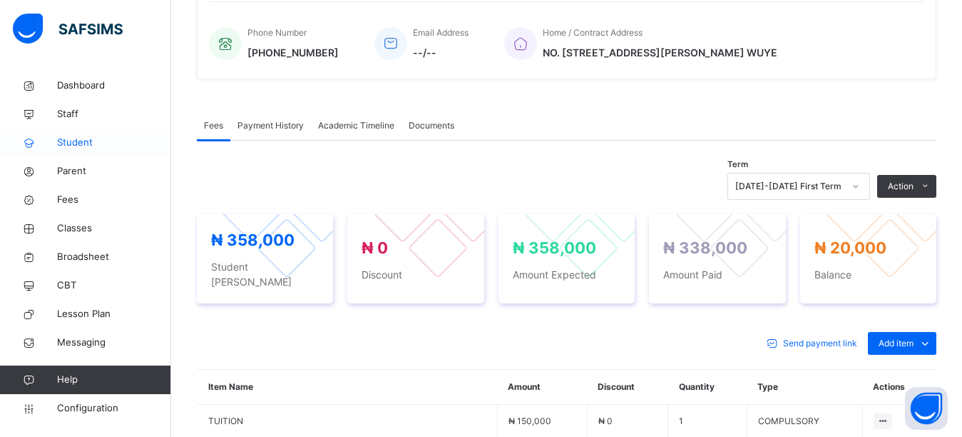
click at [96, 147] on span "Student" at bounding box center [114, 143] width 114 height 14
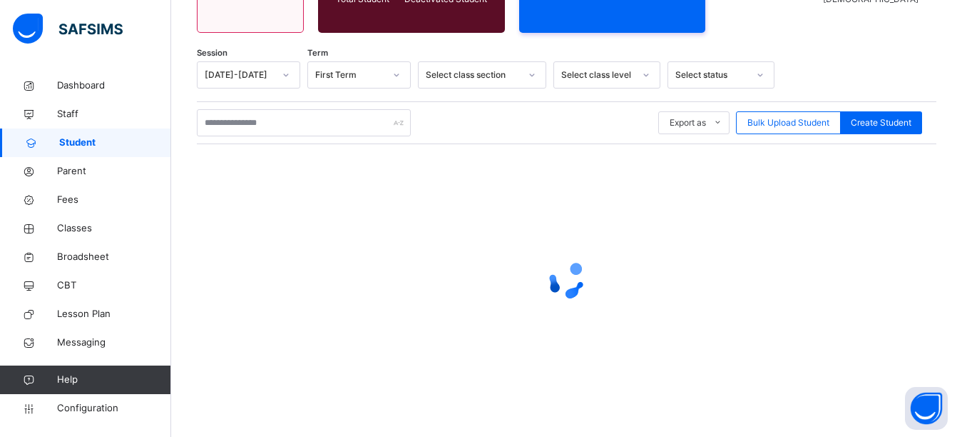
scroll to position [198, 0]
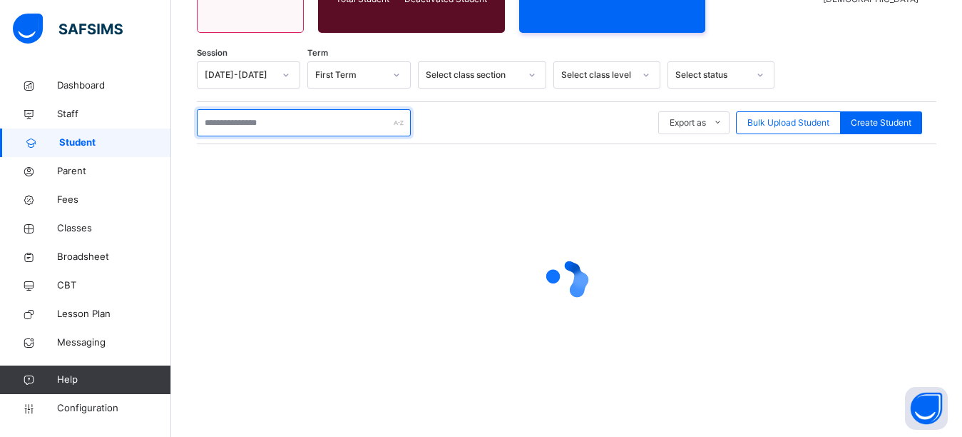
click at [271, 124] on input "text" at bounding box center [304, 122] width 214 height 27
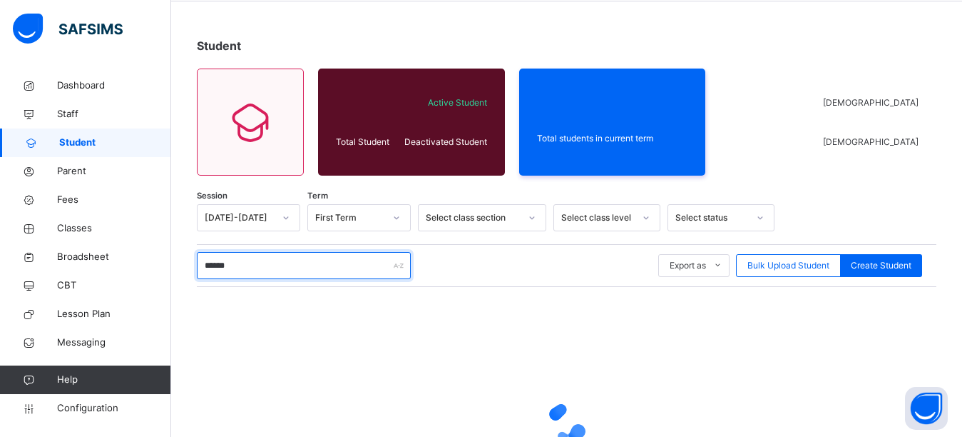
type input "******"
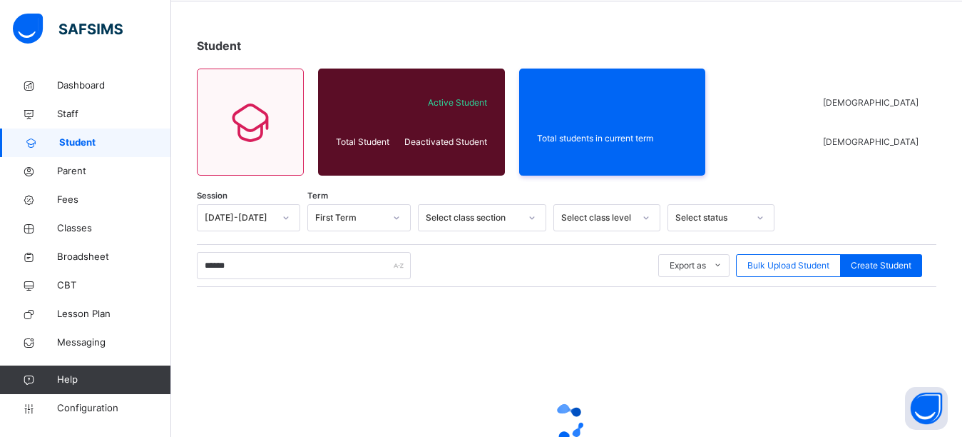
click at [481, 25] on div "Student Total Student Active Student Deactivated Student Total students in curr…" at bounding box center [566, 298] width 791 height 564
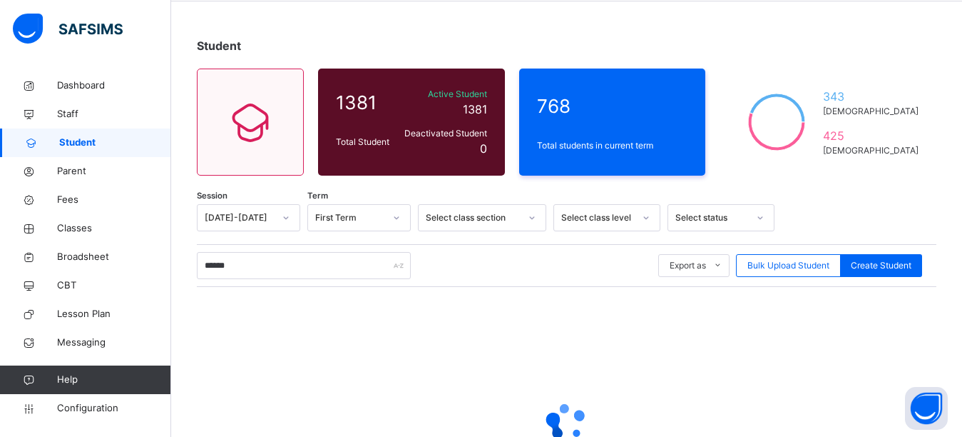
click at [472, 51] on div "Student" at bounding box center [567, 45] width 740 height 17
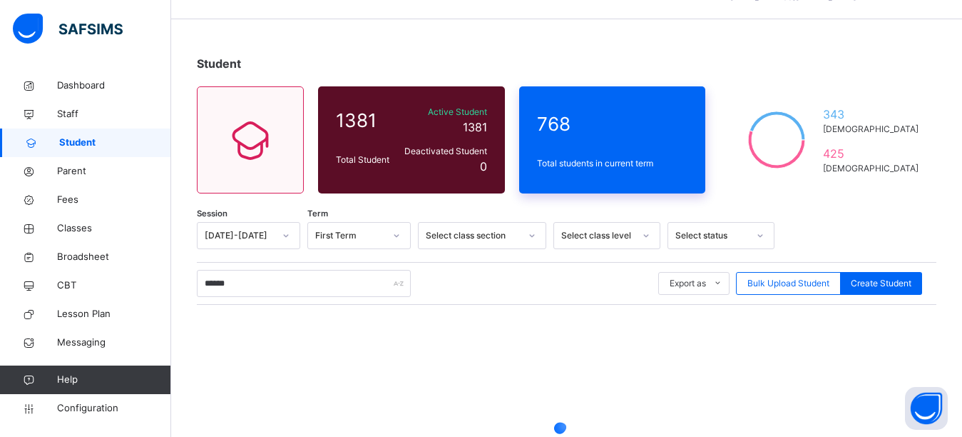
scroll to position [0, 0]
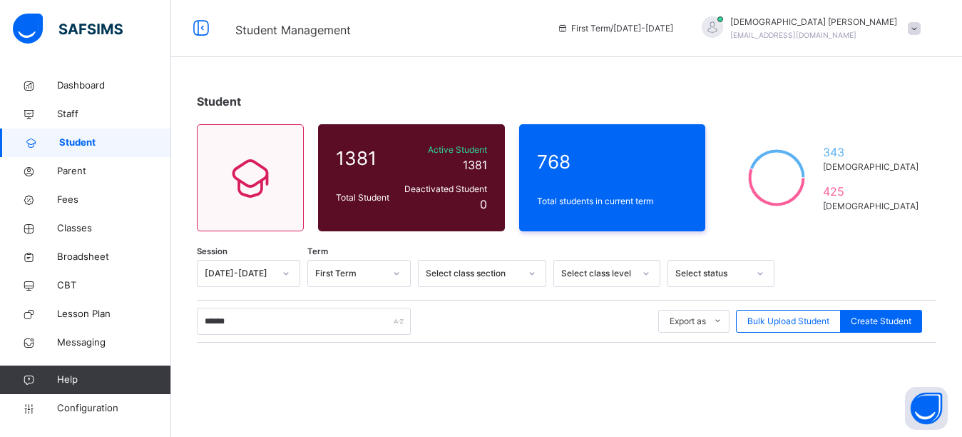
click at [653, 87] on div "Student 1381 Total Student Active Student 1381 Deactivated Student 0 768 Total …" at bounding box center [566, 353] width 791 height 564
click at [539, 52] on div "Student Management First Term / 2025-2026 Isaiah Paul paulisaiah@rtis-edu.ng" at bounding box center [481, 28] width 962 height 57
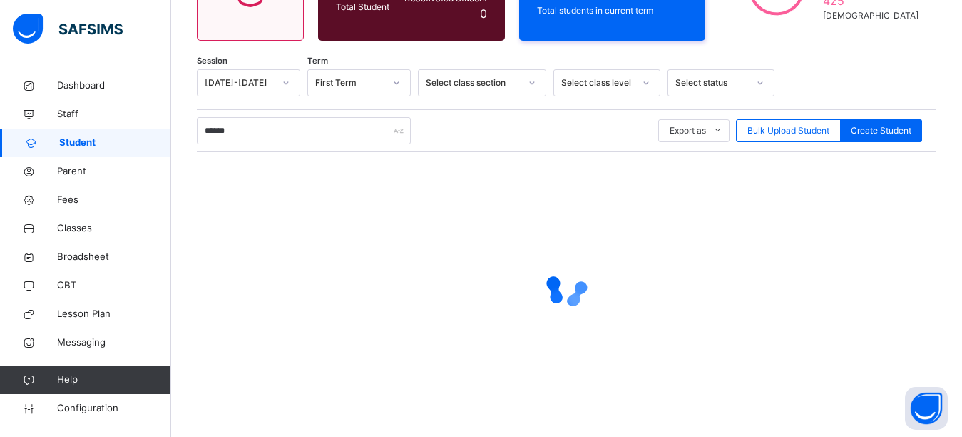
scroll to position [198, 0]
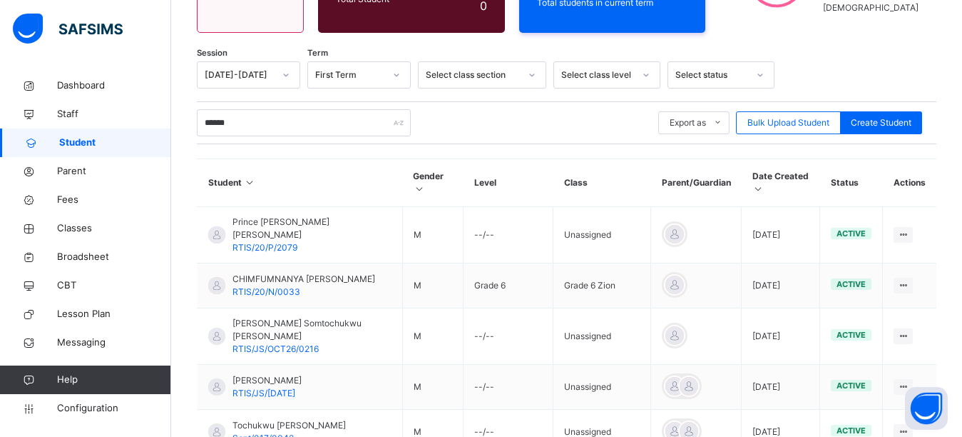
click at [812, 66] on div at bounding box center [852, 74] width 141 height 27
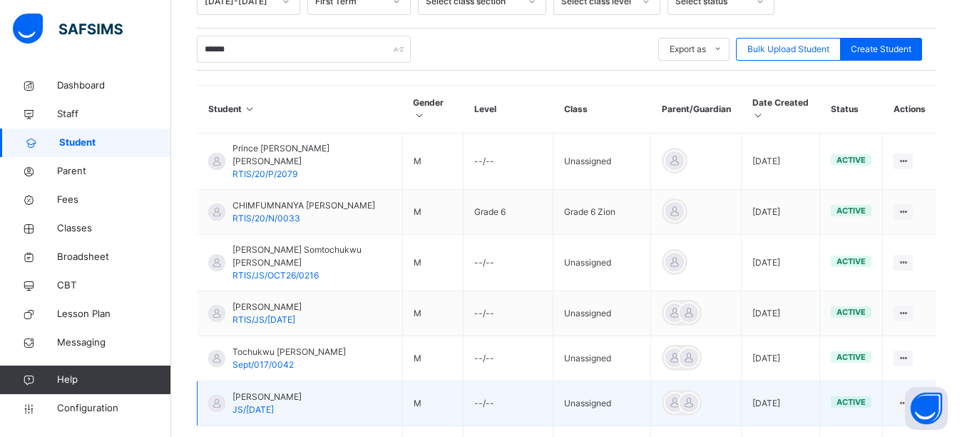
scroll to position [270, 0]
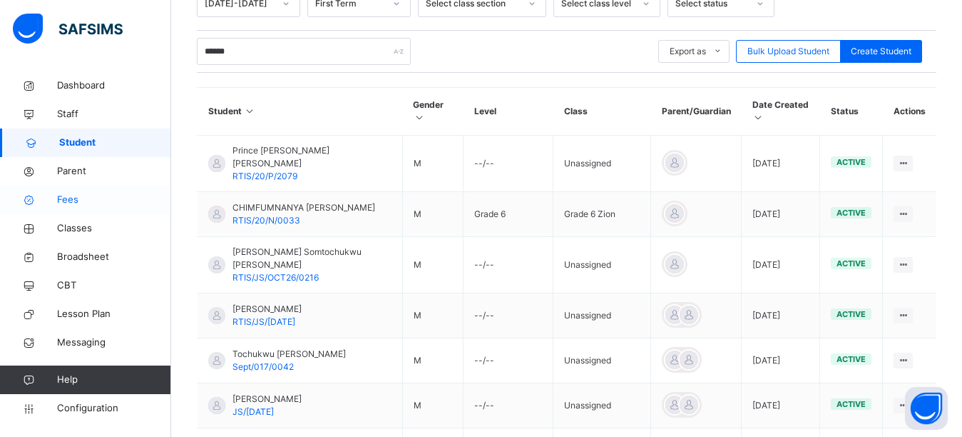
click at [96, 208] on link "Fees" at bounding box center [85, 199] width 171 height 29
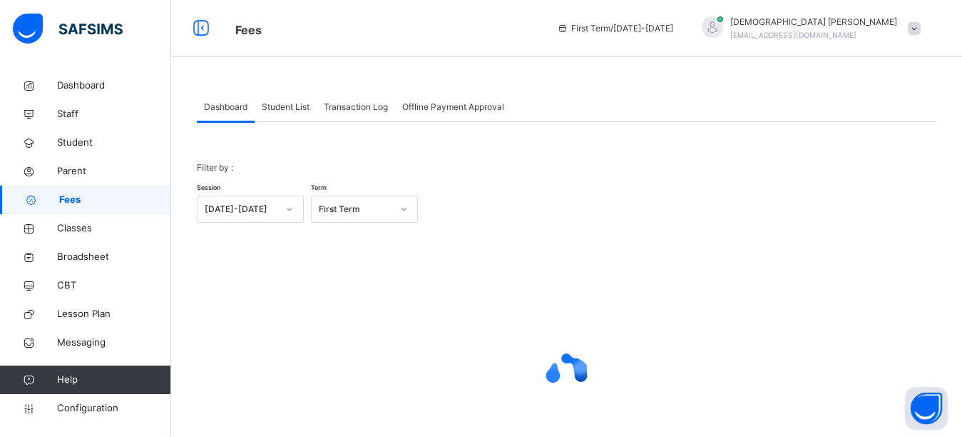
click at [287, 106] on span "Student List" at bounding box center [286, 107] width 48 height 13
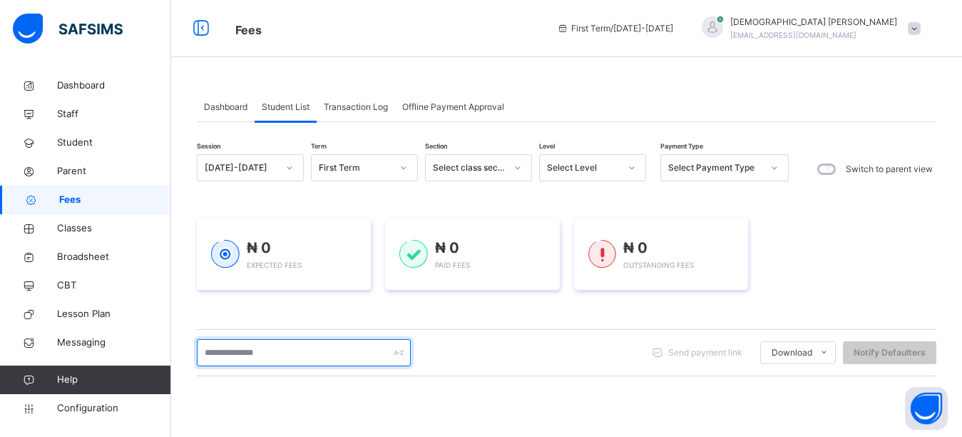
click at [280, 353] on input "text" at bounding box center [304, 352] width 214 height 27
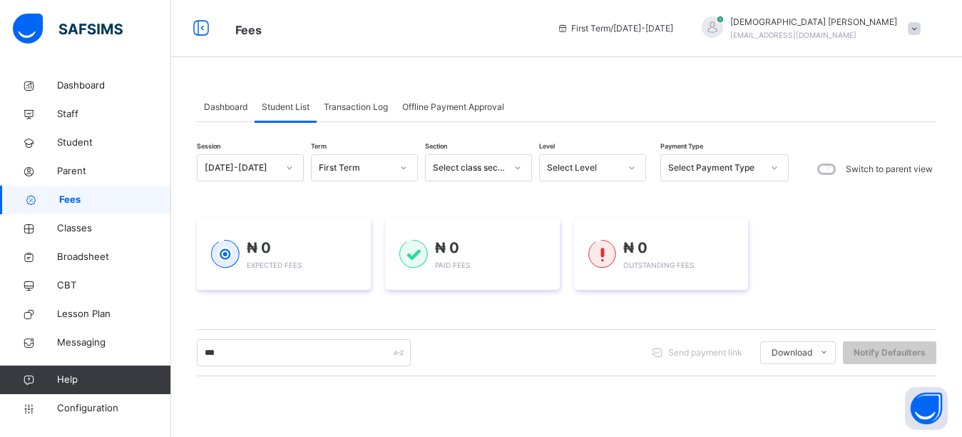
click at [596, 97] on div "Dashboard Student List Transaction Log Offline Payment Approval" at bounding box center [567, 107] width 740 height 29
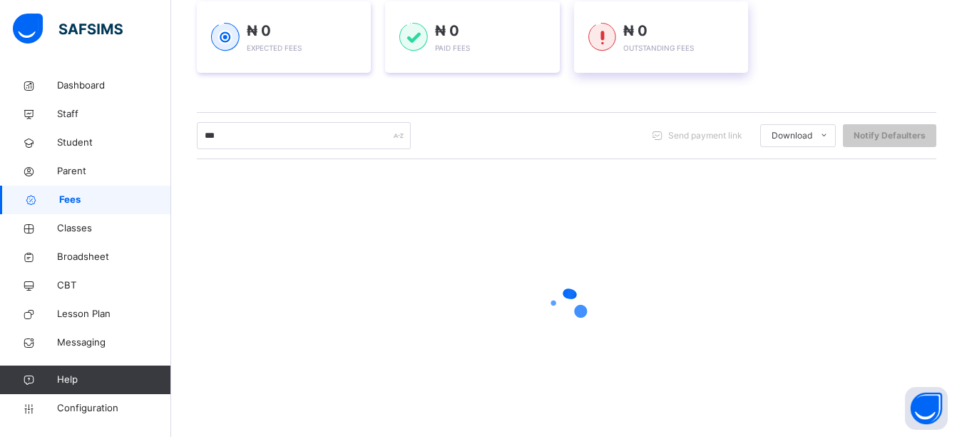
scroll to position [245, 0]
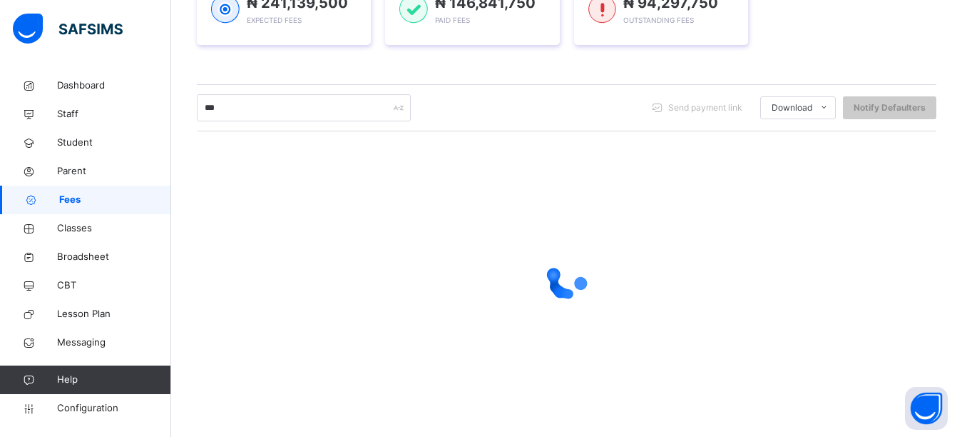
click at [643, 69] on div "Session 2025-2026 Term First Term Section Select class section Level Select Lev…" at bounding box center [567, 162] width 740 height 506
click at [825, 30] on div "₦ 241,139,500 Expected Fees ₦ 146,841,750 Paid Fees ₦ 94,297,750 Outstanding Fe…" at bounding box center [567, 9] width 740 height 71
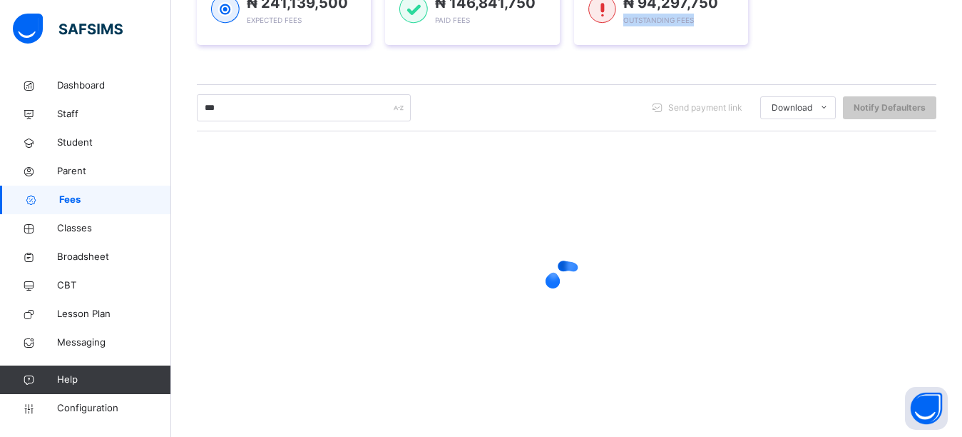
click at [825, 30] on div "₦ 241,139,500 Expected Fees ₦ 146,841,750 Paid Fees ₦ 94,297,750 Outstanding Fe…" at bounding box center [567, 9] width 740 height 71
click at [813, 41] on div "₦ 241,139,500 Expected Fees ₦ 146,841,750 Paid Fees ₦ 94,297,750 Outstanding Fe…" at bounding box center [567, 9] width 740 height 71
click at [815, 36] on div "₦ 241,139,500 Expected Fees ₦ 146,841,750 Paid Fees ₦ 94,297,750 Outstanding Fe…" at bounding box center [567, 9] width 740 height 71
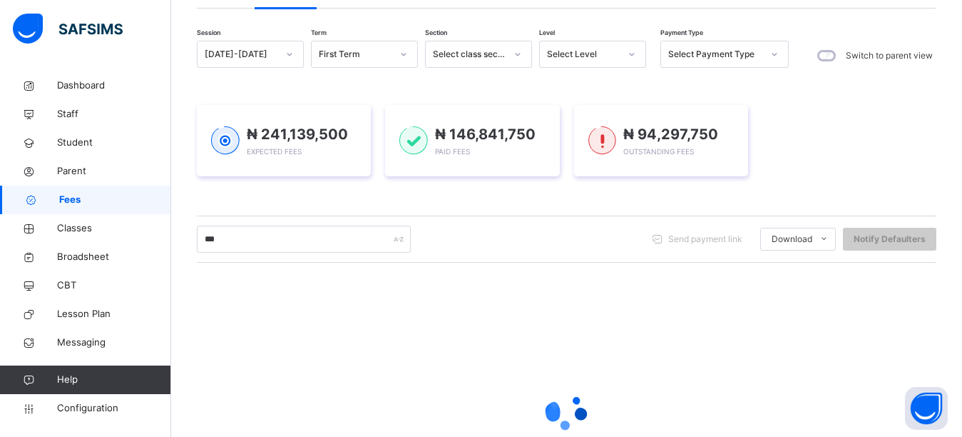
scroll to position [31, 0]
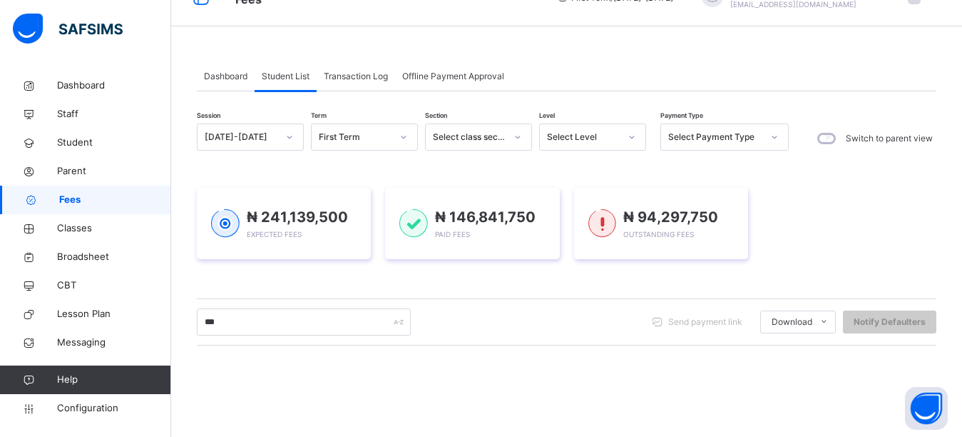
click at [836, 225] on div "₦ 241,139,500 Expected Fees ₦ 146,841,750 Paid Fees ₦ 94,297,750 Outstanding Fe…" at bounding box center [567, 223] width 740 height 71
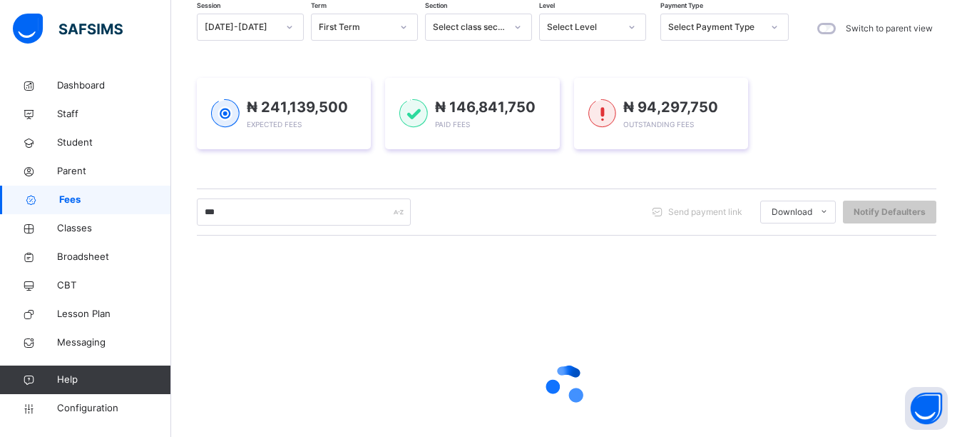
scroll to position [245, 0]
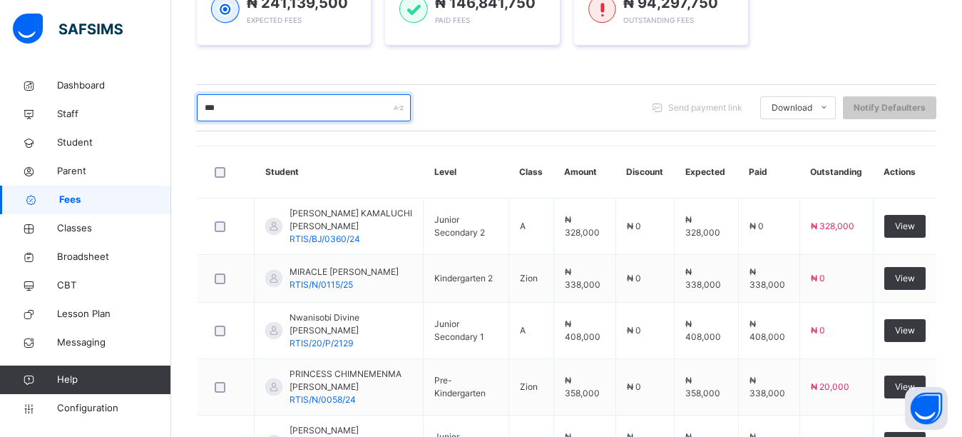
click at [252, 111] on input "***" at bounding box center [304, 107] width 214 height 27
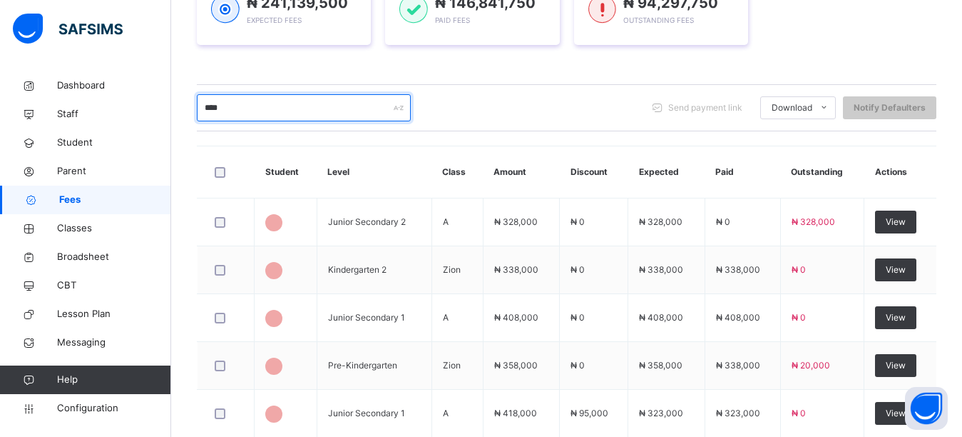
type input "****"
click at [496, 68] on div "Session 2025-2026 Term First Term Section Select class section Level Select Lev…" at bounding box center [567, 324] width 740 height 831
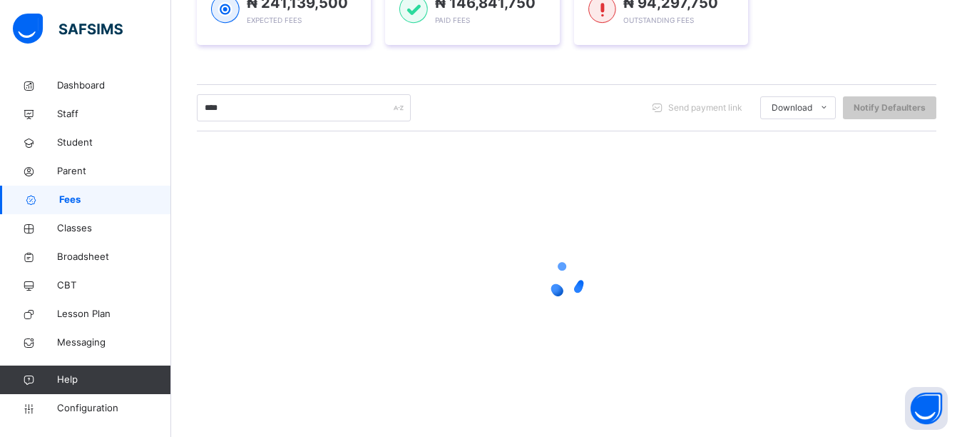
click at [489, 74] on div "Session 2025-2026 Term First Term Section Select class section Level Select Lev…" at bounding box center [567, 162] width 740 height 506
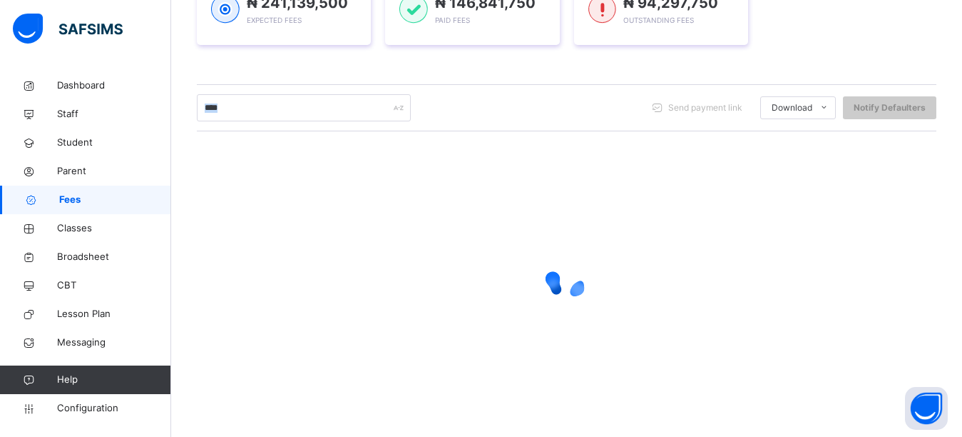
click at [489, 74] on div "Session 2025-2026 Term First Term Section Select class section Level Select Lev…" at bounding box center [567, 162] width 740 height 506
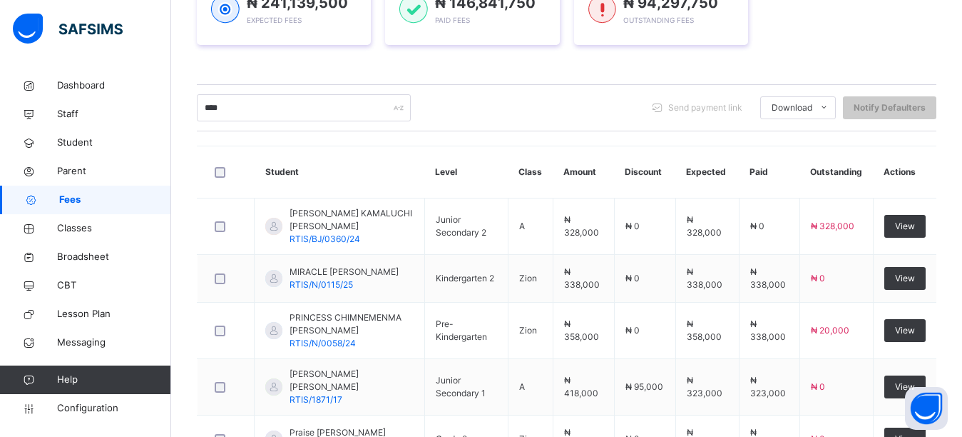
click at [411, 77] on div "Session 2025-2026 Term First Term Section Select class section Level Select Lev…" at bounding box center [567, 341] width 740 height 865
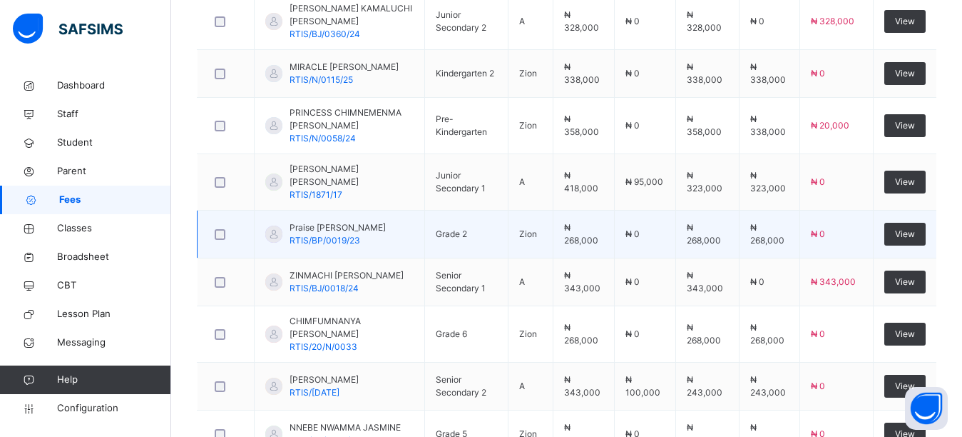
scroll to position [459, 0]
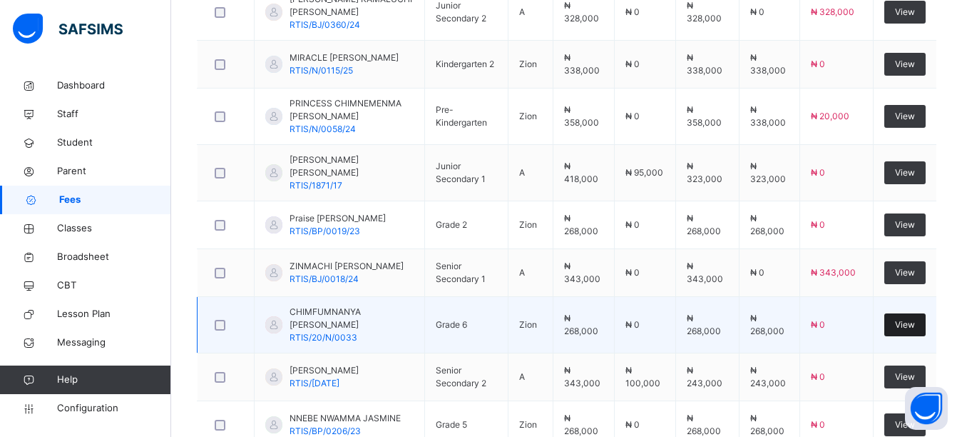
click at [908, 327] on span "View" at bounding box center [905, 324] width 20 height 13
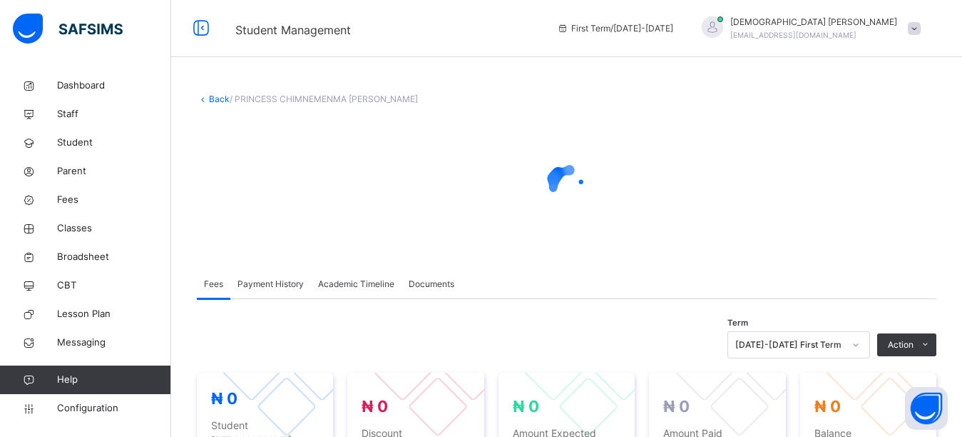
click at [284, 287] on span "Payment History" at bounding box center [271, 284] width 66 height 13
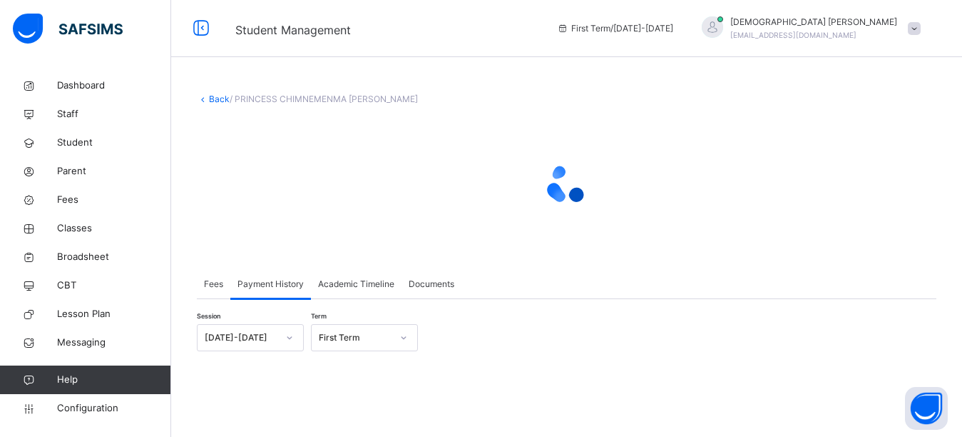
click at [206, 285] on span "Fees" at bounding box center [213, 284] width 19 height 13
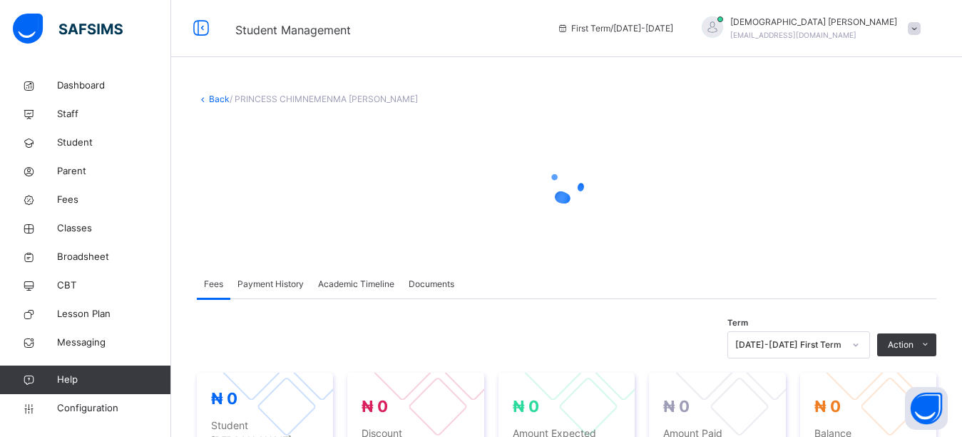
click at [278, 217] on div at bounding box center [567, 184] width 740 height 128
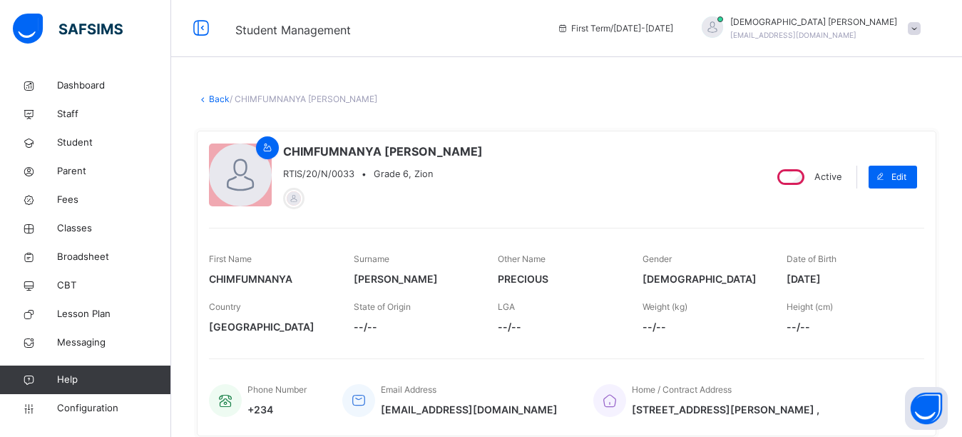
click at [559, 93] on div "Back / CHIMFUMNANYA PRECIOUS NWAFOR" at bounding box center [567, 99] width 740 height 13
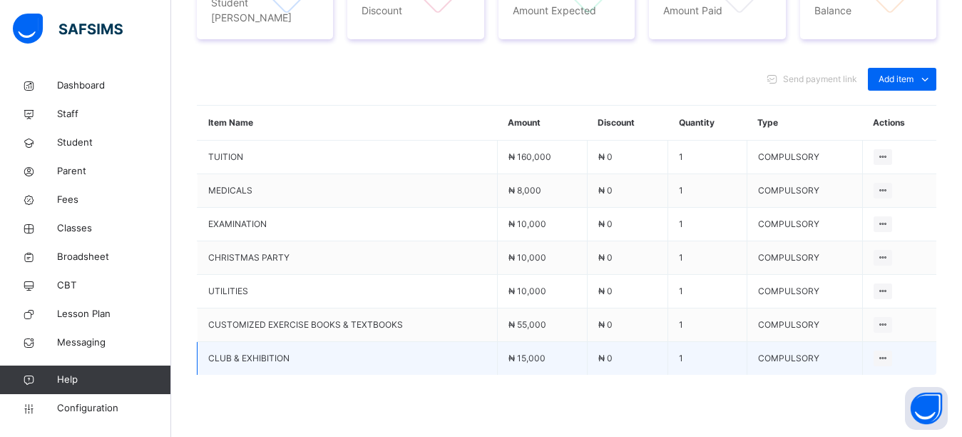
scroll to position [642, 0]
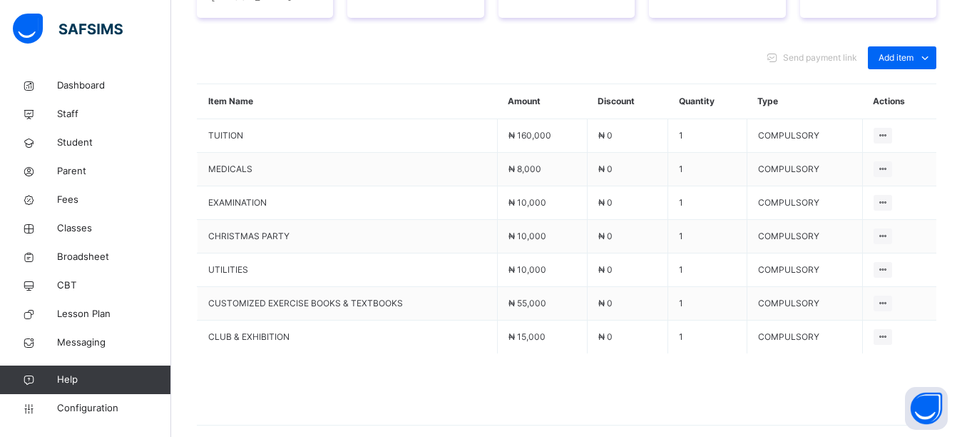
click at [0, 0] on div "Optional items" at bounding box center [0, 0] width 0 height 0
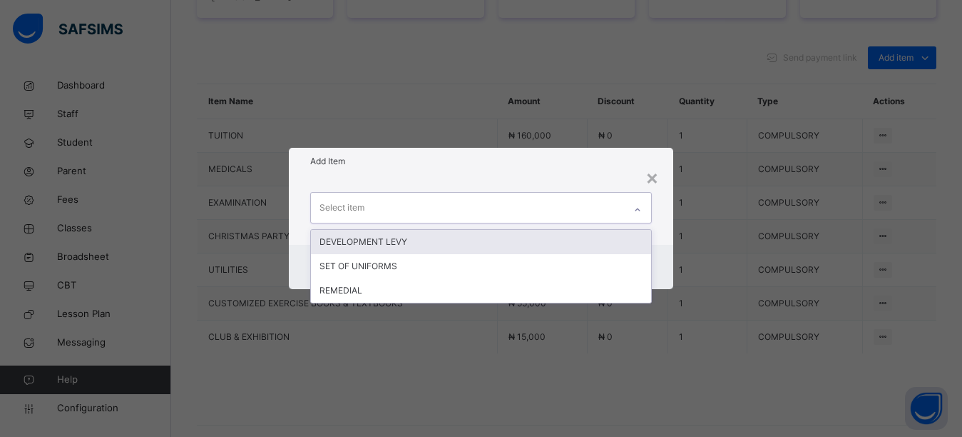
click at [382, 205] on div "Select item" at bounding box center [468, 208] width 314 height 30
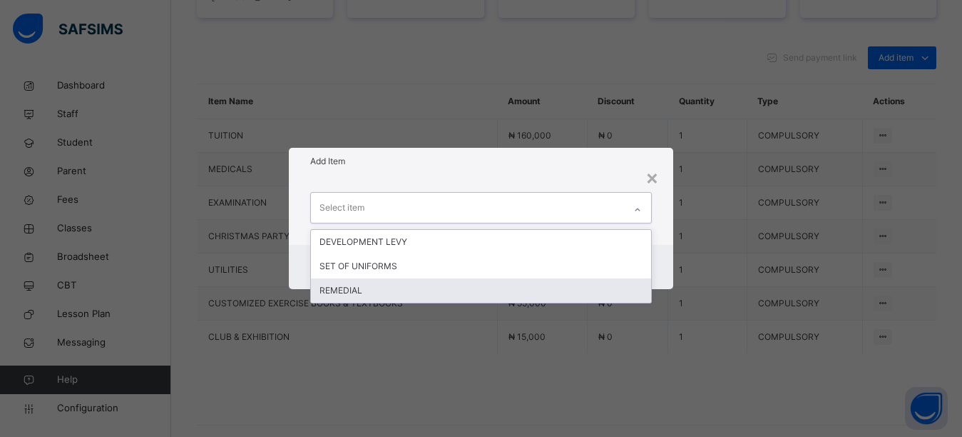
click at [355, 290] on div "REMEDIAL" at bounding box center [481, 290] width 341 height 24
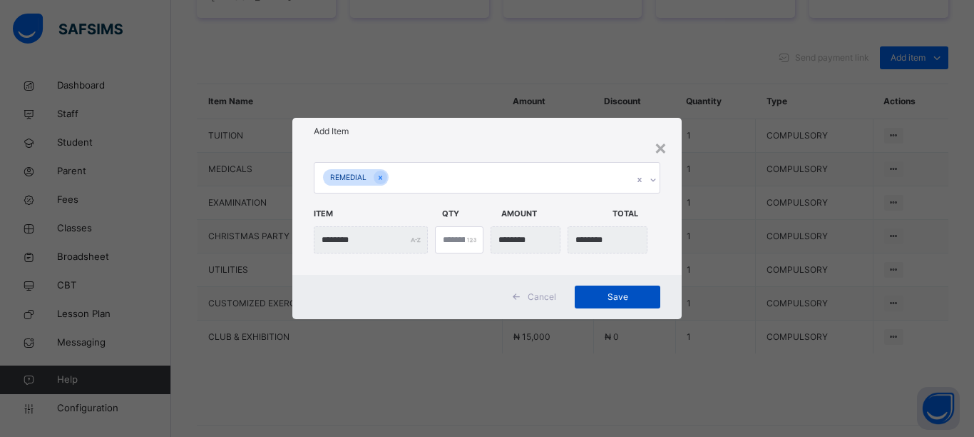
click at [630, 295] on span "Save" at bounding box center [618, 296] width 64 height 13
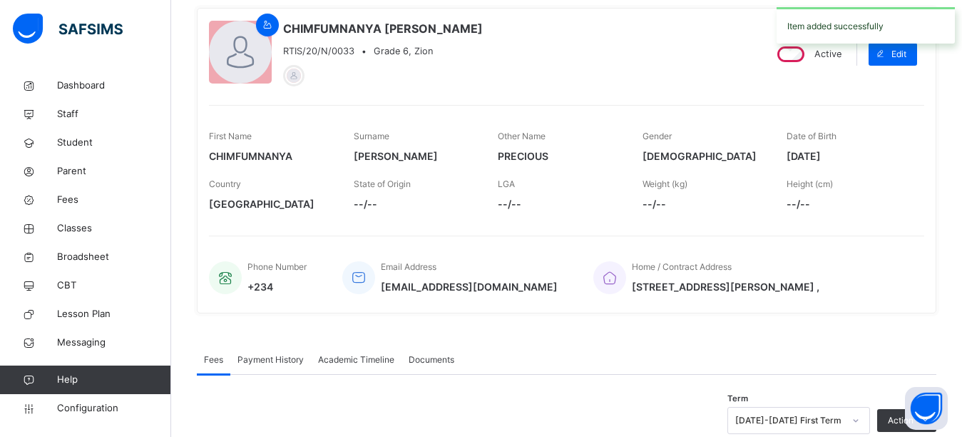
scroll to position [0, 0]
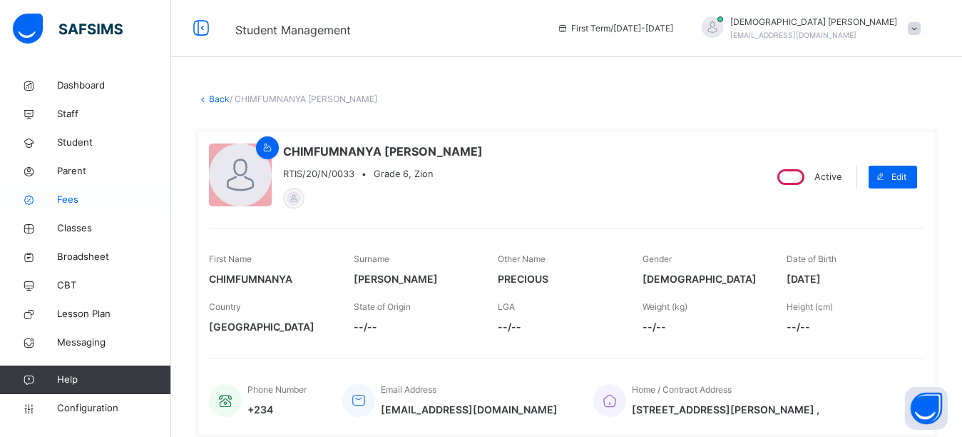
click at [80, 198] on span "Fees" at bounding box center [114, 200] width 114 height 14
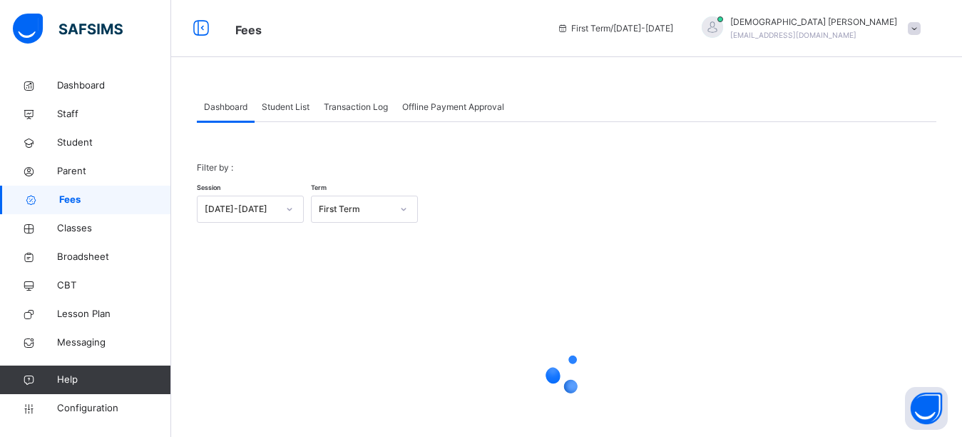
click at [291, 113] on span "Student List" at bounding box center [286, 107] width 48 height 13
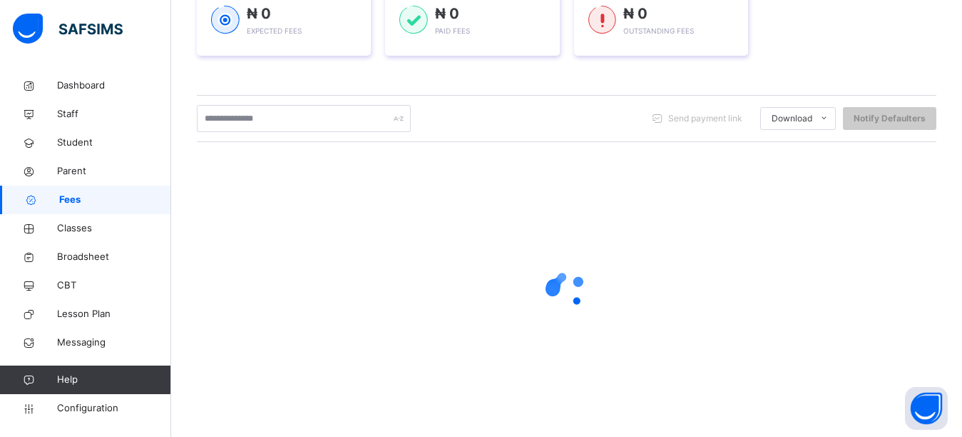
scroll to position [245, 0]
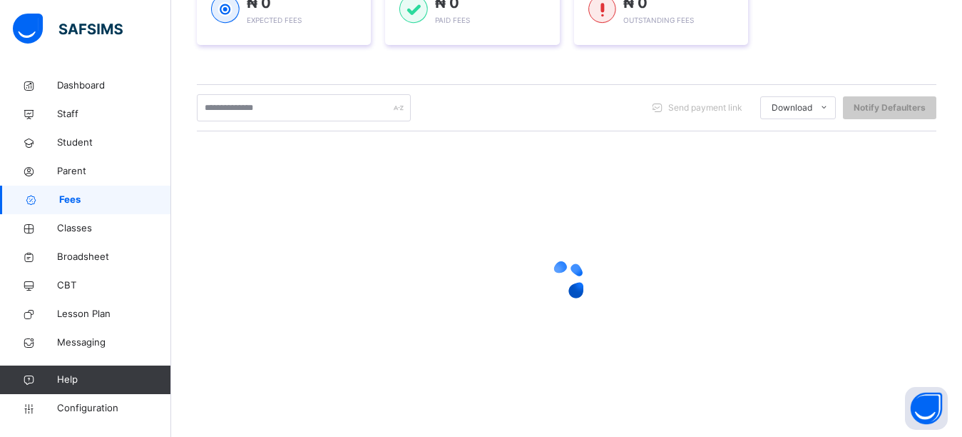
click at [686, 72] on div "Session 2025-2026 Term First Term Section Select class section Level Select Lev…" at bounding box center [567, 162] width 740 height 506
click at [421, 185] on div at bounding box center [567, 279] width 740 height 271
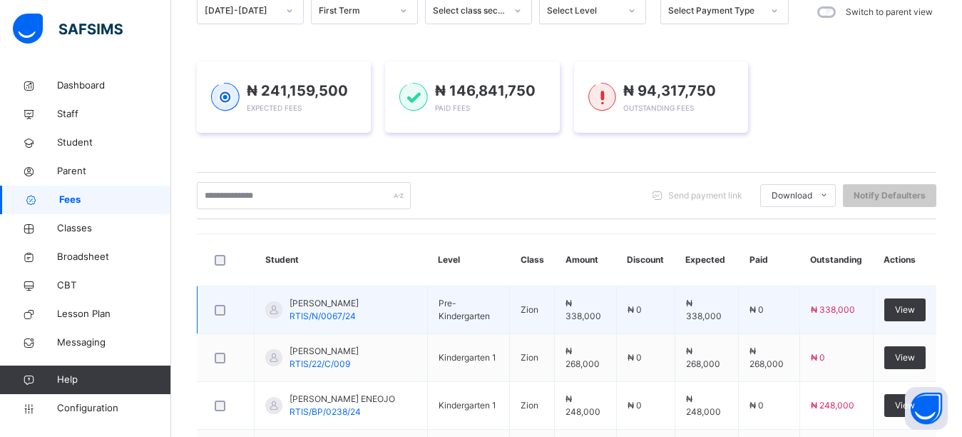
scroll to position [316, 0]
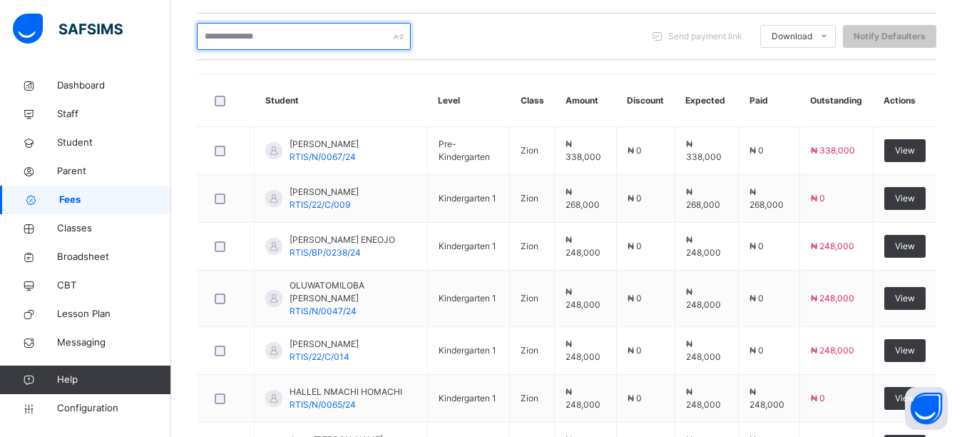
click at [244, 35] on input "text" at bounding box center [304, 36] width 214 height 27
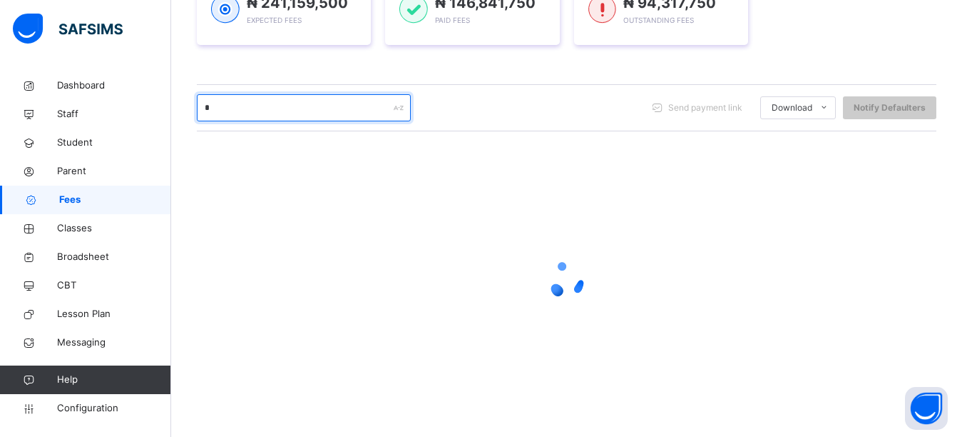
scroll to position [245, 0]
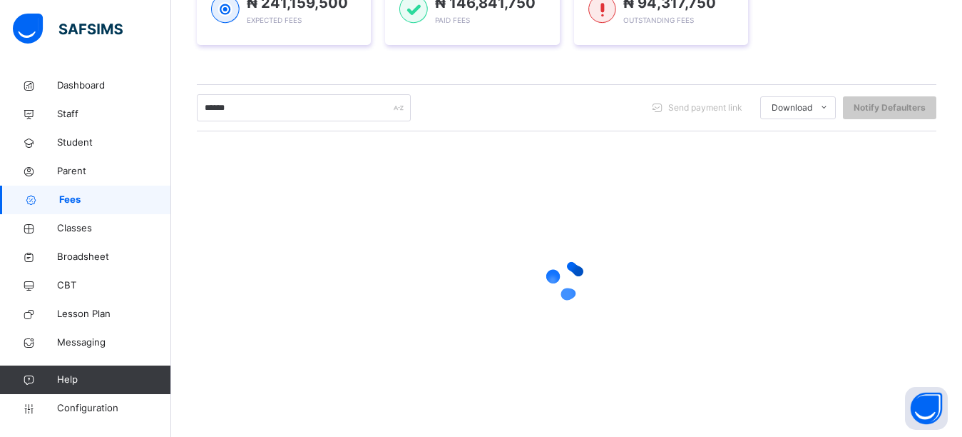
click at [325, 70] on div "Session 2025-2026 Term First Term Section Select class section Level Select Lev…" at bounding box center [567, 162] width 740 height 506
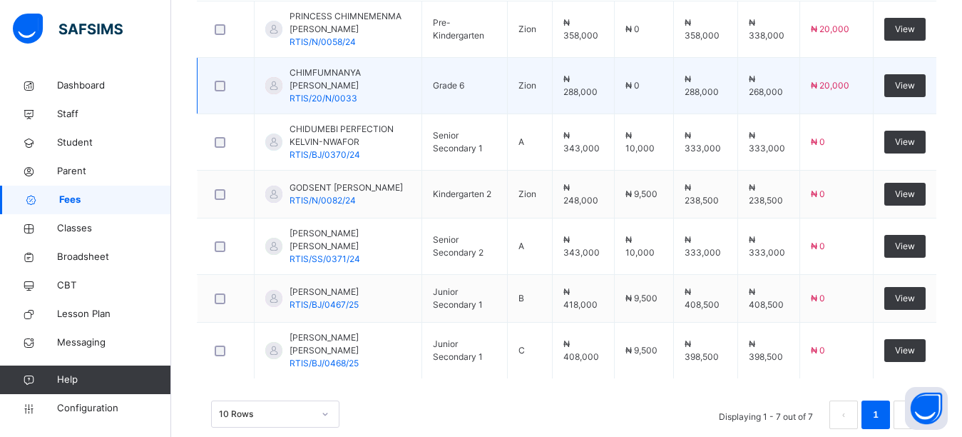
scroll to position [487, 0]
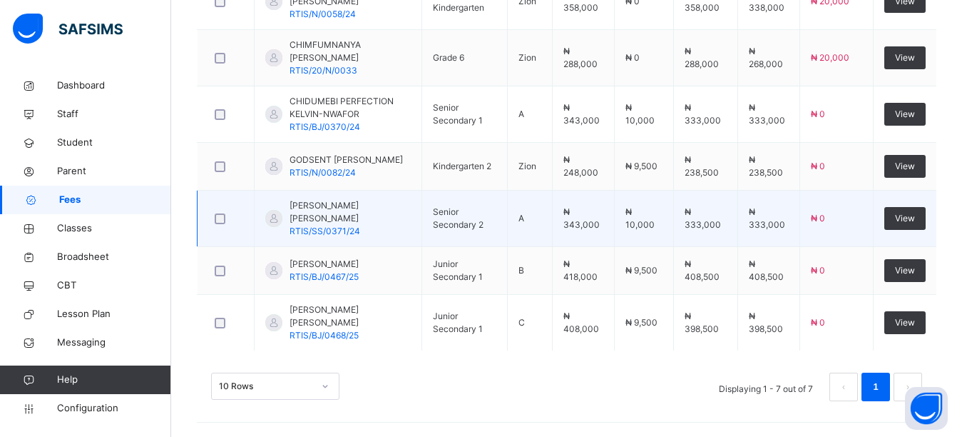
click at [253, 86] on td at bounding box center [226, 114] width 57 height 56
click at [255, 86] on td "CHIDUMEBI PERFECTION KELVIN-NWAFOR RTIS/BJ/0370/24" at bounding box center [339, 114] width 168 height 56
click at [263, 147] on td "GODSENT CHIEMERE KELVIN-NWAFOR RTIS/N/0082/24" at bounding box center [339, 167] width 168 height 48
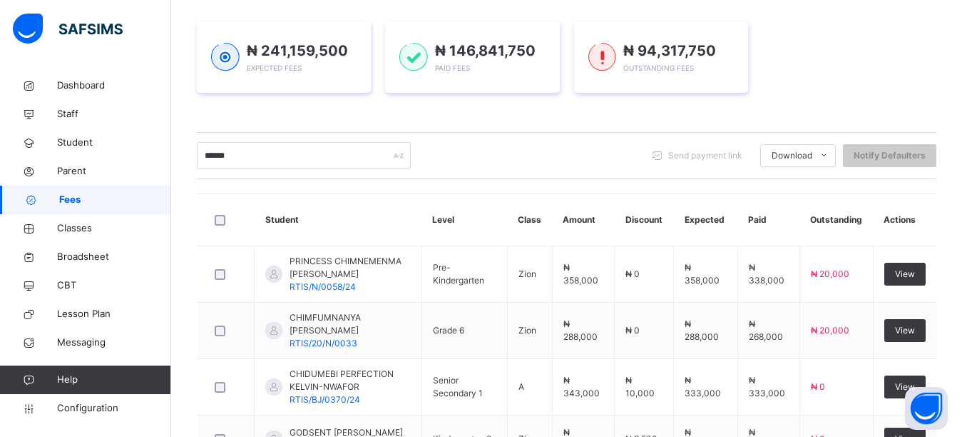
scroll to position [130, 0]
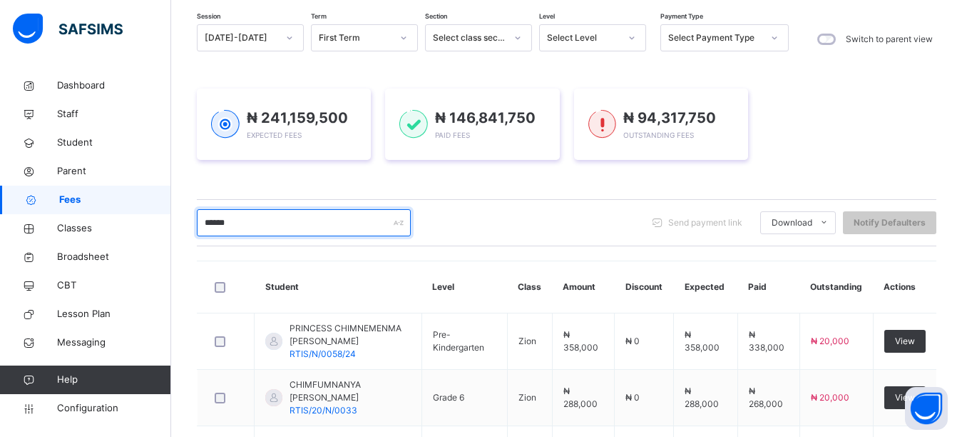
click at [313, 216] on input "******" at bounding box center [304, 222] width 214 height 27
click at [312, 216] on input "******" at bounding box center [304, 222] width 214 height 27
click at [313, 216] on input "******" at bounding box center [304, 222] width 214 height 27
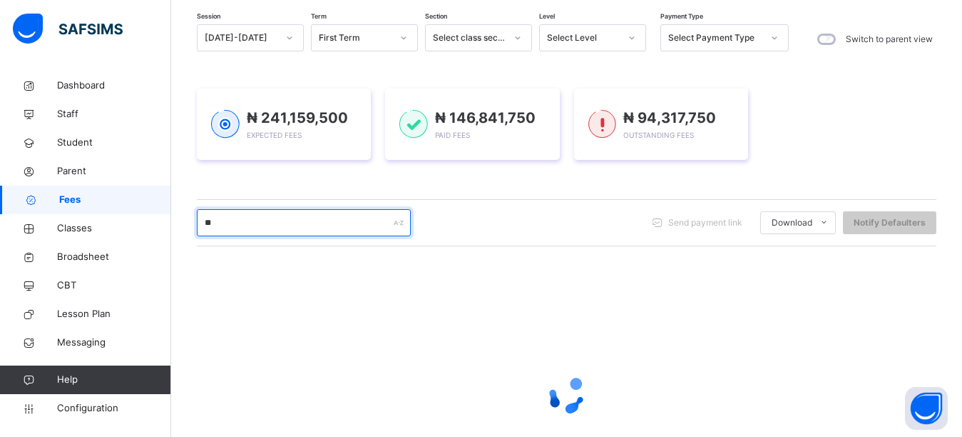
type input "*"
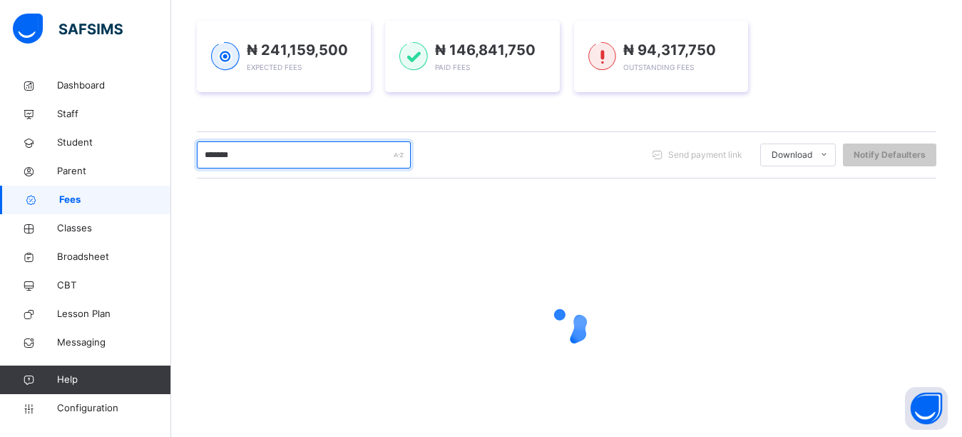
scroll to position [173, 0]
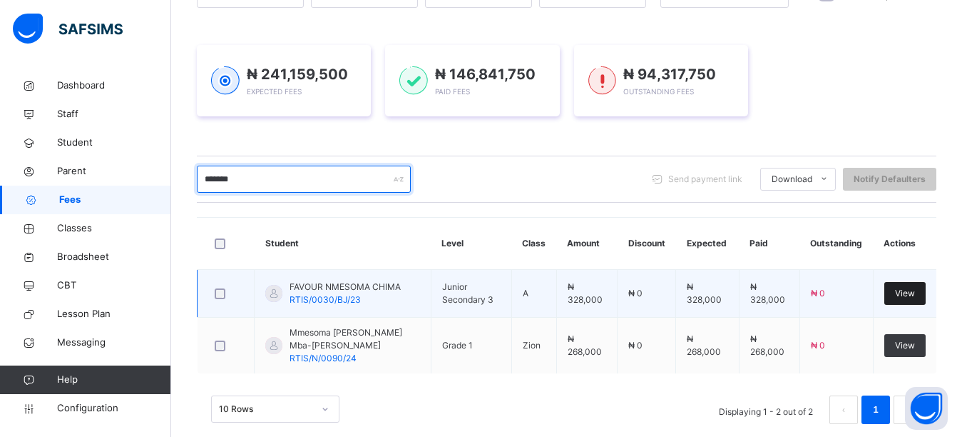
type input "*******"
click at [915, 291] on span "View" at bounding box center [905, 293] width 20 height 13
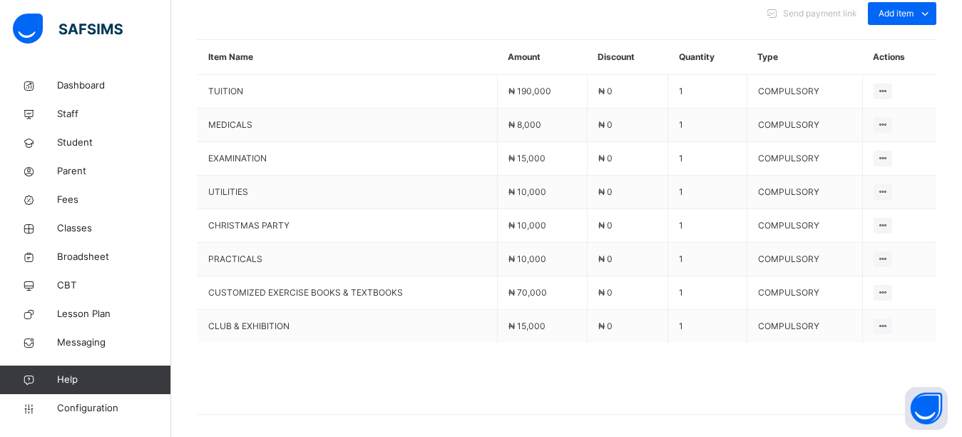
scroll to position [544, 0]
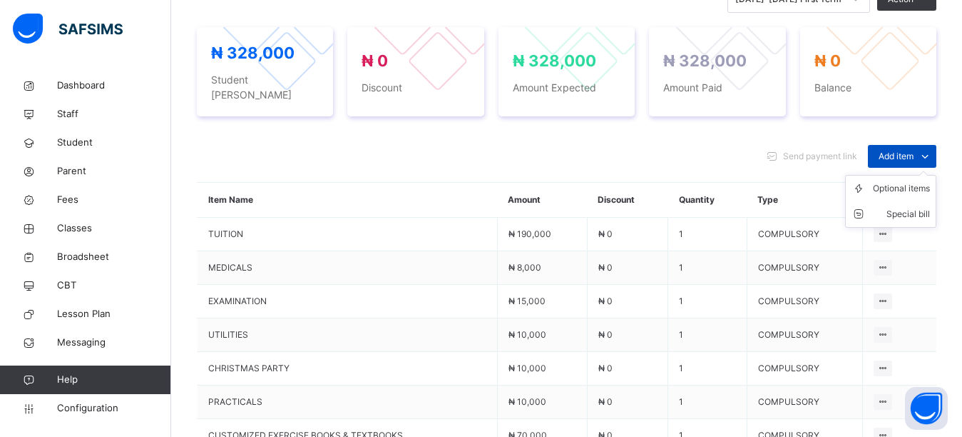
click at [912, 150] on span "Add item" at bounding box center [896, 156] width 35 height 13
click at [917, 181] on div "Optional items" at bounding box center [901, 188] width 57 height 14
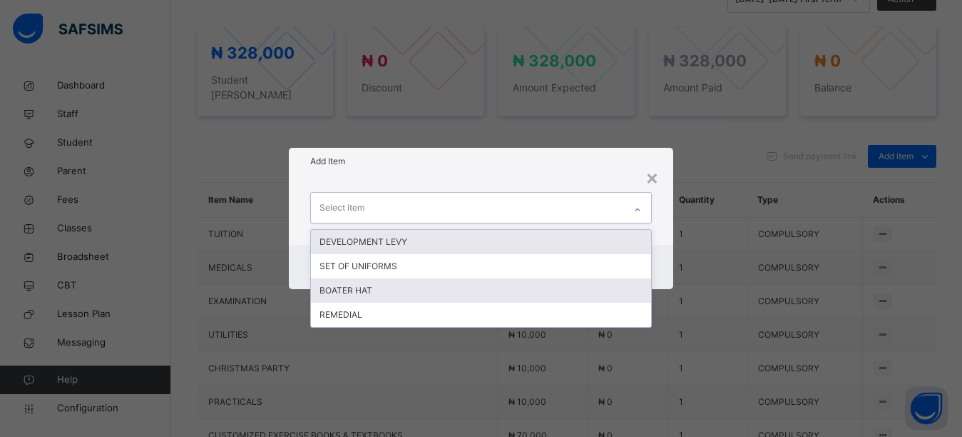
scroll to position [544, 0]
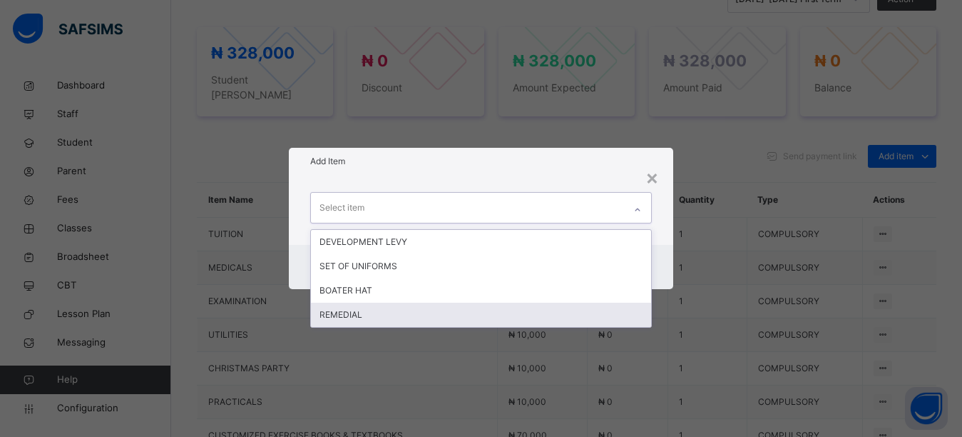
click at [371, 310] on div "REMEDIAL" at bounding box center [481, 314] width 341 height 24
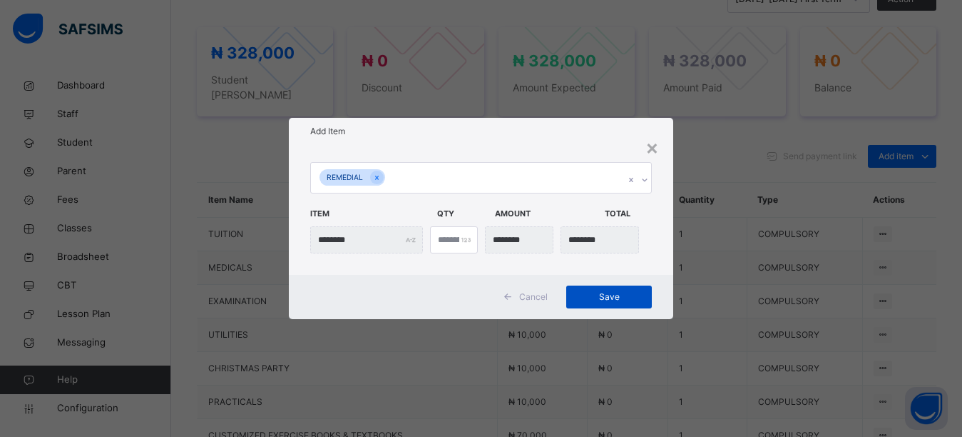
click at [600, 297] on span "Save" at bounding box center [609, 296] width 64 height 13
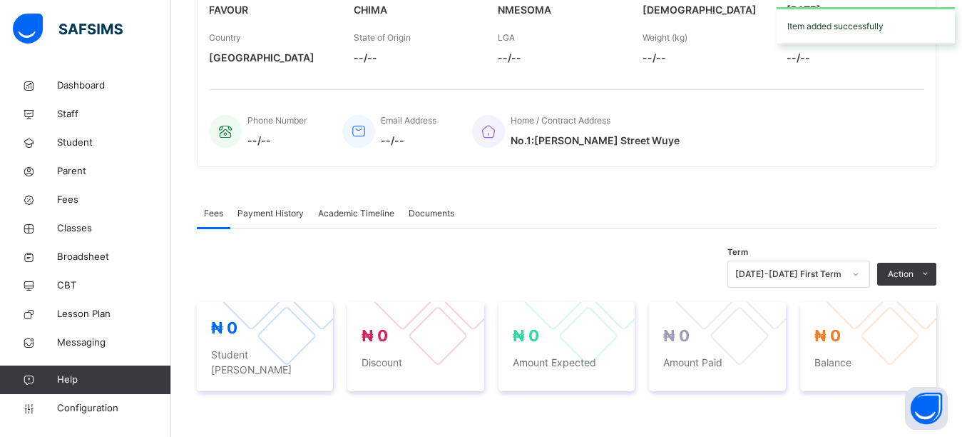
scroll to position [187, 0]
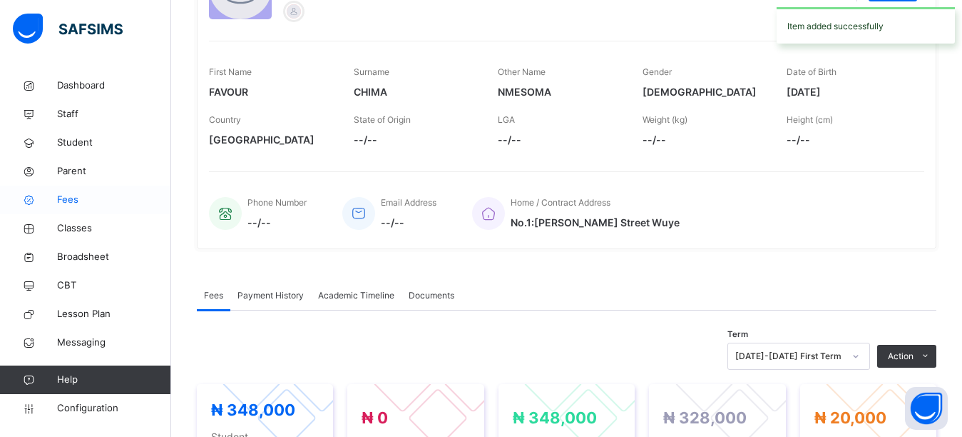
click at [78, 200] on span "Fees" at bounding box center [114, 200] width 114 height 14
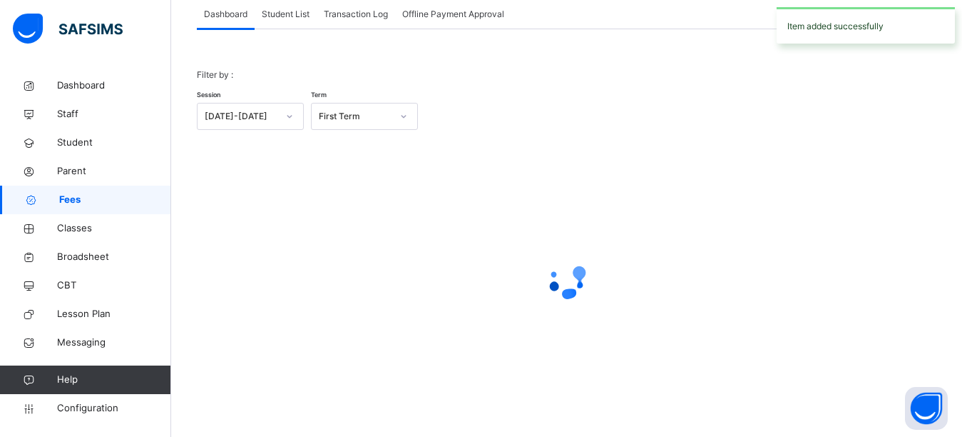
scroll to position [93, 0]
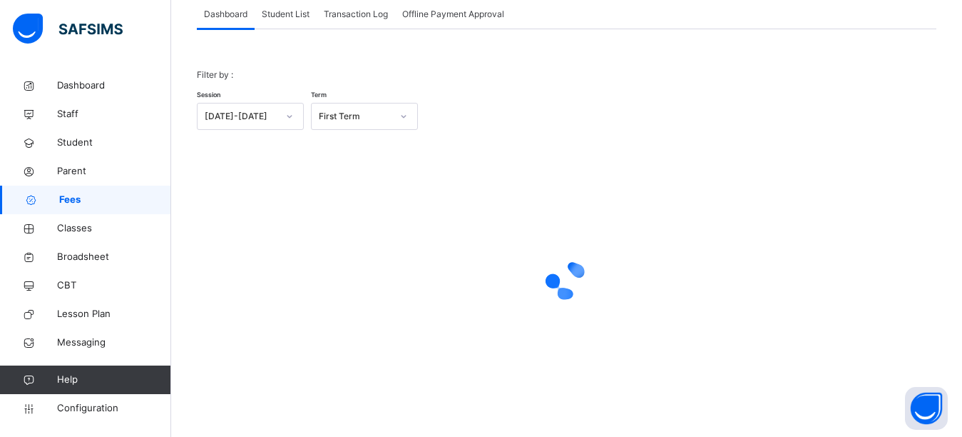
click at [295, 12] on span "Student List" at bounding box center [286, 14] width 48 height 13
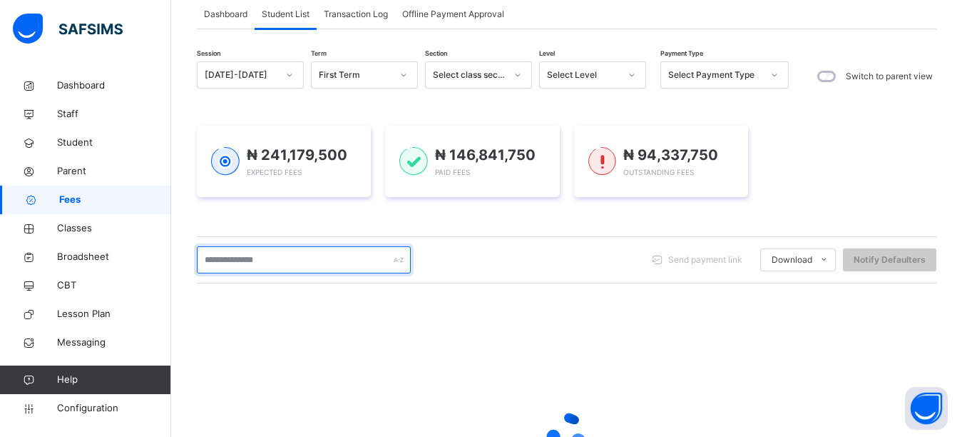
click at [283, 264] on input "text" at bounding box center [304, 259] width 214 height 27
type input "*"
type input "******"
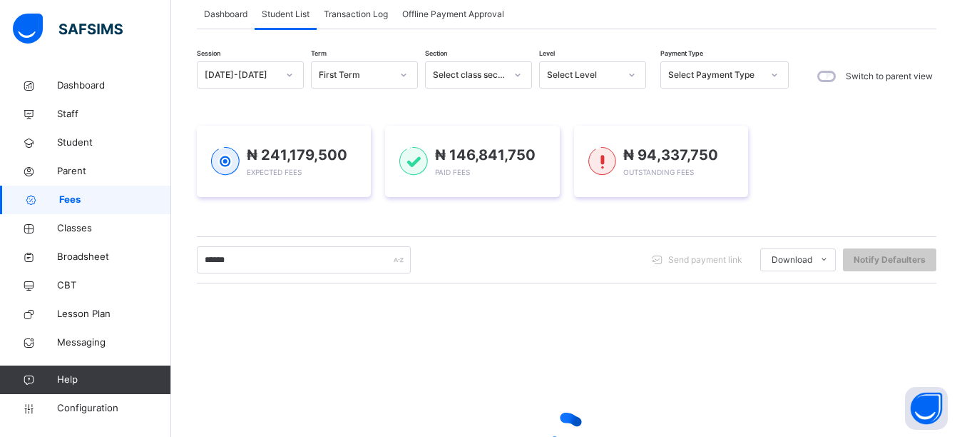
click at [819, 161] on div "₦ 241,179,500 Expected Fees ₦ 146,841,750 Paid Fees ₦ 94,337,750 Outstanding Fe…" at bounding box center [567, 161] width 740 height 71
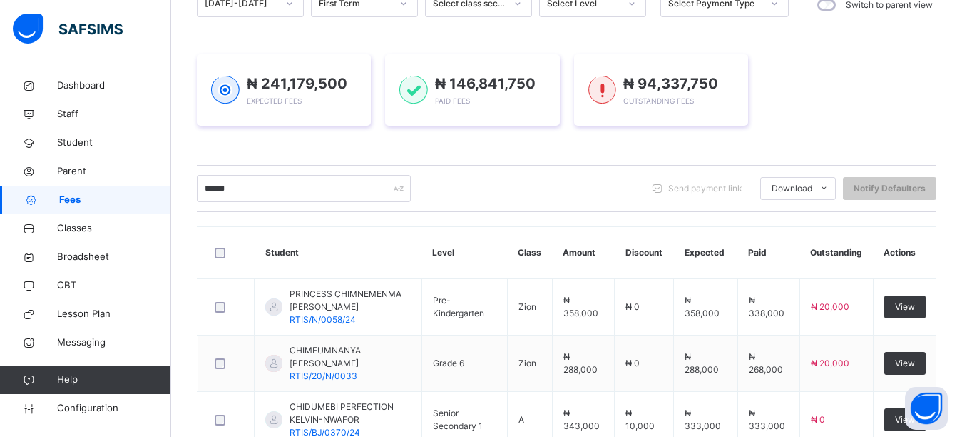
scroll to position [102, 0]
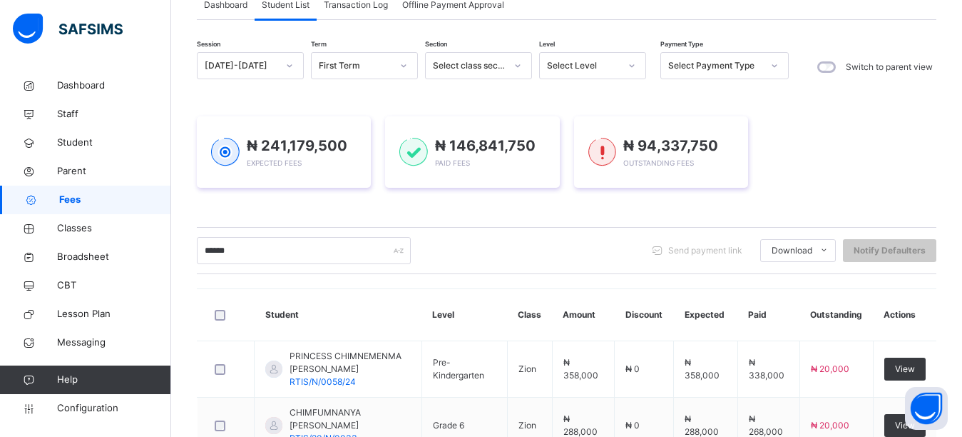
click at [921, 153] on div "₦ 241,179,500 Expected Fees ₦ 146,841,750 Paid Fees ₦ 94,337,750 Outstanding Fe…" at bounding box center [567, 151] width 740 height 71
click at [921, 155] on div "₦ 241,179,500 Expected Fees ₦ 146,841,750 Paid Fees ₦ 94,337,750 Outstanding Fe…" at bounding box center [567, 151] width 740 height 71
click at [920, 155] on div "₦ 241,179,500 Expected Fees ₦ 146,841,750 Paid Fees ₦ 94,337,750 Outstanding Fe…" at bounding box center [567, 151] width 740 height 71
click at [919, 156] on div "₦ 241,179,500 Expected Fees ₦ 146,841,750 Paid Fees ₦ 94,337,750 Outstanding Fe…" at bounding box center [567, 151] width 740 height 71
click at [917, 156] on div "₦ 241,179,500 Expected Fees ₦ 146,841,750 Paid Fees ₦ 94,337,750 Outstanding Fe…" at bounding box center [567, 151] width 740 height 71
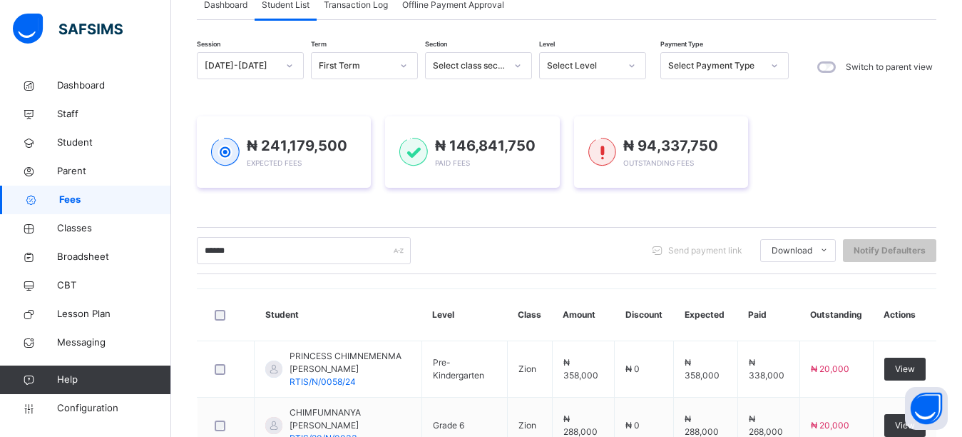
click at [917, 156] on div "₦ 241,179,500 Expected Fees ₦ 146,841,750 Paid Fees ₦ 94,337,750 Outstanding Fe…" at bounding box center [567, 151] width 740 height 71
click at [916, 155] on div "₦ 241,179,500 Expected Fees ₦ 146,841,750 Paid Fees ₦ 94,337,750 Outstanding Fe…" at bounding box center [567, 151] width 740 height 71
click at [327, 167] on div "₦ 241,179,500 Expected Fees" at bounding box center [297, 152] width 101 height 34
click at [915, 154] on div "₦ 241,179,500 Expected Fees ₦ 146,841,750 Paid Fees ₦ 94,337,750 Outstanding Fe…" at bounding box center [567, 151] width 740 height 71
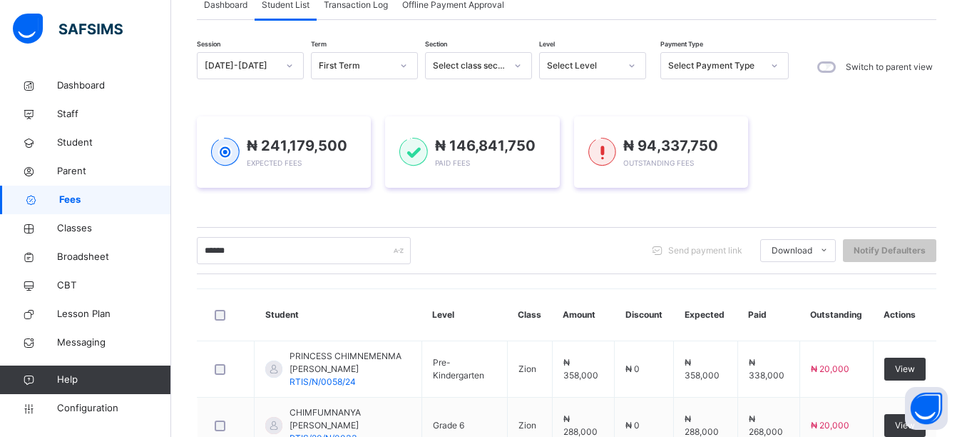
click at [915, 154] on div "₦ 241,179,500 Expected Fees ₦ 146,841,750 Paid Fees ₦ 94,337,750 Outstanding Fe…" at bounding box center [567, 151] width 740 height 71
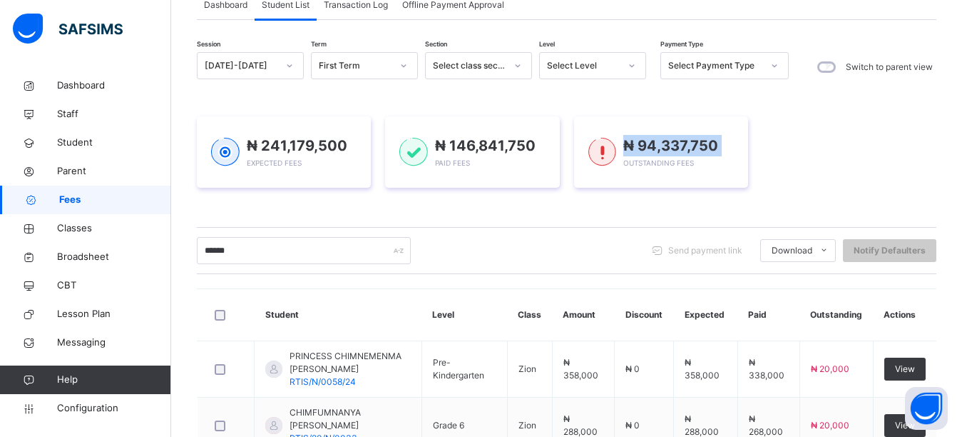
scroll to position [316, 0]
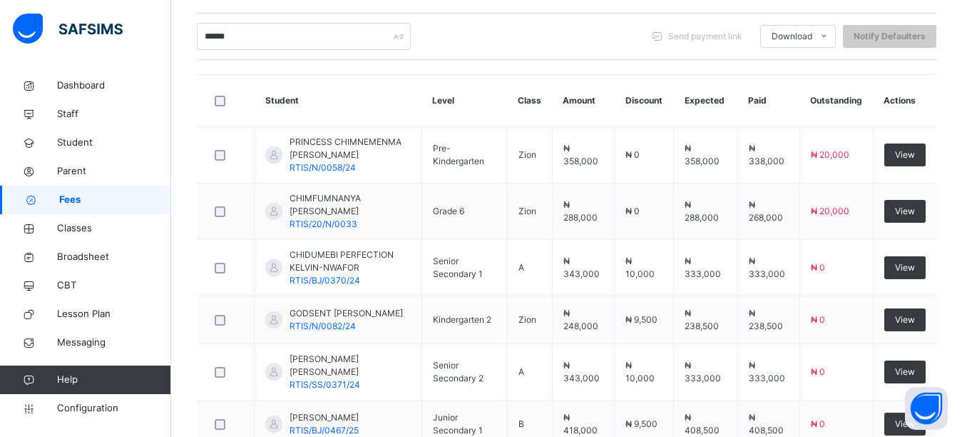
click at [507, 39] on div "****** Send payment link Download Students Payment Students Payment Status Stud…" at bounding box center [567, 36] width 740 height 27
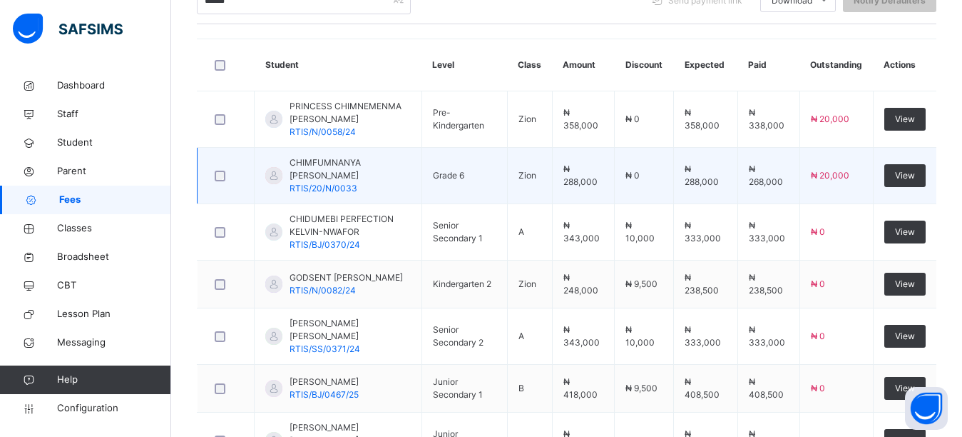
scroll to position [344, 0]
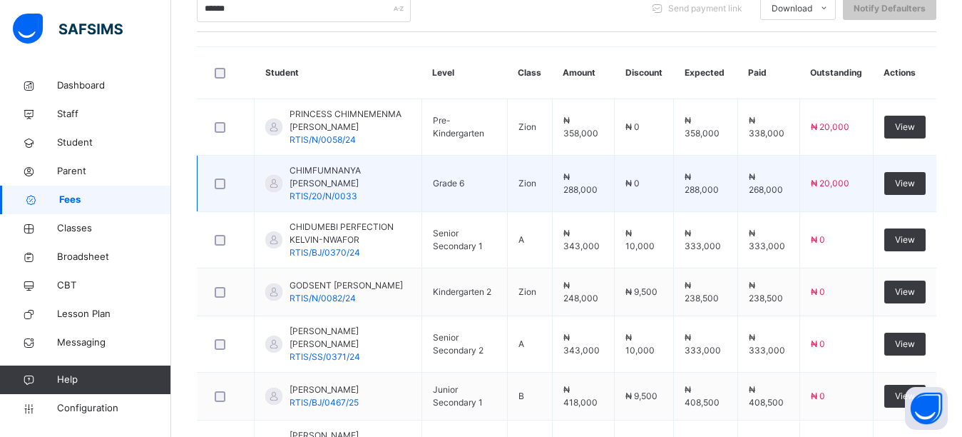
click at [310, 181] on span "CHIMFUMNANYA [PERSON_NAME]" at bounding box center [350, 177] width 121 height 26
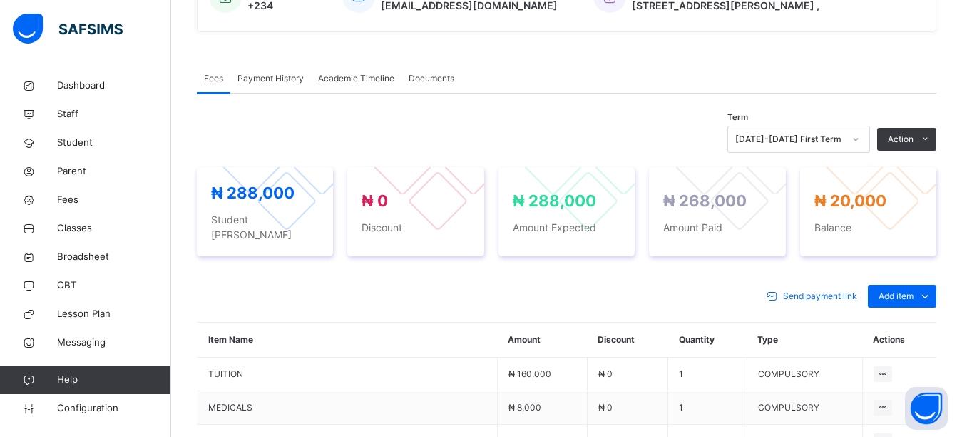
scroll to position [214, 0]
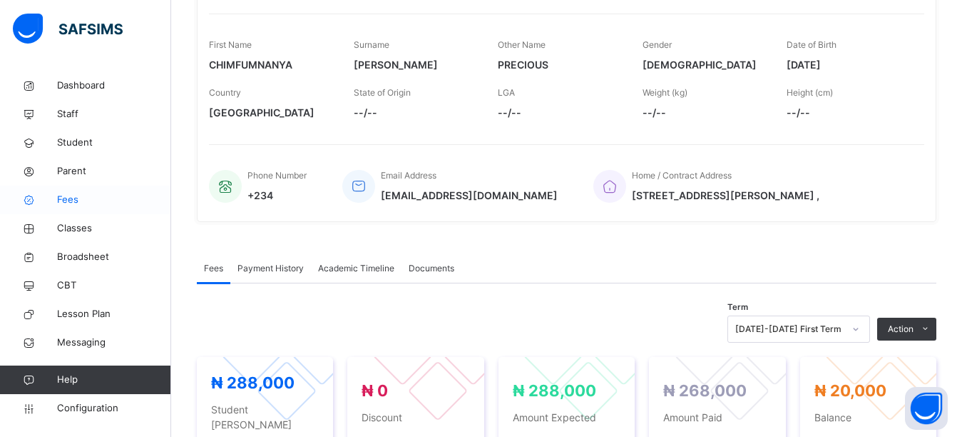
click at [72, 200] on span "Fees" at bounding box center [114, 200] width 114 height 14
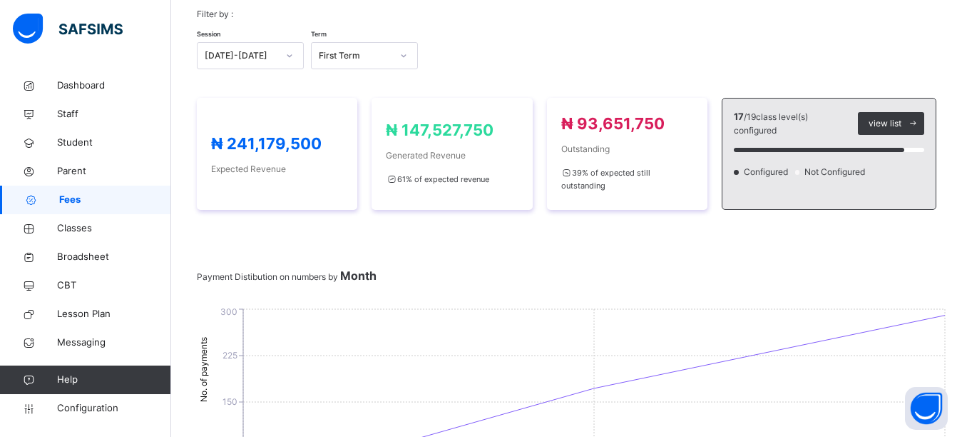
scroll to position [71, 0]
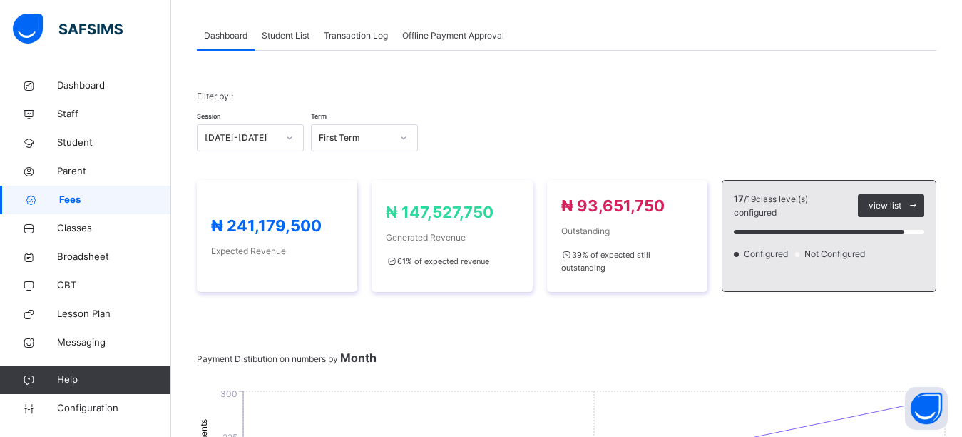
click at [284, 39] on span "Student List" at bounding box center [286, 35] width 48 height 13
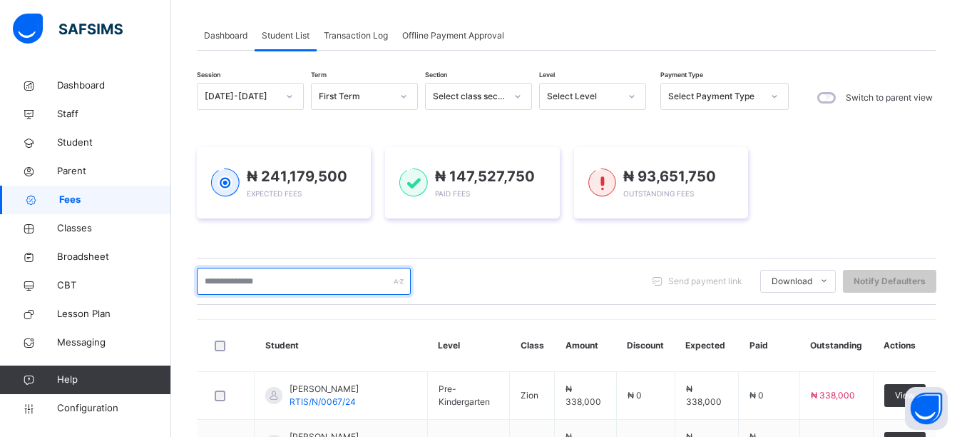
click at [307, 283] on input "text" at bounding box center [304, 281] width 214 height 27
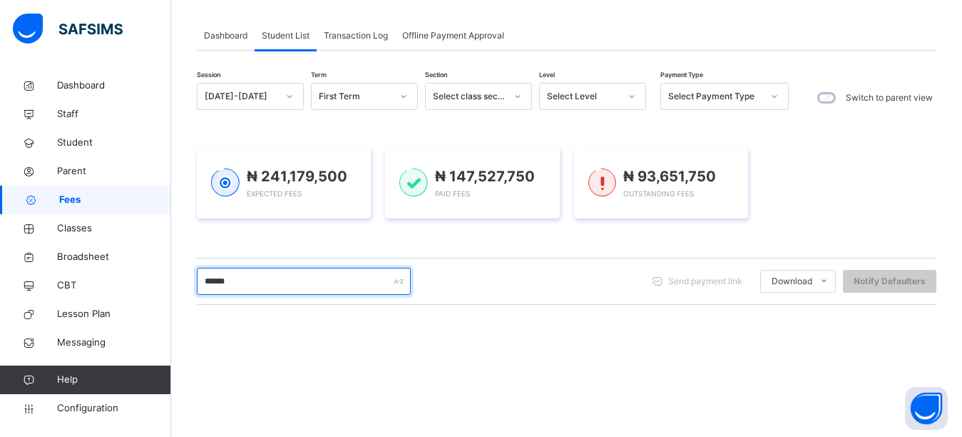
type input "******"
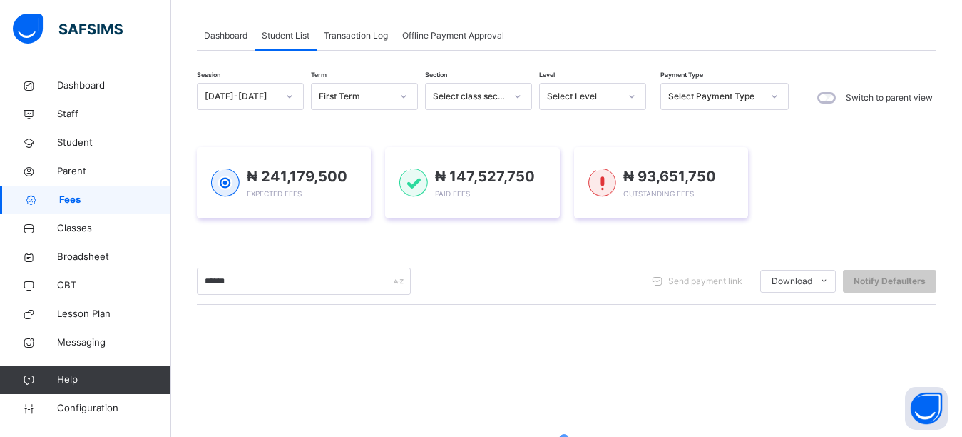
click at [439, 245] on div "Session 2025-2026 Term First Term Section Select class section Level Select Lev…" at bounding box center [567, 336] width 740 height 506
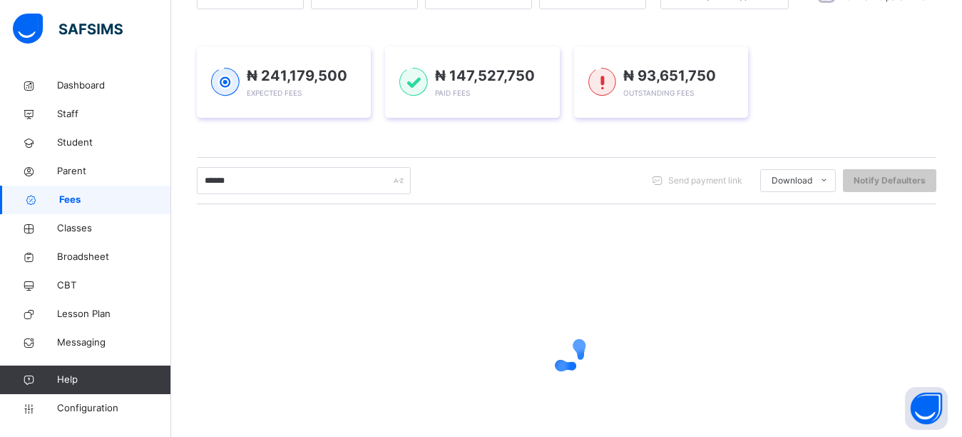
scroll to position [173, 0]
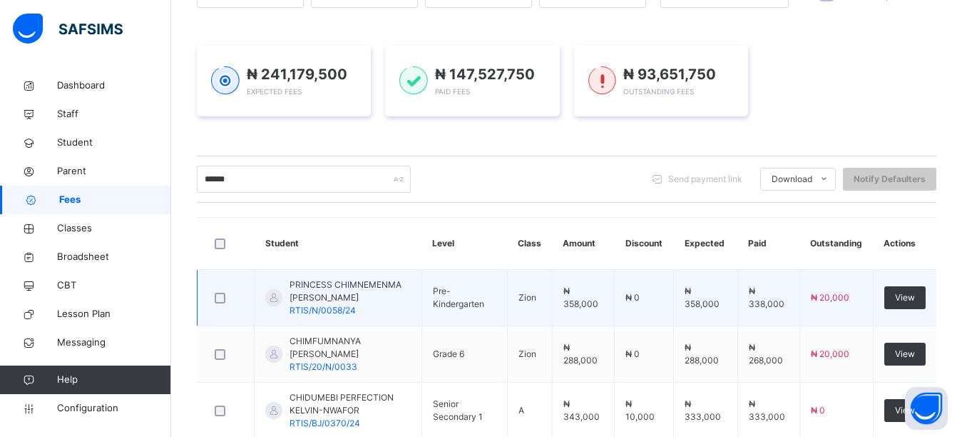
click at [317, 310] on span "RTIS/N/0058/24" at bounding box center [323, 310] width 66 height 11
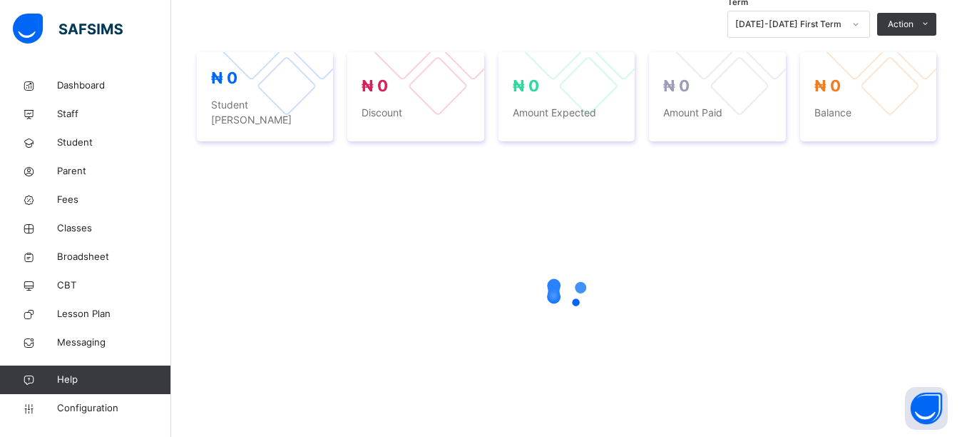
scroll to position [544, 0]
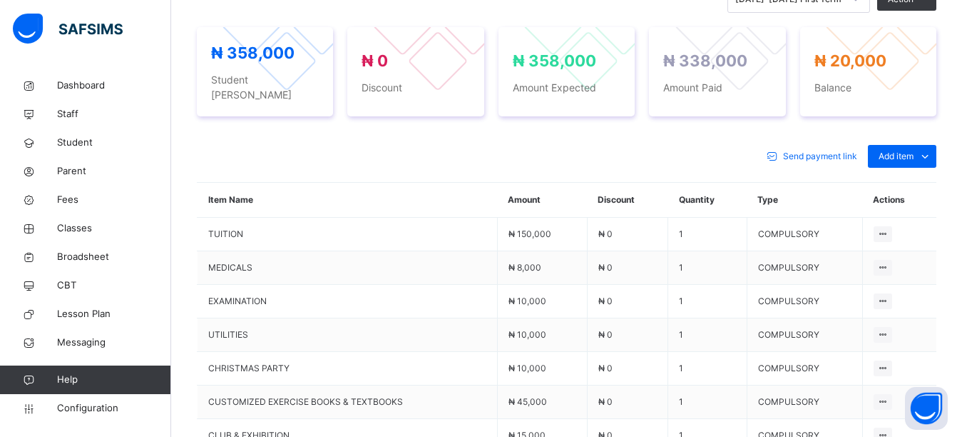
click at [612, 145] on div "Send payment link Add item Optional items Special bill" at bounding box center [567, 156] width 740 height 23
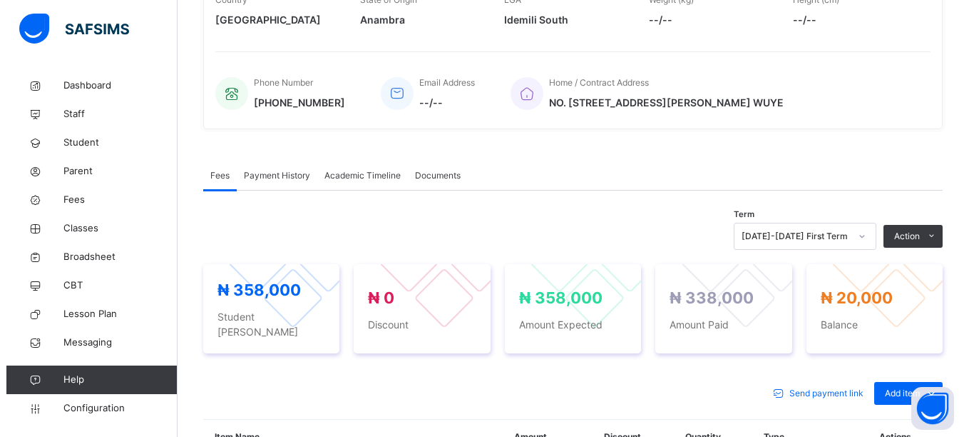
scroll to position [472, 0]
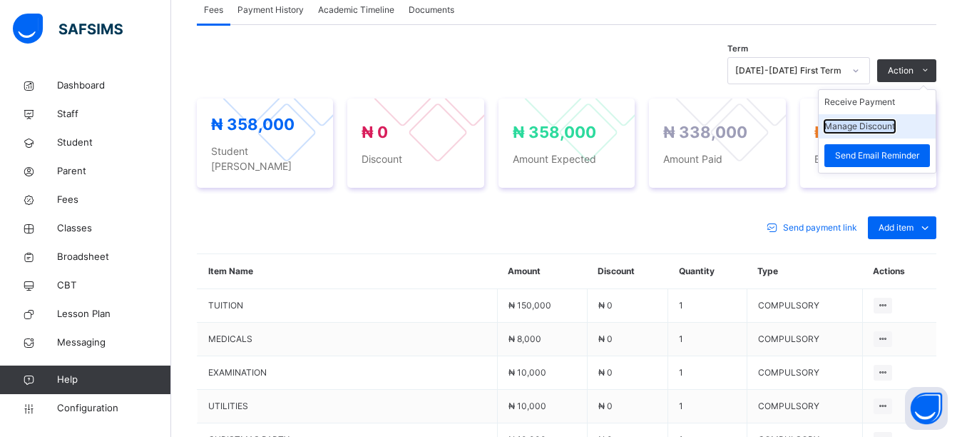
click at [872, 128] on button "Manage Discount" at bounding box center [860, 126] width 71 height 13
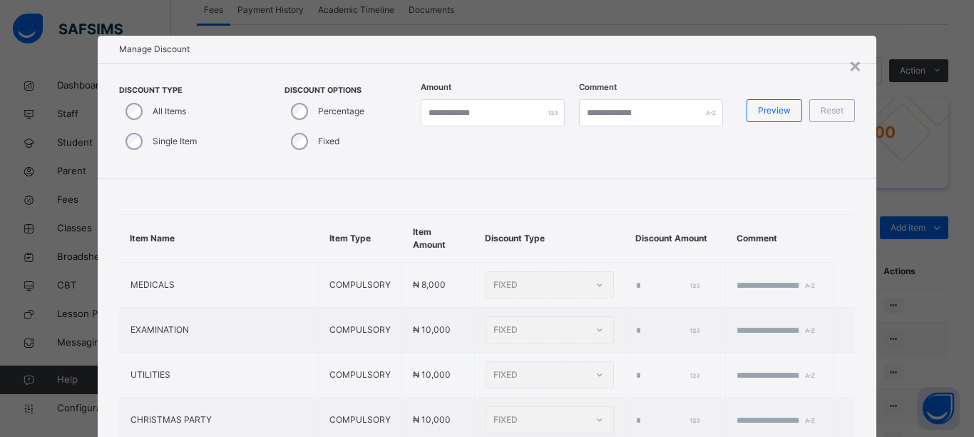
click at [608, 171] on div "Discount Type All Items Single Item Discount Options Percentage Fixed Amount * …" at bounding box center [488, 121] width 780 height 116
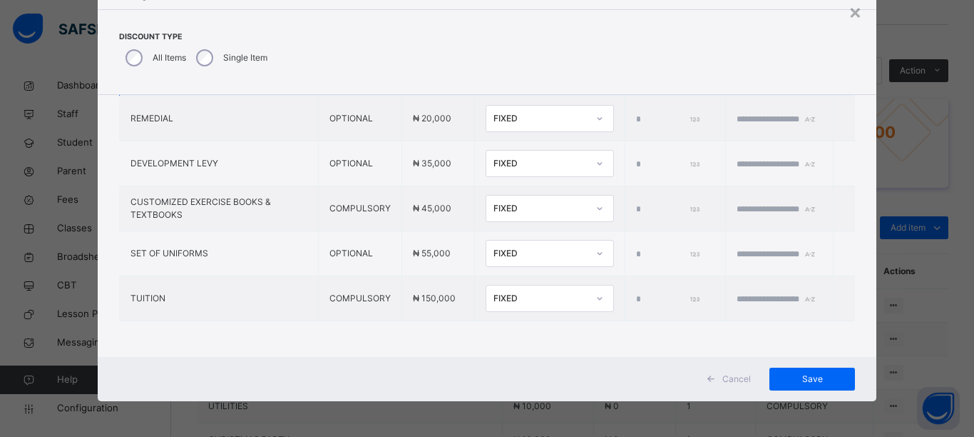
scroll to position [320, 0]
click at [494, 292] on div "FIXED" at bounding box center [541, 298] width 94 height 13
type input "****"
click at [791, 379] on span "Save" at bounding box center [812, 378] width 64 height 13
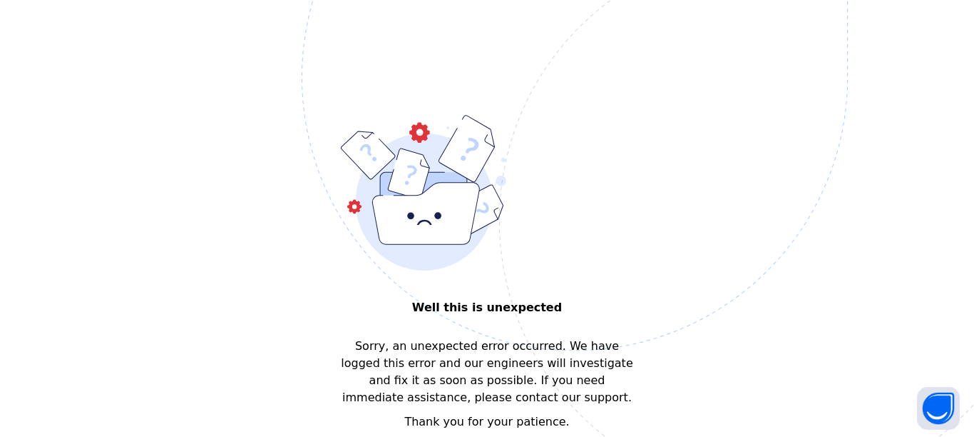
scroll to position [0, 0]
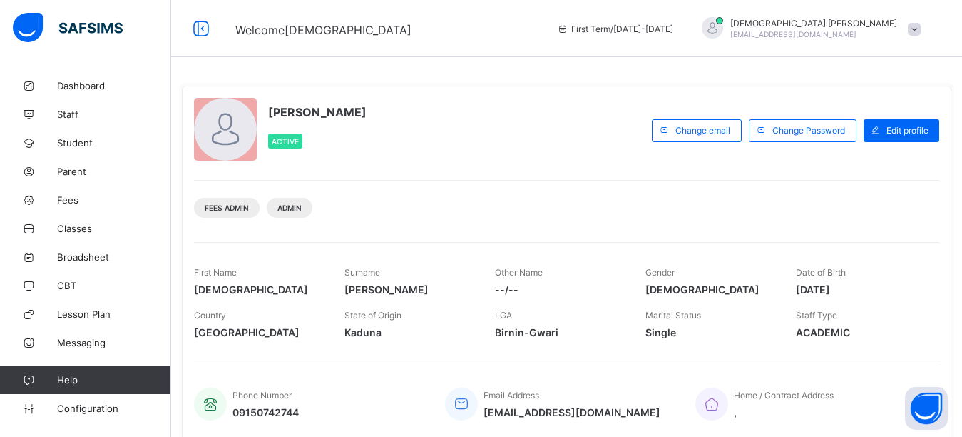
click at [723, 25] on div at bounding box center [712, 27] width 21 height 21
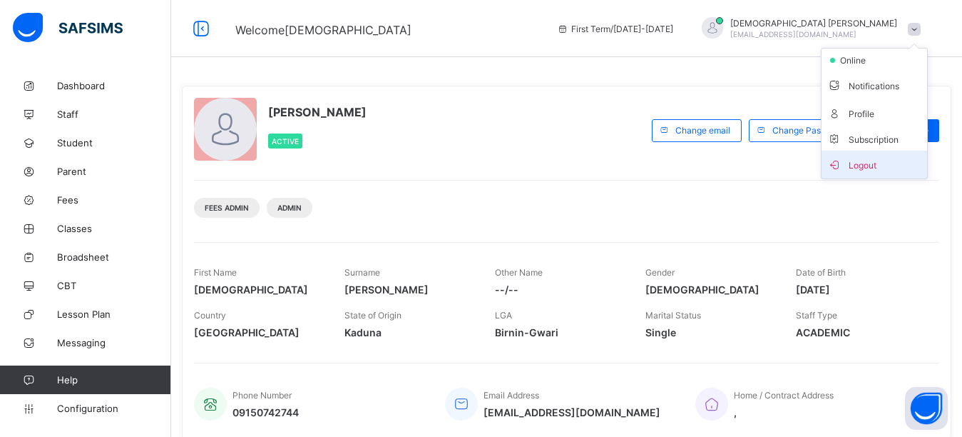
click at [857, 163] on span "Logout" at bounding box center [875, 164] width 94 height 16
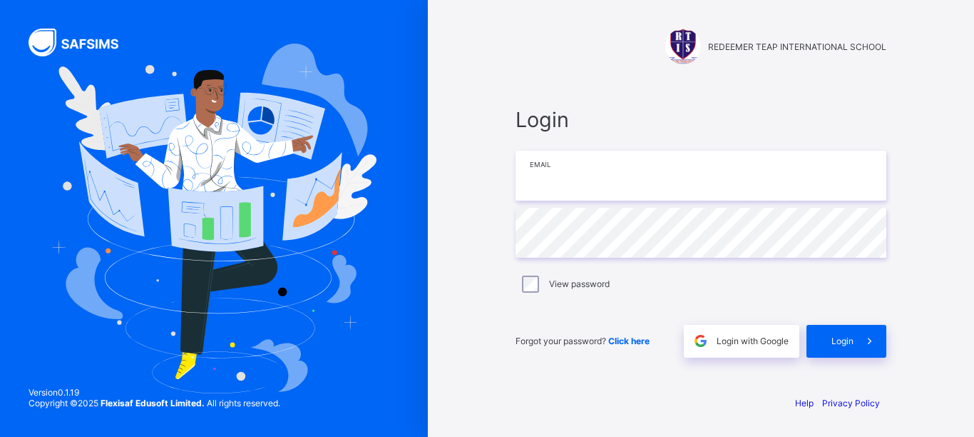
type input "**********"
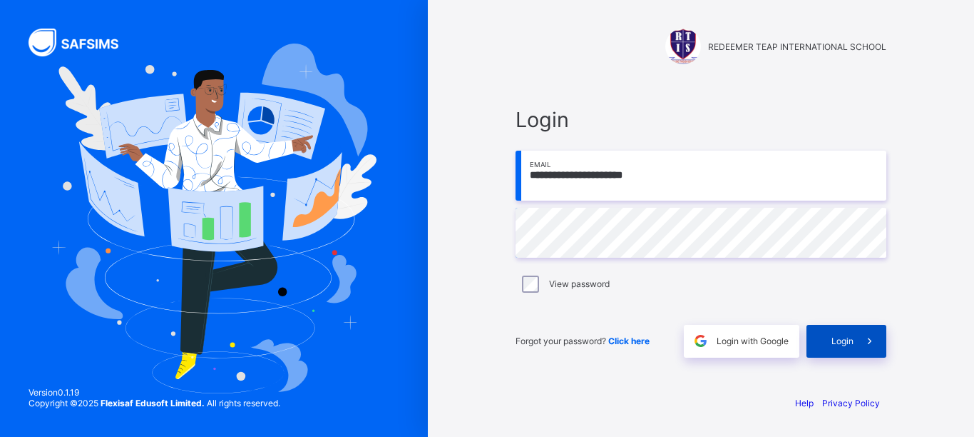
click at [870, 337] on icon at bounding box center [869, 341] width 15 height 14
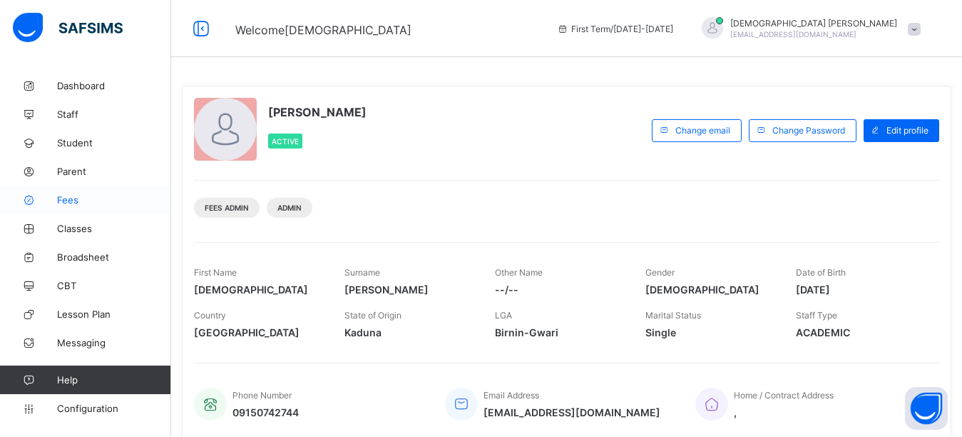
click at [81, 194] on span "Fees" at bounding box center [114, 199] width 114 height 11
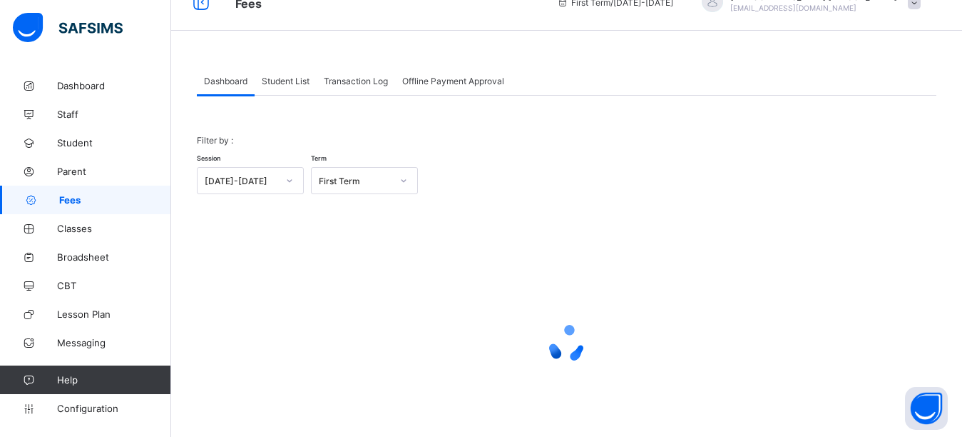
scroll to position [19, 0]
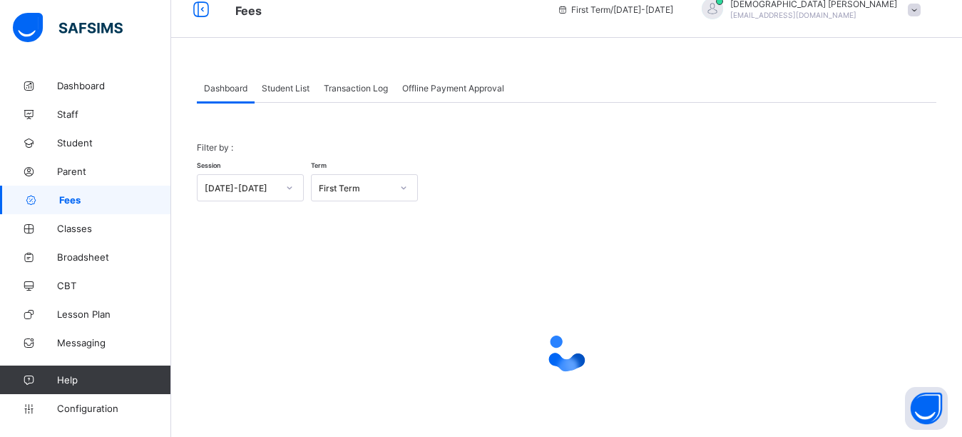
click at [292, 88] on span "Student List" at bounding box center [286, 88] width 48 height 11
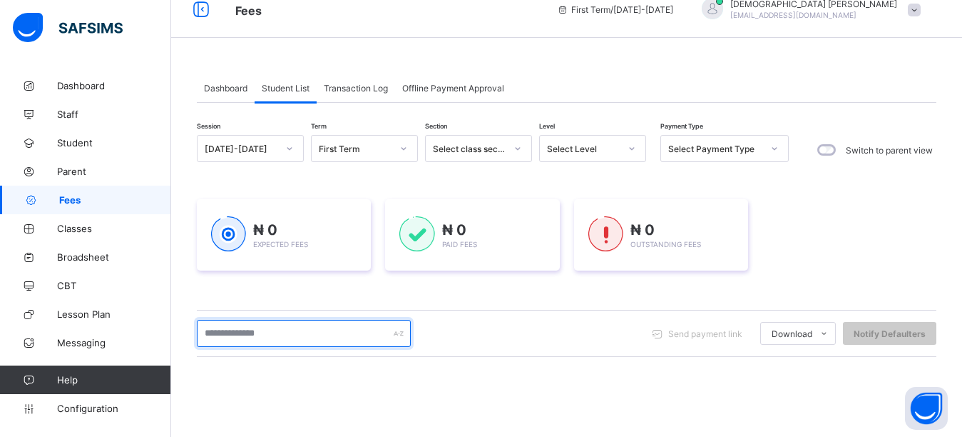
click at [265, 338] on input "text" at bounding box center [304, 333] width 214 height 27
type input "****"
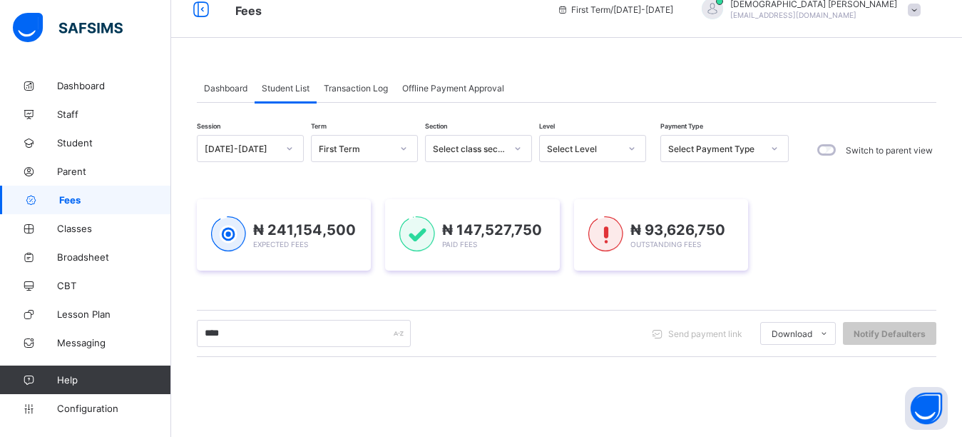
click at [605, 58] on div "Dashboard Student List Transaction Log Offline Payment Approval Student List Mo…" at bounding box center [566, 357] width 791 height 610
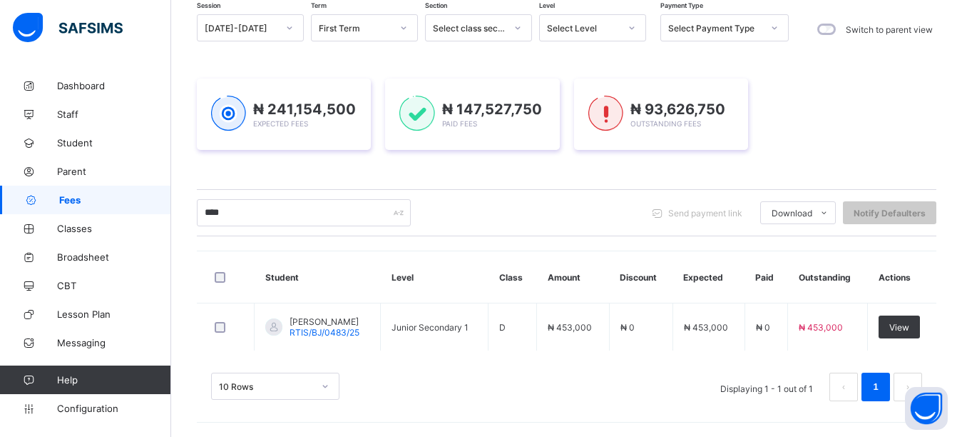
scroll to position [140, 0]
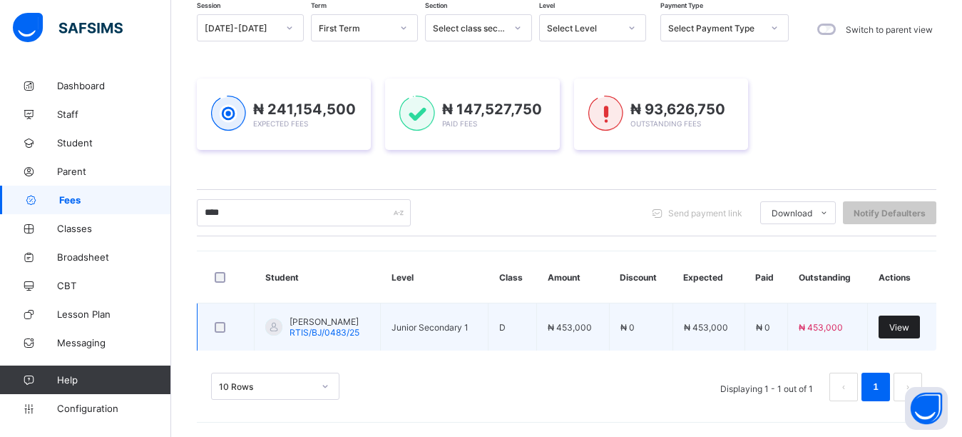
click at [910, 324] on span "View" at bounding box center [900, 327] width 20 height 11
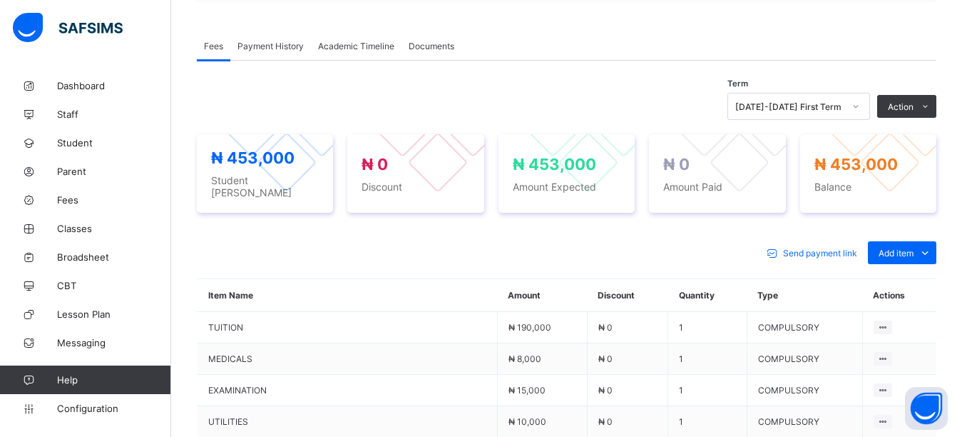
scroll to position [425, 0]
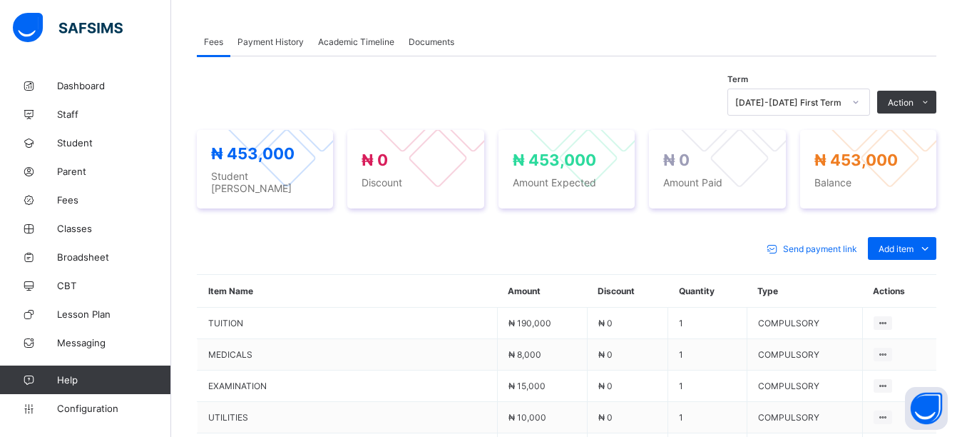
drag, startPoint x: 909, startPoint y: 268, endPoint x: 875, endPoint y: 255, distance: 36.6
click at [0, 0] on div "Optional items" at bounding box center [0, 0] width 0 height 0
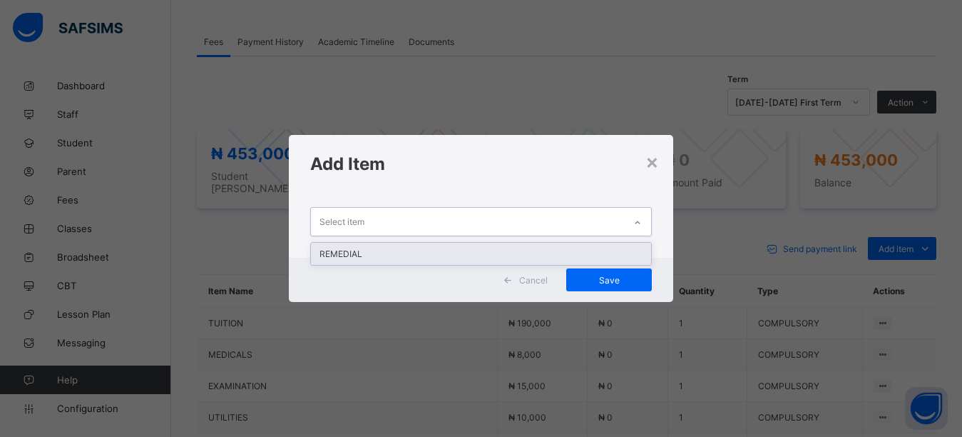
click at [477, 216] on div "Select item" at bounding box center [468, 222] width 314 height 28
click at [417, 251] on div "REMEDIAL" at bounding box center [481, 254] width 341 height 22
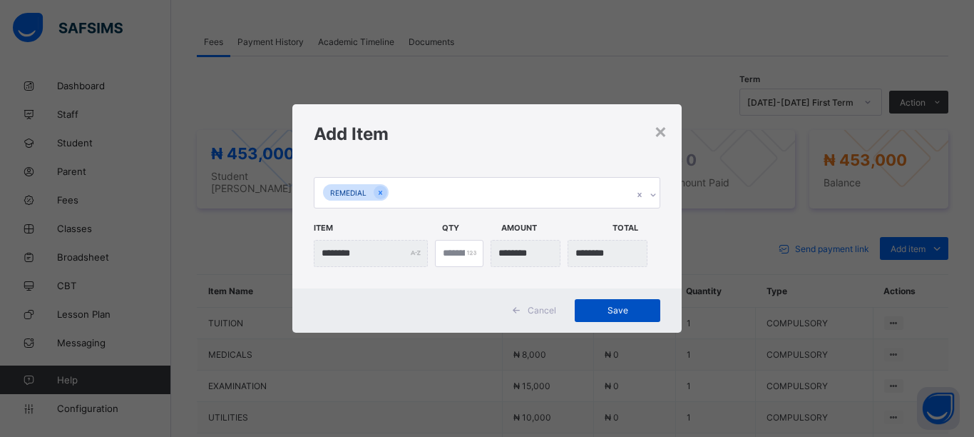
click at [623, 312] on span "Save" at bounding box center [618, 310] width 64 height 11
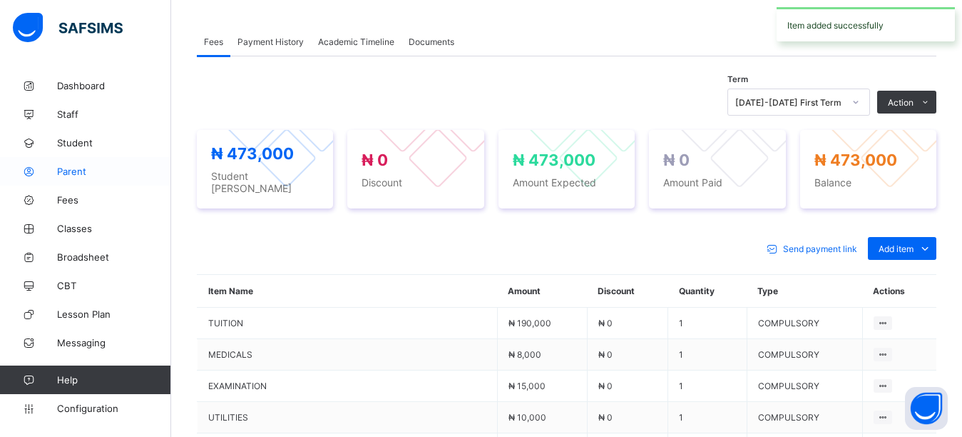
click at [73, 180] on link "Parent" at bounding box center [85, 171] width 171 height 29
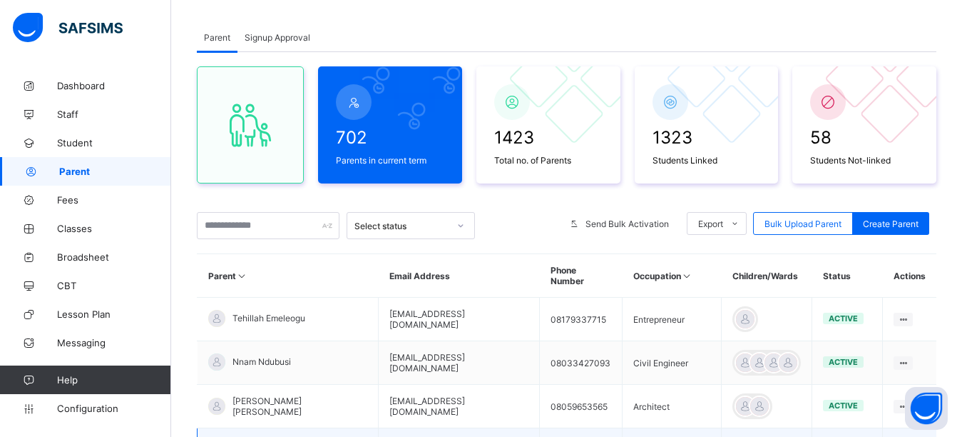
scroll to position [68, 0]
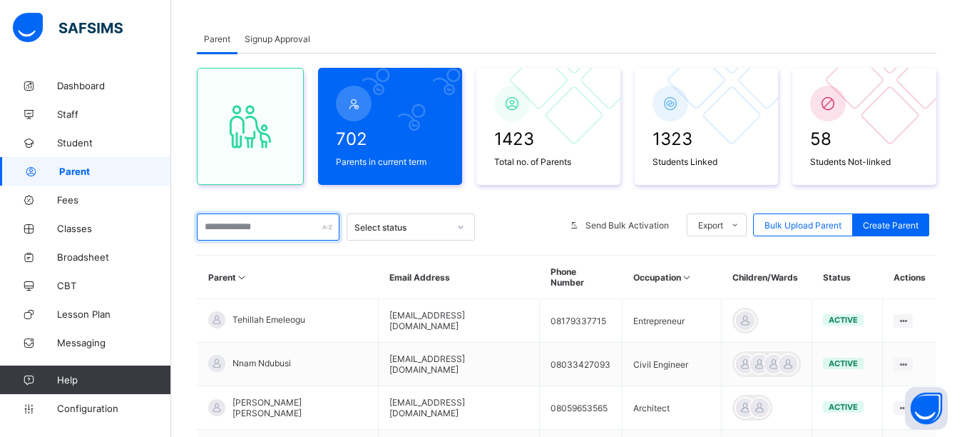
click at [264, 231] on input "text" at bounding box center [268, 226] width 143 height 27
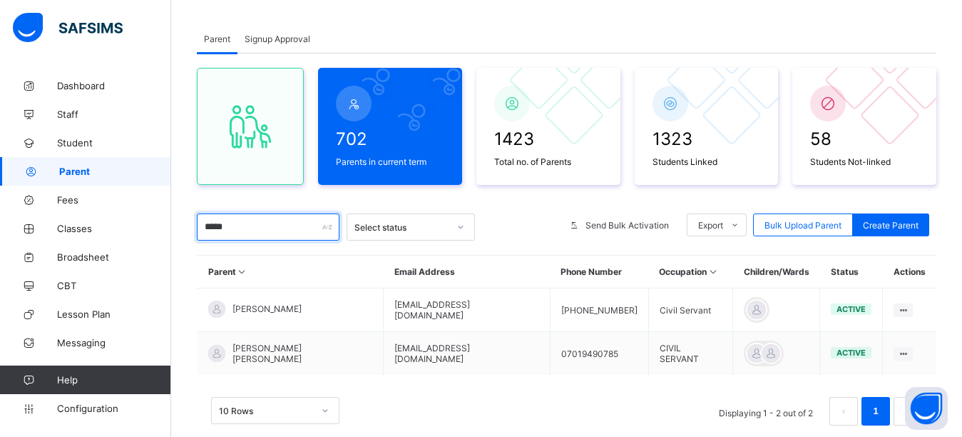
type input "*****"
click at [582, 9] on div "Parent Signup Approval Parent Signup Approval 702 Parents in current term 1423 …" at bounding box center [566, 239] width 791 height 472
click at [915, 227] on span "Create Parent" at bounding box center [891, 225] width 56 height 11
select select "**"
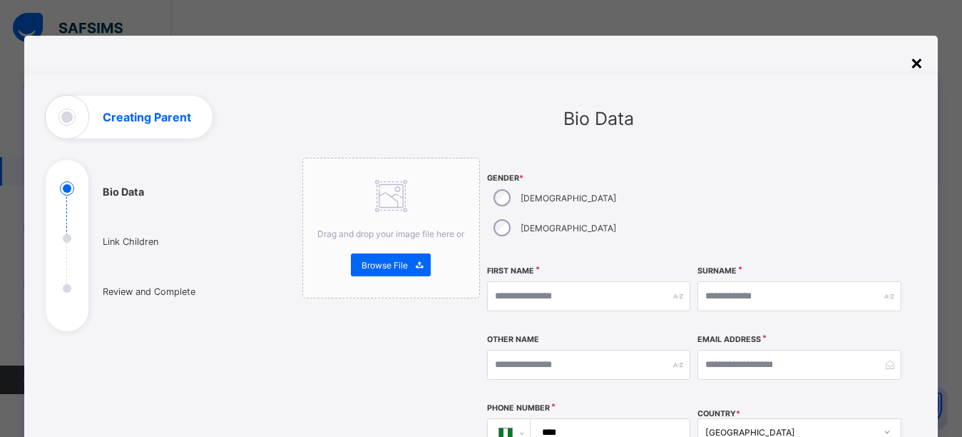
click at [921, 64] on div "×" at bounding box center [917, 62] width 14 height 24
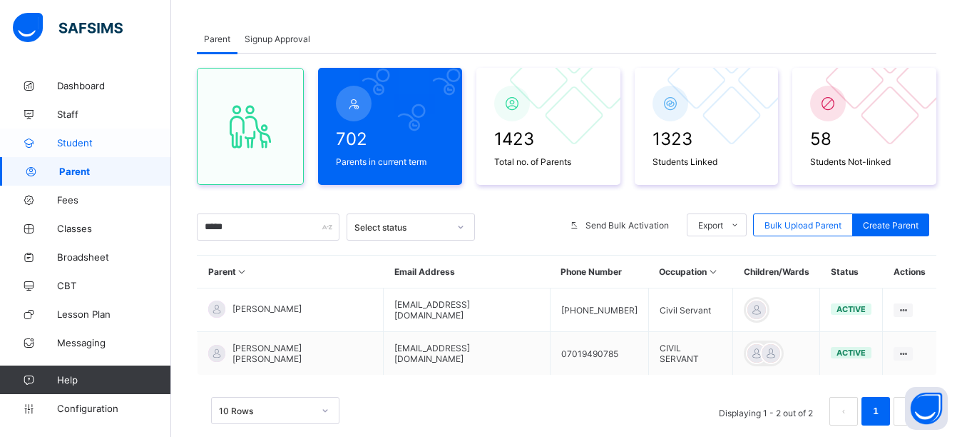
click at [61, 141] on span "Student" at bounding box center [114, 142] width 114 height 11
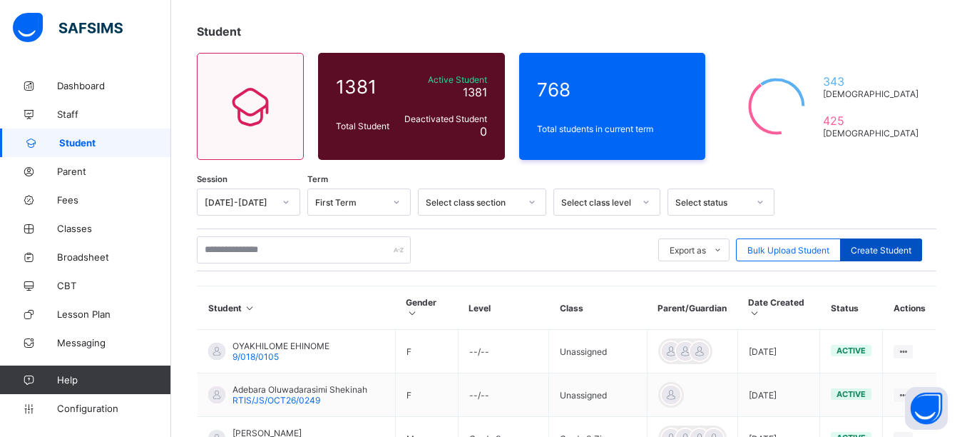
click at [875, 246] on span "Create Student" at bounding box center [881, 250] width 61 height 11
select select "**"
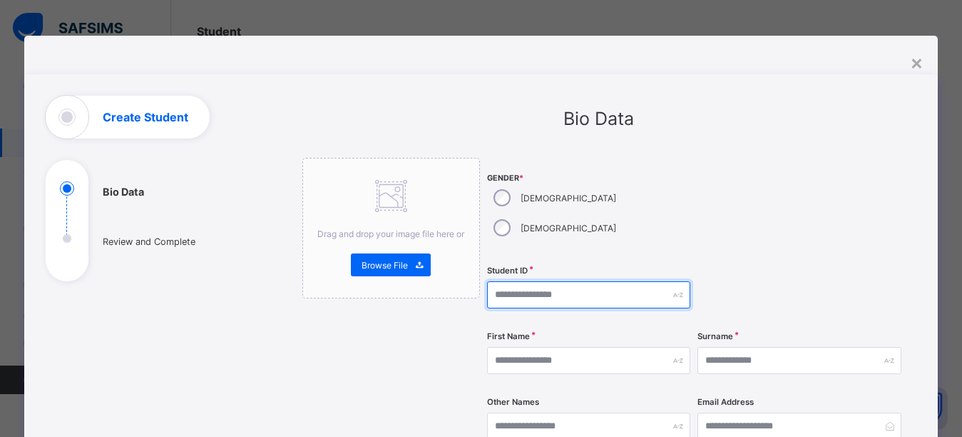
click at [572, 281] on input "text" at bounding box center [588, 294] width 203 height 27
type input "*"
type input "**********"
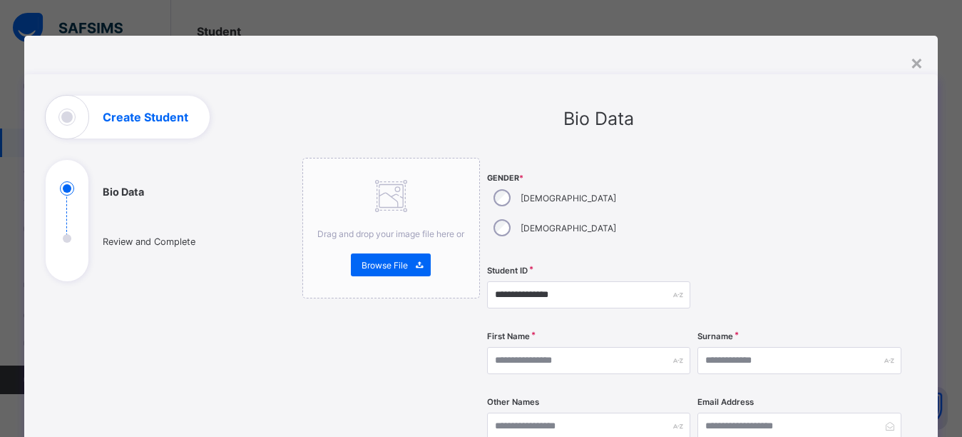
click at [733, 204] on div at bounding box center [799, 208] width 203 height 101
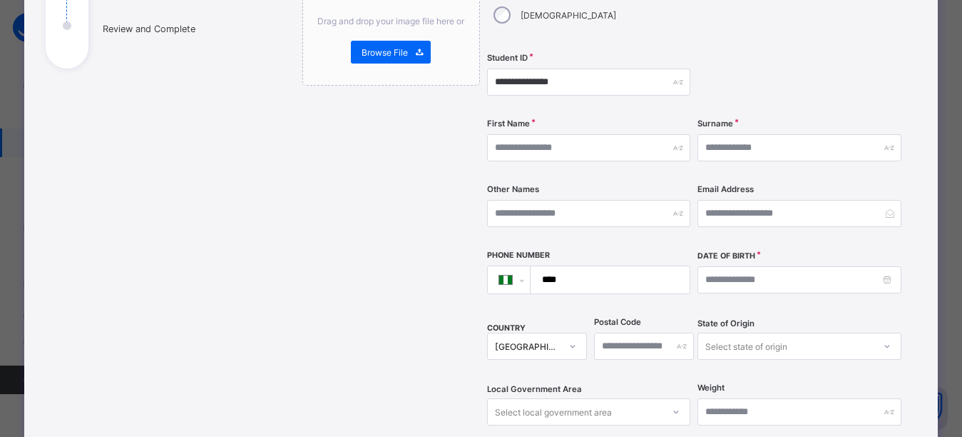
scroll to position [214, 0]
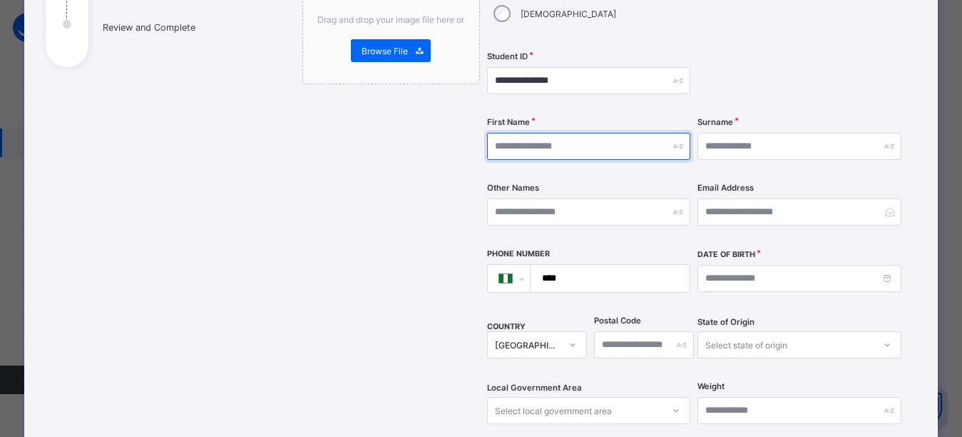
click at [586, 133] on input "text" at bounding box center [588, 146] width 203 height 27
type input "*****"
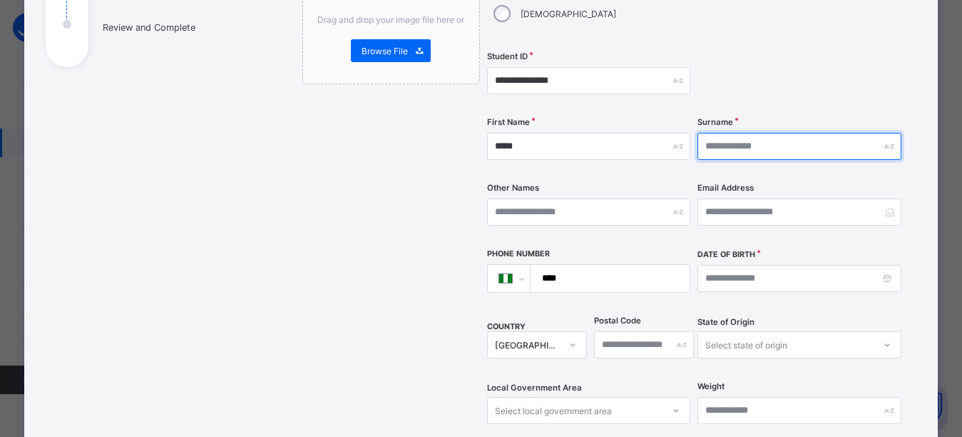
click at [723, 133] on input "text" at bounding box center [799, 146] width 203 height 27
type input "*****"
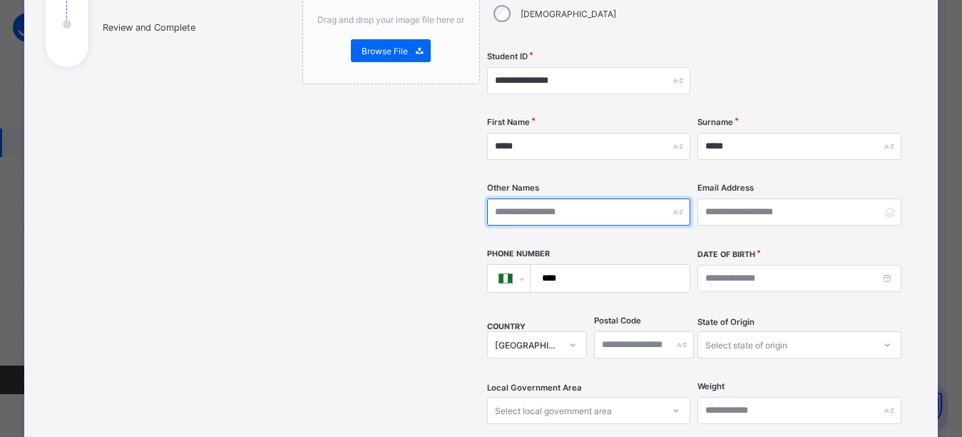
click at [590, 198] on input "text" at bounding box center [588, 211] width 203 height 27
type input "*******"
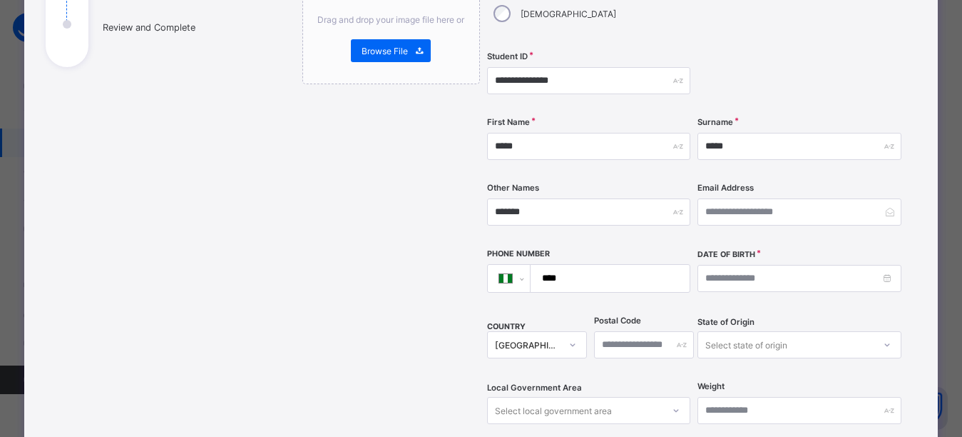
click at [743, 72] on div at bounding box center [799, 80] width 203 height 58
click at [603, 265] on input "****" at bounding box center [608, 278] width 148 height 27
type input "**********"
click at [779, 51] on div at bounding box center [799, 80] width 203 height 58
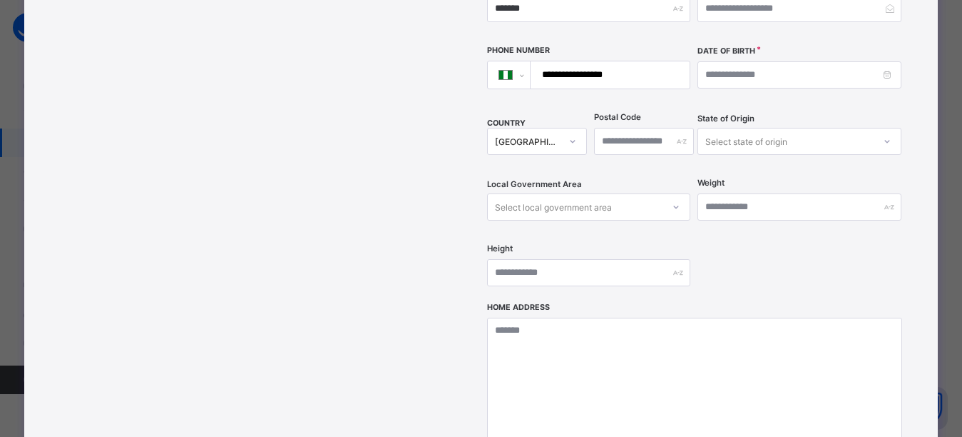
scroll to position [428, 0]
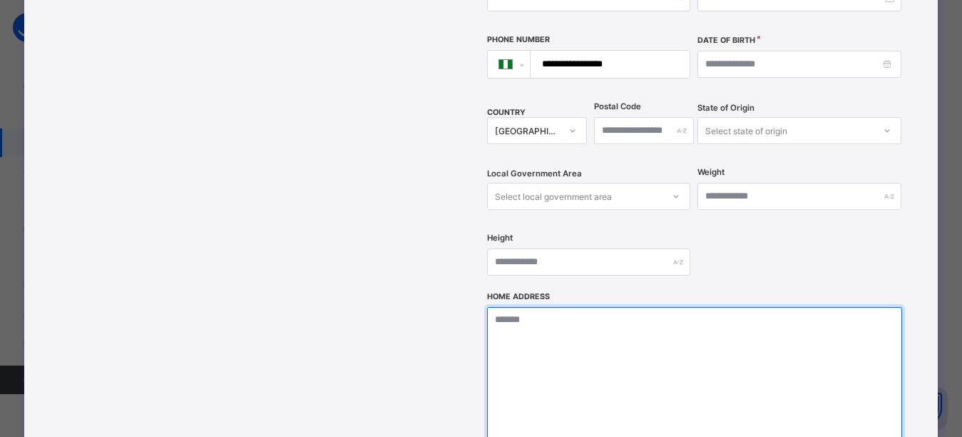
click at [567, 315] on textarea at bounding box center [694, 378] width 415 height 143
drag, startPoint x: 626, startPoint y: 309, endPoint x: 584, endPoint y: 317, distance: 42.8
click at [584, 317] on textarea "**********" at bounding box center [698, 378] width 423 height 143
type textarea "**********"
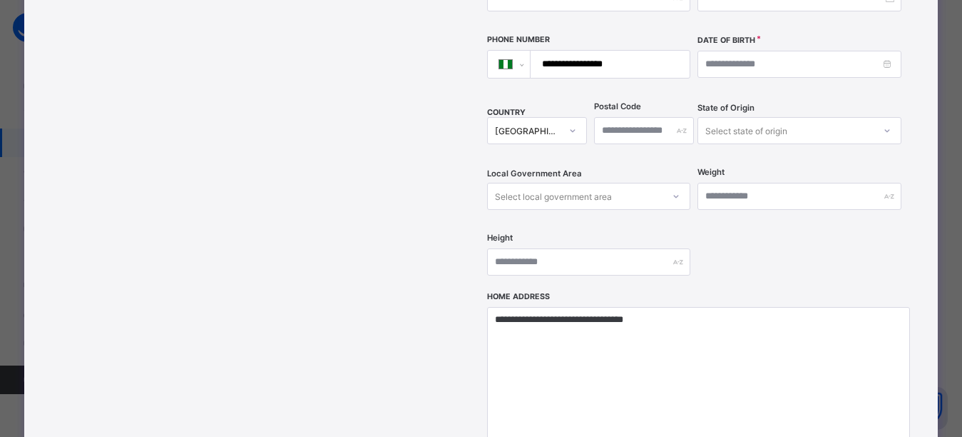
click at [716, 221] on div "**********" at bounding box center [694, 10] width 415 height 561
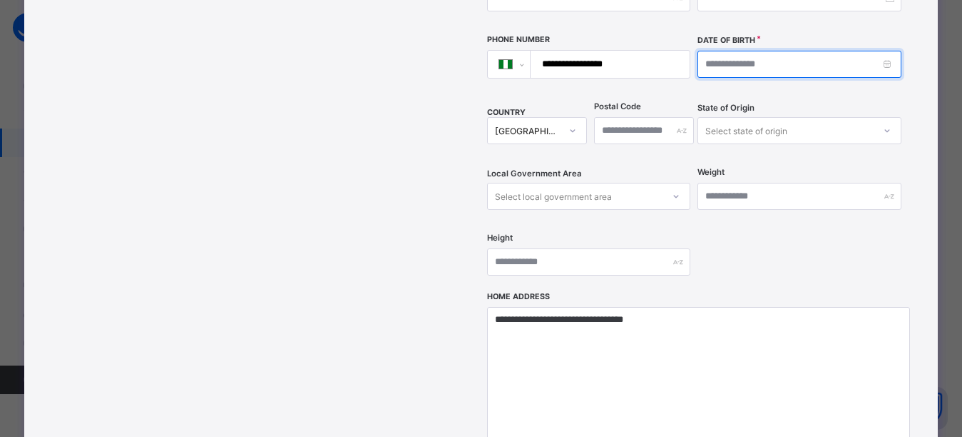
click at [759, 51] on input at bounding box center [799, 64] width 203 height 27
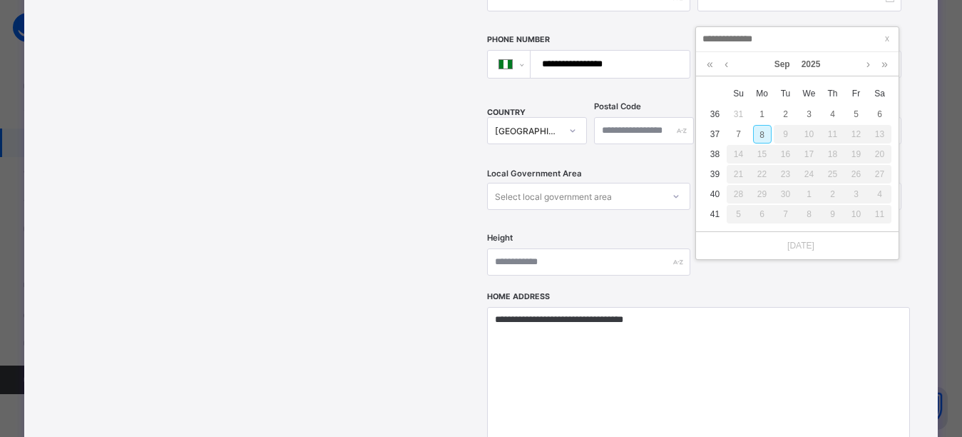
type input "**********"
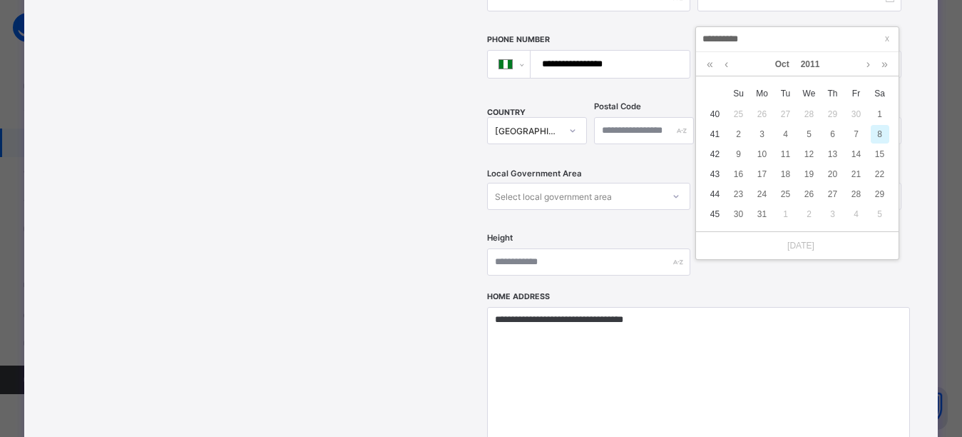
type input "**********"
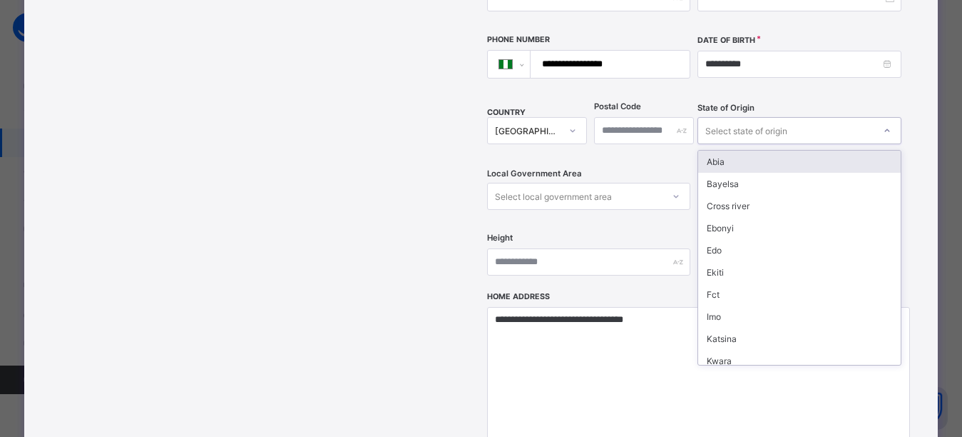
click at [736, 117] on div "Select state of origin" at bounding box center [747, 130] width 82 height 27
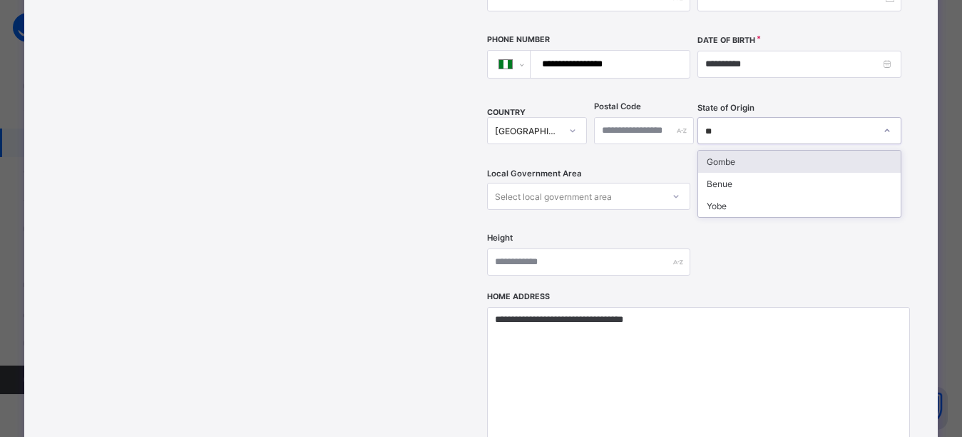
type input "***"
click at [726, 151] on div "Benue" at bounding box center [799, 162] width 202 height 22
click at [549, 167] on div "Local Government Area Select local government area" at bounding box center [588, 196] width 203 height 58
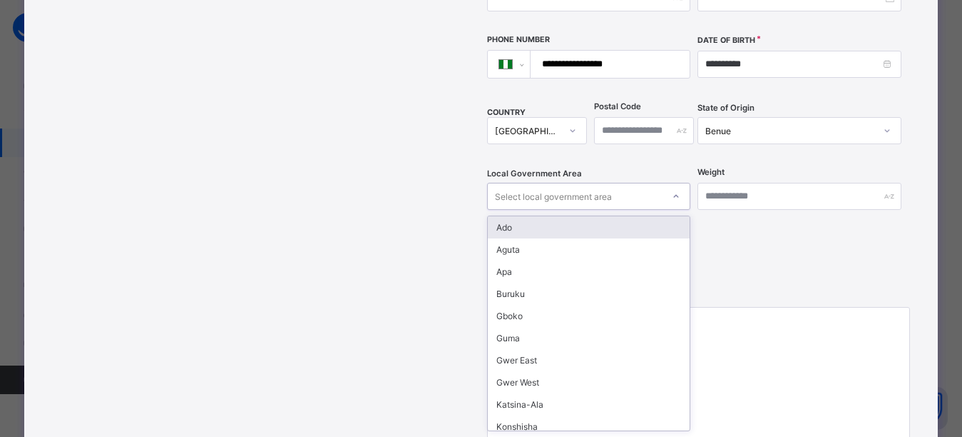
click at [532, 183] on div "Select local government area" at bounding box center [553, 196] width 117 height 27
type input "**"
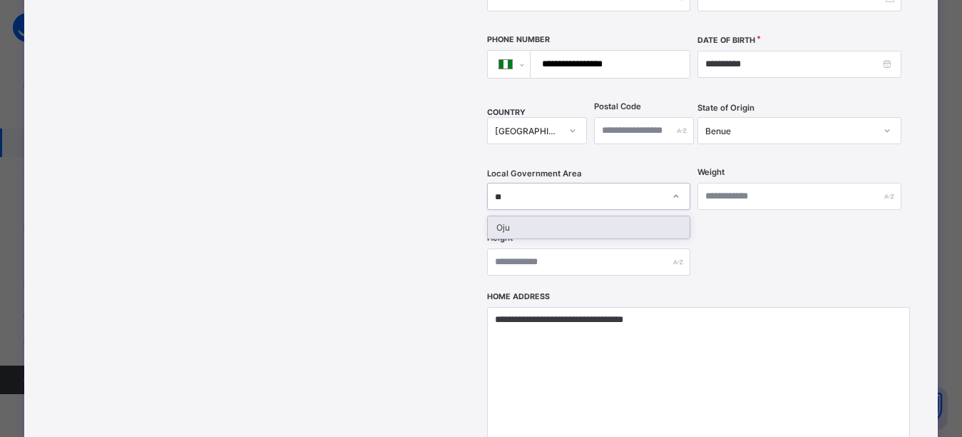
click at [520, 216] on div "Oju" at bounding box center [589, 227] width 202 height 22
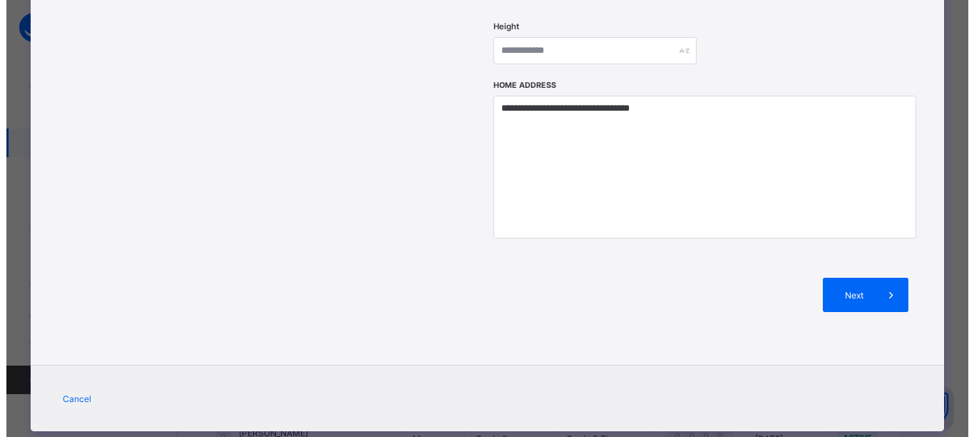
scroll to position [640, 0]
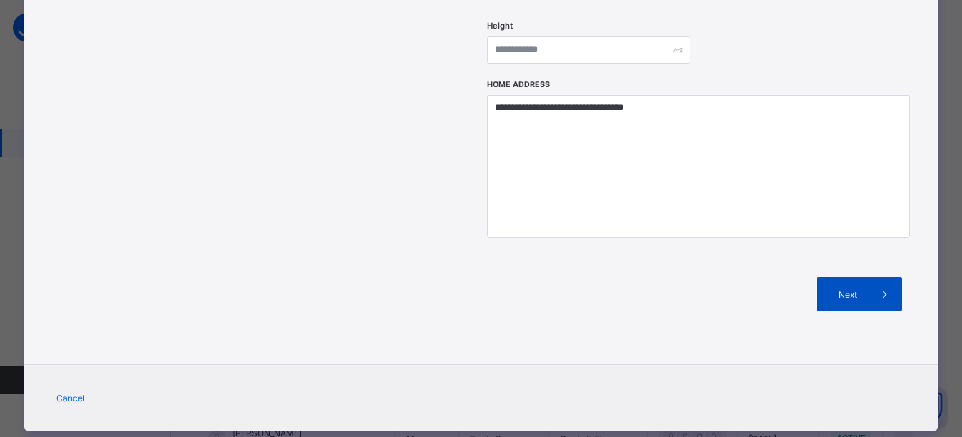
click at [868, 289] on span "Next" at bounding box center [848, 294] width 41 height 11
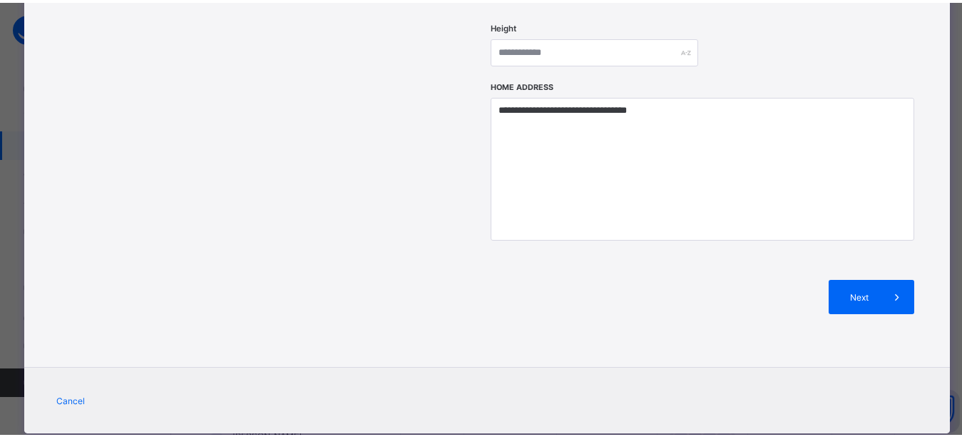
scroll to position [300, 0]
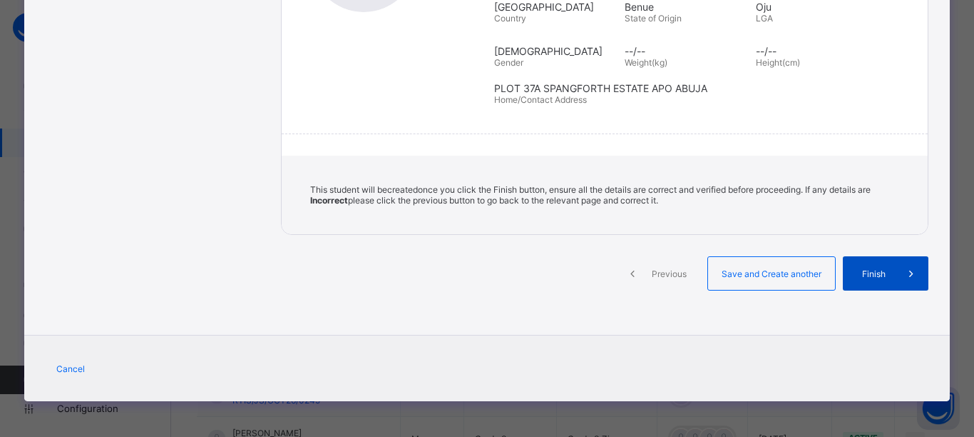
click at [859, 270] on span "Finish" at bounding box center [874, 273] width 41 height 11
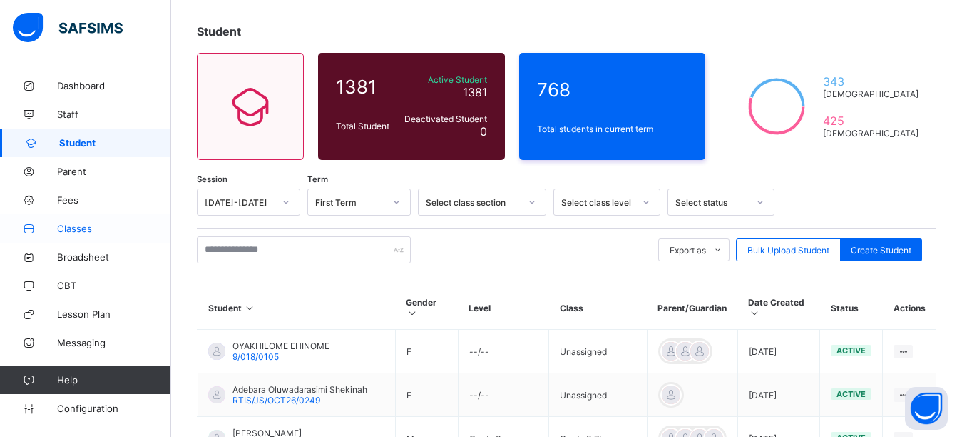
click at [82, 233] on span "Classes" at bounding box center [114, 228] width 114 height 11
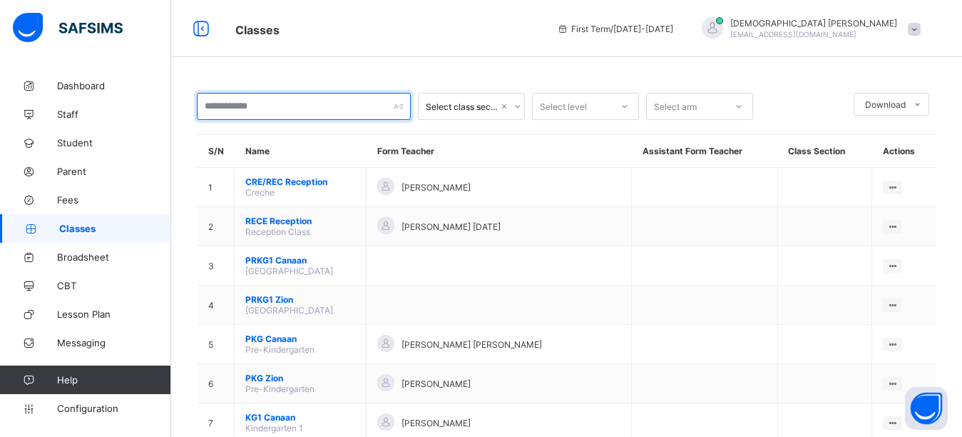
drag, startPoint x: 96, startPoint y: 227, endPoint x: 250, endPoint y: 106, distance: 195.7
click at [250, 106] on input "text" at bounding box center [304, 106] width 214 height 27
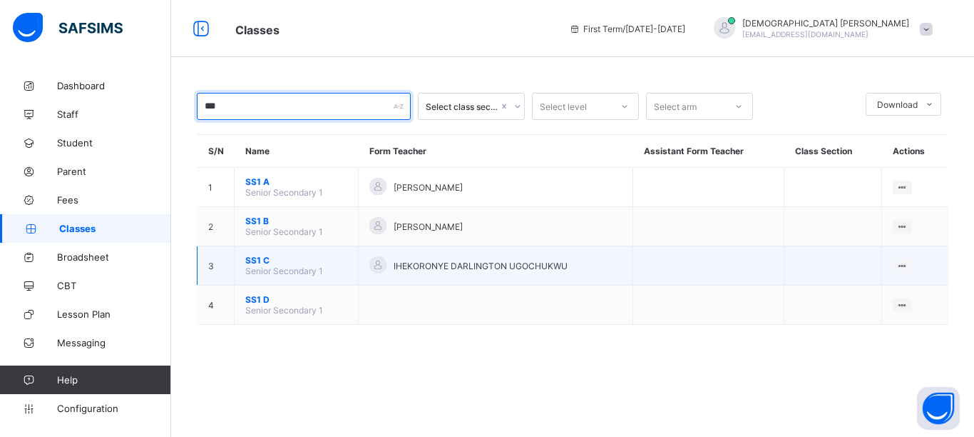
type input "***"
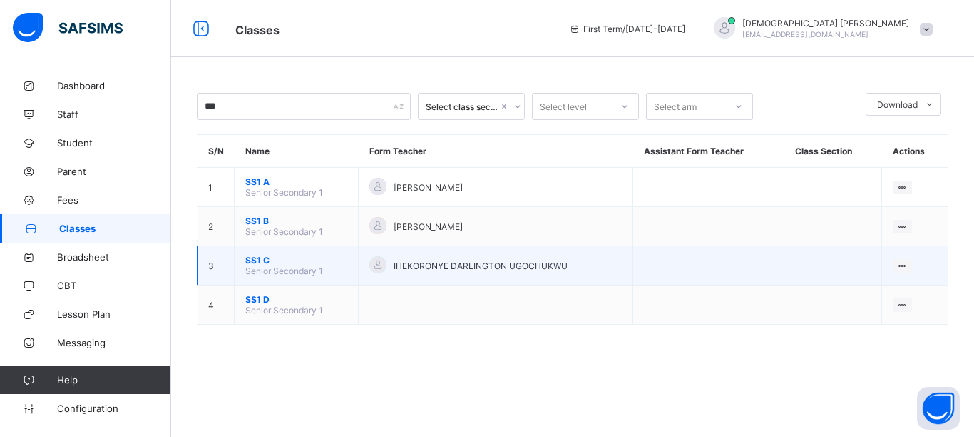
click at [253, 260] on span "SS1 C" at bounding box center [296, 260] width 102 height 11
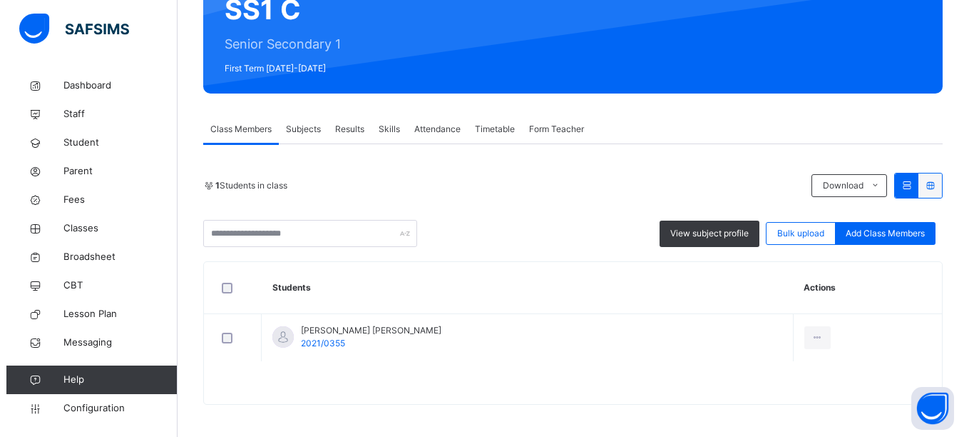
scroll to position [157, 0]
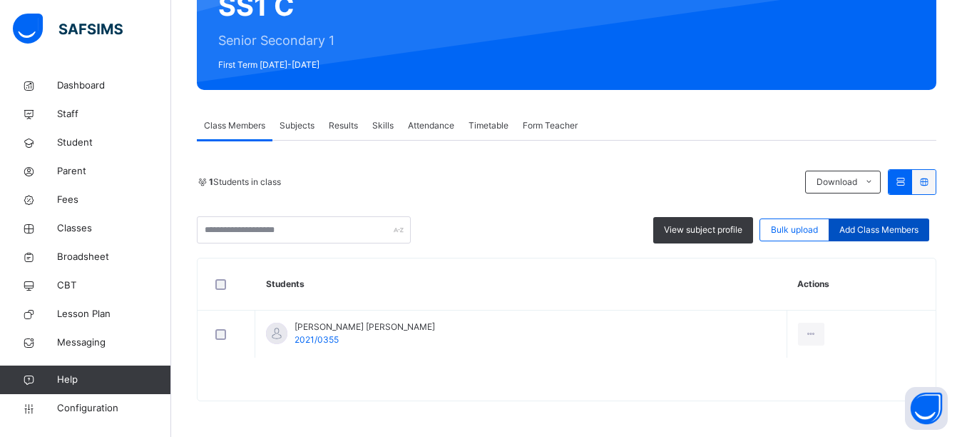
click at [862, 228] on span "Add Class Members" at bounding box center [879, 229] width 79 height 13
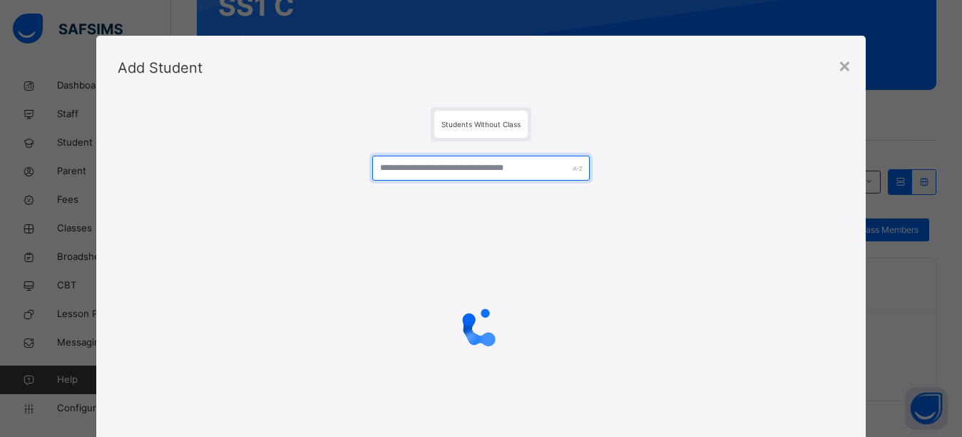
click at [536, 171] on input "text" at bounding box center [481, 168] width 218 height 25
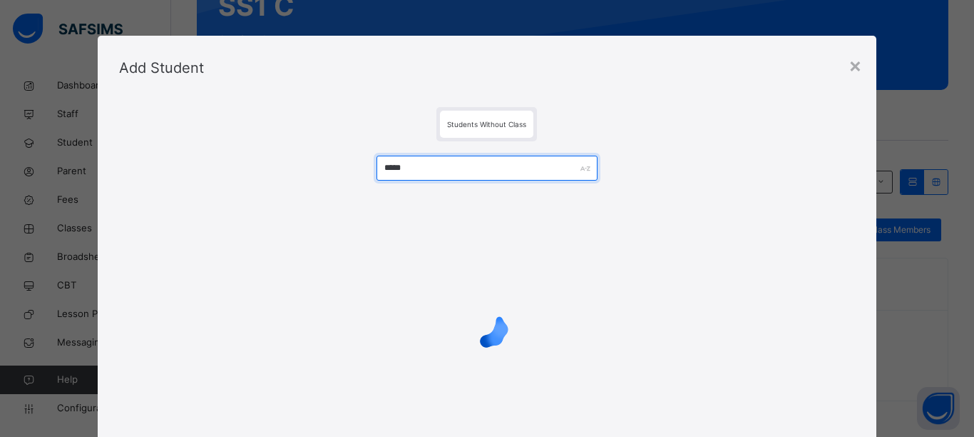
type input "*****"
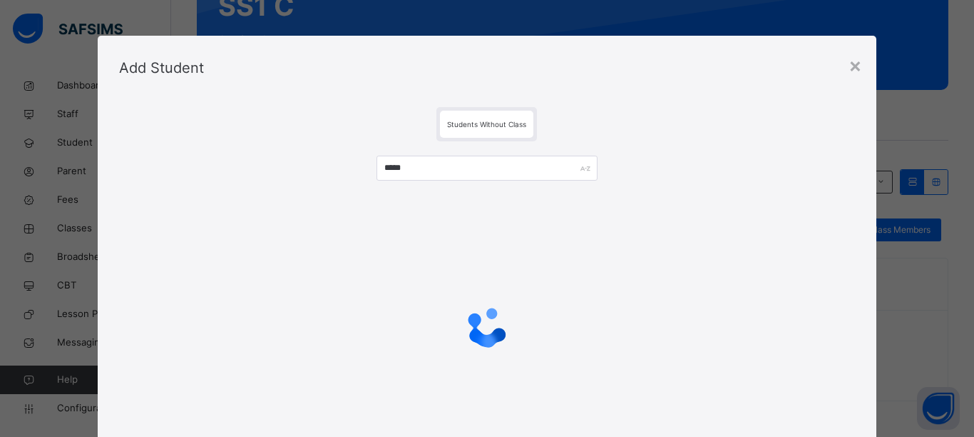
click at [687, 178] on div "*****" at bounding box center [487, 308] width 737 height 335
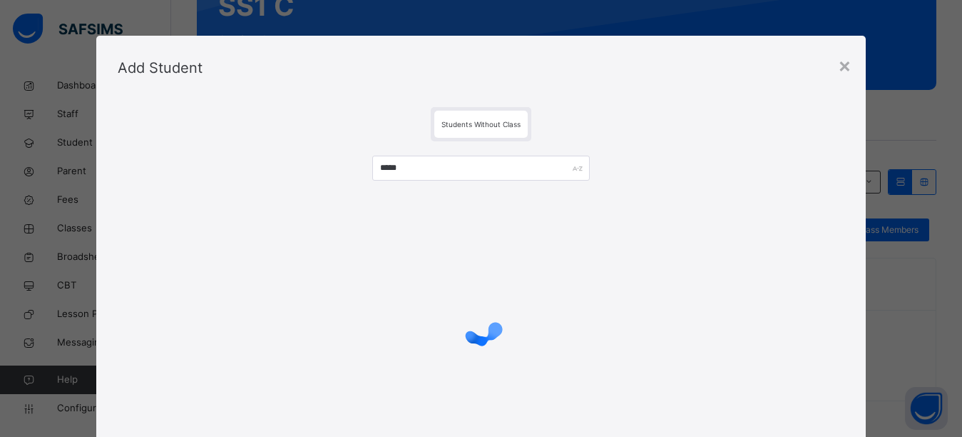
click at [671, 107] on div "Students Without Class" at bounding box center [481, 124] width 727 height 34
click at [672, 107] on div "Students Without Class" at bounding box center [481, 124] width 727 height 34
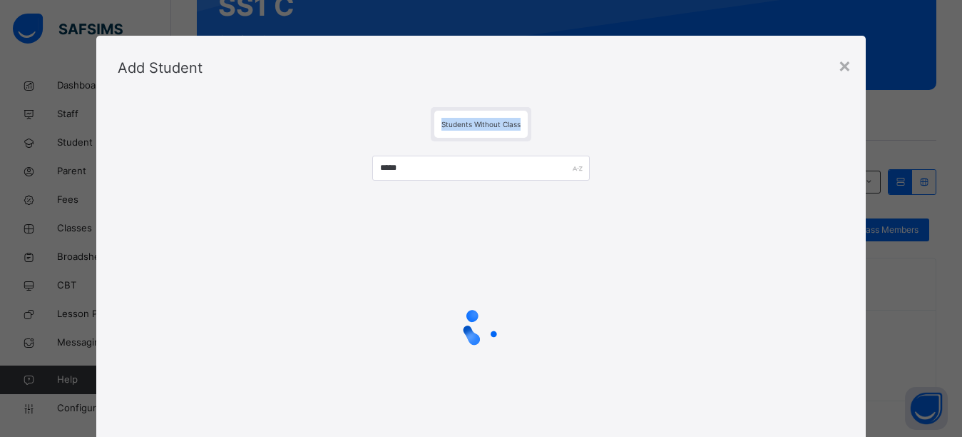
click at [672, 107] on div "Students Without Class" at bounding box center [481, 124] width 727 height 34
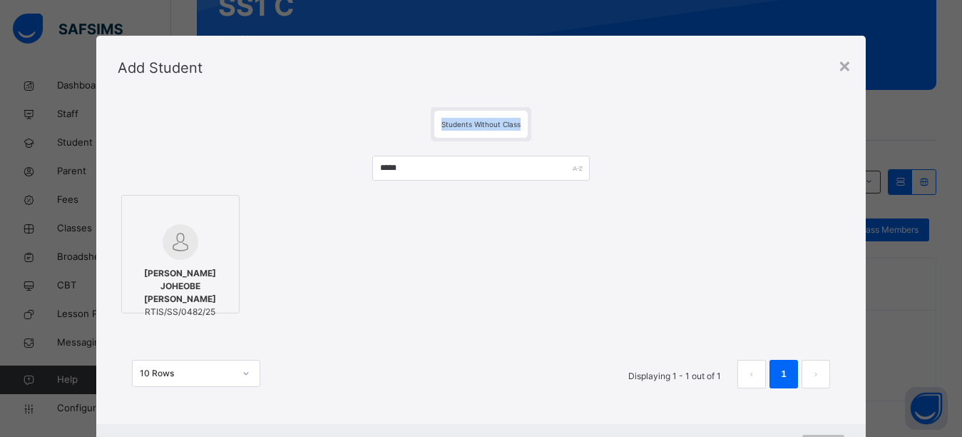
click at [173, 238] on img at bounding box center [181, 242] width 36 height 36
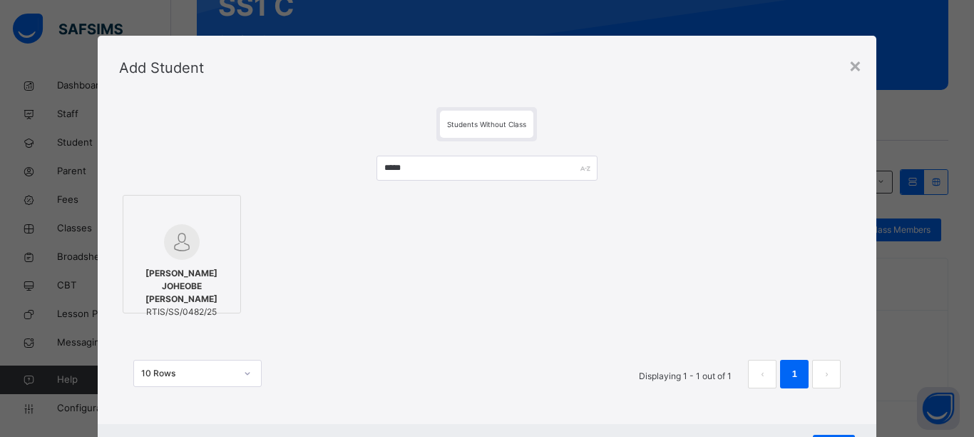
click at [319, 237] on div "[PERSON_NAME] [PERSON_NAME]/SS/0482/25" at bounding box center [487, 254] width 737 height 126
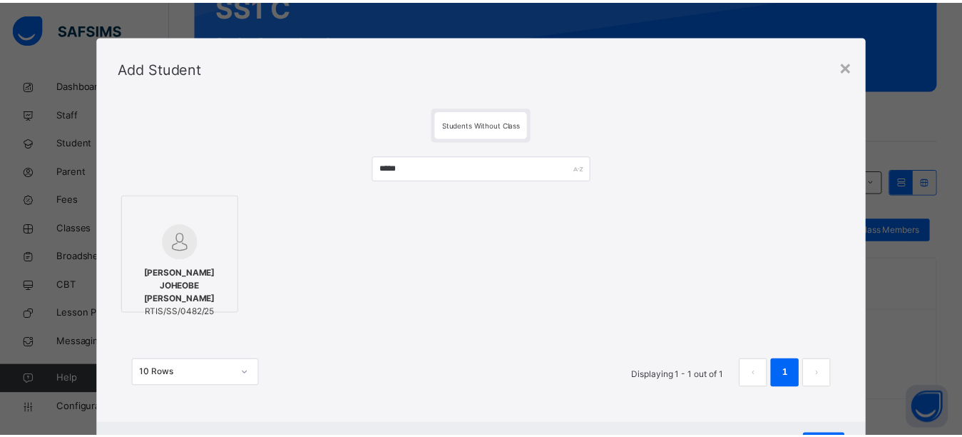
scroll to position [67, 0]
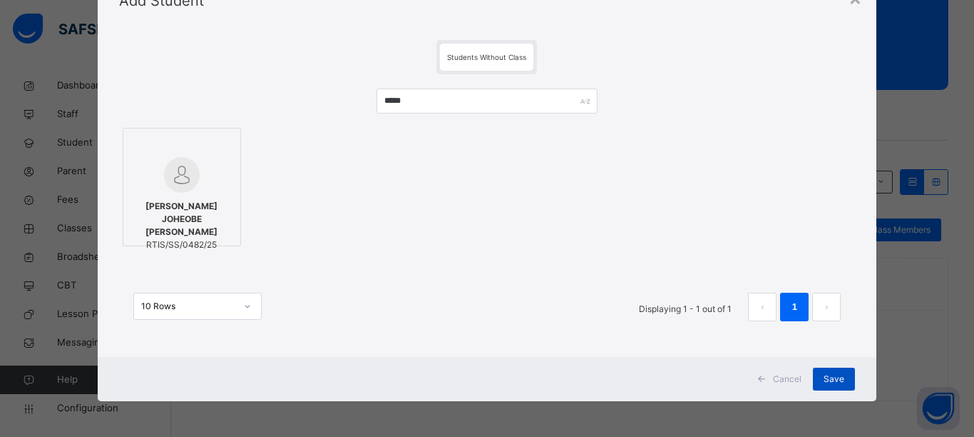
click at [819, 375] on div "Save" at bounding box center [834, 378] width 42 height 23
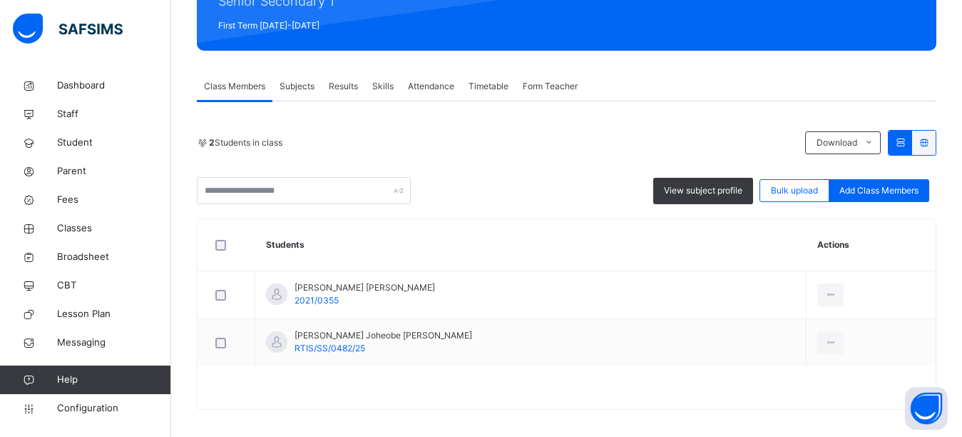
scroll to position [205, 0]
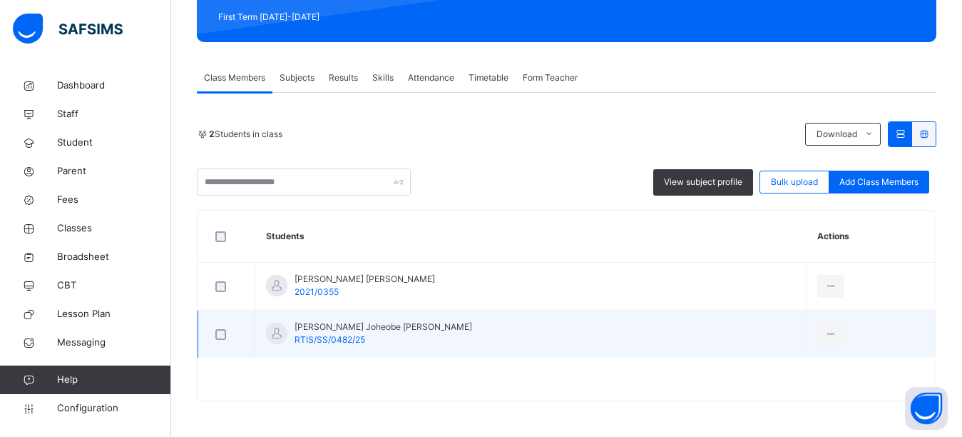
click at [318, 340] on span "RTIS/SS/0482/25" at bounding box center [330, 339] width 71 height 11
click at [760, 366] on div "View Profile" at bounding box center [798, 366] width 77 height 14
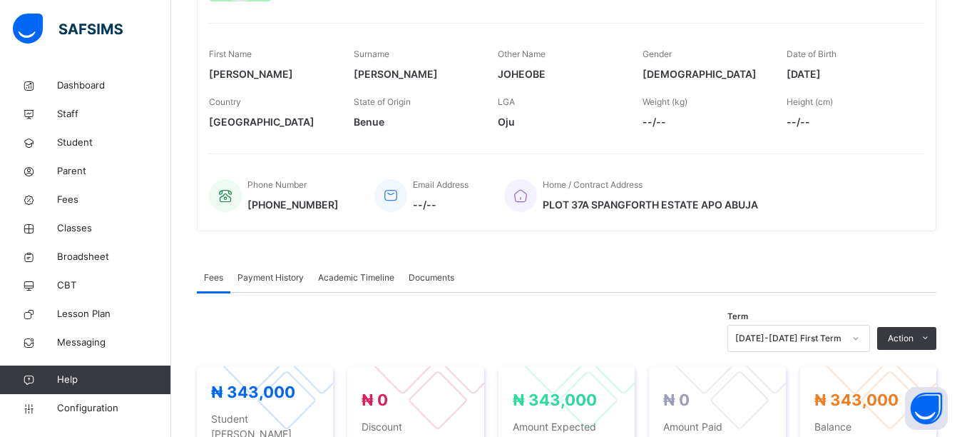
click at [594, 148] on div "[PERSON_NAME] JOHEOBE [PERSON_NAME] RTIS/SS/0482/25 • SS1, C No parent assigned…" at bounding box center [567, 78] width 740 height 305
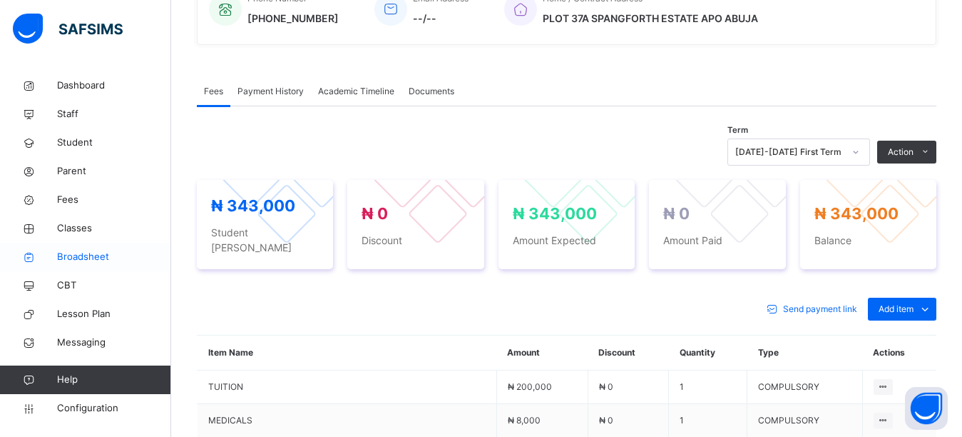
scroll to position [419, 0]
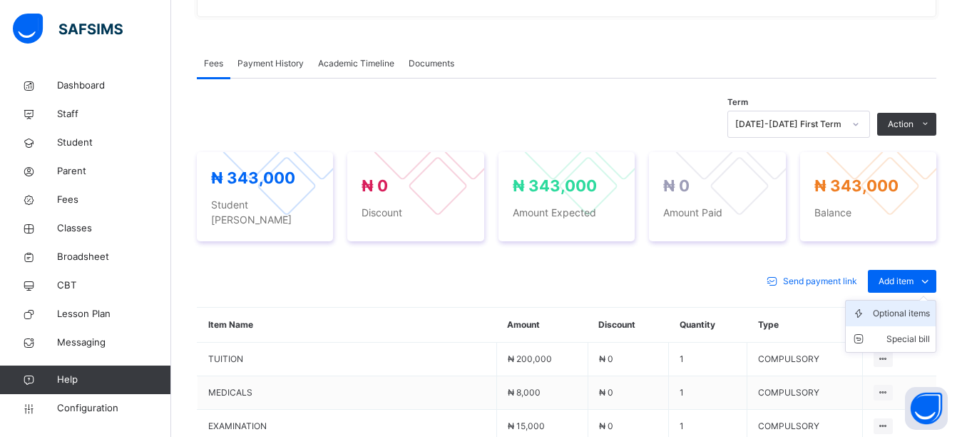
click at [905, 306] on div "Optional items" at bounding box center [901, 313] width 57 height 14
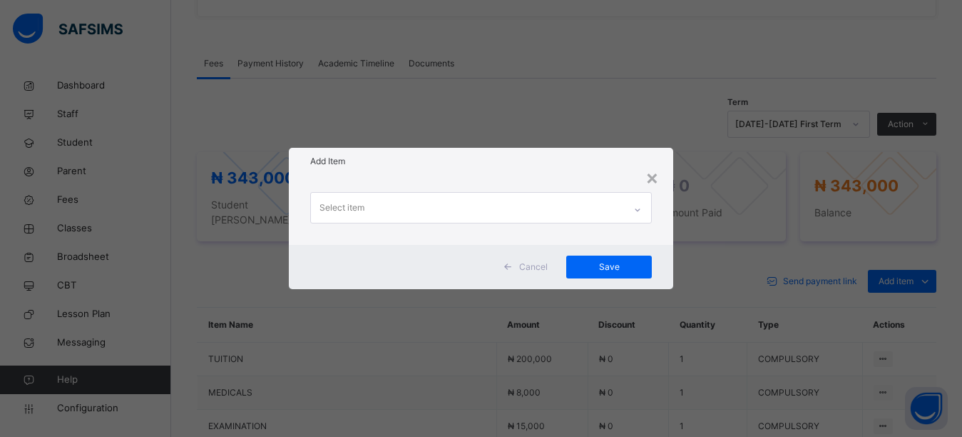
click at [450, 214] on div "Select item" at bounding box center [468, 208] width 314 height 30
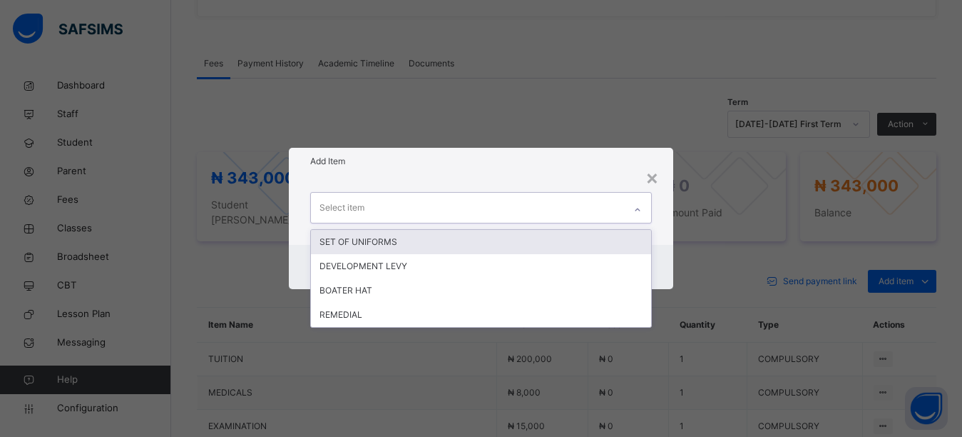
click at [424, 239] on div "SET OF UNIFORMS" at bounding box center [481, 242] width 341 height 24
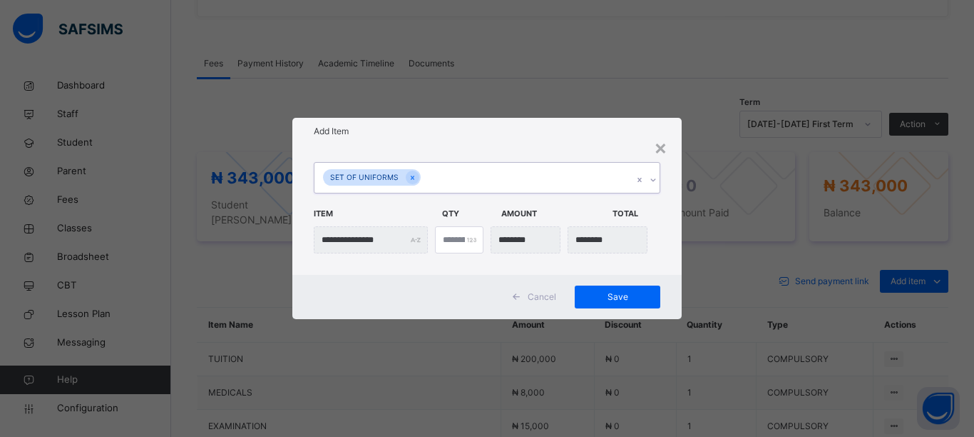
click at [452, 180] on div "SET OF UNIFORMS" at bounding box center [474, 178] width 318 height 30
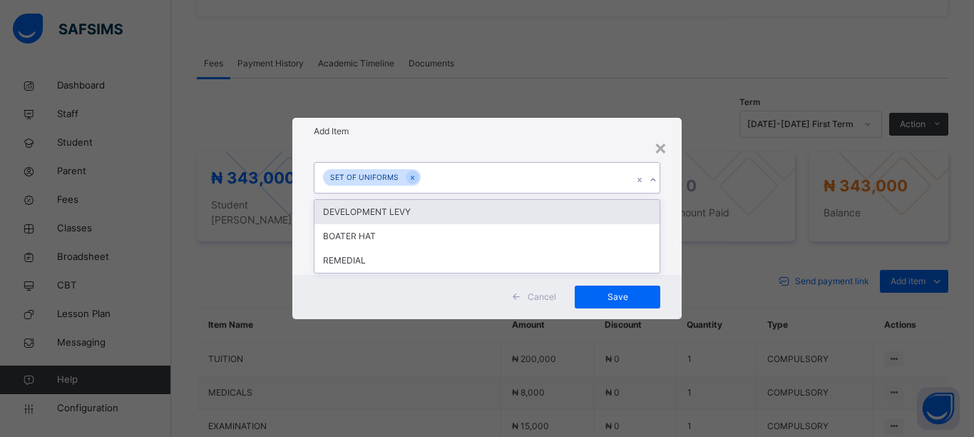
click at [407, 215] on div "DEVELOPMENT LEVY" at bounding box center [487, 212] width 345 height 24
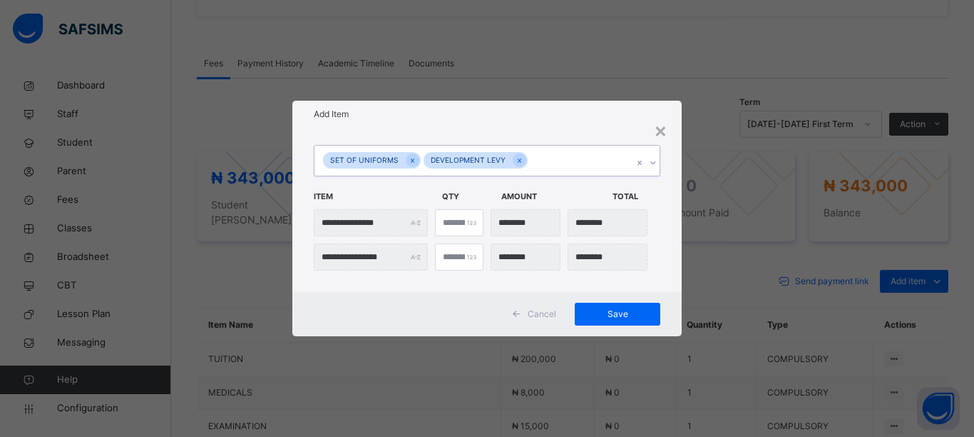
click at [554, 159] on div "SET OF UNIFORMS DEVELOPMENT LEVY" at bounding box center [474, 161] width 318 height 30
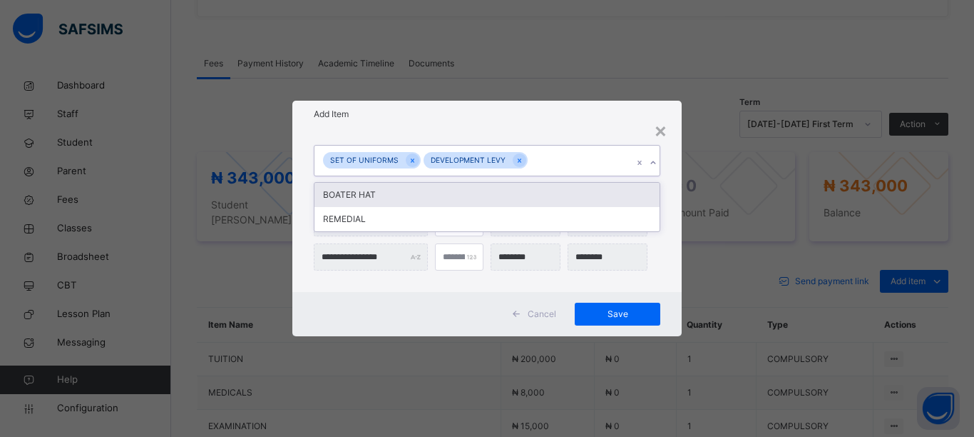
click at [403, 200] on div "BOATER HAT" at bounding box center [487, 195] width 345 height 24
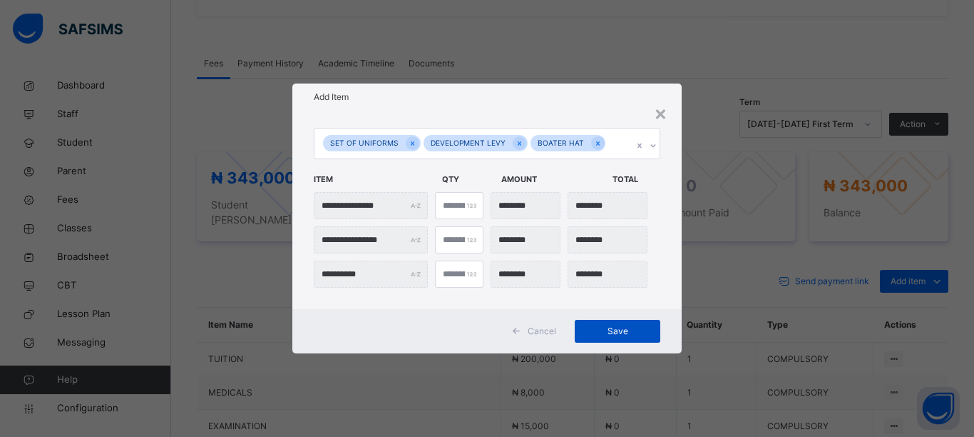
click at [611, 333] on span "Save" at bounding box center [618, 331] width 64 height 13
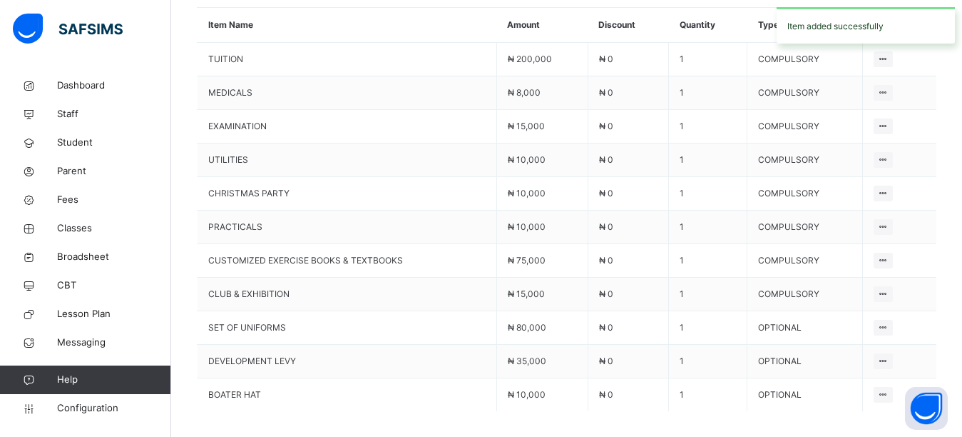
scroll to position [828, 0]
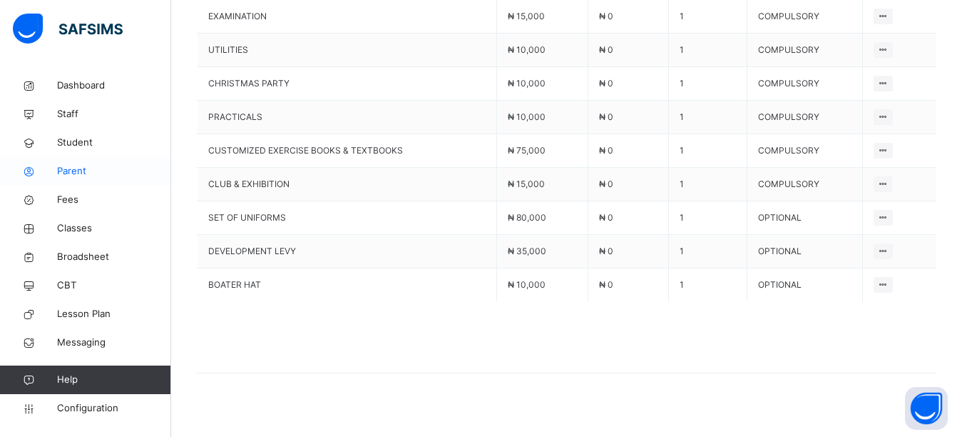
click at [77, 172] on span "Parent" at bounding box center [114, 171] width 114 height 14
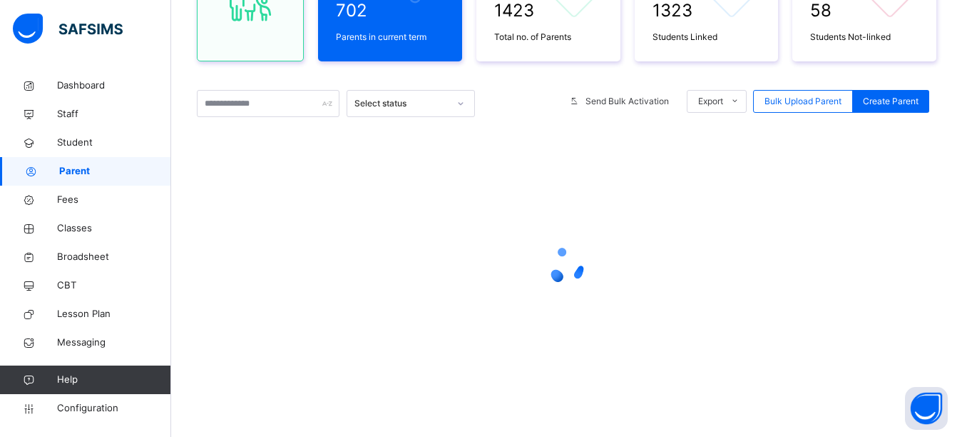
scroll to position [199, 0]
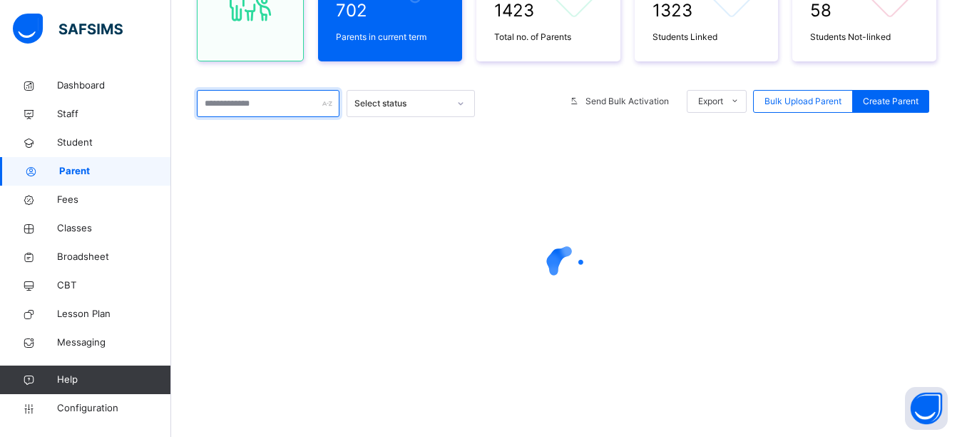
click at [279, 102] on input "text" at bounding box center [268, 103] width 143 height 27
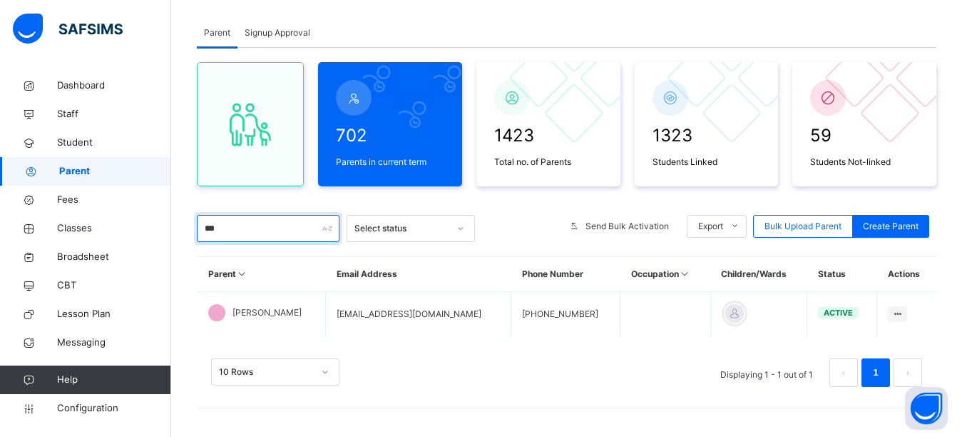
scroll to position [74, 0]
type input "***"
click at [561, 32] on div "Parent Signup Approval" at bounding box center [567, 33] width 740 height 29
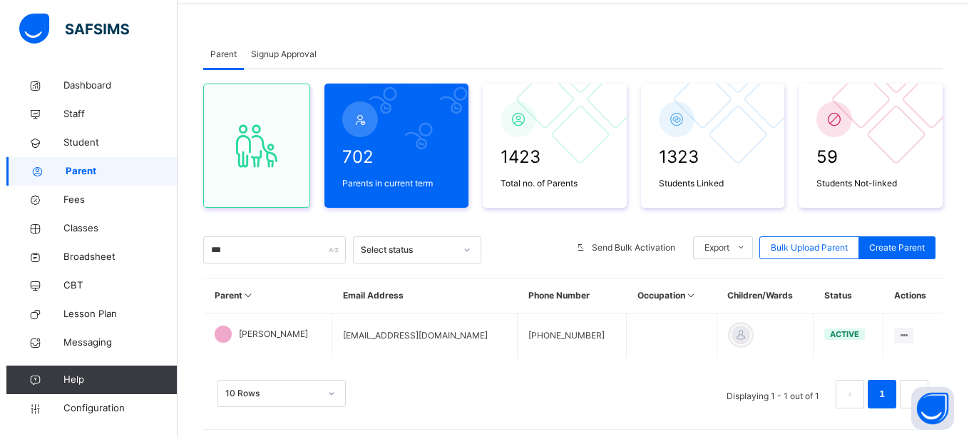
scroll to position [61, 0]
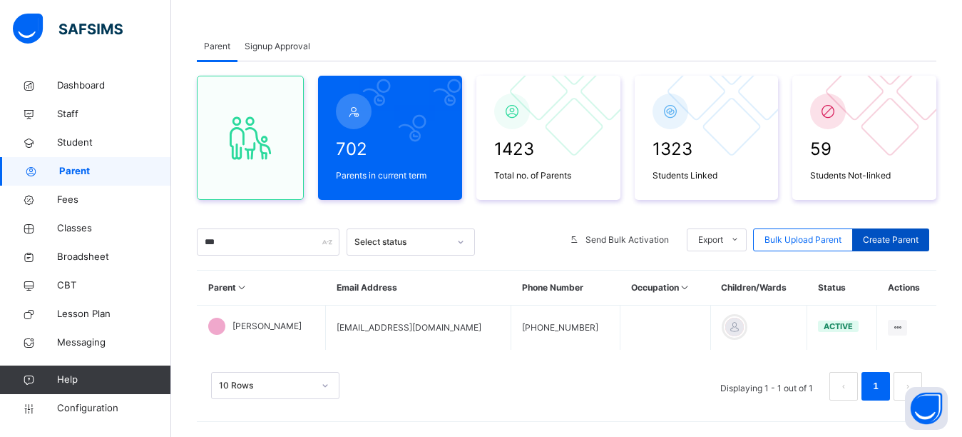
click at [898, 237] on span "Create Parent" at bounding box center [891, 239] width 56 height 13
select select "**"
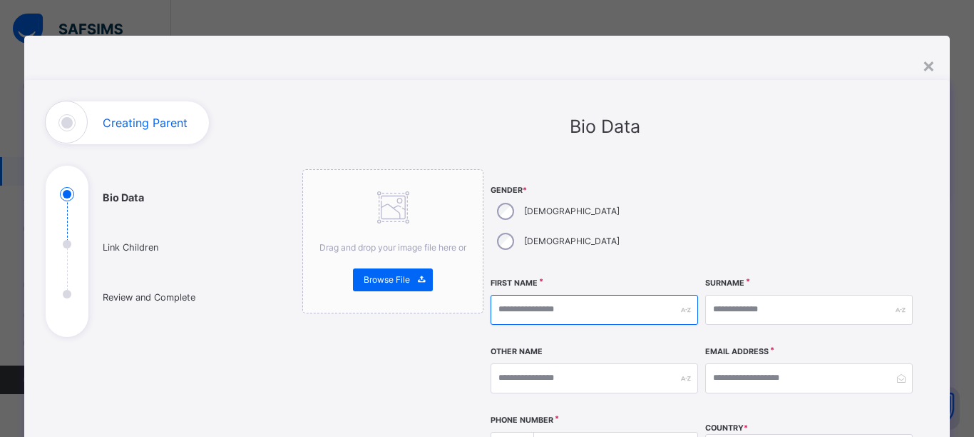
click at [529, 295] on input "text" at bounding box center [595, 310] width 208 height 30
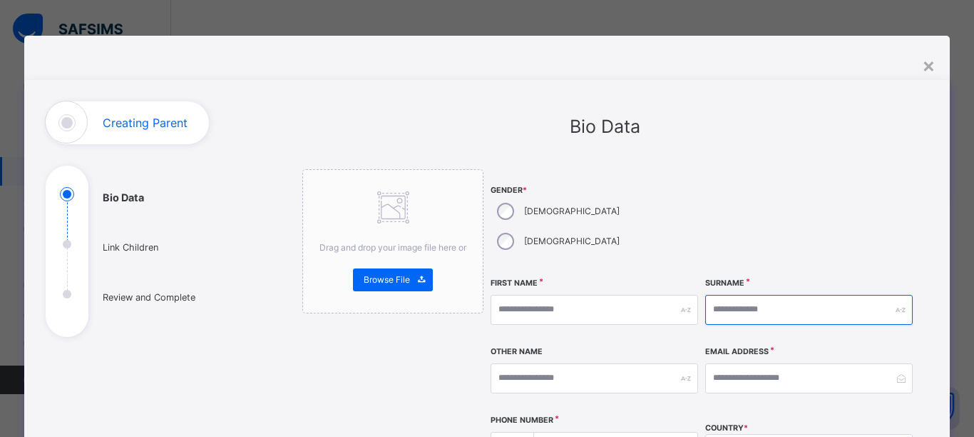
click at [737, 295] on input "text" at bounding box center [810, 310] width 208 height 30
type input "*"
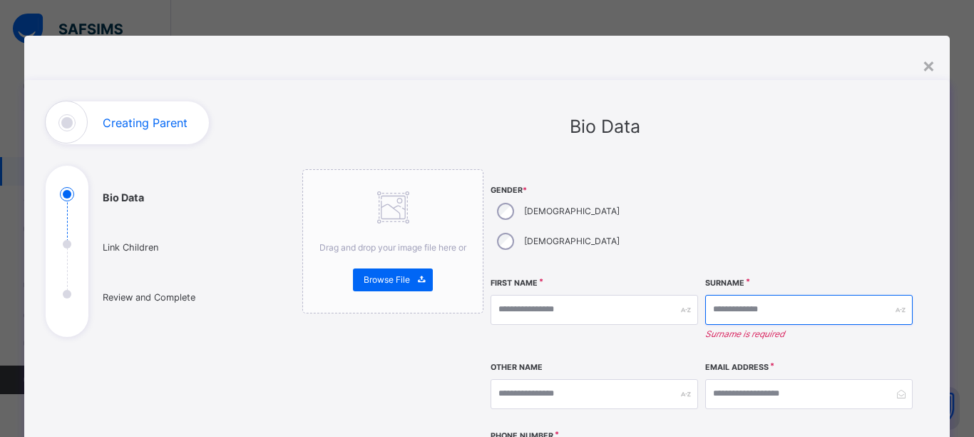
type input "*"
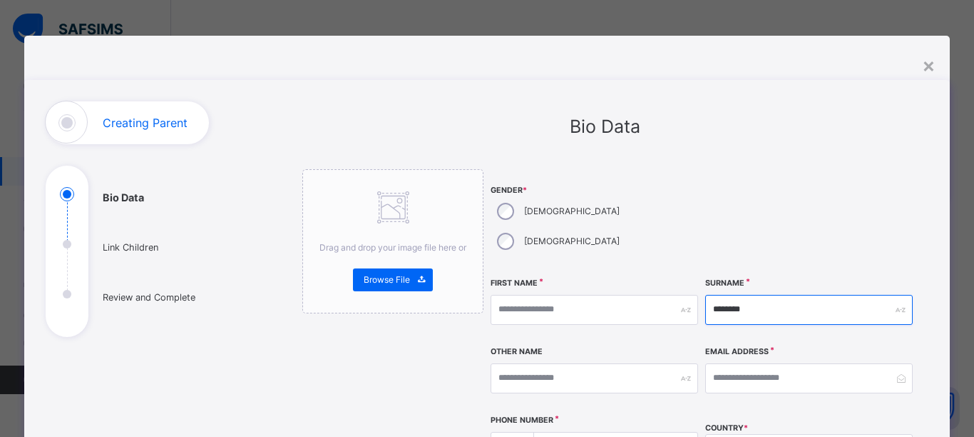
type input "********"
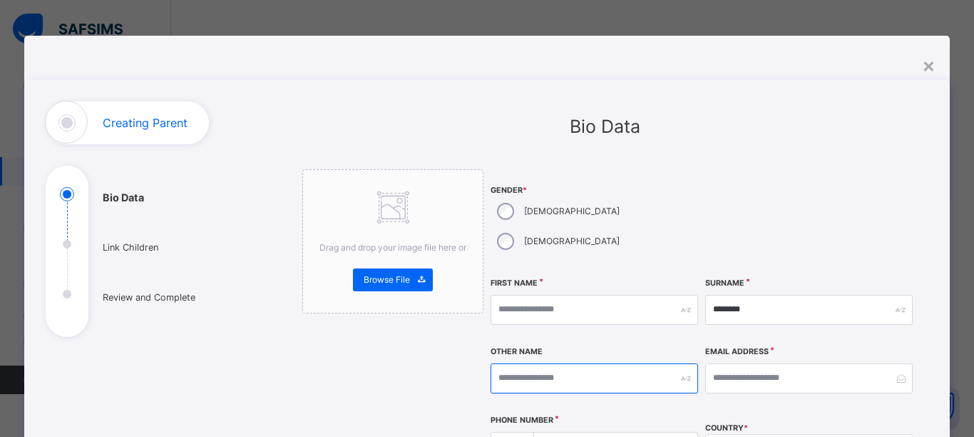
click at [572, 363] on input "text" at bounding box center [595, 378] width 208 height 30
type input "*****"
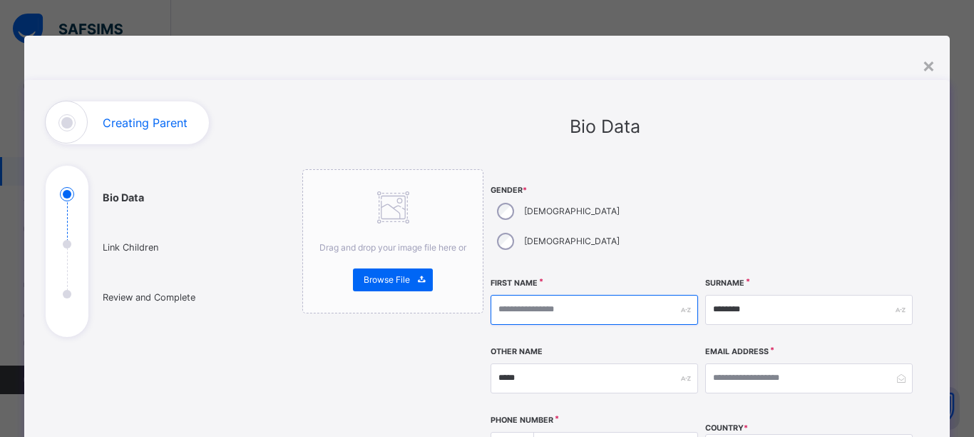
click at [564, 295] on input "text" at bounding box center [595, 310] width 208 height 30
click at [922, 69] on div "×" at bounding box center [929, 65] width 14 height 30
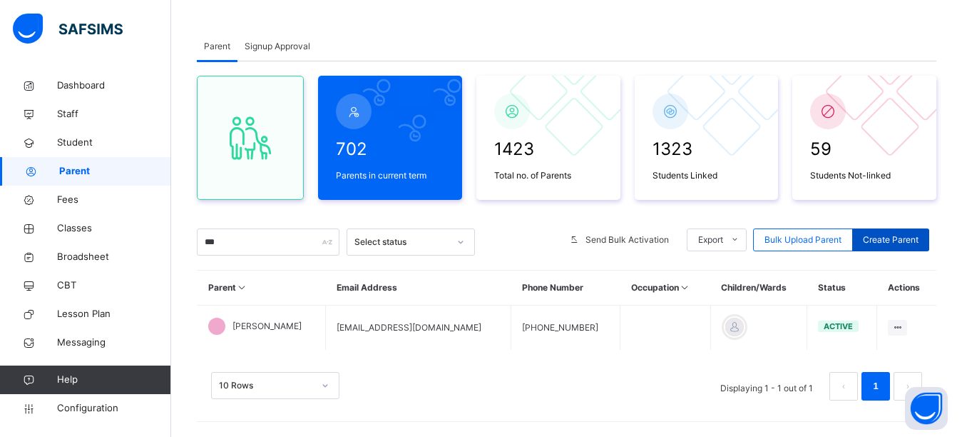
click at [919, 235] on span "Create Parent" at bounding box center [891, 239] width 56 height 13
select select "**"
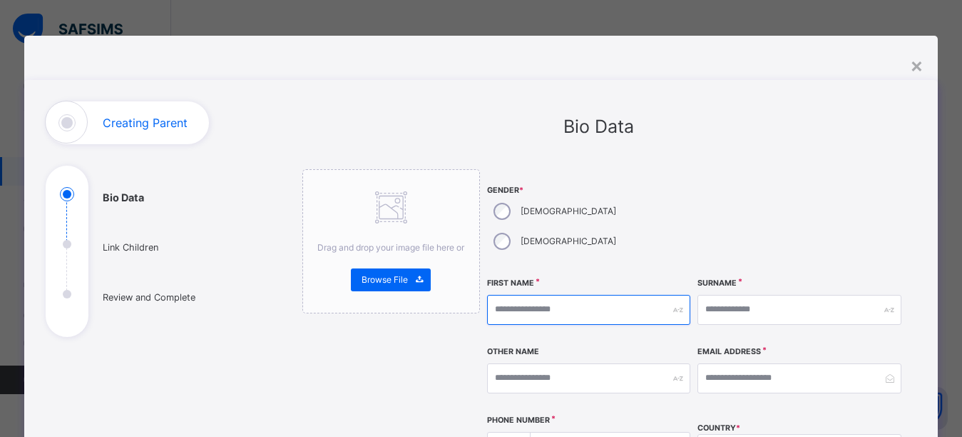
click at [519, 295] on input "text" at bounding box center [588, 310] width 203 height 30
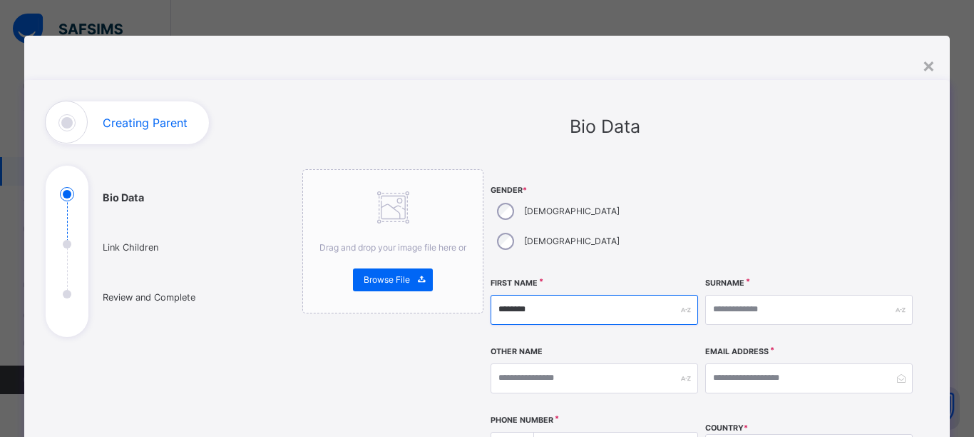
type input "********"
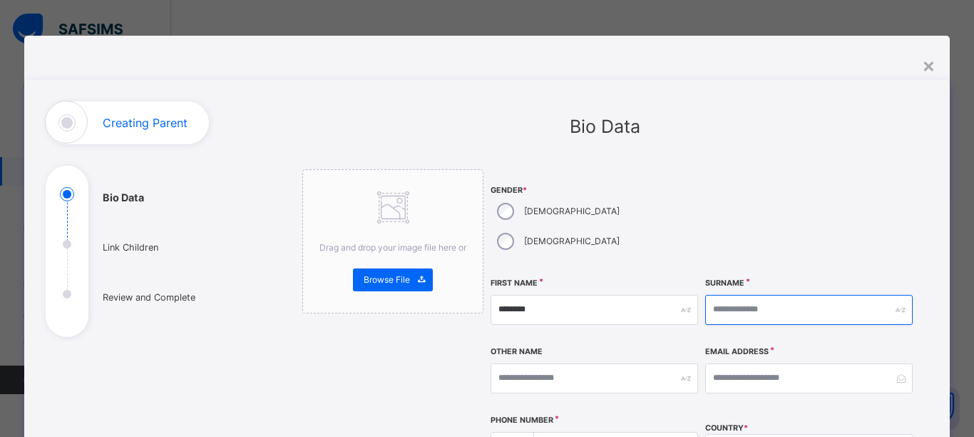
click at [745, 295] on input "text" at bounding box center [810, 310] width 208 height 30
type input "*****"
drag, startPoint x: 741, startPoint y: 110, endPoint x: 746, endPoint y: 116, distance: 8.6
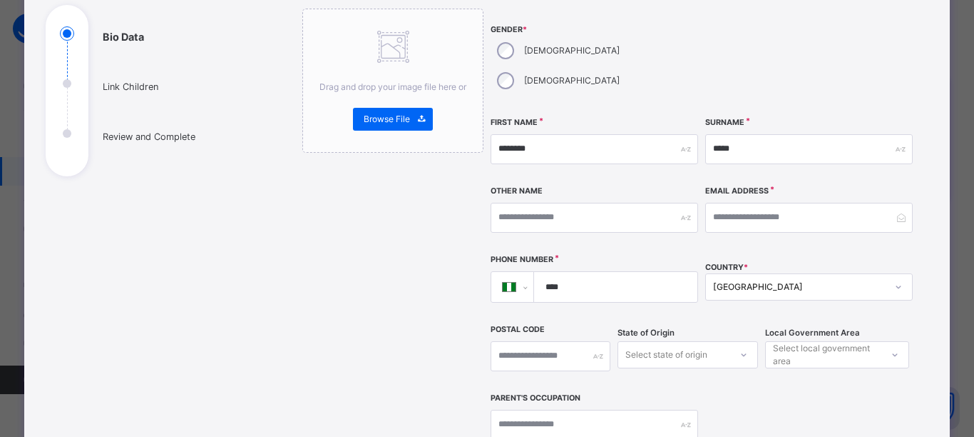
scroll to position [214, 0]
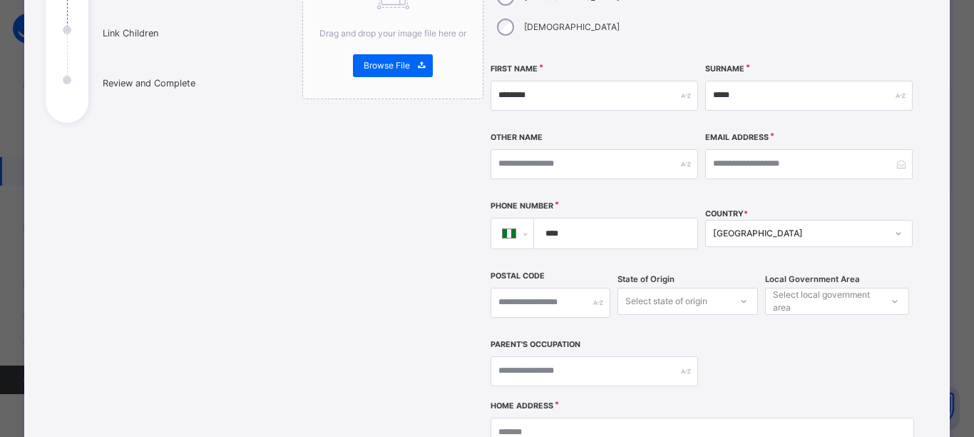
click at [580, 218] on input "****" at bounding box center [613, 233] width 152 height 30
type input "**********"
click at [823, 287] on div "Select local government area" at bounding box center [827, 300] width 108 height 27
type input "*"
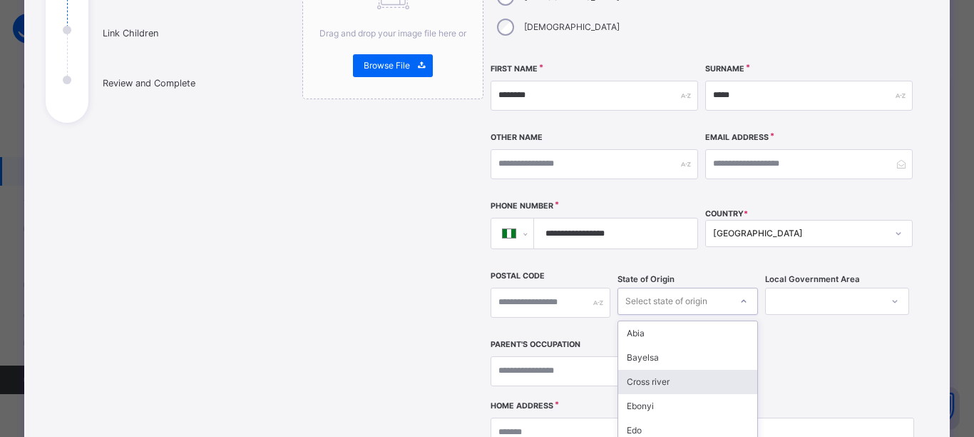
scroll to position [288, 0]
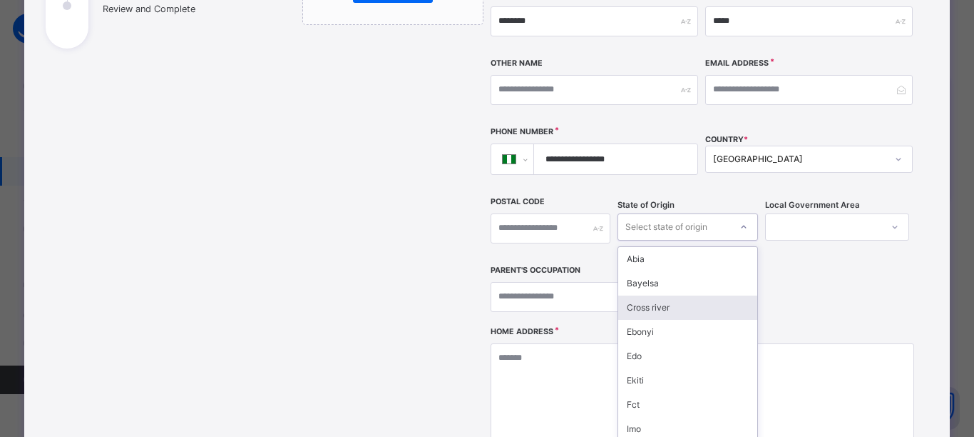
click at [683, 240] on div "option Cross river focused, 3 of 37. 37 results available. Use Up and Down to c…" at bounding box center [688, 226] width 141 height 27
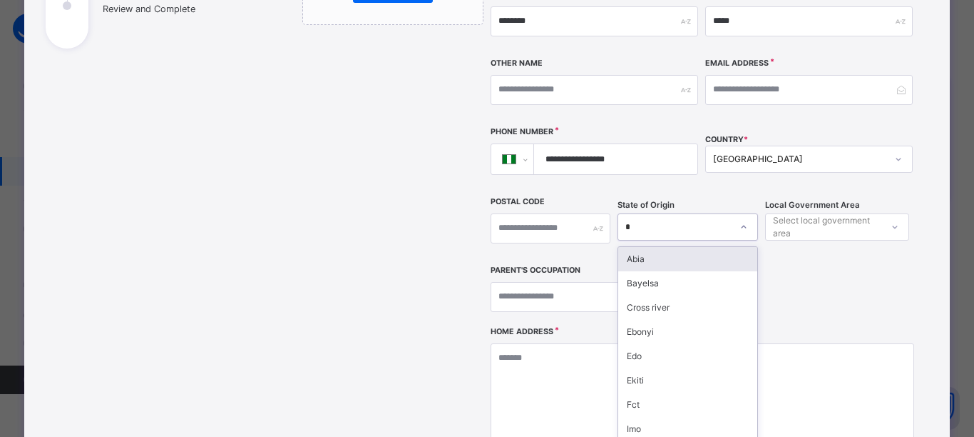
type input "**"
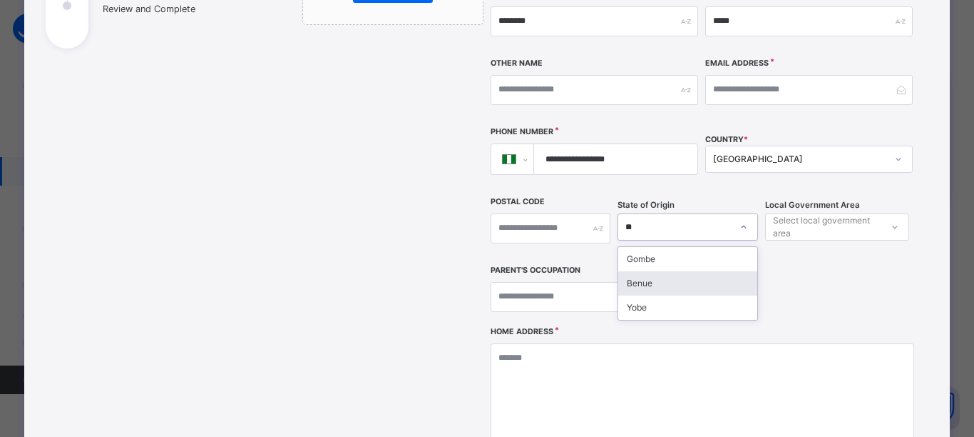
click at [663, 271] on div "Benue" at bounding box center [688, 283] width 139 height 24
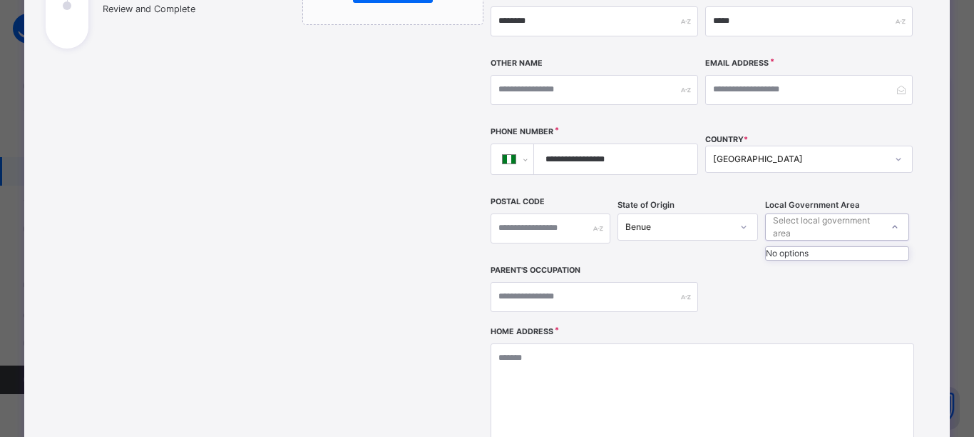
click at [808, 213] on div "Select local government area" at bounding box center [827, 226] width 108 height 27
type input "***"
click at [812, 247] on div "Oturkpo" at bounding box center [837, 259] width 143 height 24
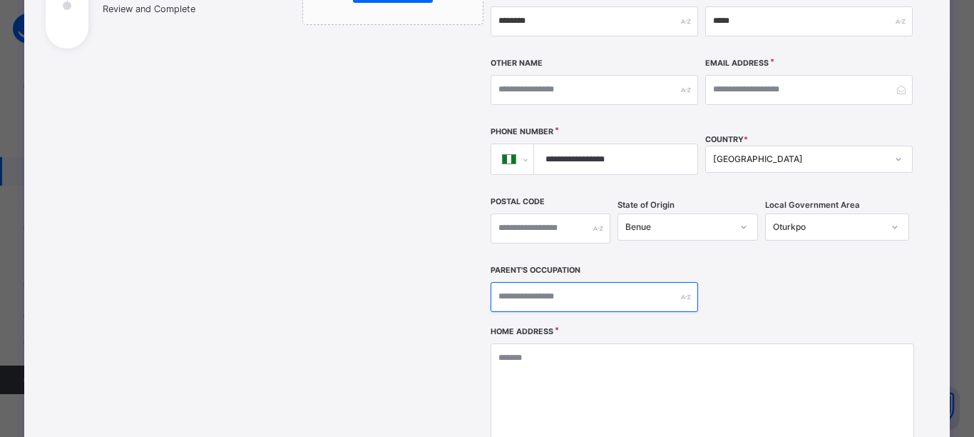
click at [576, 282] on input "text" at bounding box center [595, 297] width 208 height 30
type input "**********"
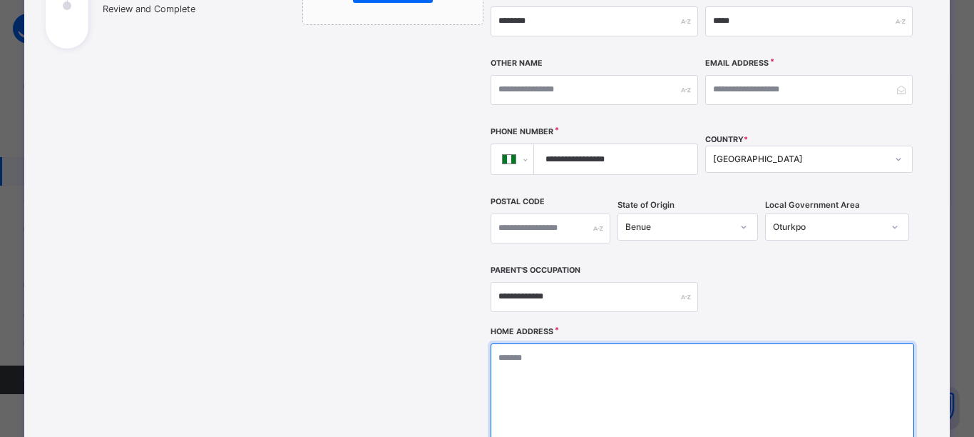
click at [564, 385] on textarea at bounding box center [702, 414] width 423 height 143
type textarea "*"
type textarea "**********"
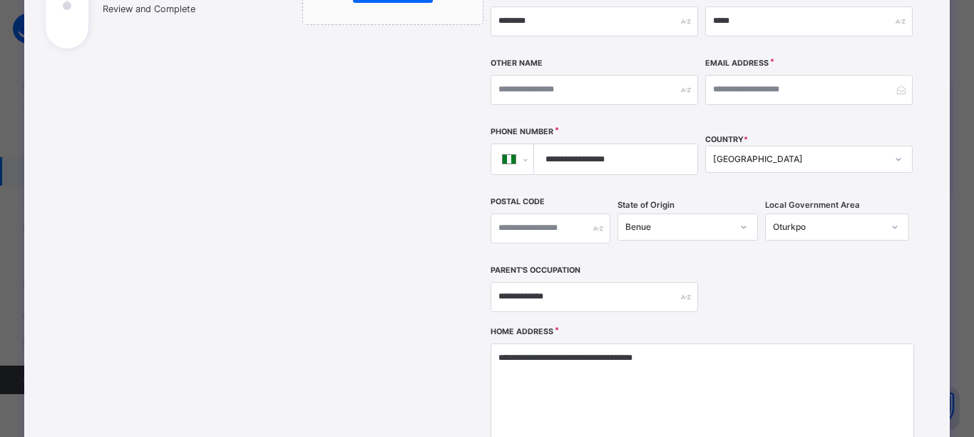
click at [799, 227] on div "**********" at bounding box center [702, 104] width 423 height 447
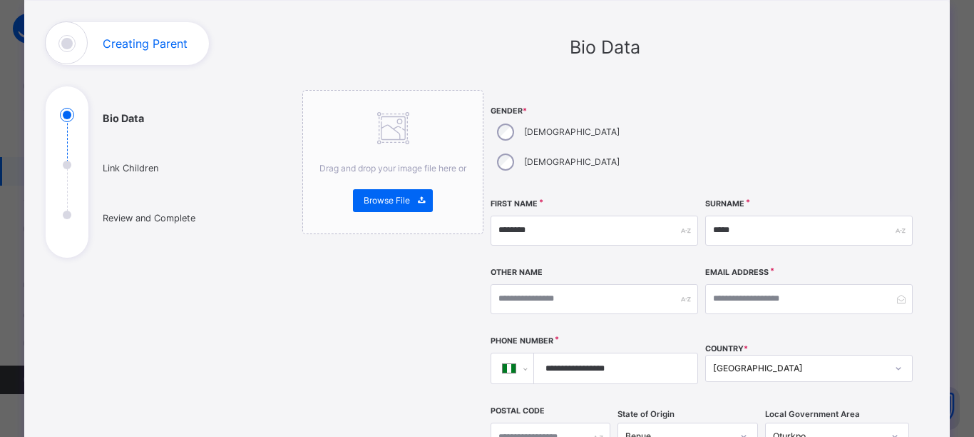
scroll to position [74, 0]
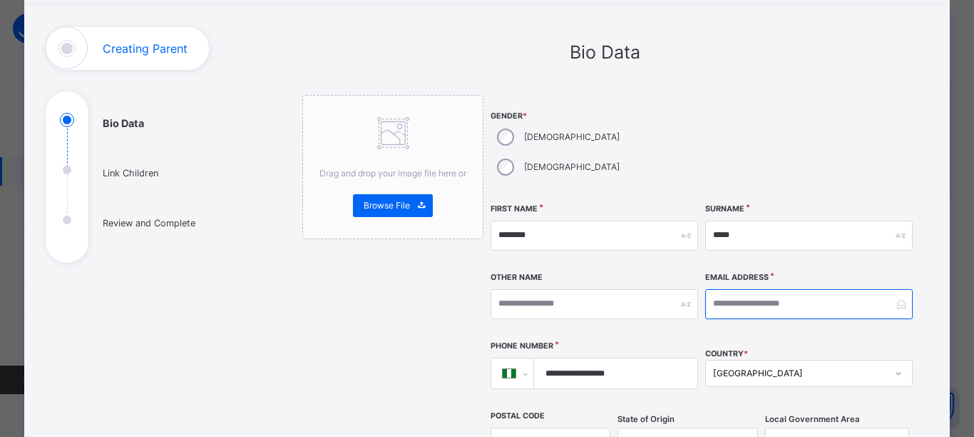
click at [735, 289] on input "email" at bounding box center [810, 304] width 208 height 30
type input "**********"
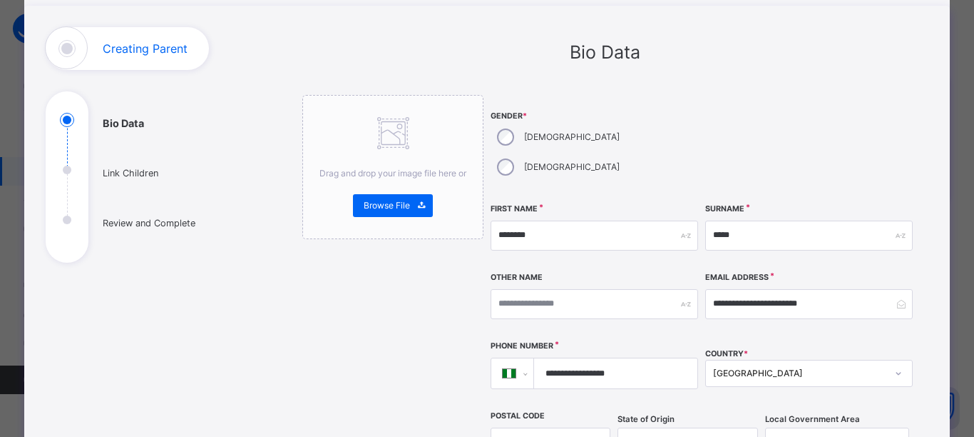
click at [895, 101] on div at bounding box center [810, 146] width 208 height 103
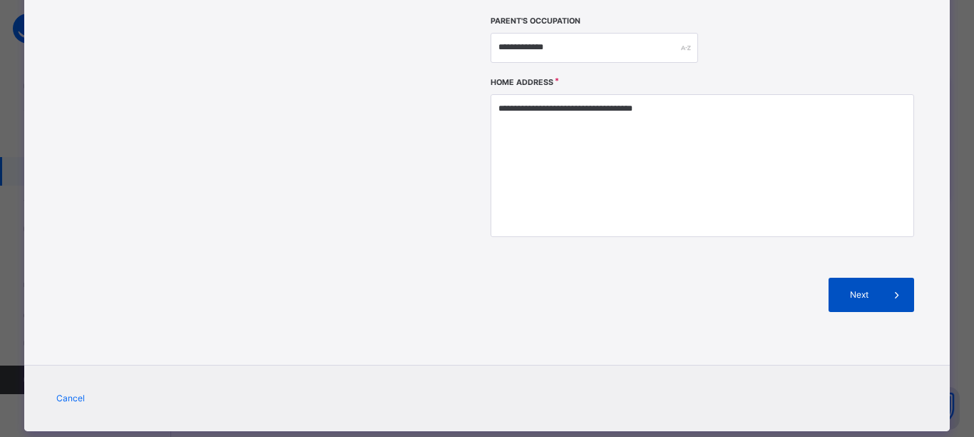
click at [880, 278] on span at bounding box center [897, 295] width 34 height 34
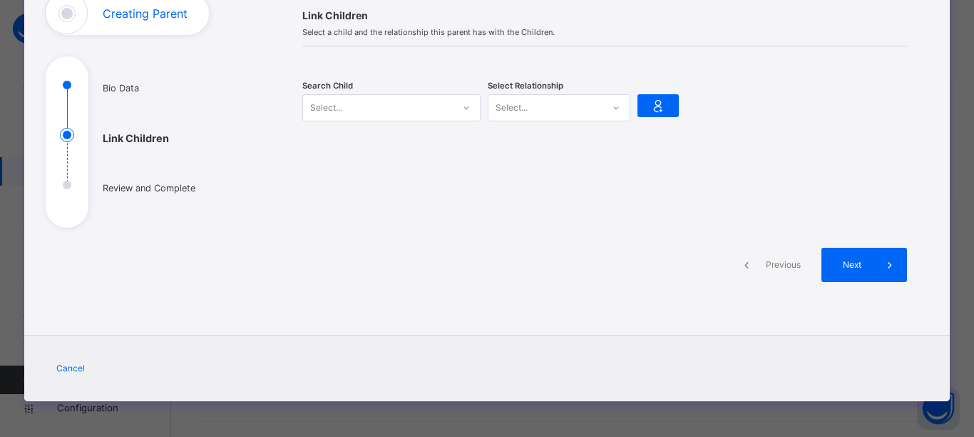
click at [331, 106] on div "Select..." at bounding box center [326, 107] width 32 height 27
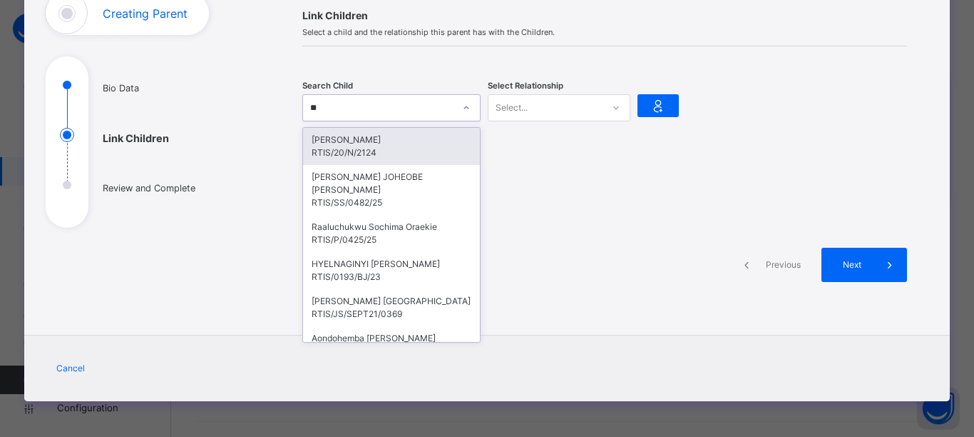
type input "***"
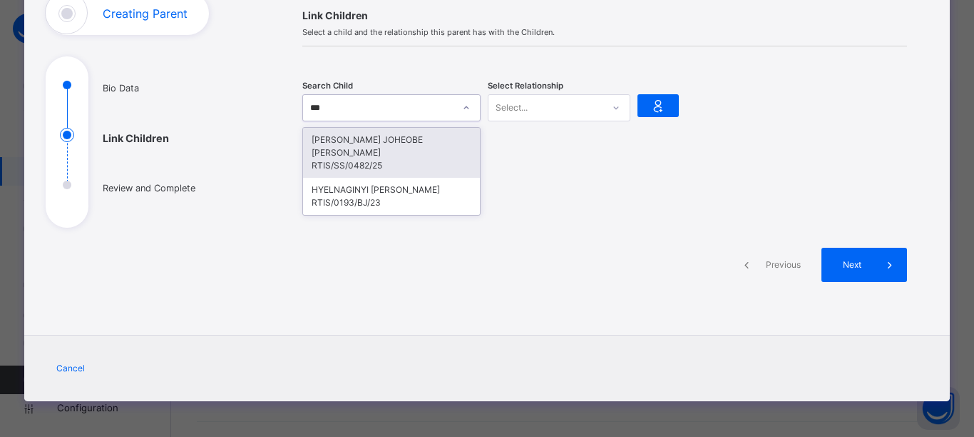
click at [332, 159] on div "RTIS/SS/0482/25" at bounding box center [392, 165] width 160 height 13
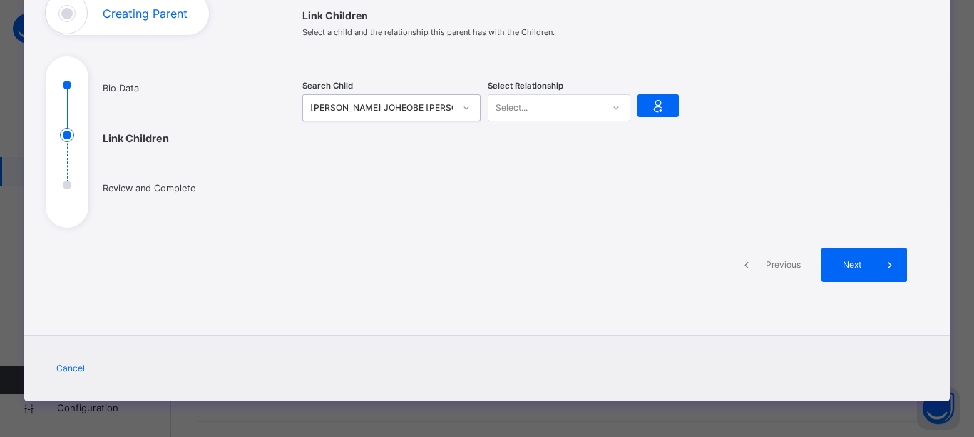
click at [529, 109] on div "Select..." at bounding box center [546, 107] width 114 height 22
click at [530, 168] on div "Mother" at bounding box center [559, 164] width 141 height 24
click at [651, 106] on icon at bounding box center [658, 105] width 20 height 21
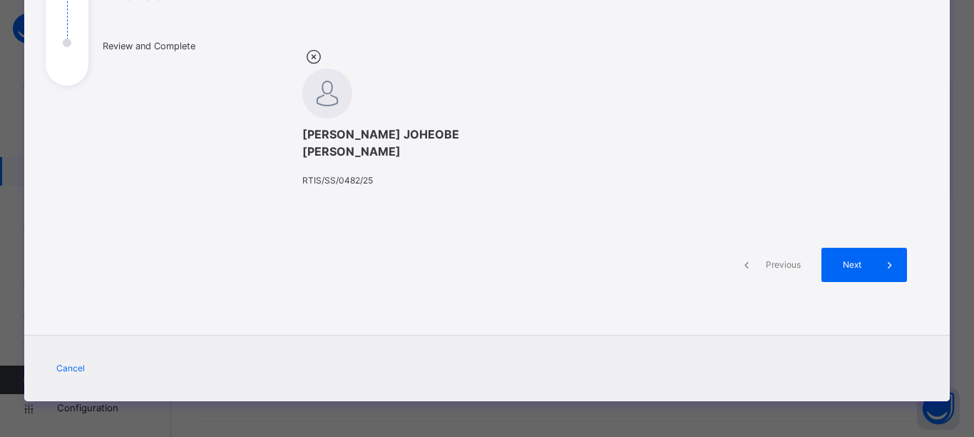
scroll to position [300, 0]
click at [882, 264] on icon at bounding box center [890, 264] width 16 height 17
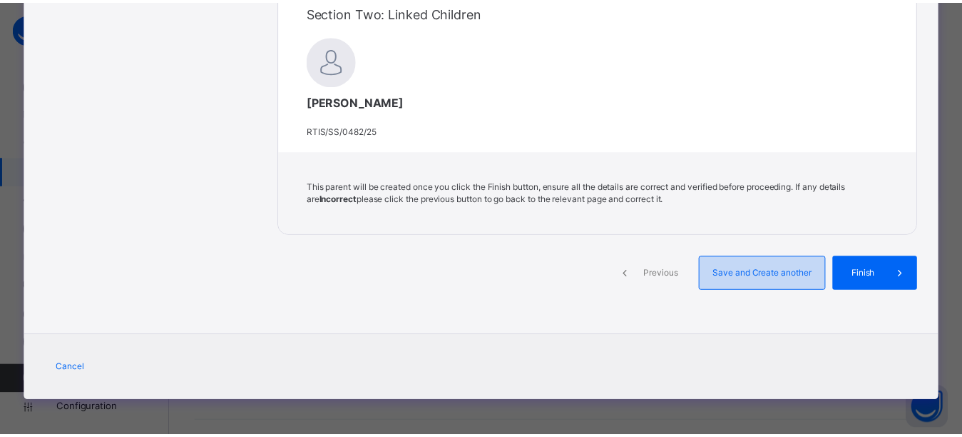
scroll to position [616, 0]
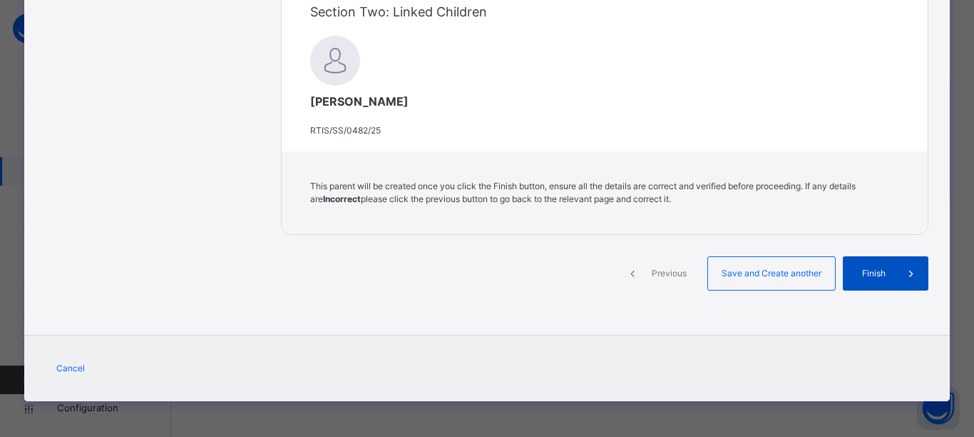
click at [872, 279] on span "Finish" at bounding box center [874, 273] width 41 height 13
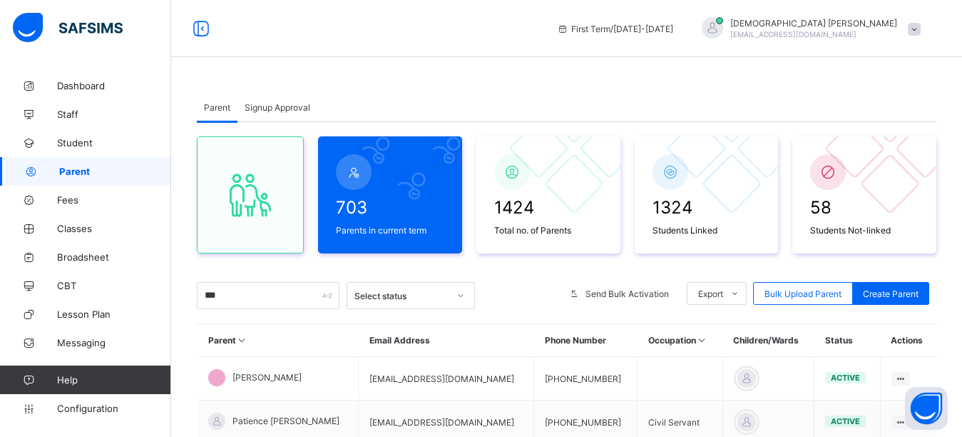
scroll to position [107, 0]
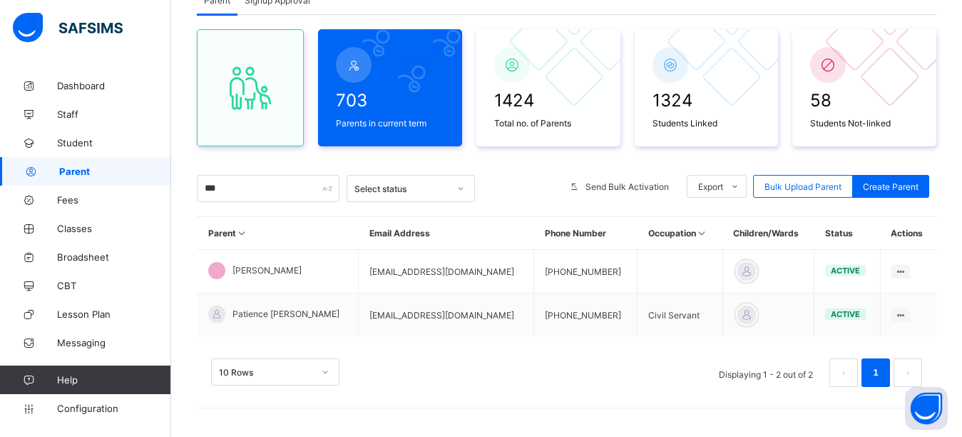
click at [88, 143] on span "Student" at bounding box center [114, 142] width 114 height 11
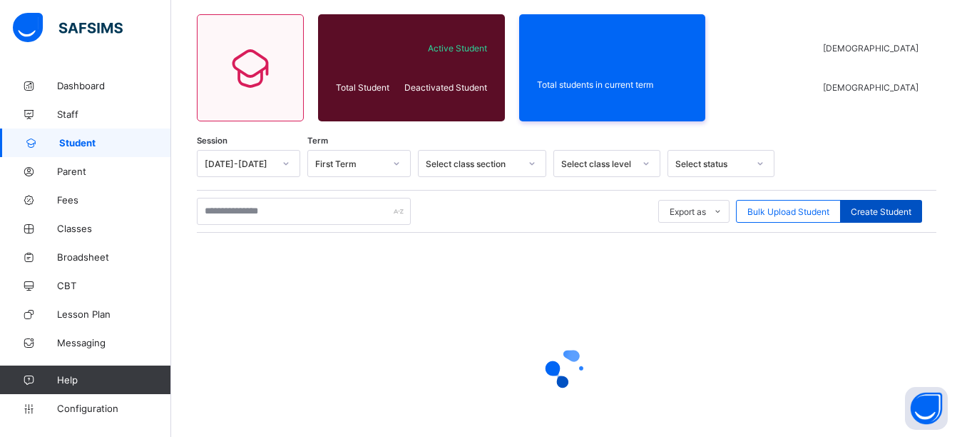
click at [884, 212] on span "Create Student" at bounding box center [881, 211] width 61 height 11
select select "**"
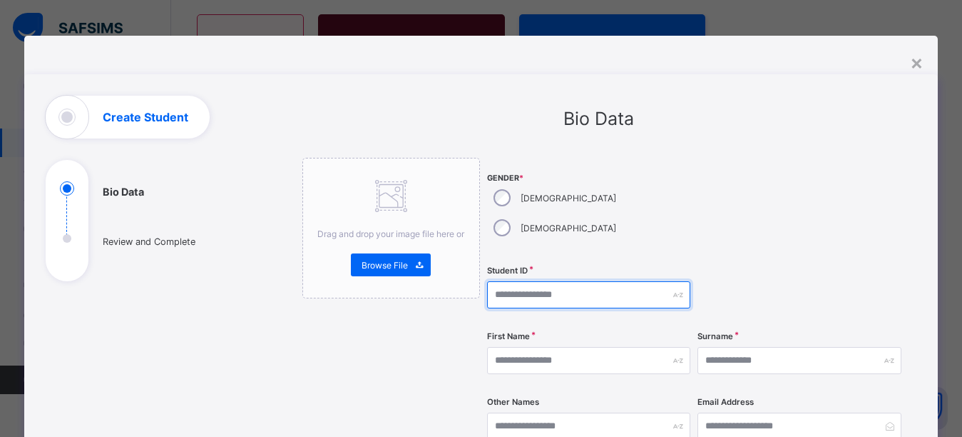
click at [529, 281] on input "text" at bounding box center [588, 294] width 203 height 27
type input "*"
type input "**********"
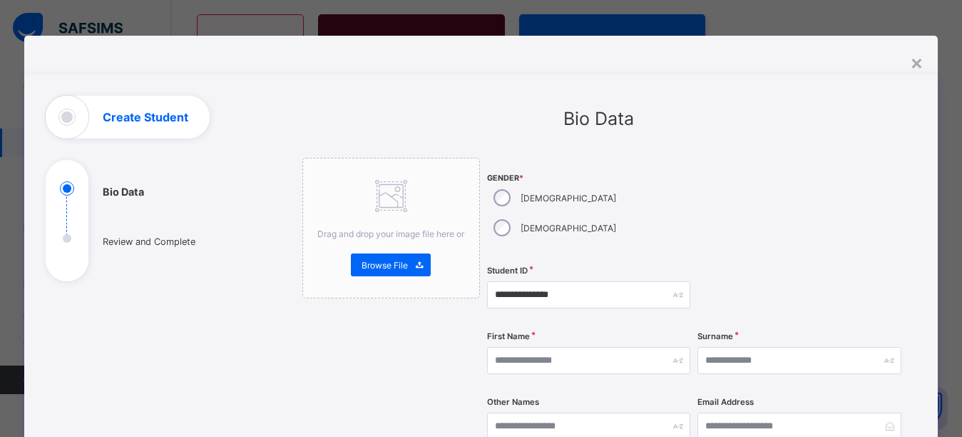
click at [691, 192] on div "**********" at bounding box center [694, 438] width 415 height 561
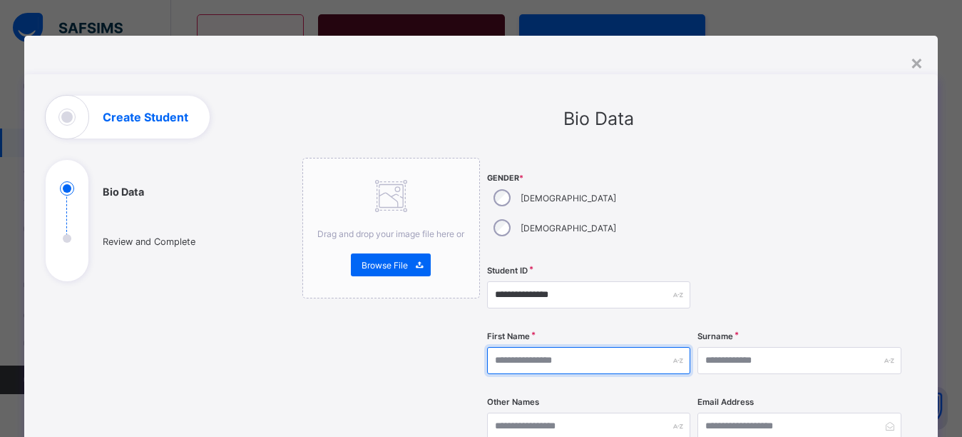
click at [576, 347] on input "text" at bounding box center [588, 360] width 203 height 27
type input "*****"
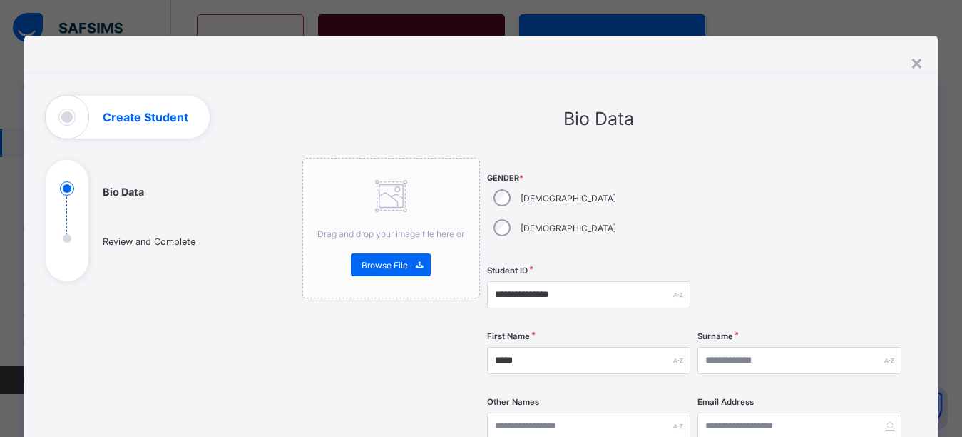
drag, startPoint x: 772, startPoint y: 270, endPoint x: 763, endPoint y: 327, distance: 58.4
click at [770, 276] on div at bounding box center [799, 294] width 203 height 58
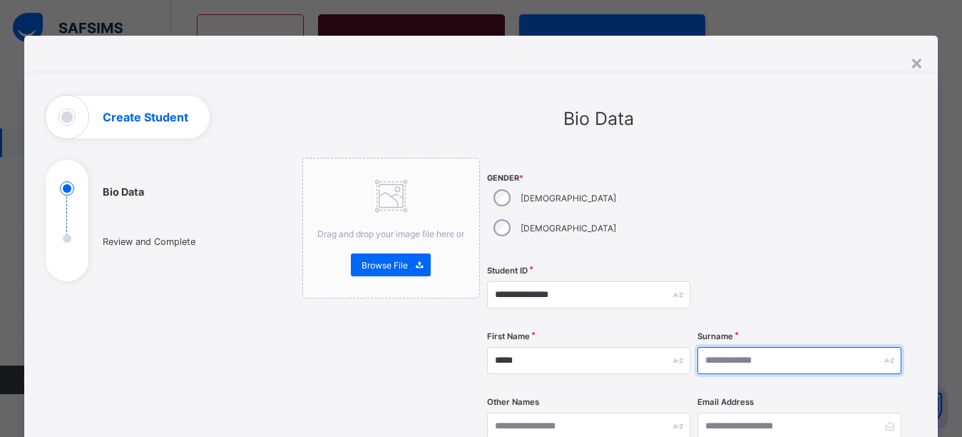
click at [764, 347] on input "text" at bounding box center [799, 360] width 203 height 27
type input "*****"
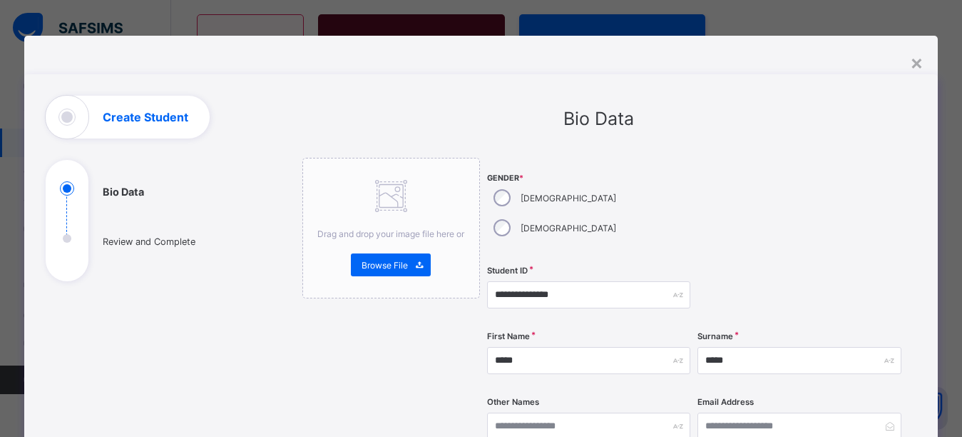
click at [863, 195] on div at bounding box center [799, 208] width 203 height 101
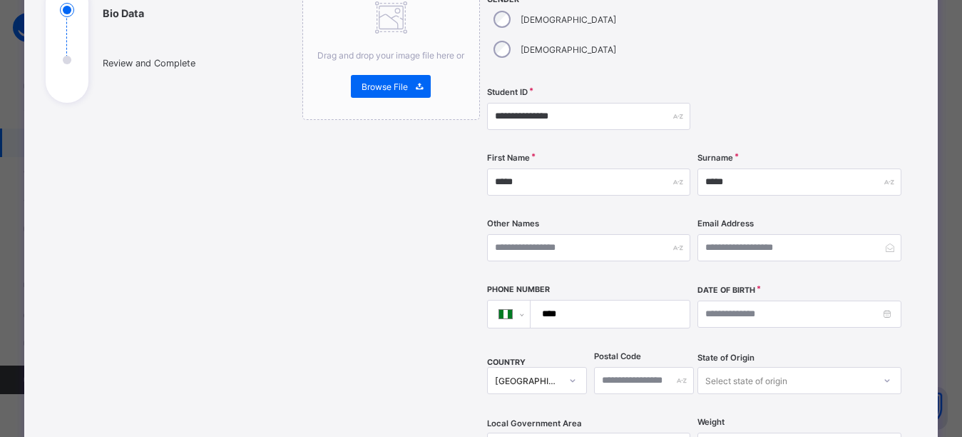
scroll to position [214, 0]
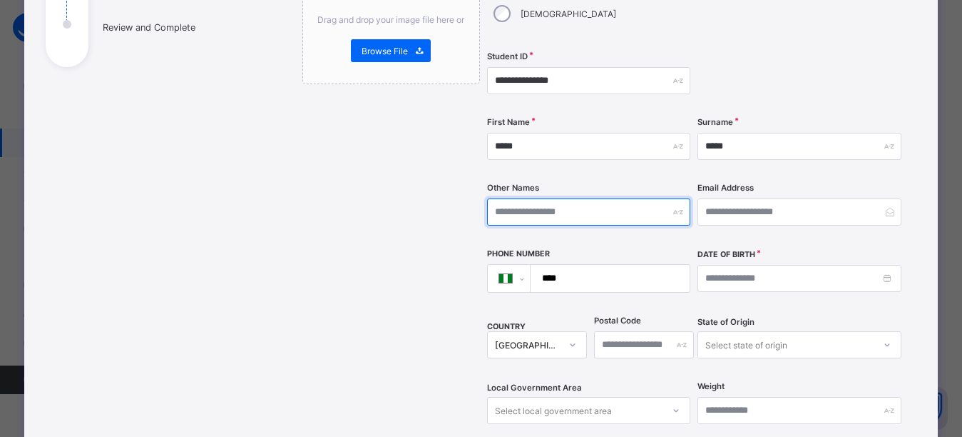
click at [591, 198] on input "text" at bounding box center [588, 211] width 203 height 27
type input "**********"
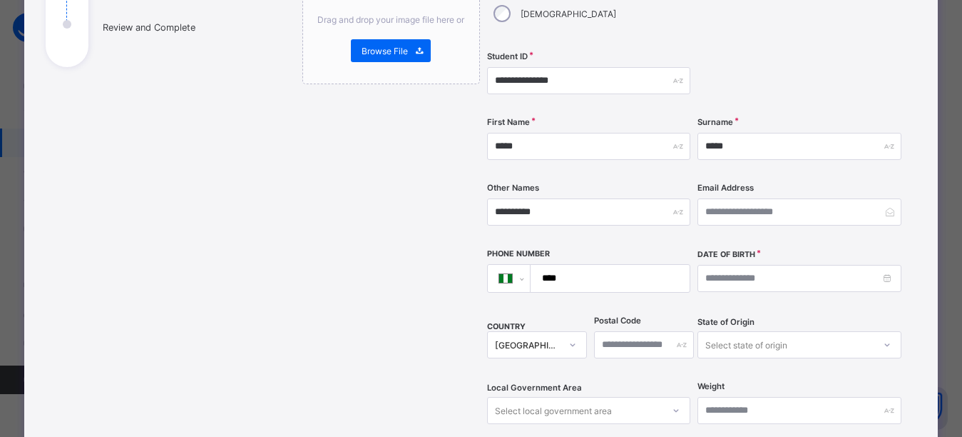
click at [809, 55] on div at bounding box center [799, 80] width 203 height 58
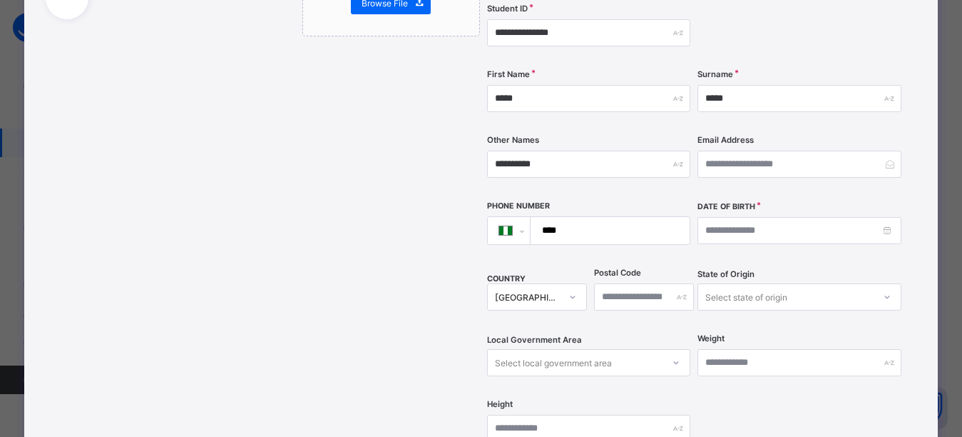
scroll to position [357, 0]
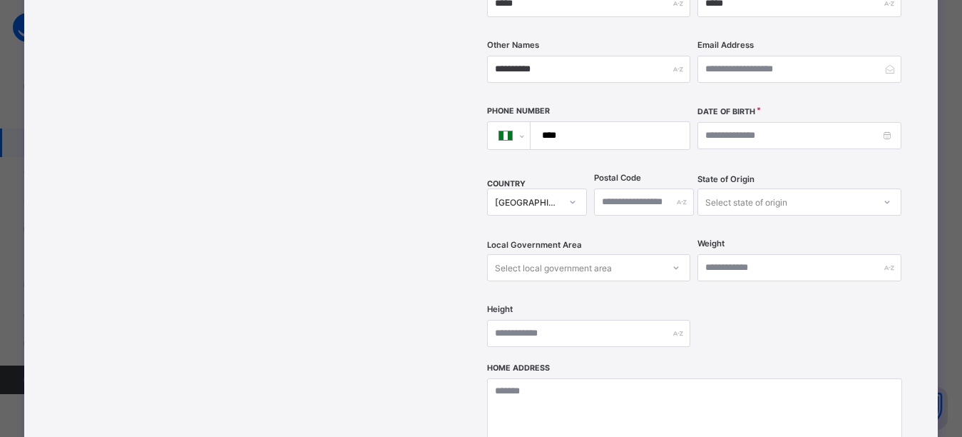
click at [596, 122] on input "****" at bounding box center [608, 135] width 148 height 27
type input "**********"
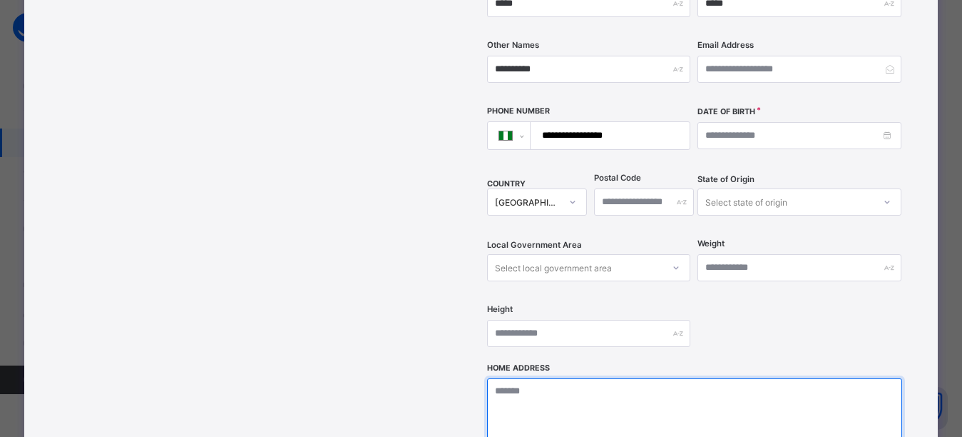
type textarea "**********"
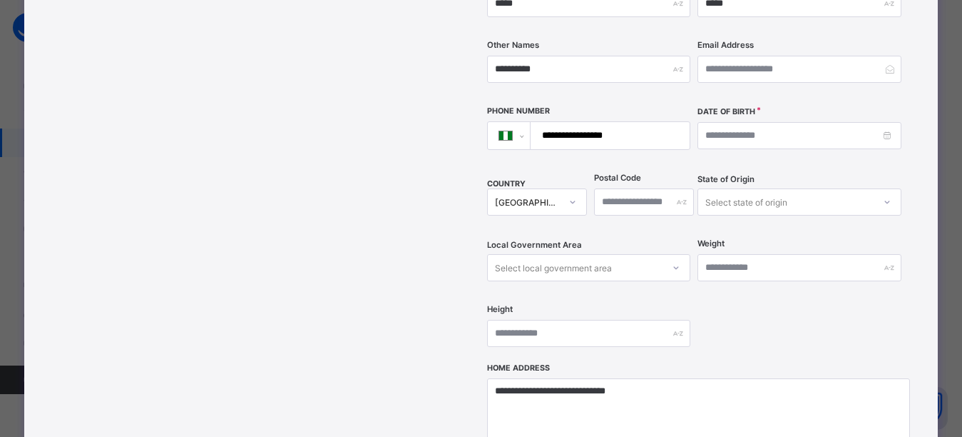
click at [741, 319] on div "**********" at bounding box center [694, 81] width 415 height 561
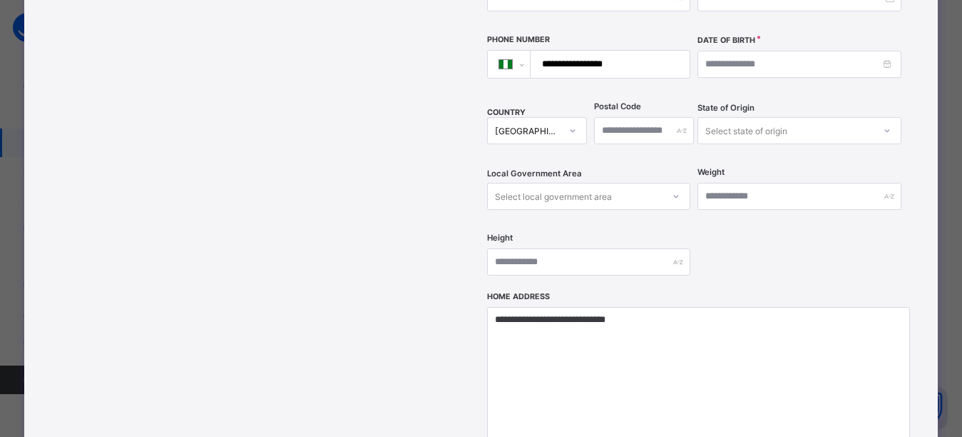
scroll to position [640, 0]
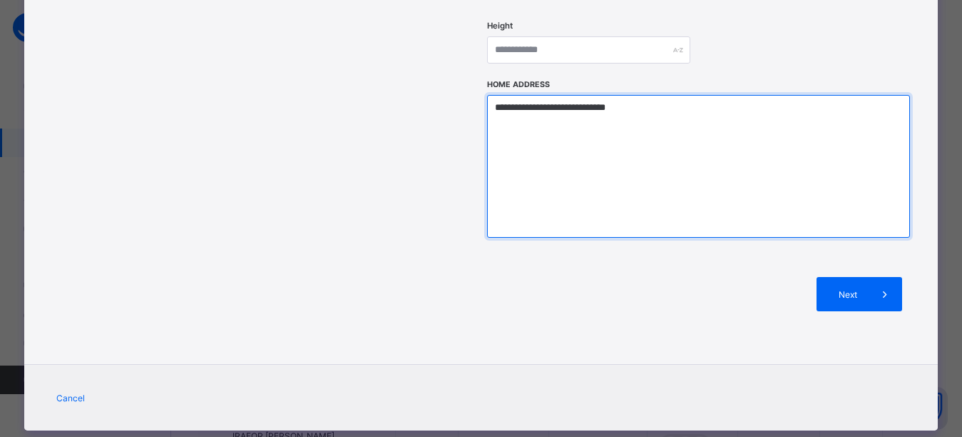
drag, startPoint x: 658, startPoint y: 82, endPoint x: 492, endPoint y: 83, distance: 165.5
click at [492, 95] on textarea "**********" at bounding box center [698, 166] width 423 height 143
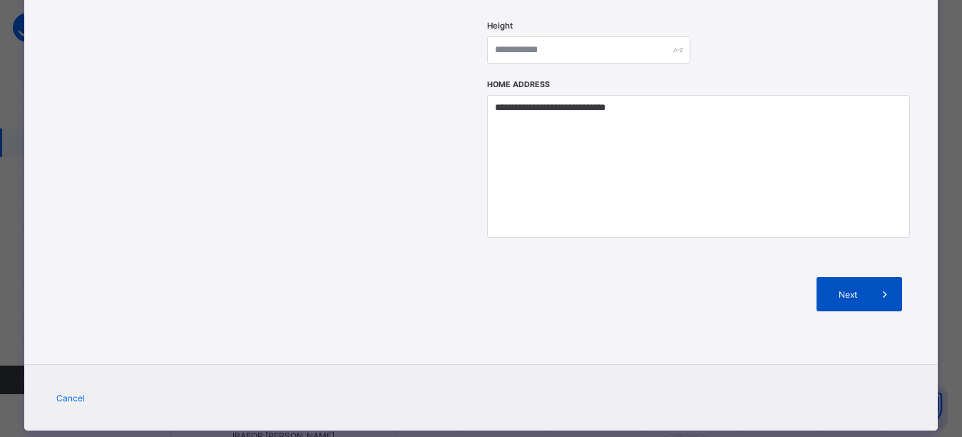
click at [862, 289] on span "Next" at bounding box center [848, 294] width 41 height 11
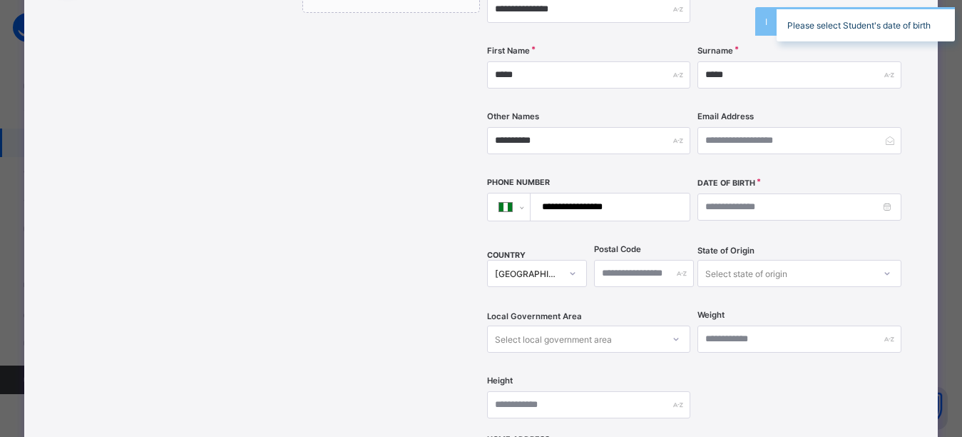
scroll to position [283, 0]
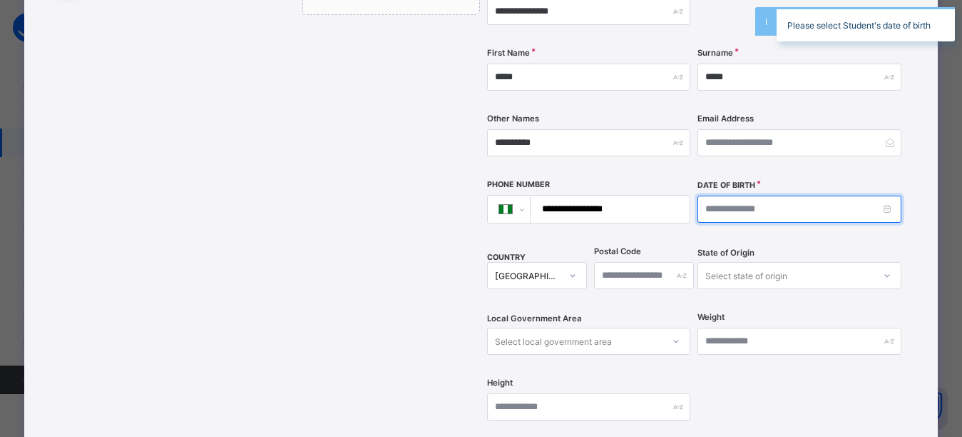
click at [750, 195] on input at bounding box center [799, 208] width 203 height 27
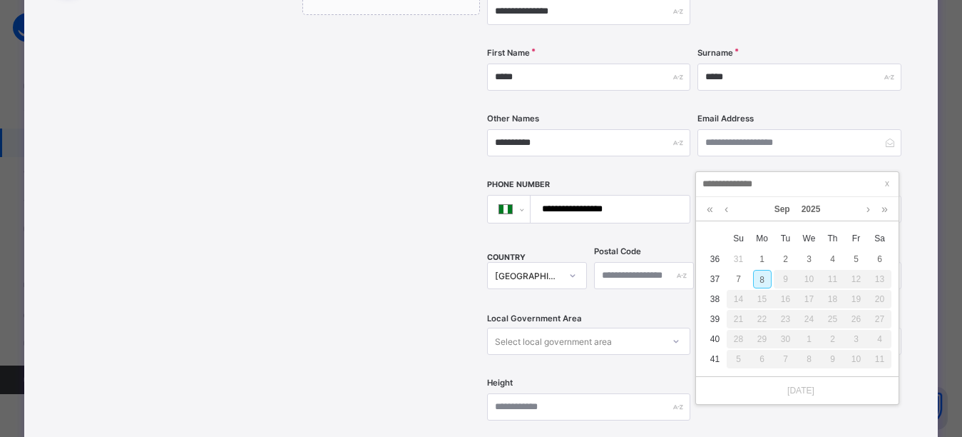
type input "**********"
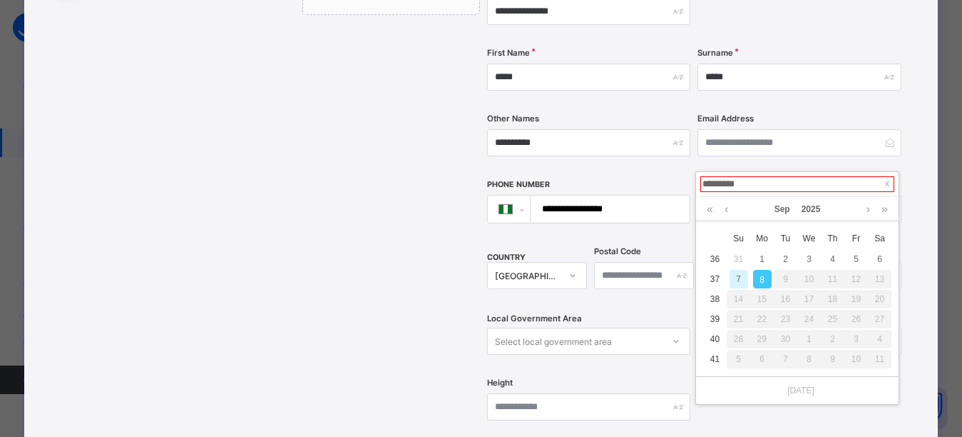
type input "**********"
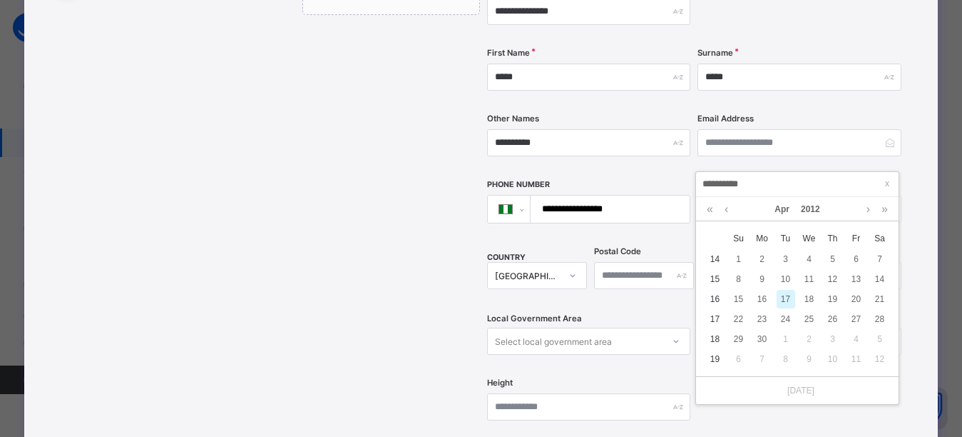
type input "**********"
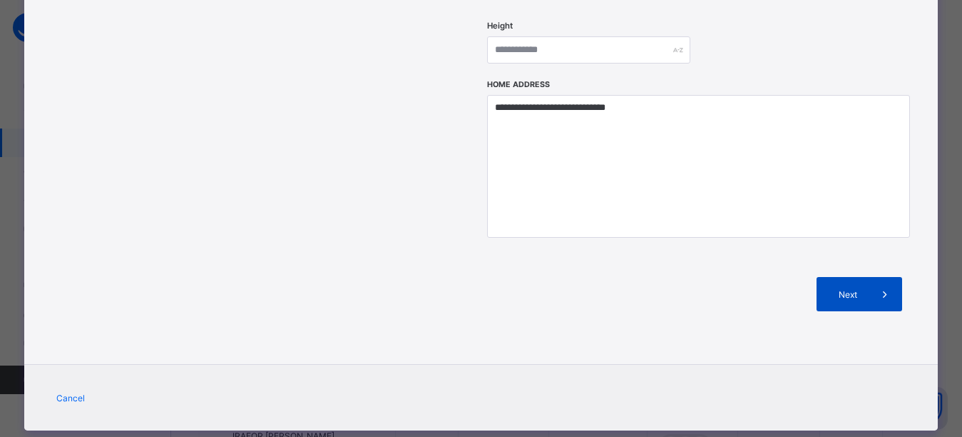
click at [857, 289] on span "Next" at bounding box center [848, 294] width 41 height 11
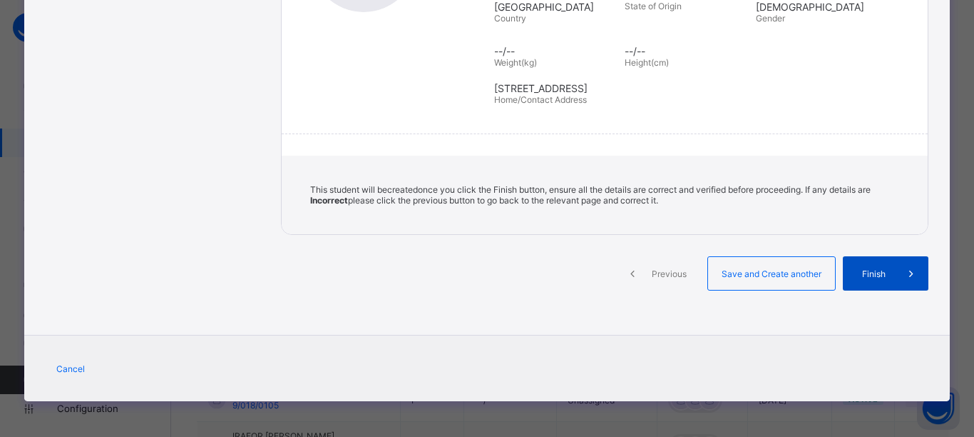
click at [870, 276] on span "Finish" at bounding box center [874, 273] width 41 height 11
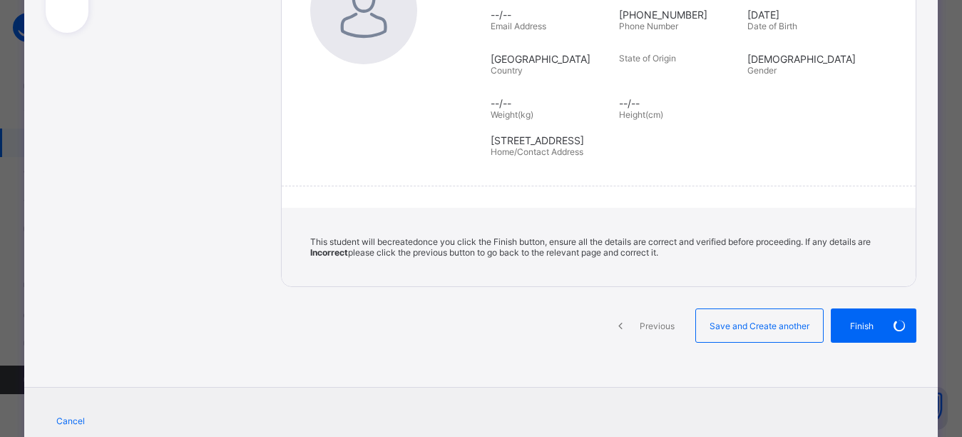
scroll to position [214, 0]
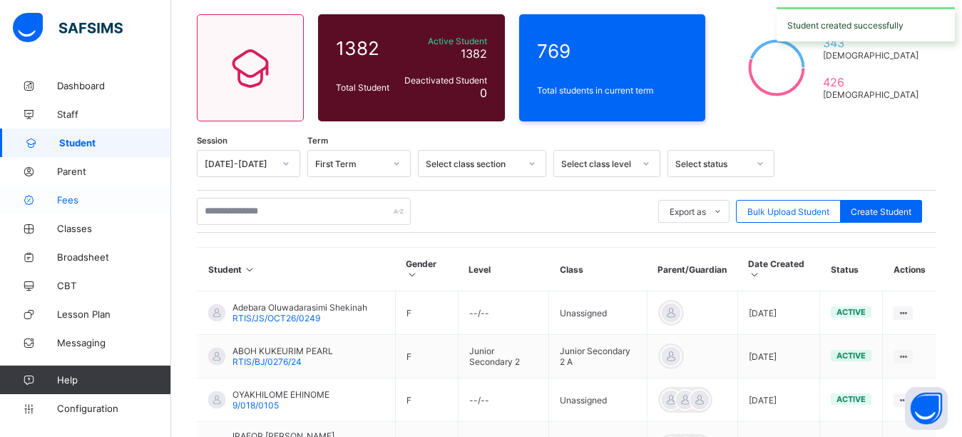
drag, startPoint x: 76, startPoint y: 225, endPoint x: 128, endPoint y: 190, distance: 62.7
click at [75, 227] on span "Classes" at bounding box center [114, 228] width 114 height 11
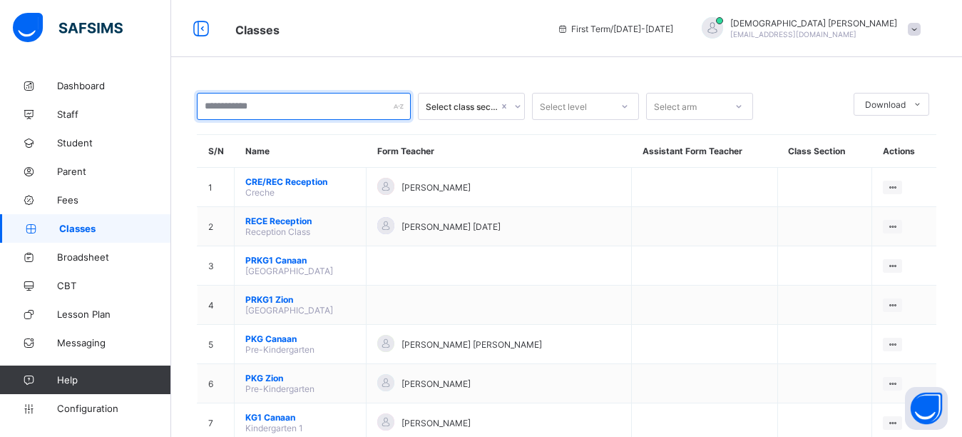
click at [317, 106] on input "text" at bounding box center [304, 106] width 214 height 27
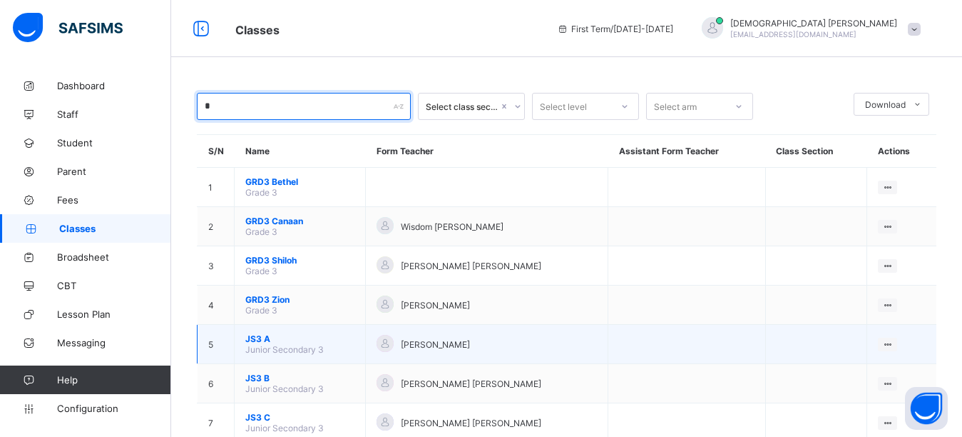
type input "*"
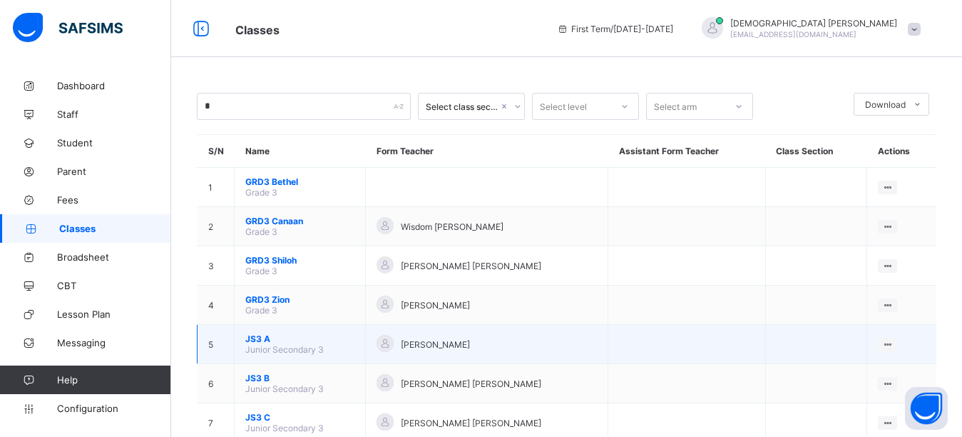
click at [268, 337] on span "JS3 A" at bounding box center [299, 338] width 109 height 11
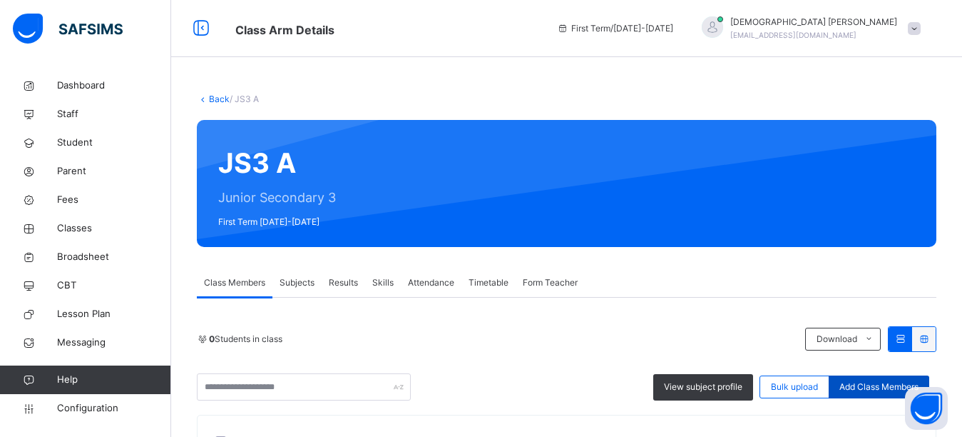
click at [870, 385] on span "Add Class Members" at bounding box center [879, 386] width 79 height 13
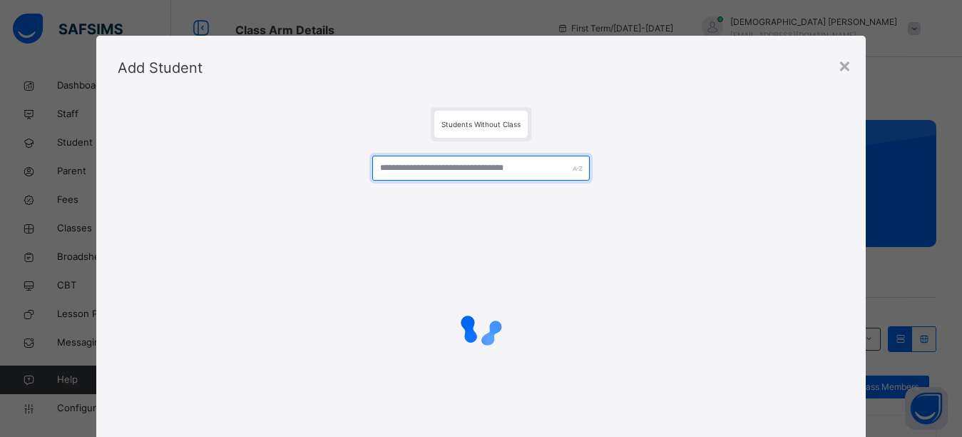
click at [436, 172] on input "text" at bounding box center [481, 168] width 218 height 25
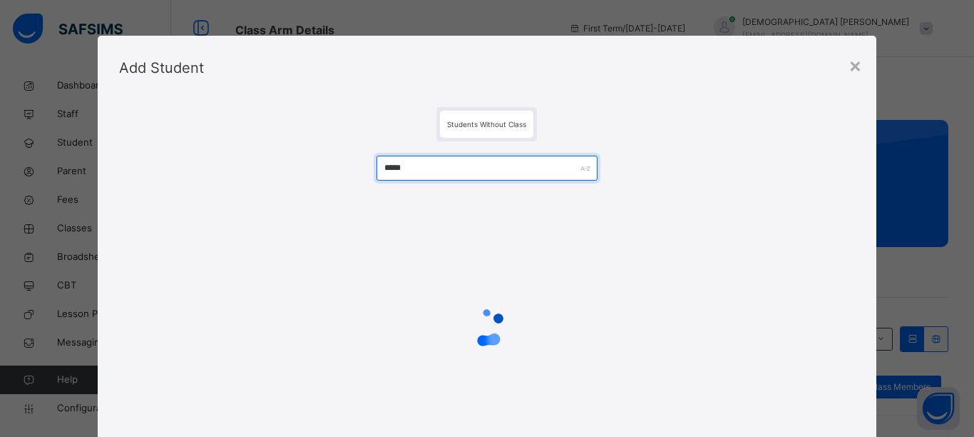
type input "*****"
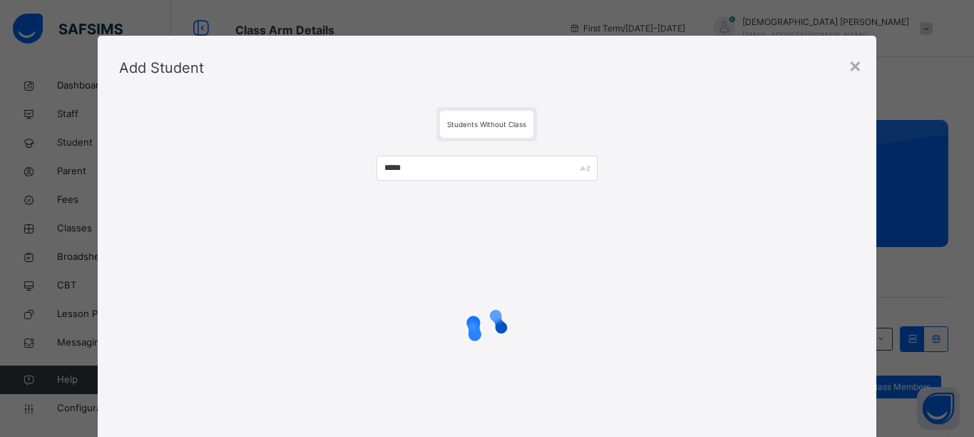
click at [659, 137] on div "Students Without Class" at bounding box center [487, 124] width 737 height 34
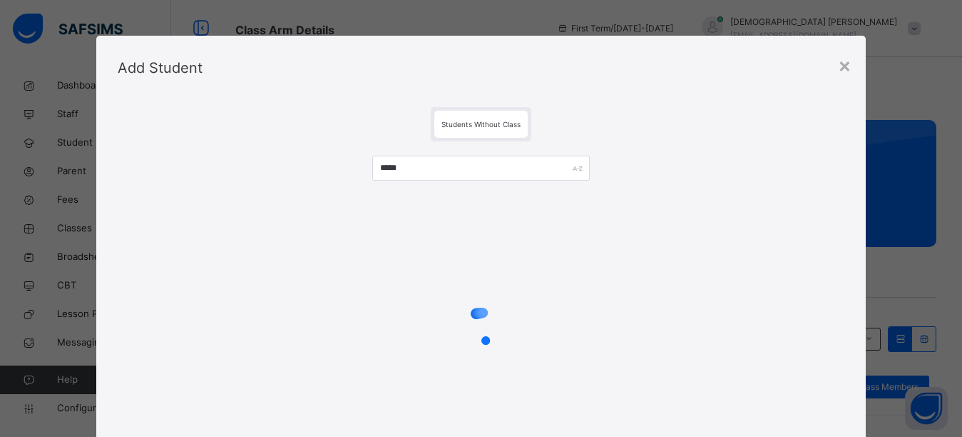
click at [579, 104] on div "Students Without Class *****" at bounding box center [481, 292] width 770 height 384
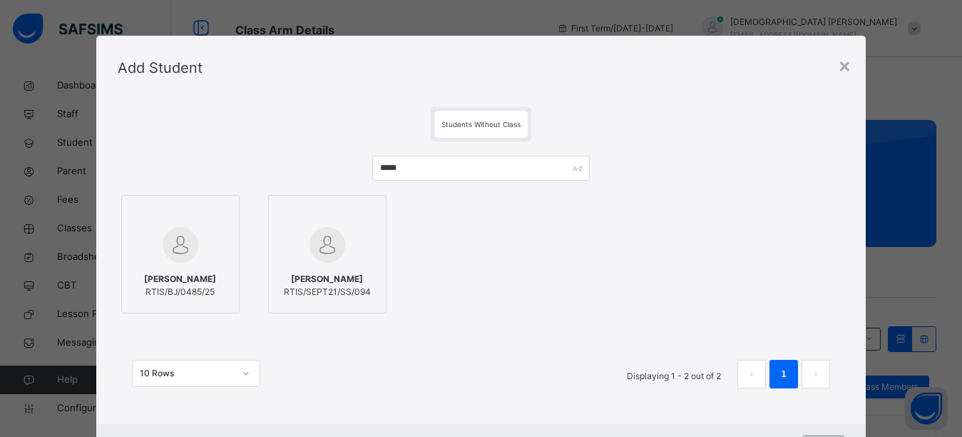
click at [178, 237] on img at bounding box center [181, 245] width 36 height 36
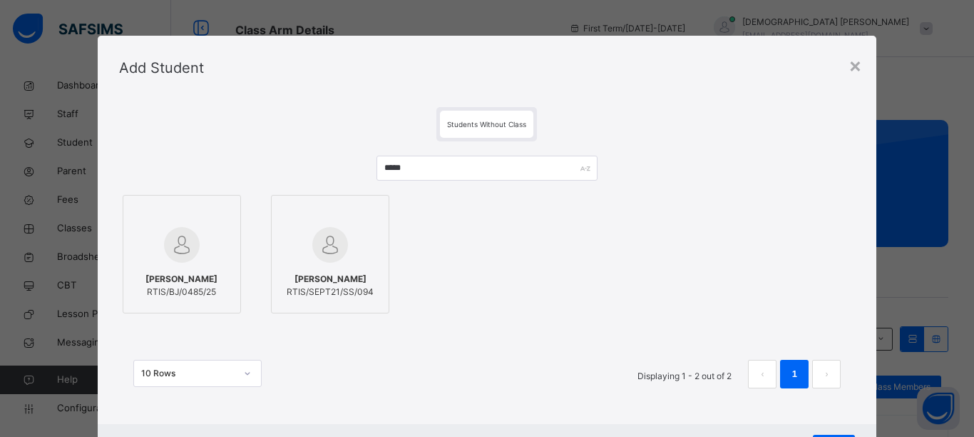
click at [446, 250] on div "ISAAC CHIGOZIRIM ANAGA RTIS/BJ/0485/25 Ikpe Anabel Cally RTIS/SEPT21/SS/094" at bounding box center [487, 254] width 737 height 126
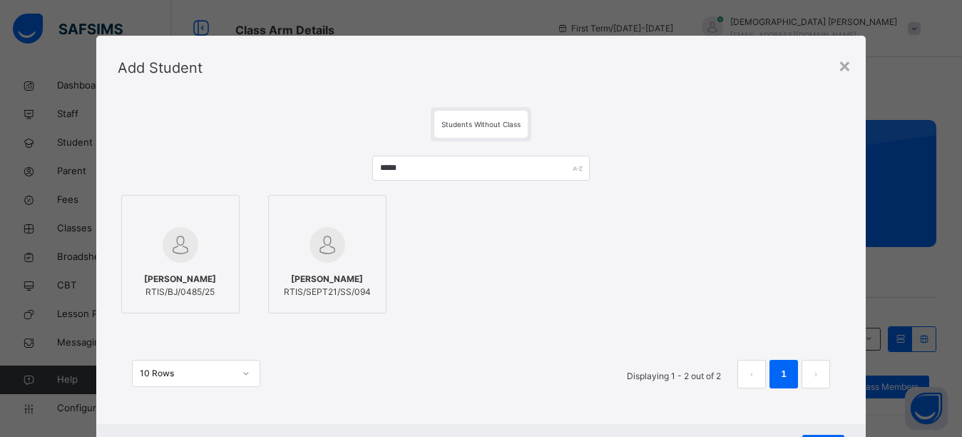
scroll to position [67, 0]
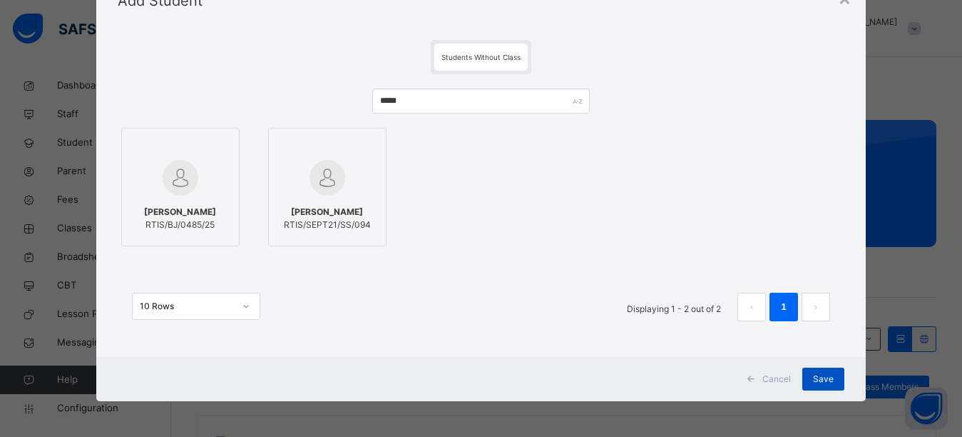
click at [827, 378] on span "Save" at bounding box center [823, 378] width 21 height 13
click at [818, 380] on div "Save" at bounding box center [824, 378] width 42 height 23
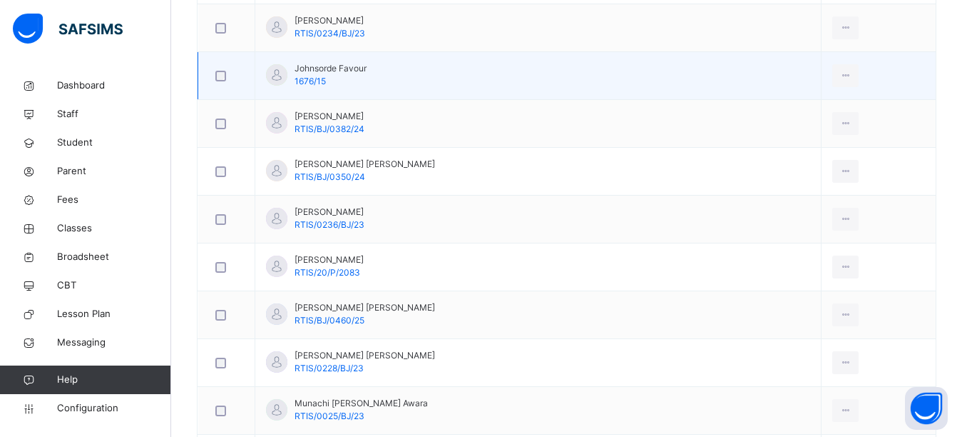
scroll to position [2426, 0]
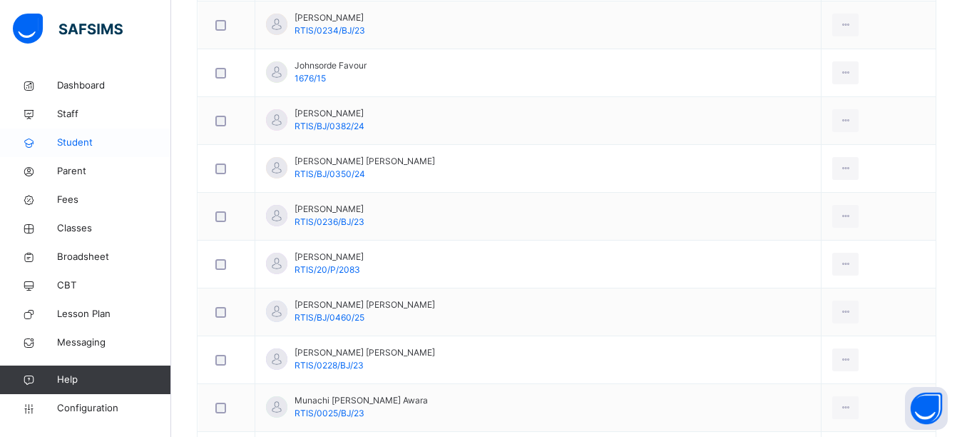
click at [91, 146] on span "Student" at bounding box center [114, 143] width 114 height 14
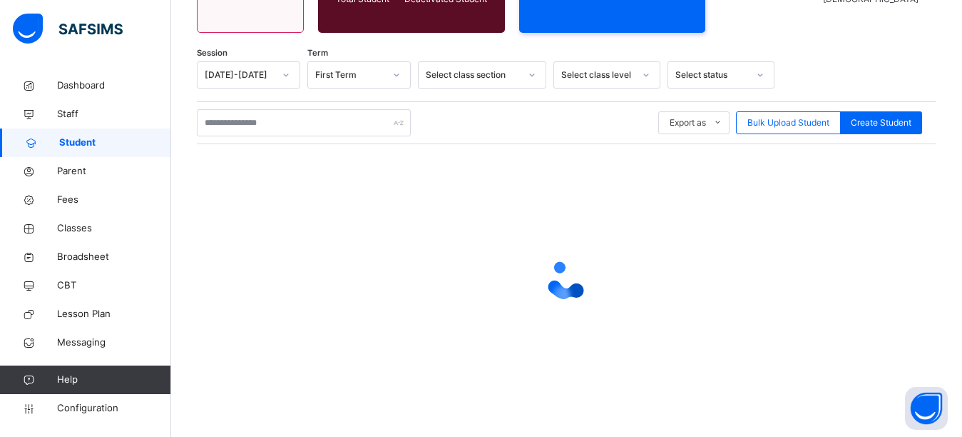
scroll to position [198, 0]
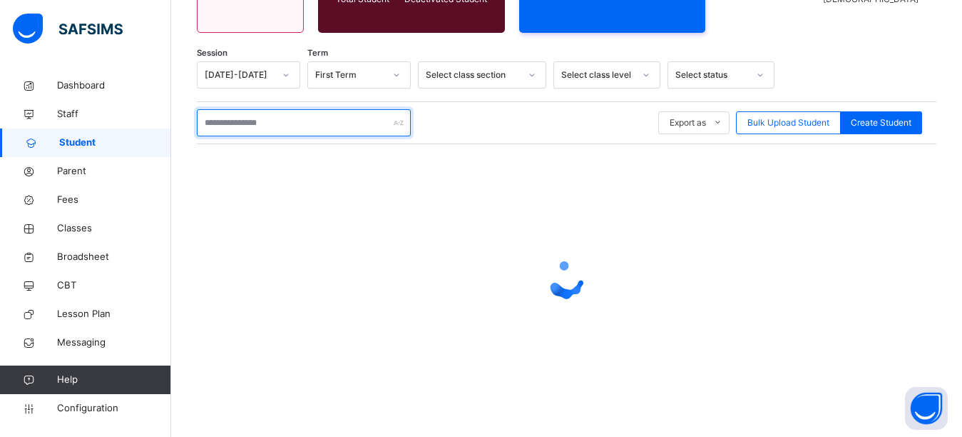
click at [287, 132] on input "text" at bounding box center [304, 122] width 214 height 27
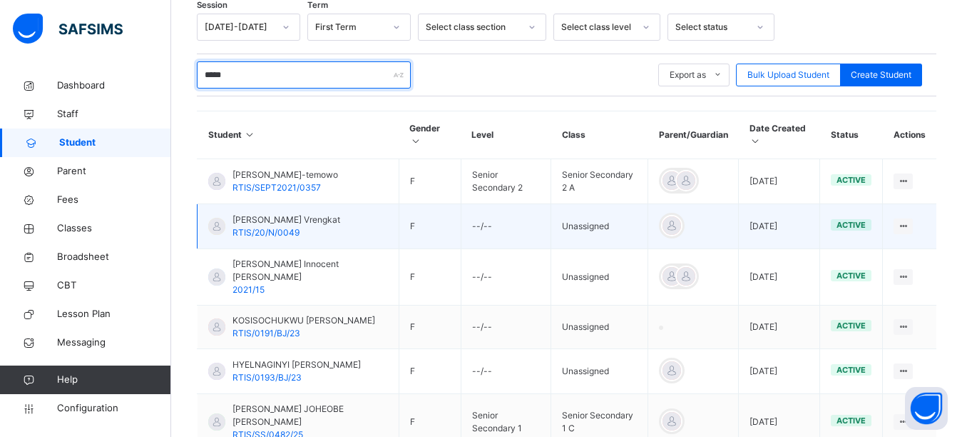
scroll to position [335, 0]
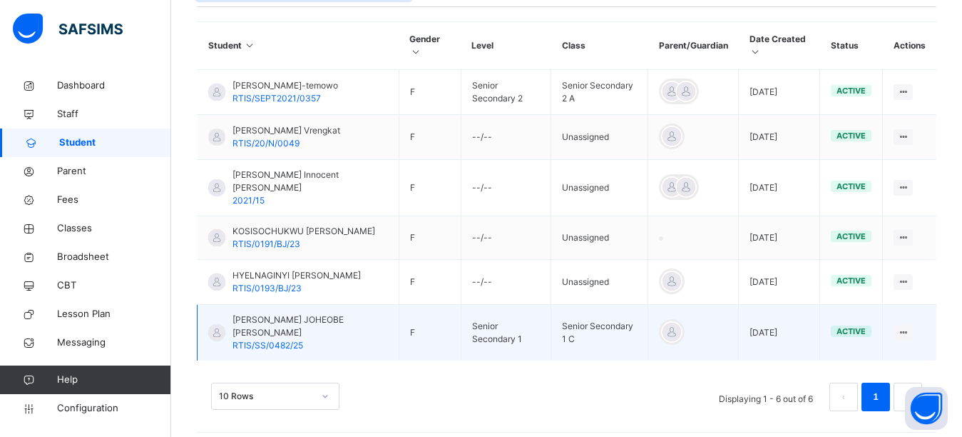
type input "*****"
click at [287, 340] on span "RTIS/SS/0482/25" at bounding box center [268, 345] width 71 height 11
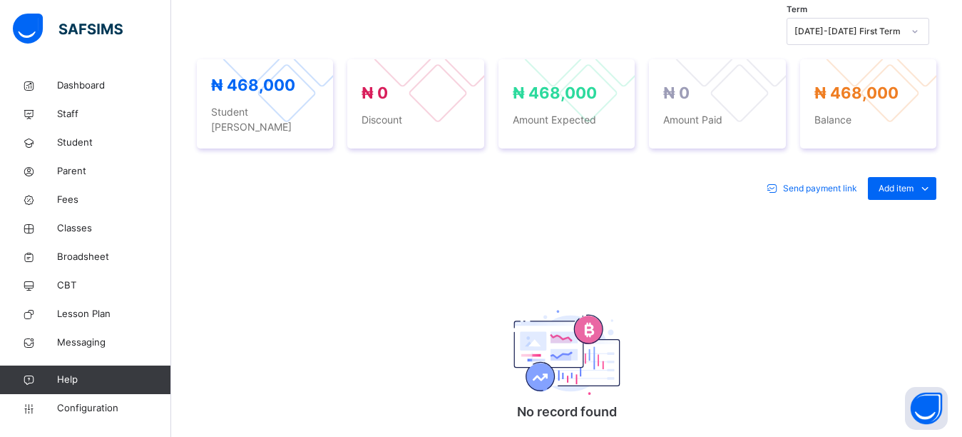
scroll to position [549, 0]
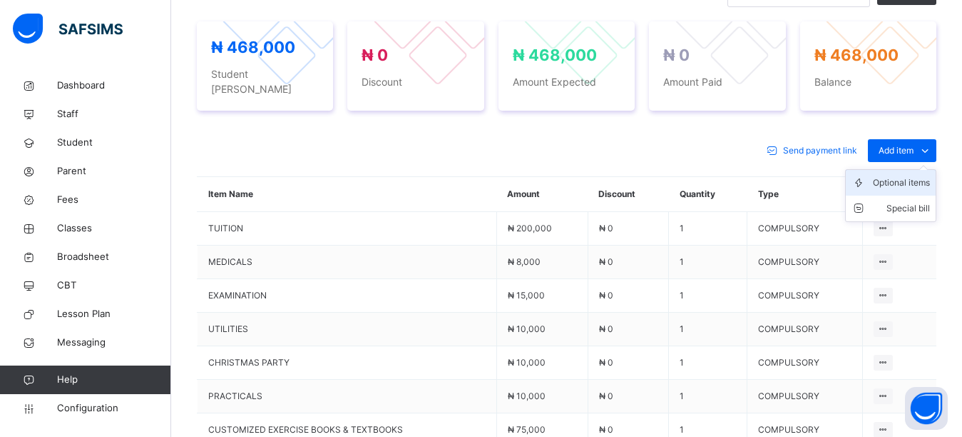
click at [914, 175] on div "Optional items" at bounding box center [901, 182] width 57 height 14
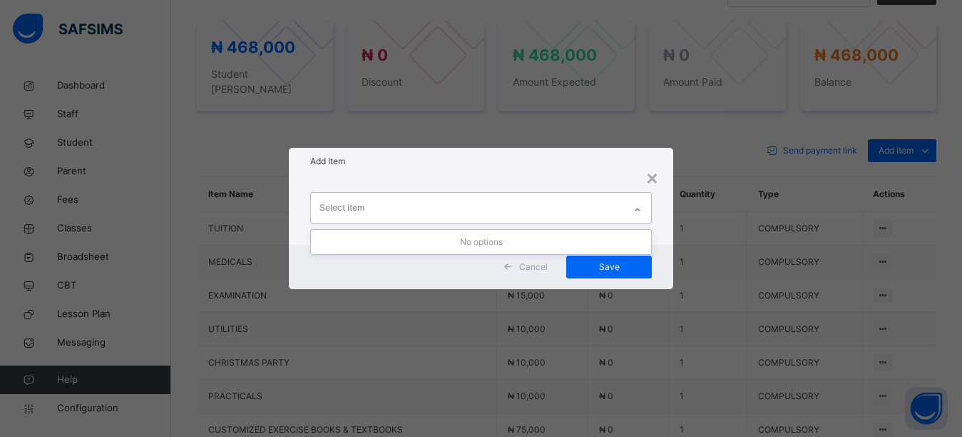
click at [424, 197] on div "Select item" at bounding box center [468, 208] width 314 height 30
click at [492, 171] on div "Add Item" at bounding box center [481, 161] width 385 height 27
click at [670, 178] on div "Select item" at bounding box center [481, 210] width 385 height 70
click at [656, 180] on div "×" at bounding box center [653, 177] width 14 height 30
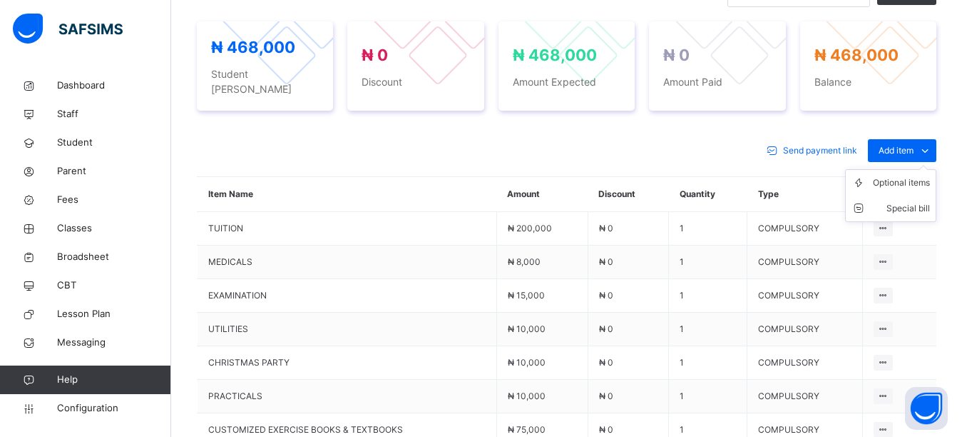
drag, startPoint x: 906, startPoint y: 131, endPoint x: 905, endPoint y: 145, distance: 13.6
click at [906, 144] on span "Add item" at bounding box center [896, 150] width 35 height 13
click at [900, 175] on div "Optional items" at bounding box center [901, 182] width 57 height 14
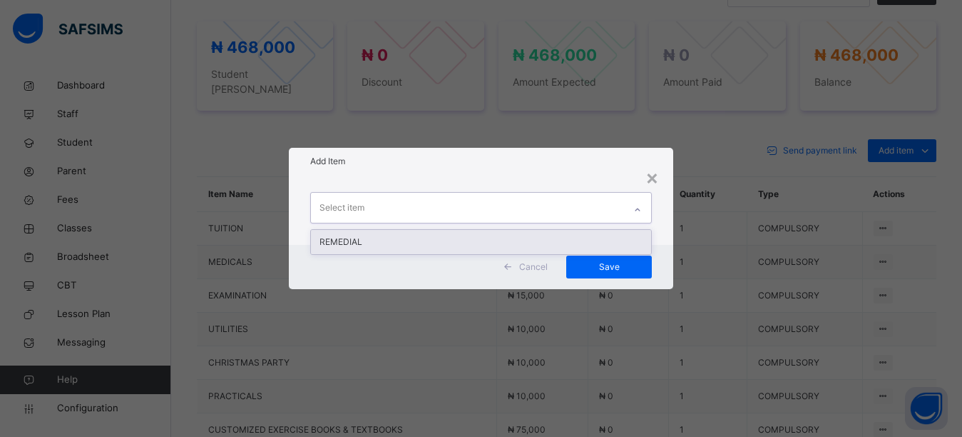
click at [529, 204] on div "Select item" at bounding box center [468, 208] width 314 height 30
click at [484, 239] on div "REMEDIAL" at bounding box center [481, 242] width 341 height 24
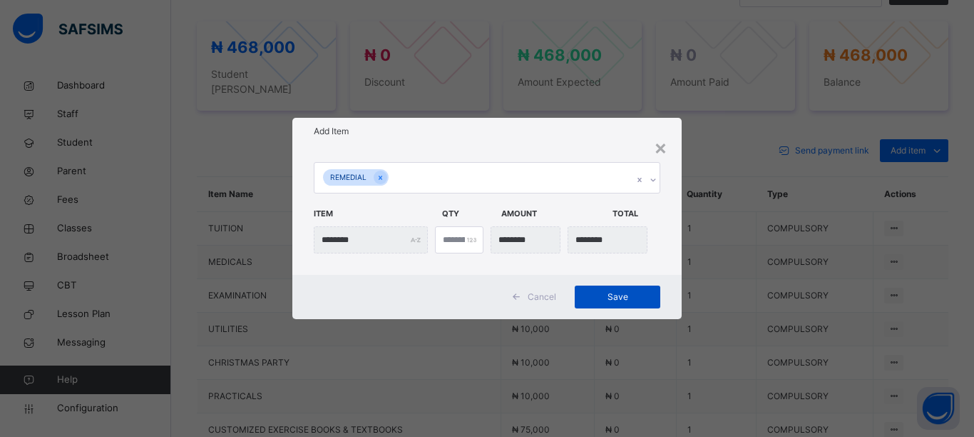
click at [596, 295] on span "Save" at bounding box center [618, 296] width 64 height 13
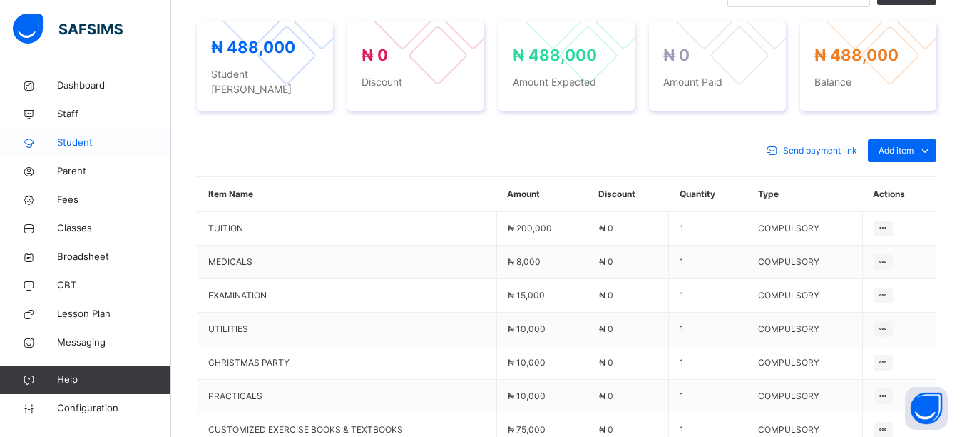
click at [88, 145] on span "Student" at bounding box center [114, 143] width 114 height 14
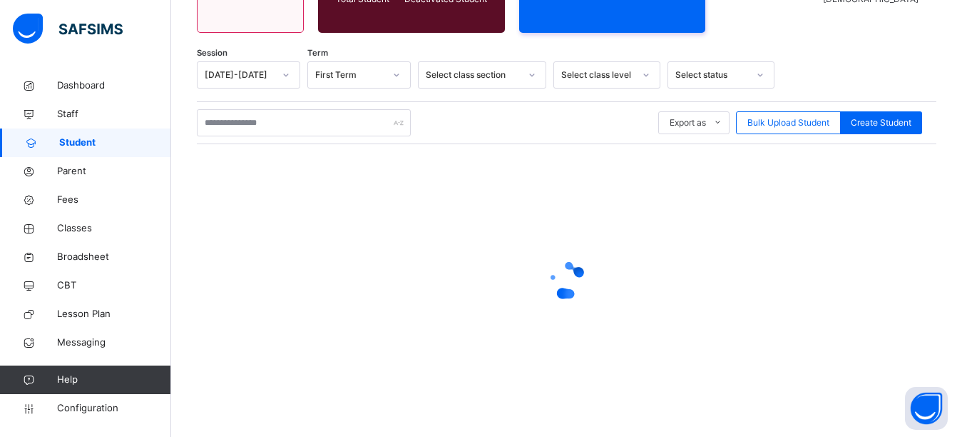
scroll to position [198, 0]
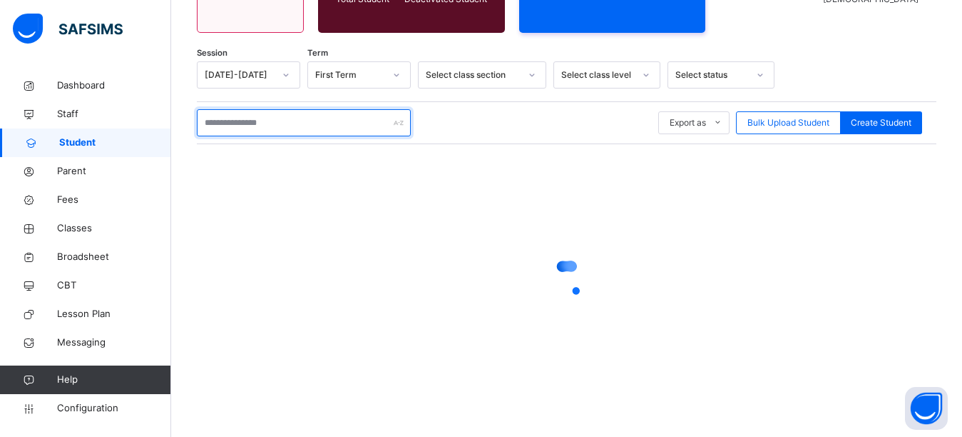
click at [260, 125] on input "text" at bounding box center [304, 122] width 214 height 27
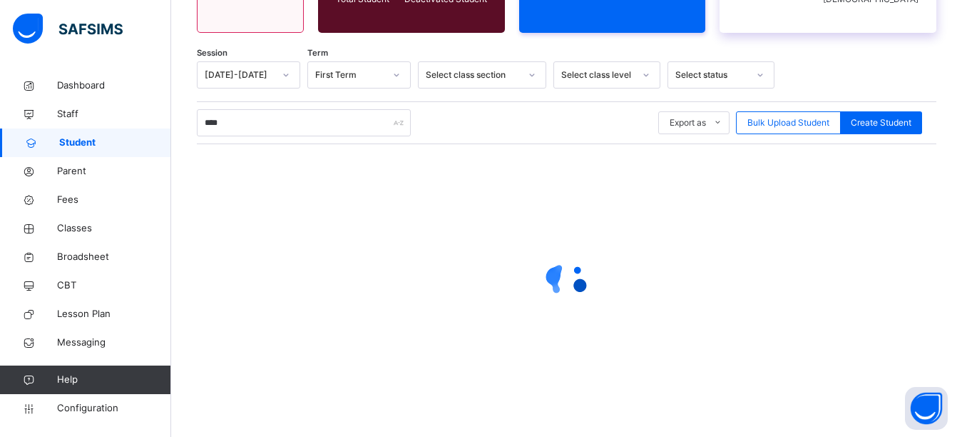
click at [839, 58] on div "Student Total Student Active Student Deactivated Student Total students in curr…" at bounding box center [566, 155] width 791 height 564
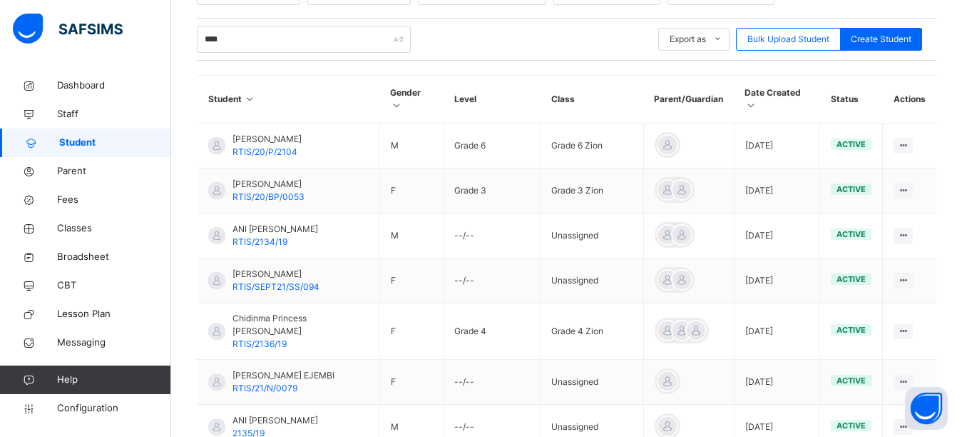
scroll to position [277, 0]
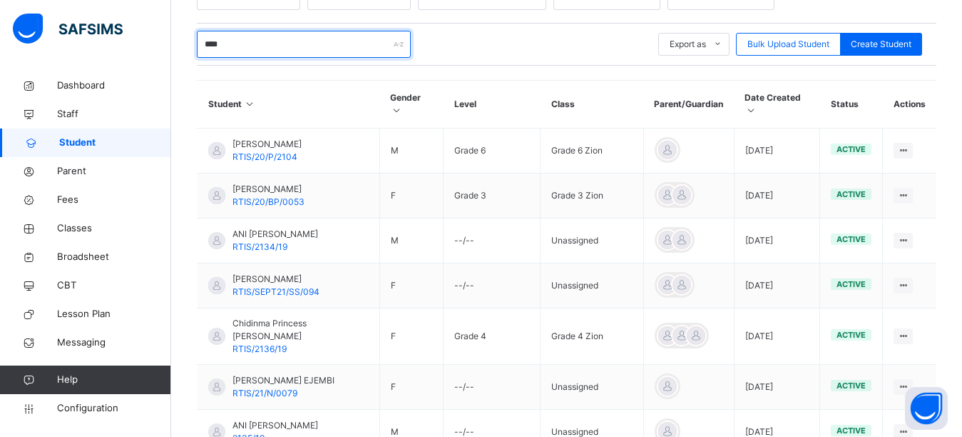
click at [290, 48] on input "****" at bounding box center [304, 44] width 214 height 27
type input "*"
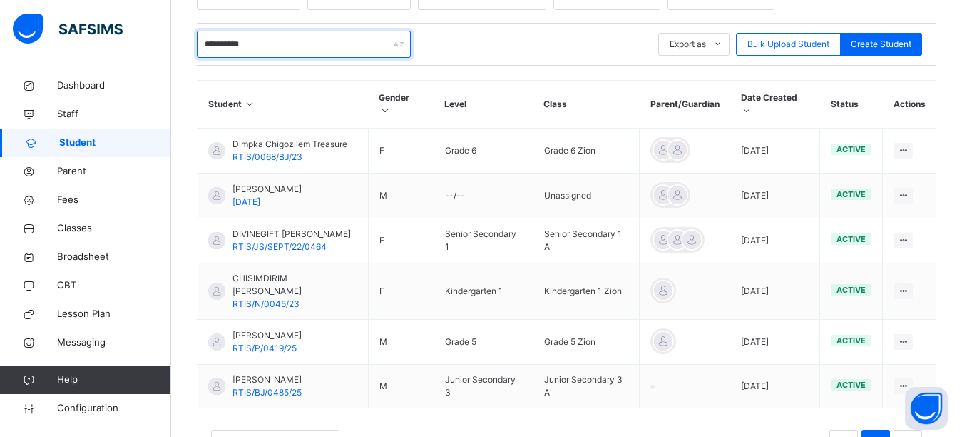
type input "**********"
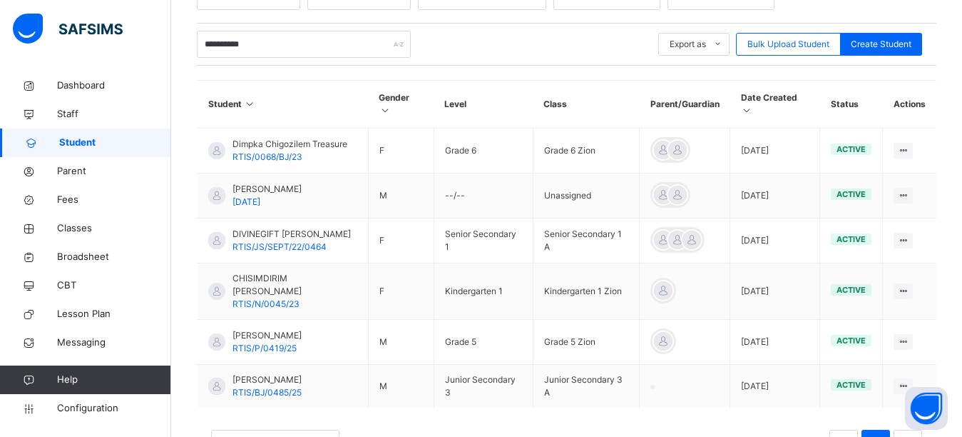
click at [489, 43] on div "**********" at bounding box center [567, 44] width 740 height 27
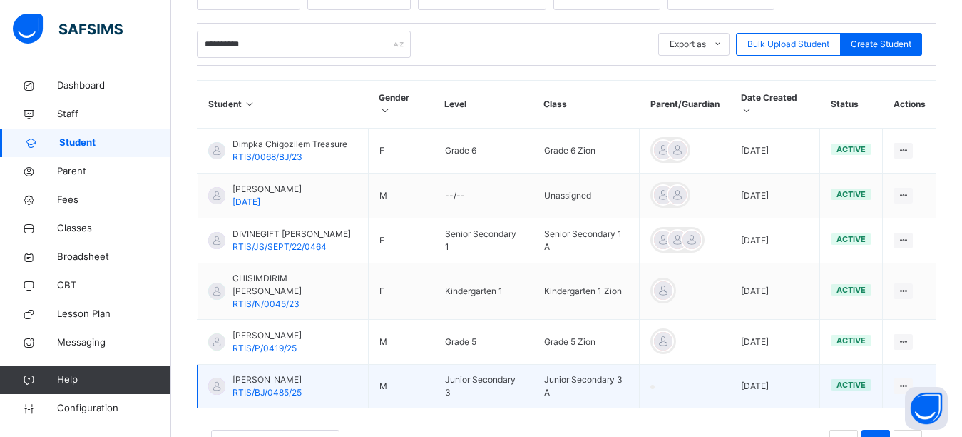
click at [263, 393] on span "RTIS/BJ/0485/25" at bounding box center [267, 392] width 69 height 11
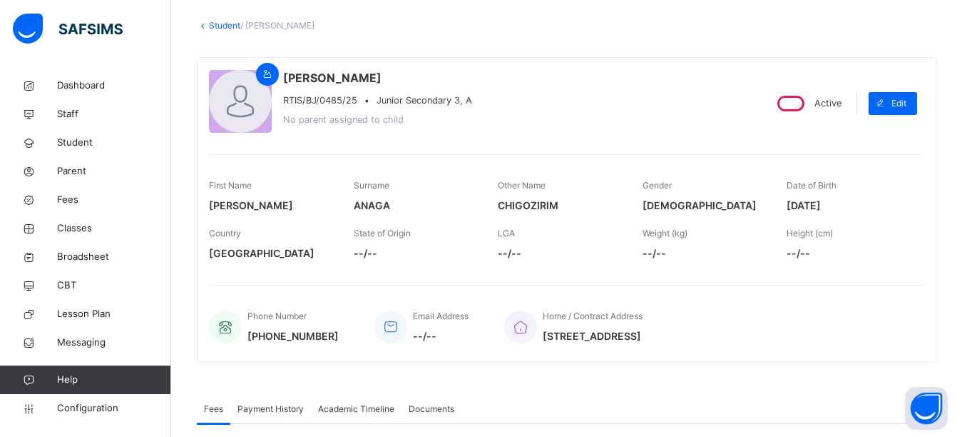
scroll to position [285, 0]
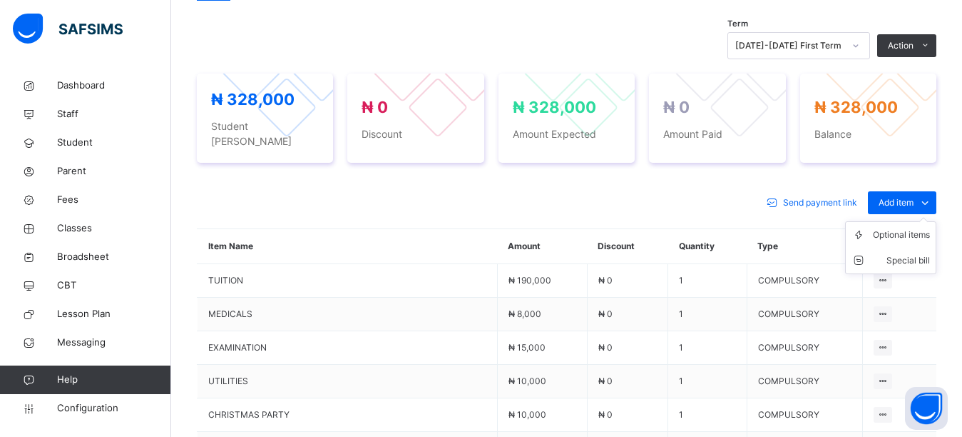
scroll to position [499, 0]
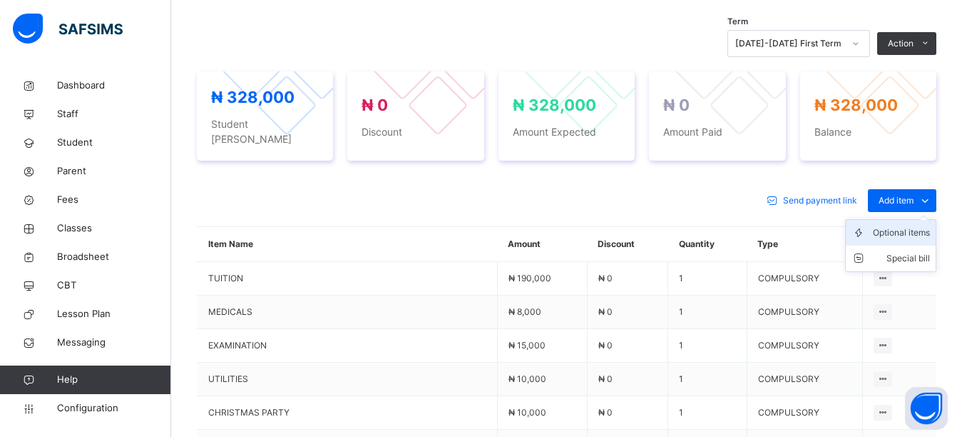
click at [907, 225] on div "Optional items" at bounding box center [901, 232] width 57 height 14
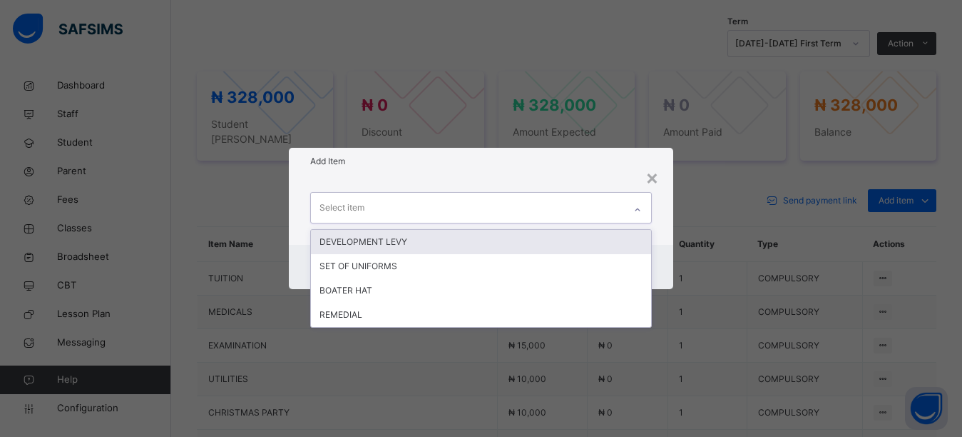
click at [474, 209] on div "Select item" at bounding box center [468, 208] width 314 height 30
click at [401, 243] on div "DEVELOPMENT LEVY" at bounding box center [481, 242] width 341 height 24
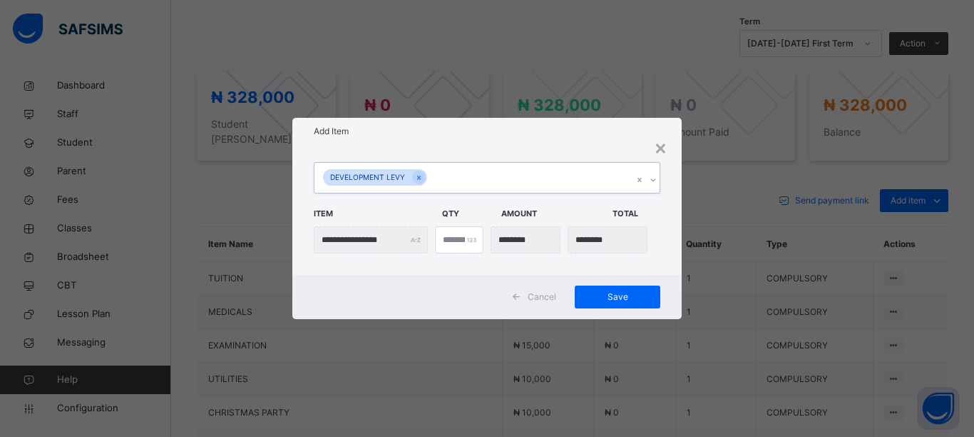
drag, startPoint x: 473, startPoint y: 173, endPoint x: 456, endPoint y: 192, distance: 25.2
click at [472, 177] on div "DEVELOPMENT LEVY" at bounding box center [474, 178] width 318 height 30
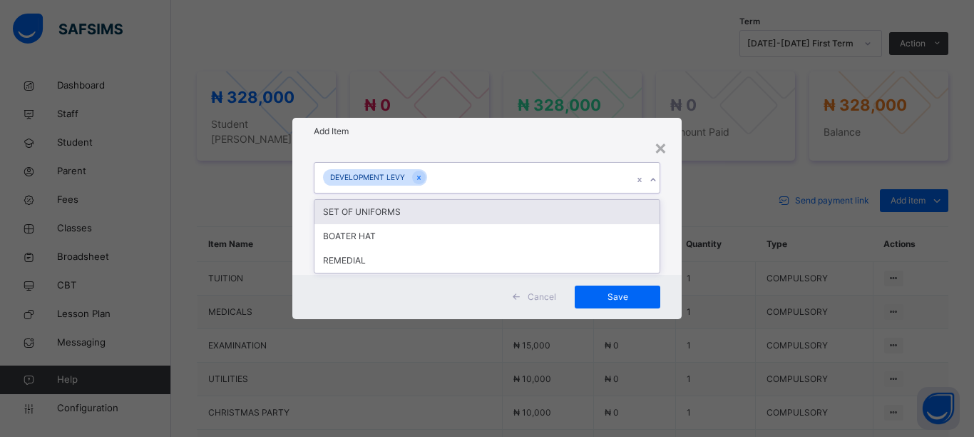
click at [391, 215] on div "SET OF UNIFORMS" at bounding box center [487, 212] width 345 height 24
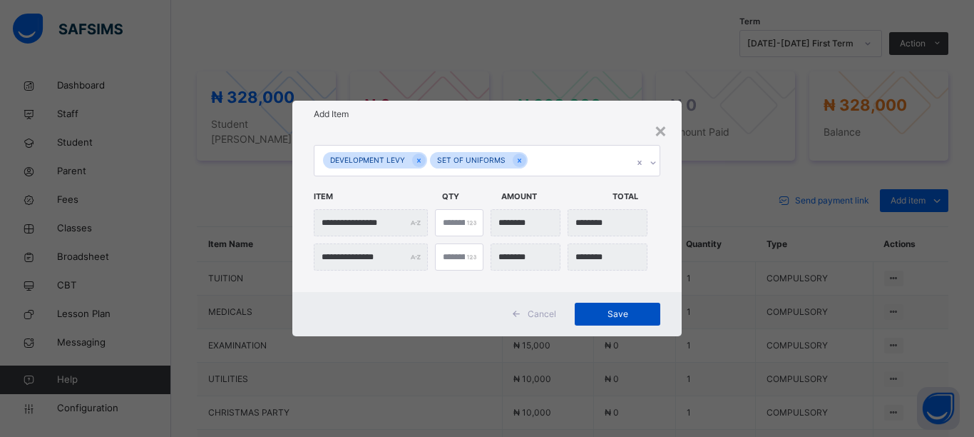
click at [616, 316] on span "Save" at bounding box center [618, 313] width 64 height 13
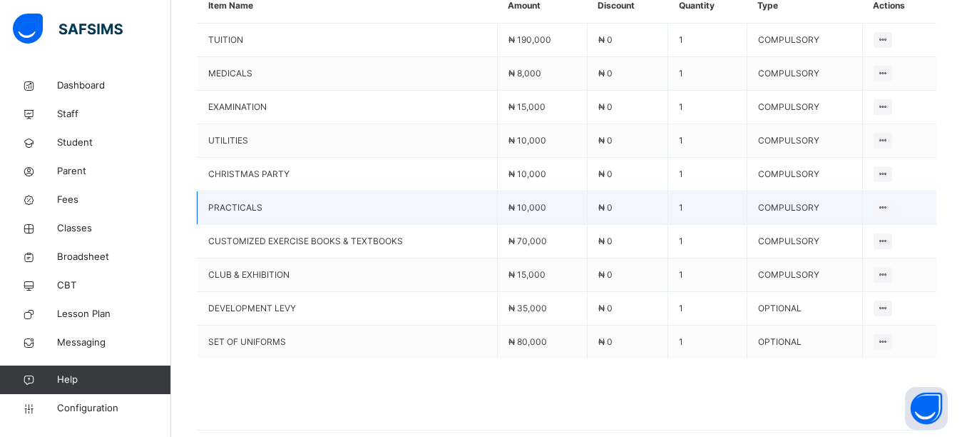
scroll to position [713, 0]
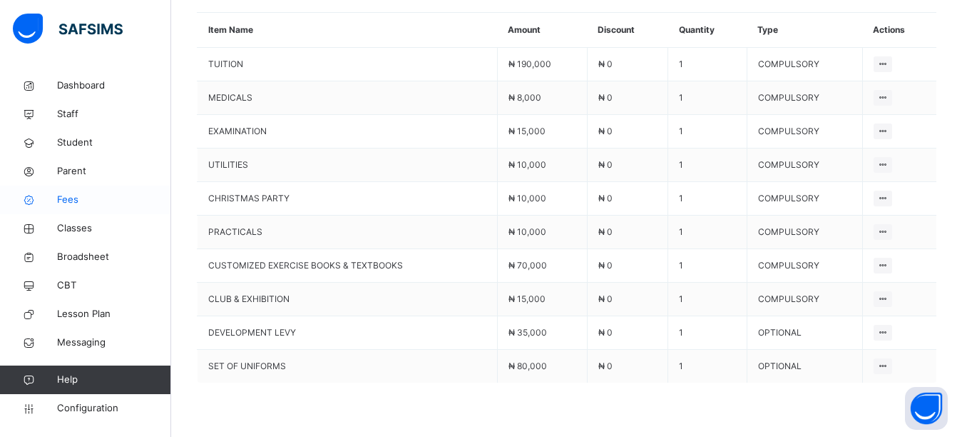
click at [76, 203] on span "Fees" at bounding box center [114, 200] width 114 height 14
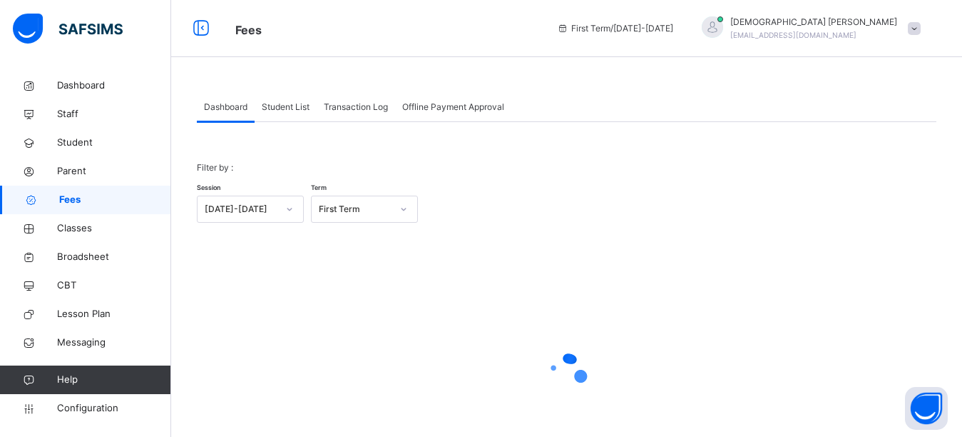
click at [278, 109] on span "Student List" at bounding box center [286, 107] width 48 height 13
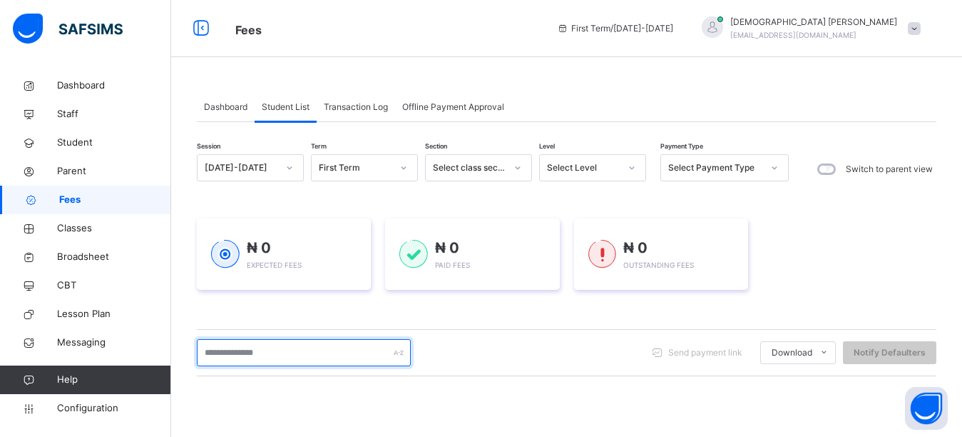
click at [230, 351] on input "text" at bounding box center [304, 352] width 214 height 27
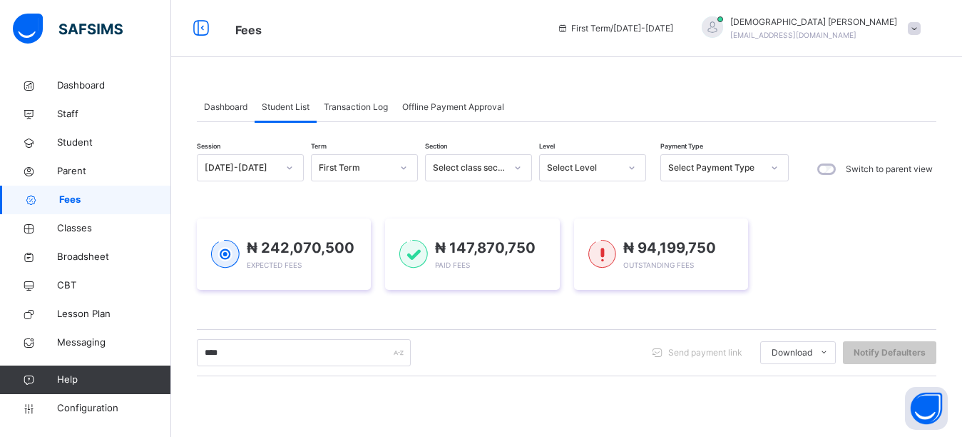
click at [563, 74] on div "Dashboard Student List Transaction Log Offline Payment Approval Student List Mo…" at bounding box center [566, 376] width 791 height 610
click at [614, 76] on div "Dashboard Student List Transaction Log Offline Payment Approval Student List Mo…" at bounding box center [566, 375] width 791 height 609
click at [332, 241] on span "₦ 242,070,500" at bounding box center [301, 247] width 108 height 17
click at [250, 107] on div "Dashboard" at bounding box center [226, 107] width 58 height 29
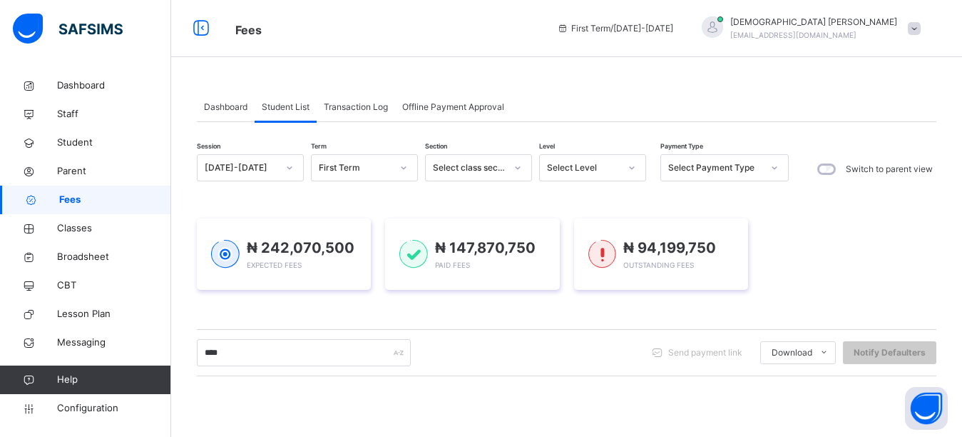
click at [250, 107] on div "Dashboard" at bounding box center [226, 107] width 58 height 29
click at [0, 0] on div "₦ 242,070,500 Expected Revenue" at bounding box center [0, 0] width 0 height 0
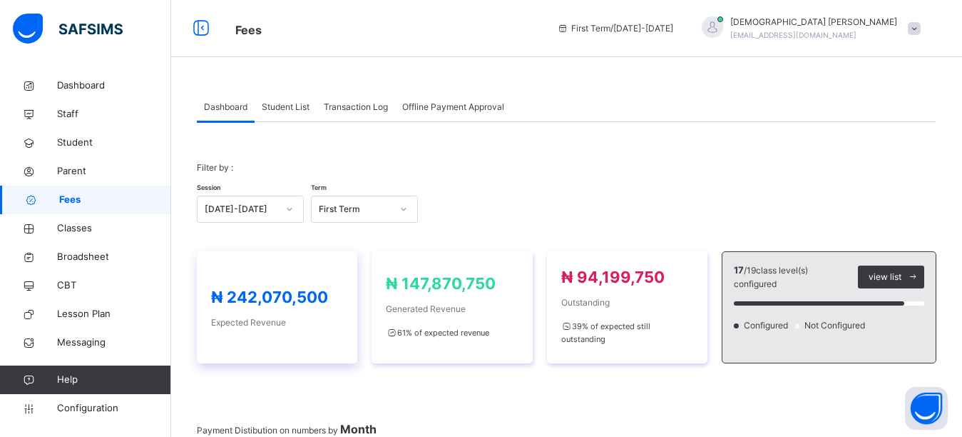
click at [250, 251] on div "₦ 242,070,500 Expected Revenue" at bounding box center [277, 307] width 161 height 112
click at [263, 107] on span "Student List" at bounding box center [286, 107] width 48 height 13
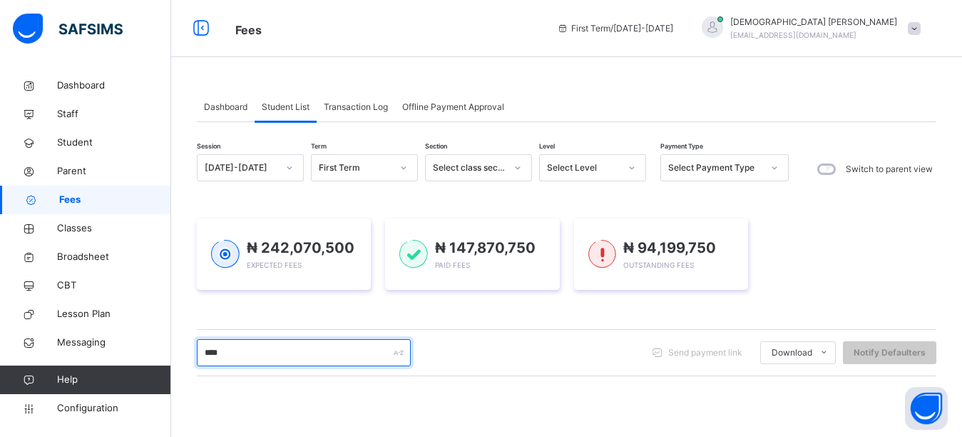
click at [260, 357] on input "****" at bounding box center [304, 352] width 214 height 27
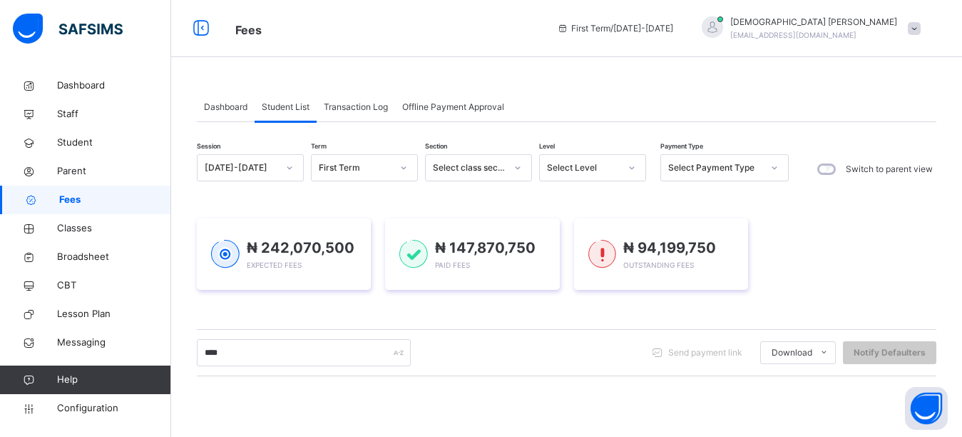
click at [570, 80] on div "Dashboard Student List Transaction Log Offline Payment Approval Student List Mo…" at bounding box center [566, 375] width 791 height 609
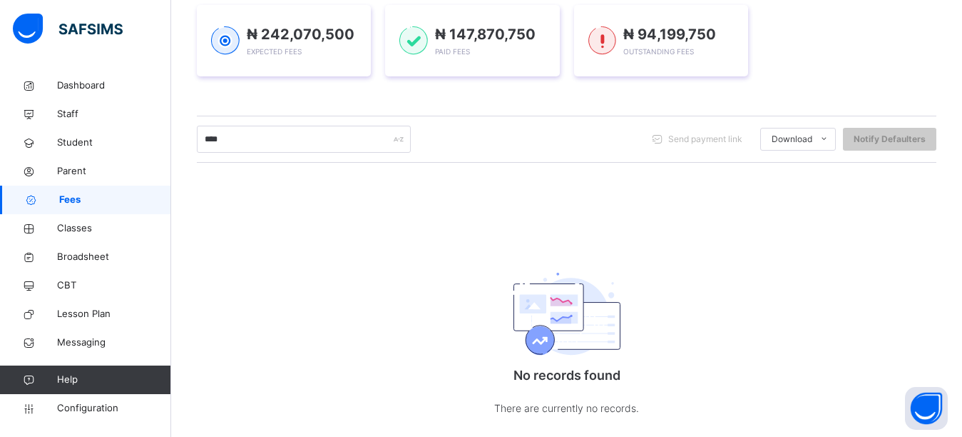
scroll to position [214, 0]
click at [261, 131] on input "****" at bounding box center [304, 138] width 214 height 27
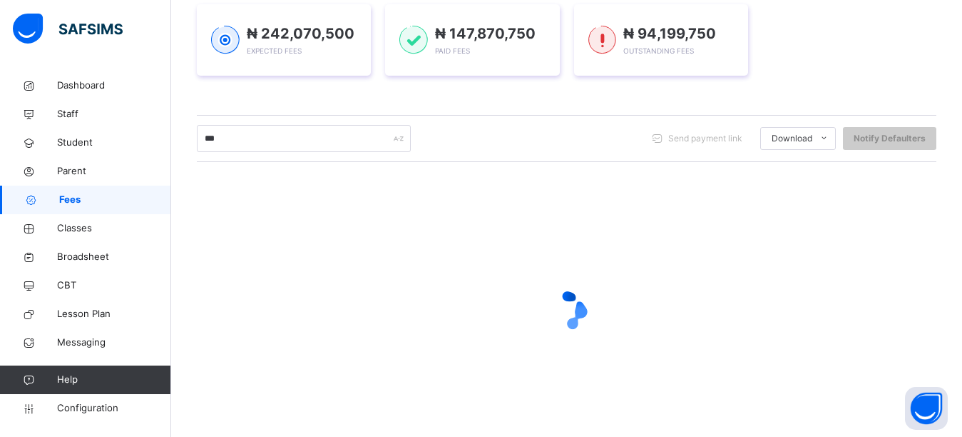
click at [392, 95] on div "₦ 242,070,500 Expected Fees ₦ 147,870,750 Paid Fees ₦ 94,199,750 Outstanding Fe…" at bounding box center [567, 40] width 740 height 114
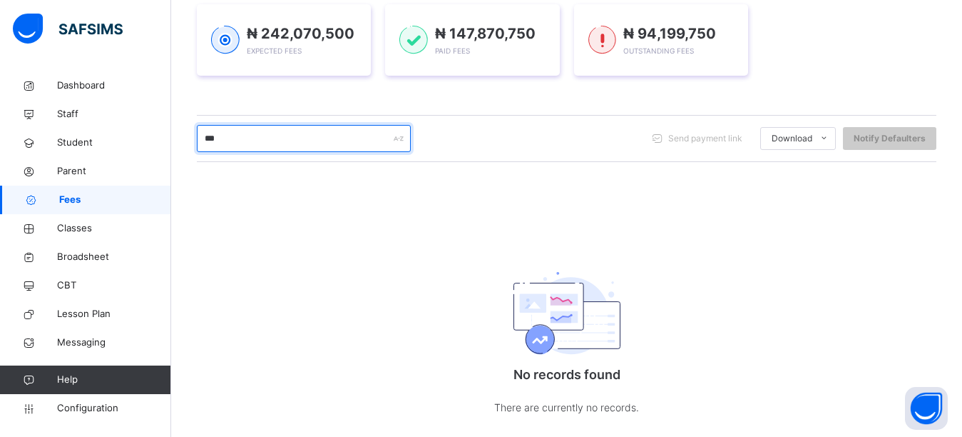
click at [267, 146] on input "***" at bounding box center [304, 138] width 214 height 27
click at [73, 193] on span "Fees" at bounding box center [115, 200] width 112 height 14
click at [67, 195] on span "Fees" at bounding box center [115, 200] width 112 height 14
click at [75, 203] on span "Fees" at bounding box center [115, 200] width 112 height 14
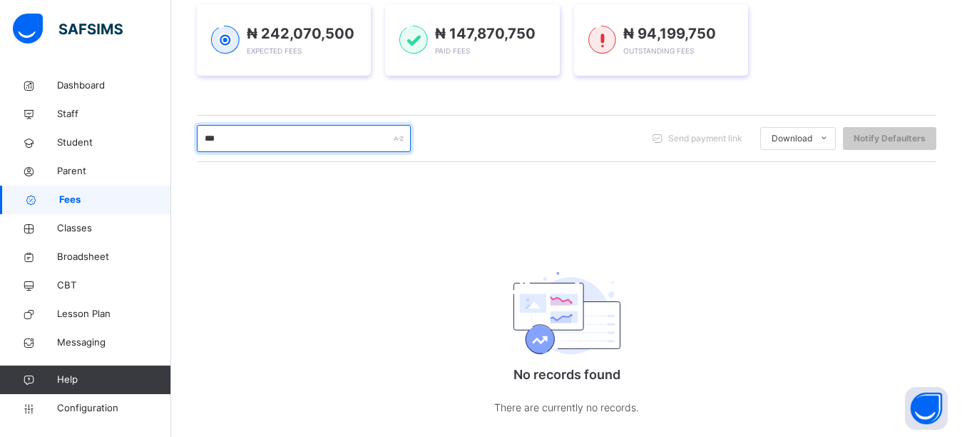
click at [237, 151] on input "***" at bounding box center [304, 138] width 214 height 27
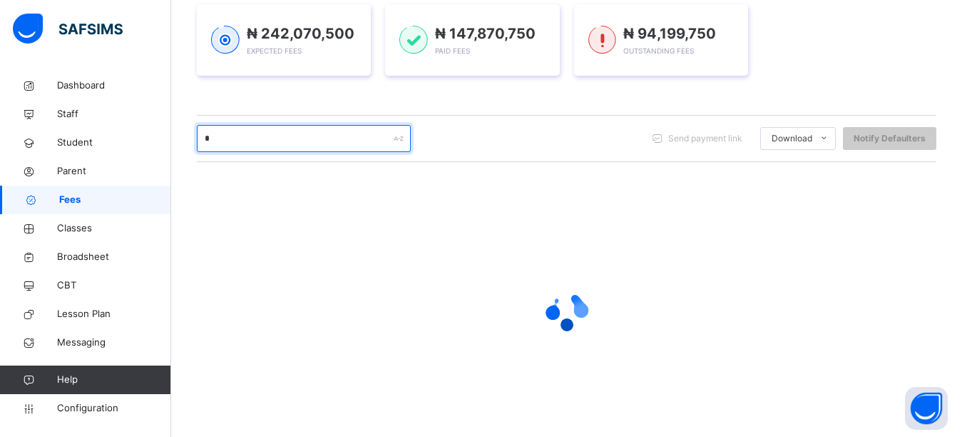
click at [237, 148] on input "*" at bounding box center [304, 138] width 214 height 27
type input "*******"
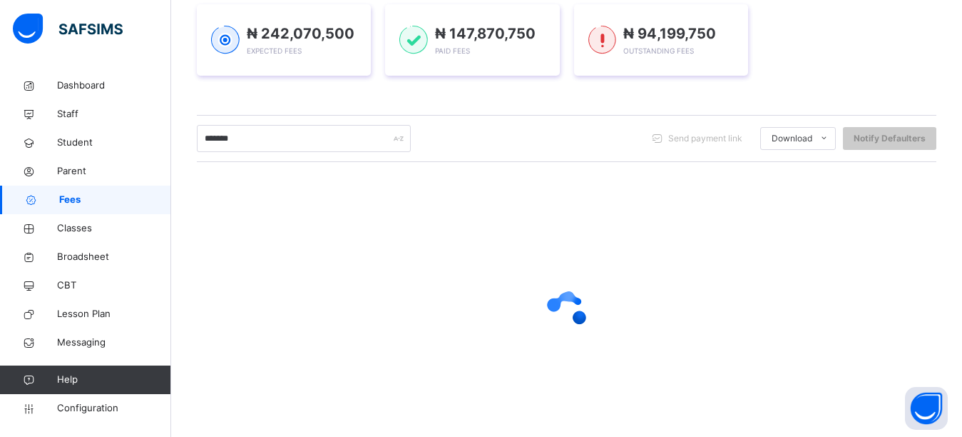
click at [335, 100] on div "Session 2025-2026 Term First Term Section Select class section Level Select Lev…" at bounding box center [567, 193] width 740 height 506
click at [372, 88] on div "₦ 242,070,500 Expected Fees ₦ 147,870,750 Paid Fees ₦ 94,199,750 Outstanding Fe…" at bounding box center [567, 40] width 740 height 114
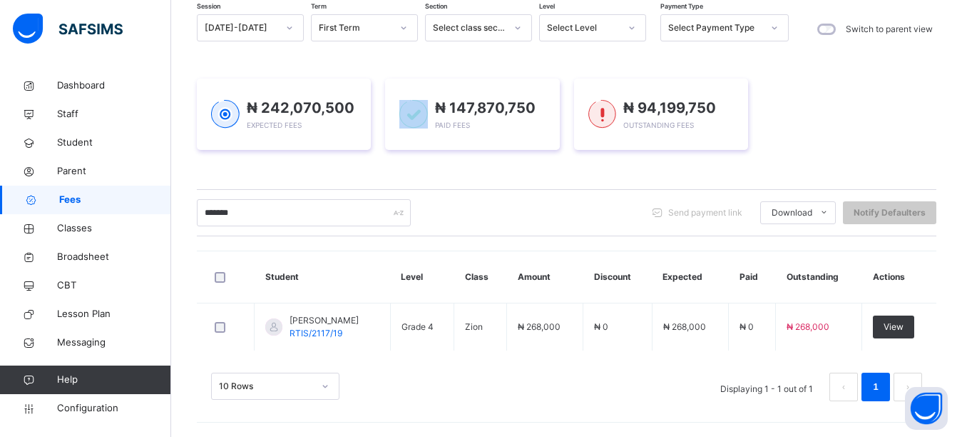
scroll to position [140, 0]
click at [81, 169] on span "Parent" at bounding box center [114, 171] width 114 height 14
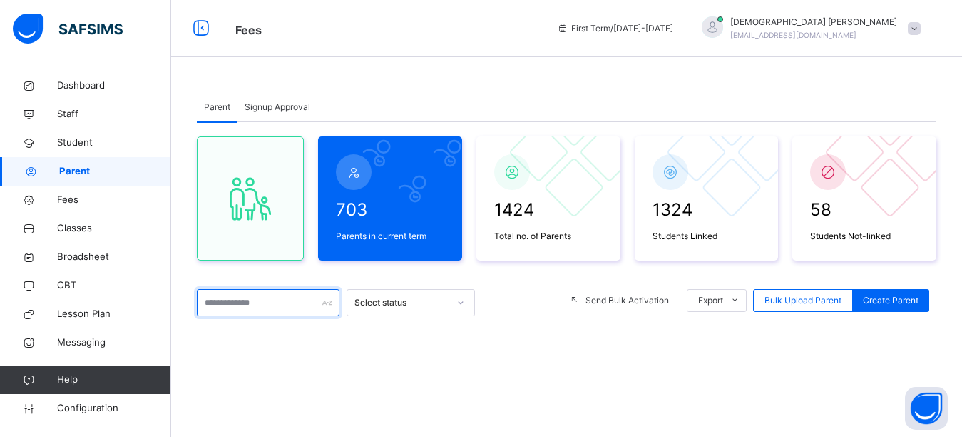
click at [233, 306] on input "text" at bounding box center [268, 302] width 143 height 27
type input "*****"
click at [573, 79] on div "Parent Signup Approval Parent Signup Approval 703 Parents in current term 1424 …" at bounding box center [566, 353] width 791 height 564
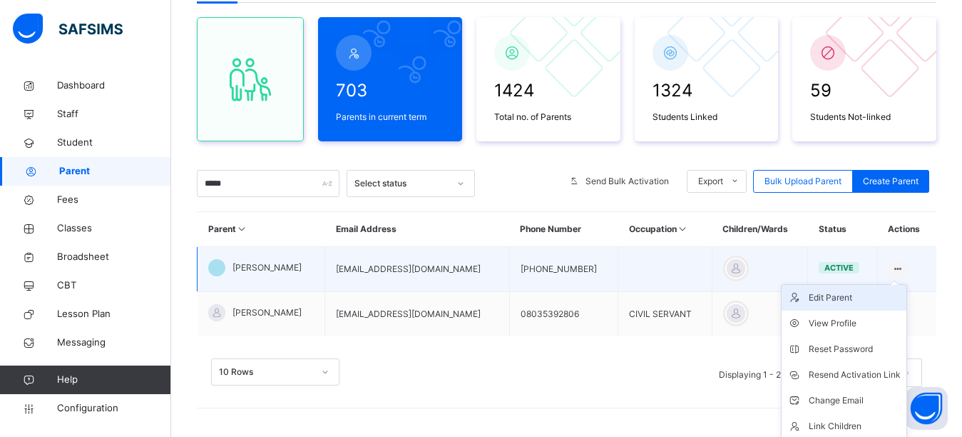
scroll to position [148, 0]
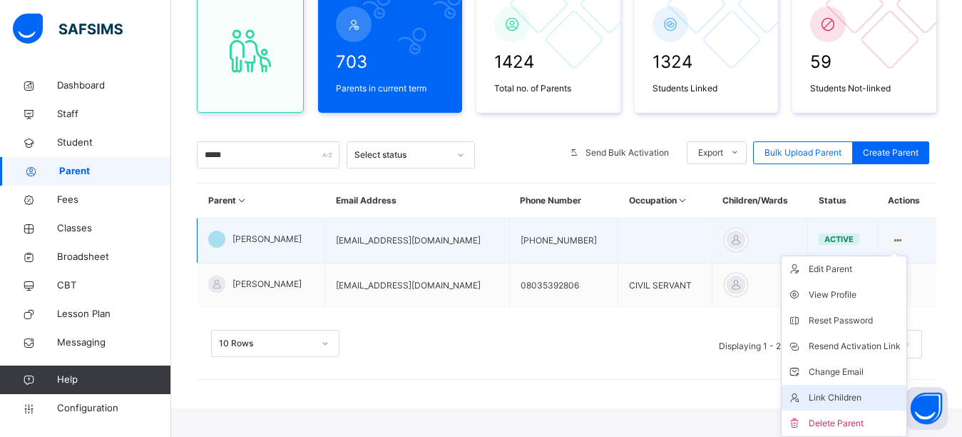
click at [861, 398] on div "Link Children" at bounding box center [855, 397] width 92 height 14
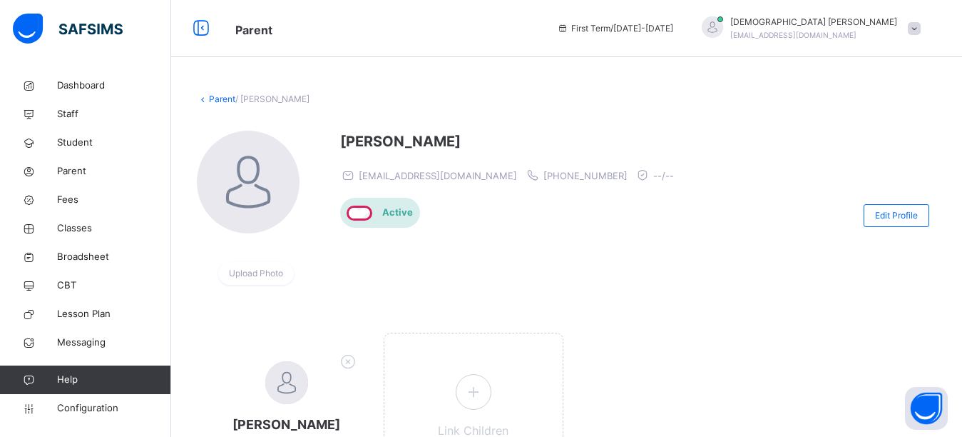
scroll to position [71, 0]
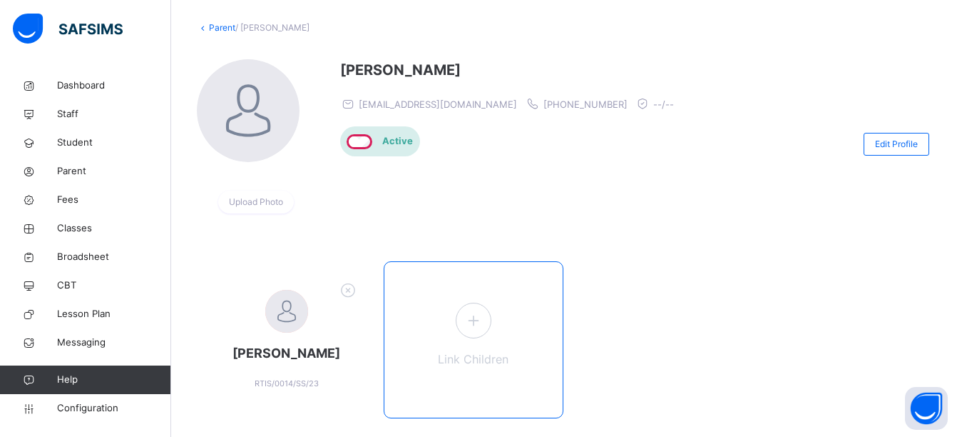
click at [474, 316] on icon at bounding box center [473, 320] width 26 height 28
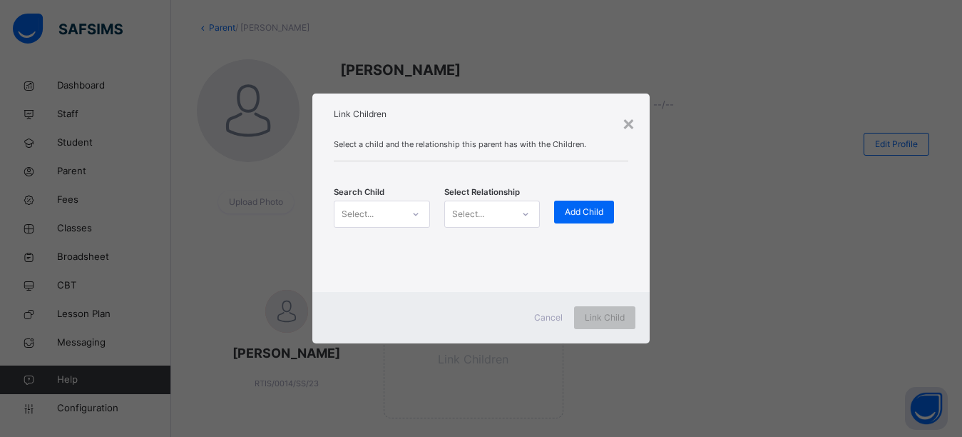
click at [369, 215] on div "Select..." at bounding box center [358, 213] width 32 height 27
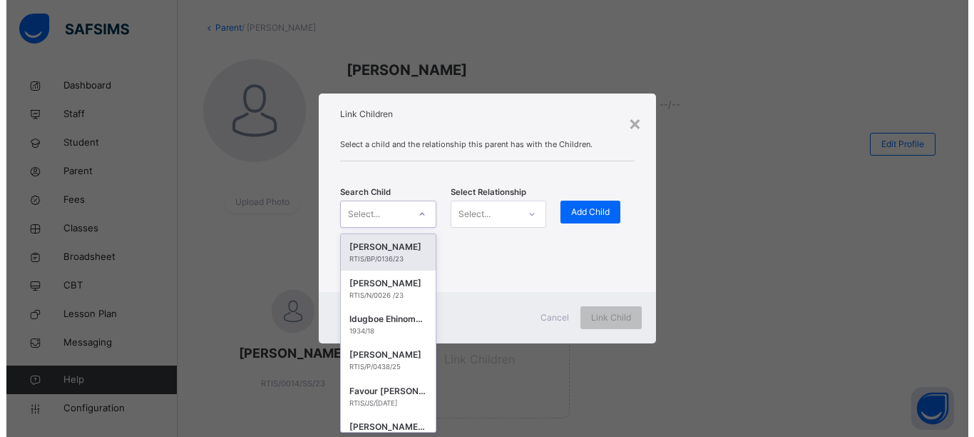
scroll to position [0, 0]
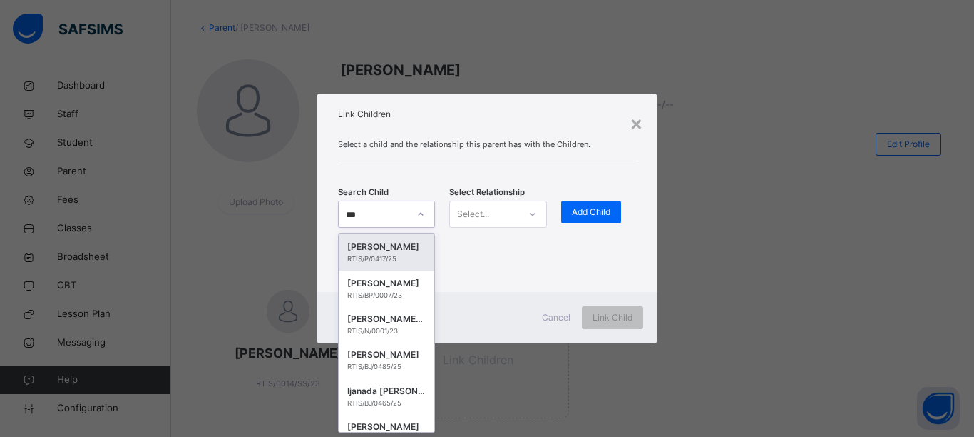
type input "****"
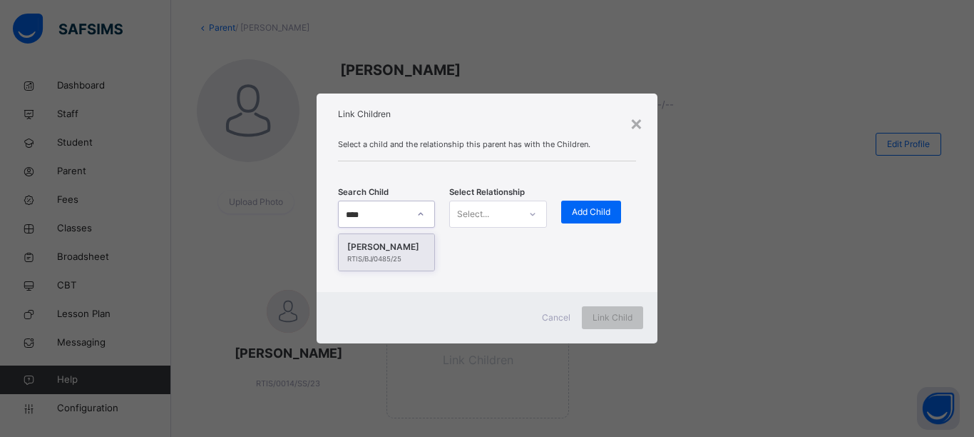
click at [393, 253] on div "ISAAC CHIGOZIRIM ANAGA" at bounding box center [386, 247] width 78 height 14
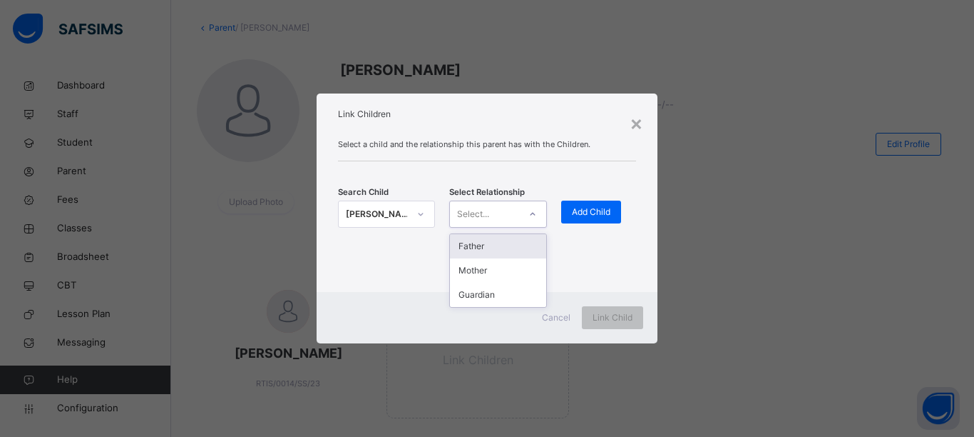
click at [481, 218] on div "Select..." at bounding box center [473, 213] width 32 height 27
click at [488, 250] on div "Father" at bounding box center [498, 246] width 96 height 24
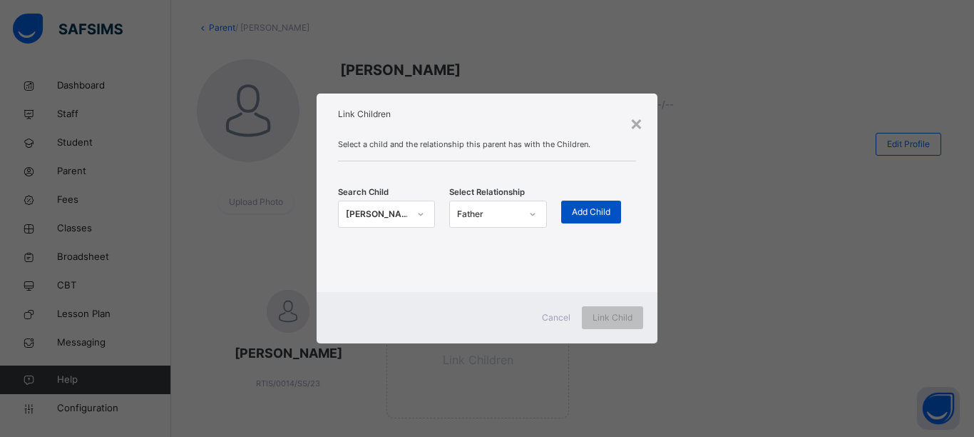
click at [588, 207] on span "Add Child" at bounding box center [591, 211] width 39 height 13
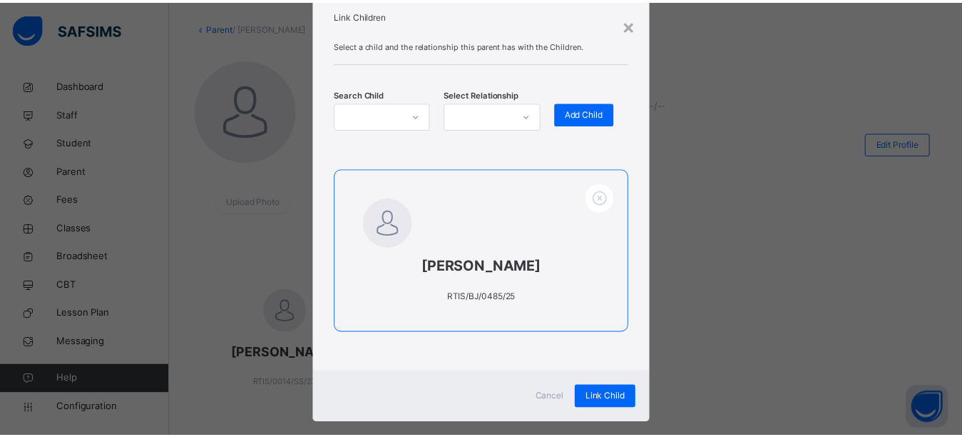
scroll to position [63, 0]
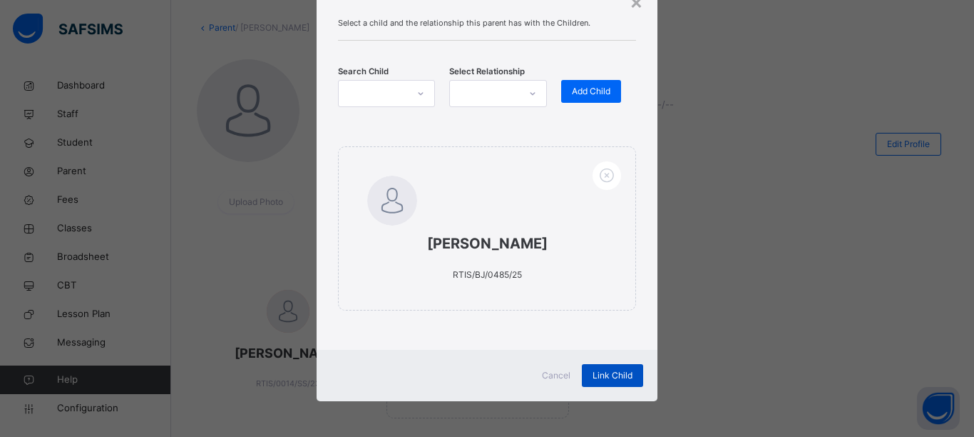
click at [609, 378] on span "Link Child" at bounding box center [613, 375] width 40 height 13
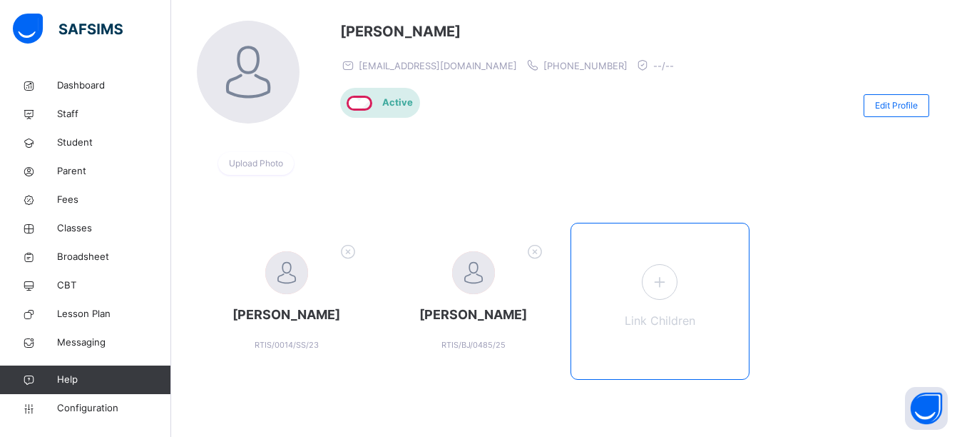
scroll to position [129, 0]
click at [713, 155] on div at bounding box center [772, 106] width 168 height 170
click at [66, 199] on span "Fees" at bounding box center [114, 200] width 114 height 14
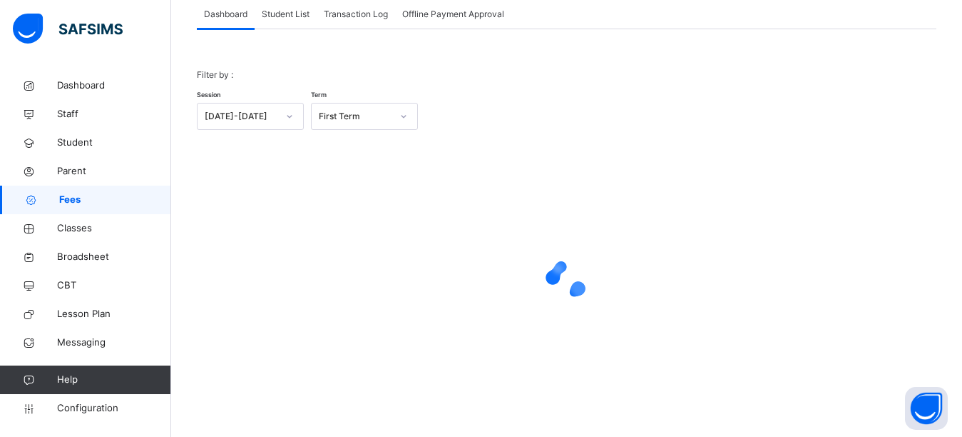
scroll to position [93, 0]
click at [281, 11] on span "Student List" at bounding box center [286, 14] width 48 height 13
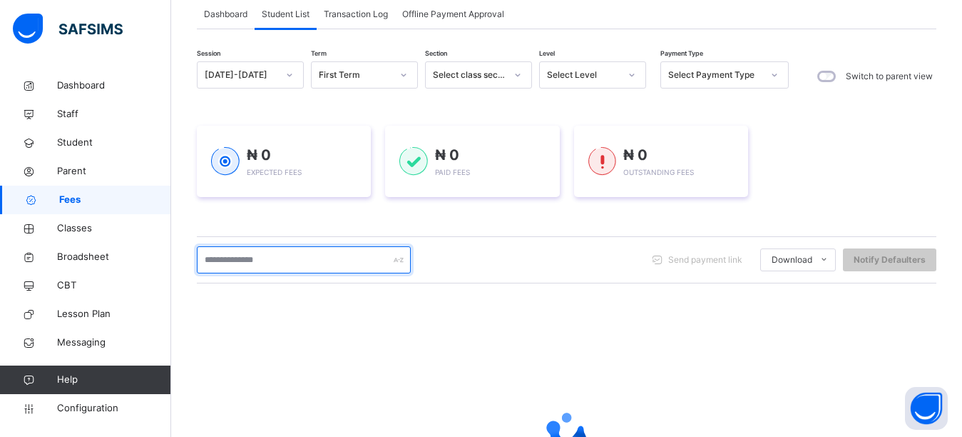
click at [250, 263] on input "text" at bounding box center [304, 259] width 214 height 27
type input "*****"
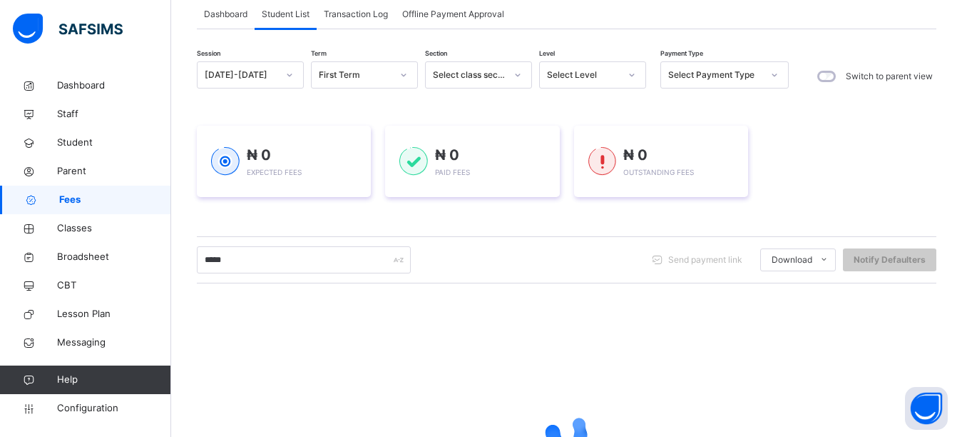
click at [270, 220] on div "Session 2025-2026 Term First Term Section Select class section Level Select Lev…" at bounding box center [567, 314] width 740 height 506
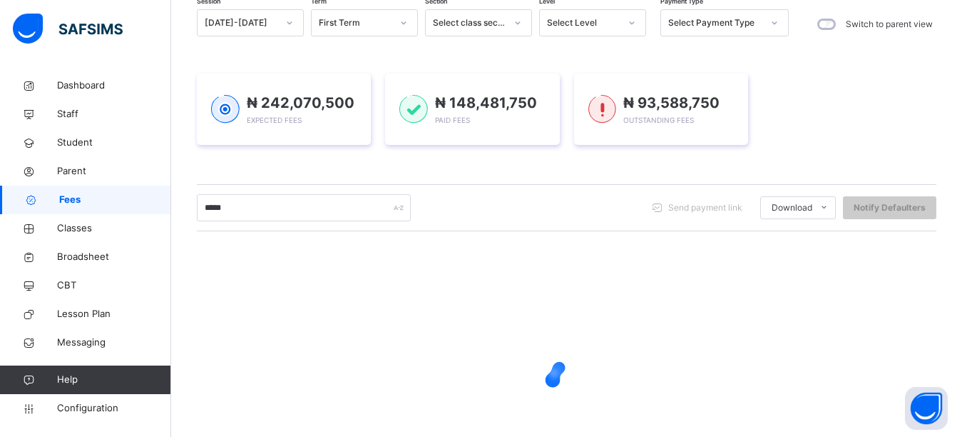
scroll to position [31, 0]
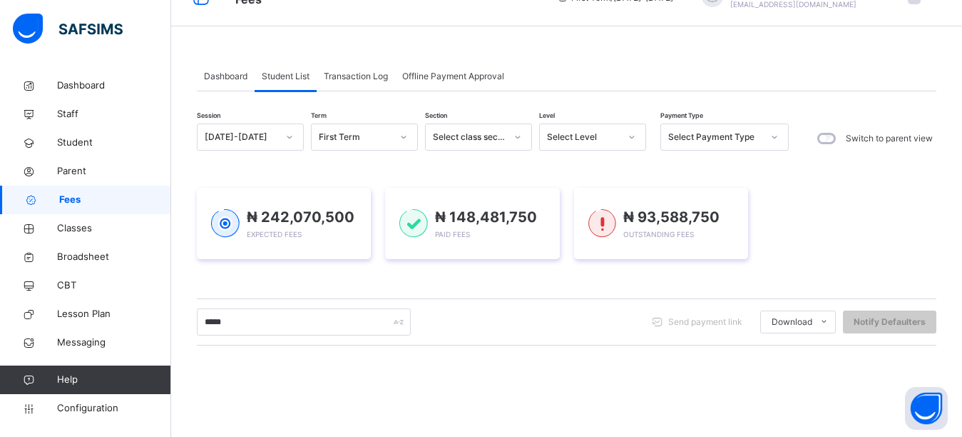
click at [866, 198] on div "₦ 242,070,500 Expected Fees ₦ 148,481,750 Paid Fees ₦ 93,588,750 Outstanding Fe…" at bounding box center [567, 223] width 740 height 71
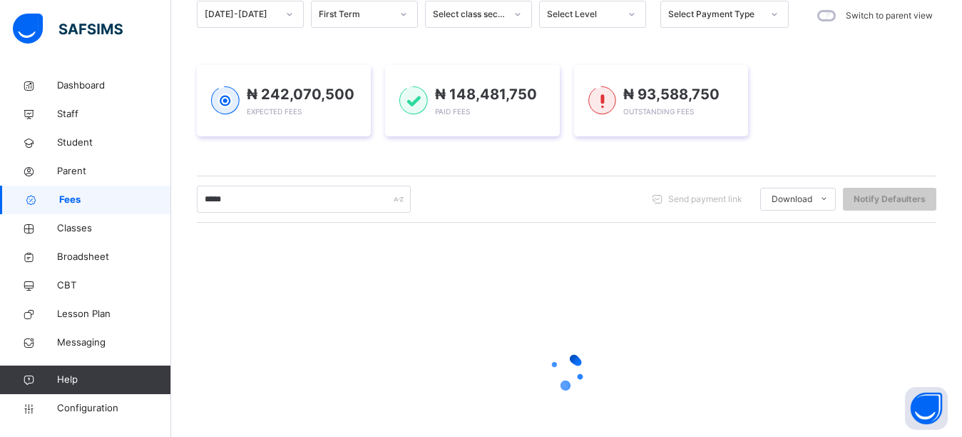
scroll to position [0, 0]
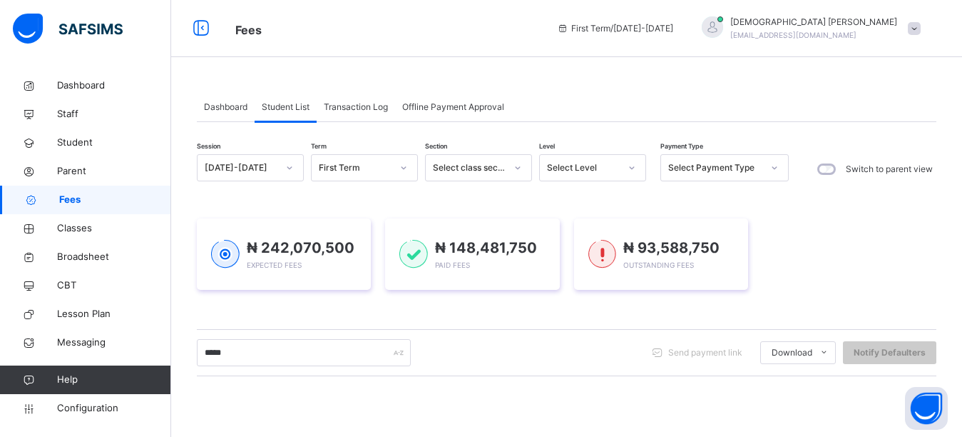
click at [828, 235] on div "₦ 242,070,500 Expected Fees ₦ 148,481,750 Paid Fees ₦ 93,588,750 Outstanding Fe…" at bounding box center [567, 253] width 740 height 71
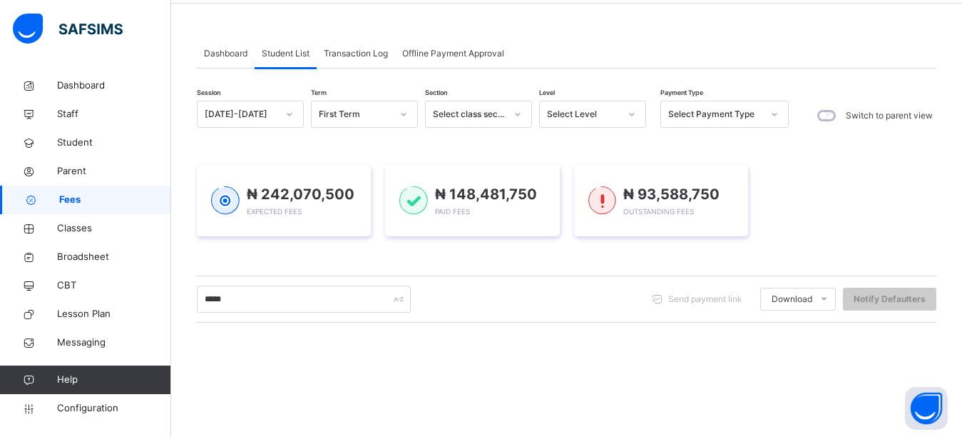
scroll to position [143, 0]
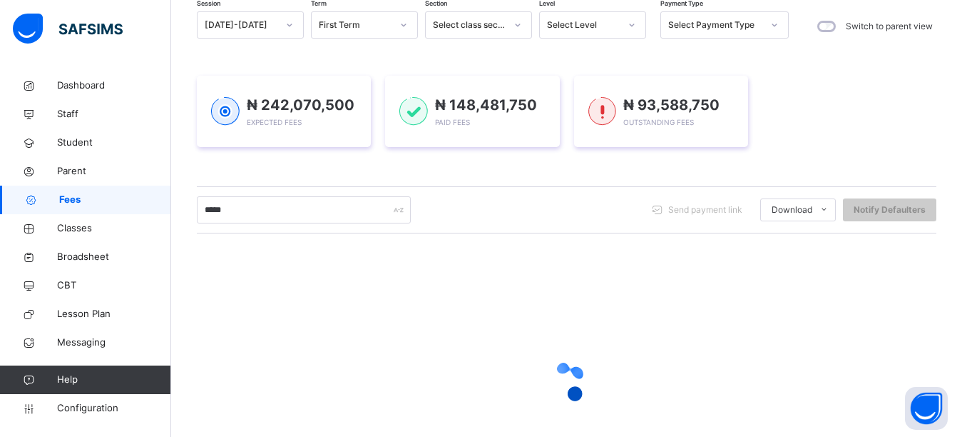
click at [851, 143] on div "₦ 242,070,500 Expected Fees ₦ 148,481,750 Paid Fees ₦ 93,588,750 Outstanding Fe…" at bounding box center [567, 111] width 740 height 71
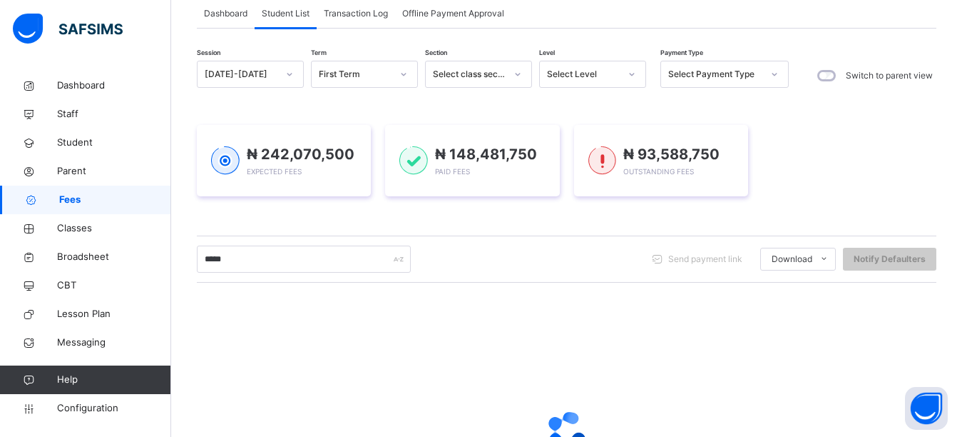
scroll to position [193, 0]
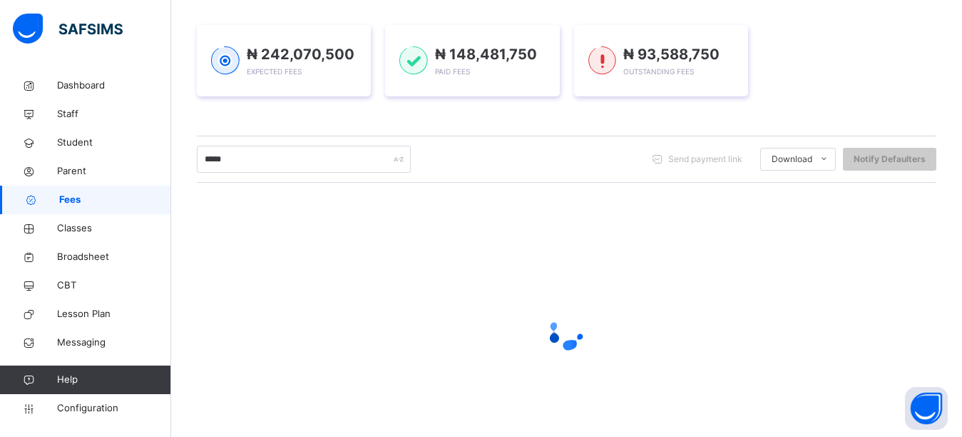
click at [0, 0] on li "Students Payment" at bounding box center [0, 0] width 0 height 0
click at [830, 153] on span at bounding box center [824, 159] width 23 height 23
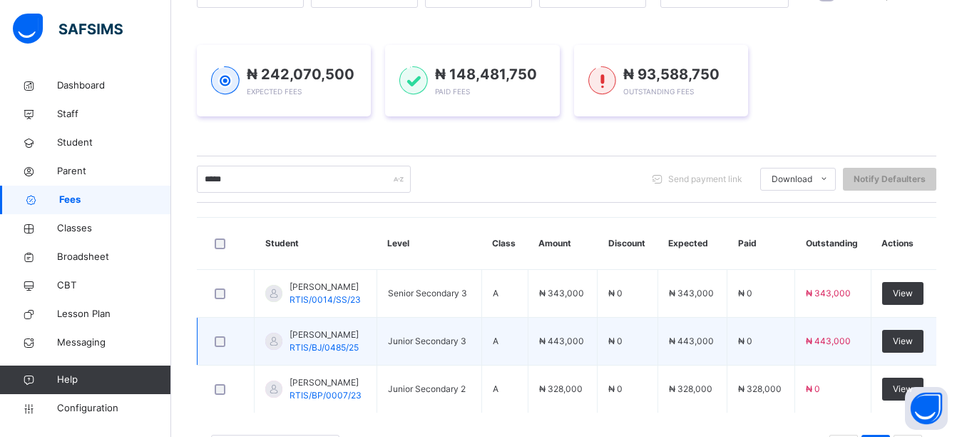
scroll to position [0, 0]
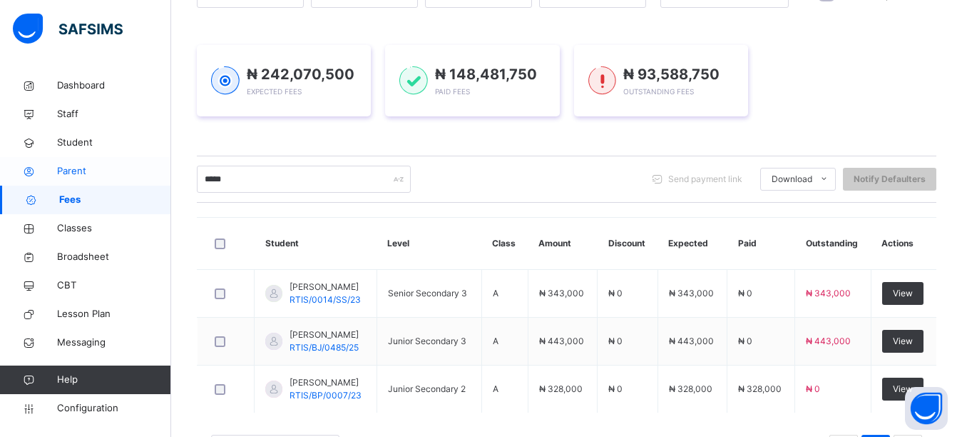
click at [69, 171] on span "Parent" at bounding box center [114, 171] width 114 height 14
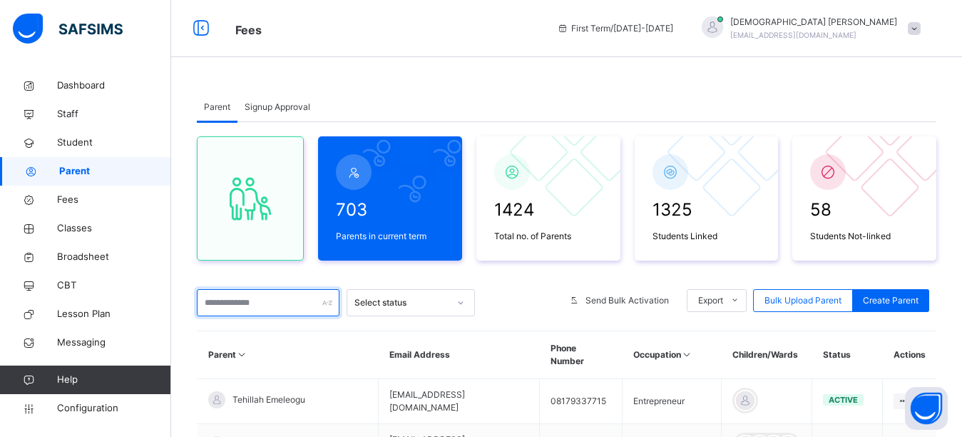
click at [255, 298] on input "text" at bounding box center [268, 302] width 143 height 27
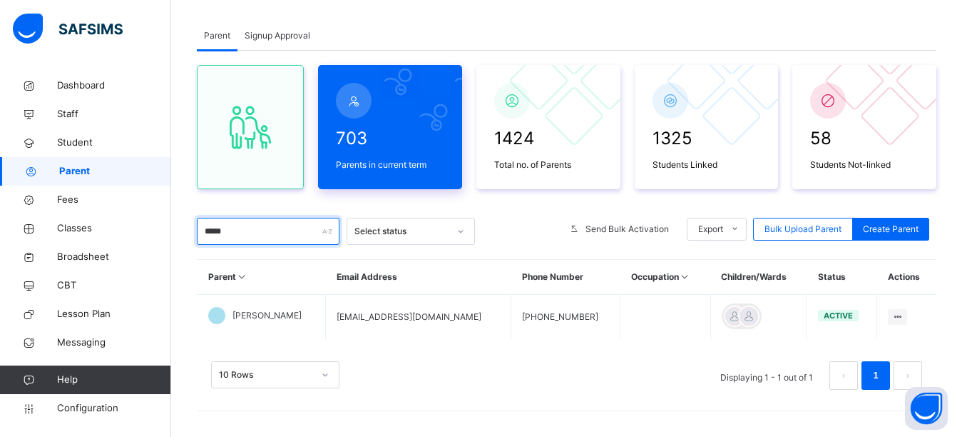
scroll to position [74, 0]
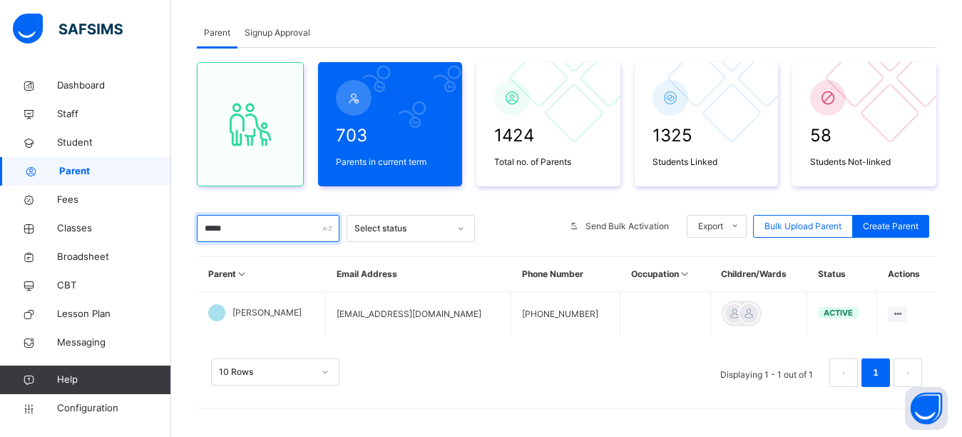
type input "*****"
click at [537, 35] on div "Parent Signup Approval" at bounding box center [567, 33] width 740 height 29
click at [63, 196] on span "Fees" at bounding box center [114, 200] width 114 height 14
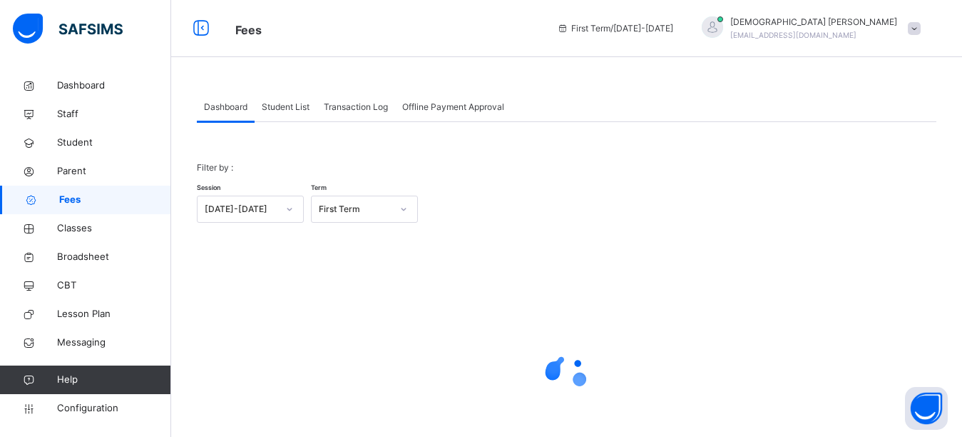
click at [289, 111] on span "Student List" at bounding box center [286, 107] width 48 height 13
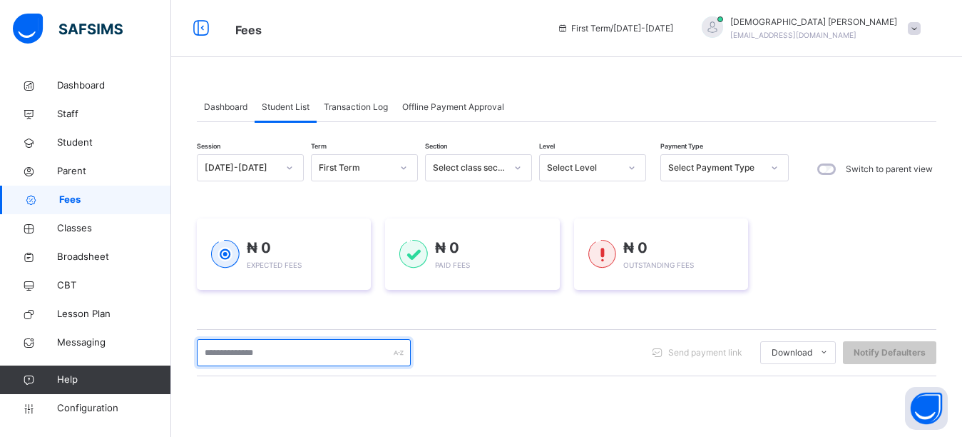
click at [254, 352] on input "text" at bounding box center [304, 352] width 214 height 27
type input "****"
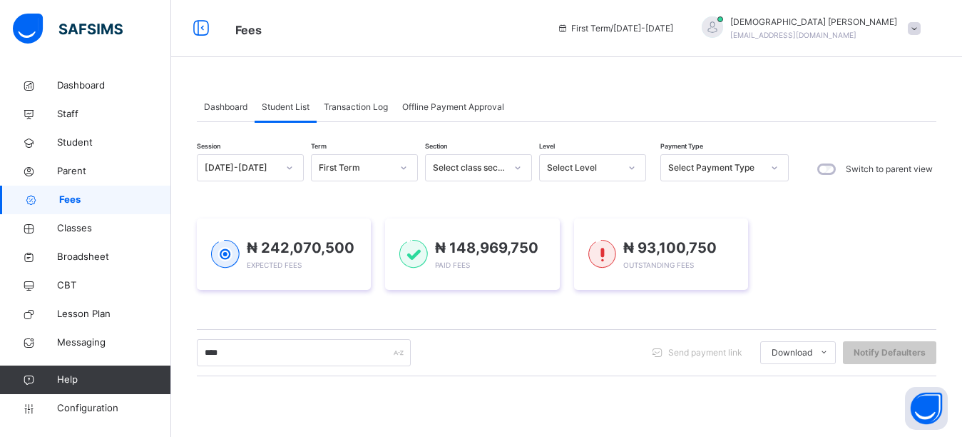
click at [679, 88] on div "Dashboard Student List Transaction Log Offline Payment Approval Student List Mo…" at bounding box center [566, 376] width 791 height 610
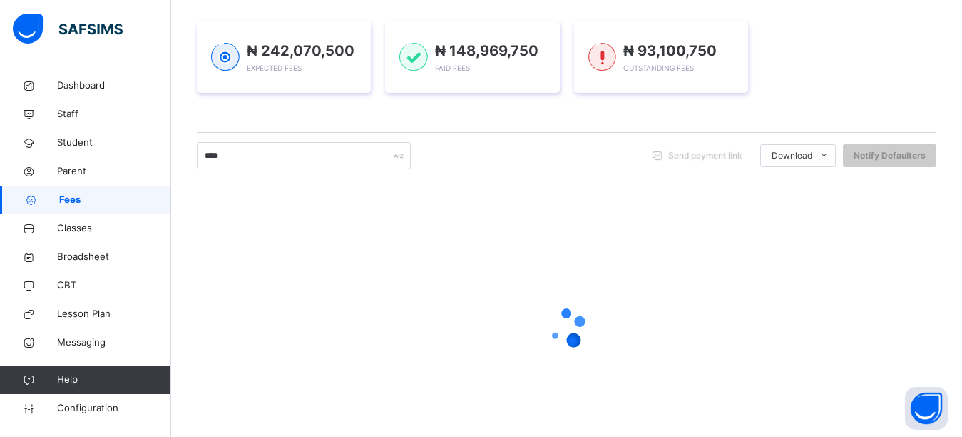
scroll to position [245, 0]
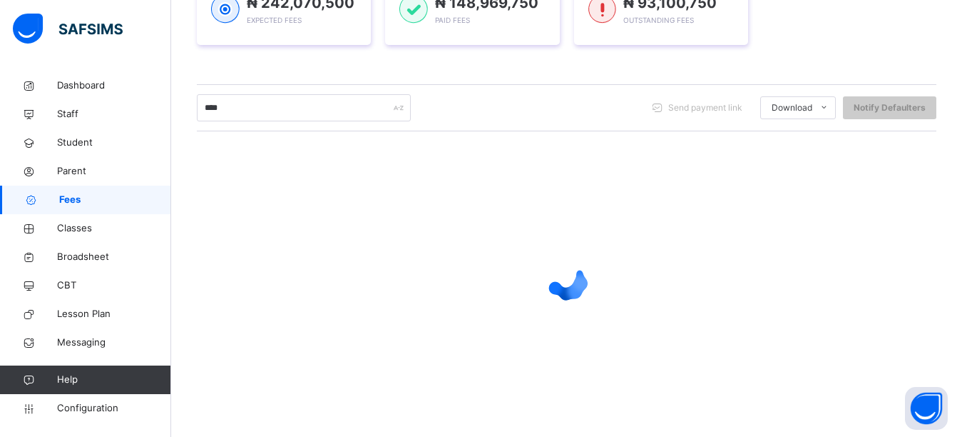
click at [556, 73] on div "Session 2025-2026 Term First Term Section Select class section Level Select Lev…" at bounding box center [567, 162] width 740 height 506
click at [529, 65] on div "₦ 242,070,500 Expected Fees ₦ 148,969,750 Paid Fees ₦ 93,100,750 Outstanding Fe…" at bounding box center [567, 9] width 740 height 114
click at [825, 26] on div "₦ 242,070,500 Expected Fees ₦ 148,969,750 Paid Fees ₦ 93,100,750 Outstanding Fe…" at bounding box center [567, 9] width 740 height 71
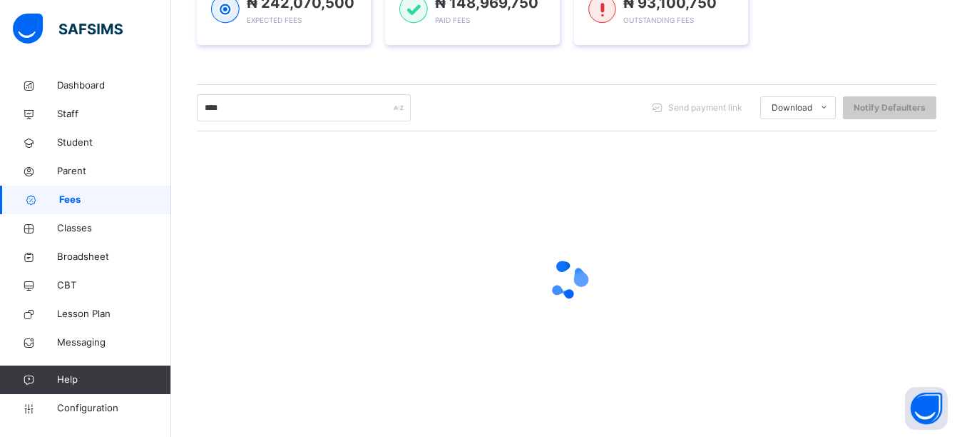
click at [825, 26] on div "₦ 242,070,500 Expected Fees ₦ 148,969,750 Paid Fees ₦ 93,100,750 Outstanding Fe…" at bounding box center [567, 9] width 740 height 71
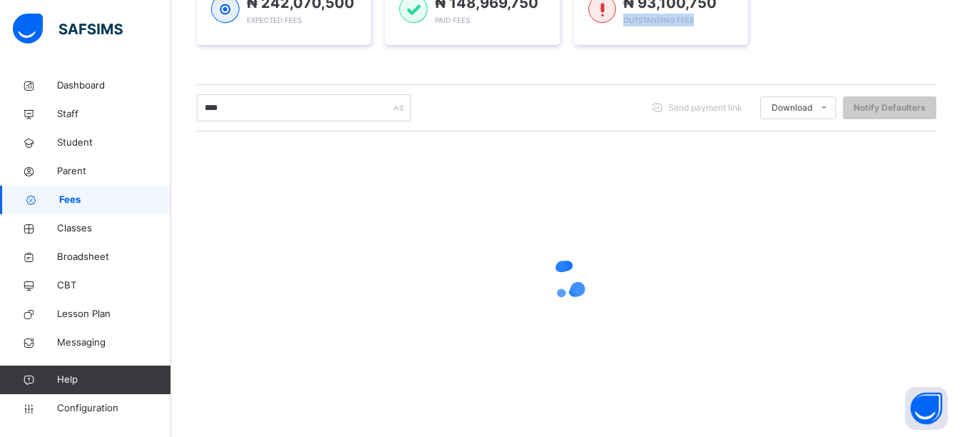
click at [825, 26] on div "₦ 242,070,500 Expected Fees ₦ 148,969,750 Paid Fees ₦ 93,100,750 Outstanding Fe…" at bounding box center [567, 9] width 740 height 71
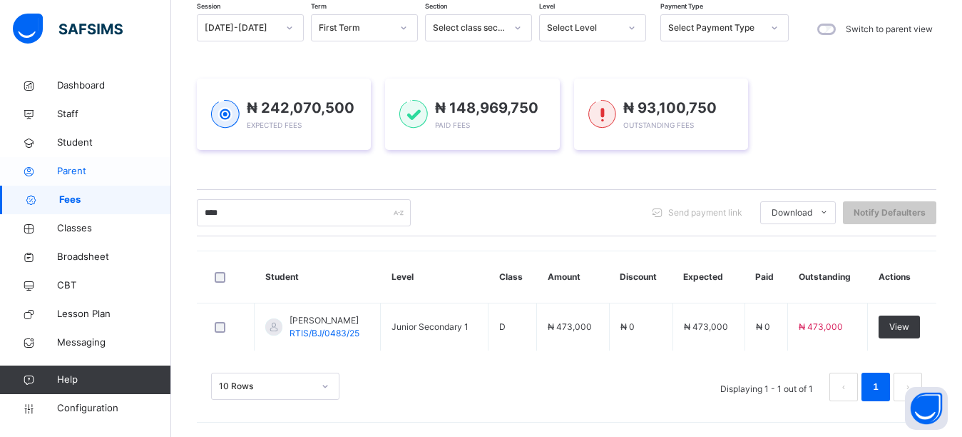
click at [83, 174] on span "Parent" at bounding box center [114, 171] width 114 height 14
click at [83, 170] on span "Parent" at bounding box center [114, 171] width 114 height 14
click at [74, 171] on span "Parent" at bounding box center [114, 171] width 114 height 14
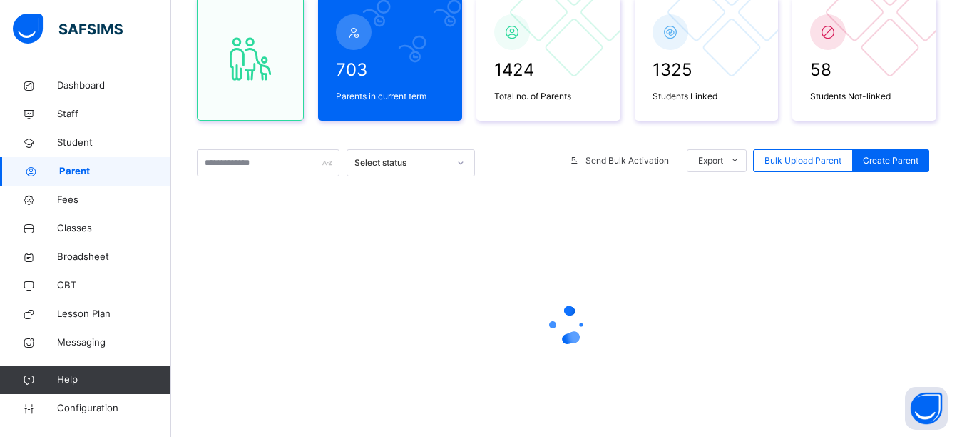
click at [82, 174] on span "Parent" at bounding box center [115, 171] width 112 height 14
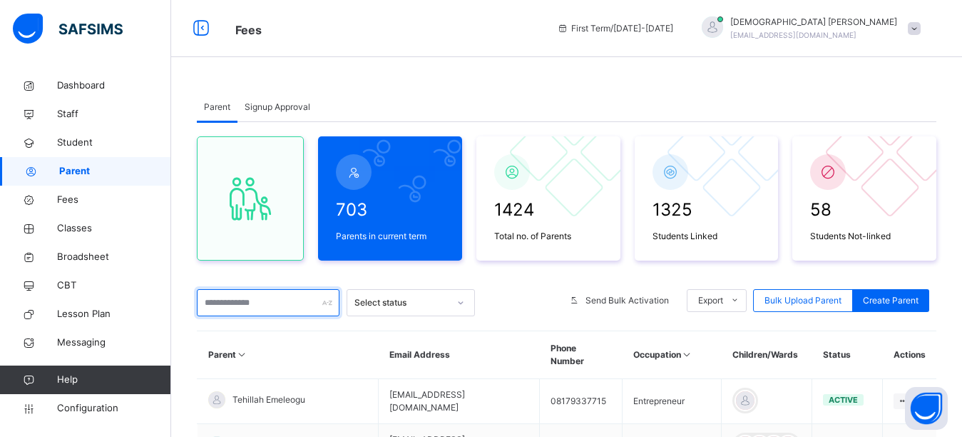
click at [256, 300] on input "text" at bounding box center [268, 302] width 143 height 27
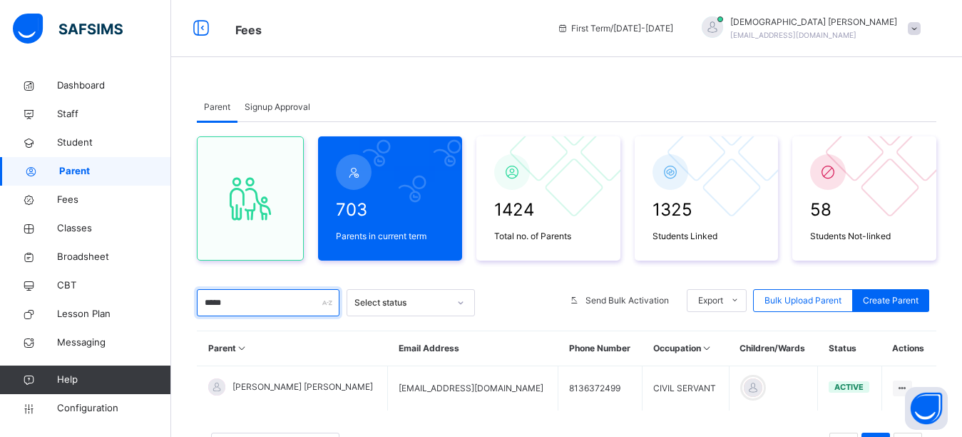
type input "*****"
click at [591, 89] on div "Parent Signup Approval Parent Signup Approval 703 Parents in current term 1424 …" at bounding box center [566, 290] width 791 height 439
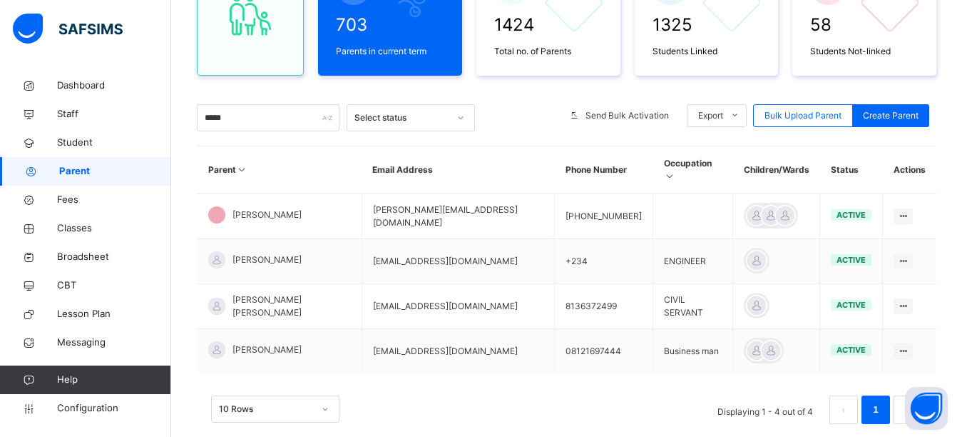
scroll to position [209, 0]
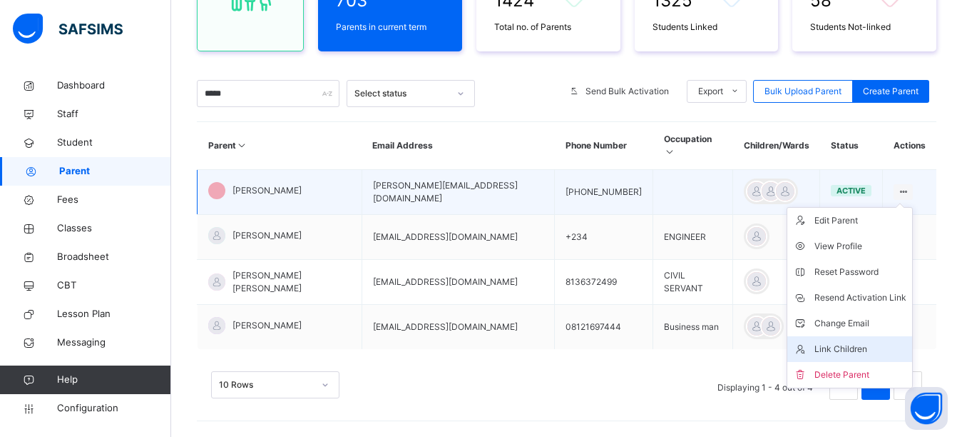
click at [835, 342] on div "Link Children" at bounding box center [861, 349] width 92 height 14
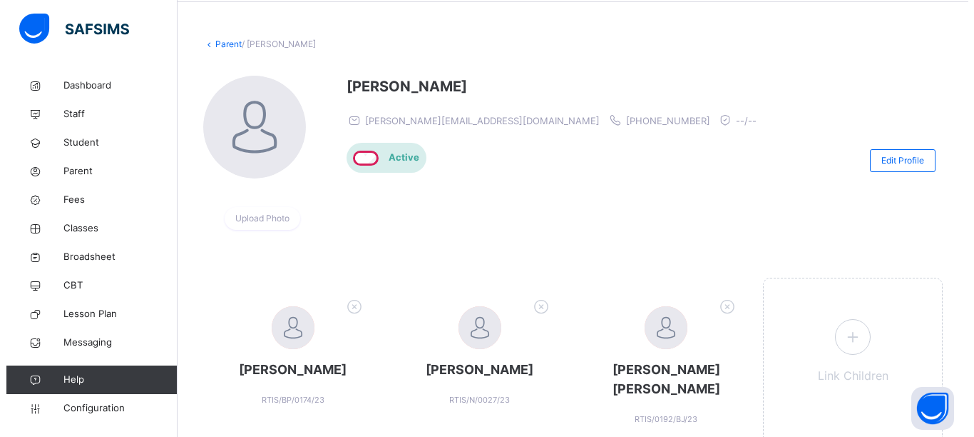
scroll to position [129, 0]
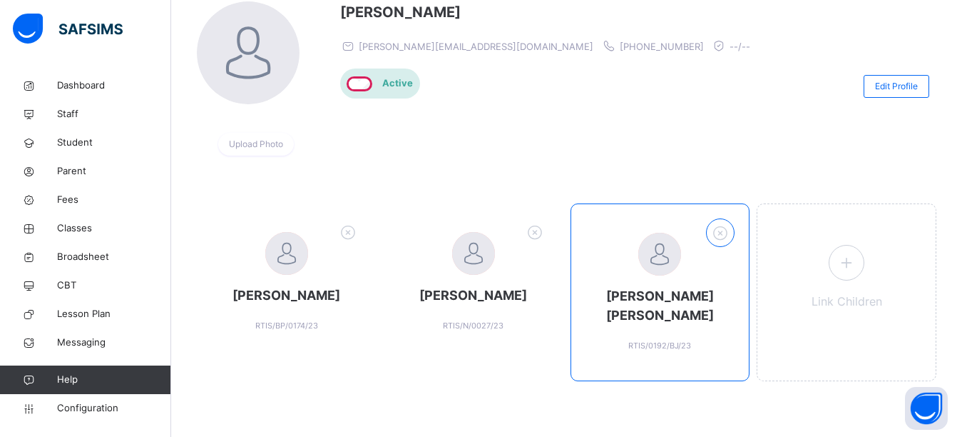
click at [730, 231] on icon at bounding box center [721, 233] width 22 height 24
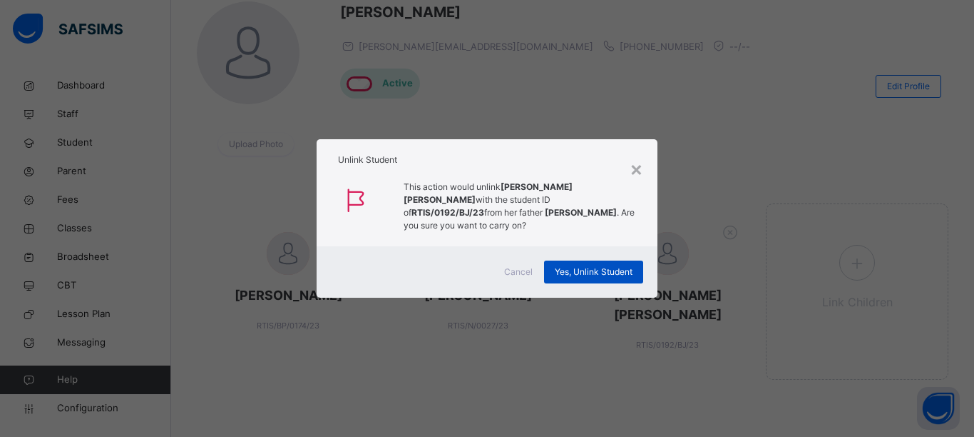
click at [611, 268] on span "Yes, Unlink Student" at bounding box center [594, 271] width 78 height 13
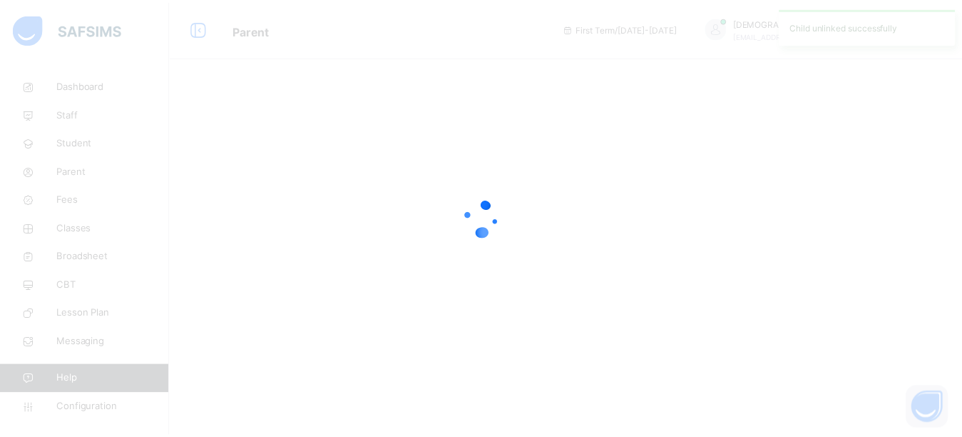
scroll to position [0, 0]
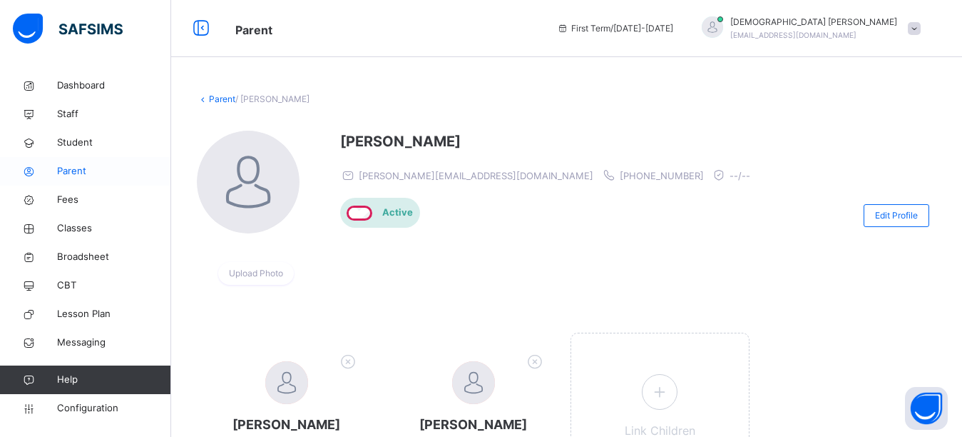
click at [73, 171] on span "Parent" at bounding box center [114, 171] width 114 height 14
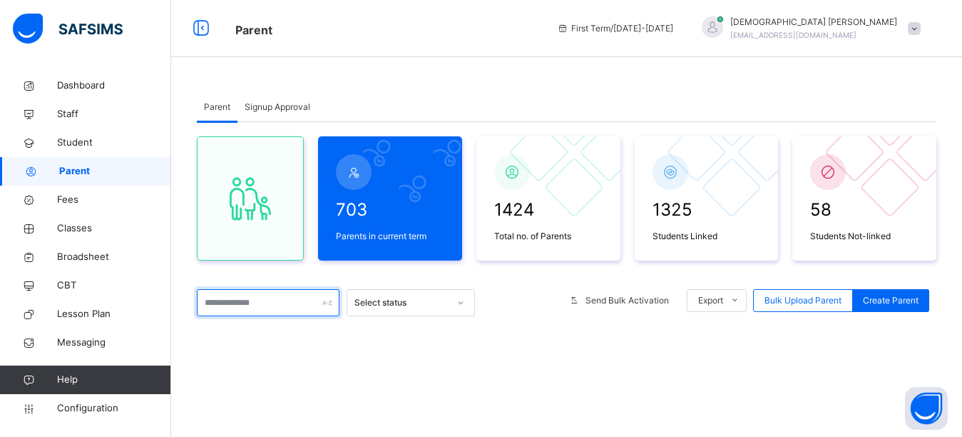
click at [281, 305] on input "text" at bounding box center [268, 302] width 143 height 27
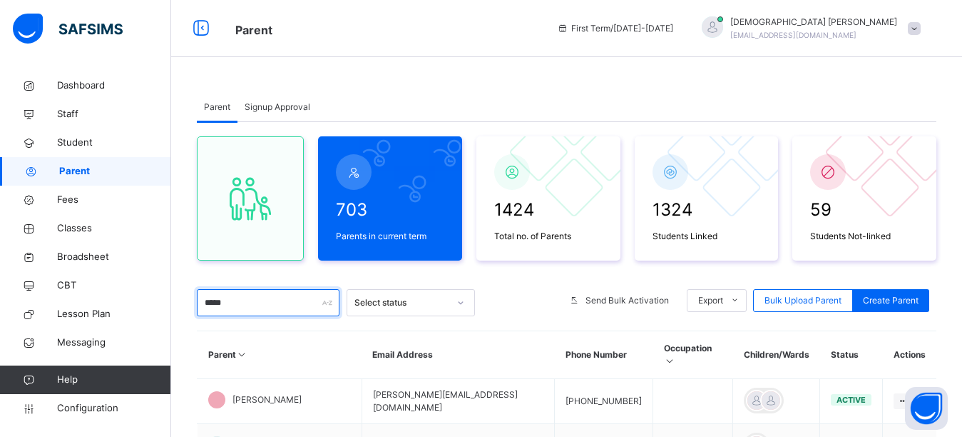
type input "*****"
click at [552, 92] on div "Parent Signup Approval Parent Signup Approval 703 Parents in current term 1424 …" at bounding box center [566, 364] width 791 height 587
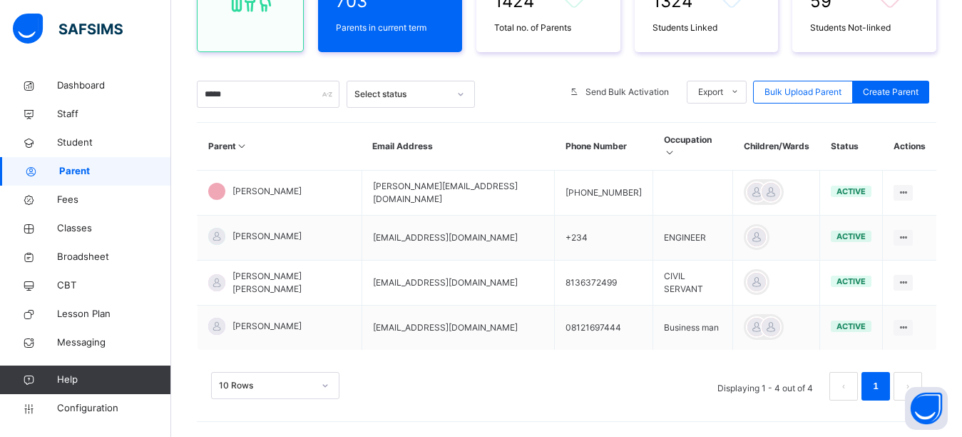
scroll to position [209, 0]
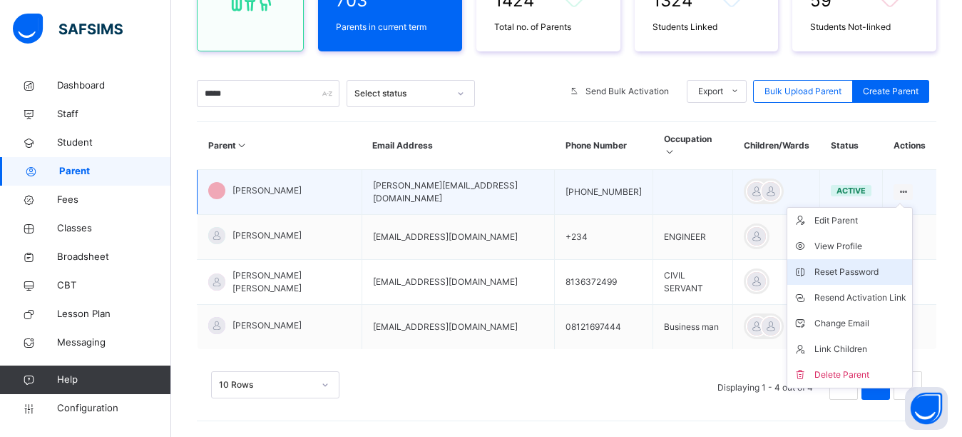
click at [841, 265] on div "Reset Password" at bounding box center [861, 272] width 92 height 14
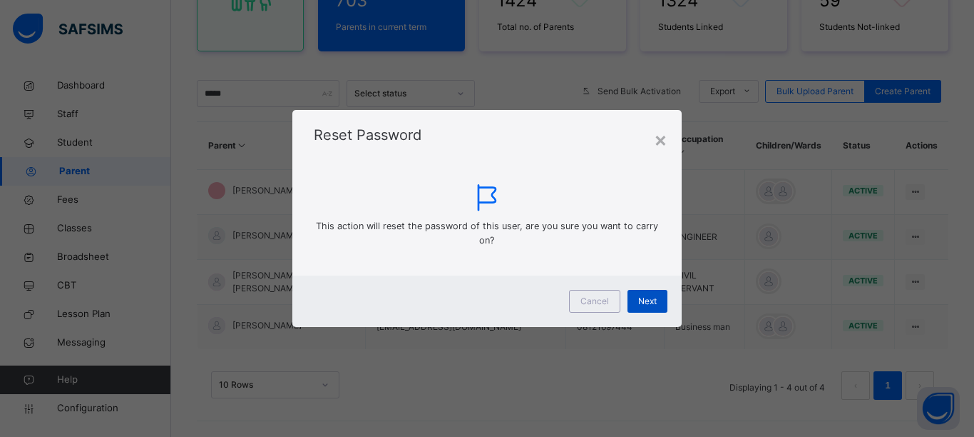
click at [640, 303] on span "Next" at bounding box center [647, 301] width 19 height 13
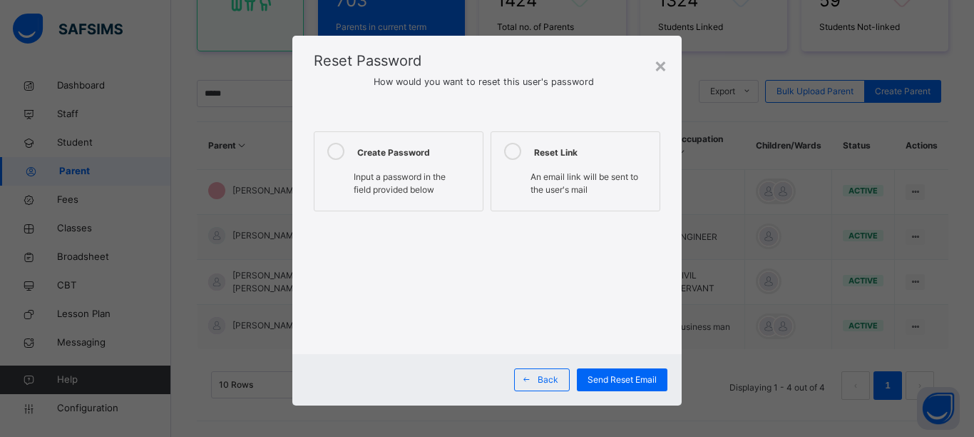
click at [330, 151] on icon at bounding box center [335, 151] width 17 height 17
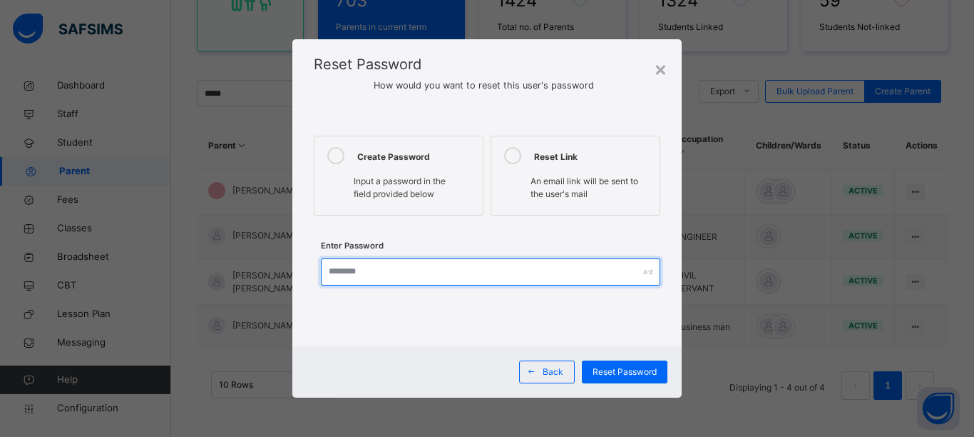
click at [360, 281] on input "text" at bounding box center [491, 271] width 340 height 27
type input "*"
click at [370, 275] on input "**********" at bounding box center [491, 271] width 340 height 27
type input "**********"
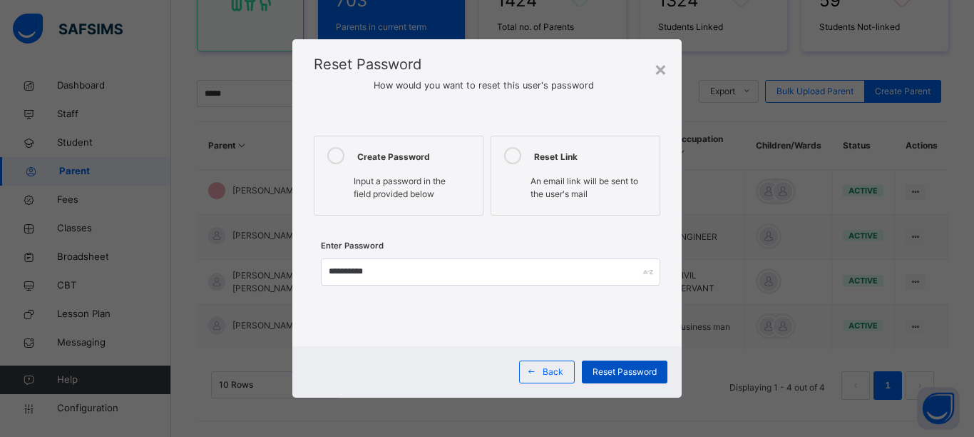
click at [614, 373] on span "Reset Password" at bounding box center [625, 371] width 64 height 13
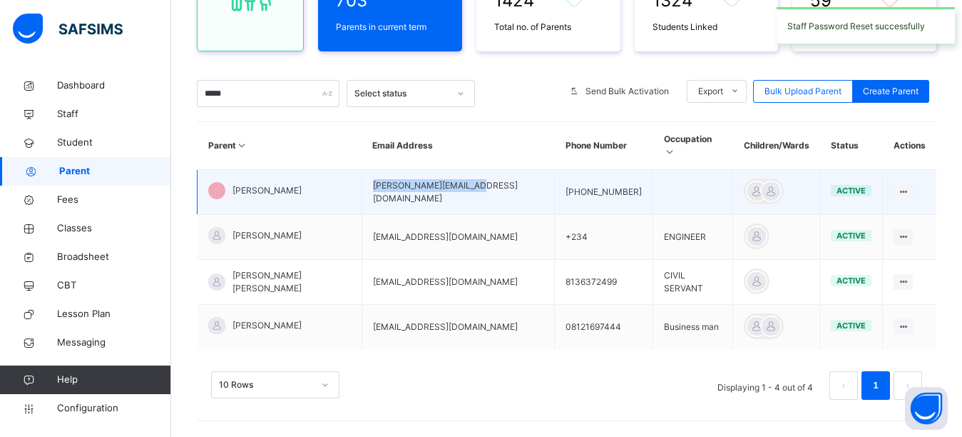
drag, startPoint x: 459, startPoint y: 181, endPoint x: 349, endPoint y: 192, distance: 111.1
click at [362, 192] on td "alfred.azuka@gmail.com" at bounding box center [458, 192] width 193 height 45
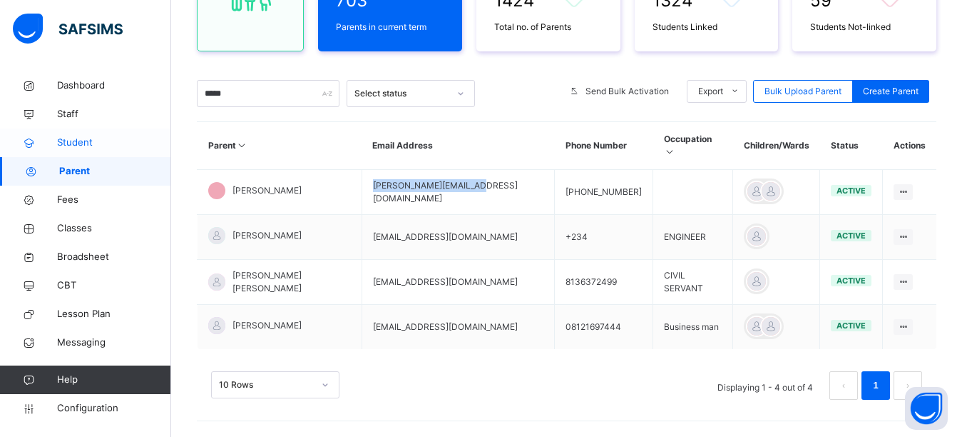
click at [93, 148] on span "Student" at bounding box center [114, 143] width 114 height 14
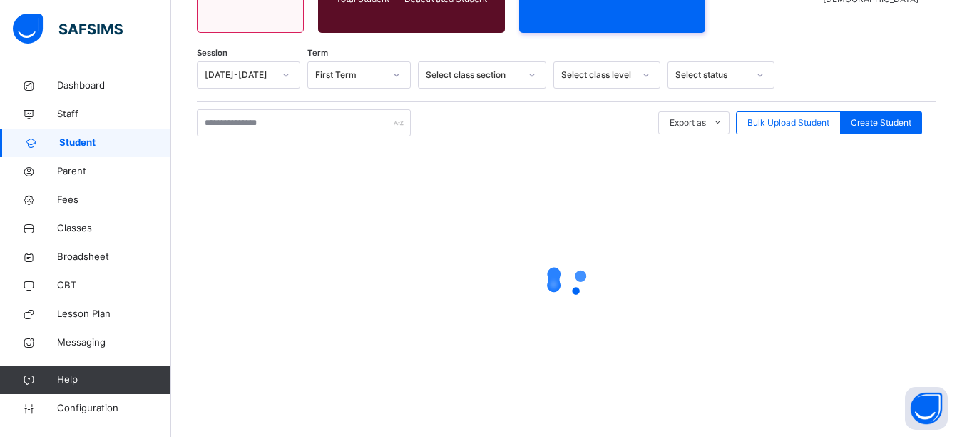
scroll to position [209, 0]
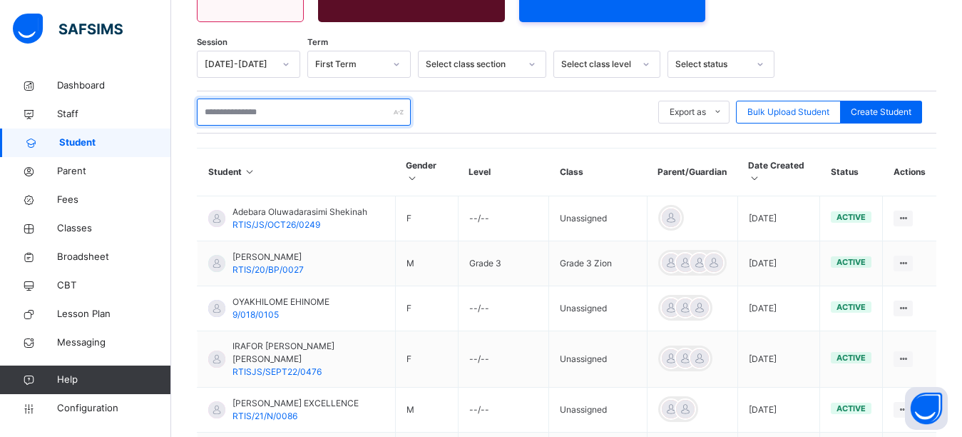
click at [270, 115] on input "text" at bounding box center [304, 111] width 214 height 27
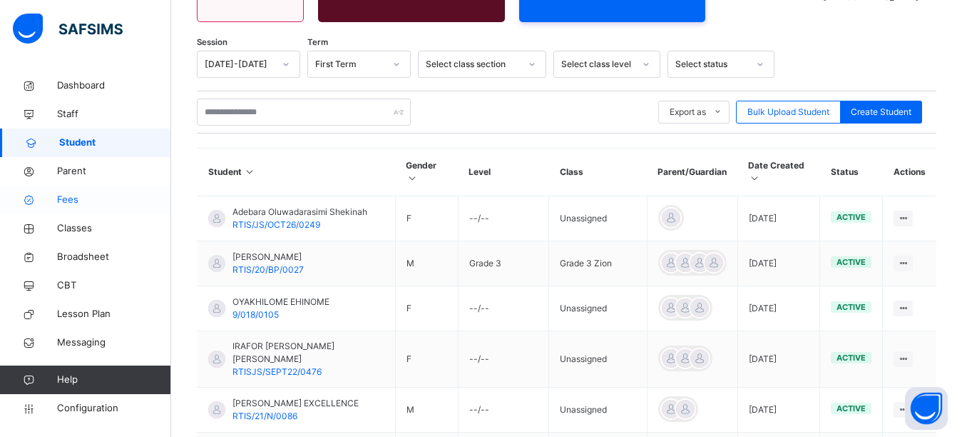
click at [87, 199] on span "Fees" at bounding box center [114, 200] width 114 height 14
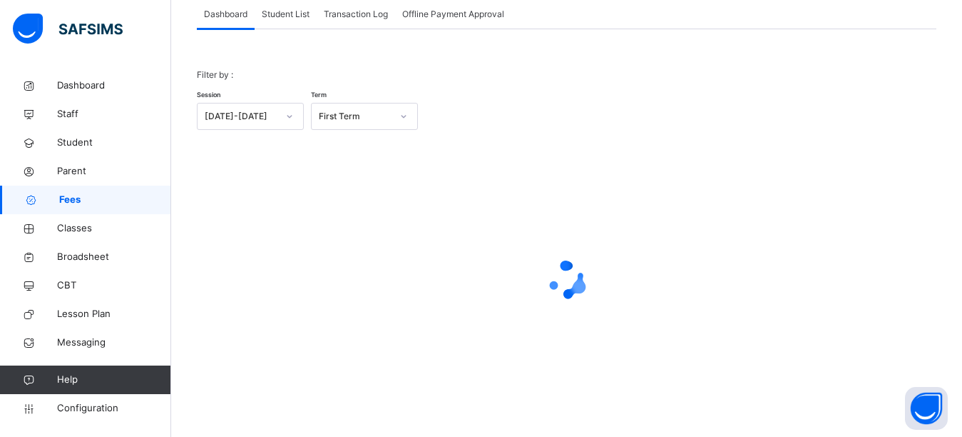
scroll to position [93, 0]
click at [288, 17] on span "Student List" at bounding box center [286, 14] width 48 height 13
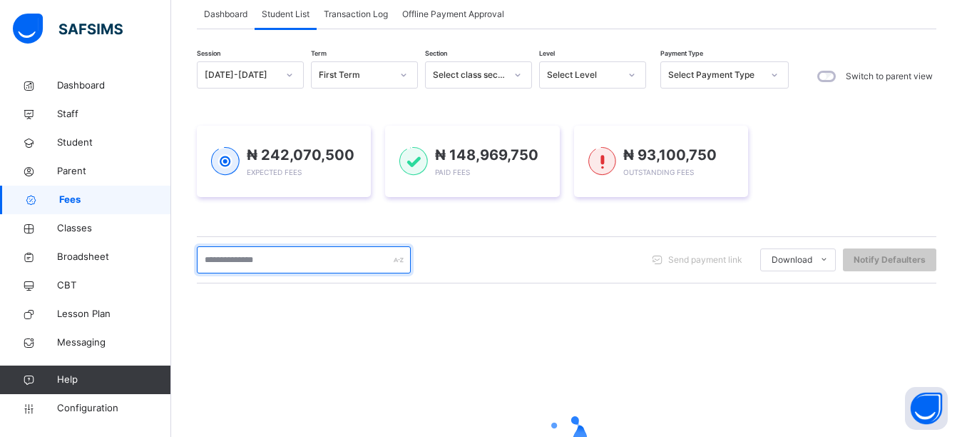
click at [259, 262] on input "text" at bounding box center [304, 259] width 214 height 27
type input "*****"
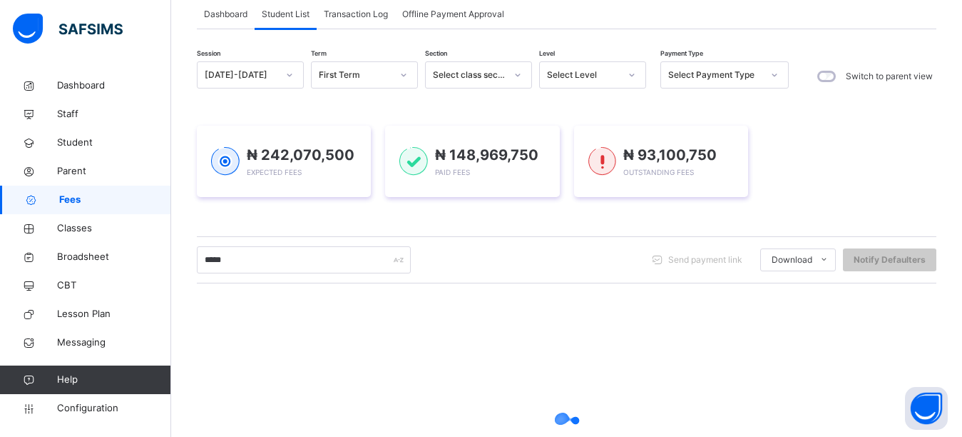
click at [328, 224] on div "Session 2025-2026 Term First Term Section Select class section Level Select Lev…" at bounding box center [567, 314] width 740 height 506
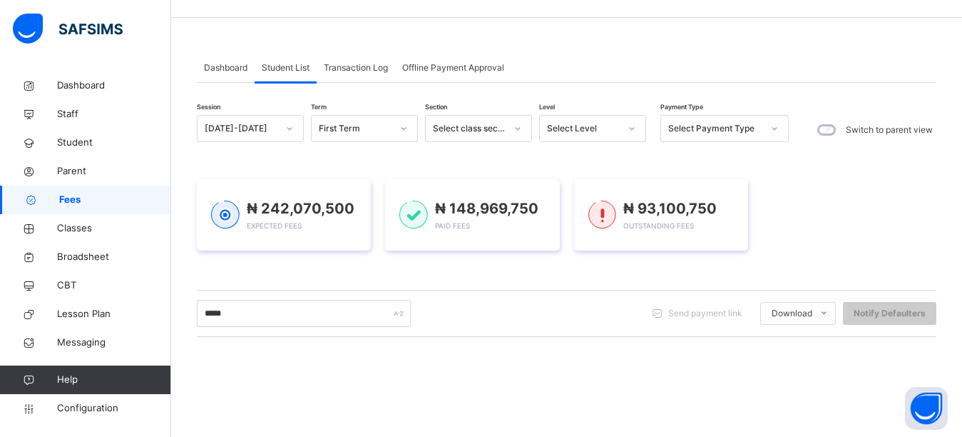
scroll to position [173, 0]
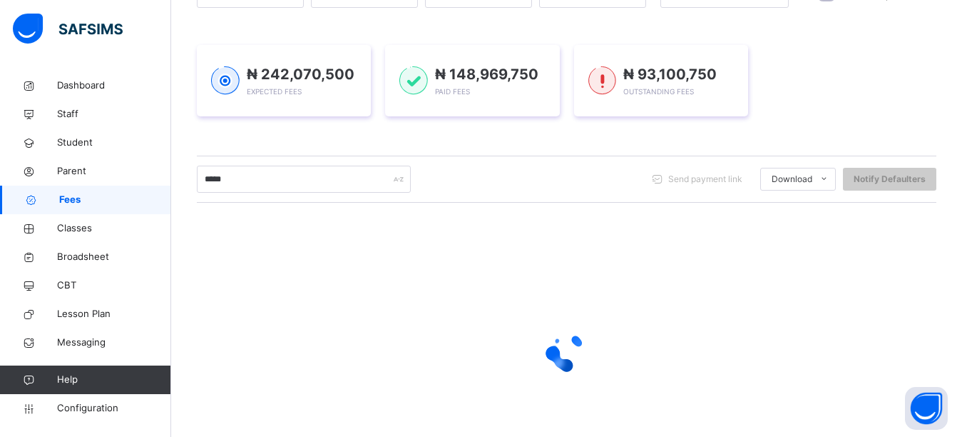
click at [825, 58] on div "₦ 242,070,500 Expected Fees ₦ 148,969,750 Paid Fees ₦ 93,100,750 Outstanding Fe…" at bounding box center [567, 80] width 740 height 71
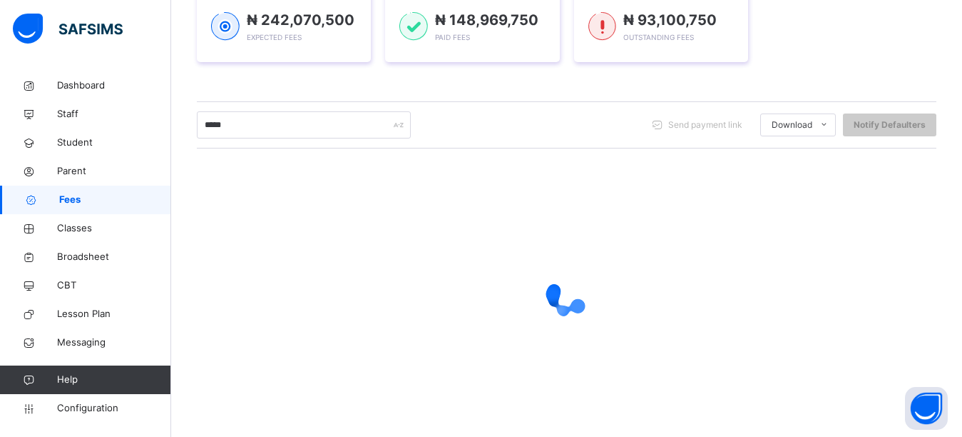
scroll to position [245, 0]
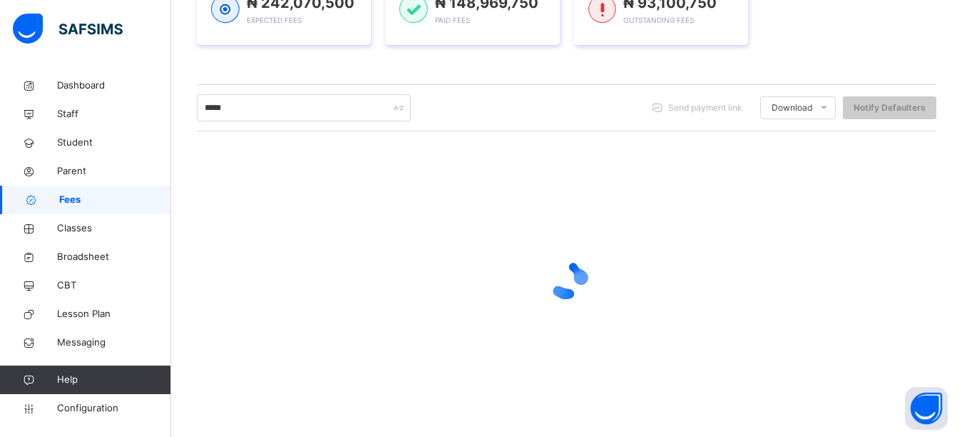
click at [831, 63] on div "₦ 242,070,500 Expected Fees ₦ 148,969,750 Paid Fees ₦ 93,100,750 Outstanding Fe…" at bounding box center [567, 9] width 740 height 114
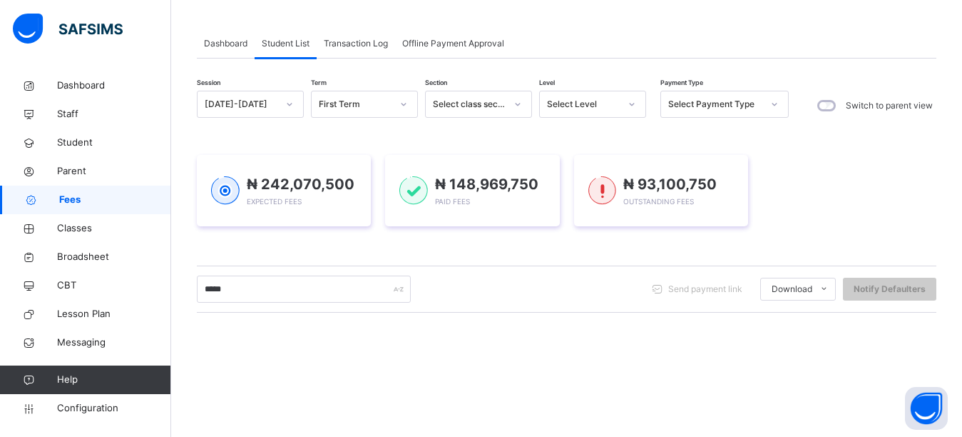
scroll to position [173, 0]
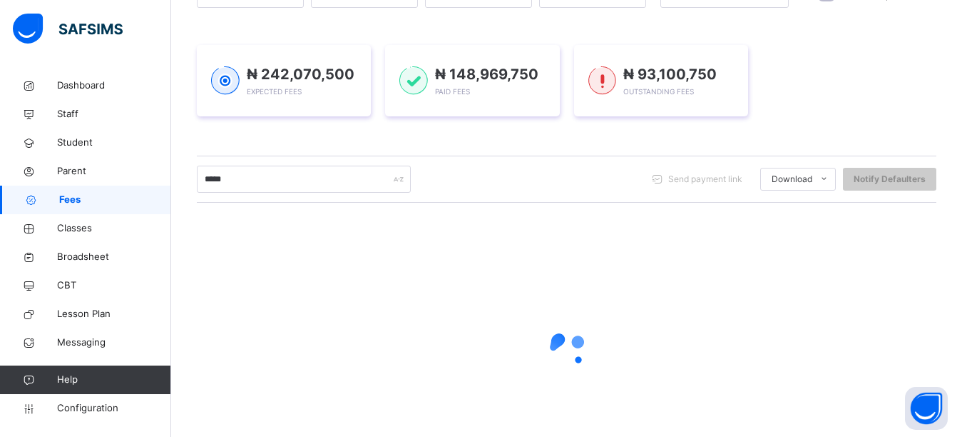
click at [815, 113] on div "₦ 242,070,500 Expected Fees ₦ 148,969,750 Paid Fees ₦ 93,100,750 Outstanding Fe…" at bounding box center [567, 80] width 740 height 71
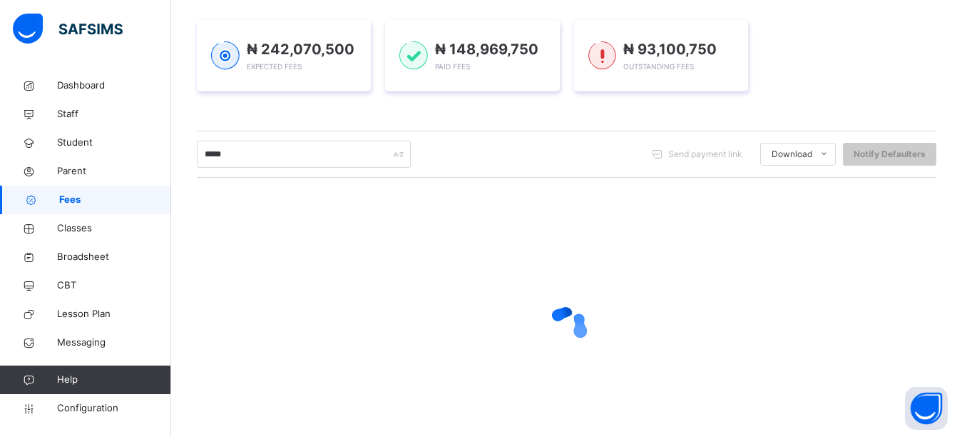
scroll to position [245, 0]
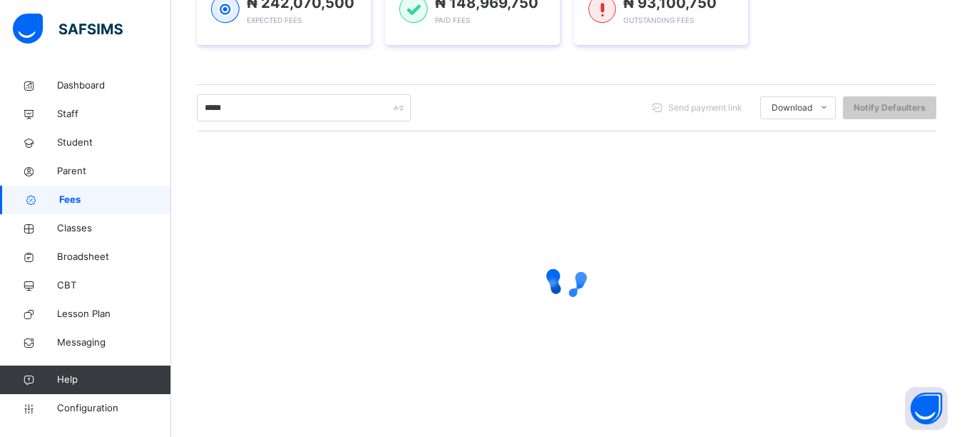
click at [808, 67] on div "Session 2025-2026 Term First Term Section Select class section Level Select Lev…" at bounding box center [567, 162] width 740 height 506
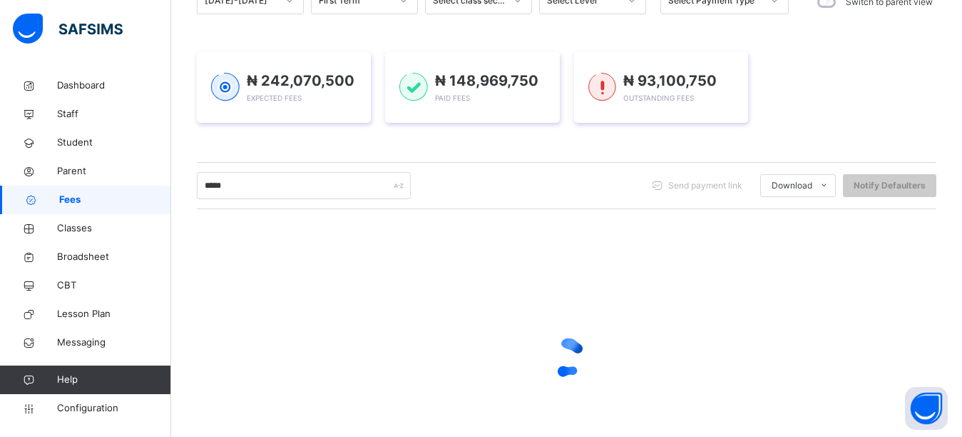
scroll to position [173, 0]
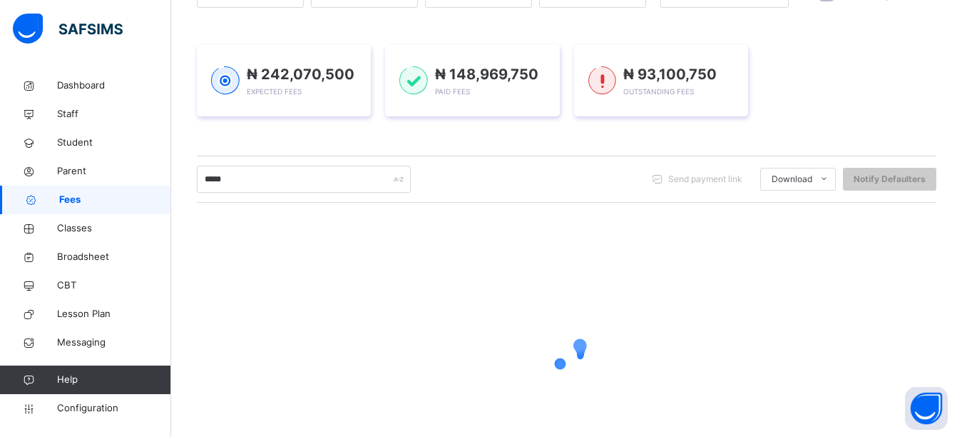
click at [816, 79] on div "₦ 242,070,500 Expected Fees ₦ 148,969,750 Paid Fees ₦ 93,100,750 Outstanding Fe…" at bounding box center [567, 80] width 740 height 71
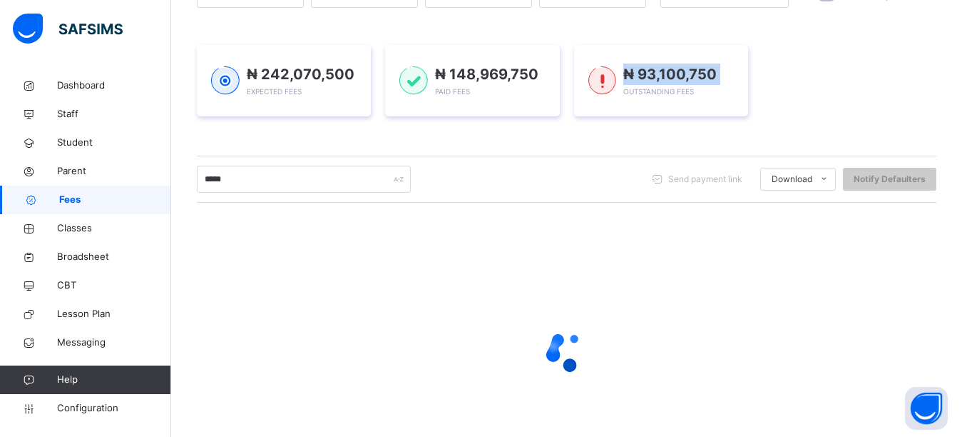
click at [816, 79] on div "₦ 242,070,500 Expected Fees ₦ 148,969,750 Paid Fees ₦ 93,100,750 Outstanding Fe…" at bounding box center [567, 80] width 740 height 71
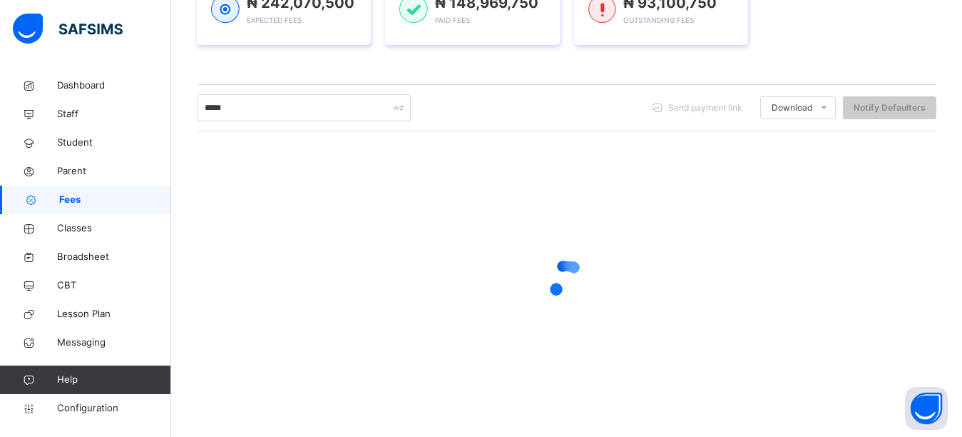
click at [826, 69] on div "Session 2025-2026 Term First Term Section Select class section Level Select Lev…" at bounding box center [567, 162] width 740 height 506
click at [900, 54] on div "₦ 242,070,500 Expected Fees ₦ 148,969,750 Paid Fees ₦ 93,100,750 Outstanding Fe…" at bounding box center [567, 9] width 740 height 114
click at [844, 44] on div "₦ 242,070,500 Expected Fees ₦ 148,969,750 Paid Fees ₦ 93,100,750 Outstanding Fe…" at bounding box center [567, 9] width 740 height 71
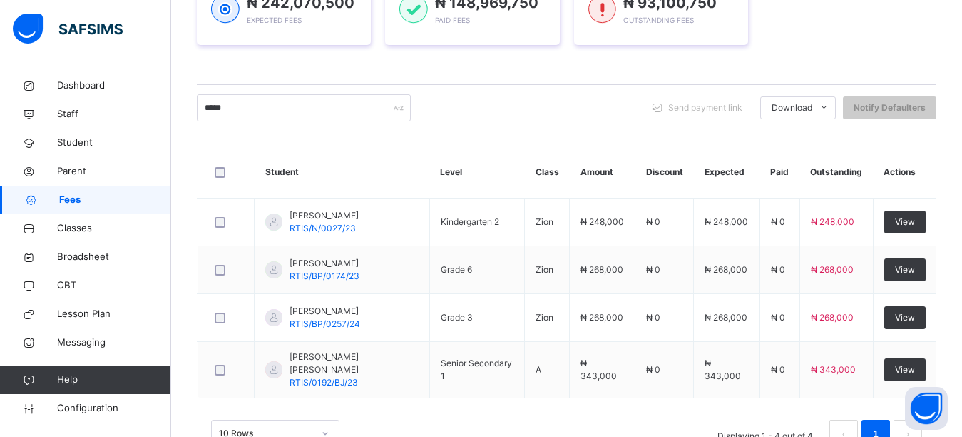
scroll to position [245, 0]
click at [78, 179] on link "Parent" at bounding box center [85, 171] width 171 height 29
click at [78, 175] on span "Parent" at bounding box center [114, 171] width 114 height 14
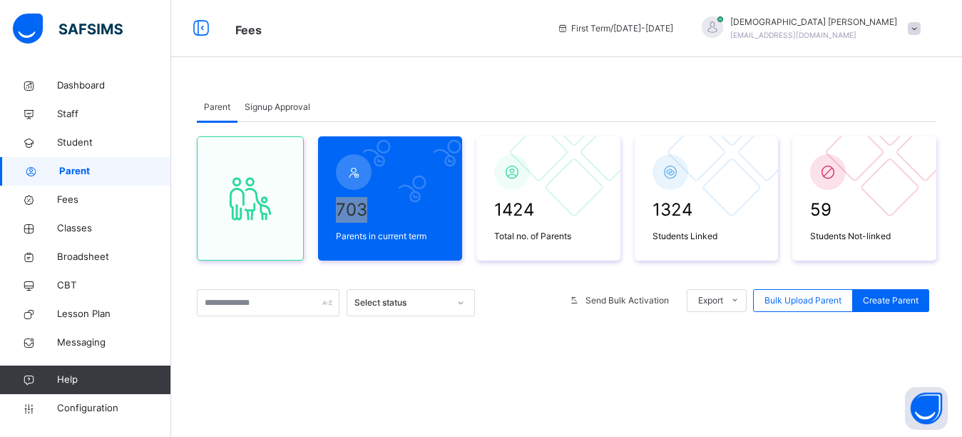
click at [360, 83] on div "Parent Signup Approval Parent Signup Approval 703 Parents in current term 1424 …" at bounding box center [566, 353] width 791 height 564
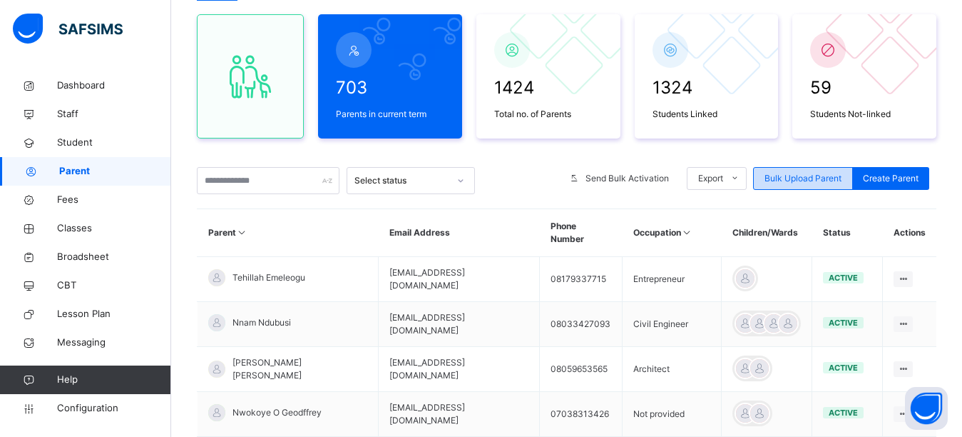
scroll to position [143, 0]
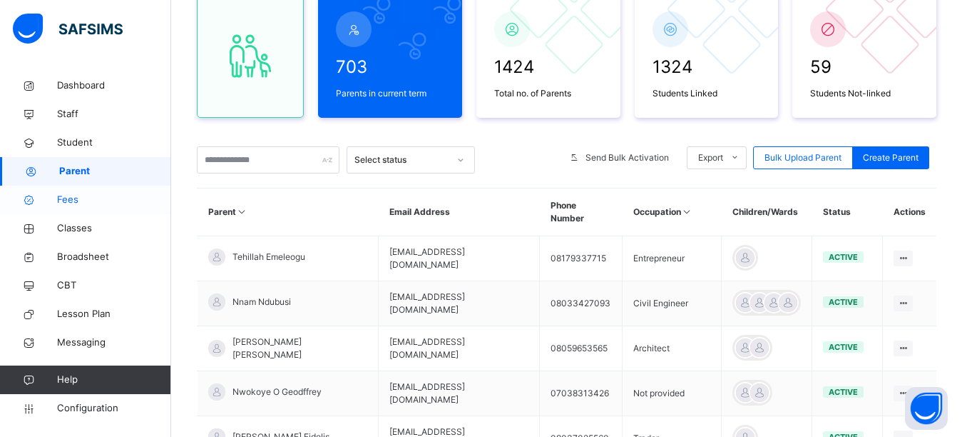
click at [98, 196] on span "Fees" at bounding box center [114, 200] width 114 height 14
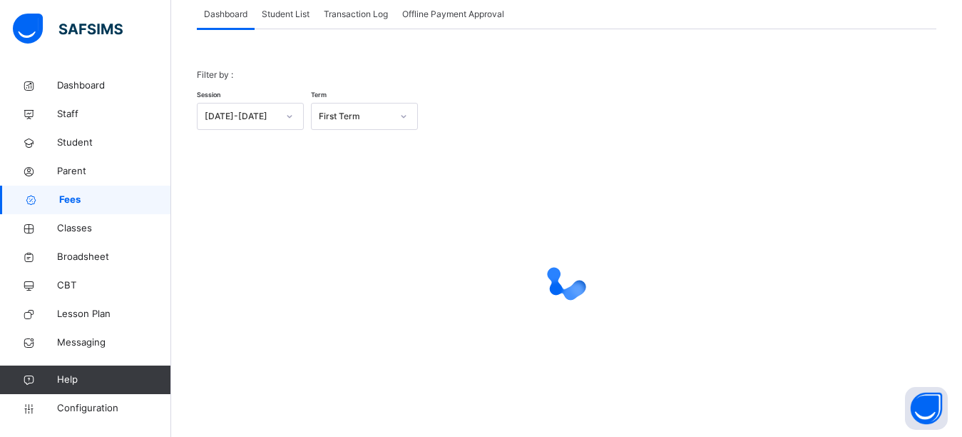
scroll to position [93, 0]
click at [289, 15] on span "Student List" at bounding box center [286, 14] width 48 height 13
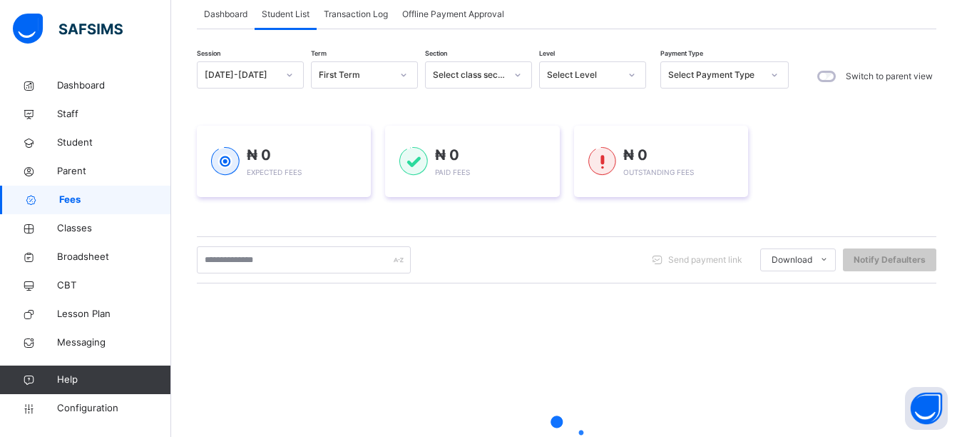
click at [256, 265] on input "text" at bounding box center [304, 259] width 214 height 27
click at [248, 259] on input "text" at bounding box center [304, 259] width 214 height 27
click at [370, 116] on div "₦ 0 Expected Fees ₦ 0 Paid Fees ₦ 0 Outstanding Fees" at bounding box center [567, 161] width 740 height 114
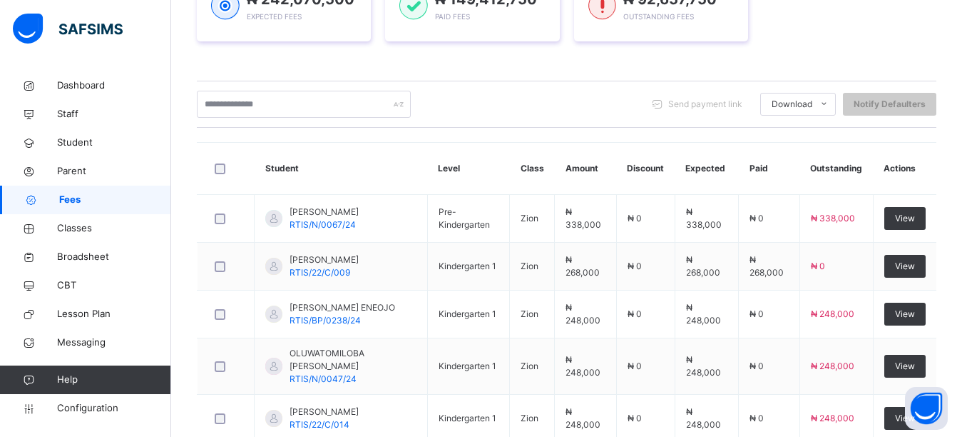
scroll to position [316, 0]
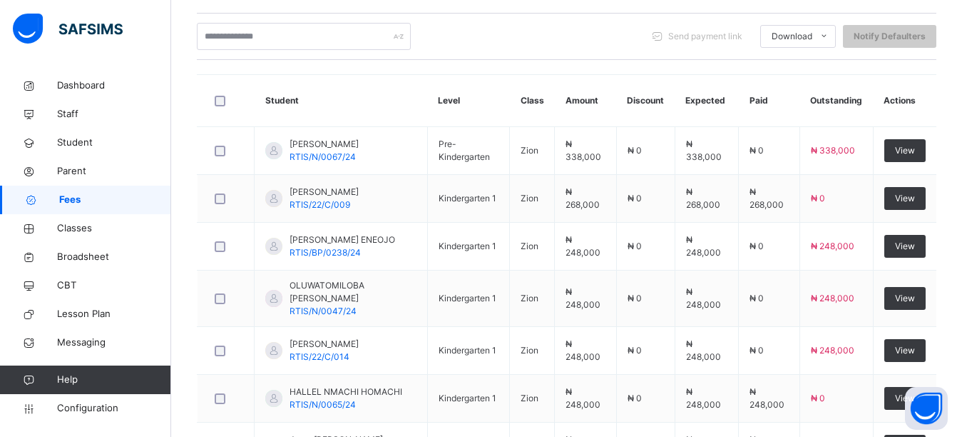
click at [248, 31] on input "text" at bounding box center [304, 36] width 214 height 27
click at [248, 34] on input "text" at bounding box center [304, 36] width 214 height 27
click at [248, 37] on input "text" at bounding box center [304, 36] width 214 height 27
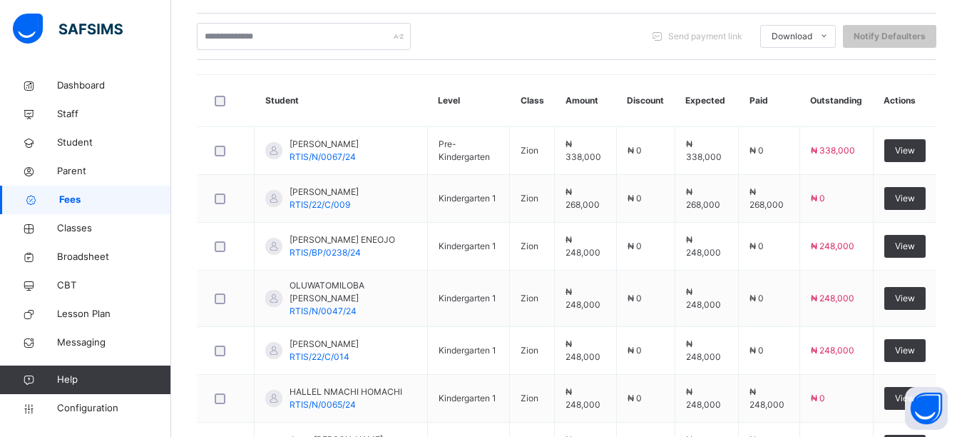
click at [248, 37] on input "text" at bounding box center [304, 36] width 214 height 27
click at [269, 39] on input "text" at bounding box center [304, 36] width 214 height 27
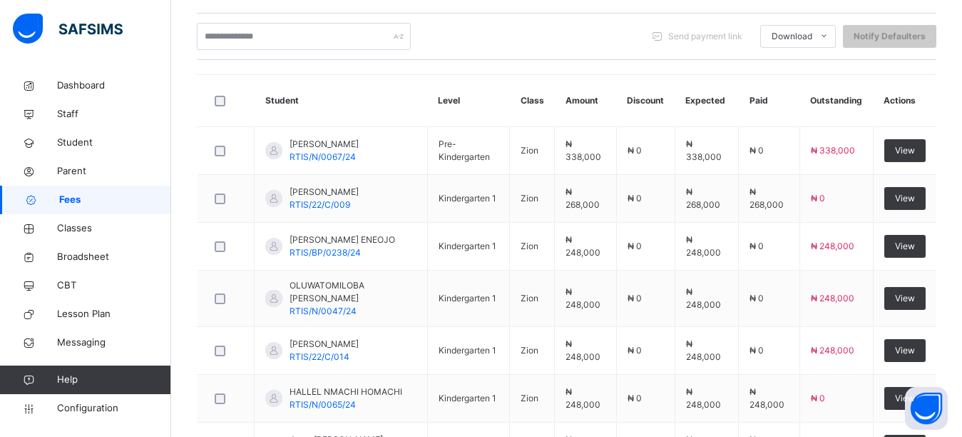
click at [269, 39] on input "text" at bounding box center [304, 36] width 214 height 27
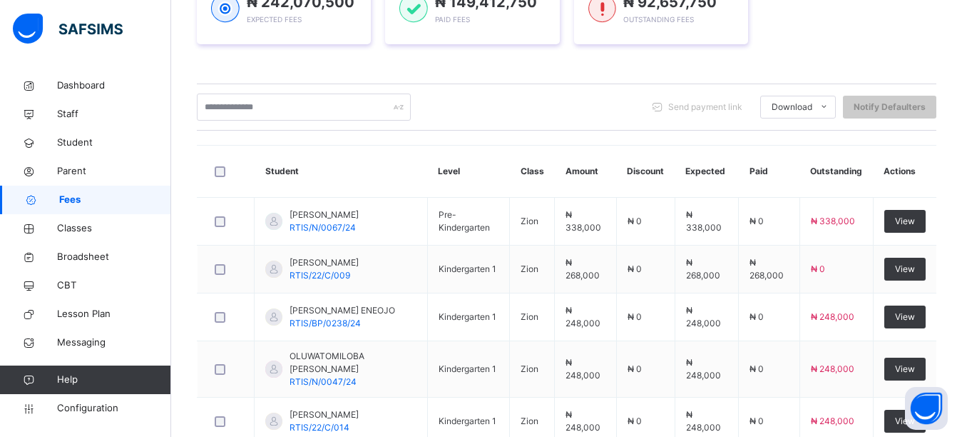
scroll to position [245, 0]
click at [301, 110] on input "text" at bounding box center [304, 107] width 214 height 27
click at [302, 106] on input "text" at bounding box center [304, 107] width 214 height 27
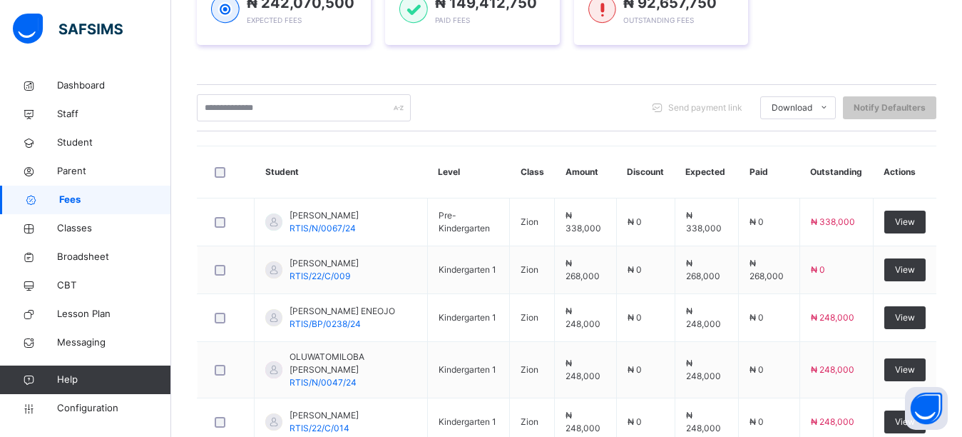
click at [302, 106] on input "text" at bounding box center [304, 107] width 214 height 27
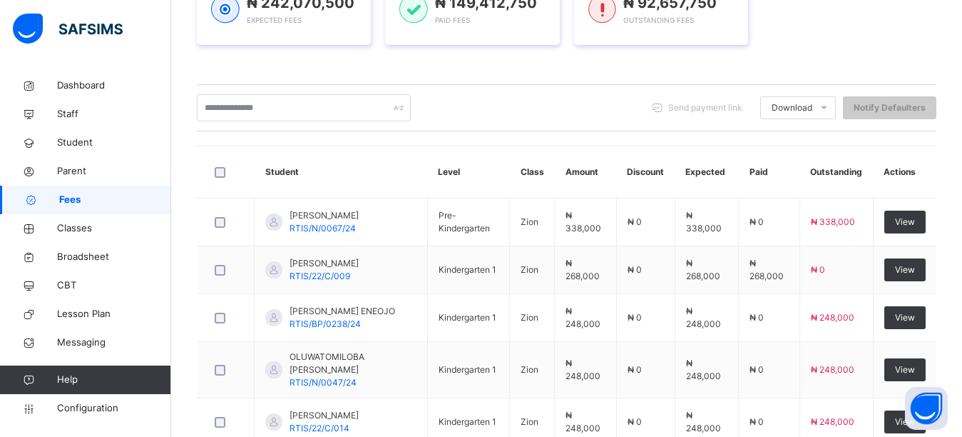
click at [302, 106] on input "text" at bounding box center [304, 107] width 214 height 27
click at [283, 63] on div "₦ 242,070,500 Expected Fees ₦ 149,412,750 Paid Fees ₦ 92,657,750 Outstanding Fe…" at bounding box center [567, 9] width 740 height 114
click at [270, 95] on input "text" at bounding box center [304, 107] width 214 height 27
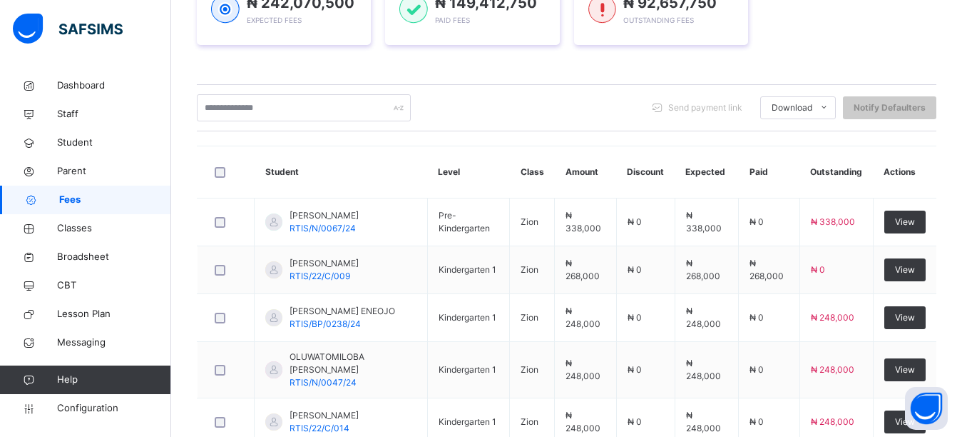
click at [490, 58] on div "₦ 242,070,500 Expected Fees ₦ 149,412,750 Paid Fees ₦ 92,657,750 Outstanding Fe…" at bounding box center [567, 9] width 740 height 114
drag, startPoint x: 490, startPoint y: 58, endPoint x: 485, endPoint y: 71, distance: 13.8
click at [486, 68] on div "Session 2025-2026 Term First Term Section Select class section Level Select Lev…" at bounding box center [567, 333] width 740 height 848
click at [485, 71] on div "Session 2025-2026 Term First Term Section Select class section Level Select Lev…" at bounding box center [567, 333] width 740 height 848
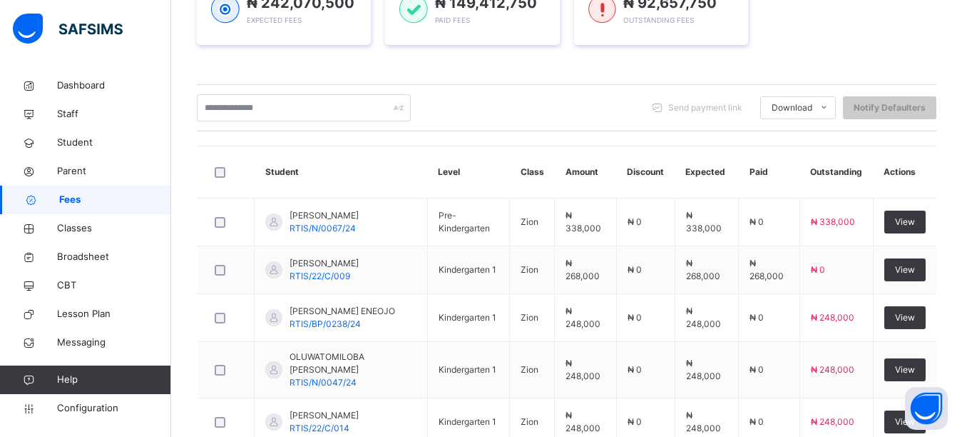
click at [485, 71] on div "Session 2025-2026 Term First Term Section Select class section Level Select Lev…" at bounding box center [567, 333] width 740 height 848
click at [795, 60] on div "₦ 242,070,500 Expected Fees ₦ 149,412,750 Paid Fees ₦ 92,657,750 Outstanding Fe…" at bounding box center [567, 9] width 740 height 114
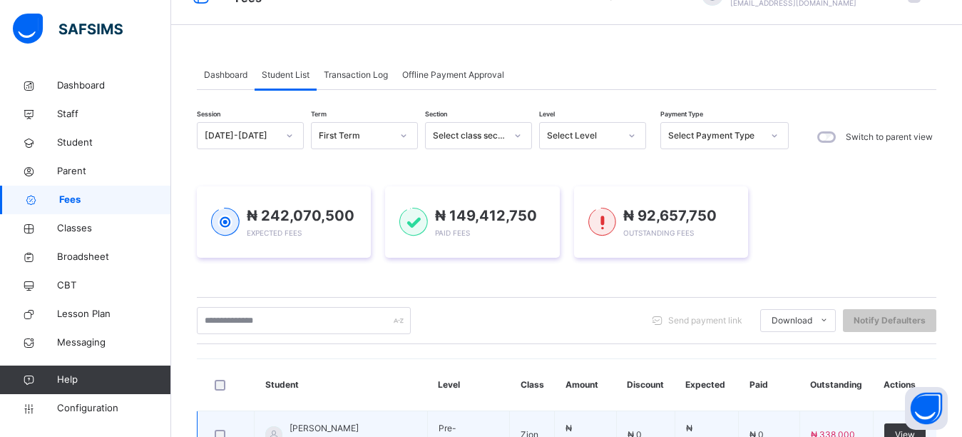
scroll to position [31, 0]
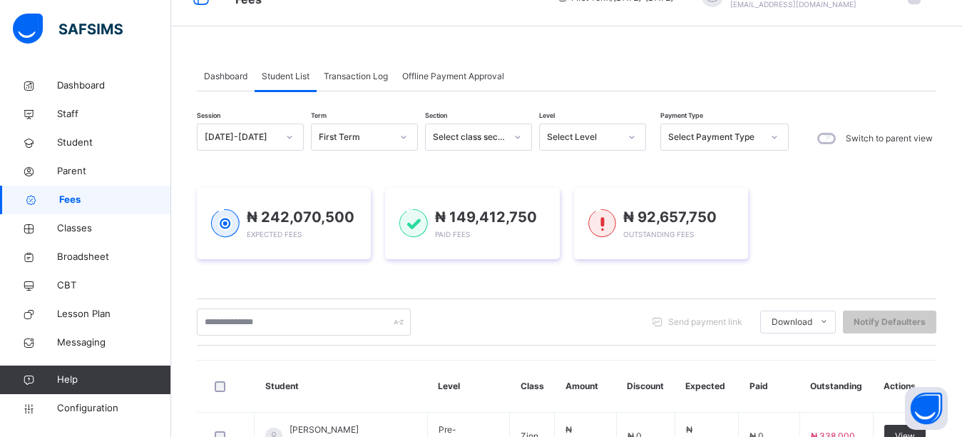
click at [824, 195] on div "₦ 242,070,500 Expected Fees ₦ 149,412,750 Paid Fees ₦ 92,657,750 Outstanding Fe…" at bounding box center [567, 223] width 740 height 71
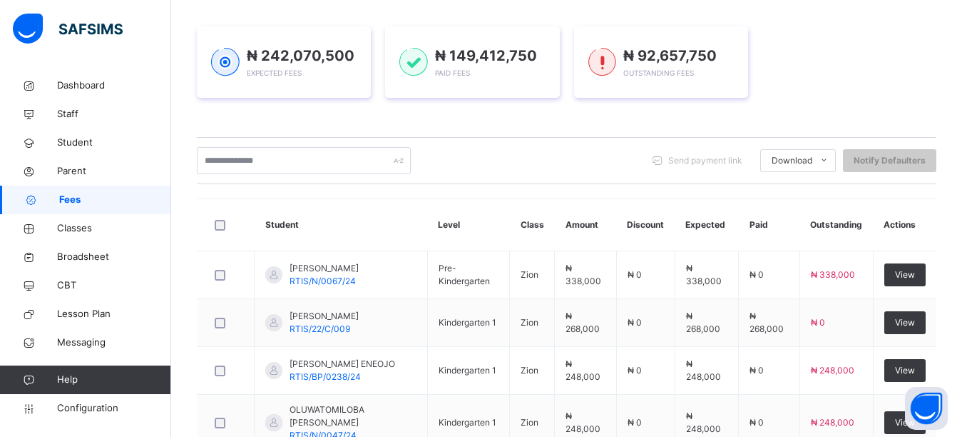
scroll to position [143, 0]
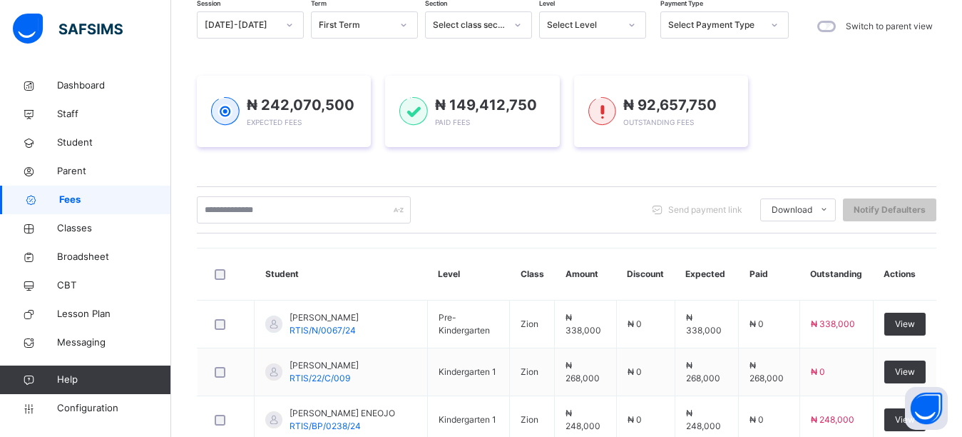
click at [241, 63] on div "₦ 242,070,500 Expected Fees ₦ 149,412,750 Paid Fees ₦ 92,657,750 Outstanding Fe…" at bounding box center [567, 111] width 740 height 114
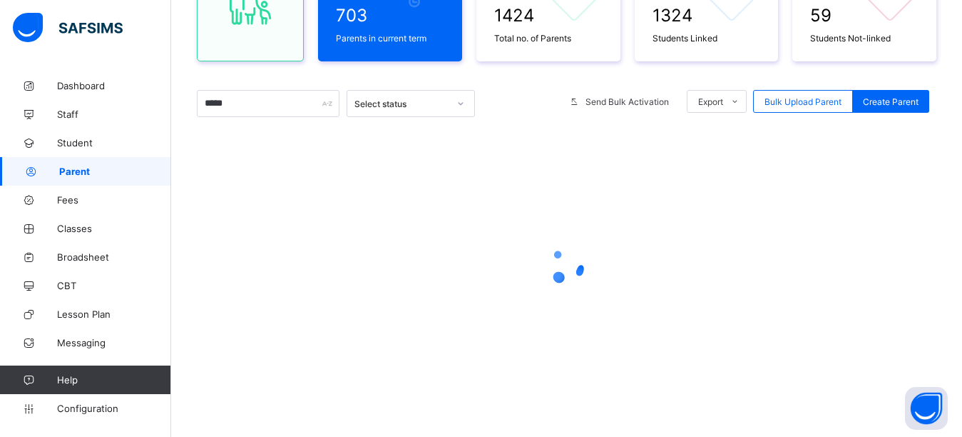
scroll to position [192, 0]
type input "*****"
click at [505, 79] on div "703 Parents in current term 1424 Total no. of Parents 1324 Students Linked 59 S…" at bounding box center [567, 172] width 740 height 485
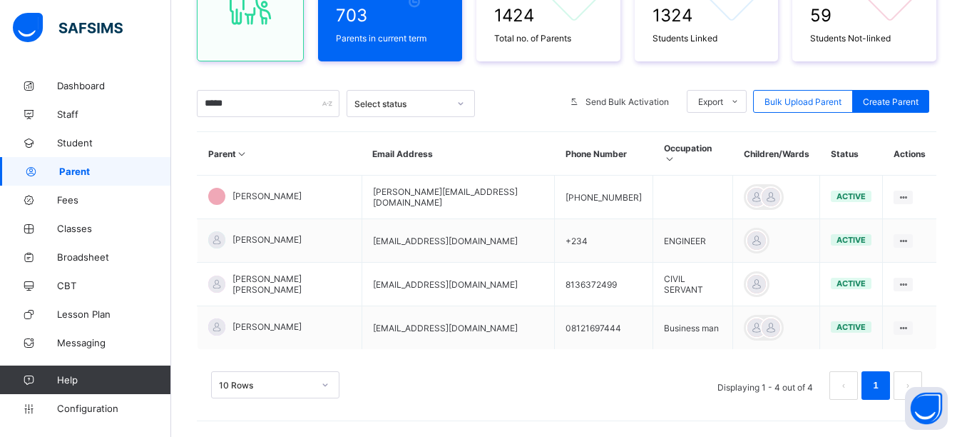
click at [427, 371] on div "10 Rows Displaying 1 - 4 out of 4 1" at bounding box center [566, 385] width 711 height 29
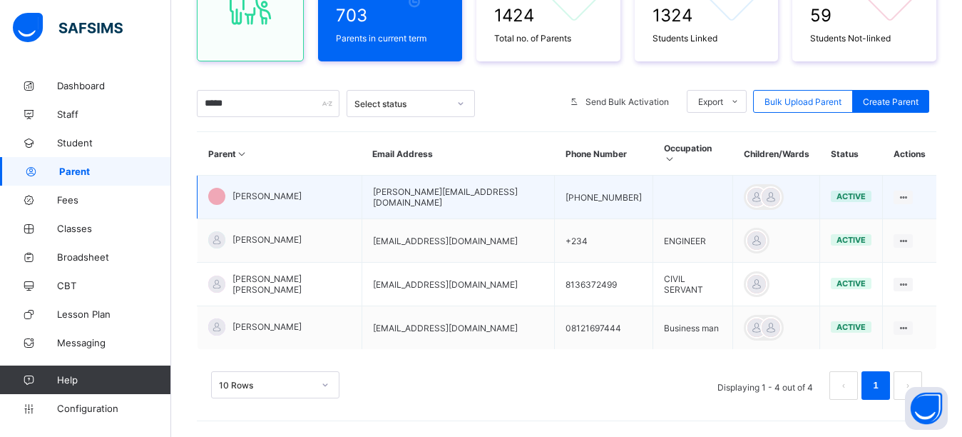
drag, startPoint x: 464, startPoint y: 191, endPoint x: 314, endPoint y: 177, distance: 151.2
click at [314, 177] on tr "[PERSON_NAME] [PERSON_NAME][EMAIL_ADDRESS][DOMAIN_NAME] [PHONE_NUMBER] active E…" at bounding box center [568, 197] width 740 height 44
copy tr "[PERSON_NAME][EMAIL_ADDRESS][DOMAIN_NAME]"
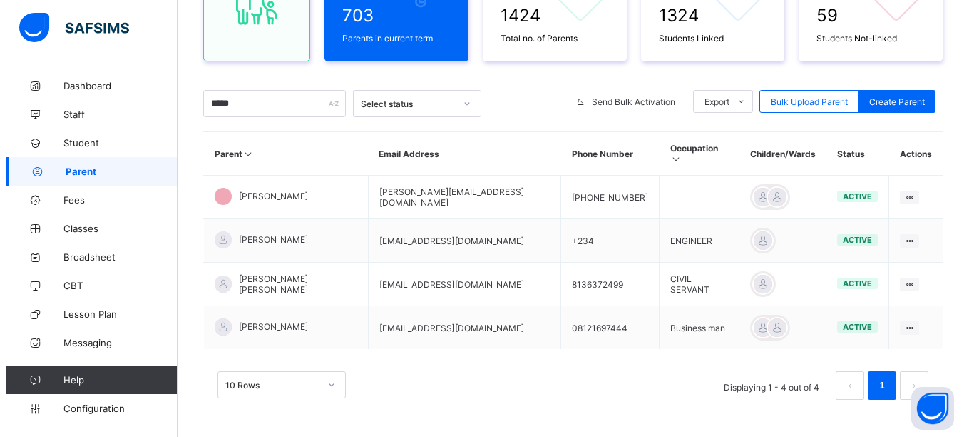
scroll to position [0, 0]
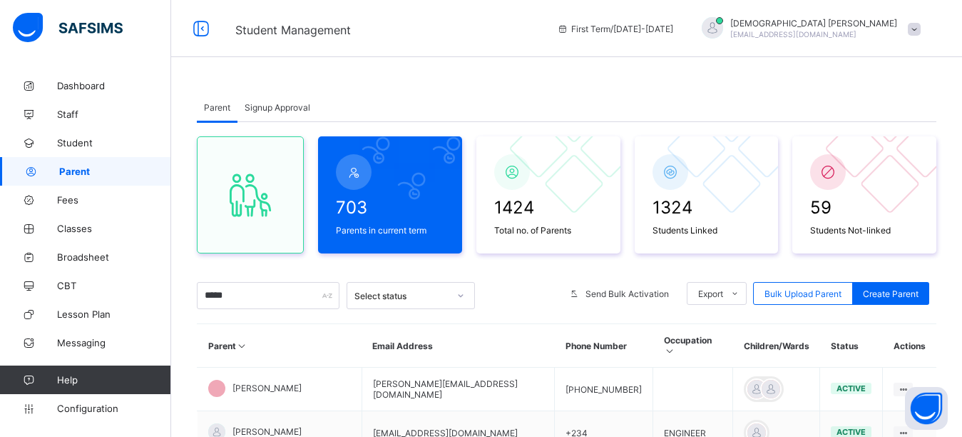
click at [838, 24] on span "[PERSON_NAME]" at bounding box center [814, 23] width 167 height 11
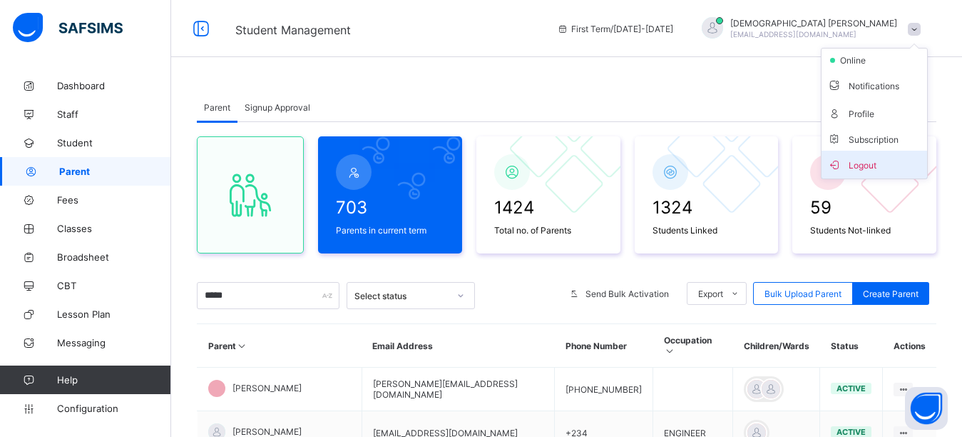
click at [863, 175] on li "Logout" at bounding box center [875, 165] width 106 height 28
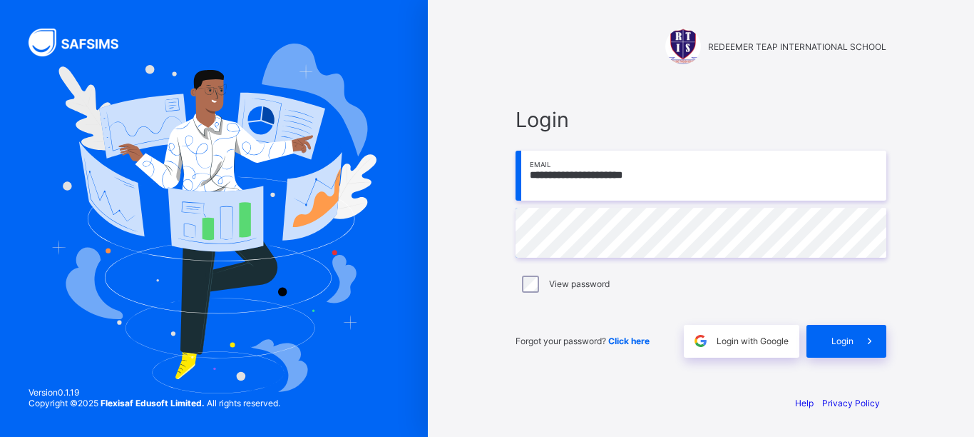
click at [660, 182] on input "**********" at bounding box center [701, 176] width 371 height 50
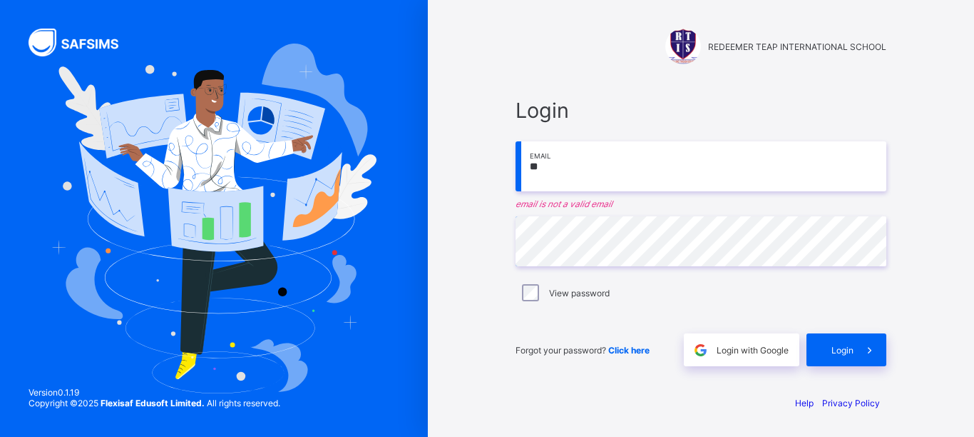
type input "*"
paste input "**********"
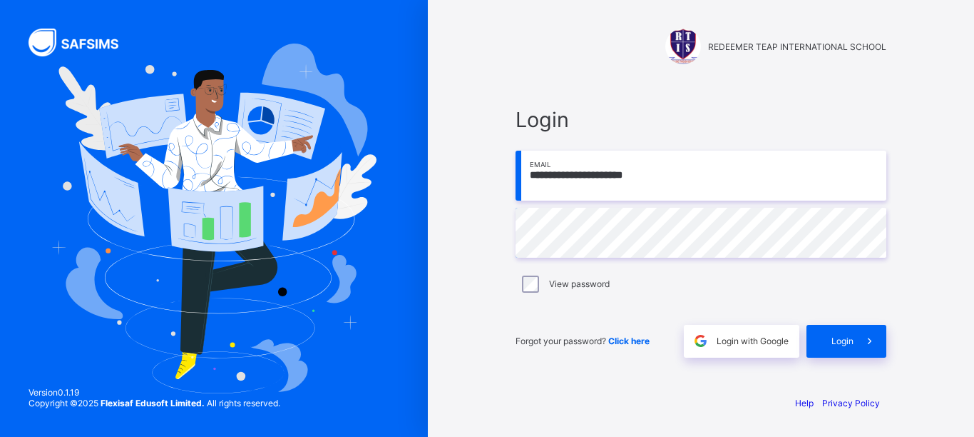
type input "**********"
click at [825, 337] on div "Login" at bounding box center [847, 341] width 80 height 33
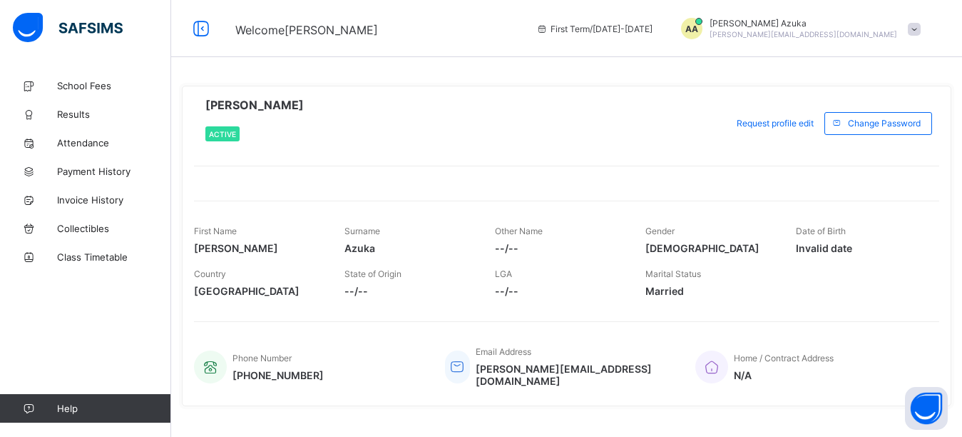
click at [686, 148] on div "[PERSON_NAME] Active Request profile edit Change email Change Password First Na…" at bounding box center [567, 246] width 770 height 320
click at [867, 27] on span "[PERSON_NAME]" at bounding box center [804, 23] width 188 height 11
click at [870, 143] on span "Logout" at bounding box center [875, 139] width 94 height 16
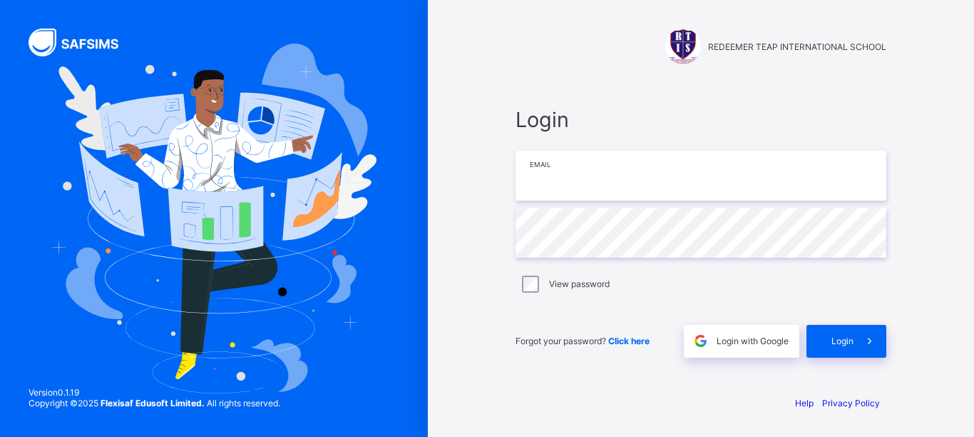
type input "**********"
click at [618, 160] on input "**********" at bounding box center [701, 176] width 371 height 50
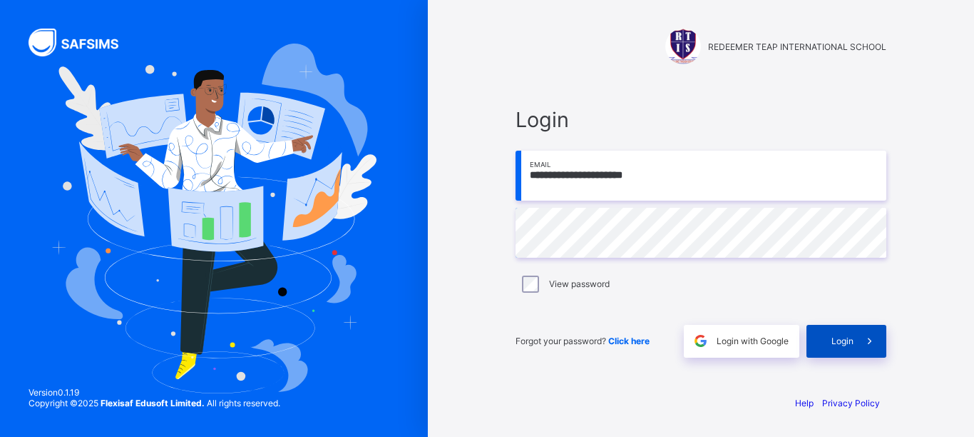
click at [831, 342] on div "Login" at bounding box center [847, 341] width 80 height 33
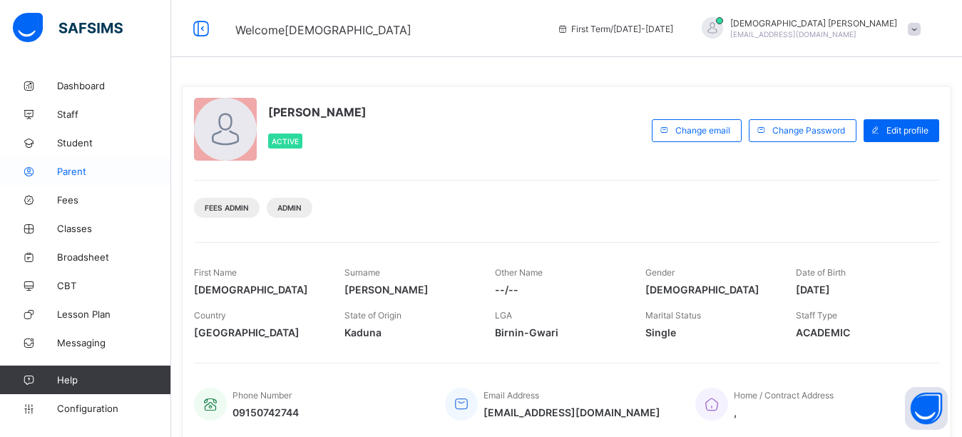
click at [83, 176] on span "Parent" at bounding box center [114, 171] width 114 height 11
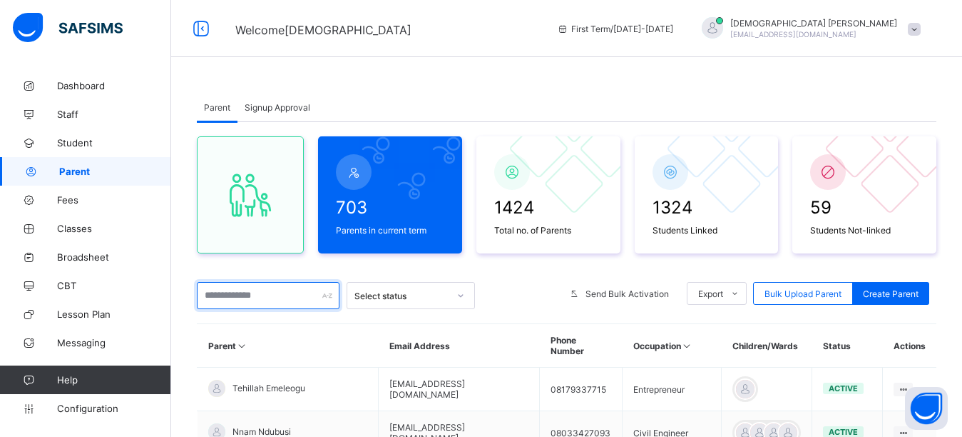
click at [265, 292] on input "text" at bounding box center [268, 295] width 143 height 27
type input "*"
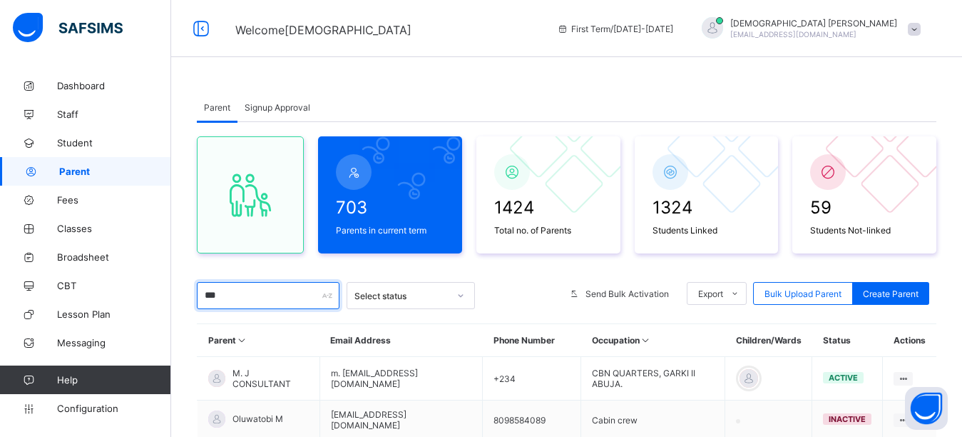
type input "***"
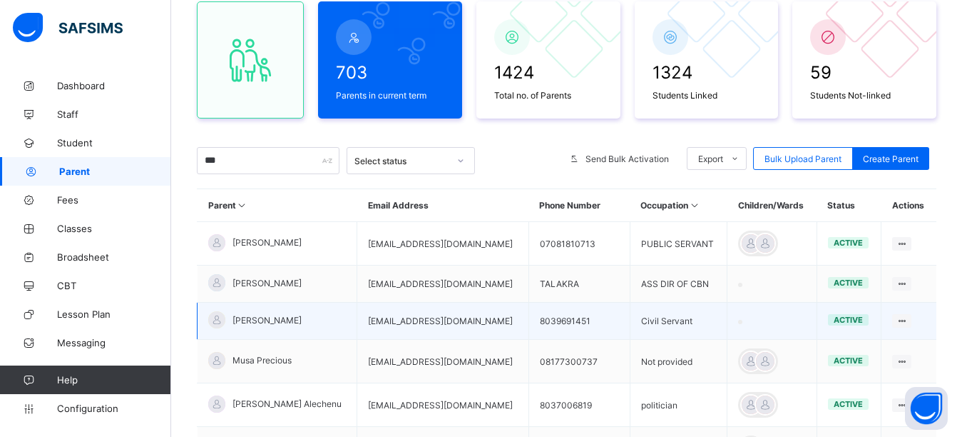
scroll to position [143, 0]
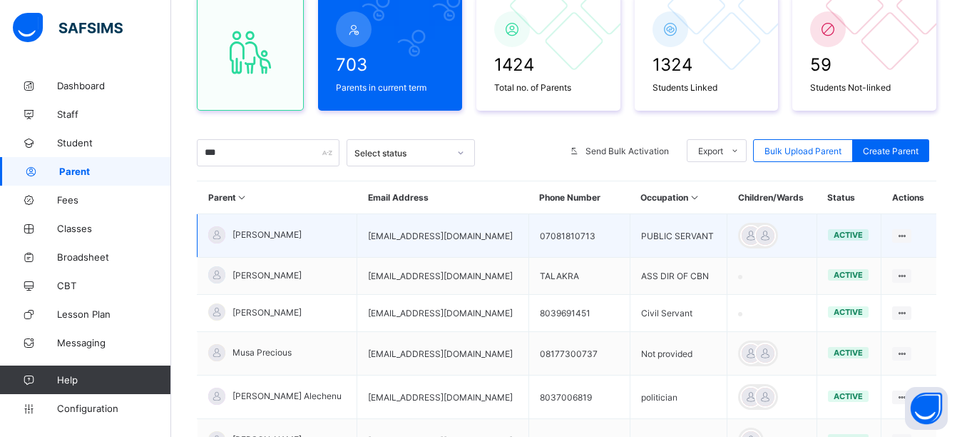
drag, startPoint x: 517, startPoint y: 237, endPoint x: 344, endPoint y: 237, distance: 173.4
click at [344, 237] on tr "[PERSON_NAME] [EMAIL_ADDRESS][DOMAIN_NAME] 07081810713 PUBLIC SERVANT active Ed…" at bounding box center [568, 236] width 740 height 44
copy tr "[EMAIL_ADDRESS][DOMAIN_NAME]"
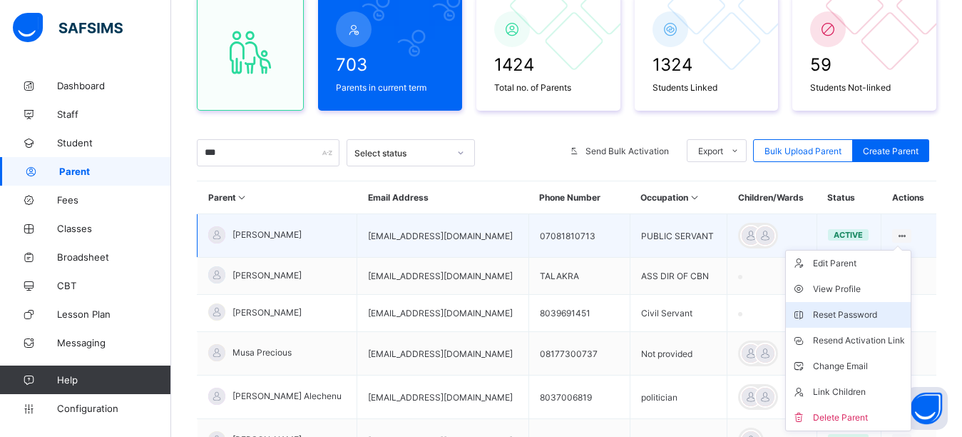
click at [846, 314] on div "Reset Password" at bounding box center [859, 314] width 92 height 14
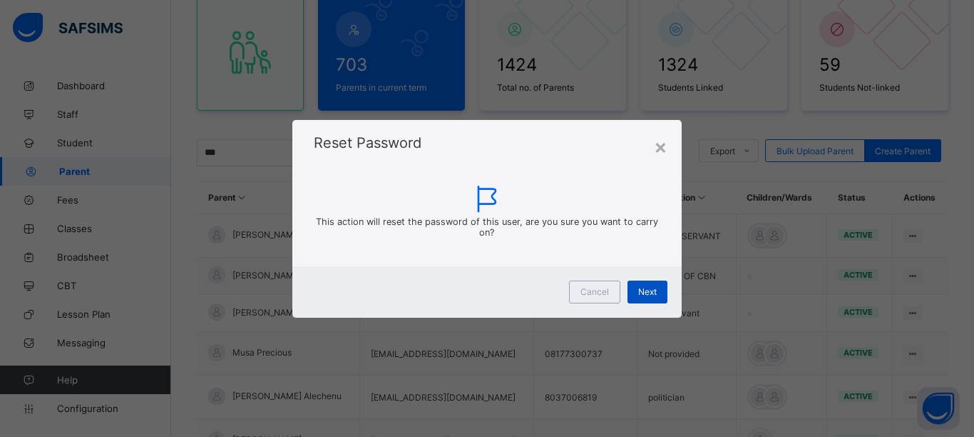
click at [645, 295] on span "Next" at bounding box center [647, 291] width 19 height 11
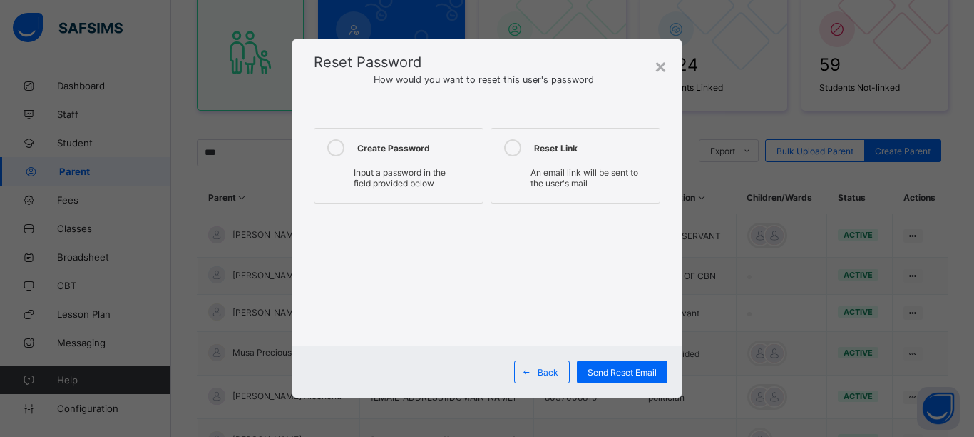
click at [337, 151] on icon at bounding box center [335, 147] width 17 height 17
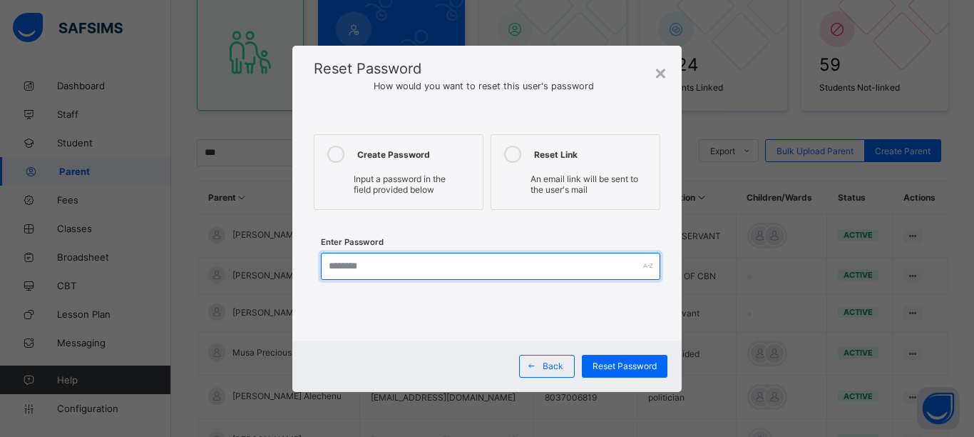
click at [399, 265] on input "text" at bounding box center [491, 266] width 340 height 27
type input "*********"
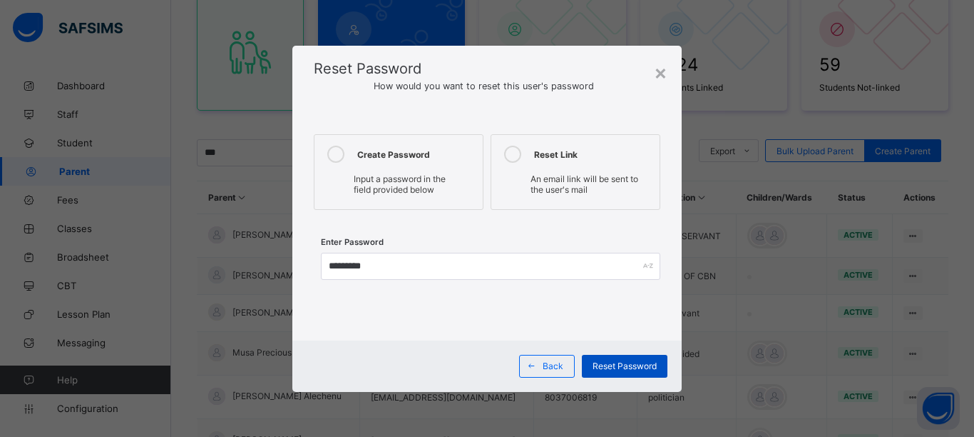
click at [616, 365] on span "Reset Password" at bounding box center [625, 365] width 64 height 11
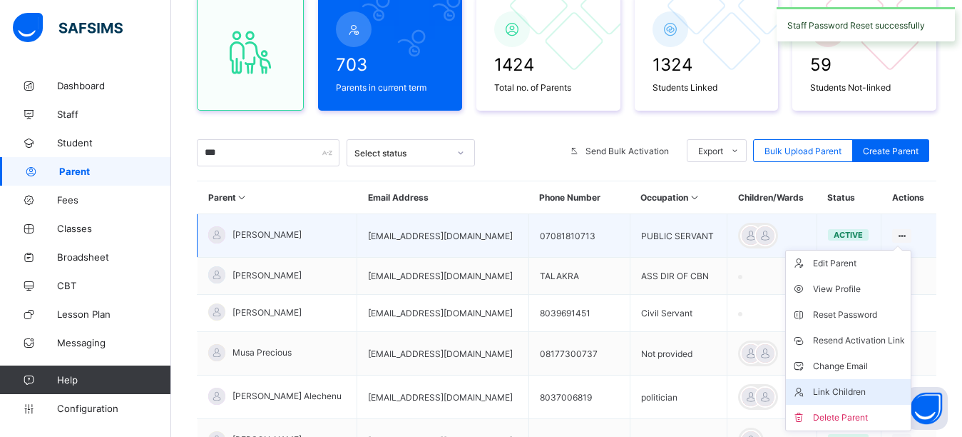
click at [860, 390] on div "Link Children" at bounding box center [859, 392] width 92 height 14
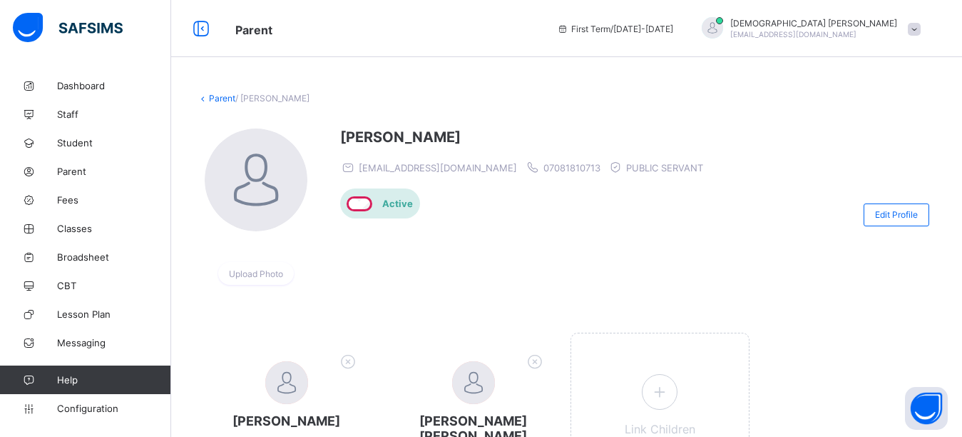
click at [444, 239] on div "[PERSON_NAME] [EMAIL_ADDRESS][DOMAIN_NAME] 07081810713 PUBLIC SERVANT Active" at bounding box center [525, 214] width 370 height 172
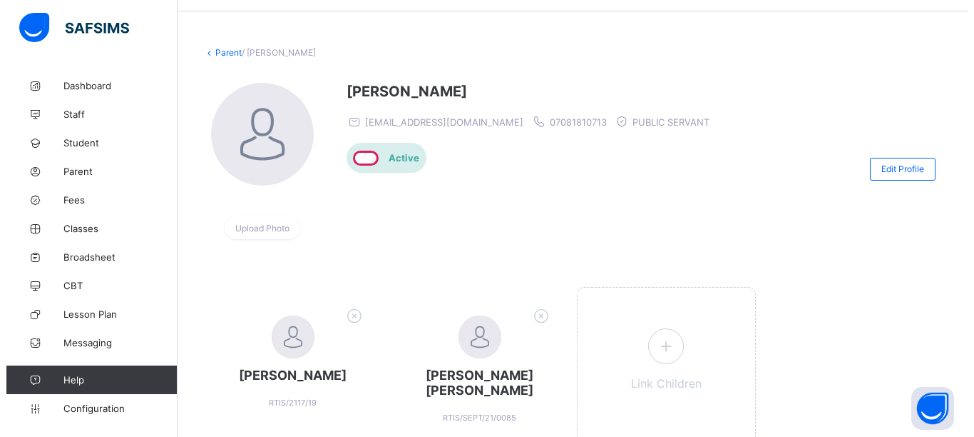
scroll to position [71, 0]
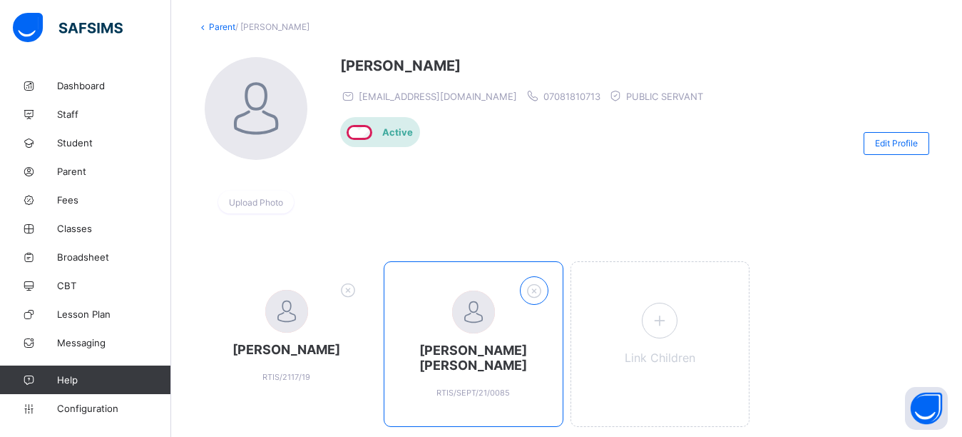
click at [541, 285] on icon at bounding box center [534, 290] width 22 height 19
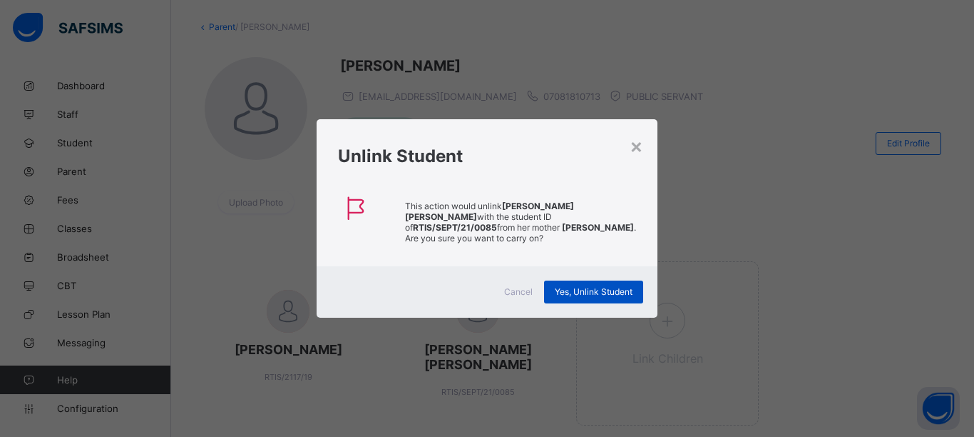
click at [569, 286] on span "Yes, Unlink Student" at bounding box center [594, 291] width 78 height 11
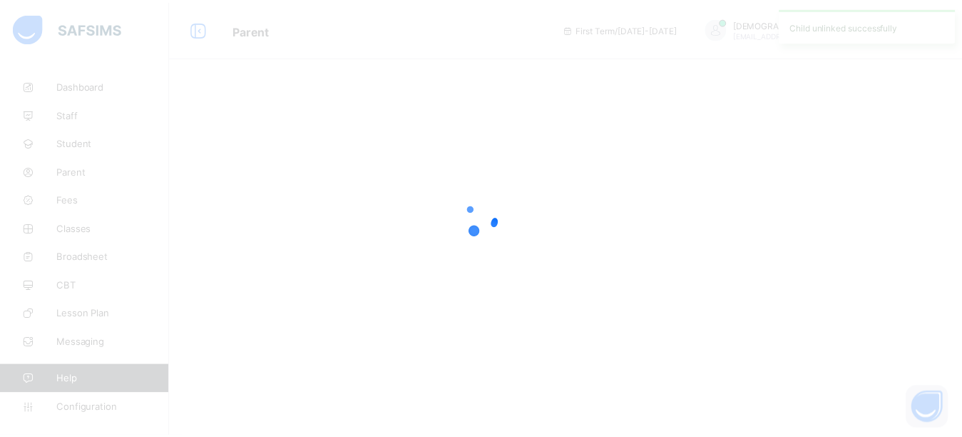
scroll to position [0, 0]
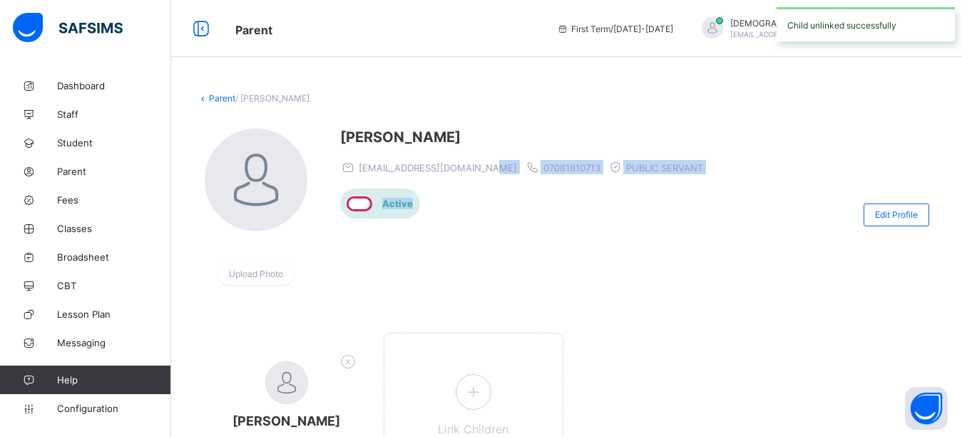
drag, startPoint x: 495, startPoint y: 173, endPoint x: 486, endPoint y: 178, distance: 10.5
click at [483, 180] on div "[PERSON_NAME] [EMAIL_ADDRESS][DOMAIN_NAME] 07081810713 PUBLIC SERVANT Active" at bounding box center [525, 214] width 370 height 172
click at [496, 173] on span "[EMAIL_ADDRESS][DOMAIN_NAME]" at bounding box center [428, 167] width 177 height 14
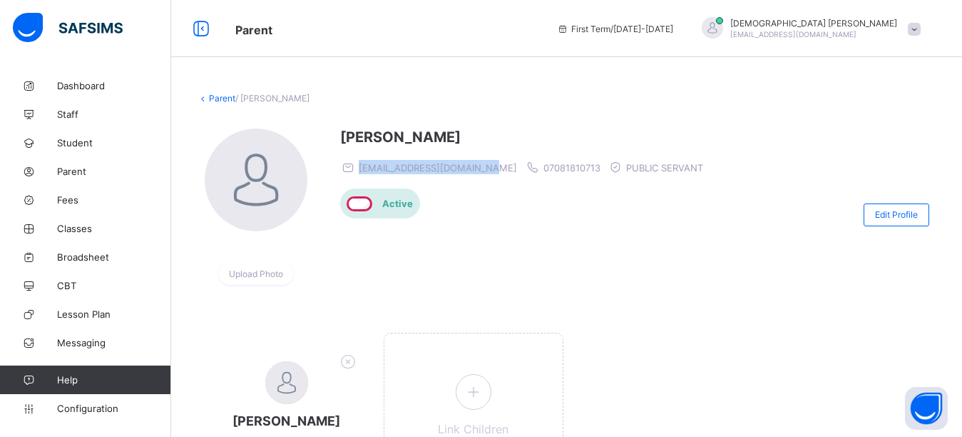
drag, startPoint x: 496, startPoint y: 172, endPoint x: 359, endPoint y: 173, distance: 137.0
click at [359, 173] on span "[EMAIL_ADDRESS][DOMAIN_NAME]" at bounding box center [428, 167] width 177 height 14
copy span "[EMAIL_ADDRESS][DOMAIN_NAME]"
click at [723, 30] on div at bounding box center [712, 27] width 21 height 21
drag, startPoint x: 494, startPoint y: 171, endPoint x: 360, endPoint y: 173, distance: 134.1
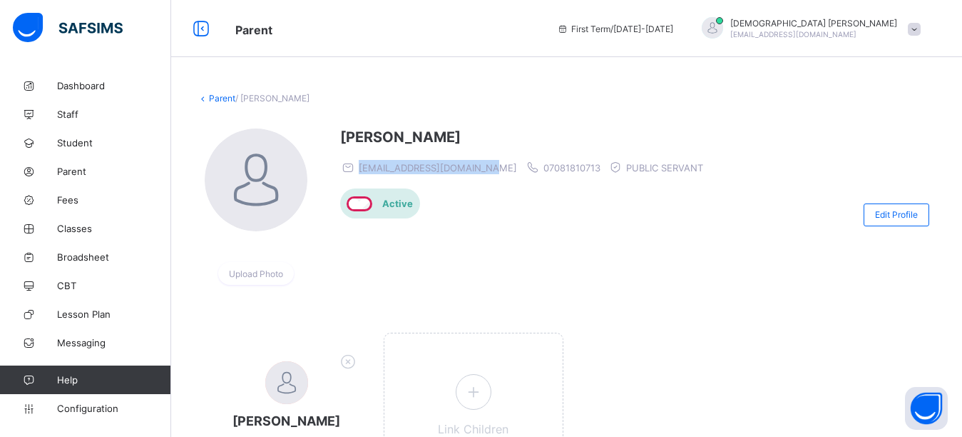
click at [360, 173] on span "[EMAIL_ADDRESS][DOMAIN_NAME]" at bounding box center [438, 167] width 158 height 11
copy span "[EMAIL_ADDRESS][DOMAIN_NAME]"
click at [723, 36] on div at bounding box center [712, 27] width 21 height 21
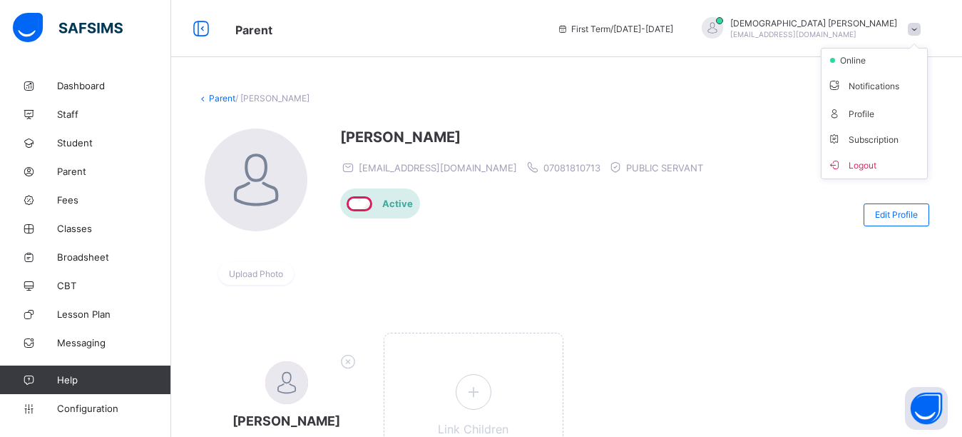
click at [862, 165] on span "Logout" at bounding box center [875, 164] width 94 height 16
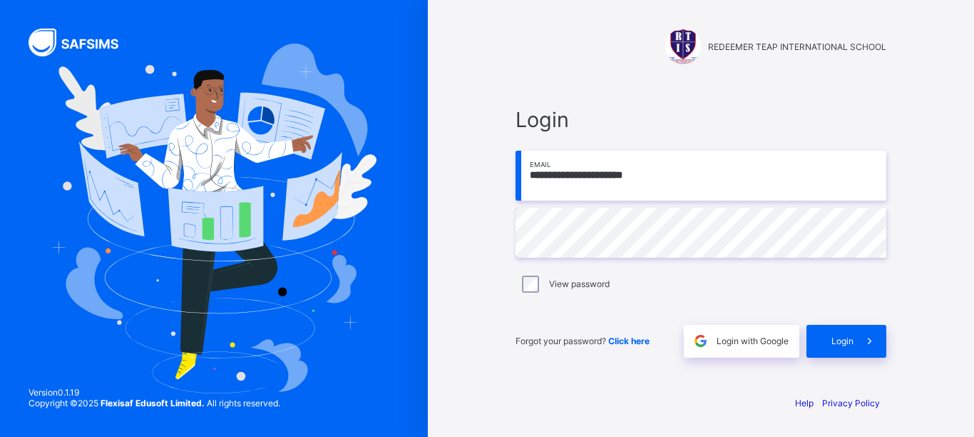
click at [660, 183] on input "**********" at bounding box center [701, 176] width 371 height 50
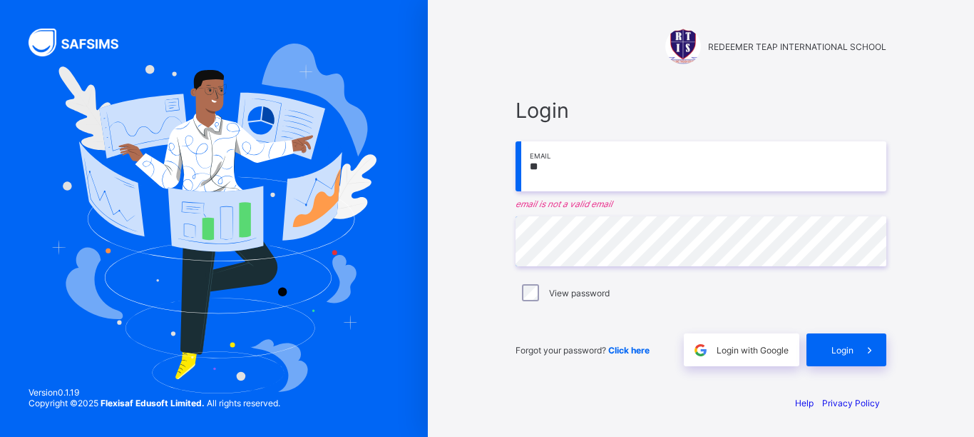
type input "*"
paste input "**********"
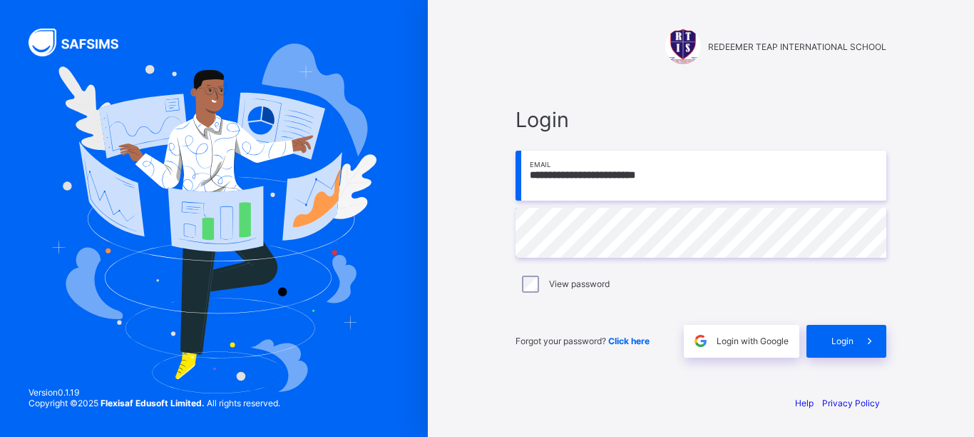
type input "**********"
click at [855, 331] on span at bounding box center [870, 341] width 33 height 33
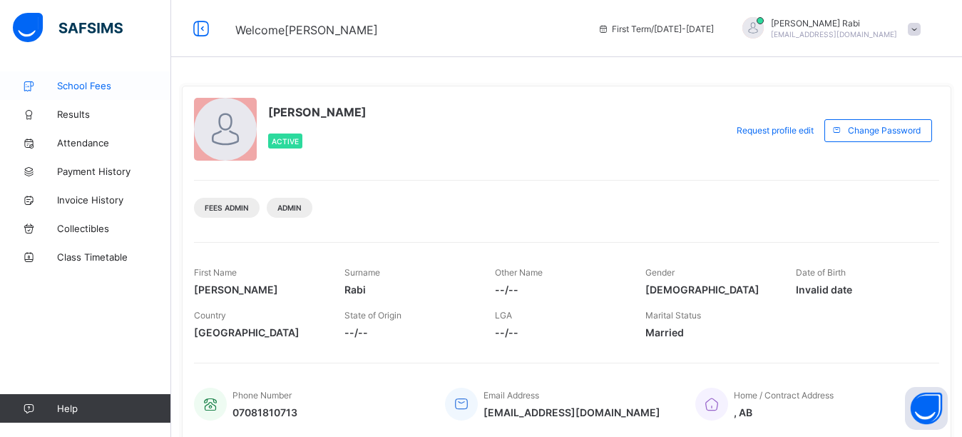
click at [105, 91] on link "School Fees" at bounding box center [85, 85] width 171 height 29
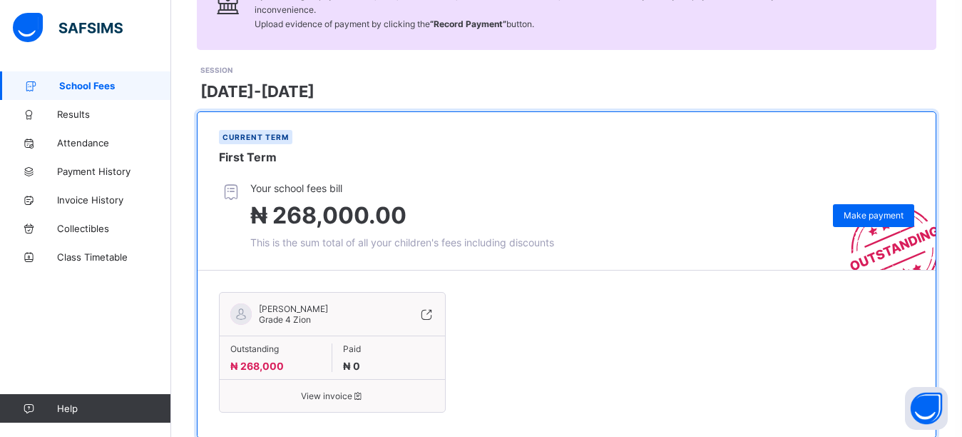
scroll to position [172, 0]
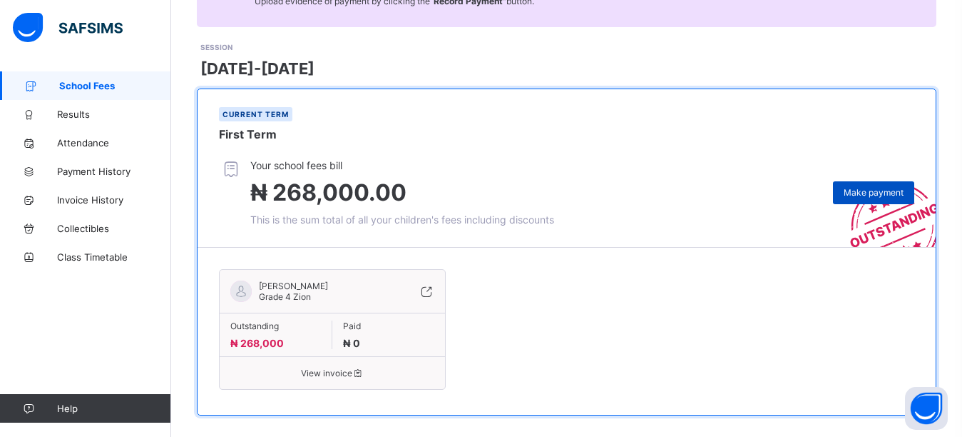
click at [867, 187] on span "Make payment" at bounding box center [874, 192] width 60 height 11
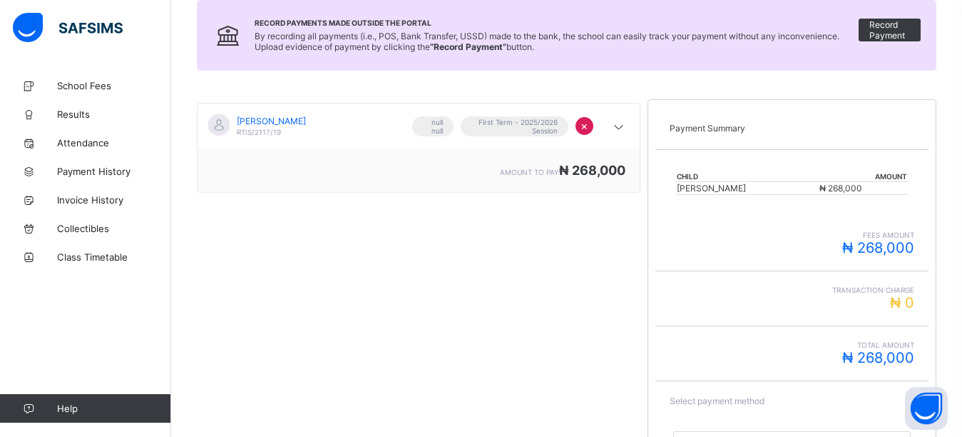
scroll to position [214, 0]
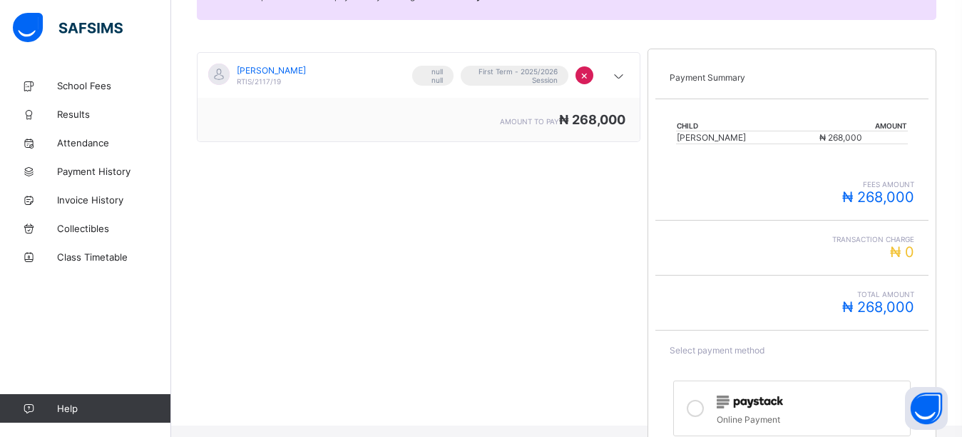
click at [700, 409] on icon at bounding box center [695, 407] width 17 height 17
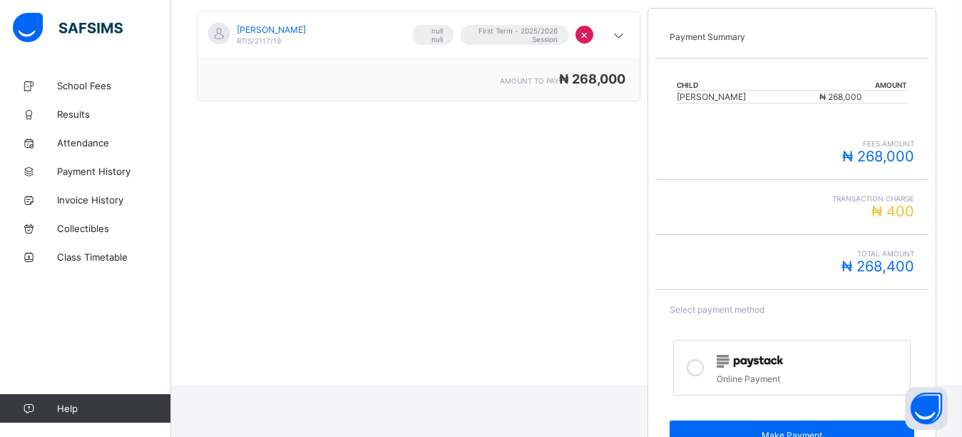
scroll to position [296, 0]
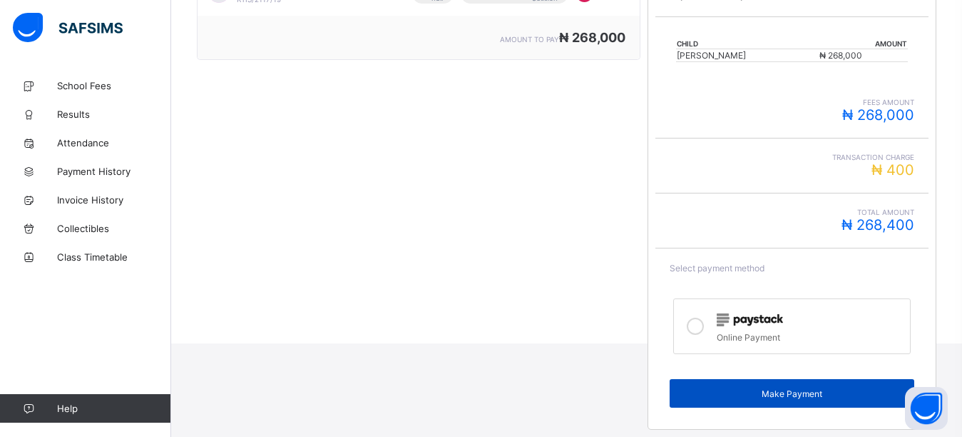
click at [786, 396] on span "Make Payment" at bounding box center [792, 393] width 223 height 11
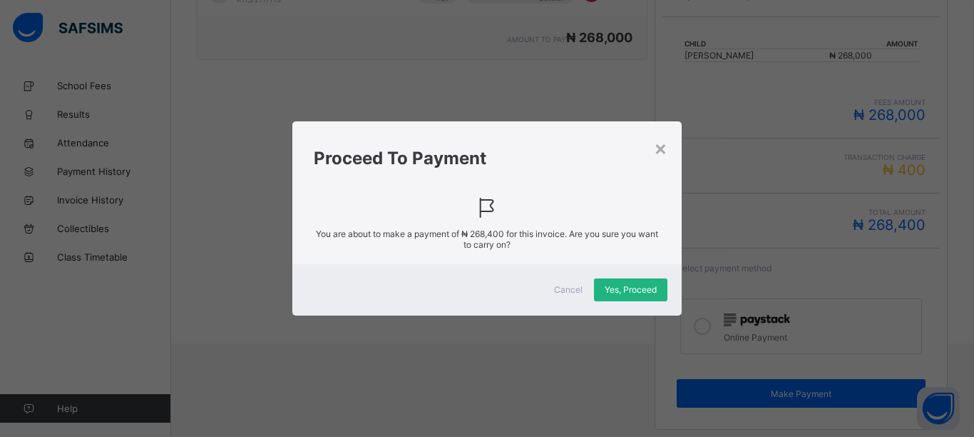
click at [650, 285] on span "Yes, Proceed" at bounding box center [631, 289] width 52 height 11
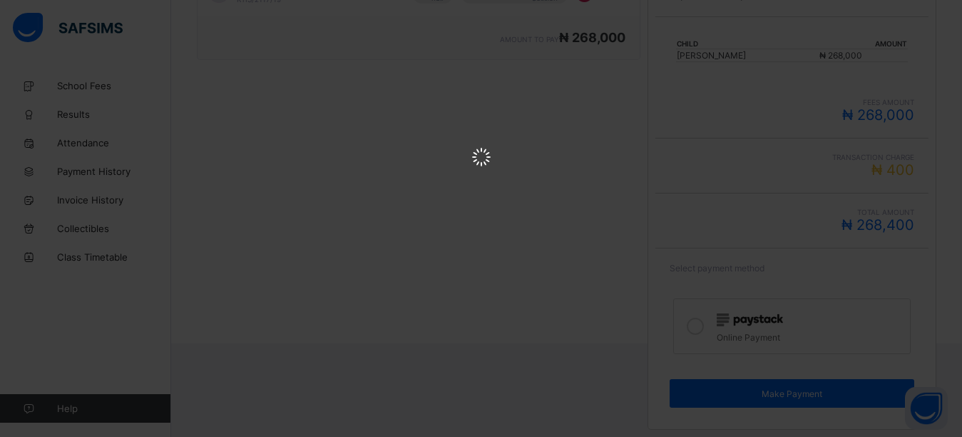
scroll to position [0, 0]
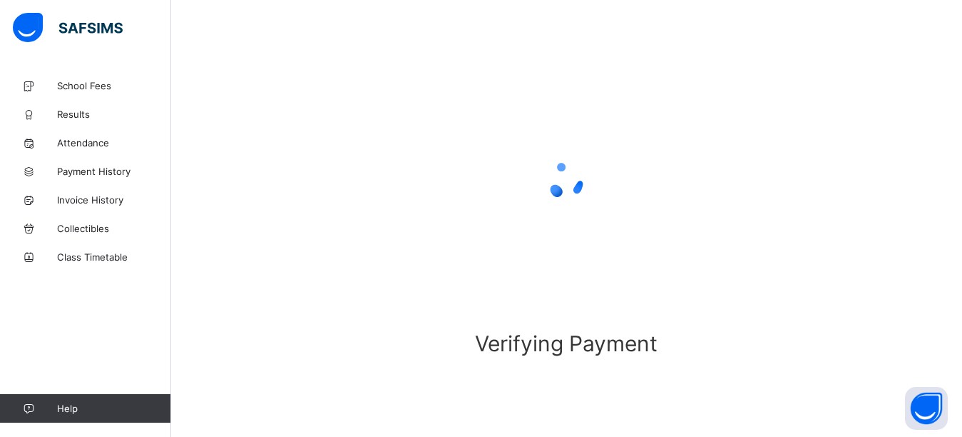
scroll to position [109, 0]
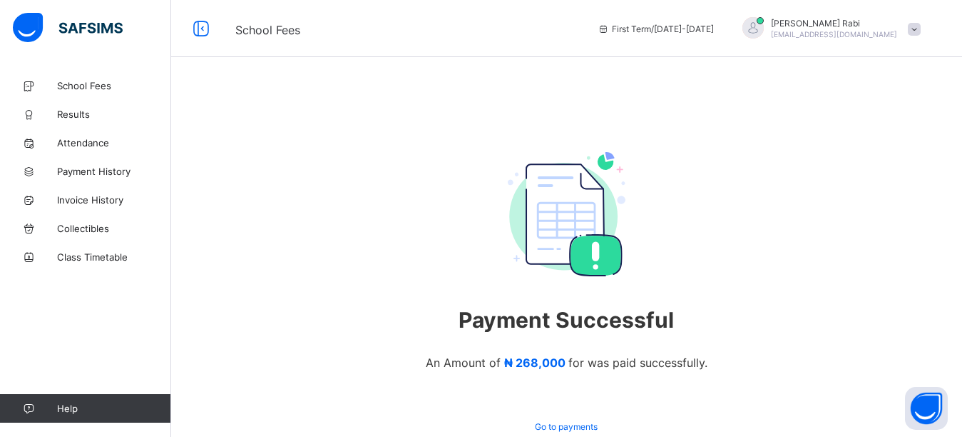
click at [764, 29] on div at bounding box center [753, 27] width 21 height 21
click at [885, 144] on span "Logout" at bounding box center [875, 141] width 94 height 16
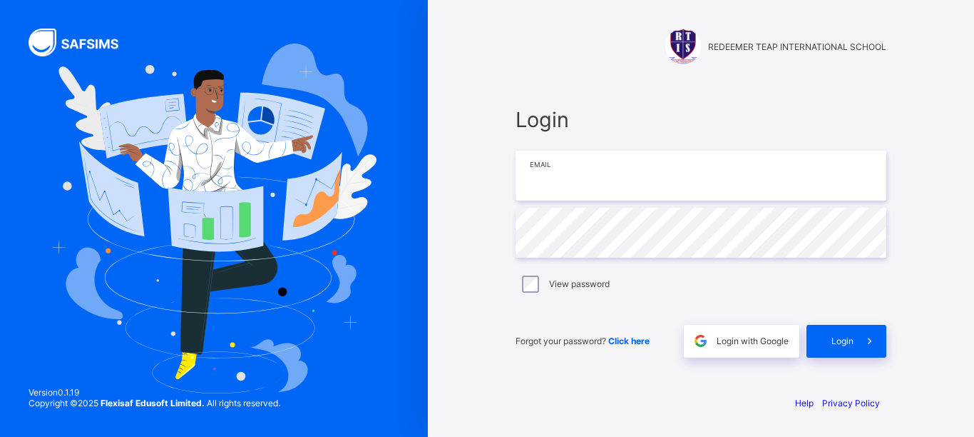
type input "**********"
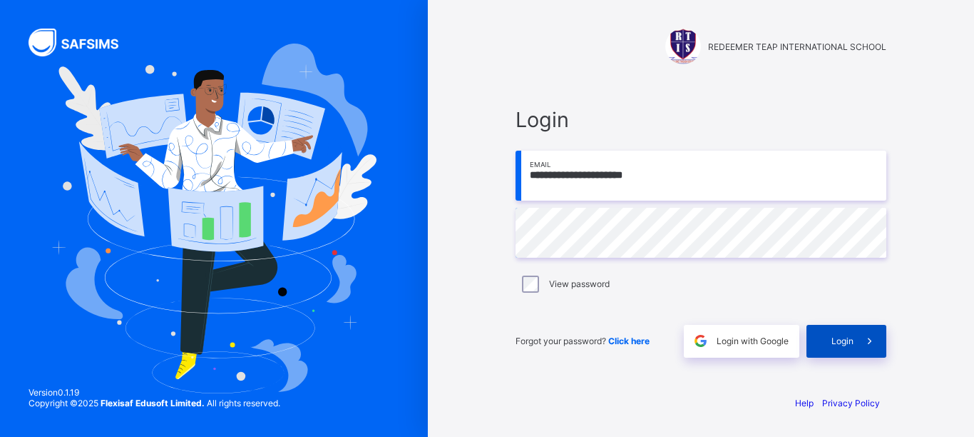
click at [847, 338] on span "Login" at bounding box center [843, 340] width 22 height 11
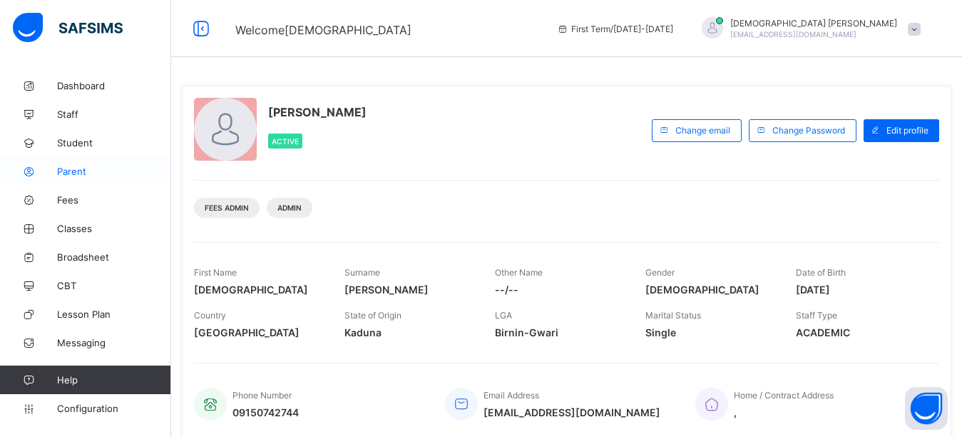
click at [73, 178] on link "Parent" at bounding box center [85, 171] width 171 height 29
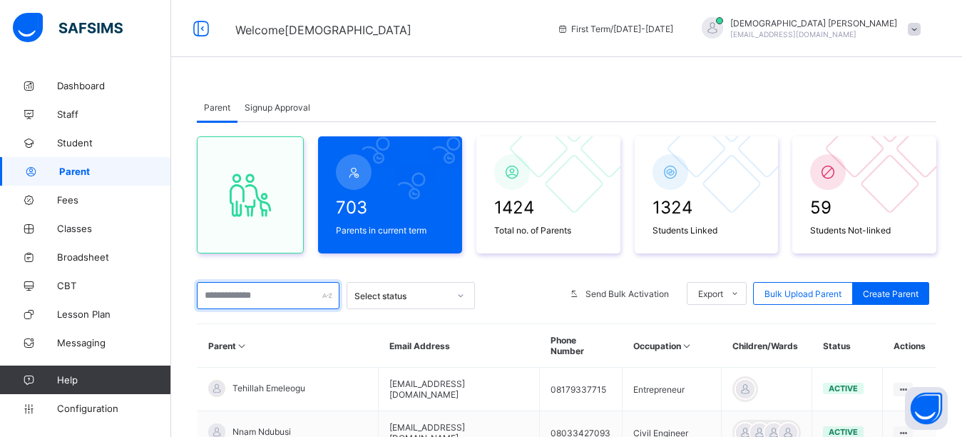
click at [267, 302] on input "text" at bounding box center [268, 295] width 143 height 27
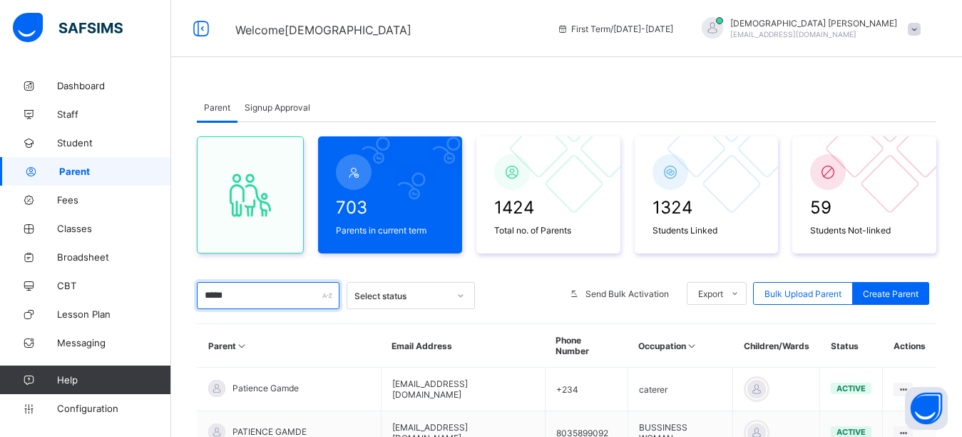
type input "*****"
click at [454, 97] on div "Parent Signup Approval" at bounding box center [567, 107] width 740 height 29
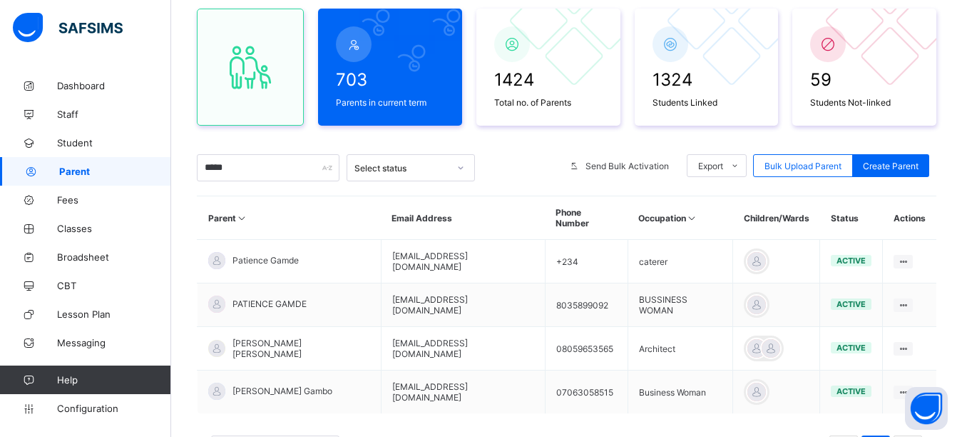
scroll to position [194, 0]
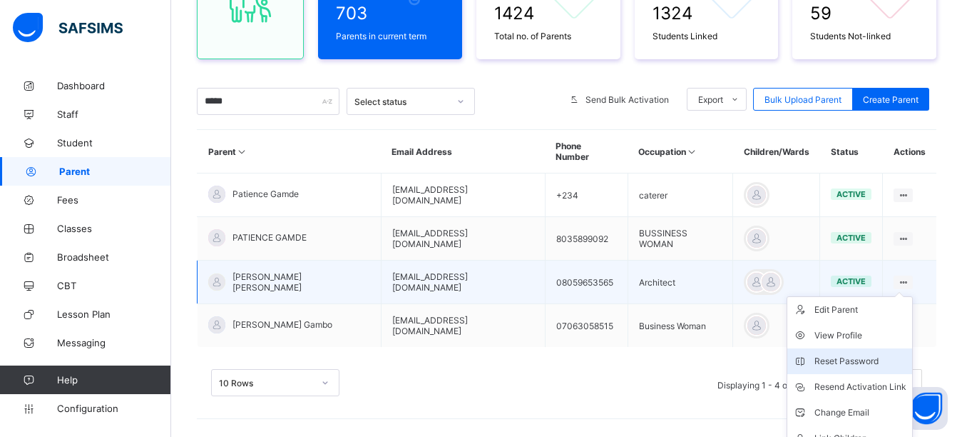
click at [875, 354] on div "Reset Password" at bounding box center [861, 361] width 92 height 14
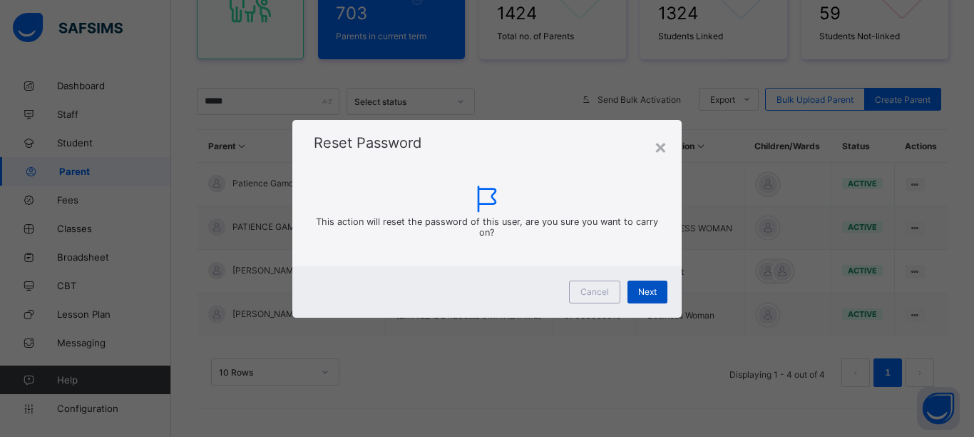
click at [638, 285] on div "Next" at bounding box center [648, 291] width 40 height 23
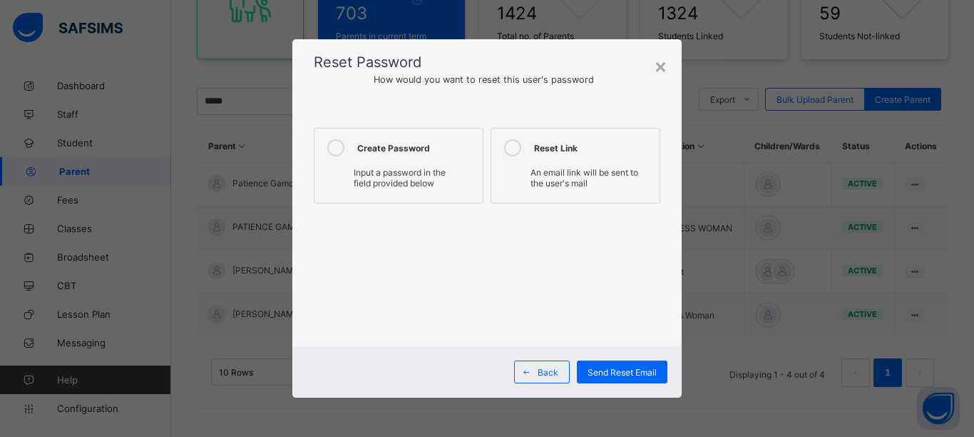
click at [332, 151] on icon at bounding box center [335, 147] width 17 height 17
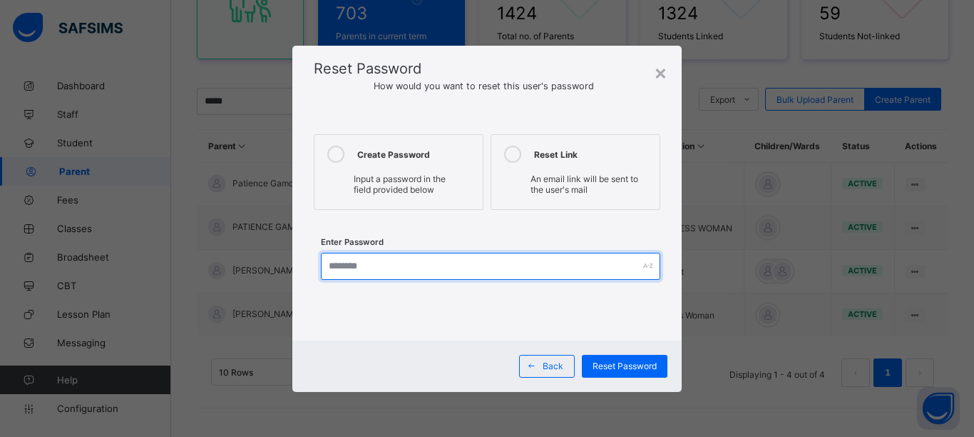
click at [367, 278] on input "text" at bounding box center [491, 266] width 340 height 27
type input "**********"
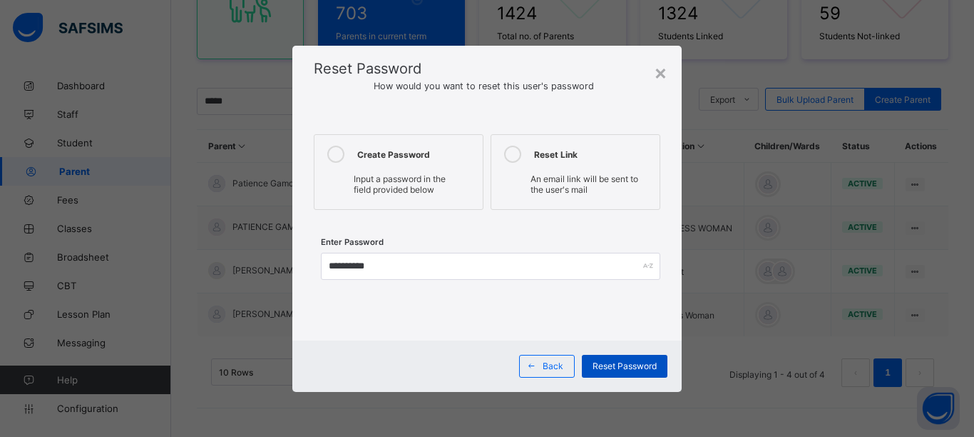
click at [609, 367] on span "Reset Password" at bounding box center [625, 365] width 64 height 11
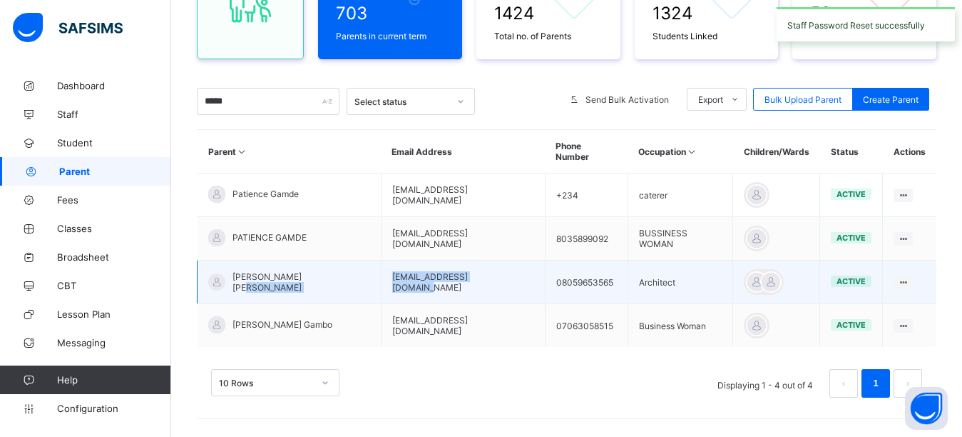
drag, startPoint x: 477, startPoint y: 280, endPoint x: 335, endPoint y: 283, distance: 142.0
click at [335, 283] on tr "[PERSON_NAME] [PERSON_NAME] [EMAIL_ADDRESS][DOMAIN_NAME] 08059653565 Architect …" at bounding box center [568, 282] width 740 height 44
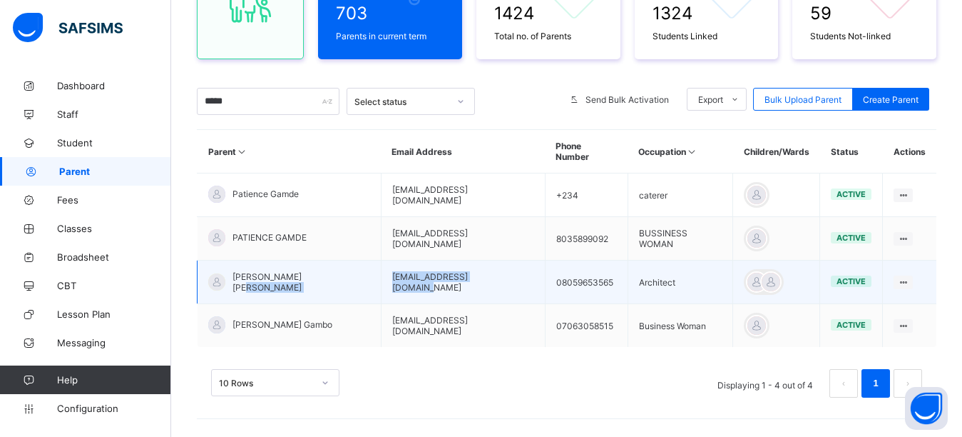
copy tr "[EMAIL_ADDRESS][DOMAIN_NAME]"
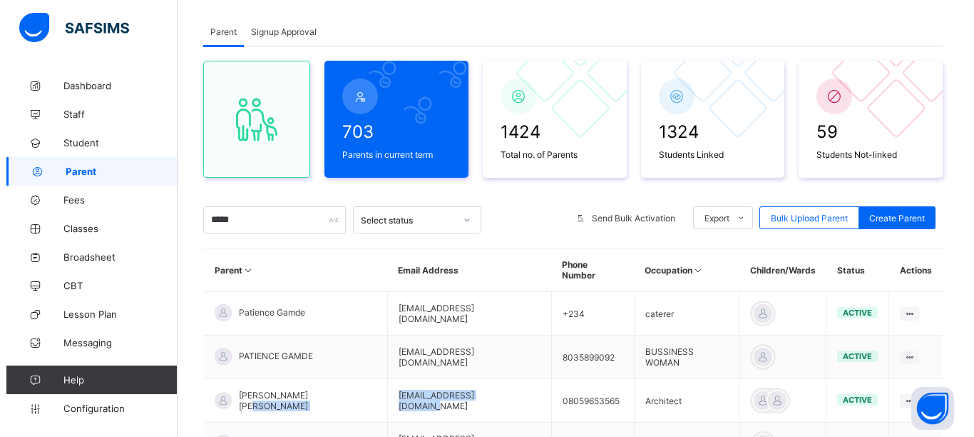
scroll to position [0, 0]
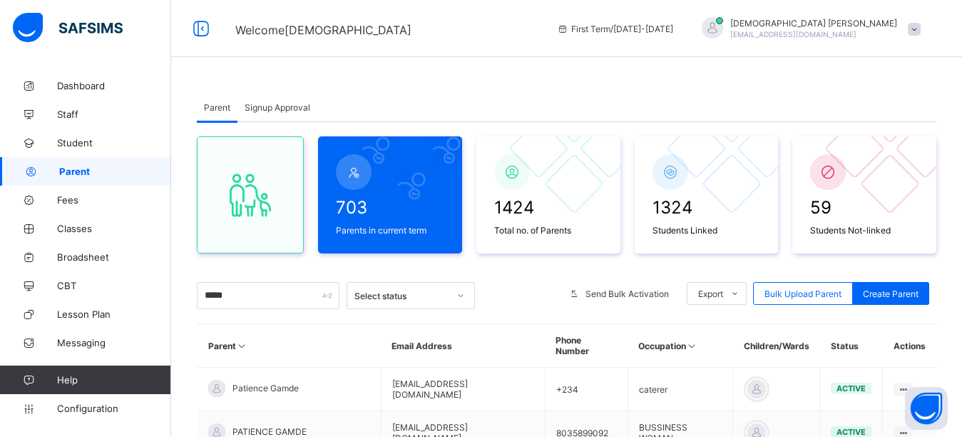
click at [723, 36] on div at bounding box center [712, 27] width 21 height 21
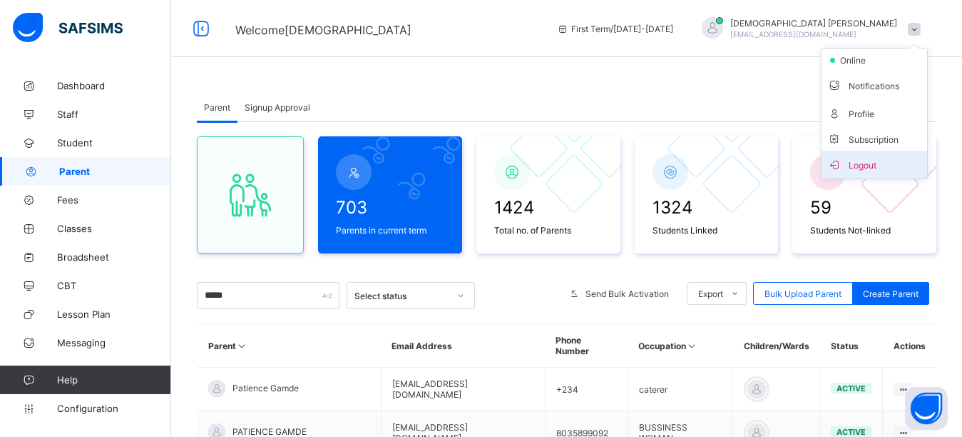
click at [887, 162] on span "Logout" at bounding box center [875, 164] width 94 height 16
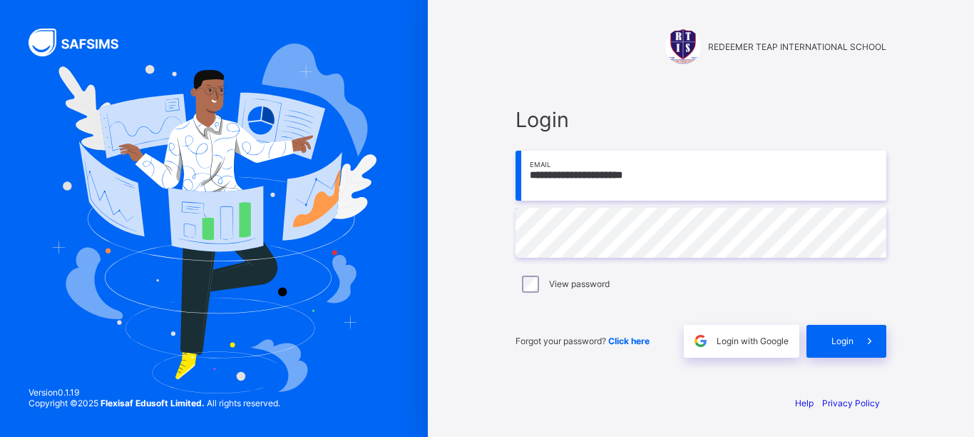
click at [658, 195] on input "**********" at bounding box center [701, 176] width 371 height 50
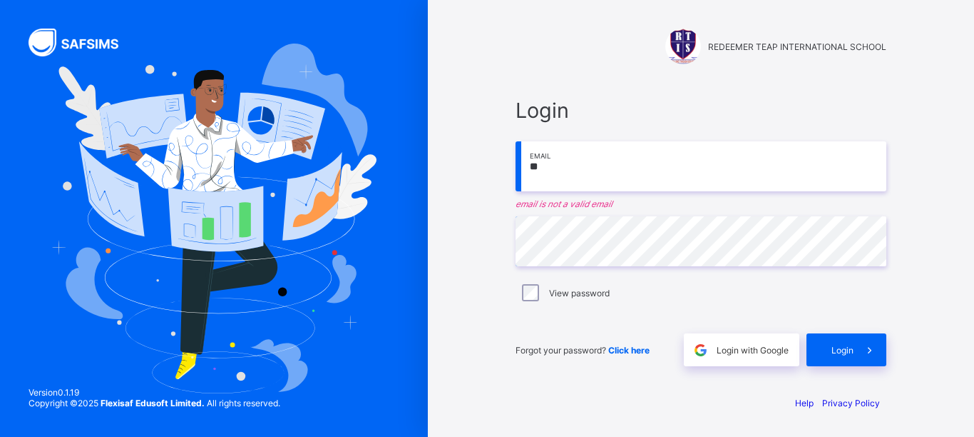
type input "*"
paste input "**********"
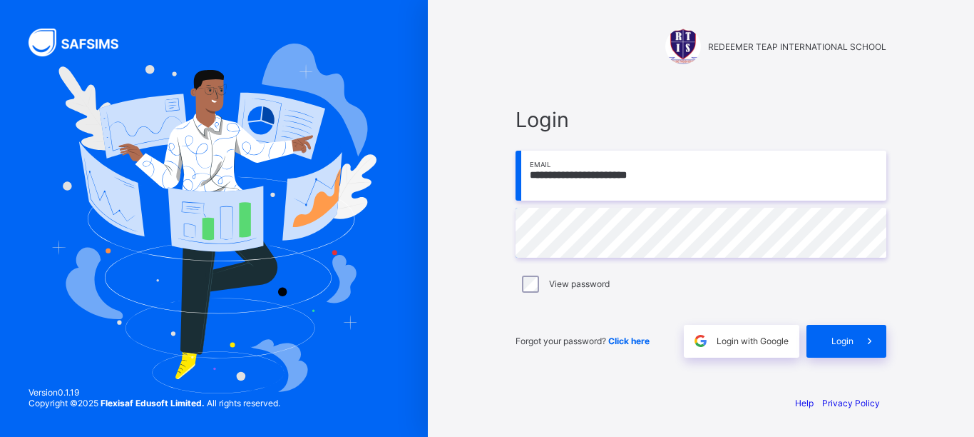
type input "**********"
click at [840, 342] on span "Login" at bounding box center [843, 340] width 22 height 11
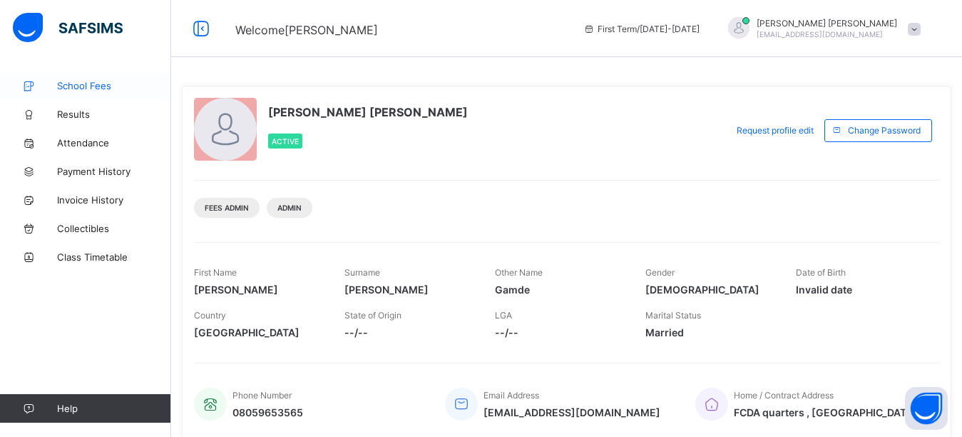
click at [66, 93] on link "School Fees" at bounding box center [85, 85] width 171 height 29
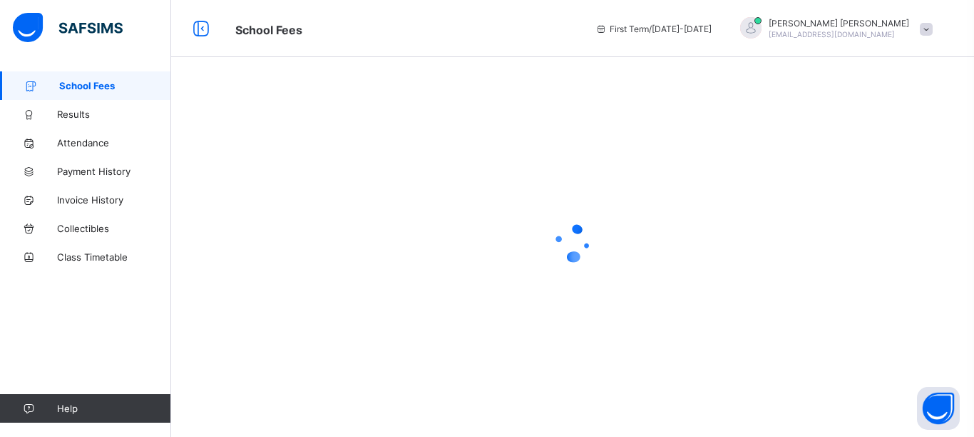
click at [465, 233] on div at bounding box center [573, 242] width 752 height 57
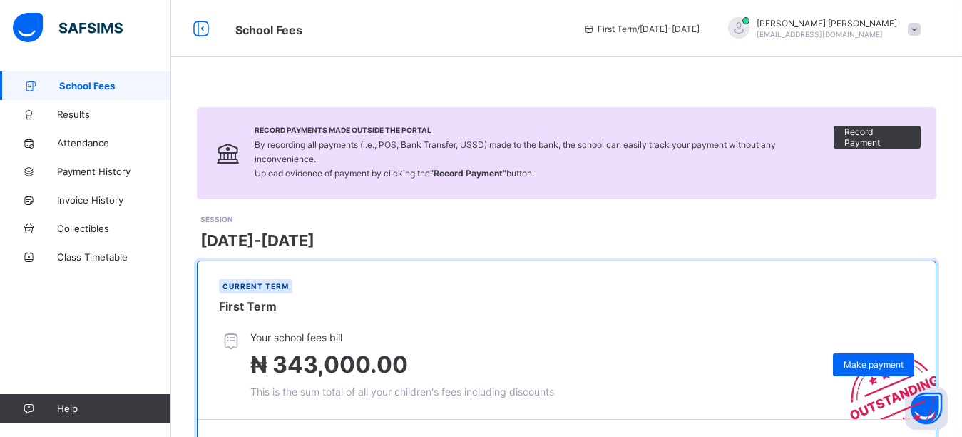
scroll to position [172, 0]
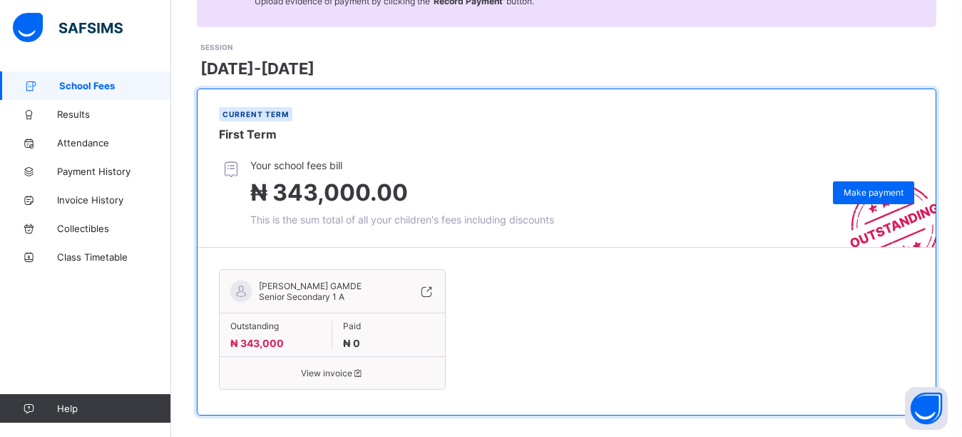
click at [551, 159] on span "Your school fees bill" at bounding box center [402, 165] width 304 height 12
click at [882, 187] on span "Make payment" at bounding box center [874, 192] width 60 height 11
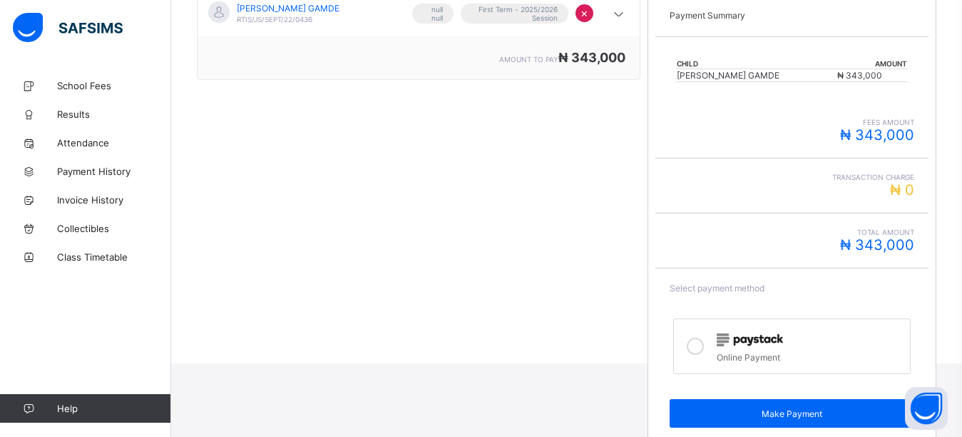
scroll to position [285, 0]
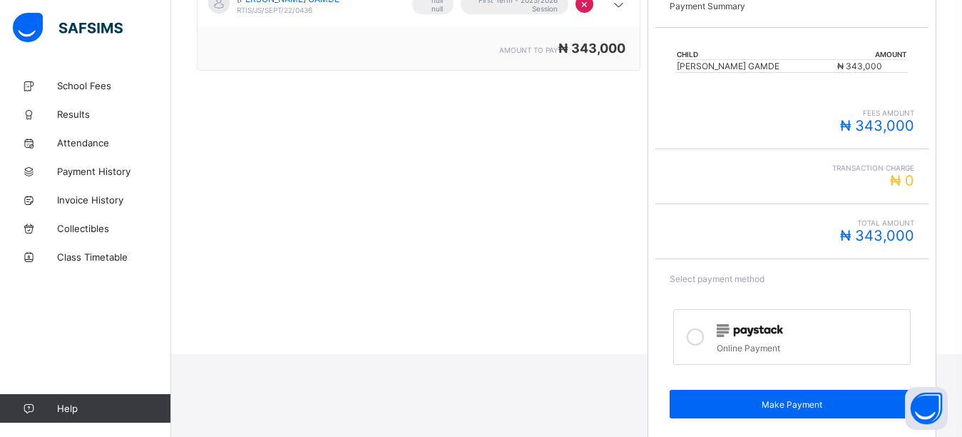
click at [698, 339] on icon at bounding box center [695, 336] width 17 height 17
click at [597, 318] on div "KARHEN [PERSON_NAME] GAMDE RTIS/JS/SEPT/22/0436 null null First Term - 2025/202…" at bounding box center [419, 208] width 444 height 477
click at [816, 228] on div "Total Amount ₦ 343,400" at bounding box center [792, 231] width 244 height 26
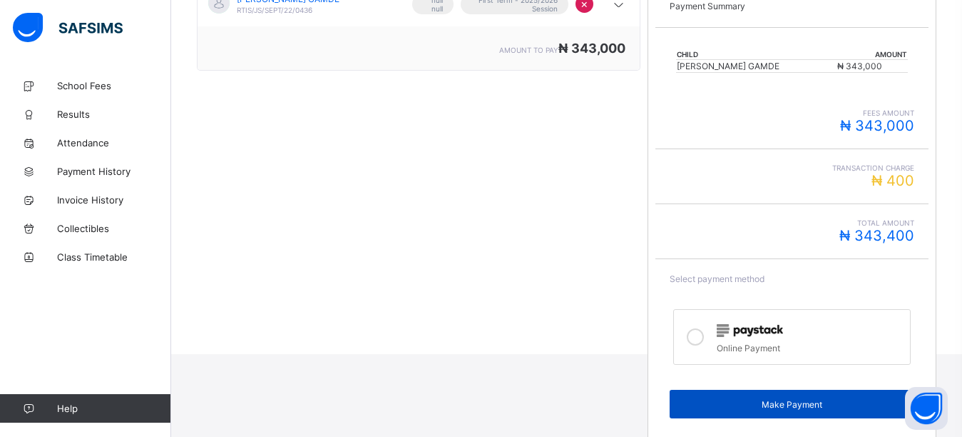
click at [778, 408] on span "Make Payment" at bounding box center [792, 404] width 223 height 11
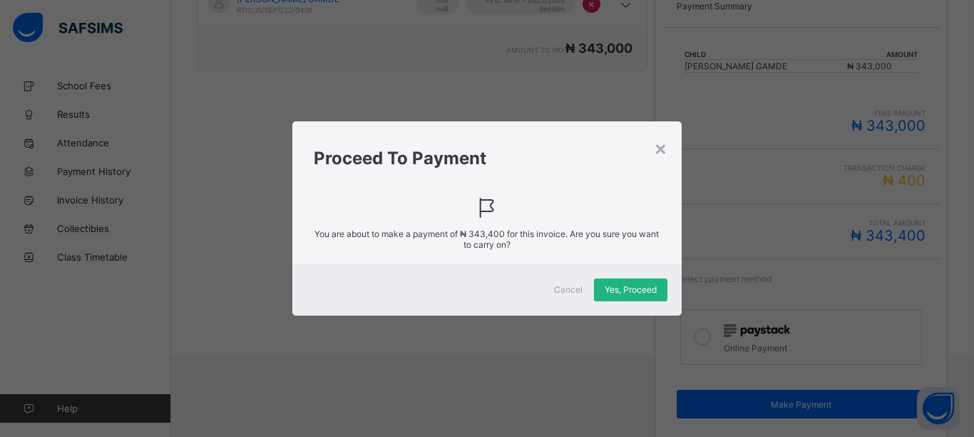
click at [629, 283] on div "Yes, Proceed" at bounding box center [630, 289] width 73 height 23
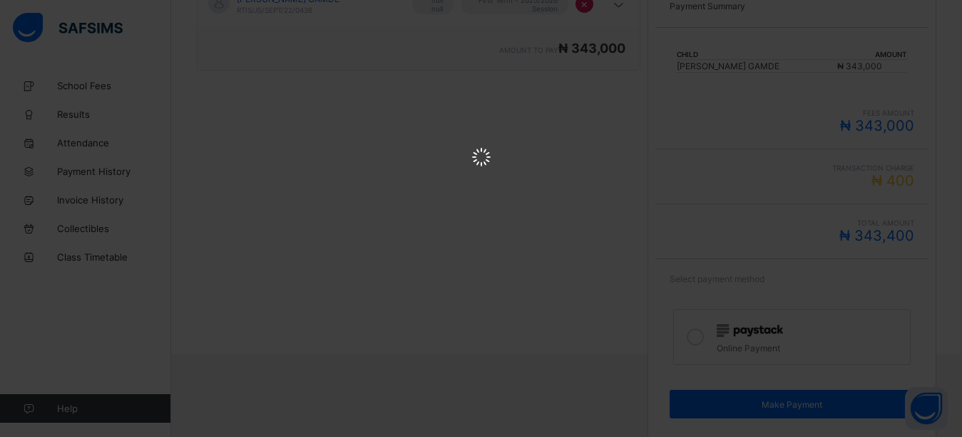
scroll to position [0, 0]
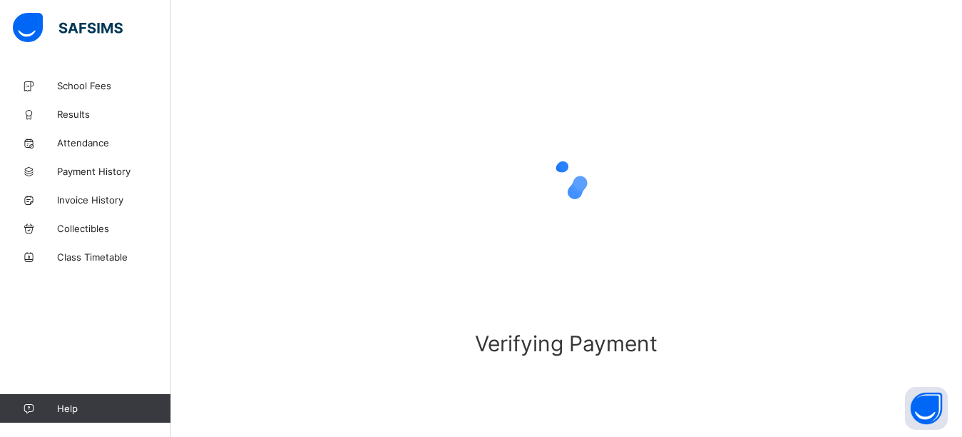
scroll to position [109, 0]
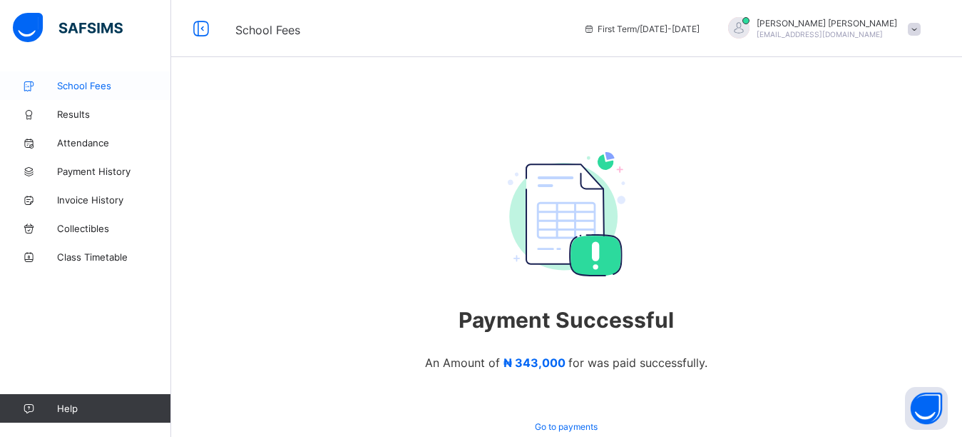
click at [86, 77] on link "School Fees" at bounding box center [85, 85] width 171 height 29
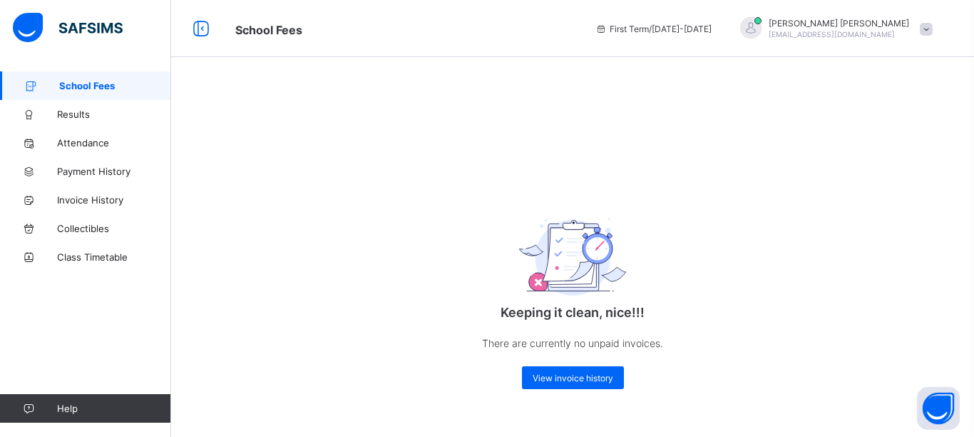
click at [831, 24] on span "[PERSON_NAME]" at bounding box center [839, 23] width 141 height 11
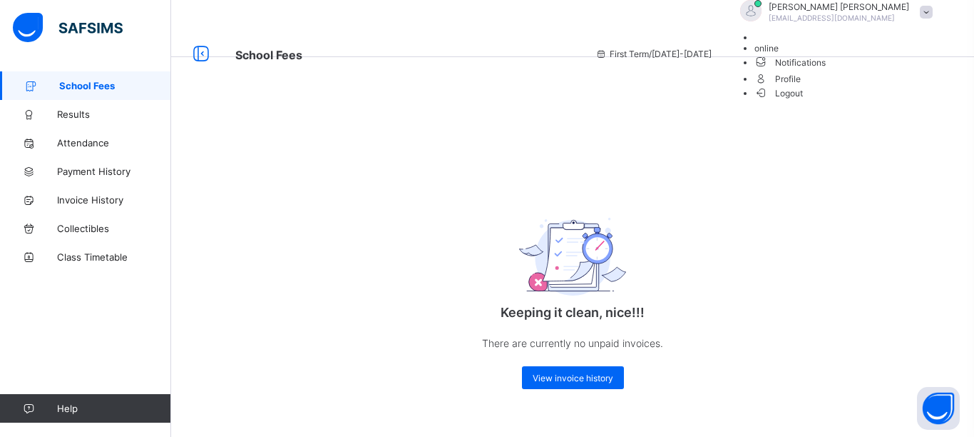
click at [804, 101] on span "Logout" at bounding box center [779, 93] width 49 height 15
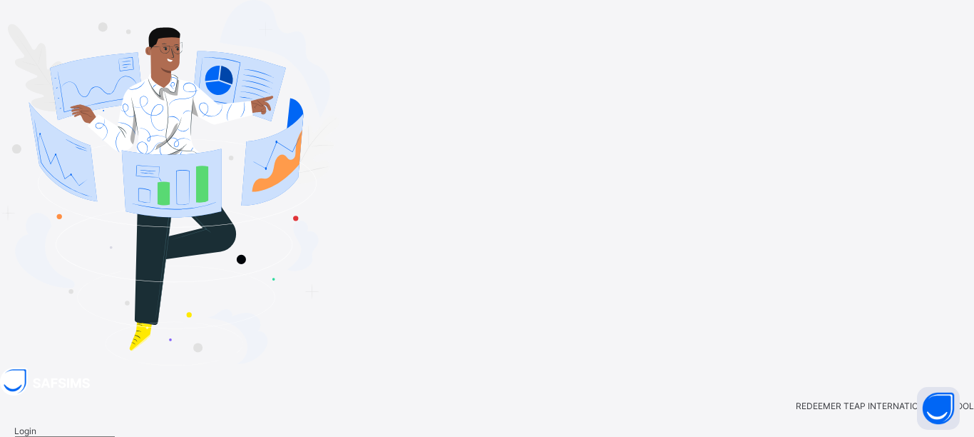
type input "**********"
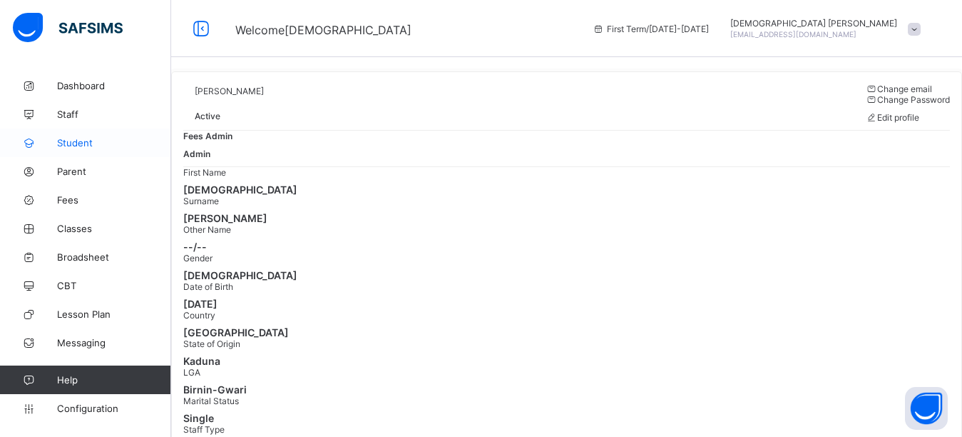
click at [85, 142] on span "Student" at bounding box center [114, 142] width 114 height 11
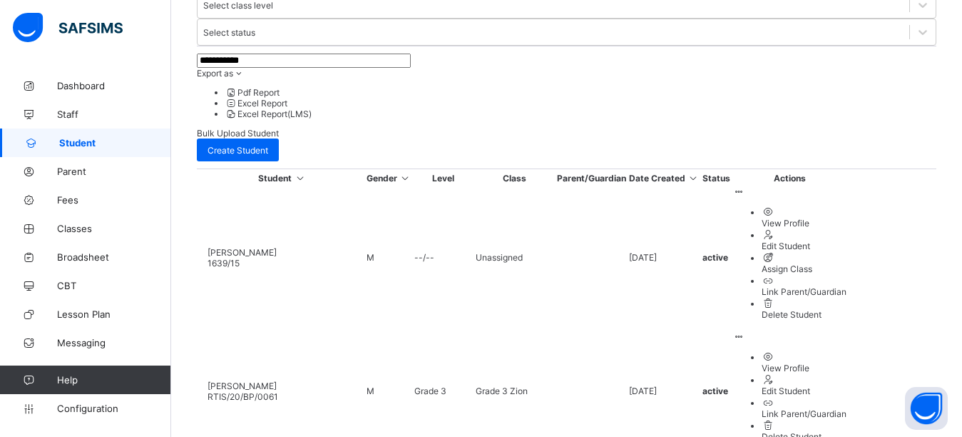
scroll to position [258, 0]
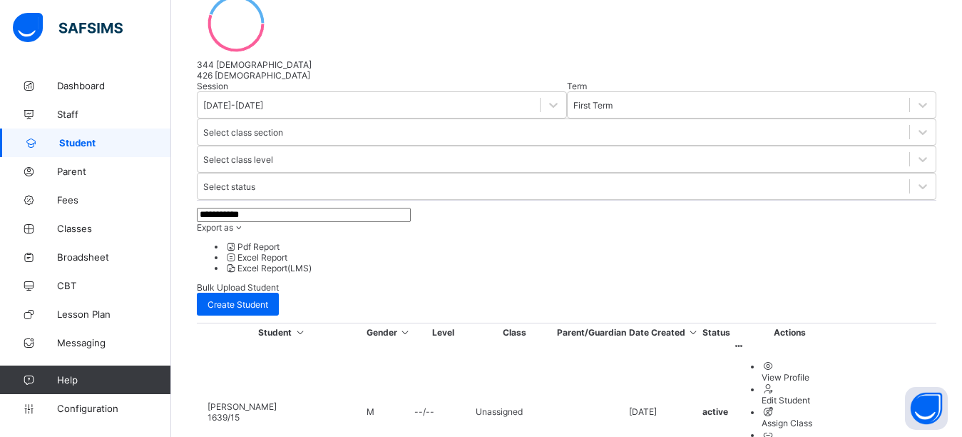
click at [304, 208] on input "**********" at bounding box center [304, 215] width 214 height 14
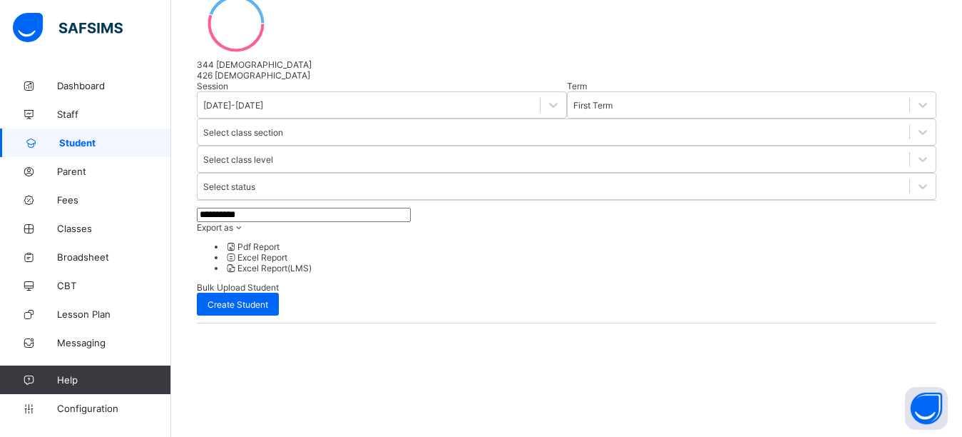
scroll to position [195, 0]
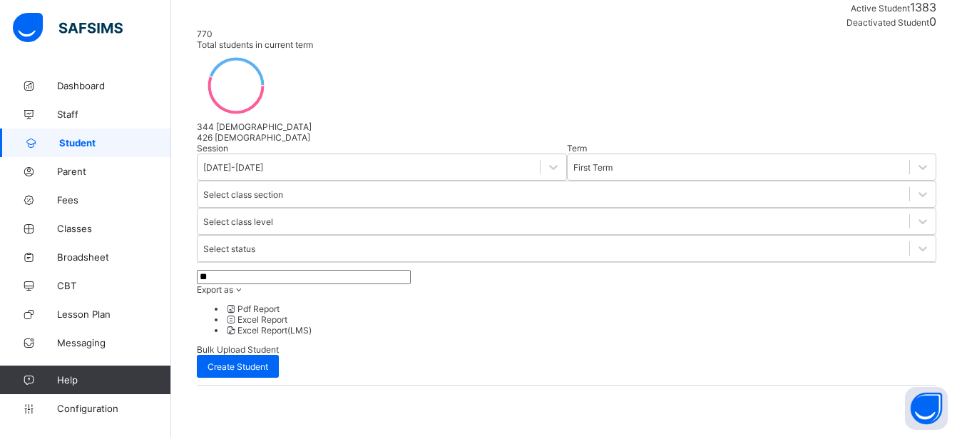
type input "*"
type input "******"
click at [848, 262] on div at bounding box center [567, 262] width 740 height 0
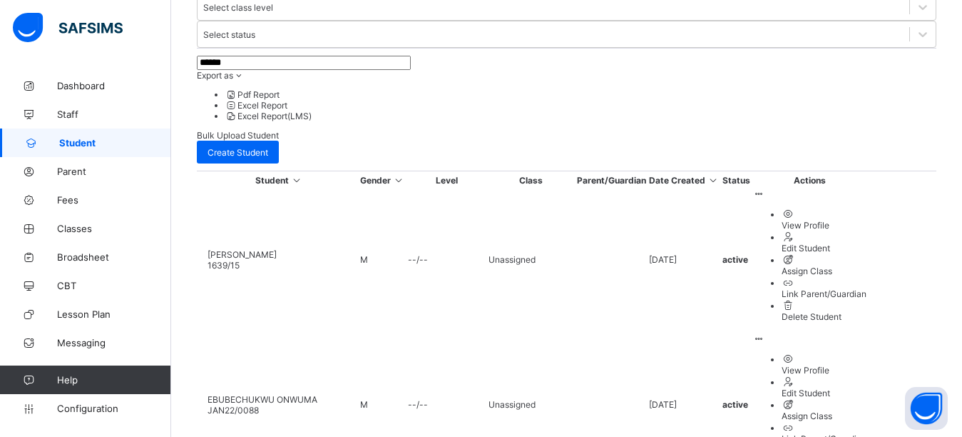
scroll to position [484, 0]
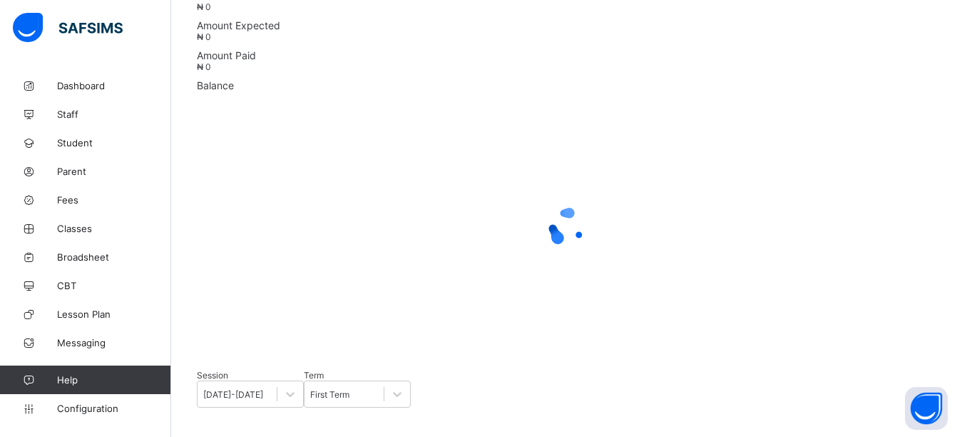
scroll to position [340, 0]
click at [685, 258] on div at bounding box center [567, 228] width 740 height 57
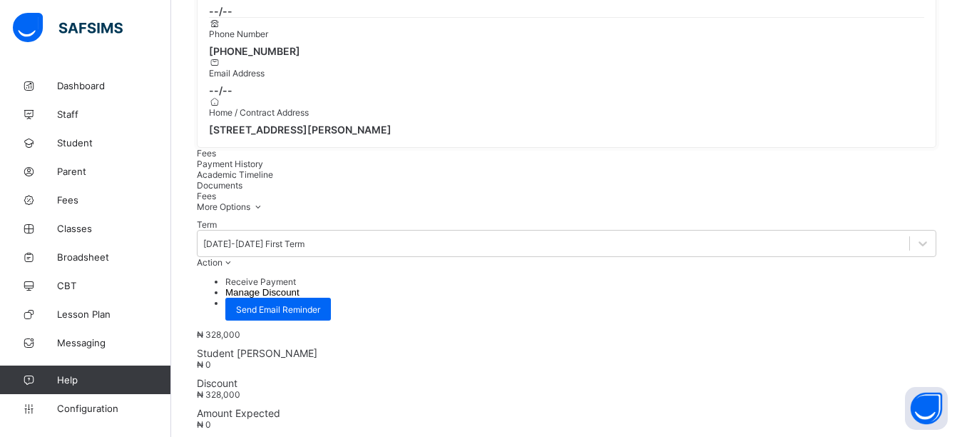
scroll to position [413, 0]
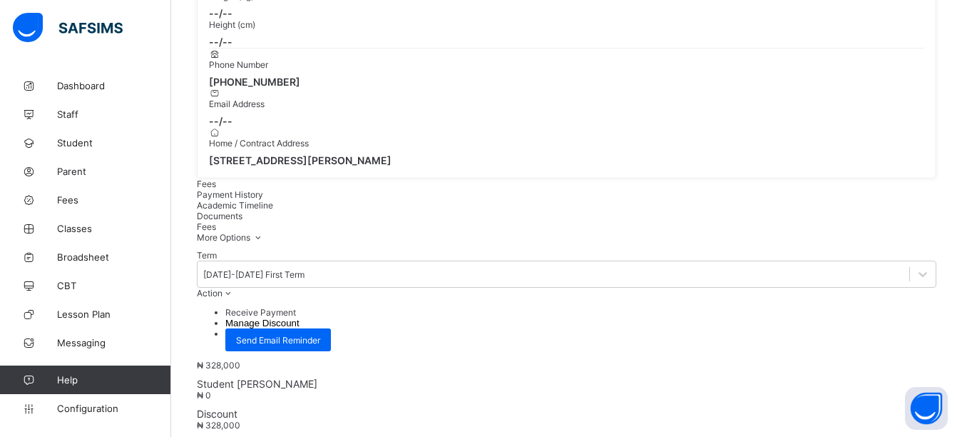
click at [498, 178] on div "Fees Payment History Academic Timeline Documents" at bounding box center [567, 199] width 740 height 43
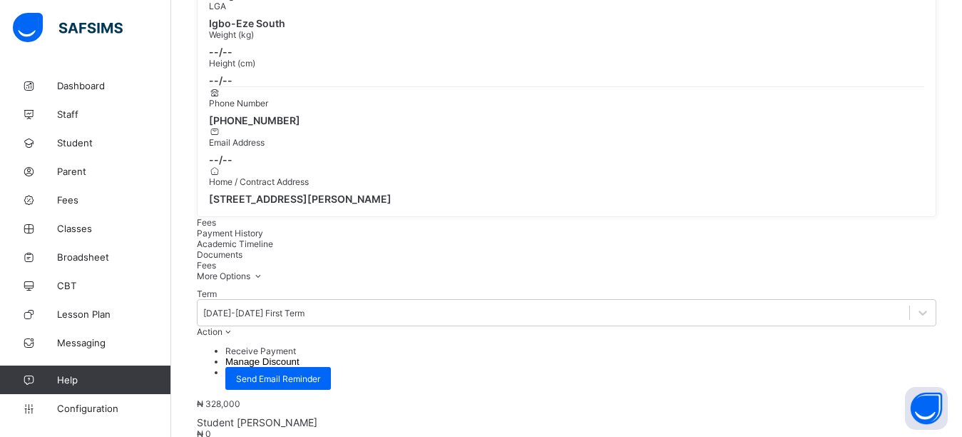
scroll to position [342, 0]
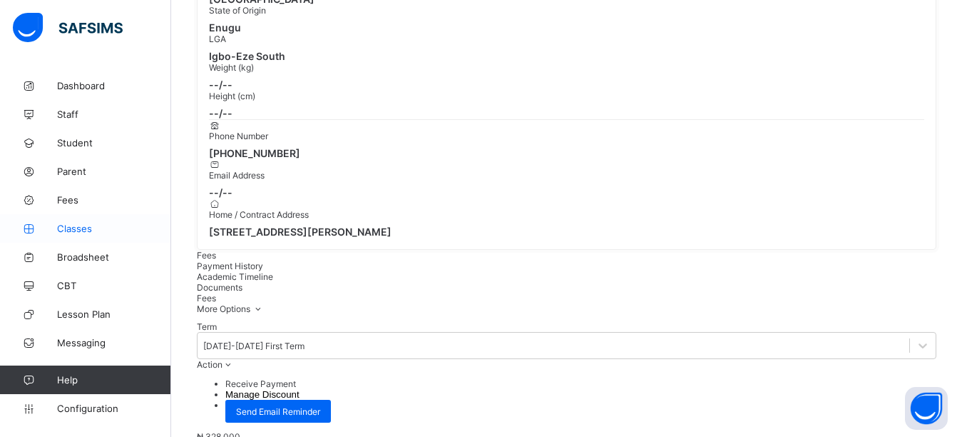
click at [80, 228] on span "Classes" at bounding box center [114, 228] width 114 height 11
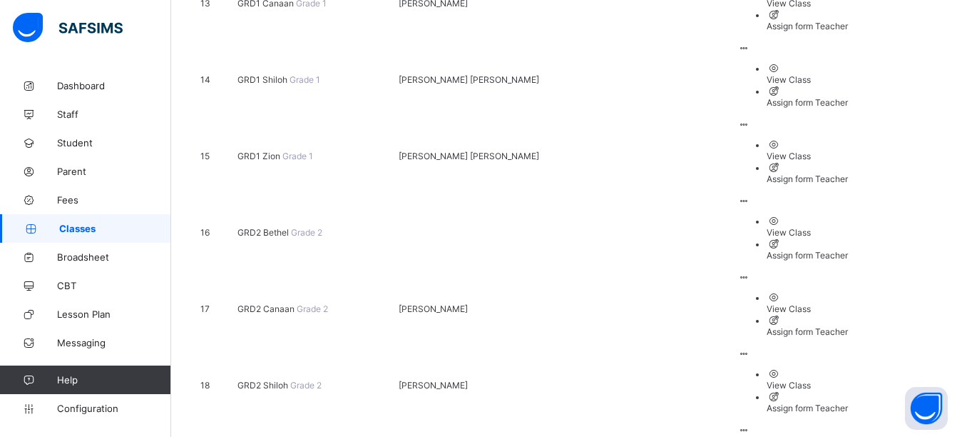
scroll to position [1213, 0]
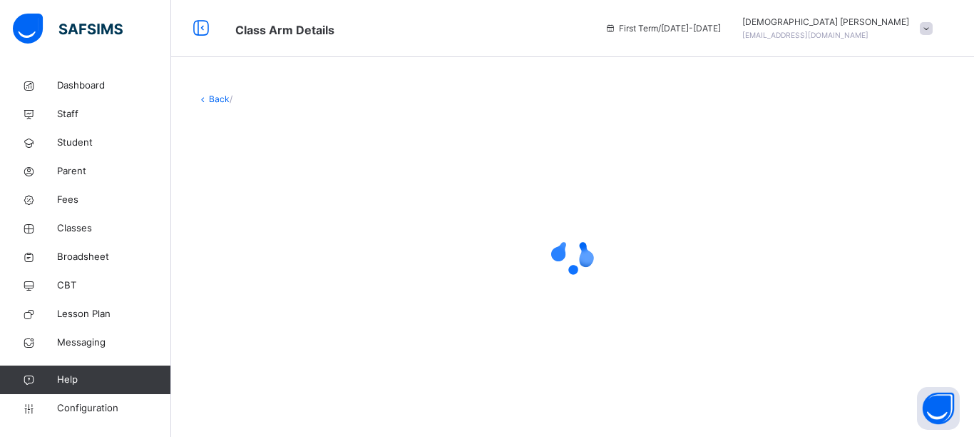
click at [459, 31] on span "Class Arm Details" at bounding box center [409, 29] width 348 height 24
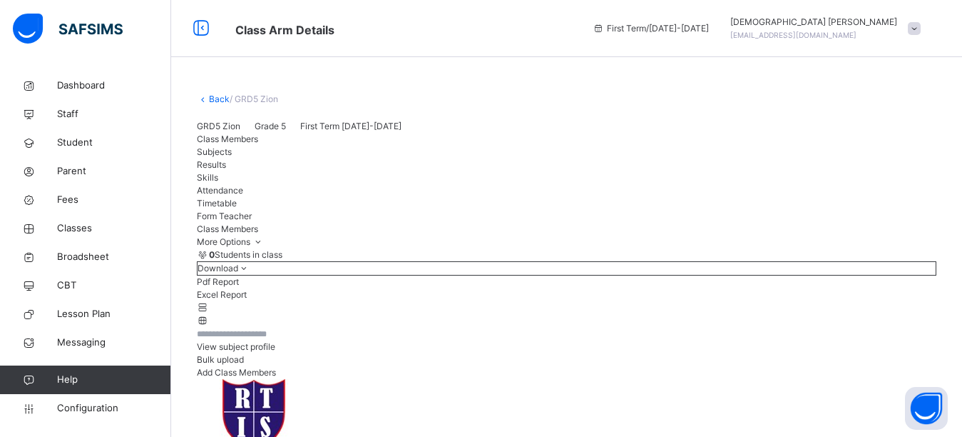
click at [586, 94] on div "Back / GRD5 Zion" at bounding box center [567, 99] width 740 height 13
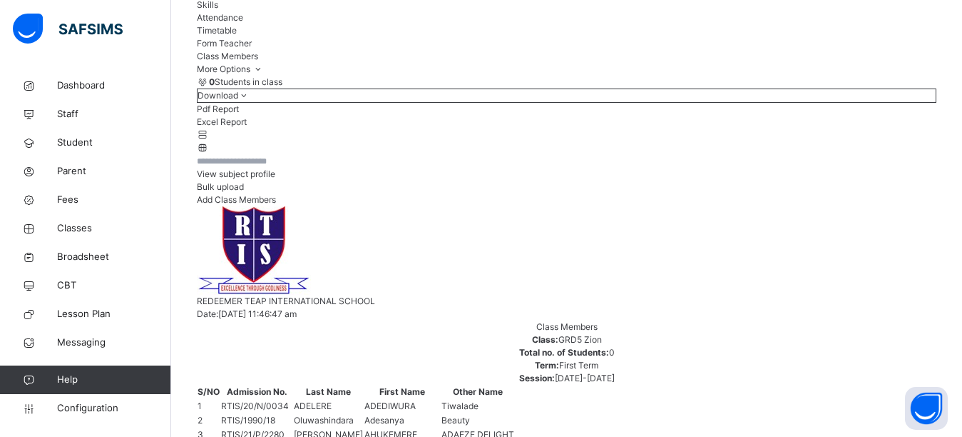
scroll to position [214, 0]
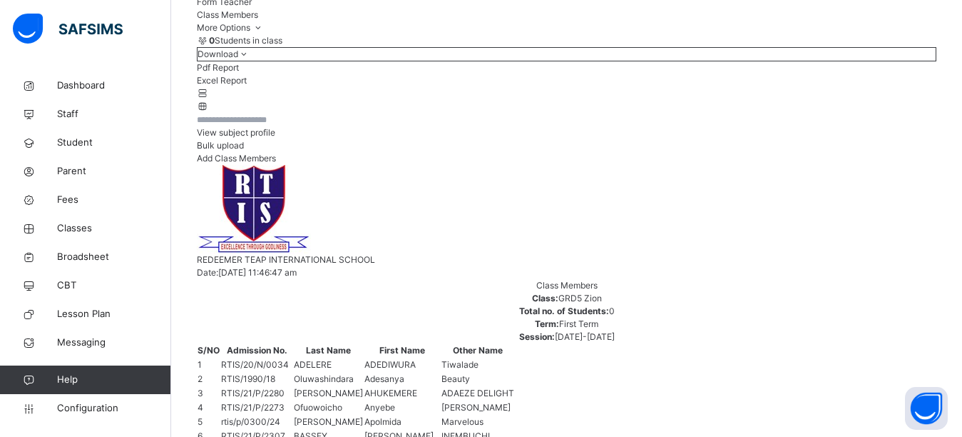
click at [453, 113] on div "0 Students in class Download Pdf Report Excel Report" at bounding box center [567, 73] width 740 height 78
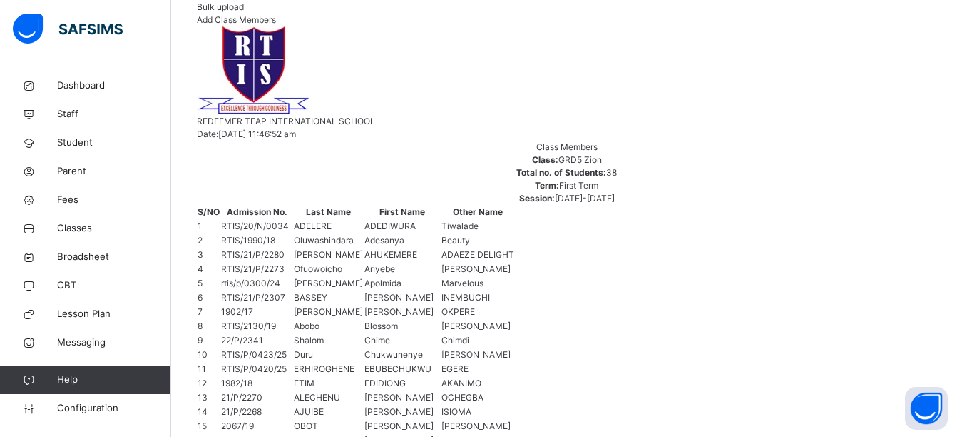
scroll to position [428, 0]
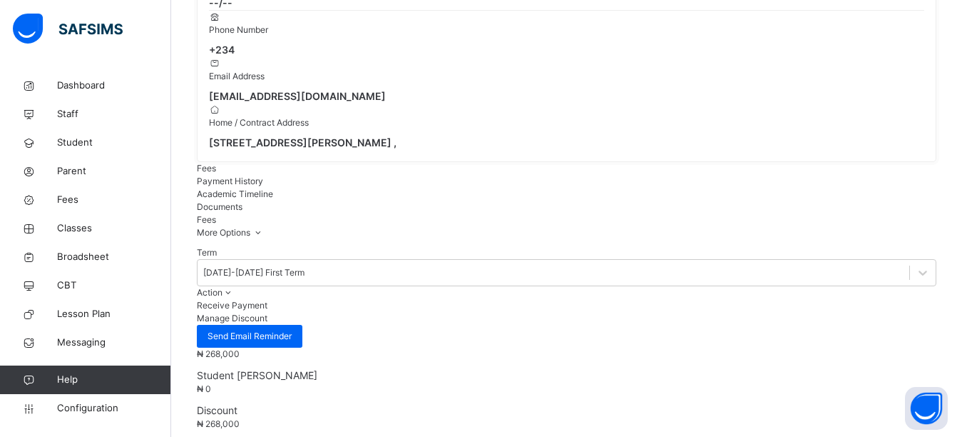
scroll to position [480, 0]
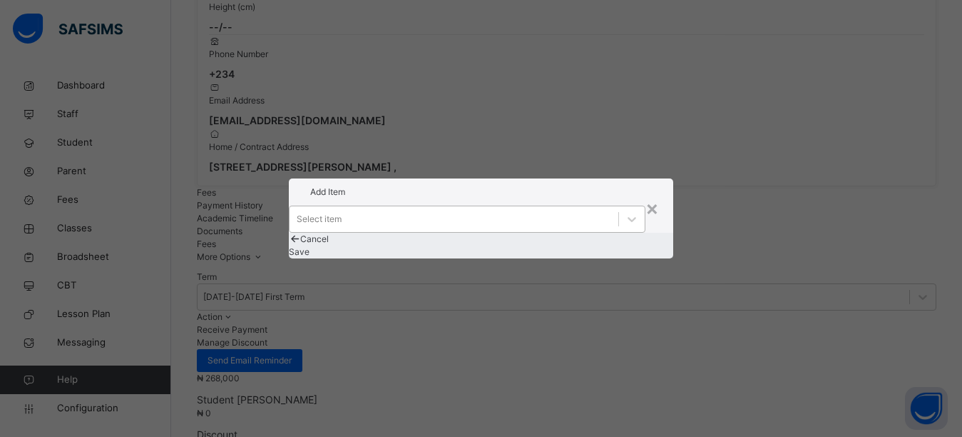
click at [524, 213] on div "Select item" at bounding box center [455, 219] width 330 height 22
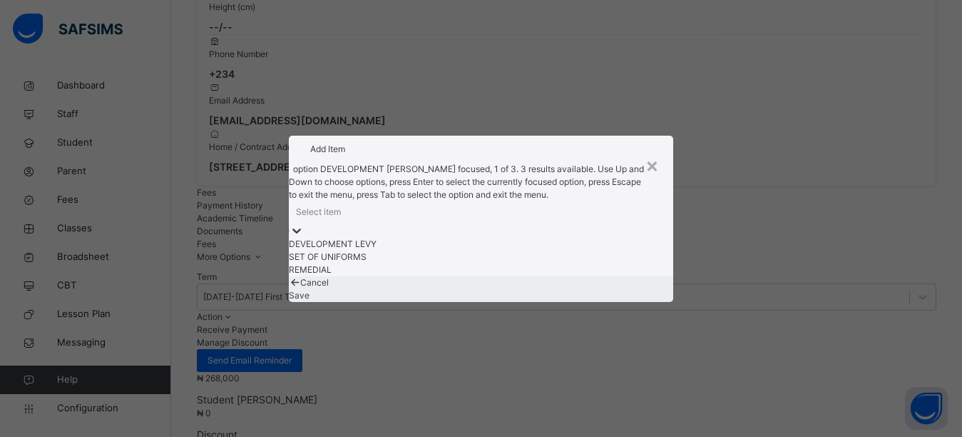
click at [460, 245] on div "DEVELOPMENT LEVY" at bounding box center [481, 244] width 385 height 13
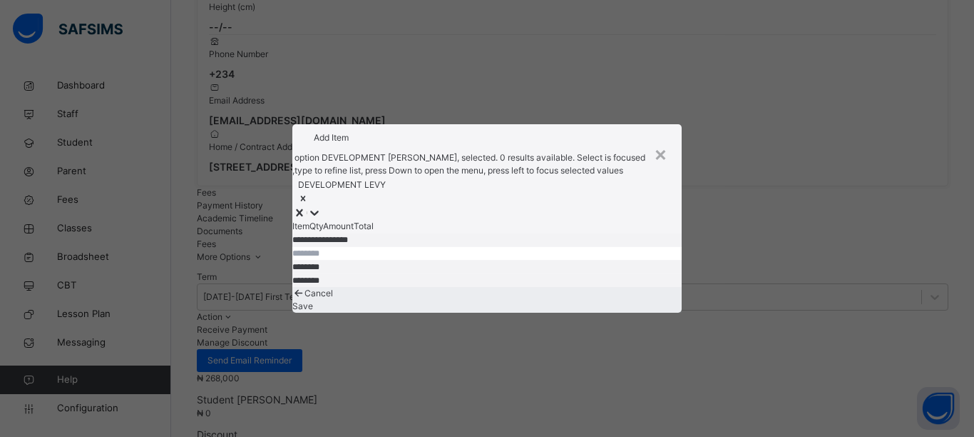
click at [472, 177] on div "DEVELOPMENT LEVY" at bounding box center [487, 191] width 390 height 29
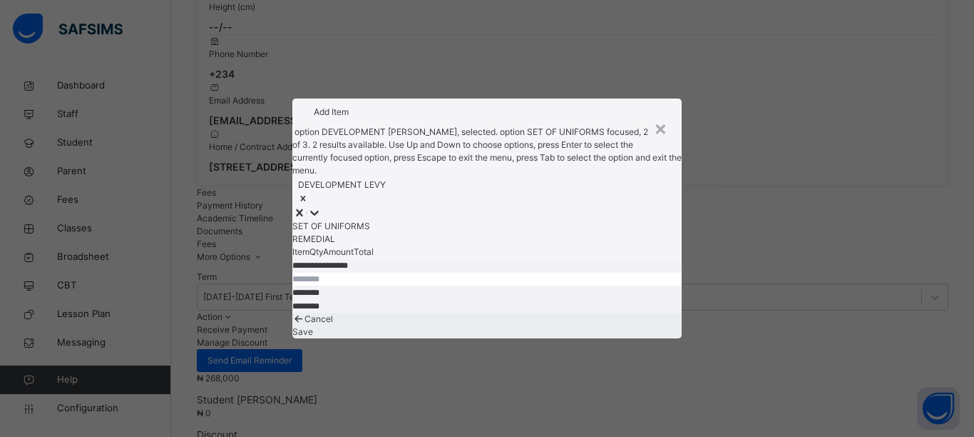
click at [442, 220] on div "SET OF UNIFORMS" at bounding box center [487, 226] width 390 height 13
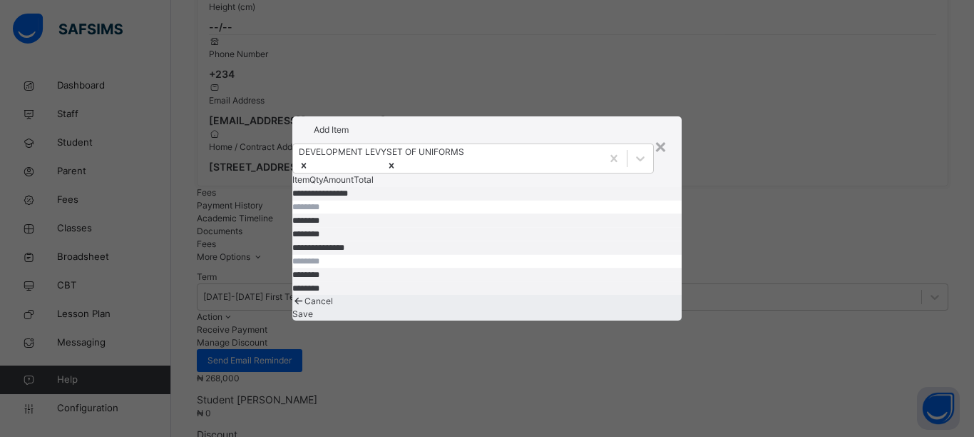
click at [313, 312] on span "Save" at bounding box center [302, 313] width 21 height 11
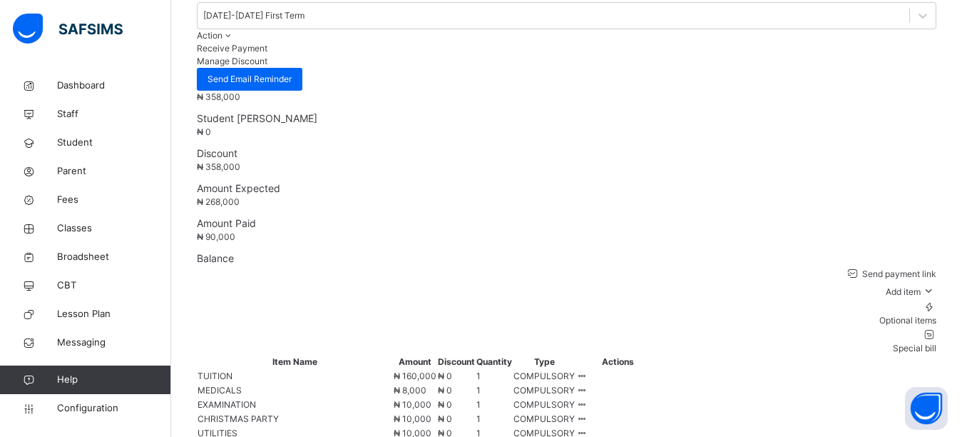
scroll to position [404, 0]
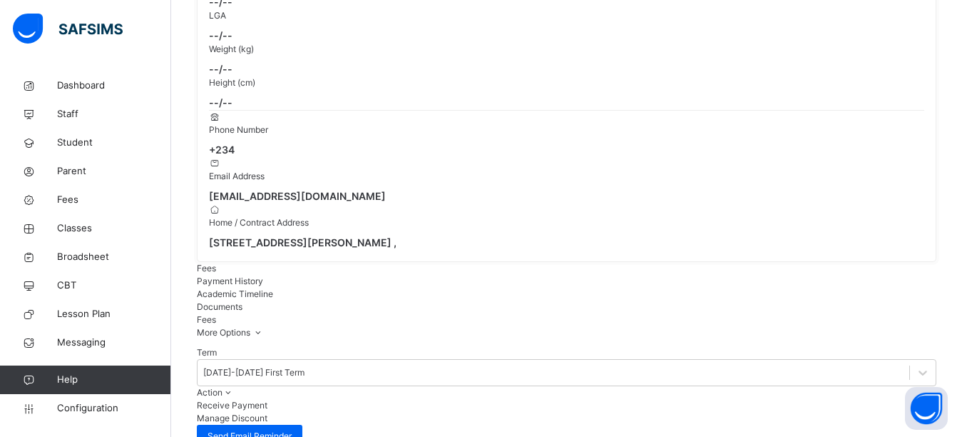
click at [447, 346] on div "Term 2025-2026 First Term Action Receive Payment Manage Discount Send Email Rem…" at bounding box center [567, 396] width 740 height 101
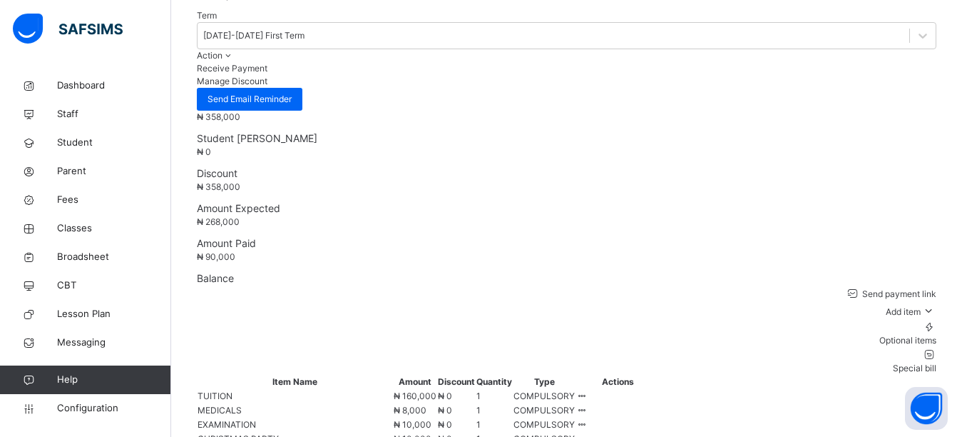
scroll to position [761, 0]
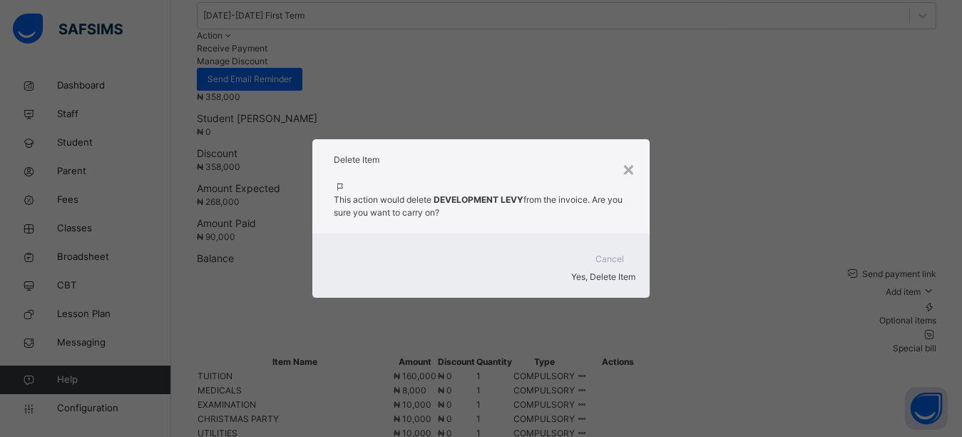
click at [596, 271] on span "Yes, Delete Item" at bounding box center [603, 276] width 64 height 11
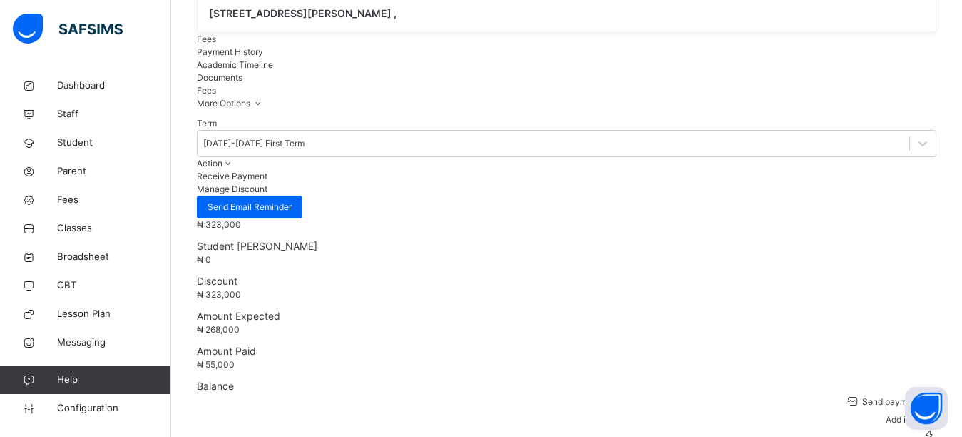
scroll to position [728, 0]
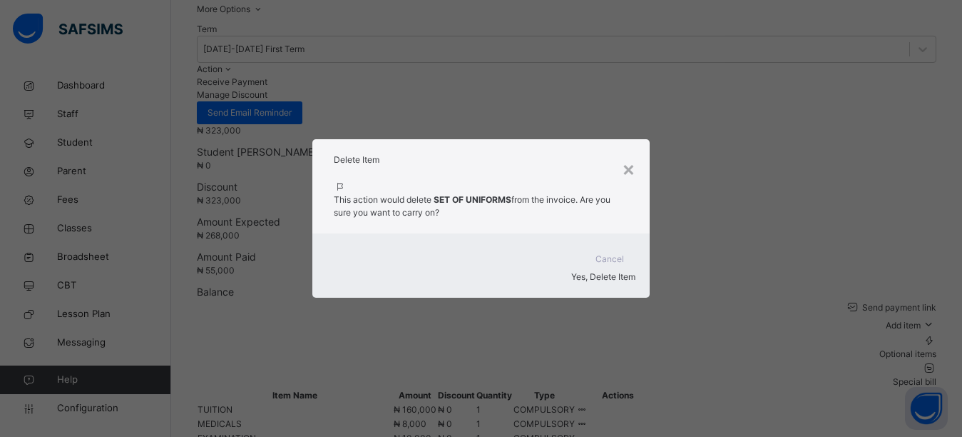
click at [609, 271] on span "Yes, Delete Item" at bounding box center [603, 276] width 64 height 11
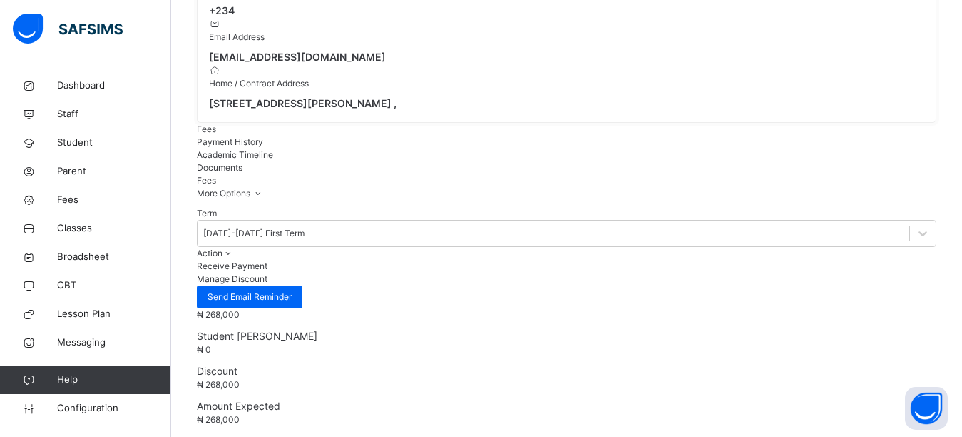
scroll to position [694, 0]
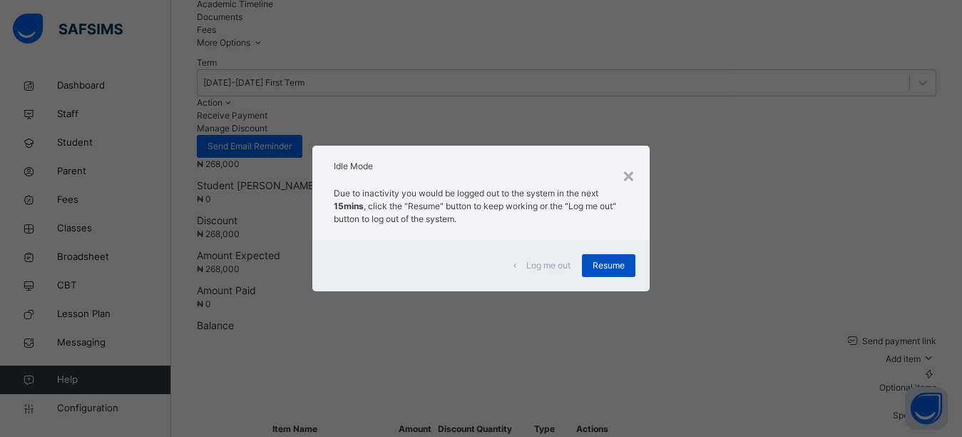
click at [600, 270] on span "Resume" at bounding box center [609, 265] width 32 height 13
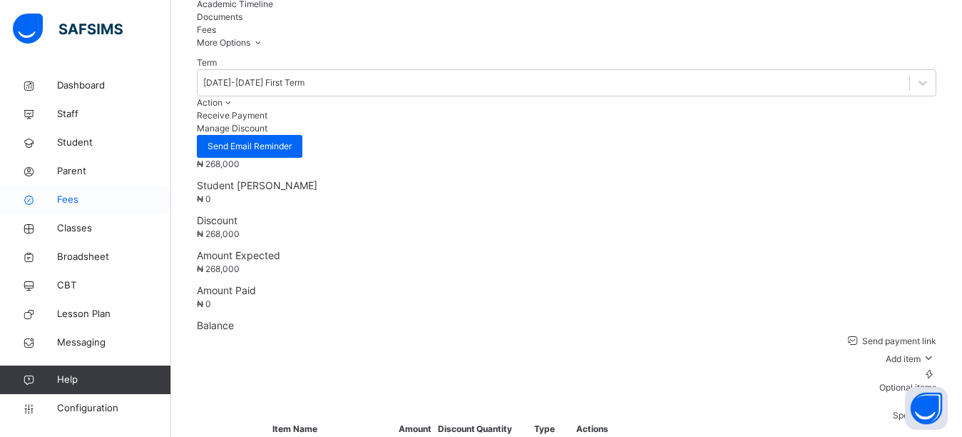
click at [123, 203] on span "Fees" at bounding box center [114, 200] width 114 height 14
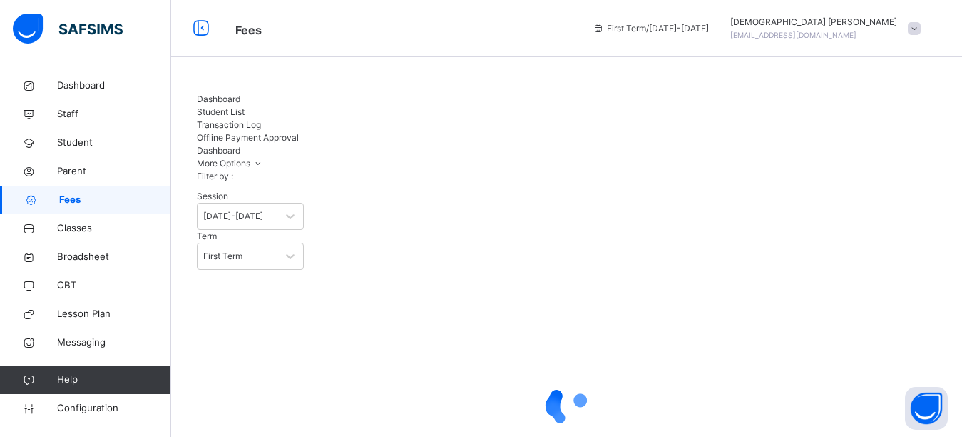
click at [245, 106] on span "Student List" at bounding box center [221, 111] width 48 height 11
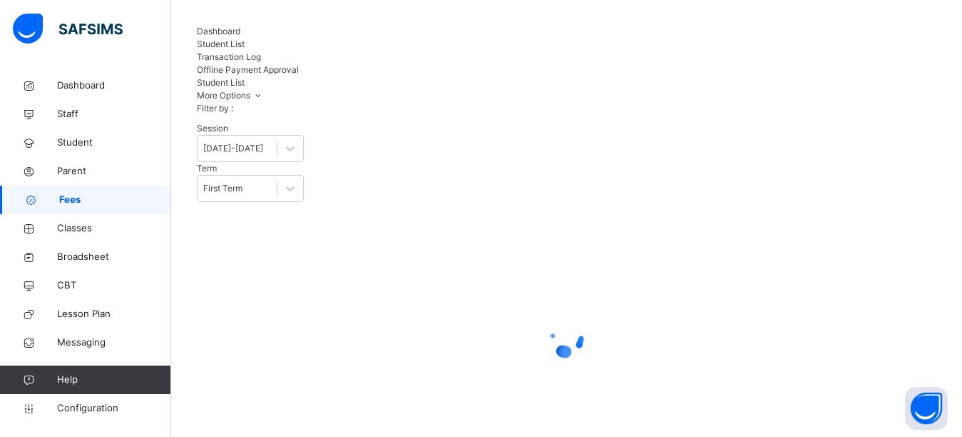
scroll to position [245, 0]
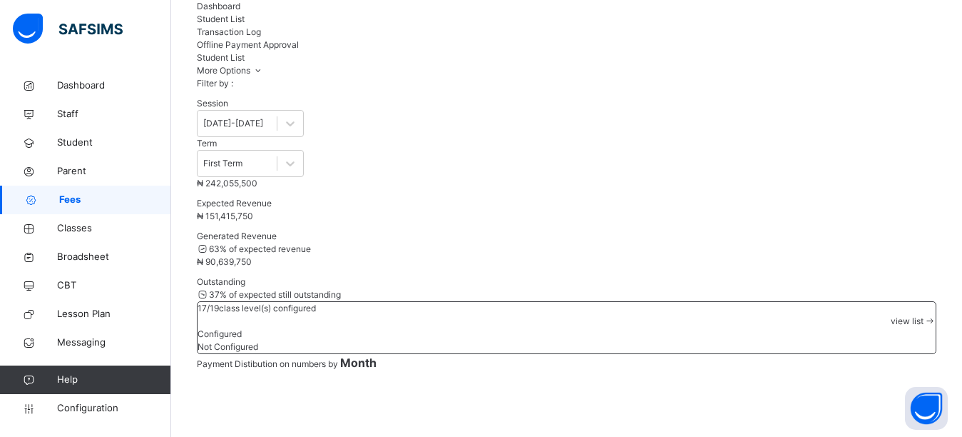
scroll to position [31, 0]
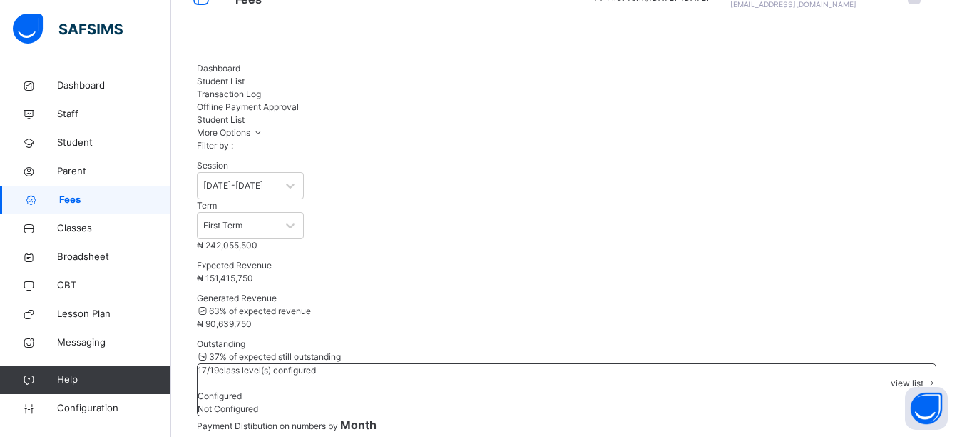
type input "*"
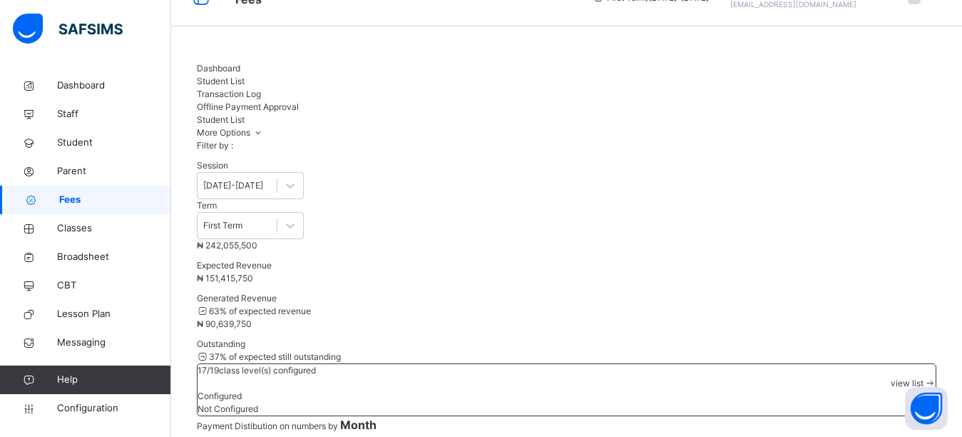
type input "*****"
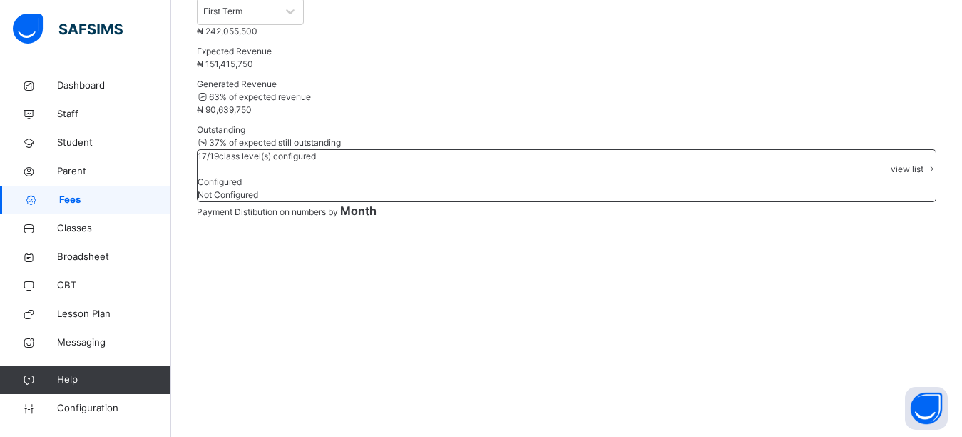
scroll to position [140, 0]
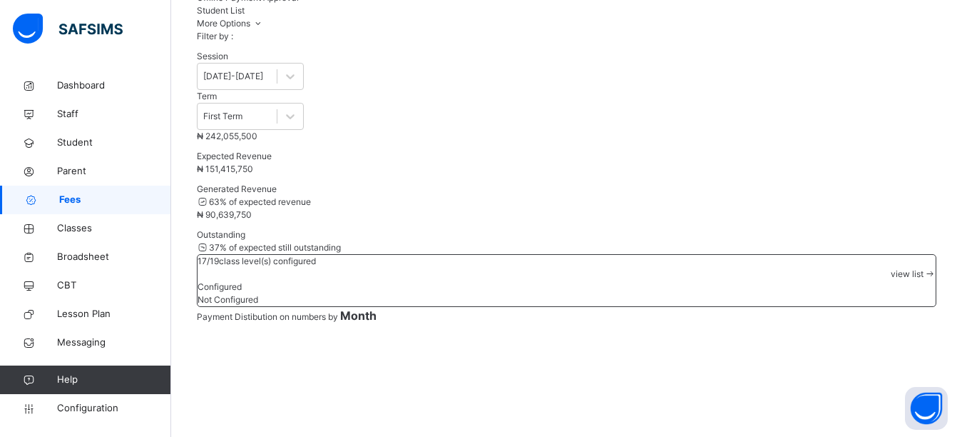
click at [71, 168] on span "Parent" at bounding box center [114, 171] width 114 height 14
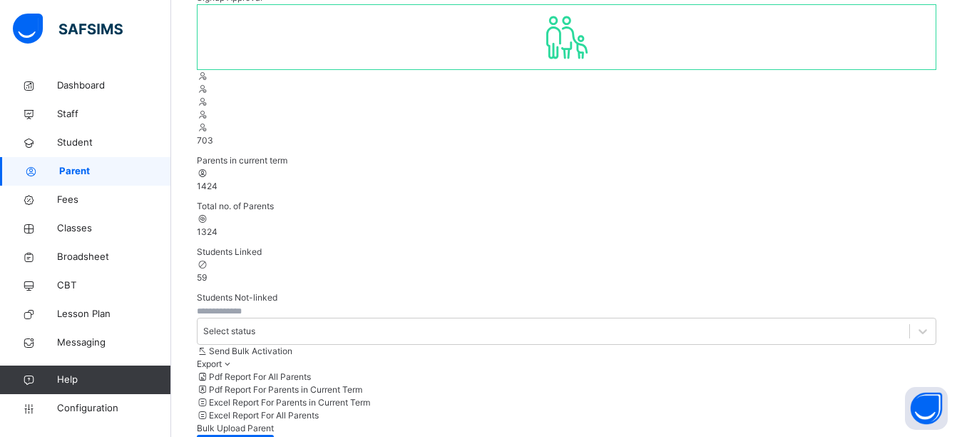
click at [258, 305] on input "text" at bounding box center [240, 311] width 86 height 13
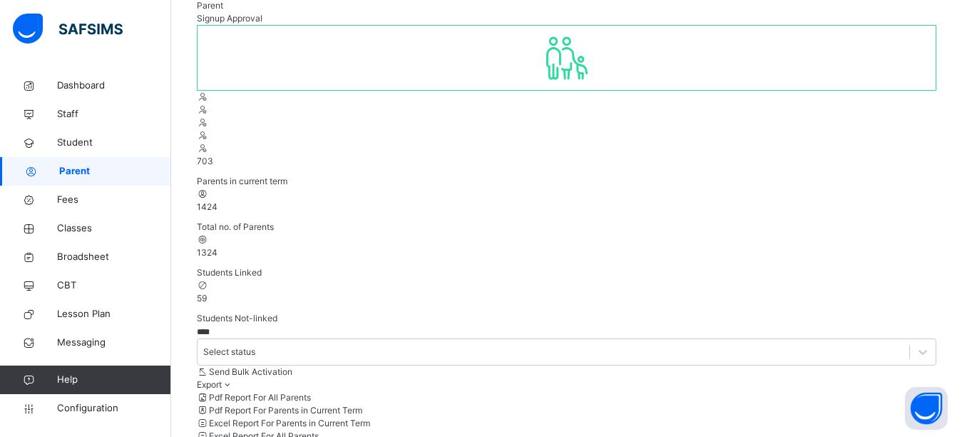
click at [601, 188] on div "1424 Total no. of Parents" at bounding box center [567, 211] width 740 height 46
click at [266, 325] on input "****" at bounding box center [240, 331] width 86 height 13
type input "*"
type input "***"
click at [506, 160] on div "703 Parents in current term 1424 Total no. of Parents 1324 Students Linked 59 S…" at bounding box center [567, 387] width 740 height 724
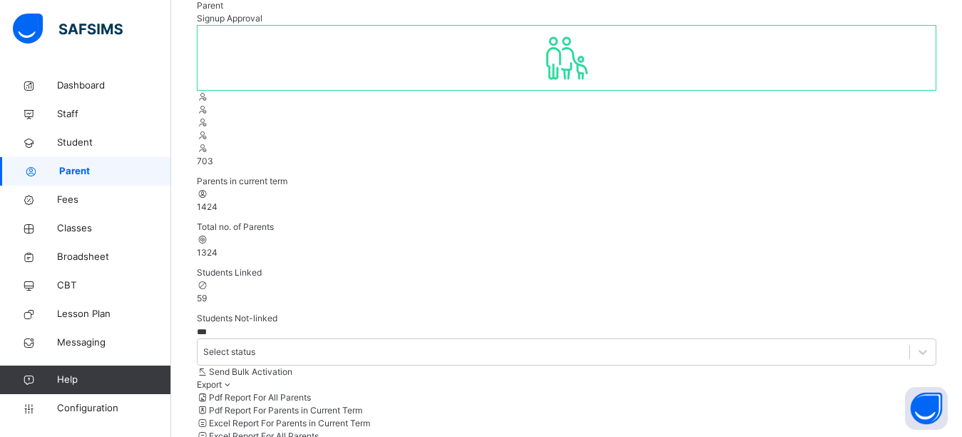
drag, startPoint x: 458, startPoint y: 317, endPoint x: 340, endPoint y: 332, distance: 118.7
copy td "banupatricia32@gmail.com"
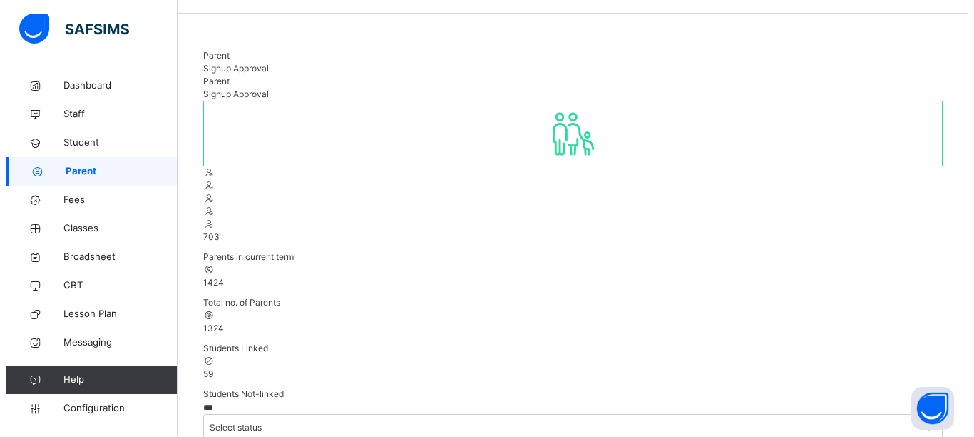
scroll to position [0, 0]
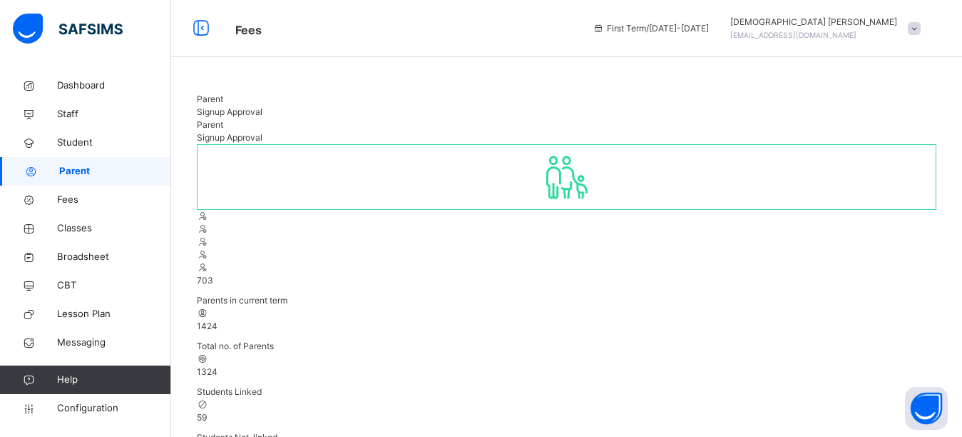
click at [731, 29] on div at bounding box center [731, 29] width 0 height 0
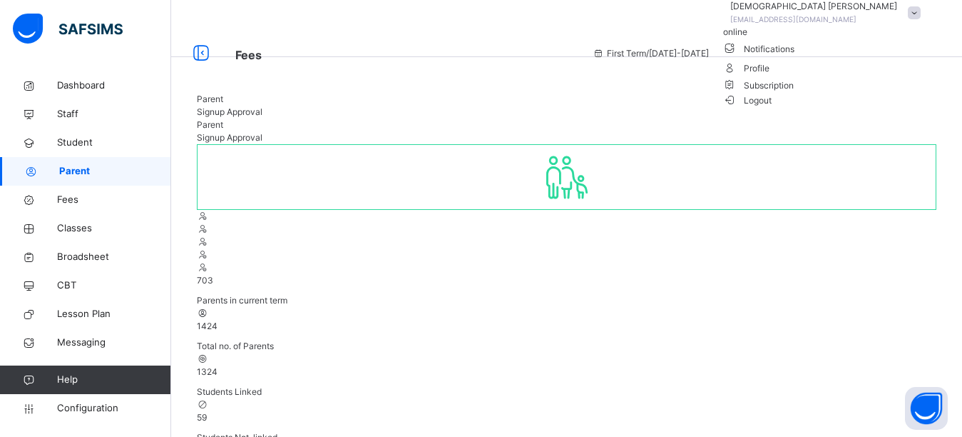
click at [773, 108] on span "Logout" at bounding box center [747, 100] width 49 height 15
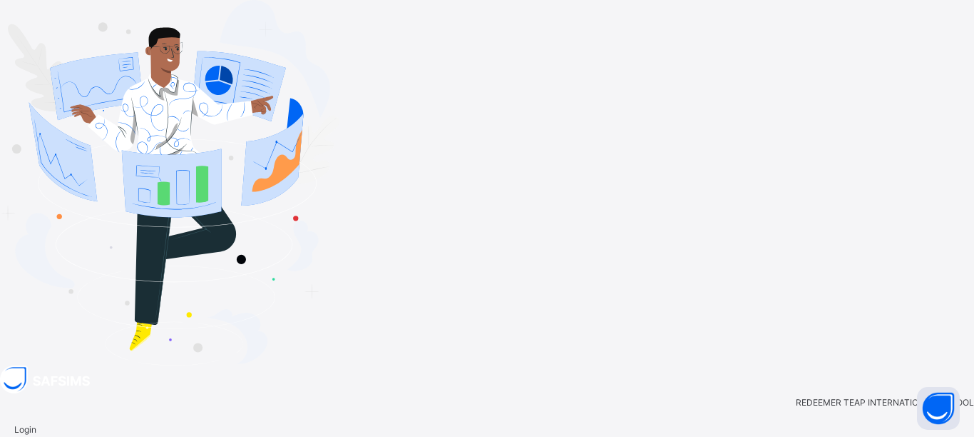
click at [100, 436] on input "**********" at bounding box center [57, 443] width 86 height 13
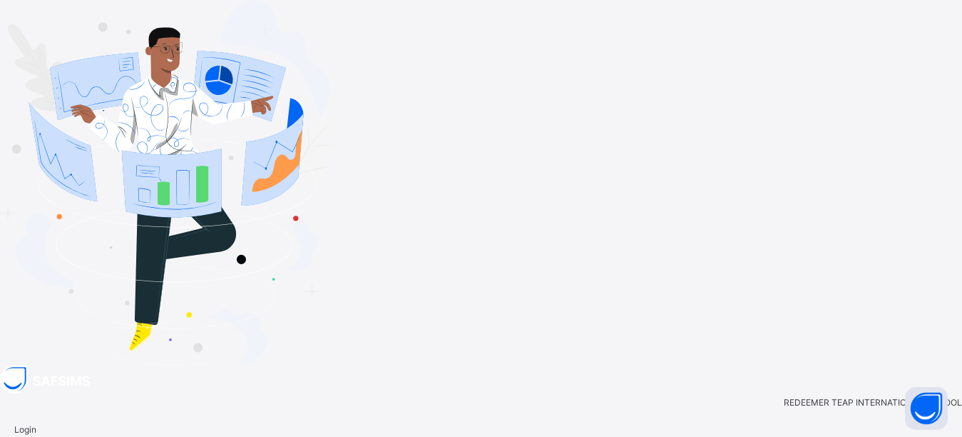
type input "*"
paste input "**********"
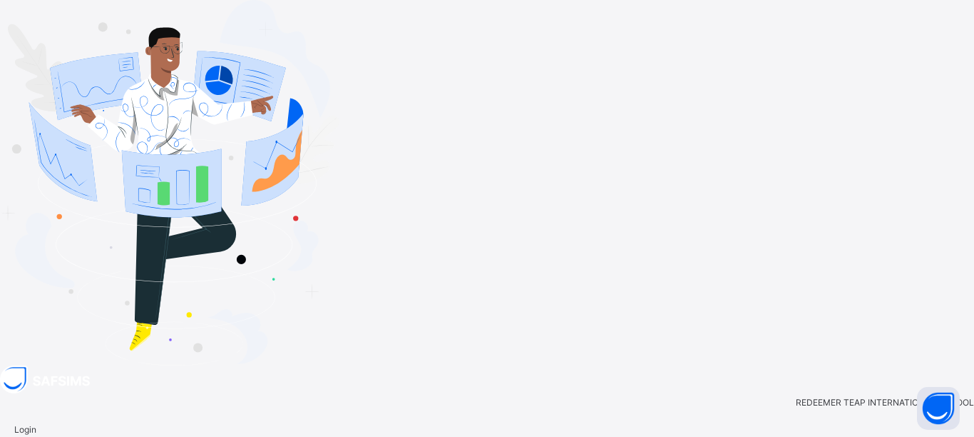
type input "**********"
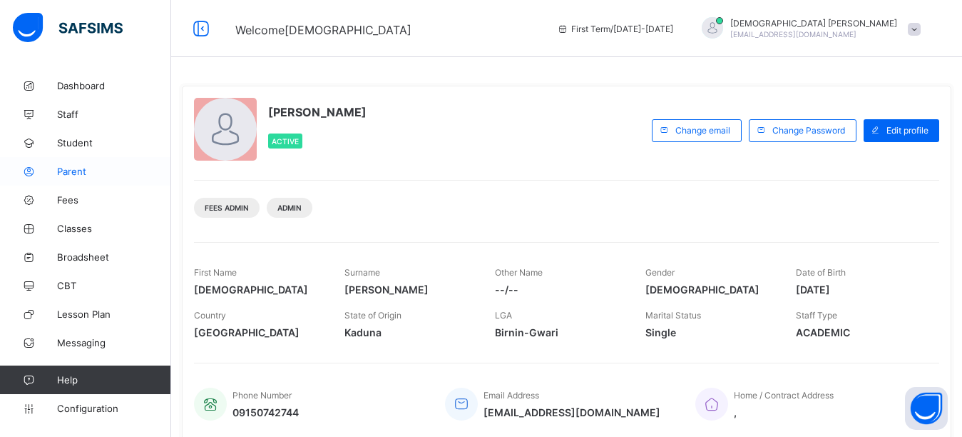
click at [85, 169] on span "Parent" at bounding box center [114, 171] width 114 height 11
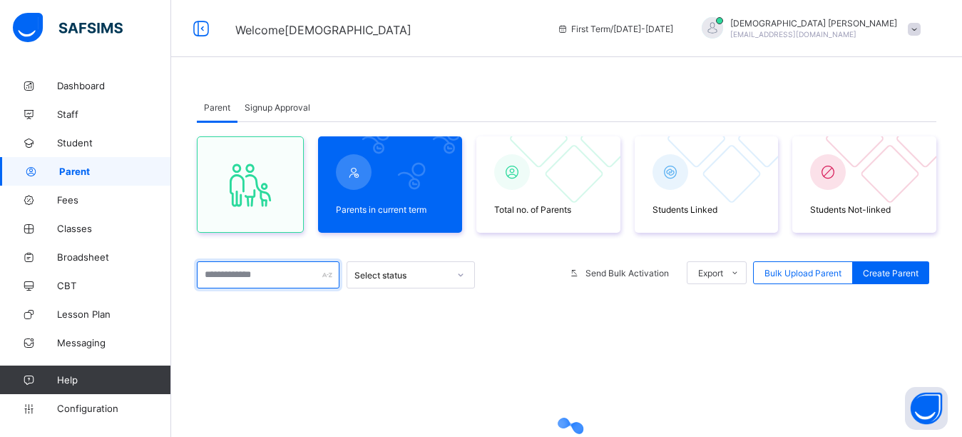
click at [292, 278] on input "text" at bounding box center [268, 274] width 143 height 27
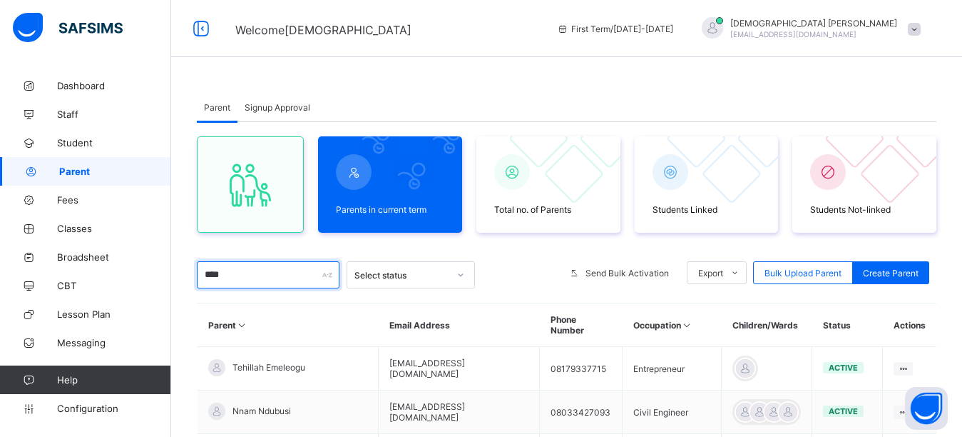
type input "****"
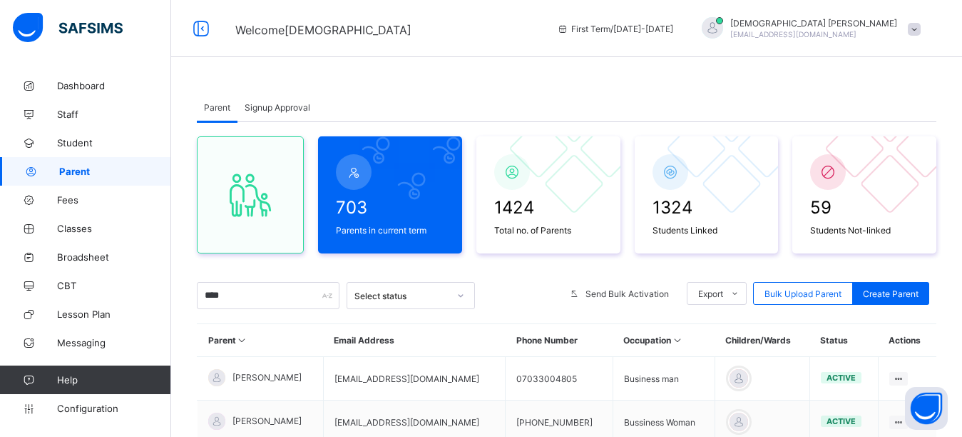
click at [536, 78] on div "Parent Signup Approval Parent Signup Approval 703 Parents in current term 1424 …" at bounding box center [566, 329] width 791 height 516
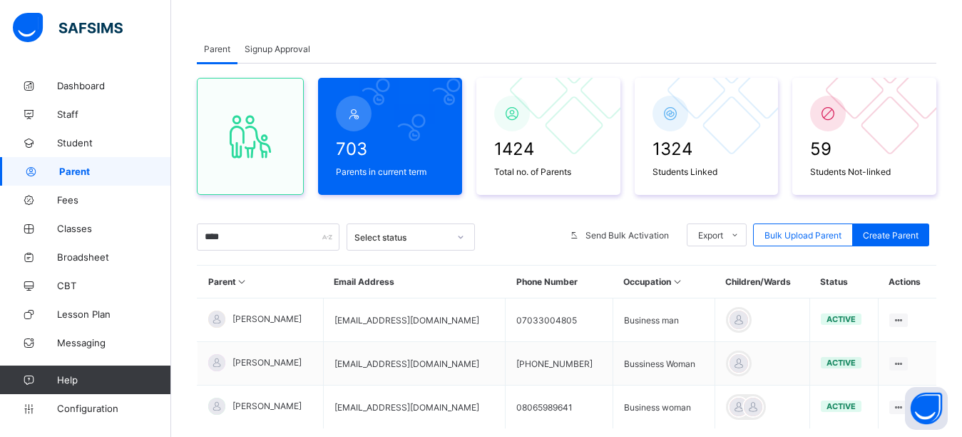
scroll to position [143, 0]
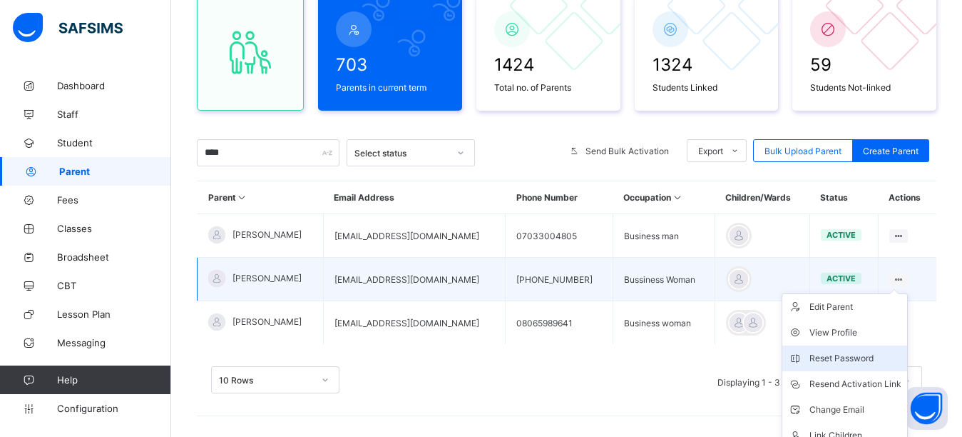
click at [857, 360] on div "Reset Password" at bounding box center [856, 358] width 92 height 14
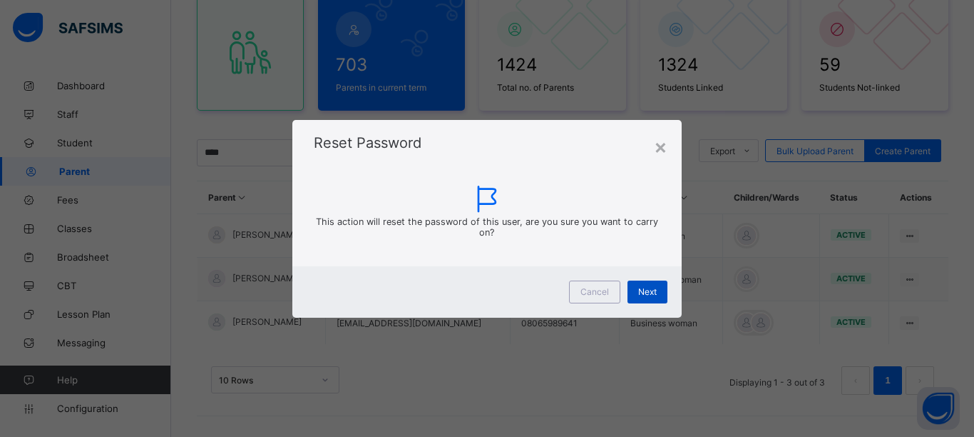
click at [638, 295] on span "Next" at bounding box center [647, 291] width 19 height 11
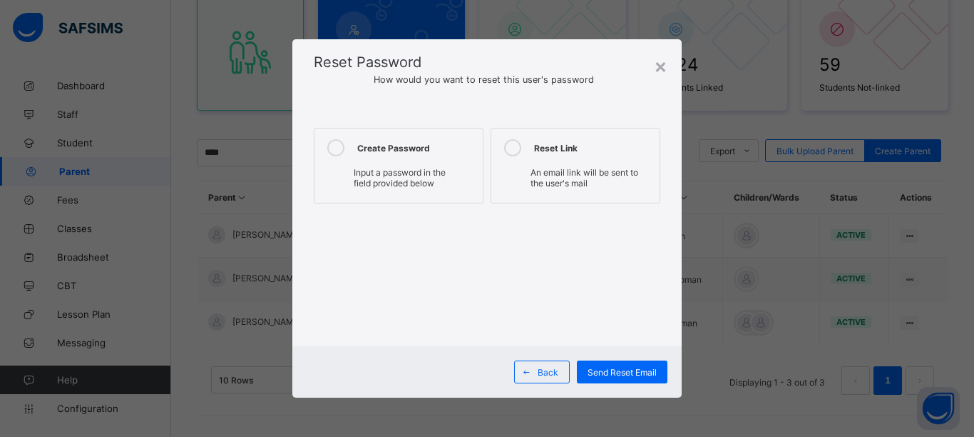
click at [342, 148] on icon at bounding box center [335, 147] width 17 height 17
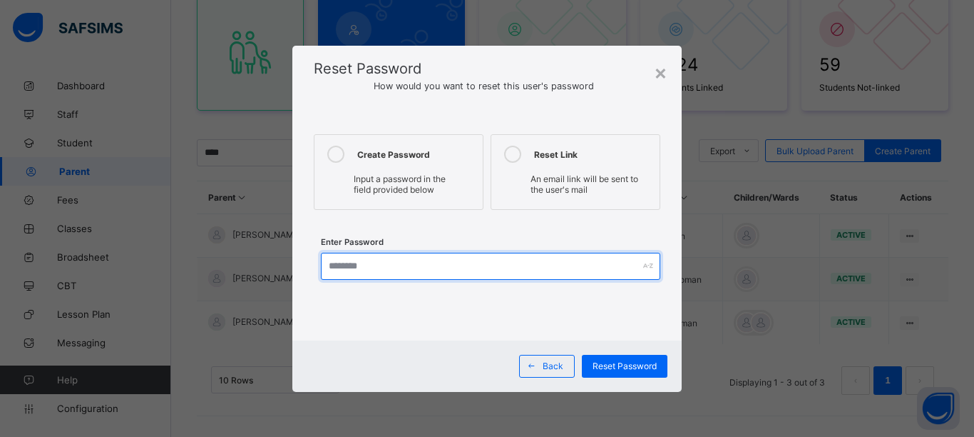
click at [363, 271] on input "text" at bounding box center [491, 266] width 340 height 27
type input "*********"
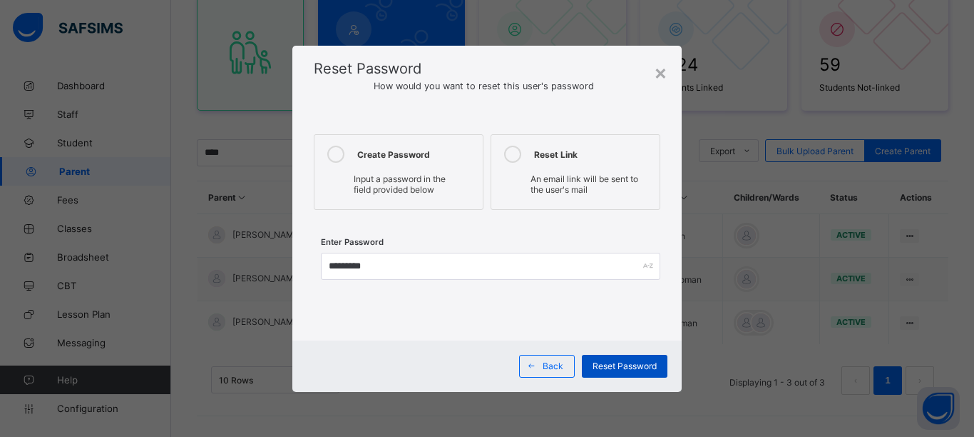
click at [606, 367] on span "Reset Password" at bounding box center [625, 365] width 64 height 11
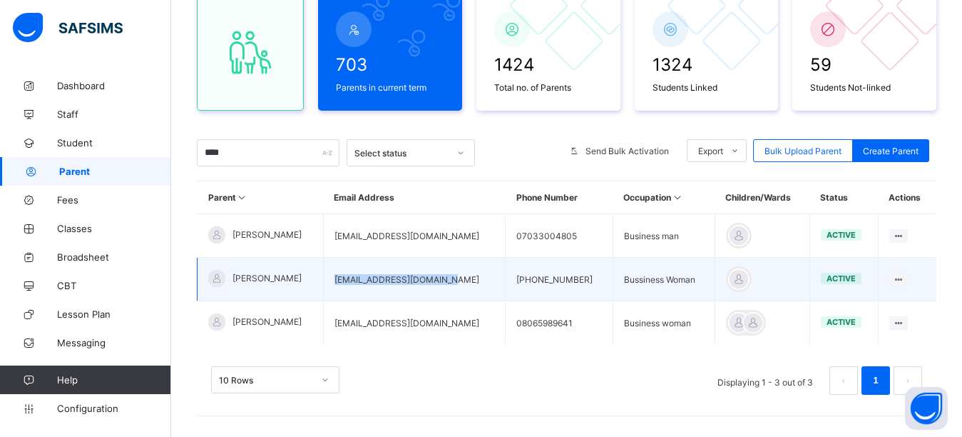
drag, startPoint x: 457, startPoint y: 284, endPoint x: 345, endPoint y: 293, distance: 112.4
click at [345, 293] on td "[EMAIL_ADDRESS][DOMAIN_NAME]" at bounding box center [414, 280] width 182 height 44
copy td "[EMAIL_ADDRESS][DOMAIN_NAME]"
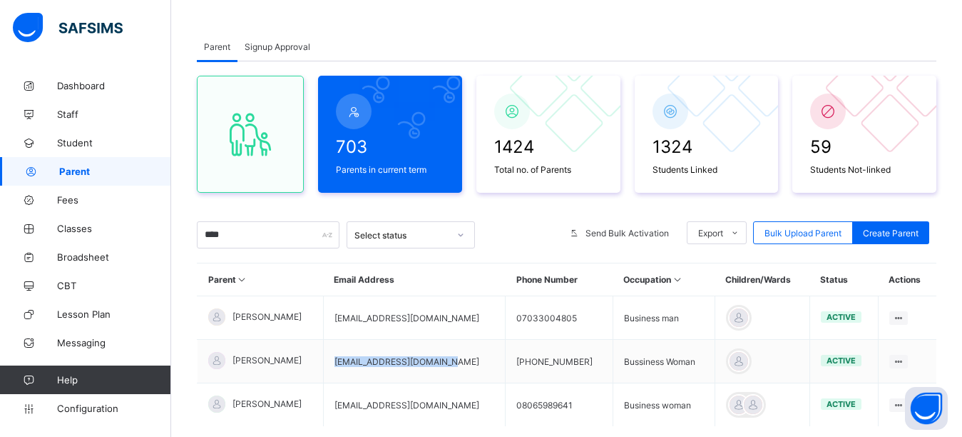
scroll to position [0, 0]
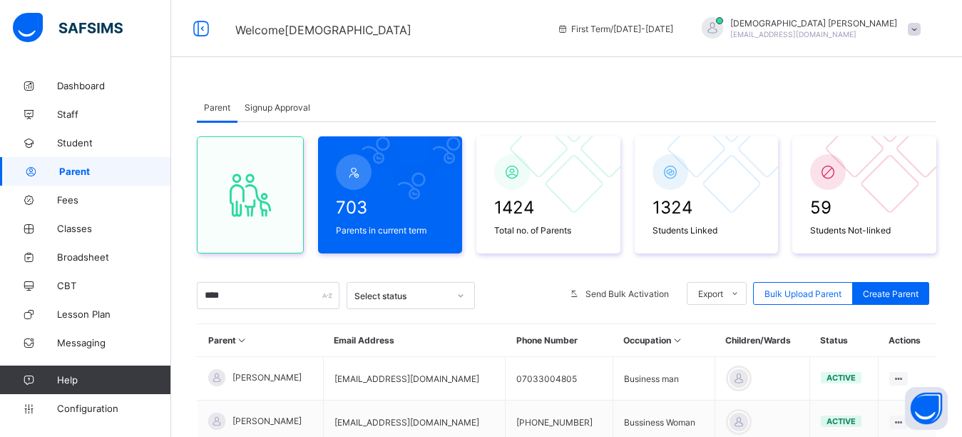
click at [723, 31] on div at bounding box center [712, 27] width 21 height 21
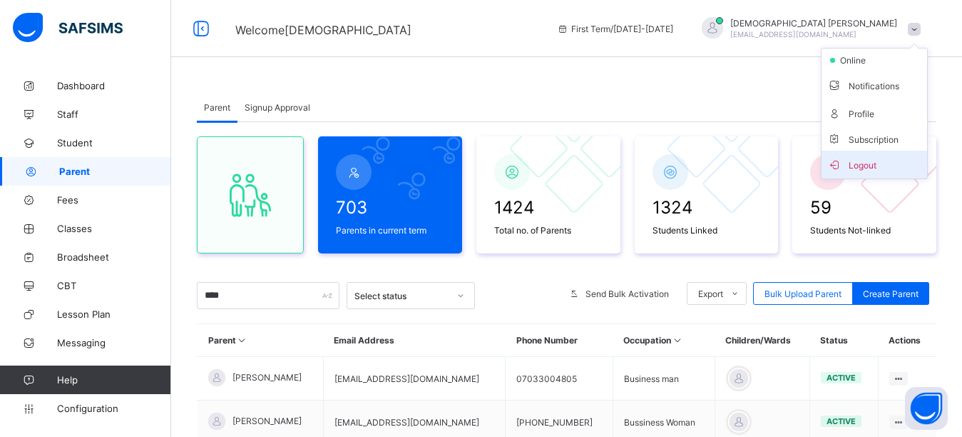
click at [860, 161] on span "Logout" at bounding box center [875, 164] width 94 height 16
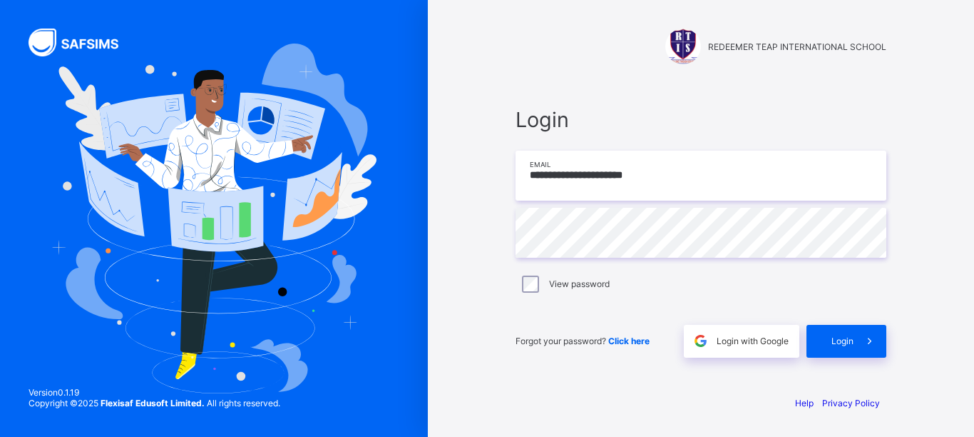
click at [698, 180] on input "**********" at bounding box center [701, 176] width 371 height 50
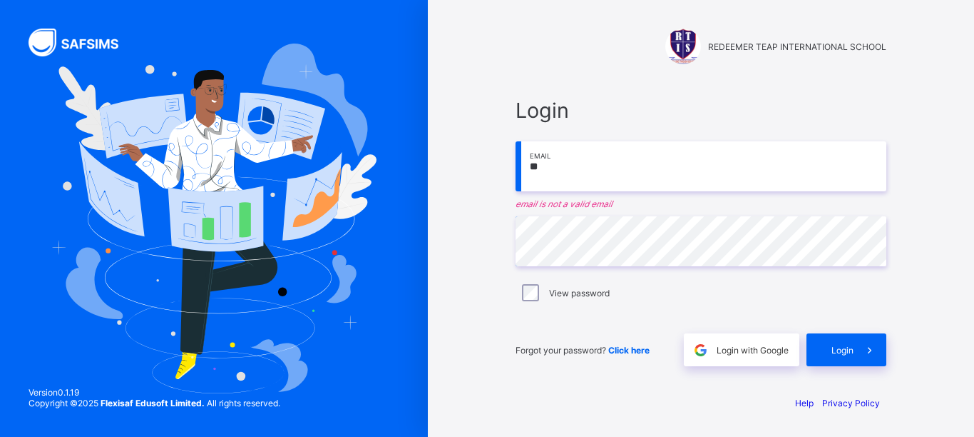
type input "*"
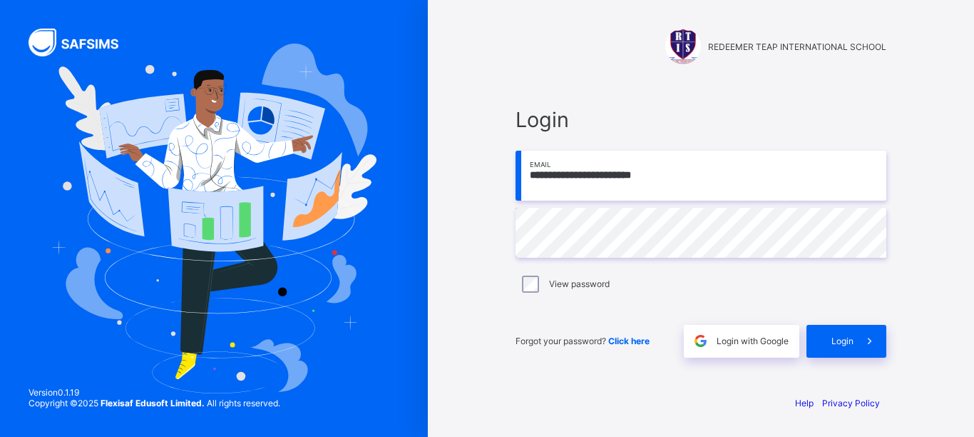
type input "**********"
click at [855, 345] on span at bounding box center [870, 341] width 33 height 33
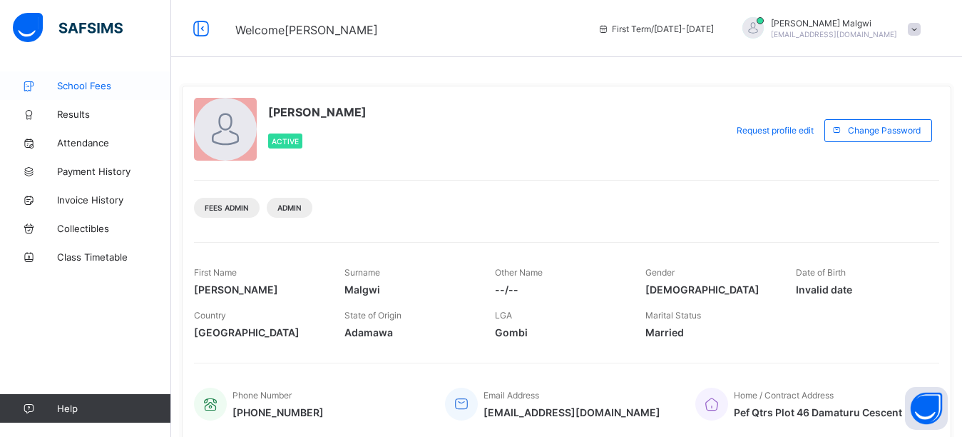
click at [59, 88] on span "School Fees" at bounding box center [114, 85] width 114 height 11
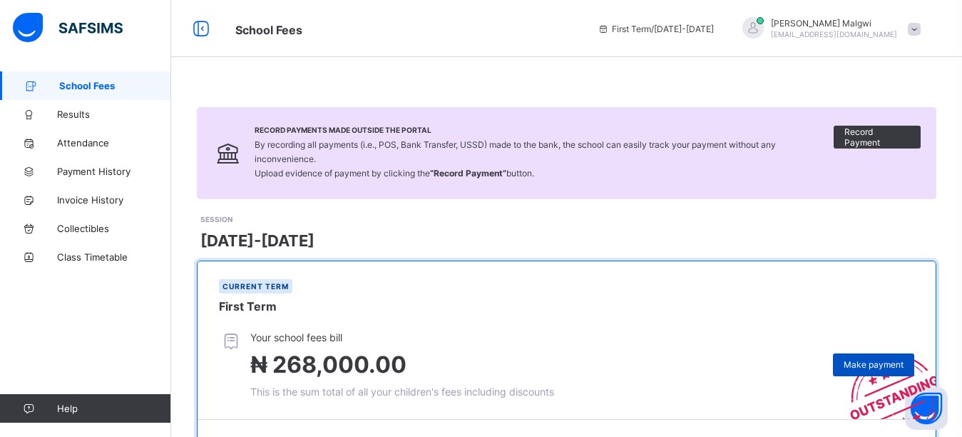
click at [867, 359] on span "Make payment" at bounding box center [874, 364] width 60 height 11
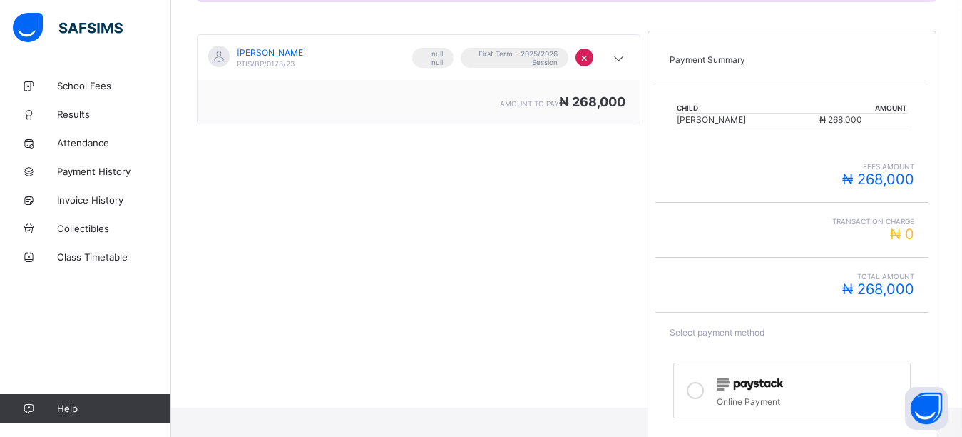
scroll to position [233, 0]
click at [701, 389] on icon at bounding box center [695, 389] width 17 height 17
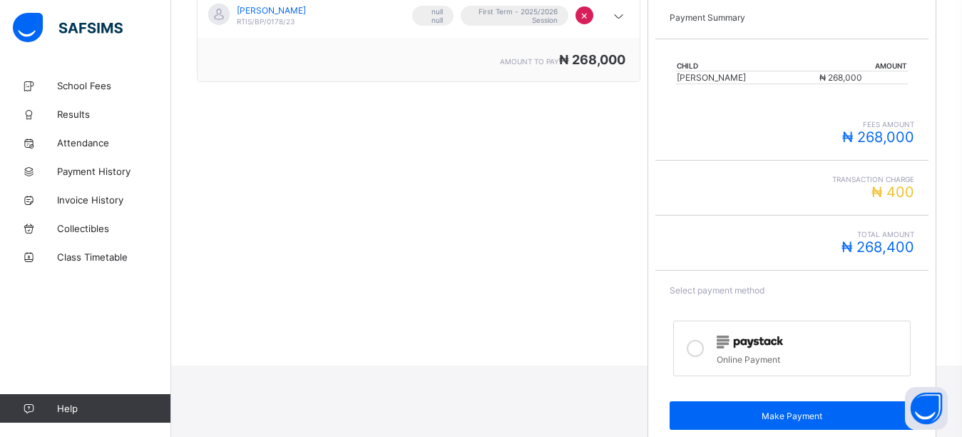
scroll to position [296, 0]
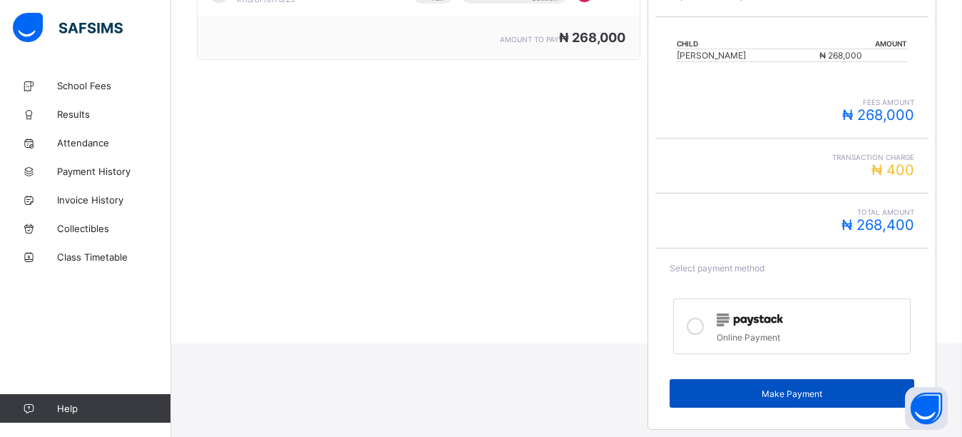
click at [733, 390] on span "Make Payment" at bounding box center [792, 393] width 223 height 11
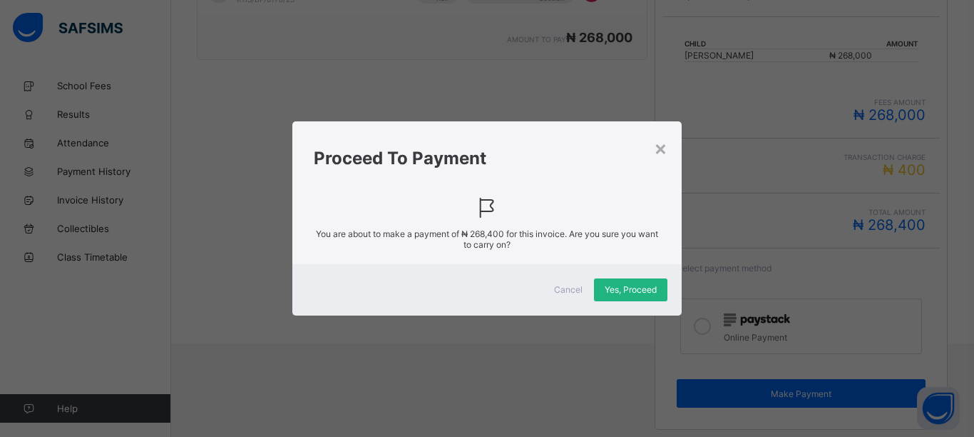
click at [631, 288] on span "Yes, Proceed" at bounding box center [631, 289] width 52 height 11
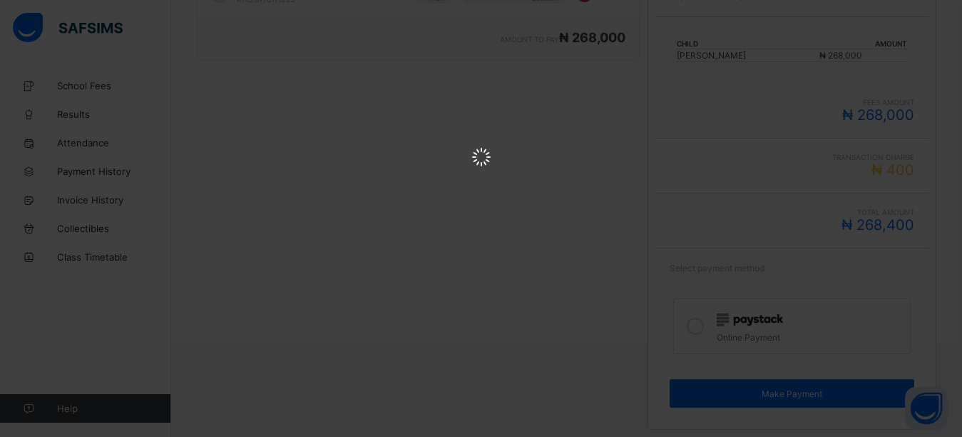
scroll to position [0, 0]
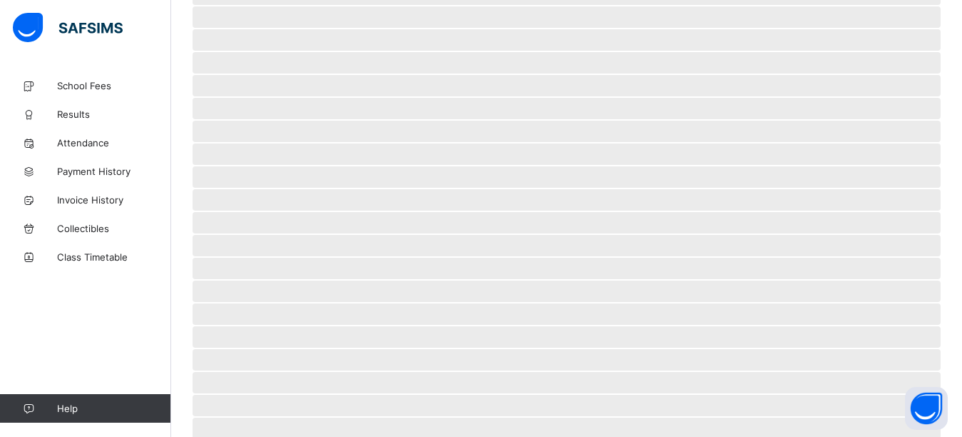
scroll to position [109, 0]
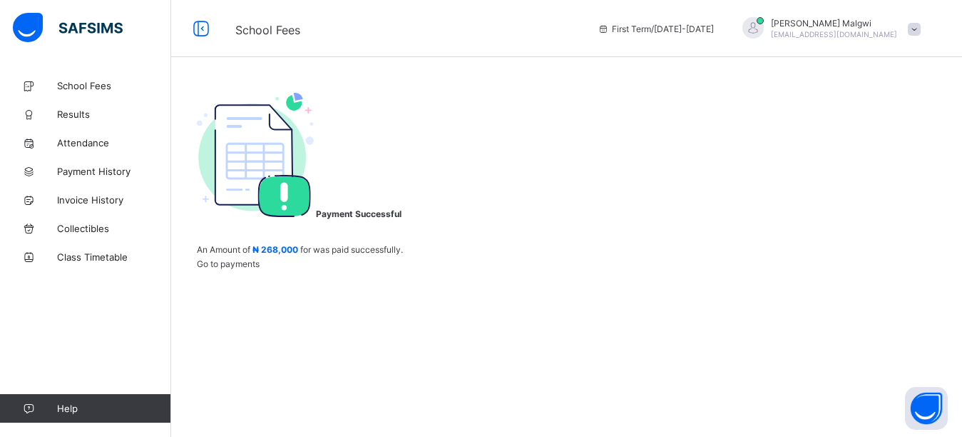
click at [764, 31] on div at bounding box center [753, 27] width 21 height 21
click at [872, 146] on span "Logout" at bounding box center [875, 141] width 94 height 16
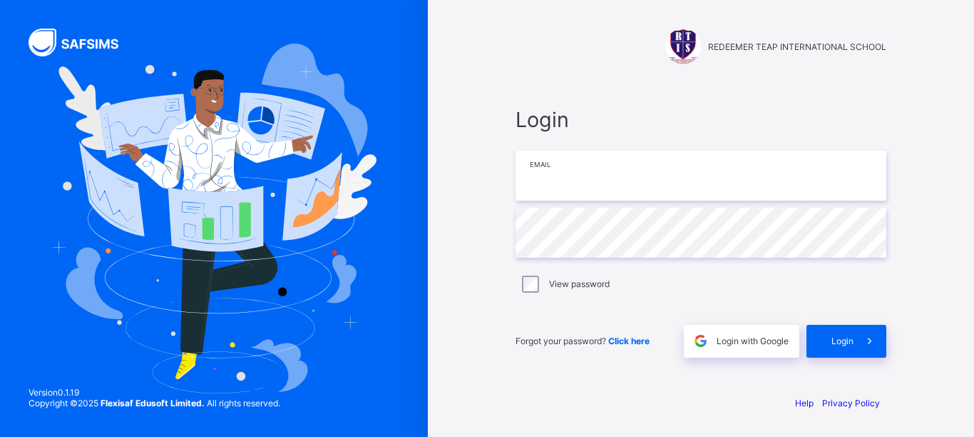
type input "**********"
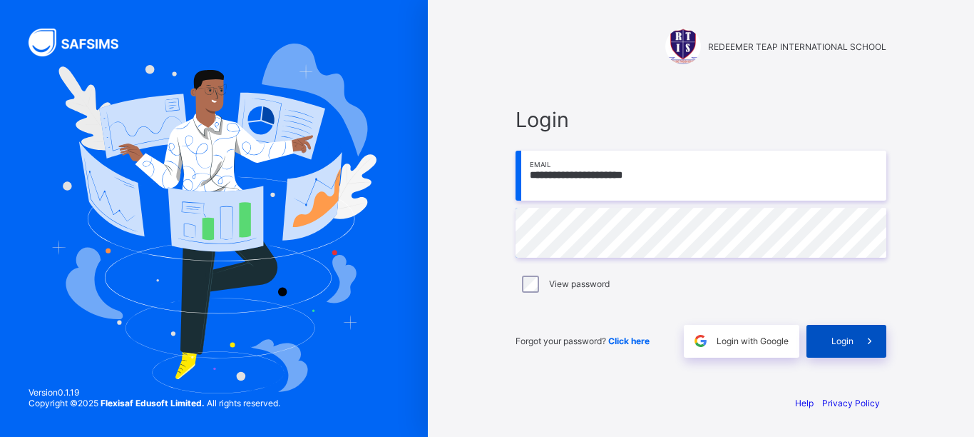
click at [850, 344] on span "Login" at bounding box center [843, 340] width 22 height 11
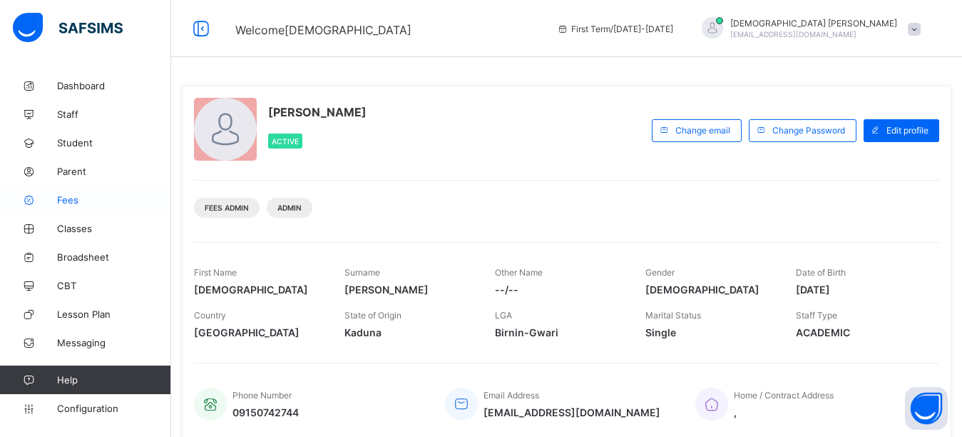
click at [82, 200] on span "Fees" at bounding box center [114, 199] width 114 height 11
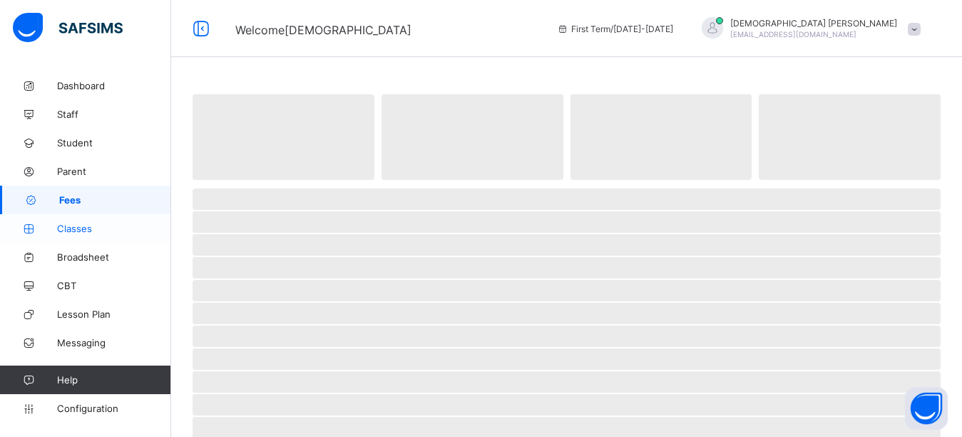
click at [103, 228] on span "Classes" at bounding box center [114, 228] width 114 height 11
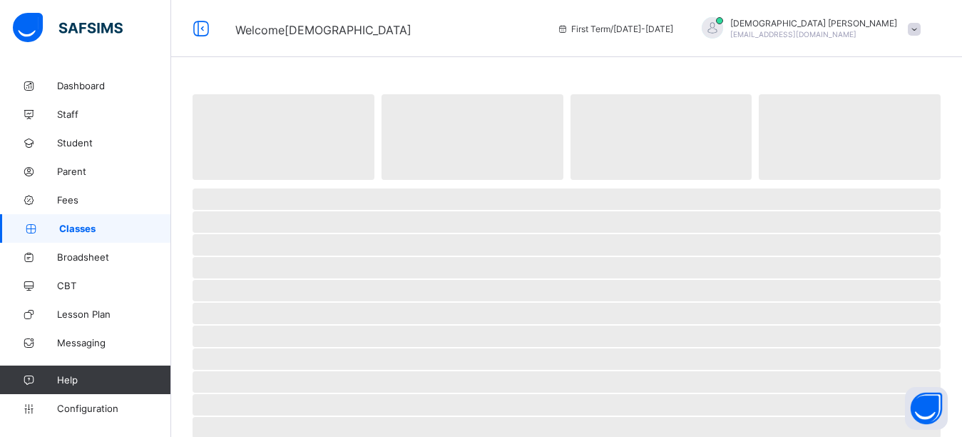
click at [86, 230] on span "Classes" at bounding box center [115, 228] width 112 height 11
click at [93, 238] on link "Classes" at bounding box center [85, 228] width 171 height 29
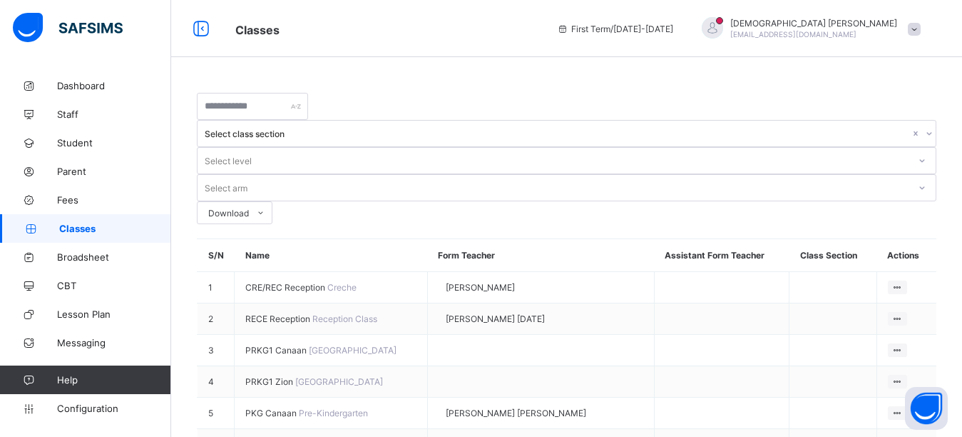
click at [407, 21] on span "Classes" at bounding box center [385, 28] width 300 height 19
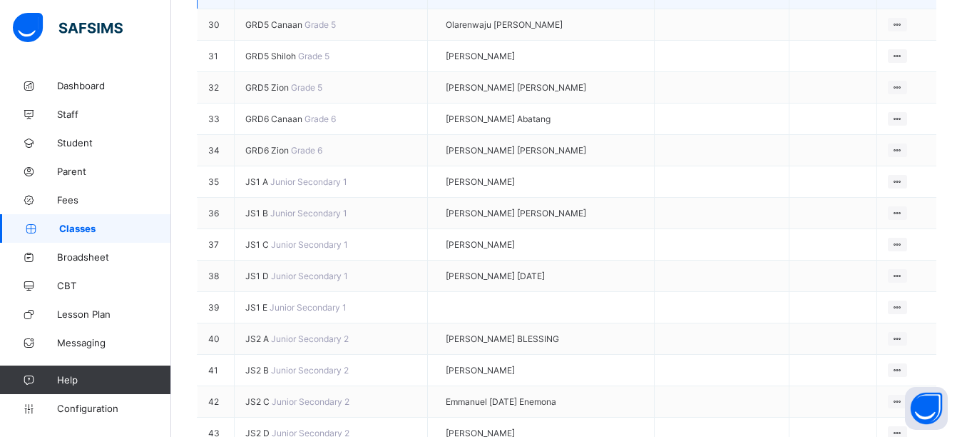
scroll to position [1213, 0]
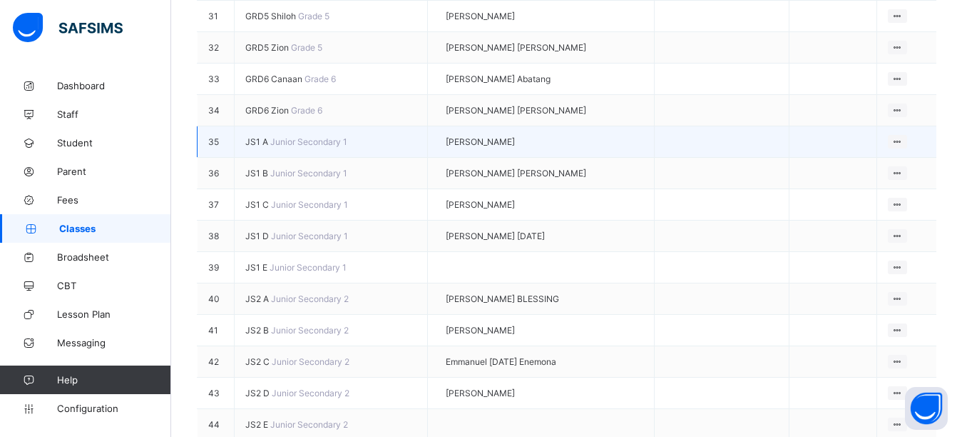
click at [249, 147] on span "JS1 A" at bounding box center [257, 141] width 25 height 11
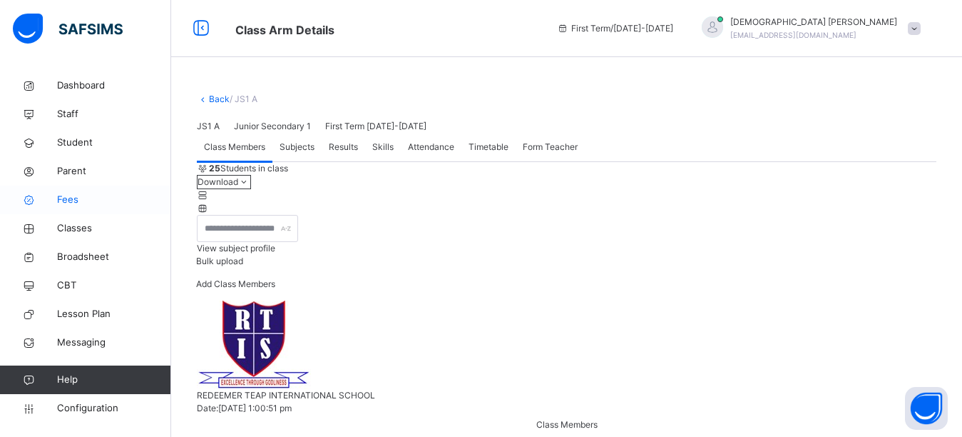
click at [73, 202] on span "Fees" at bounding box center [114, 200] width 114 height 14
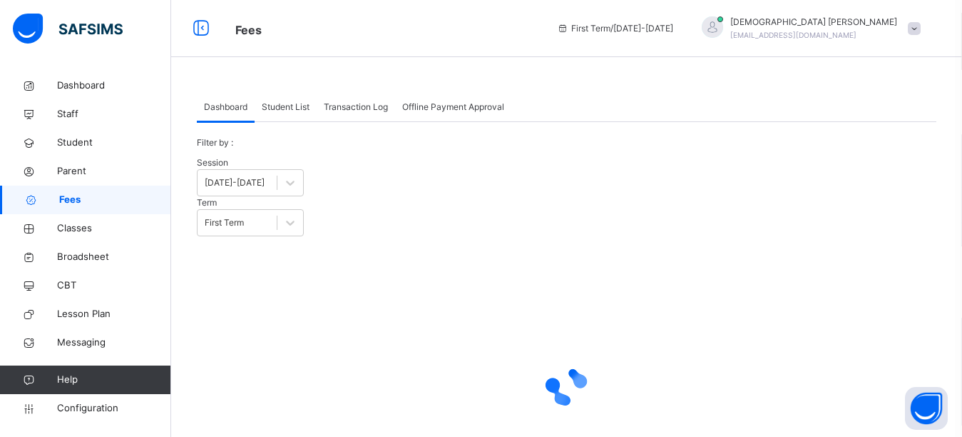
click at [260, 111] on div "Student List" at bounding box center [286, 107] width 62 height 29
type input "*********"
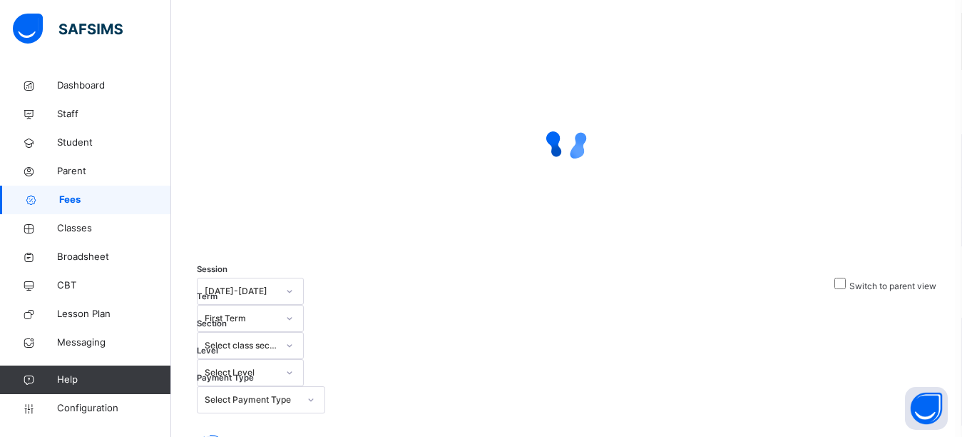
scroll to position [245, 0]
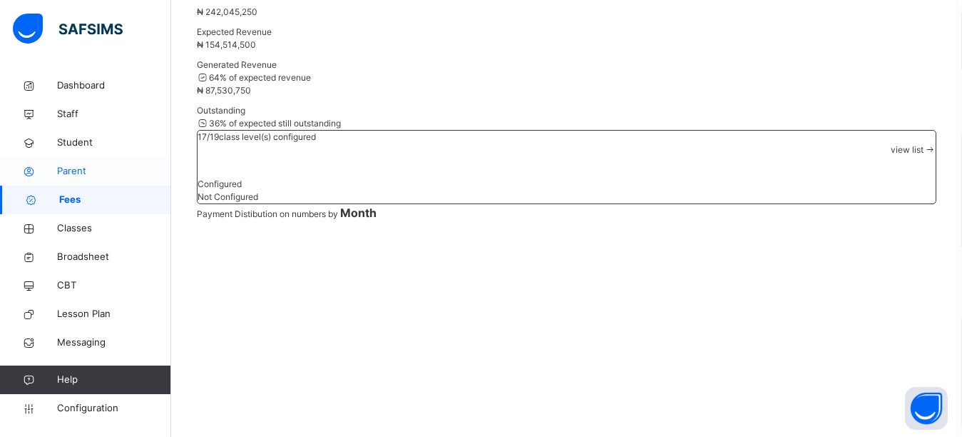
click at [122, 173] on span "Parent" at bounding box center [114, 171] width 114 height 14
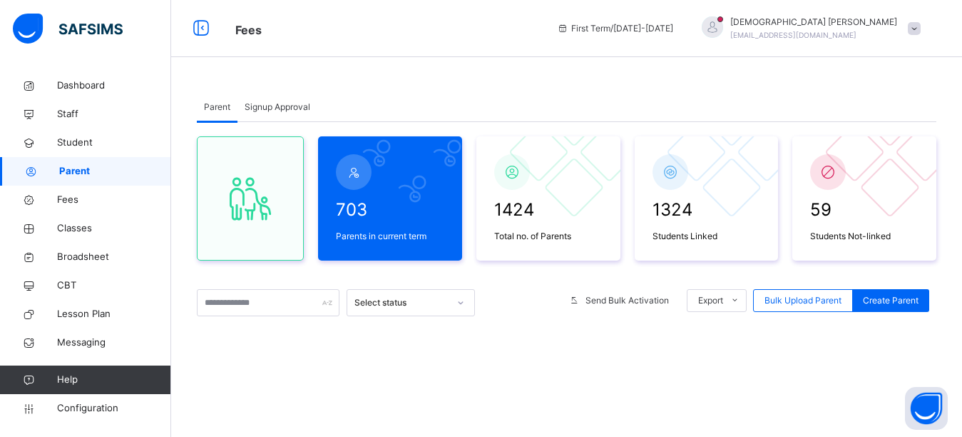
click at [412, 62] on div "Parent Signup Approval Parent Signup Approval 703 Parents in current term 1424 …" at bounding box center [566, 318] width 791 height 636
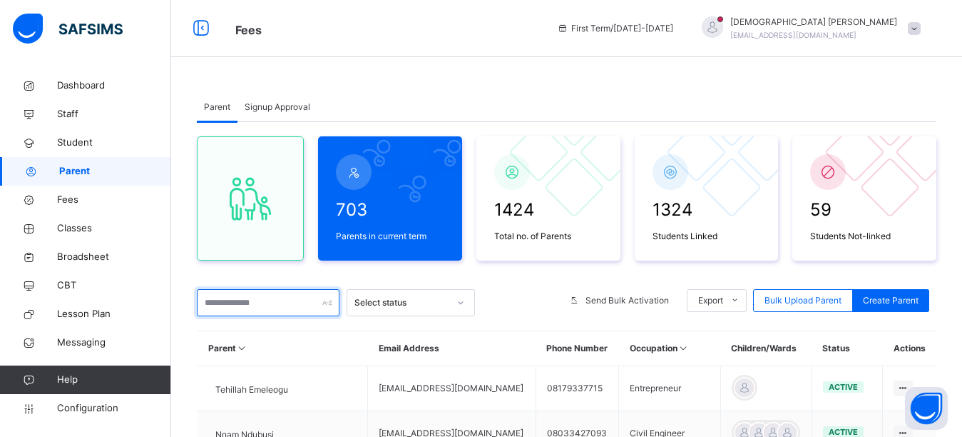
click at [278, 301] on input "text" at bounding box center [268, 302] width 143 height 27
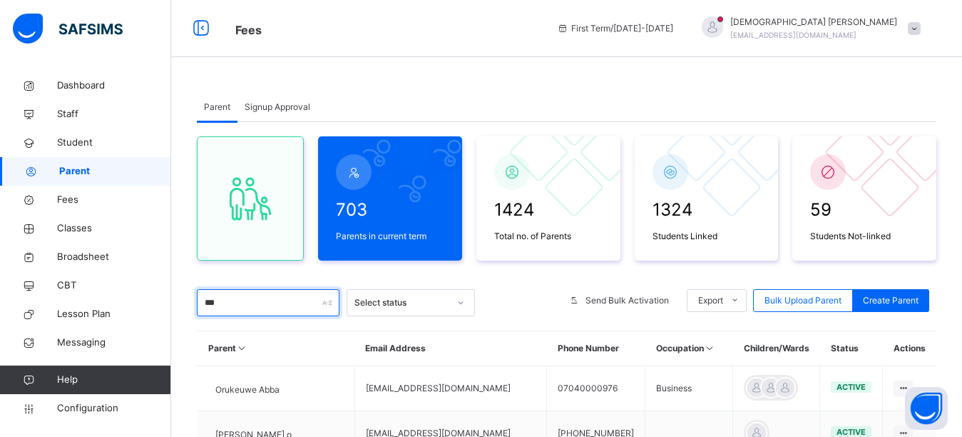
type input "***"
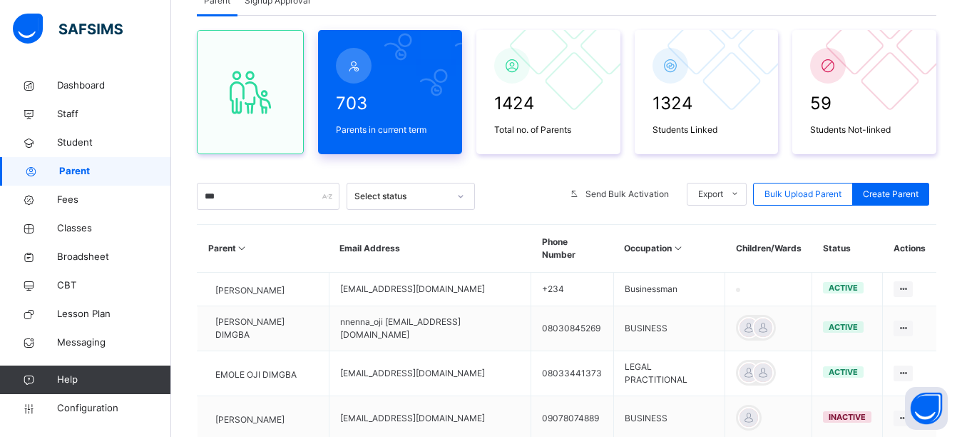
scroll to position [143, 0]
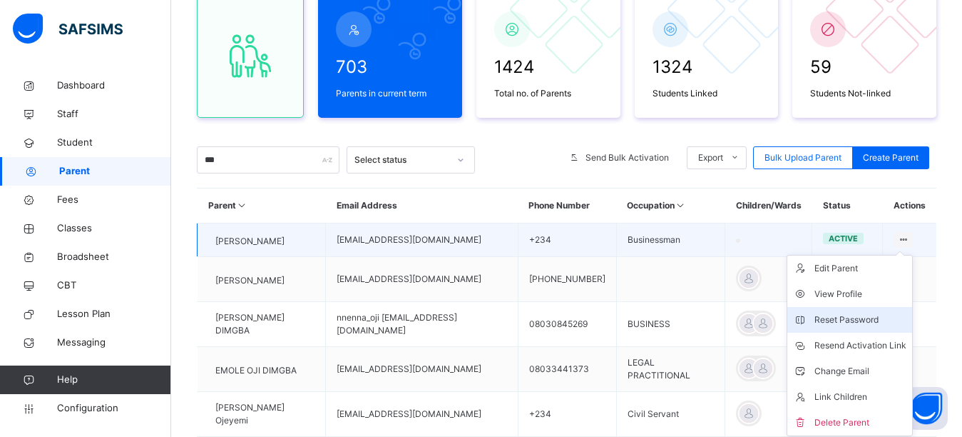
click at [857, 324] on div "Reset Password" at bounding box center [861, 319] width 92 height 14
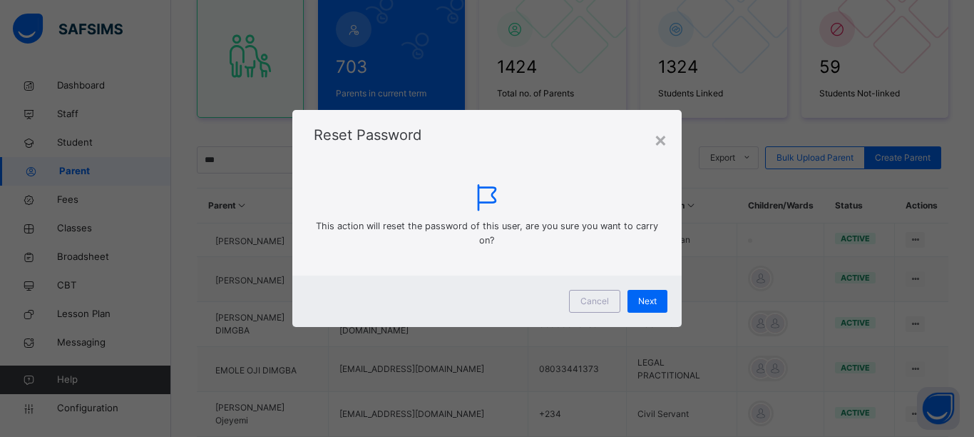
click at [646, 144] on div "Reset Password" at bounding box center [487, 128] width 390 height 36
click at [654, 146] on div "×" at bounding box center [661, 139] width 14 height 30
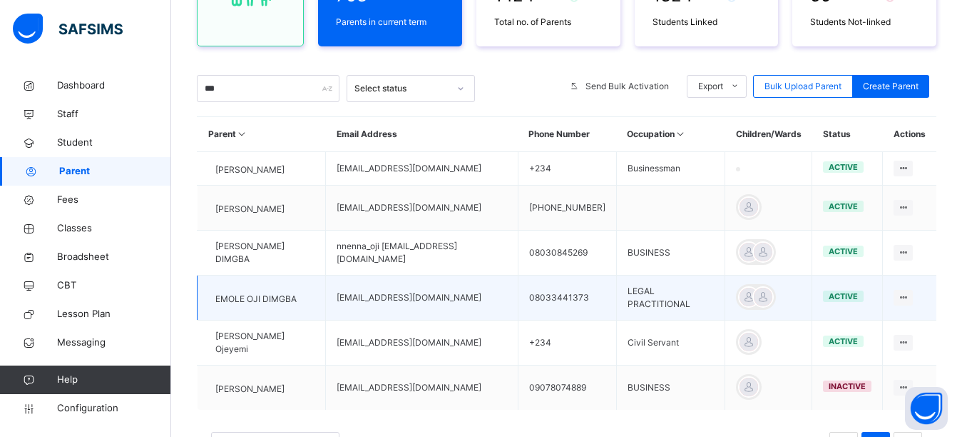
scroll to position [285, 0]
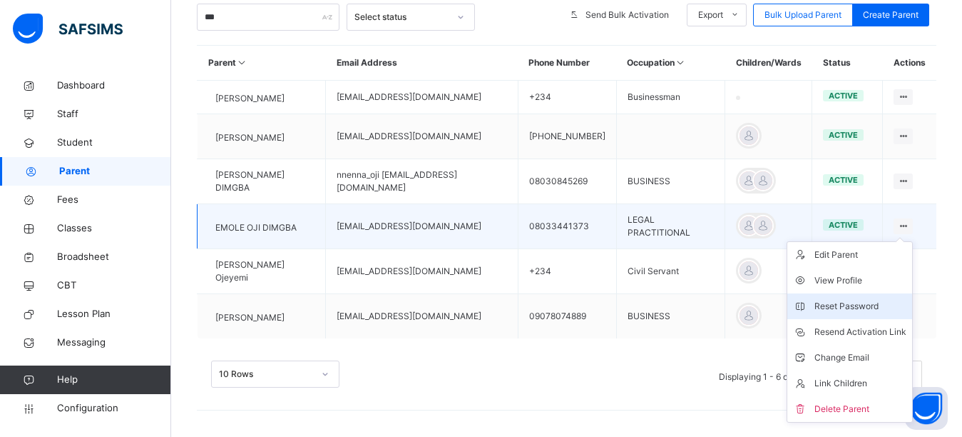
click at [868, 310] on div "Reset Password" at bounding box center [861, 306] width 92 height 14
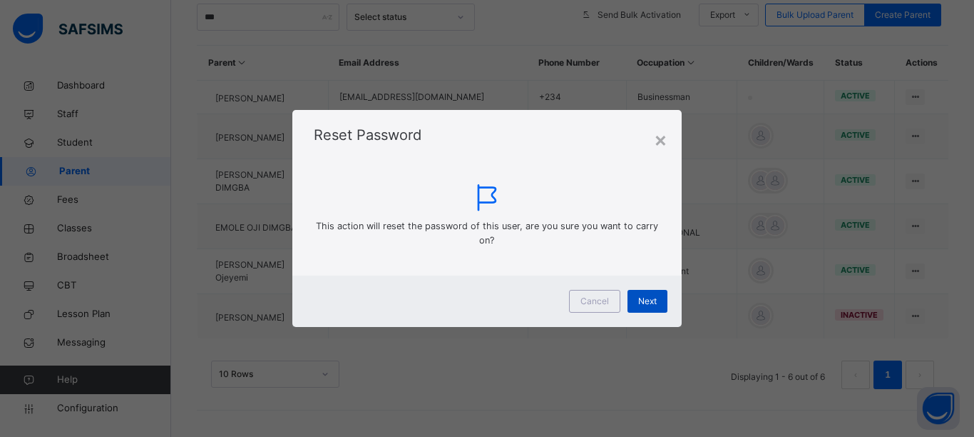
click at [638, 303] on span "Next" at bounding box center [647, 301] width 19 height 13
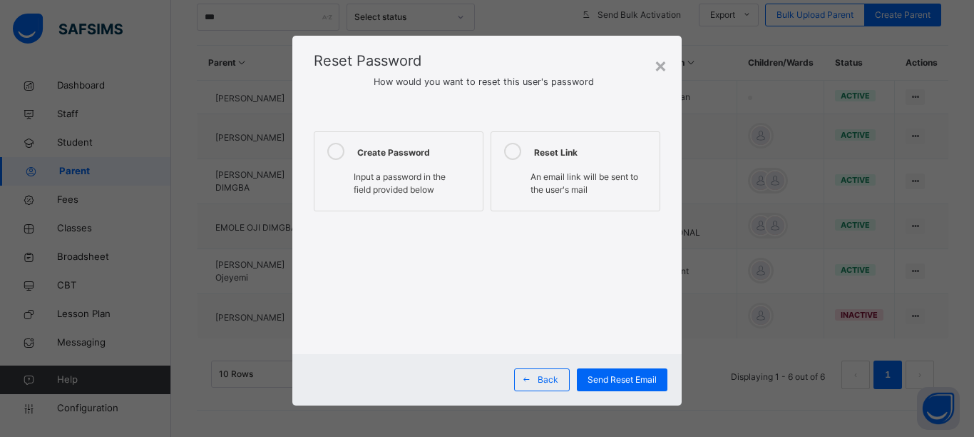
click at [329, 152] on icon at bounding box center [335, 151] width 17 height 17
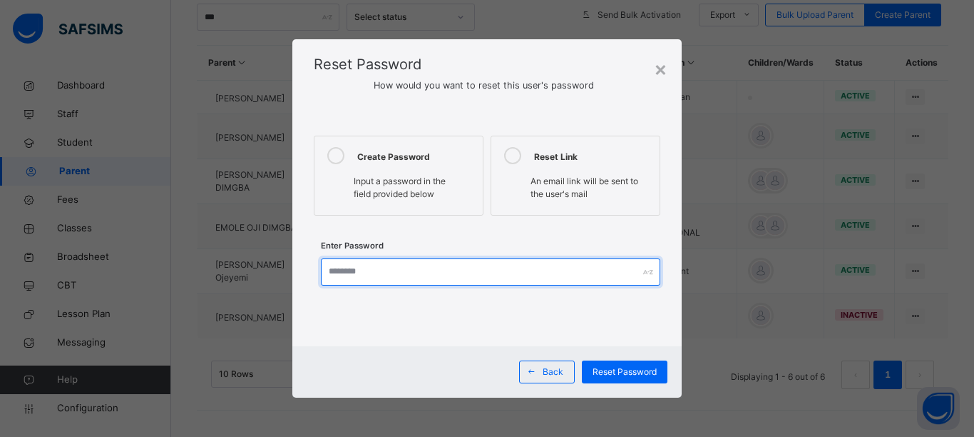
drag, startPoint x: 365, startPoint y: 281, endPoint x: 362, endPoint y: 270, distance: 11.6
click at [365, 279] on input "text" at bounding box center [491, 271] width 340 height 27
type input "**********"
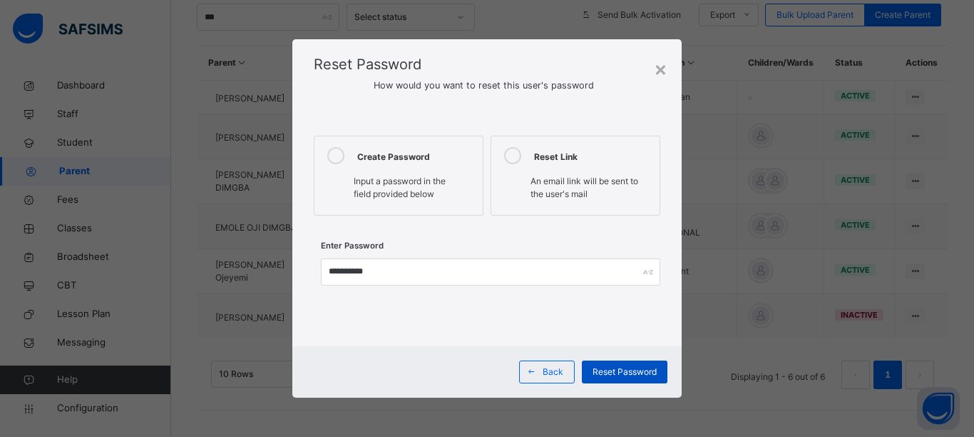
click at [609, 370] on span "Reset Password" at bounding box center [625, 371] width 64 height 13
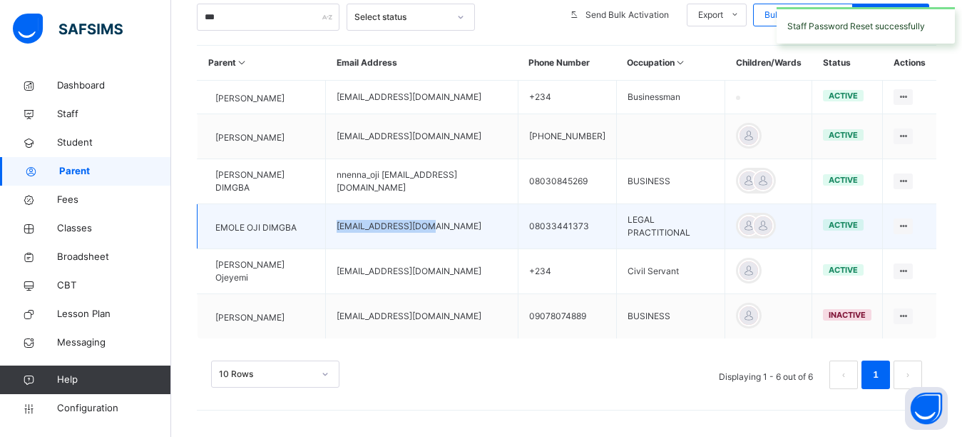
drag, startPoint x: 466, startPoint y: 238, endPoint x: 347, endPoint y: 240, distance: 119.1
click at [347, 240] on td "[EMAIL_ADDRESS][DOMAIN_NAME]" at bounding box center [422, 226] width 192 height 45
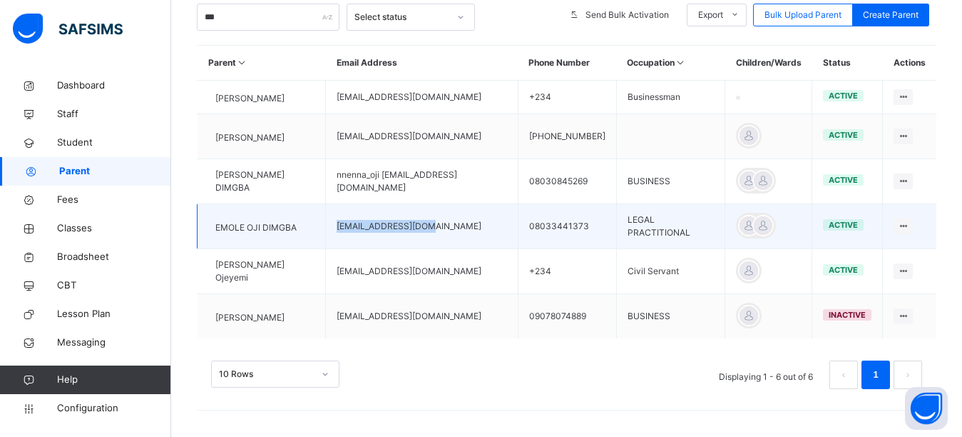
copy td "[EMAIL_ADDRESS][DOMAIN_NAME]"
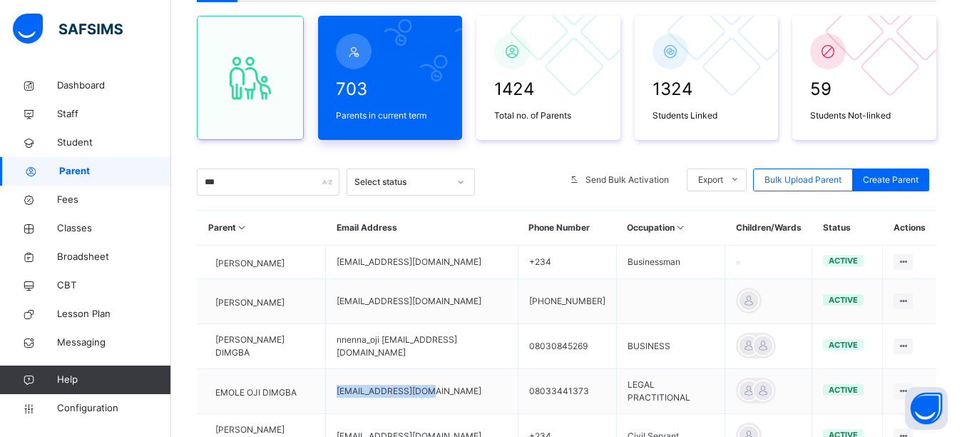
scroll to position [0, 0]
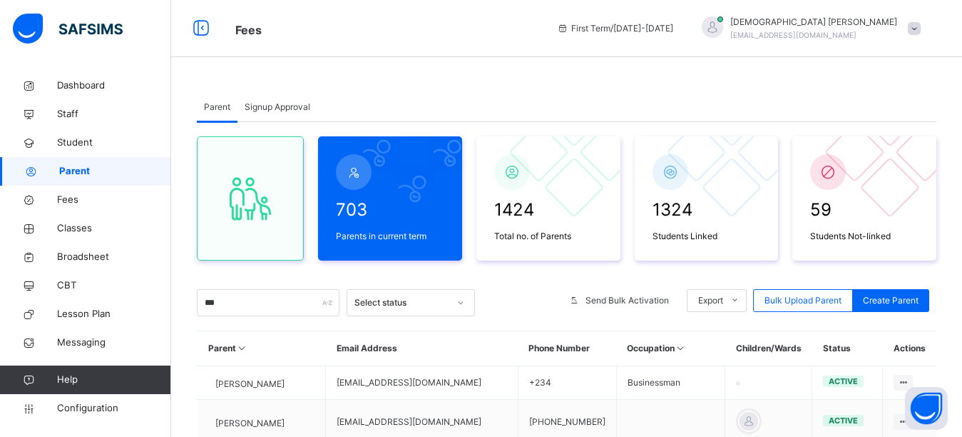
click at [723, 33] on div at bounding box center [712, 26] width 21 height 21
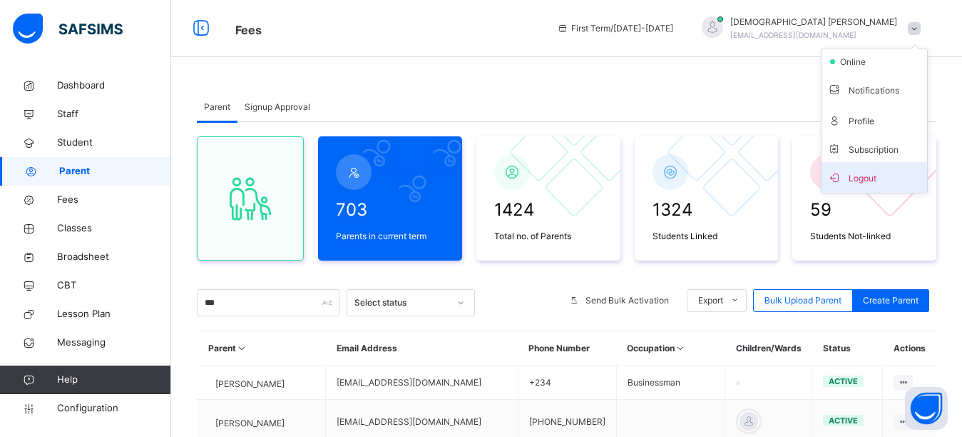
click at [855, 173] on span "Logout" at bounding box center [875, 177] width 94 height 19
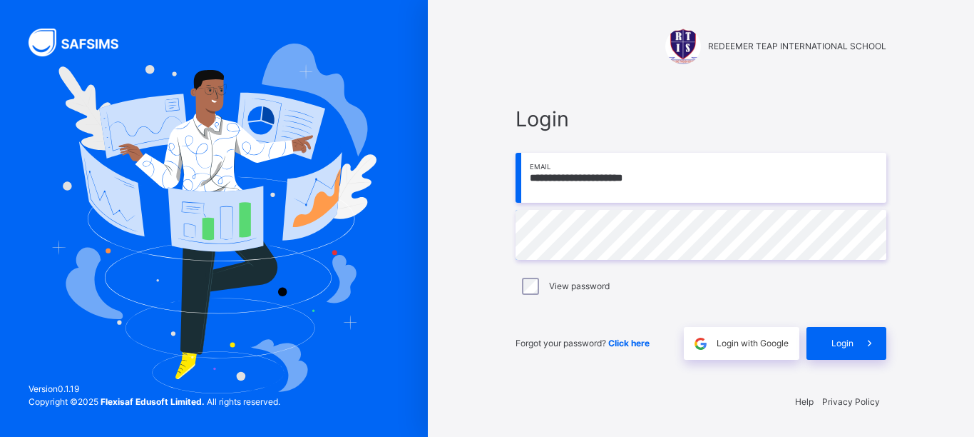
click at [719, 178] on input "**********" at bounding box center [701, 178] width 371 height 50
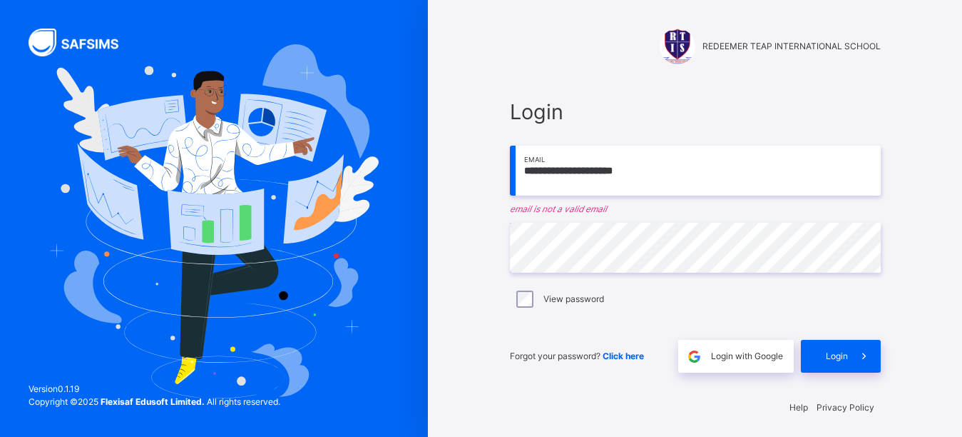
type input "**********"
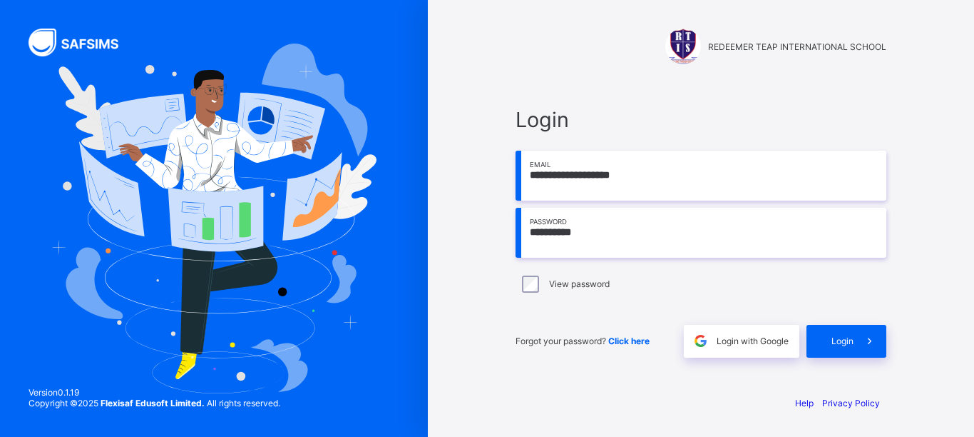
click at [541, 233] on input "**********" at bounding box center [701, 233] width 371 height 50
type input "**********"
click at [837, 349] on div "Login" at bounding box center [847, 341] width 80 height 33
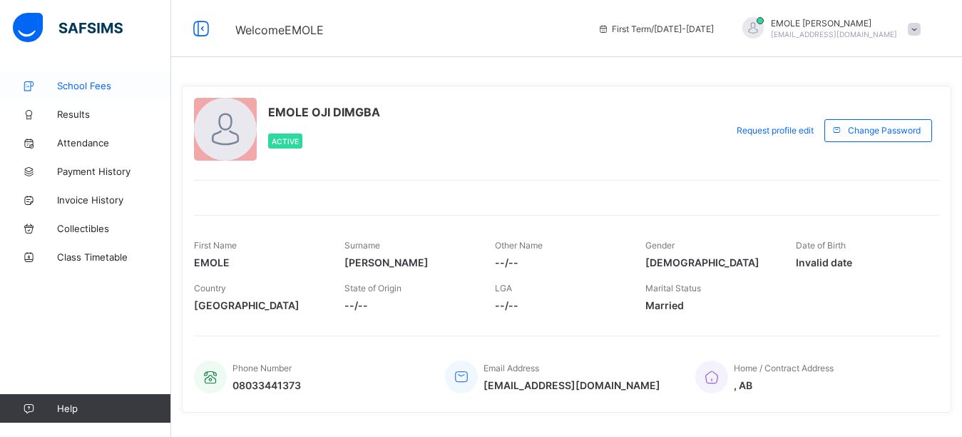
click at [103, 86] on span "School Fees" at bounding box center [114, 85] width 114 height 11
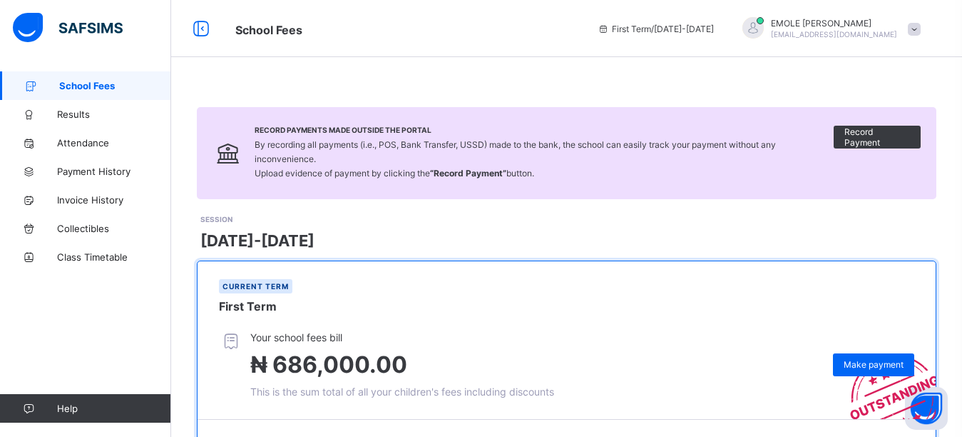
drag, startPoint x: 245, startPoint y: 63, endPoint x: 256, endPoint y: 73, distance: 14.6
click at [250, 68] on div "Record Payments Made Outside the Portal By recording all payments (i.e., POS, B…" at bounding box center [566, 311] width 791 height 623
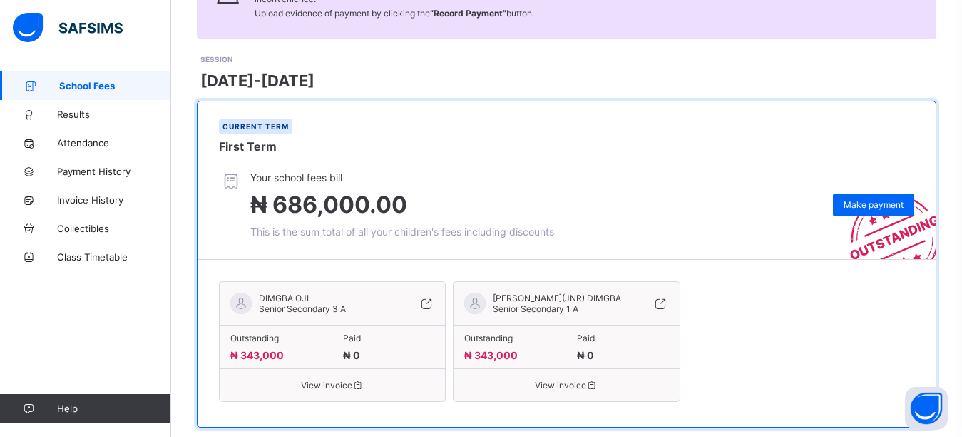
scroll to position [172, 0]
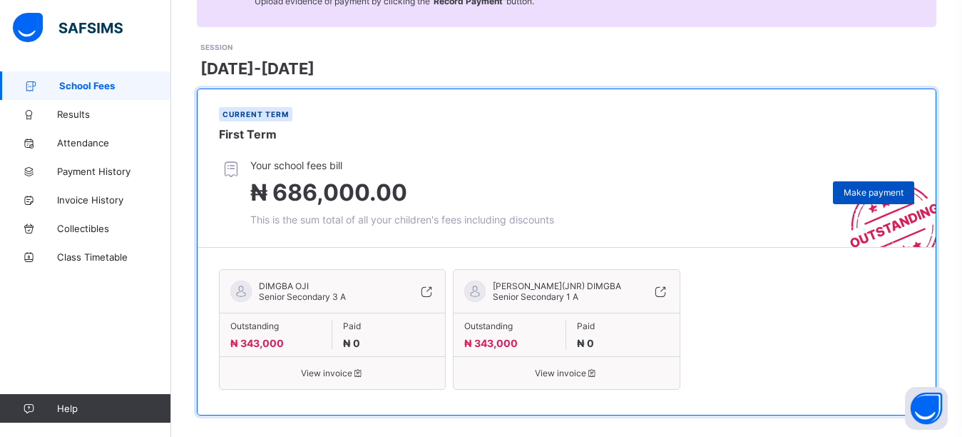
click at [865, 187] on span "Make payment" at bounding box center [874, 192] width 60 height 11
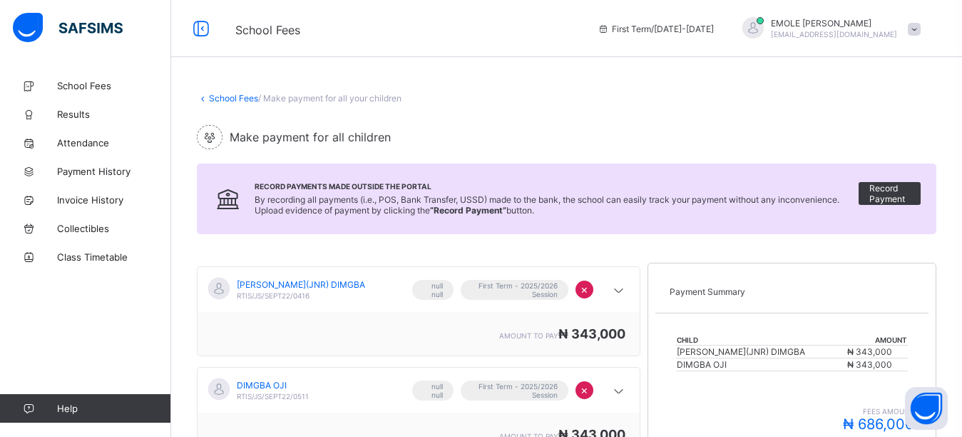
click at [614, 93] on div "School Fees / Make payment for all your children" at bounding box center [567, 98] width 740 height 11
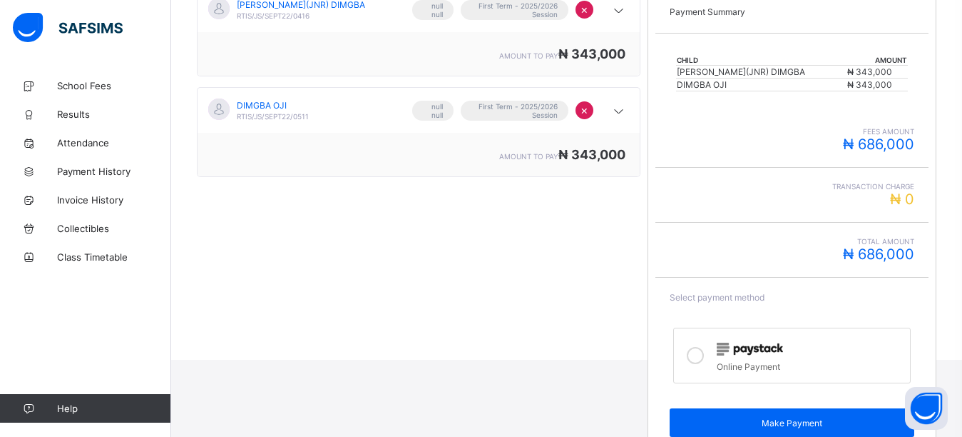
scroll to position [285, 0]
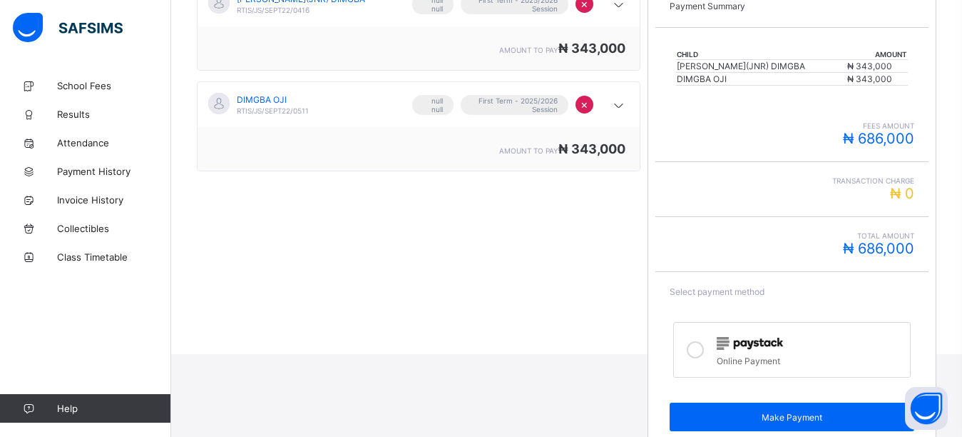
click at [699, 353] on icon at bounding box center [695, 349] width 17 height 17
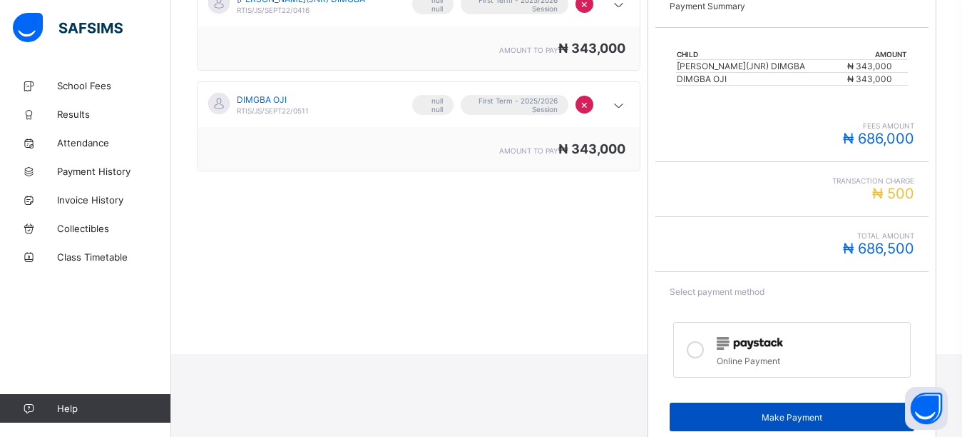
click at [738, 417] on span "Make Payment" at bounding box center [792, 417] width 223 height 11
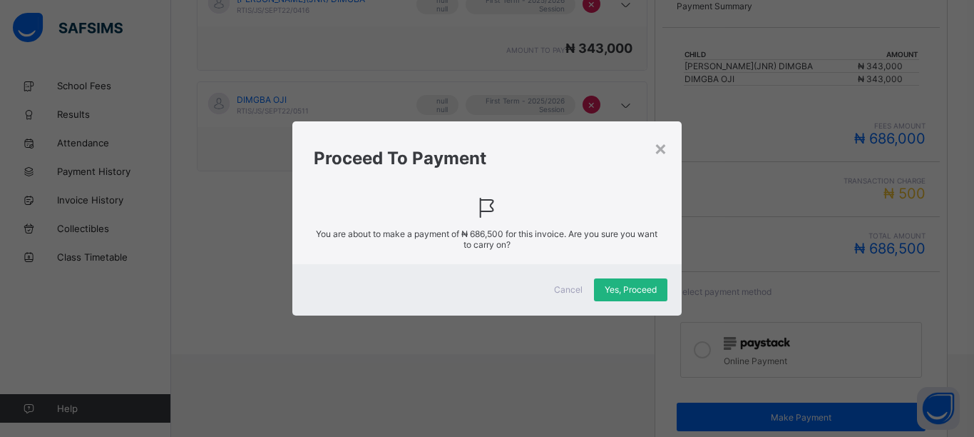
click at [631, 296] on div "Yes, Proceed" at bounding box center [630, 289] width 73 height 23
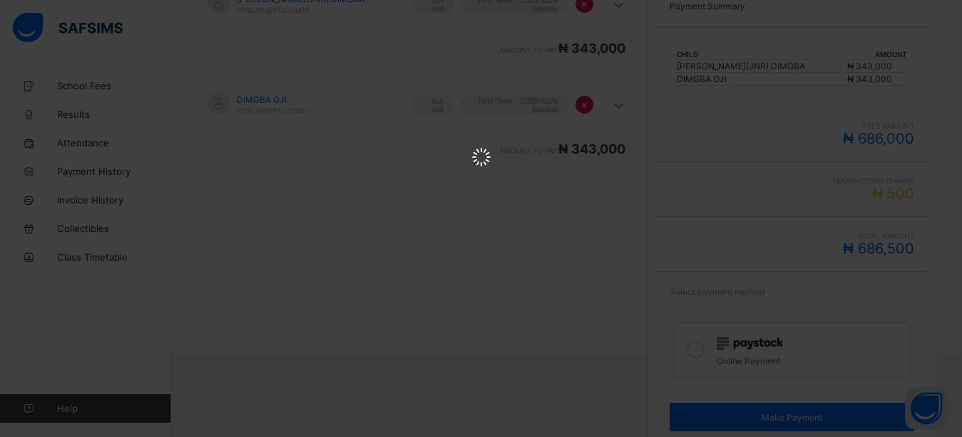
scroll to position [0, 0]
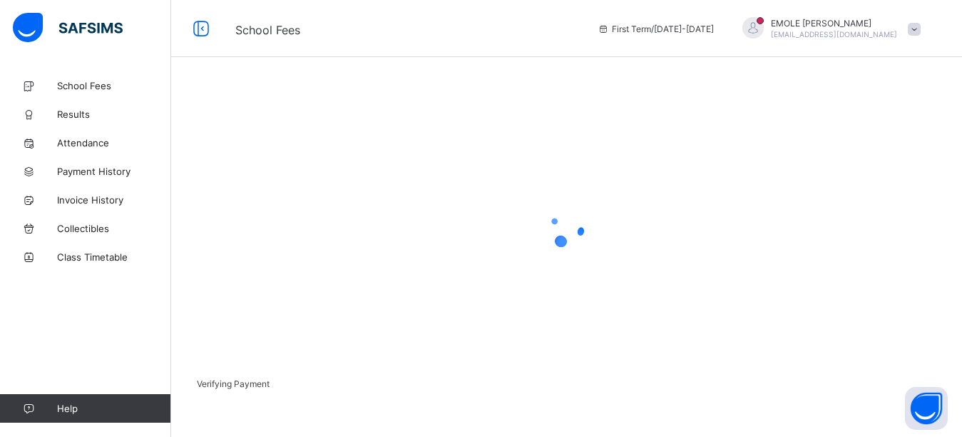
scroll to position [109, 0]
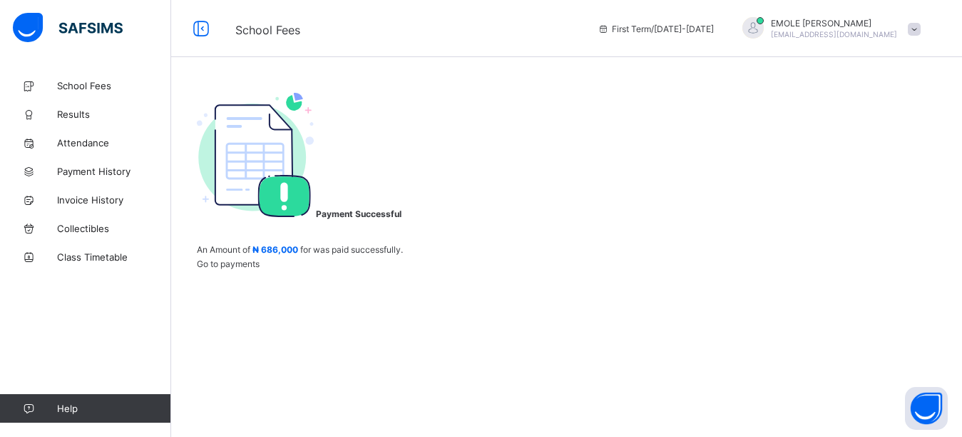
click at [314, 219] on span at bounding box center [314, 213] width 0 height 11
click at [764, 31] on div at bounding box center [753, 27] width 21 height 21
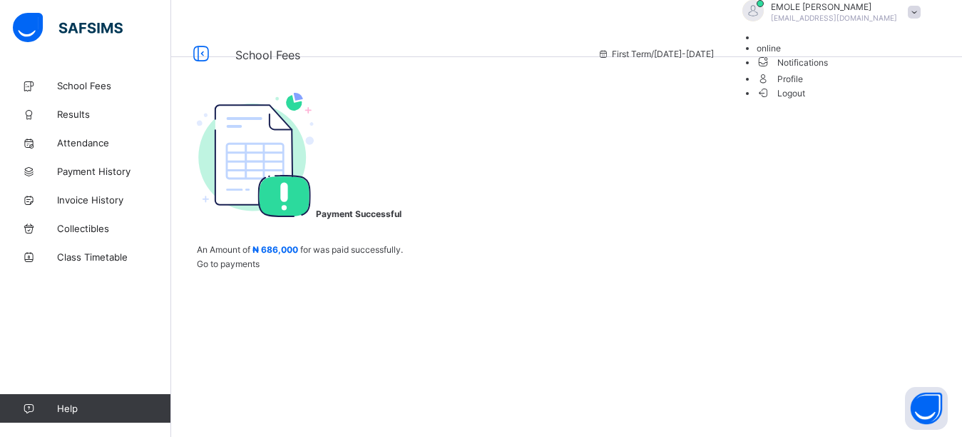
click at [806, 101] on span "Logout" at bounding box center [781, 93] width 49 height 15
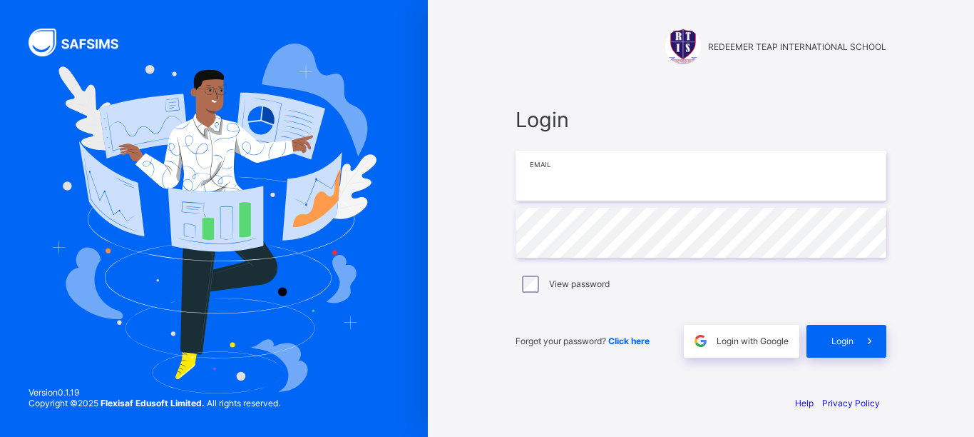
type input "**********"
drag, startPoint x: 651, startPoint y: 159, endPoint x: 667, endPoint y: 200, distance: 44.5
click at [651, 160] on input "**********" at bounding box center [701, 176] width 371 height 50
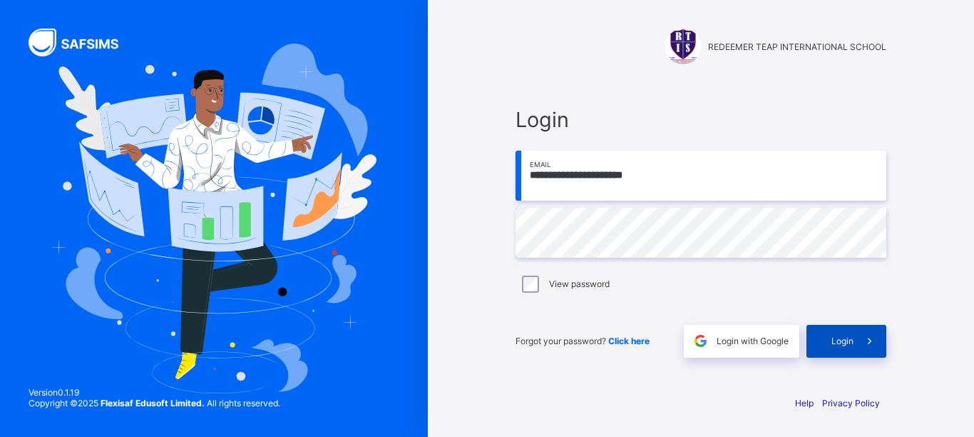
click at [829, 340] on div "Login" at bounding box center [847, 341] width 80 height 33
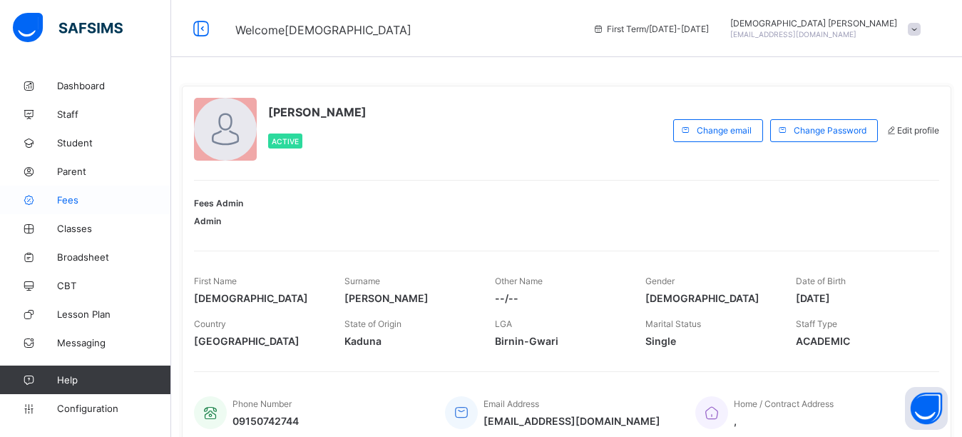
click at [68, 197] on span "Fees" at bounding box center [114, 199] width 114 height 11
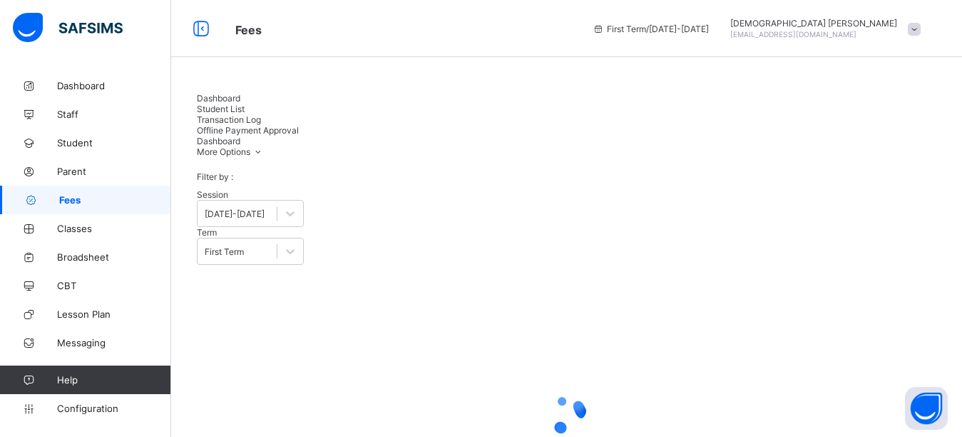
click at [275, 103] on div "Student List" at bounding box center [567, 108] width 740 height 11
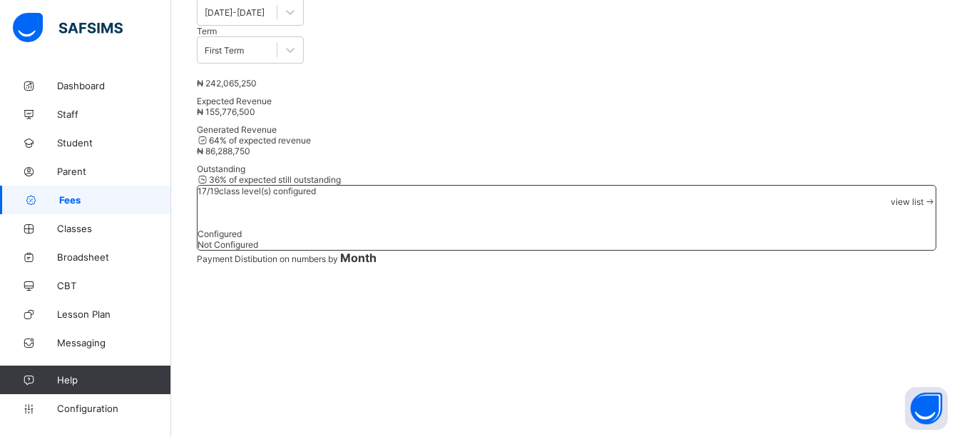
scroll to position [143, 0]
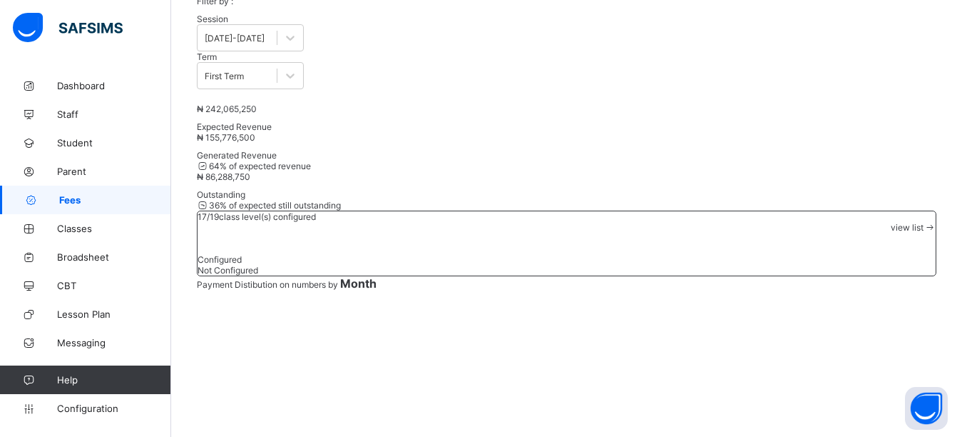
scroll to position [142, 0]
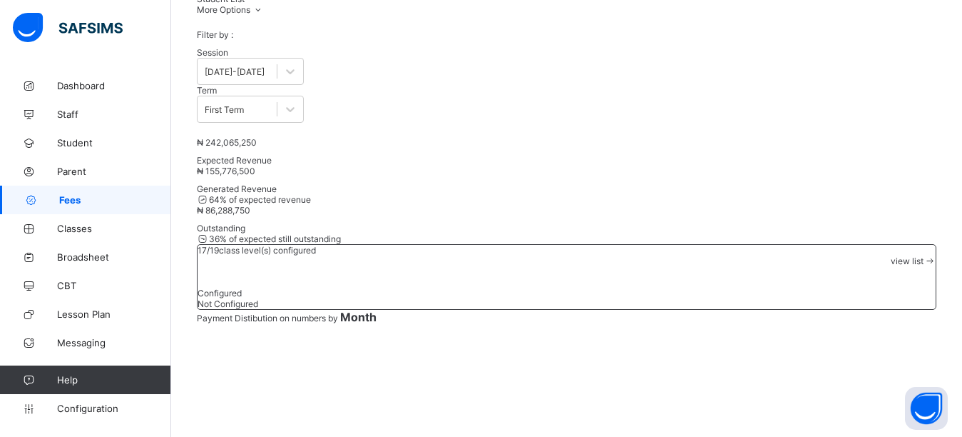
type input "*"
type input "*******"
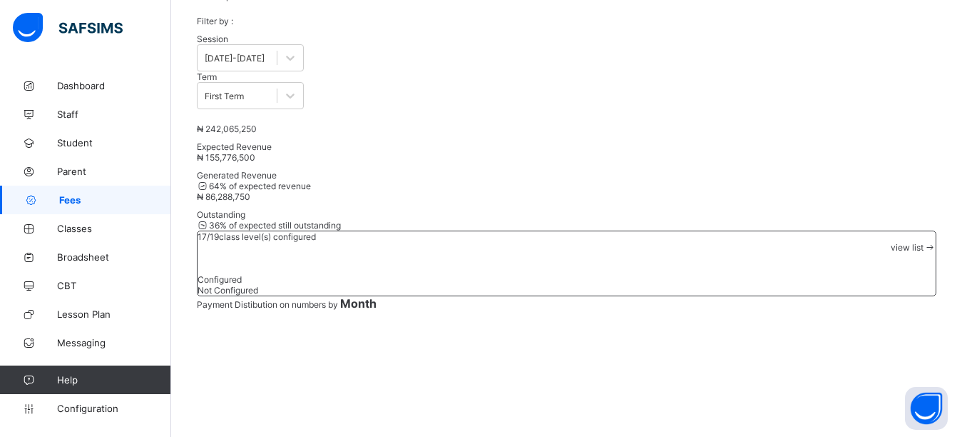
scroll to position [0, 0]
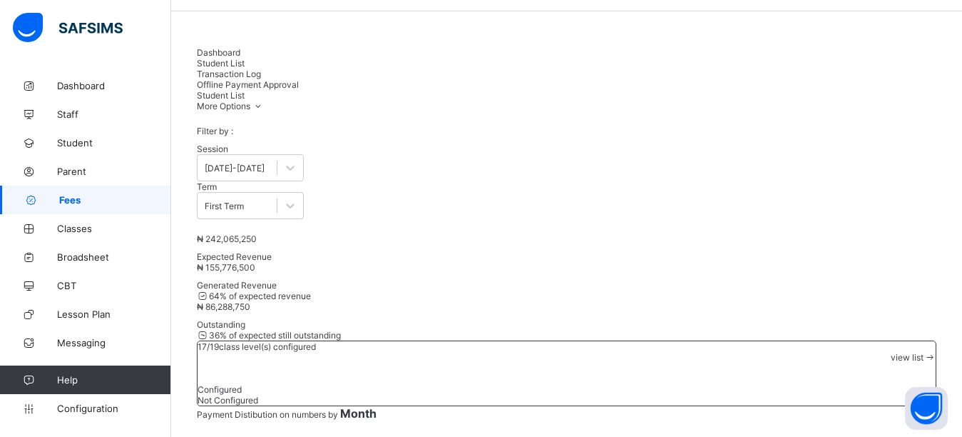
scroll to position [71, 0]
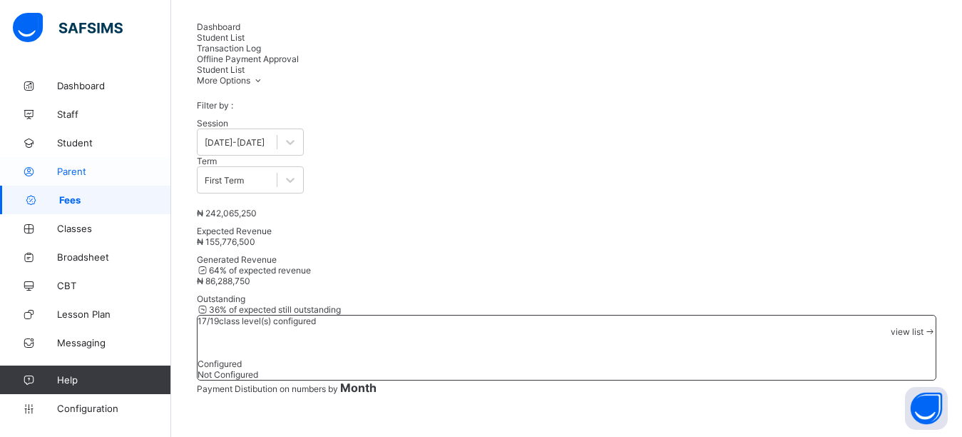
click at [79, 179] on link "Parent" at bounding box center [85, 171] width 171 height 29
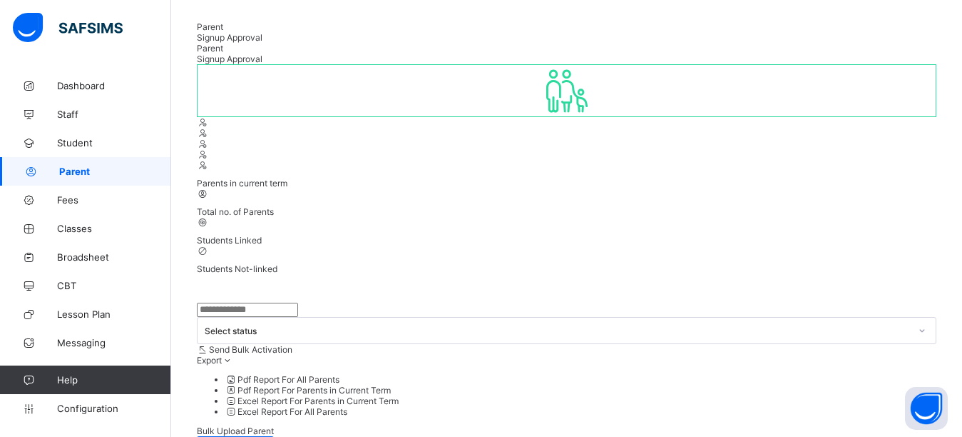
click at [255, 302] on input "text" at bounding box center [247, 309] width 101 height 14
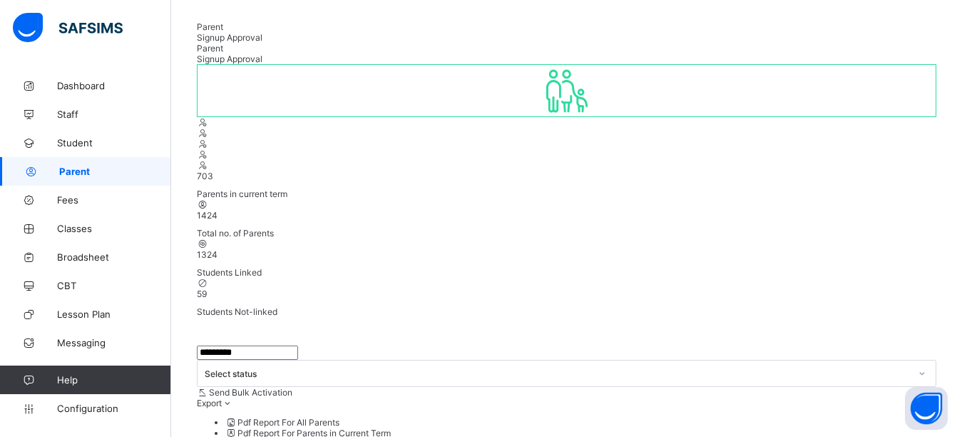
type input "*********"
click at [636, 31] on div "Parent Signup Approval" at bounding box center [567, 31] width 740 height 21
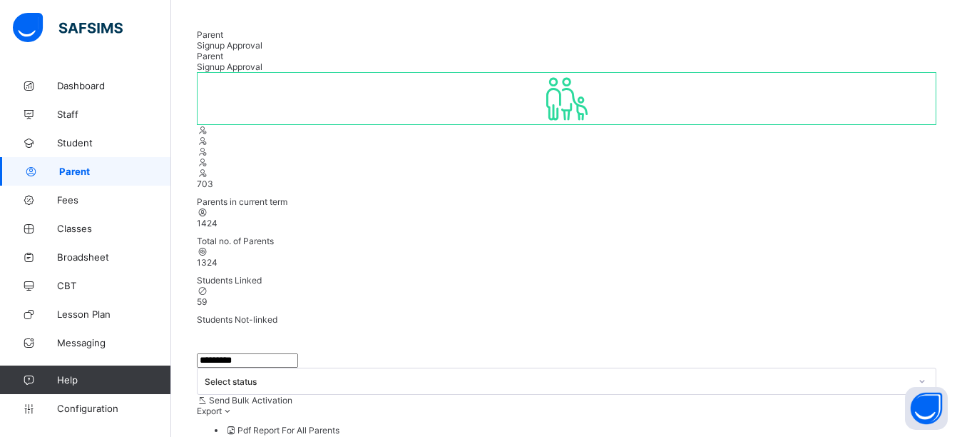
scroll to position [71, 0]
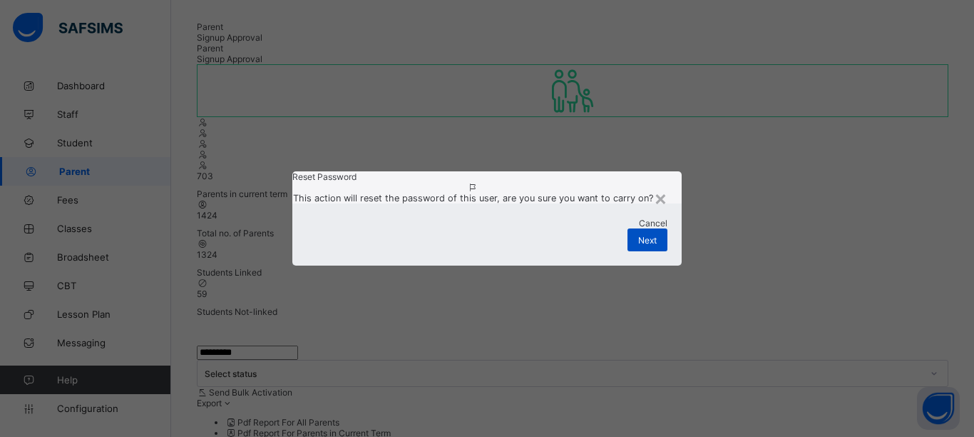
click at [642, 245] on span "Next" at bounding box center [647, 240] width 19 height 11
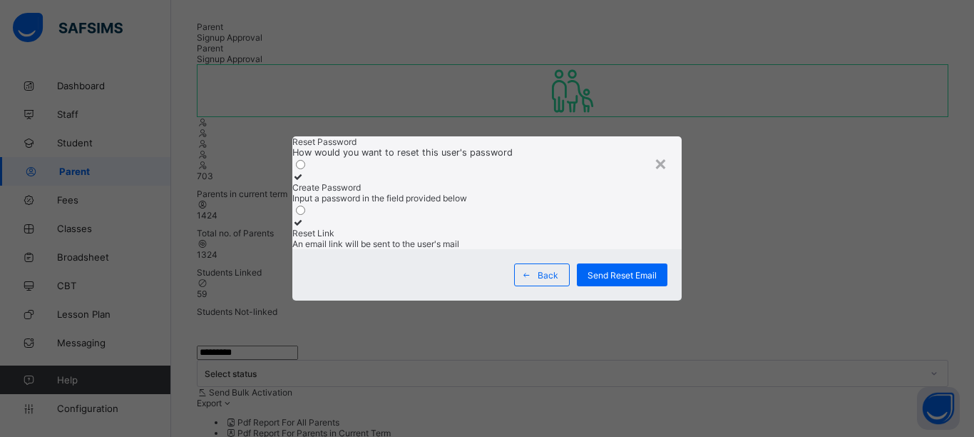
drag, startPoint x: 337, startPoint y: 146, endPoint x: 354, endPoint y: 183, distance: 40.6
click at [305, 171] on icon at bounding box center [298, 176] width 12 height 11
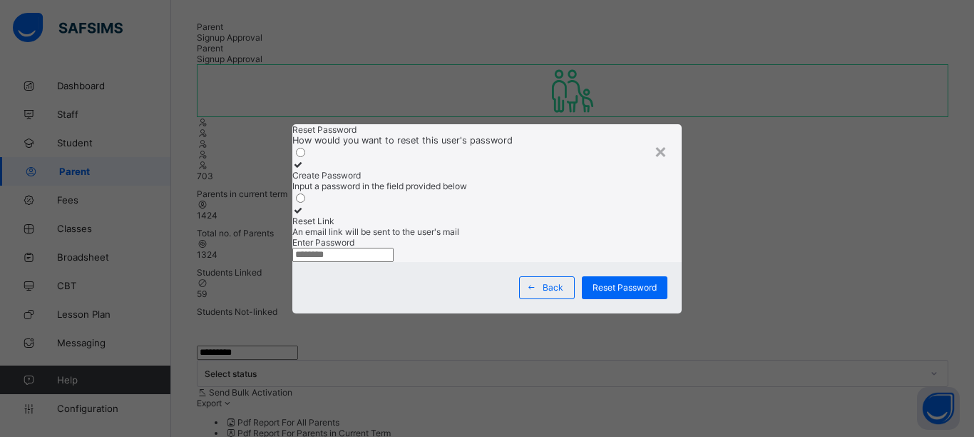
click at [370, 262] on input "text" at bounding box center [342, 255] width 101 height 14
type input "*********"
click at [609, 292] on span "Reset Password" at bounding box center [625, 287] width 64 height 11
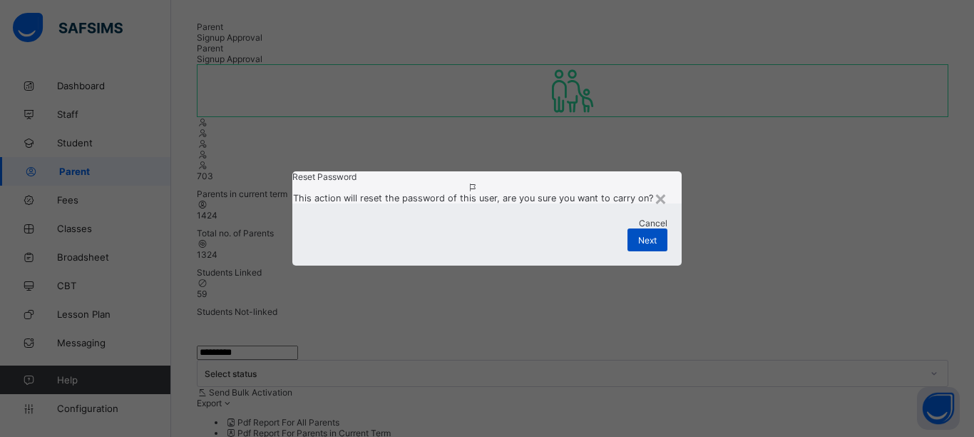
click at [646, 245] on span "Next" at bounding box center [647, 240] width 19 height 11
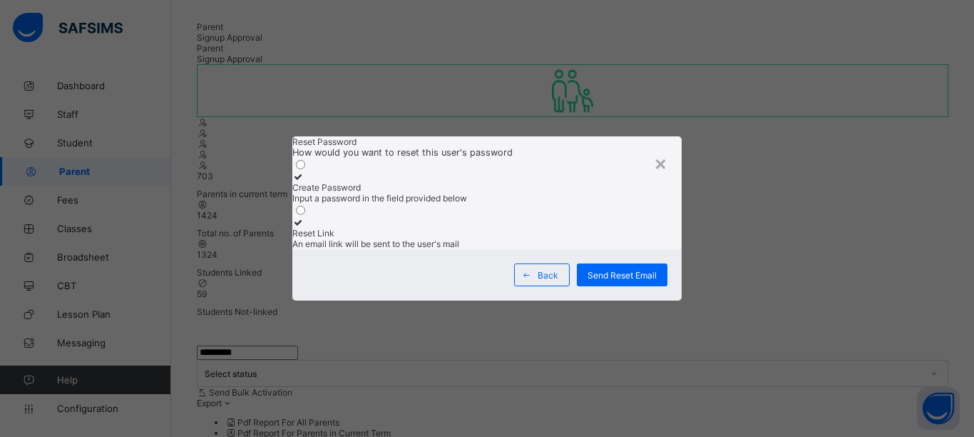
click at [305, 171] on icon at bounding box center [298, 176] width 12 height 11
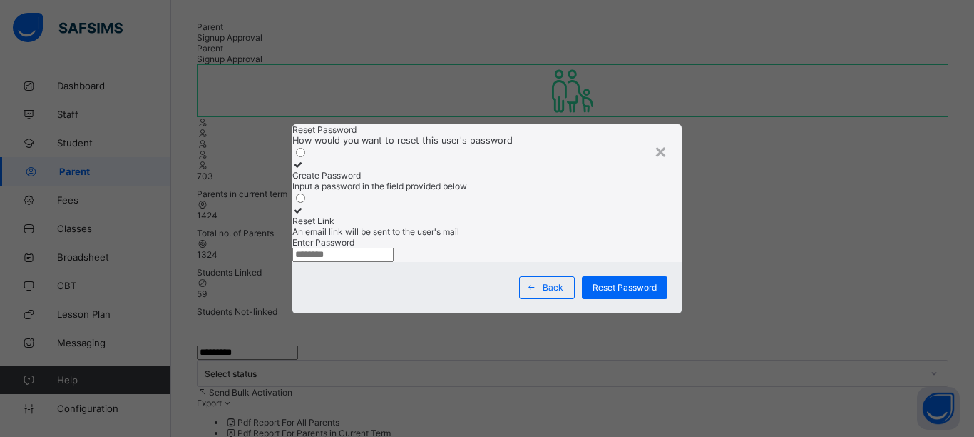
click at [373, 262] on input "text" at bounding box center [342, 255] width 101 height 14
type input "*********"
click at [605, 292] on span "Reset Password" at bounding box center [625, 287] width 64 height 11
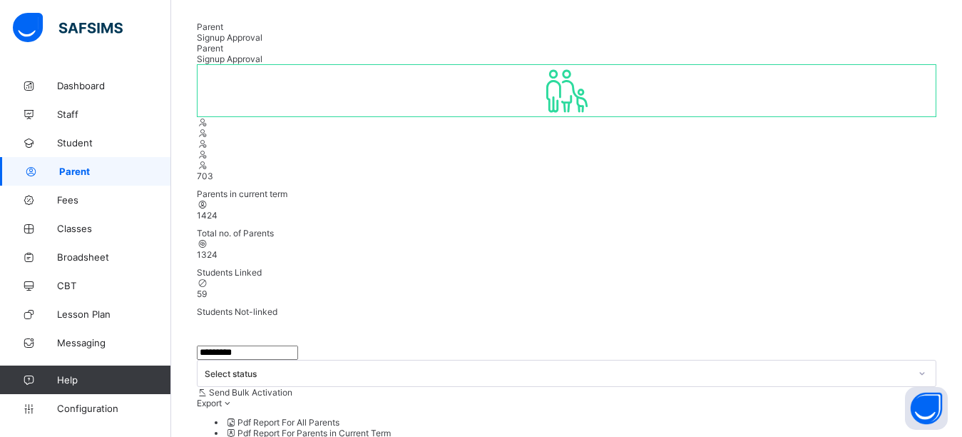
drag, startPoint x: 512, startPoint y: 317, endPoint x: 367, endPoint y: 323, distance: 144.2
copy td "[EMAIL_ADDRESS][DOMAIN_NAME]"
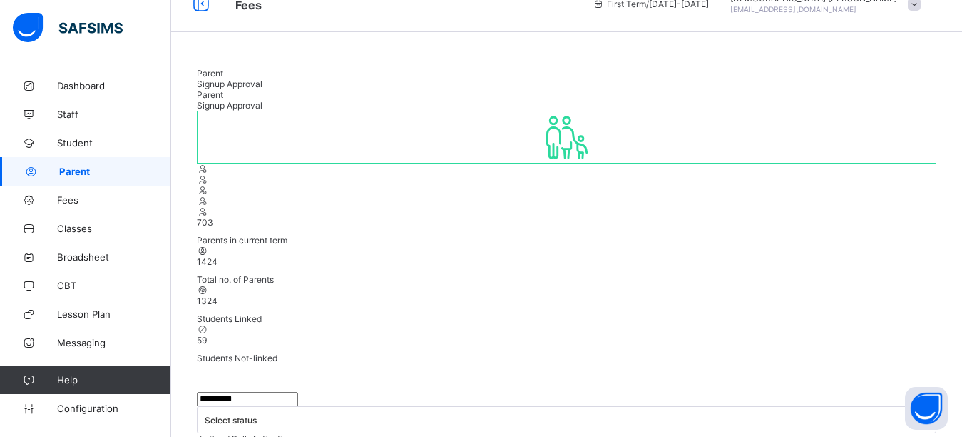
scroll to position [0, 0]
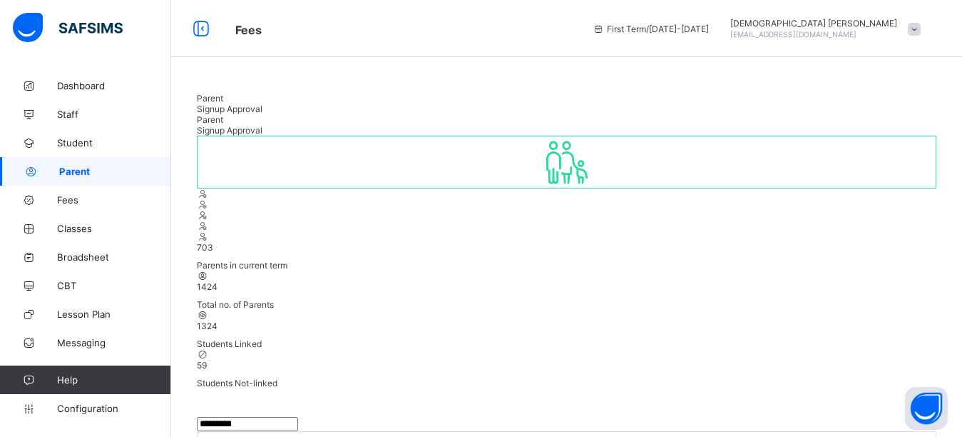
click at [731, 29] on div at bounding box center [731, 29] width 0 height 0
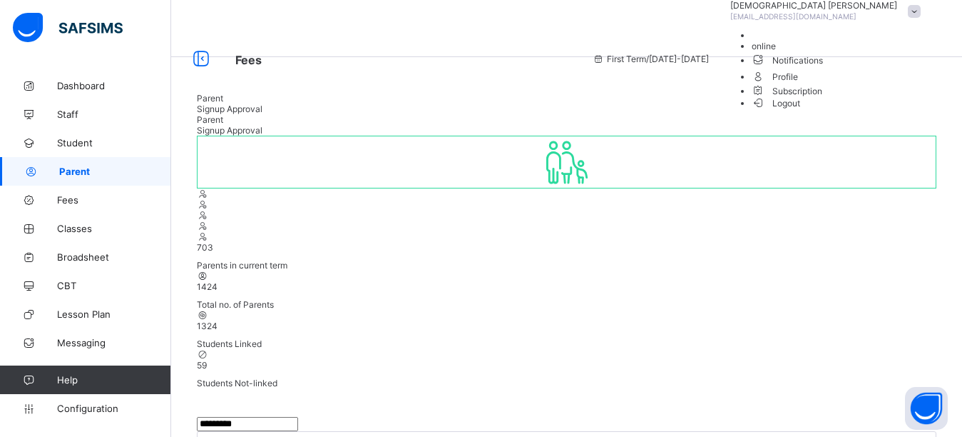
click at [865, 108] on li "Logout" at bounding box center [840, 102] width 176 height 12
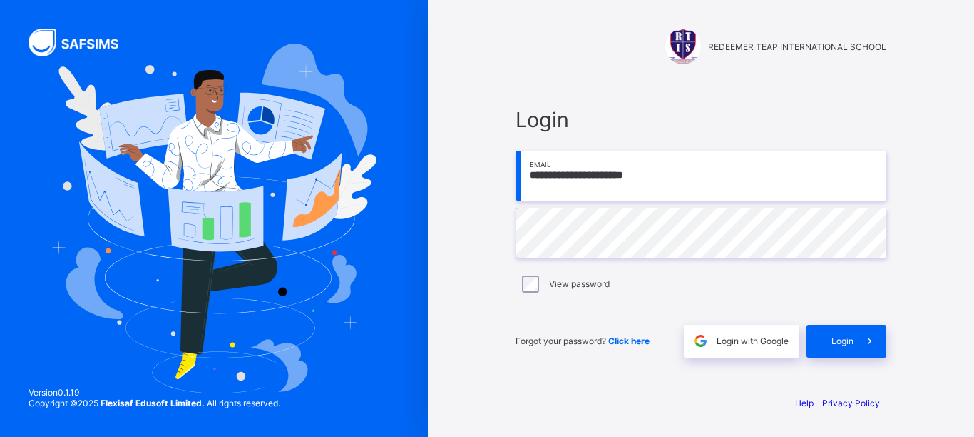
click at [693, 175] on input "**********" at bounding box center [701, 176] width 371 height 50
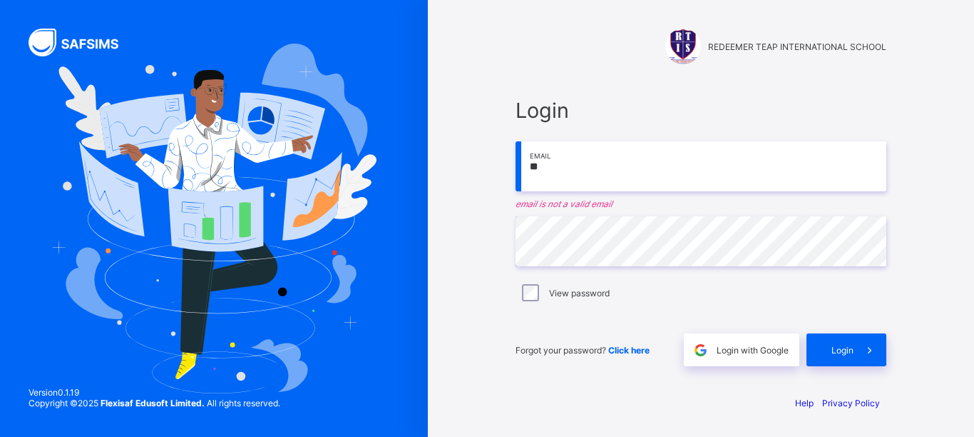
type input "*"
paste input "**********"
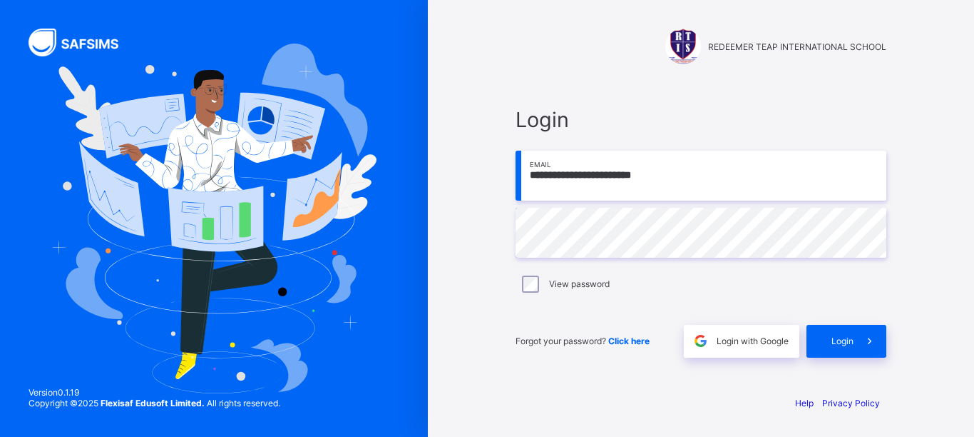
type input "**********"
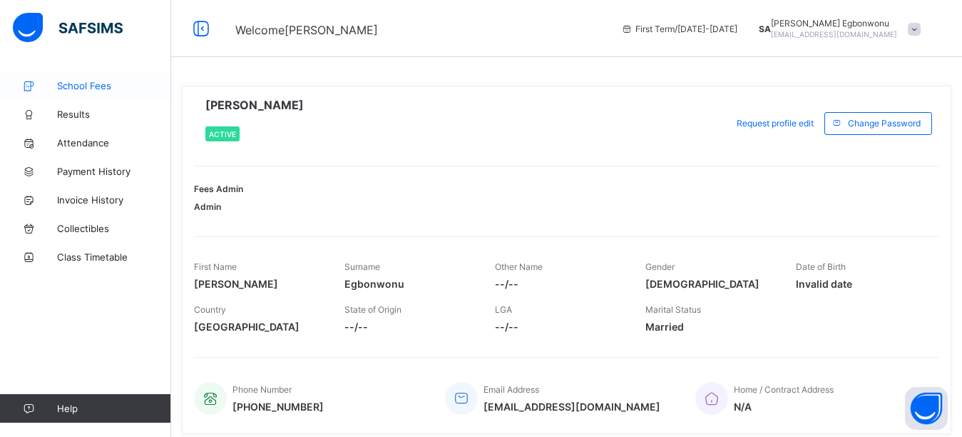
click at [109, 79] on link "School Fees" at bounding box center [85, 85] width 171 height 29
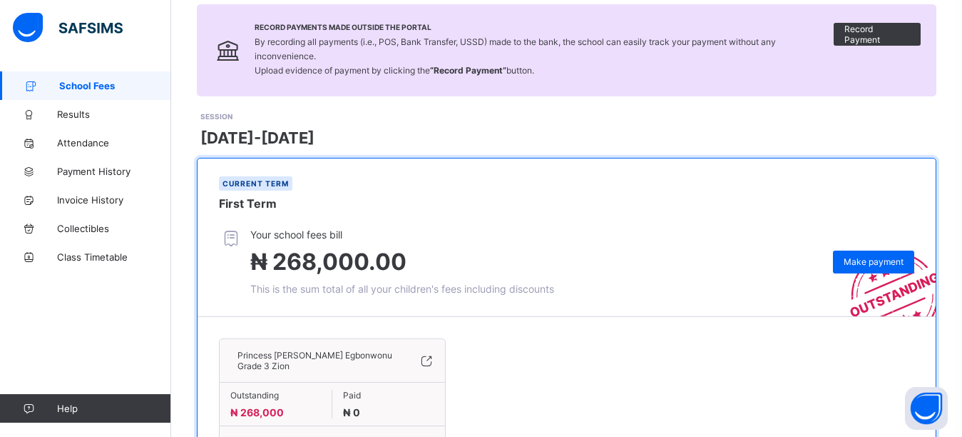
scroll to position [172, 0]
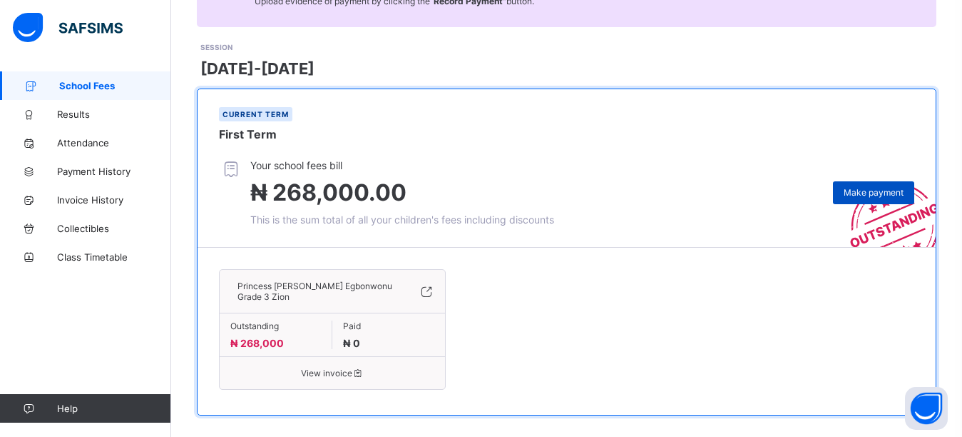
click at [870, 187] on span "Make payment" at bounding box center [874, 192] width 60 height 11
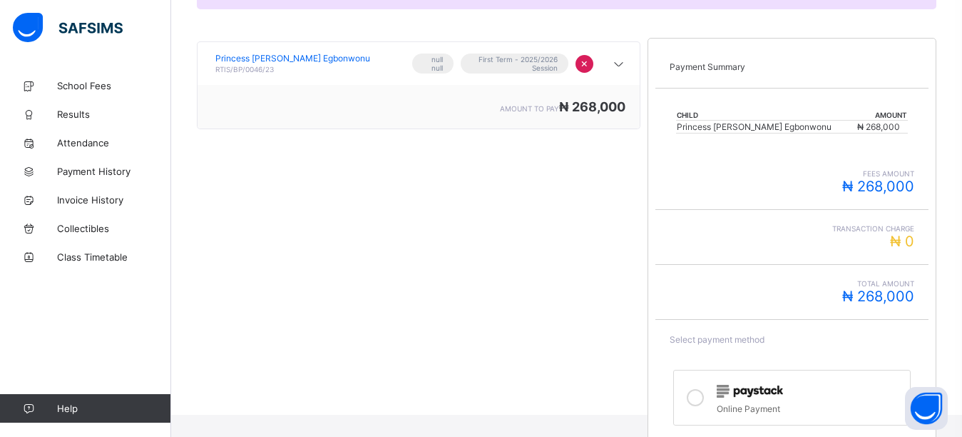
scroll to position [296, 0]
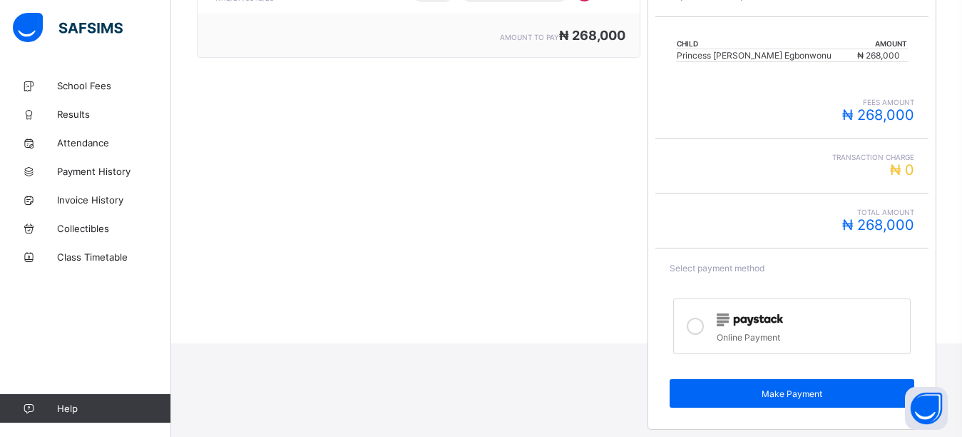
click at [699, 323] on icon at bounding box center [695, 325] width 17 height 17
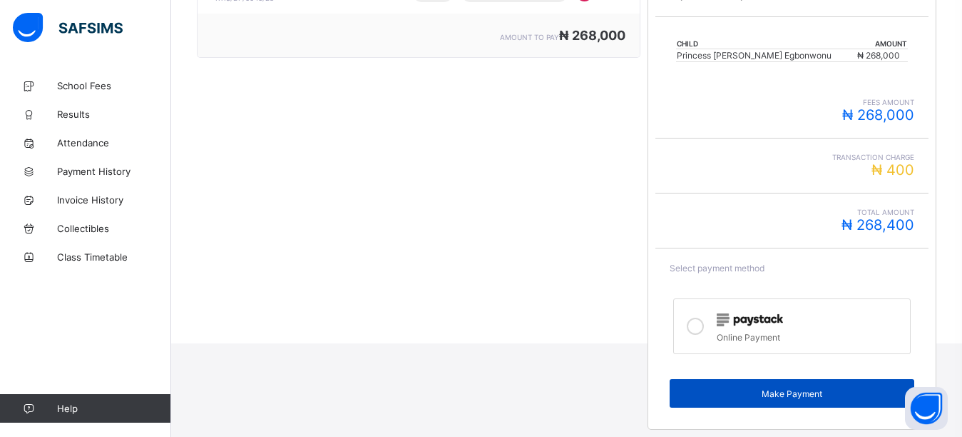
click at [742, 390] on span "Make Payment" at bounding box center [792, 393] width 223 height 11
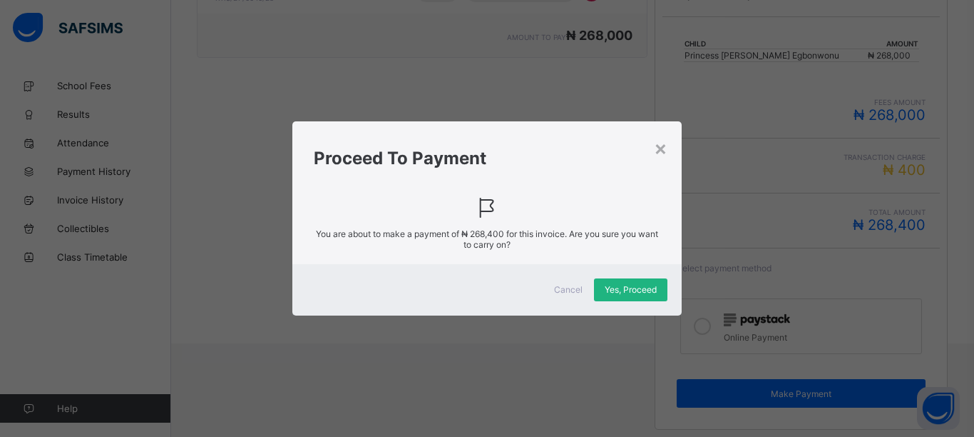
click at [632, 295] on span "Yes, Proceed" at bounding box center [631, 289] width 52 height 11
